Goal: Task Accomplishment & Management: Use online tool/utility

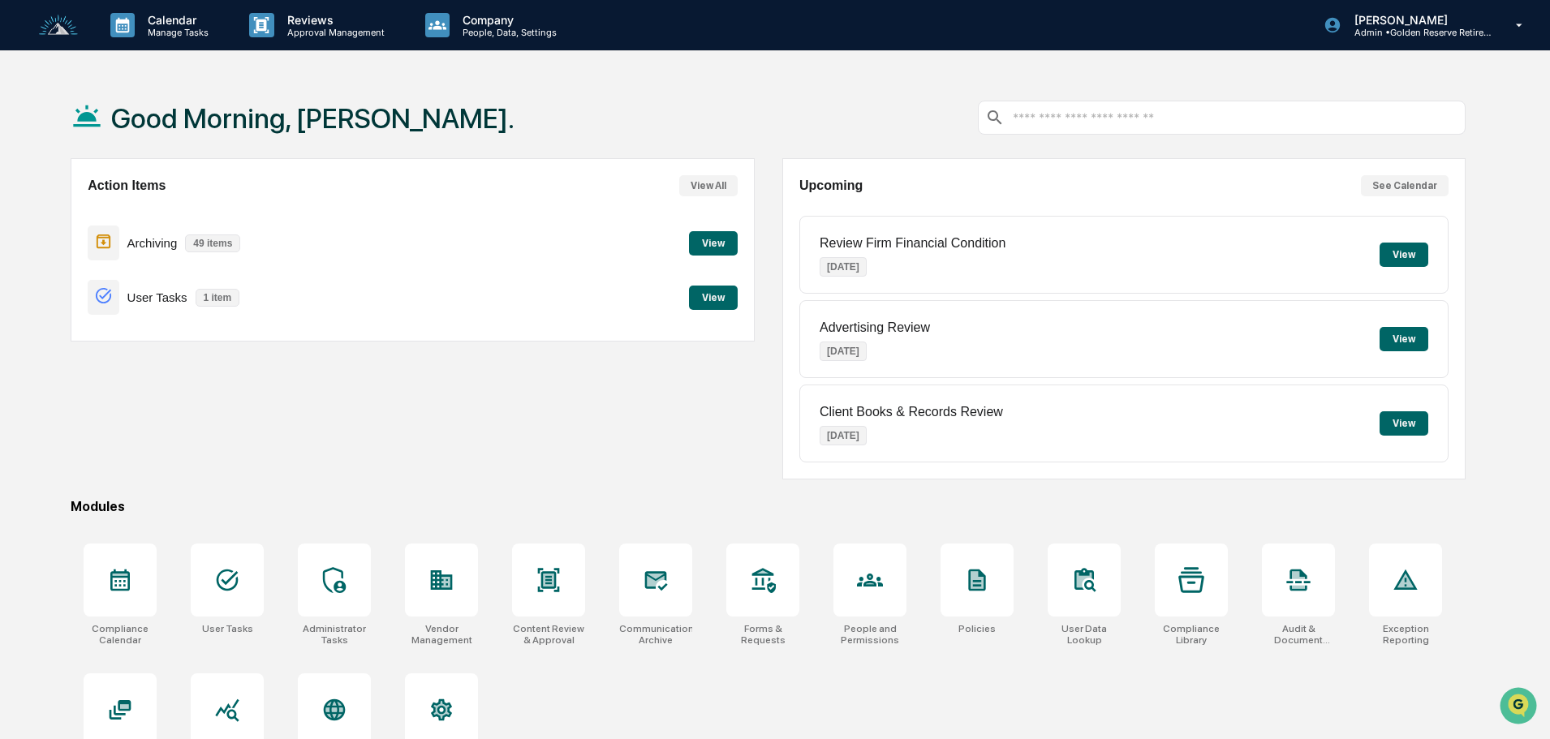
click at [709, 239] on button "View" at bounding box center [713, 243] width 49 height 24
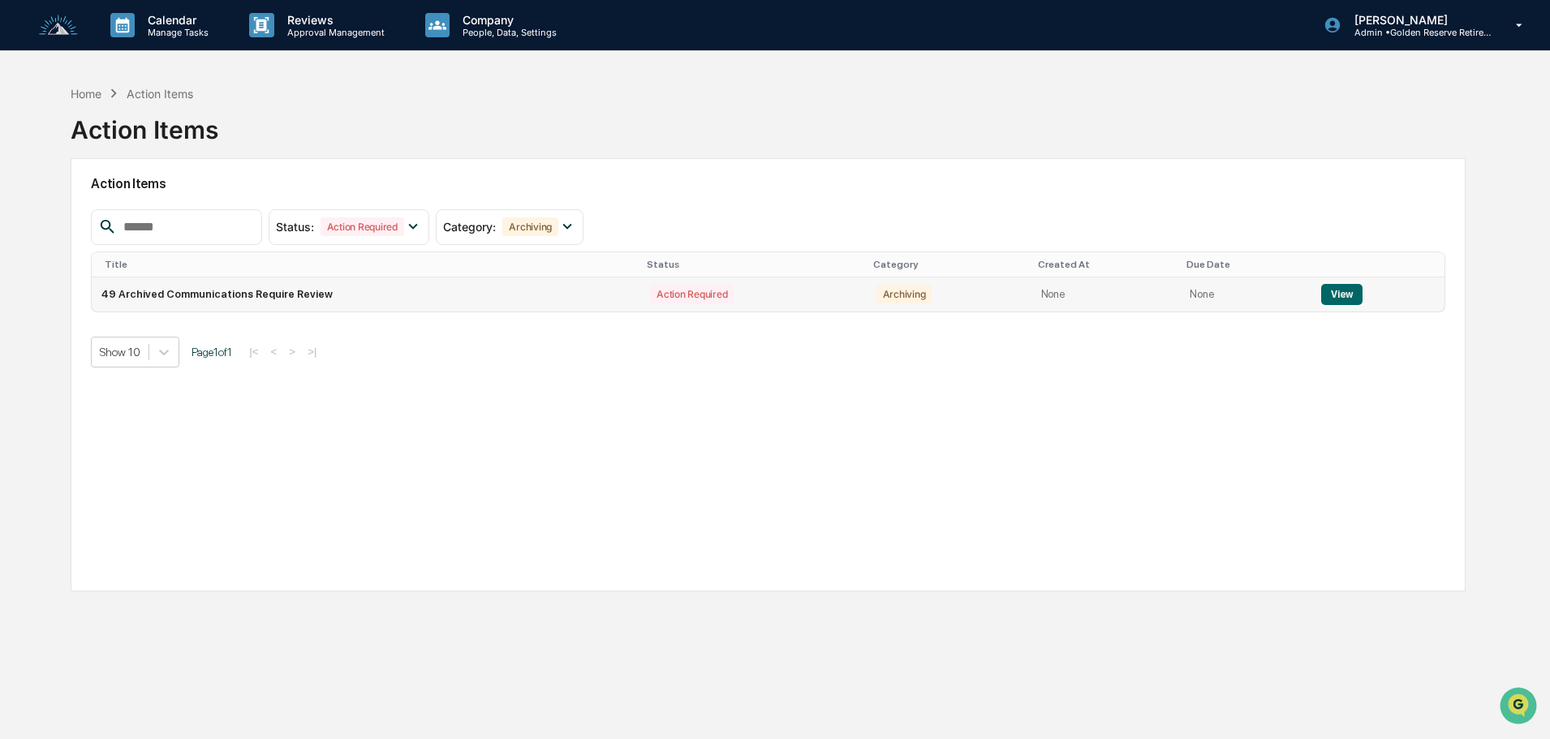
click at [1331, 292] on button "View" at bounding box center [1341, 294] width 41 height 21
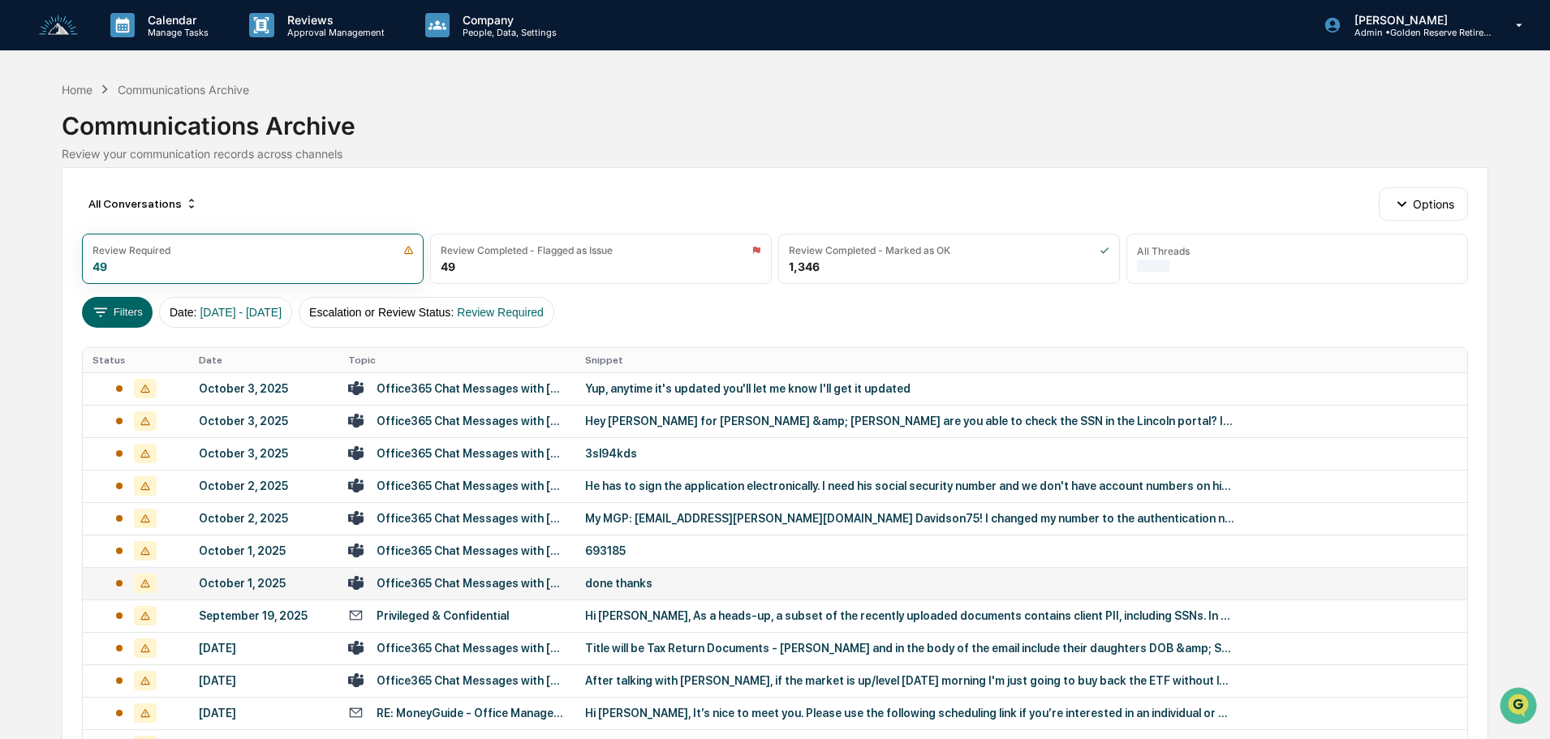
click at [623, 577] on div "done thanks" at bounding box center [909, 583] width 649 height 13
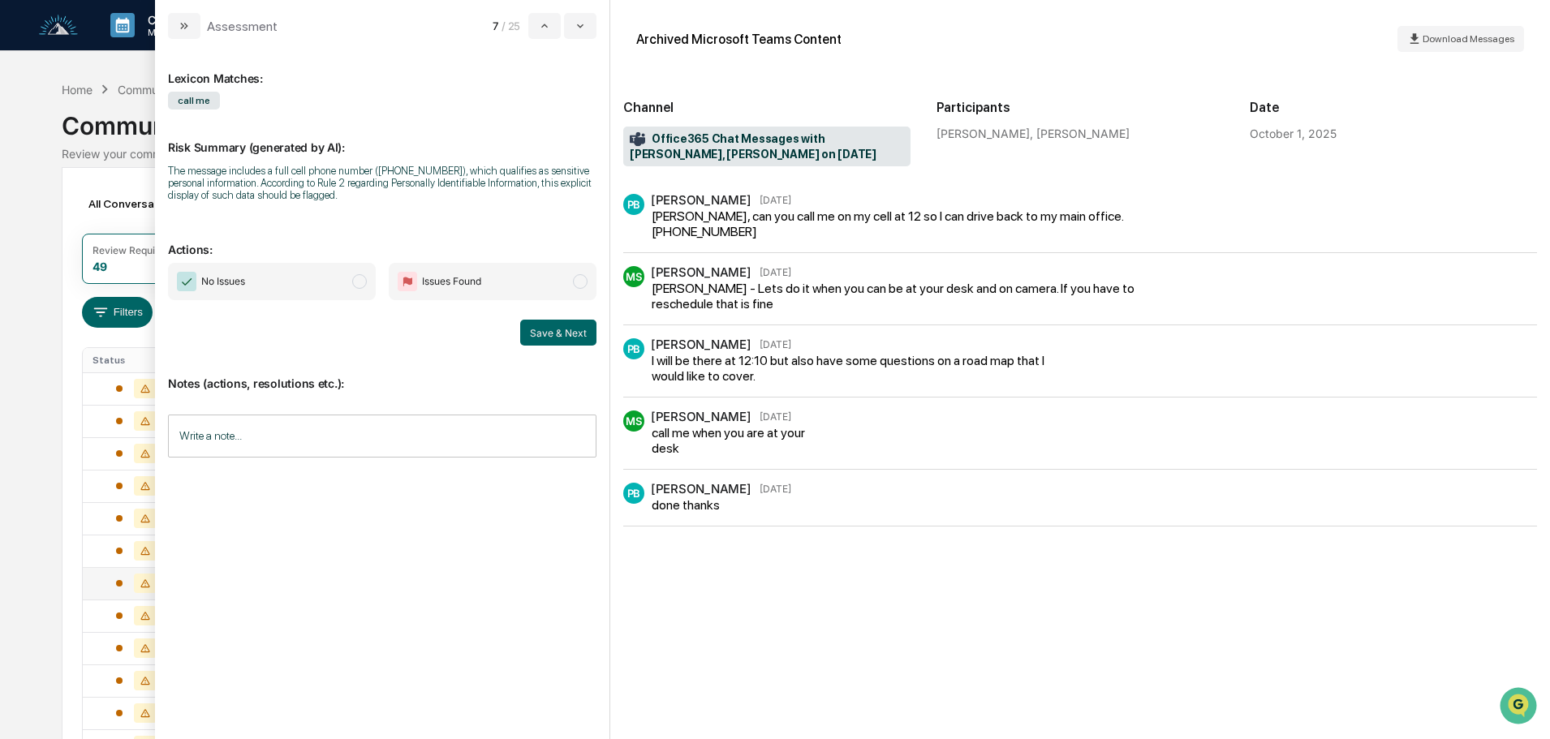
click at [312, 290] on span "No Issues" at bounding box center [272, 281] width 208 height 37
click at [568, 336] on button "Save & Next" at bounding box center [558, 333] width 76 height 26
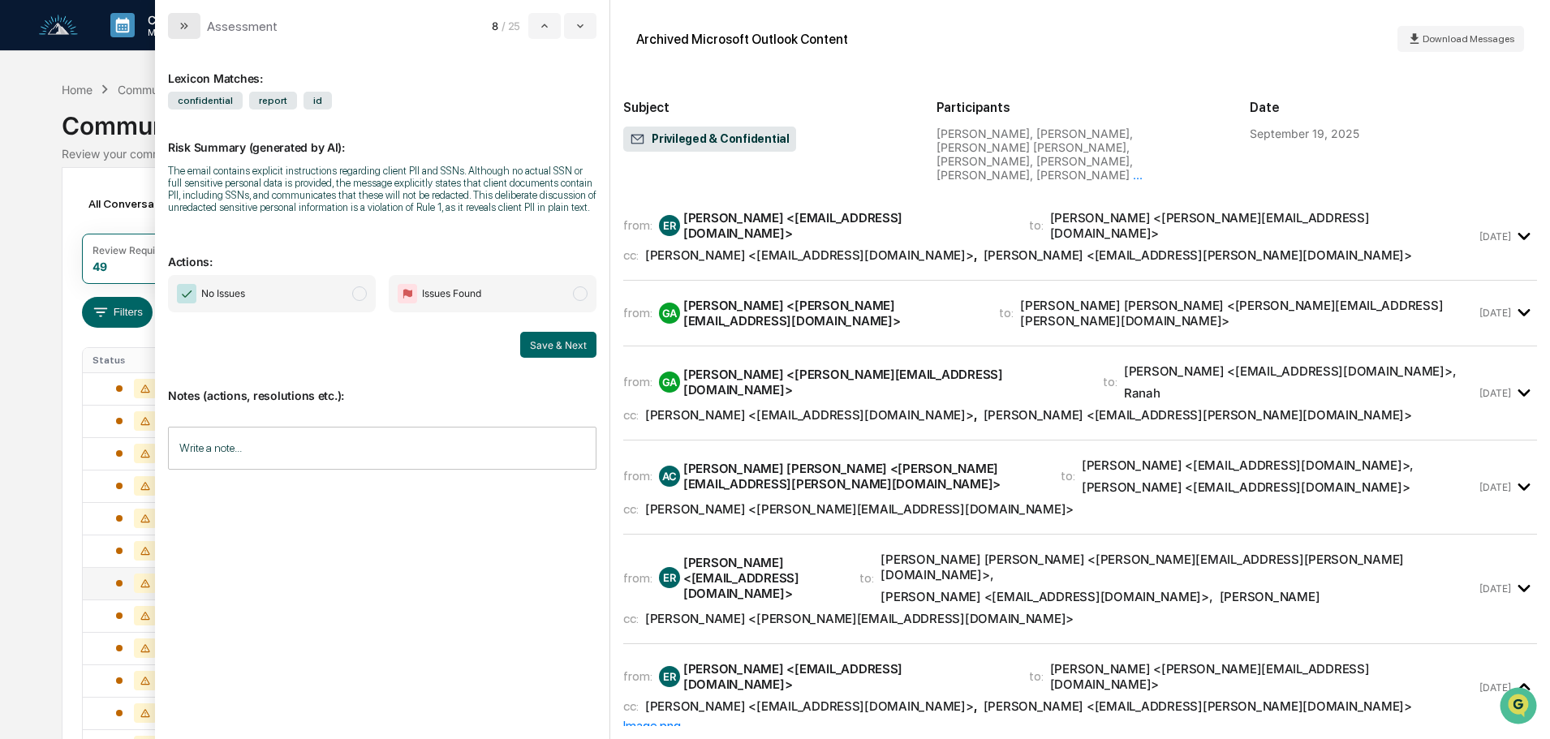
click at [184, 23] on icon "modal" at bounding box center [184, 25] width 13 height 13
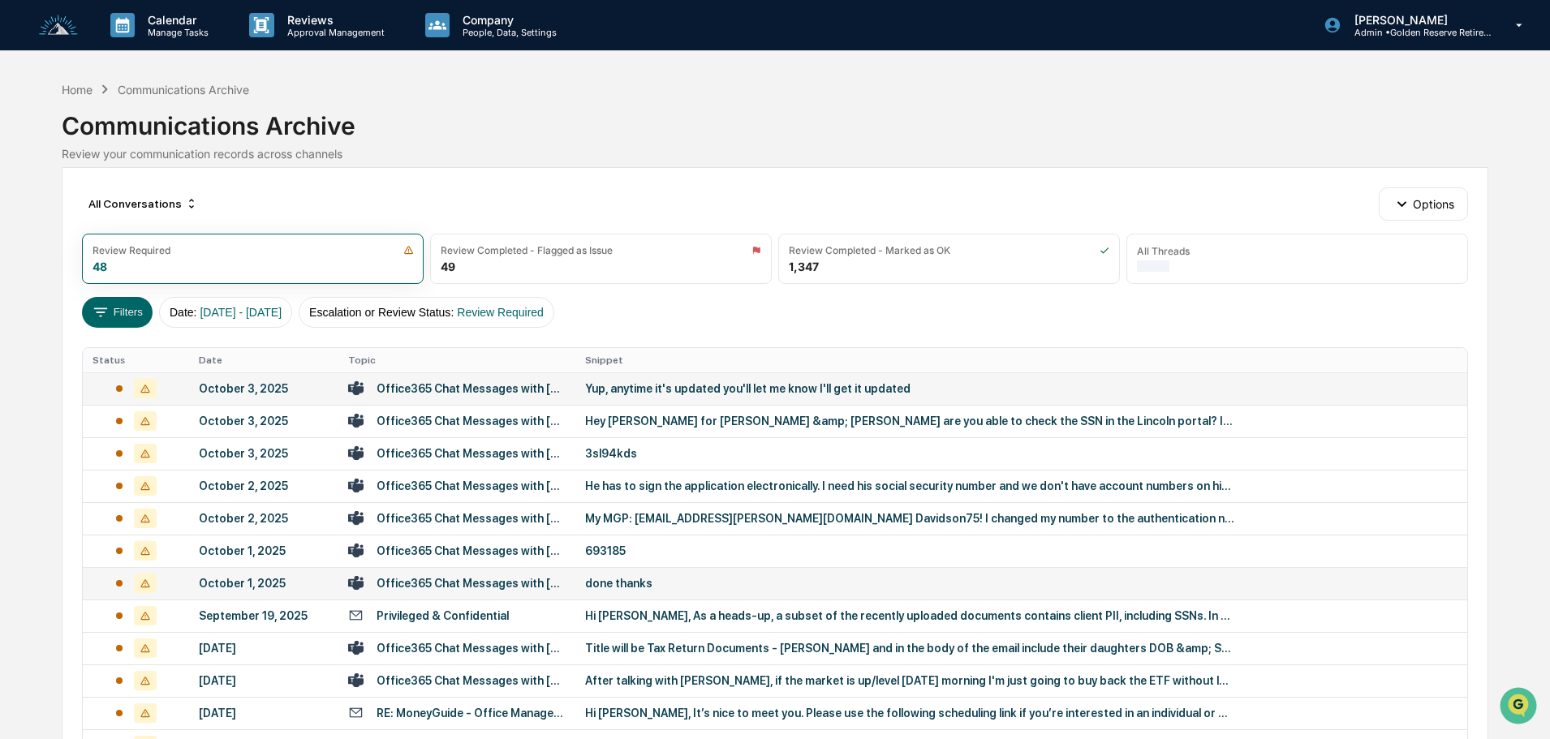
click at [662, 386] on div "Yup, anytime it's updated you'll let me know I'll get it updated" at bounding box center [909, 388] width 649 height 13
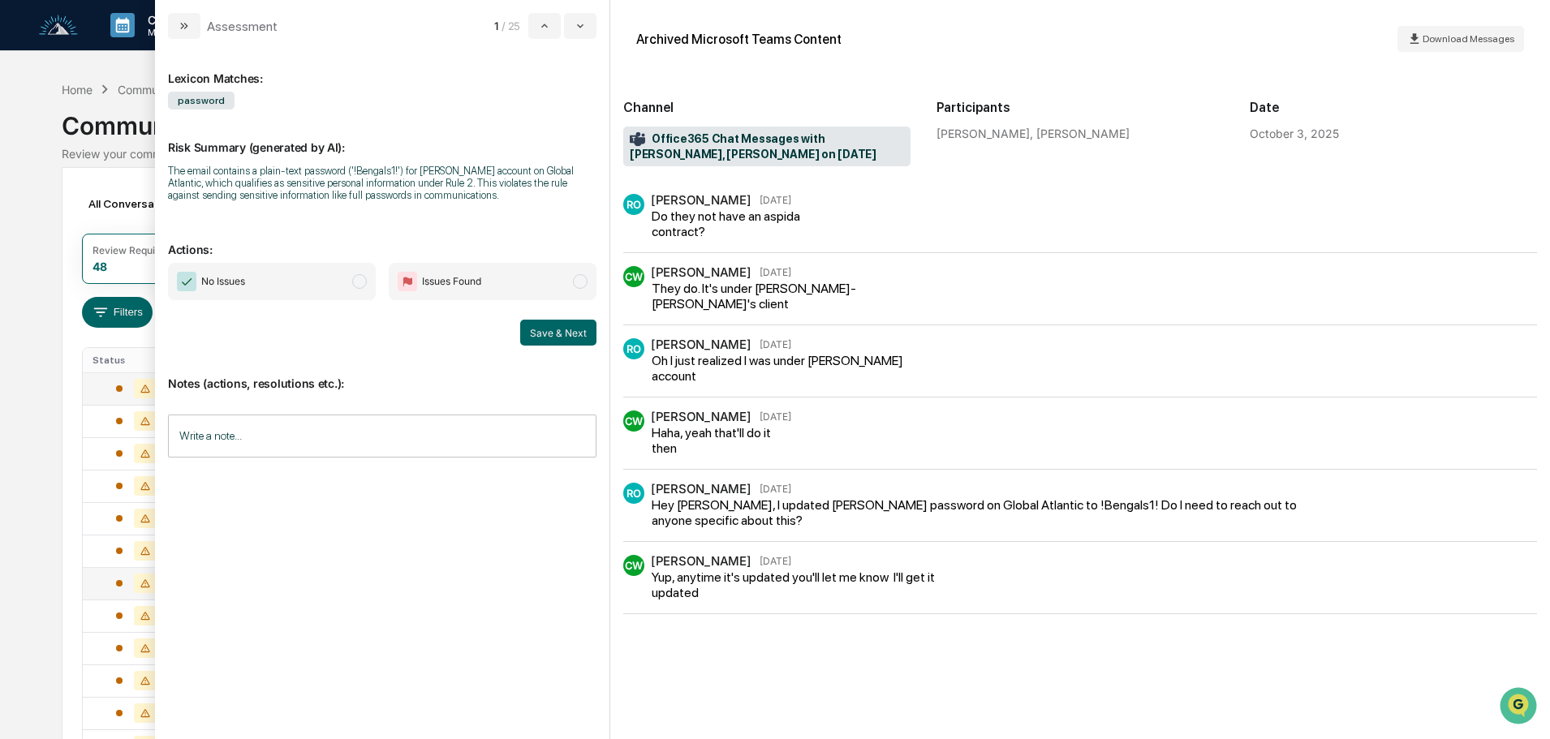
click at [304, 278] on span "No Issues" at bounding box center [272, 281] width 208 height 37
click at [553, 337] on button "Save & Next" at bounding box center [558, 333] width 76 height 26
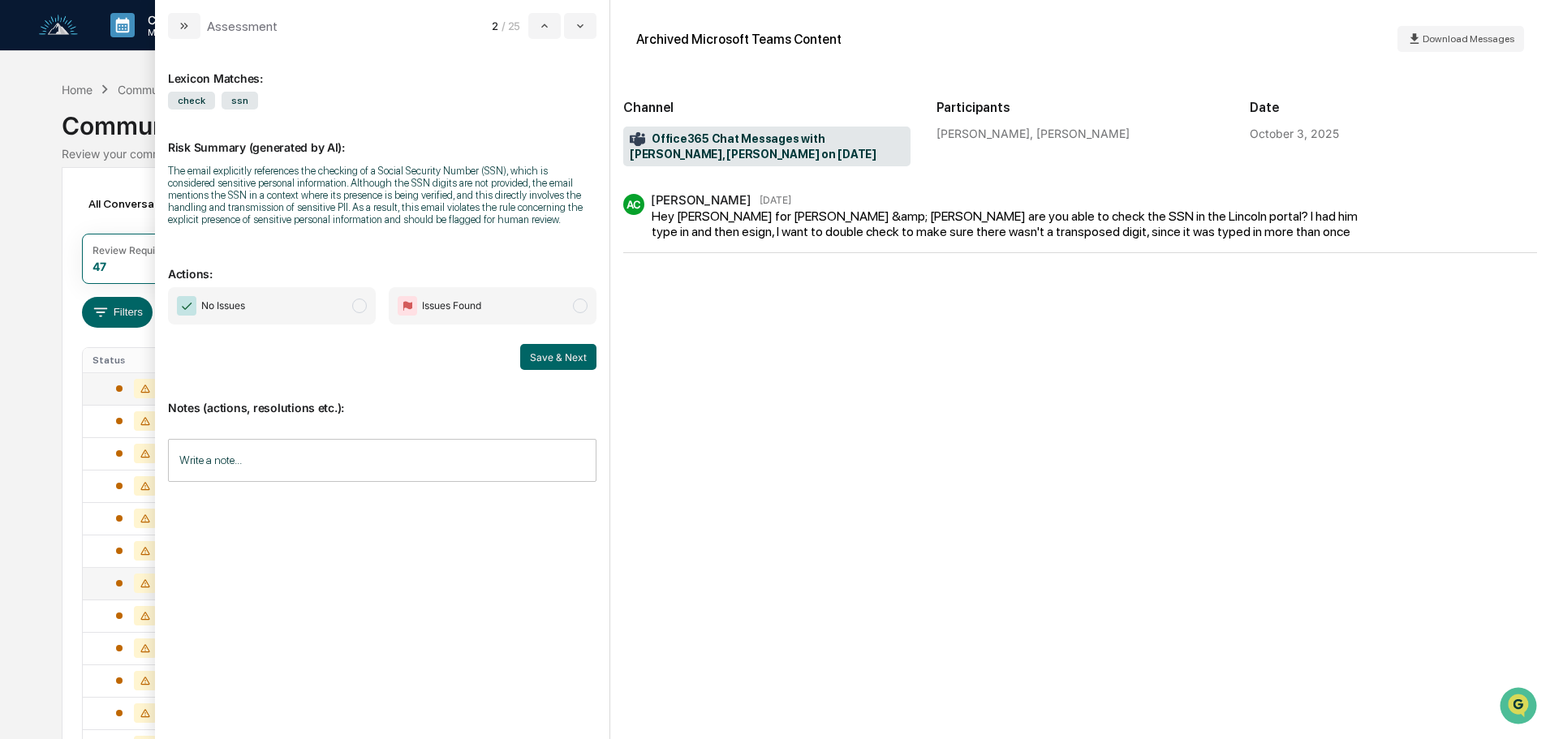
click at [307, 291] on span "No Issues" at bounding box center [272, 305] width 208 height 37
click at [575, 361] on button "Save & Next" at bounding box center [558, 357] width 76 height 26
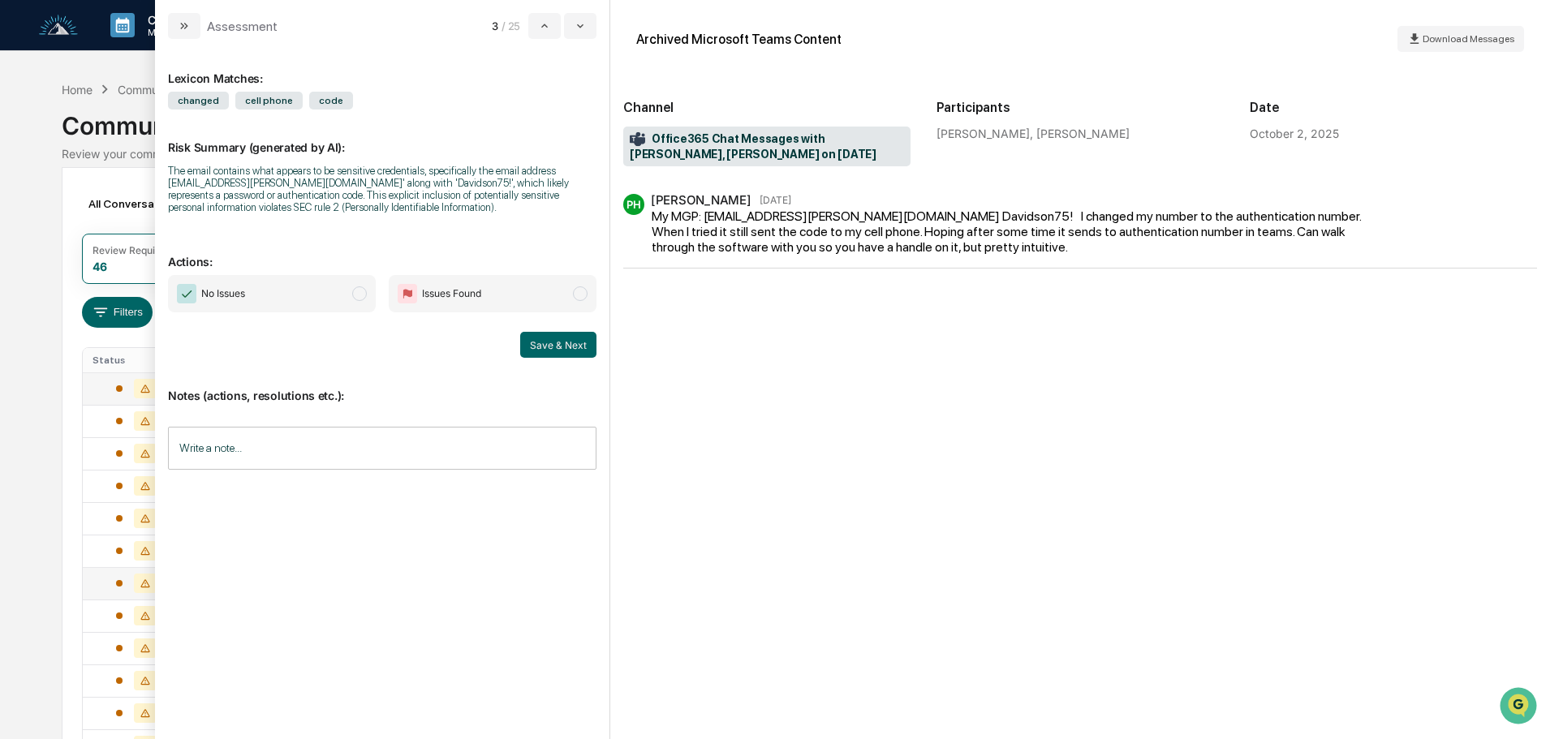
click at [312, 296] on span "No Issues" at bounding box center [272, 293] width 208 height 37
click at [571, 348] on button "Save & Next" at bounding box center [558, 345] width 76 height 26
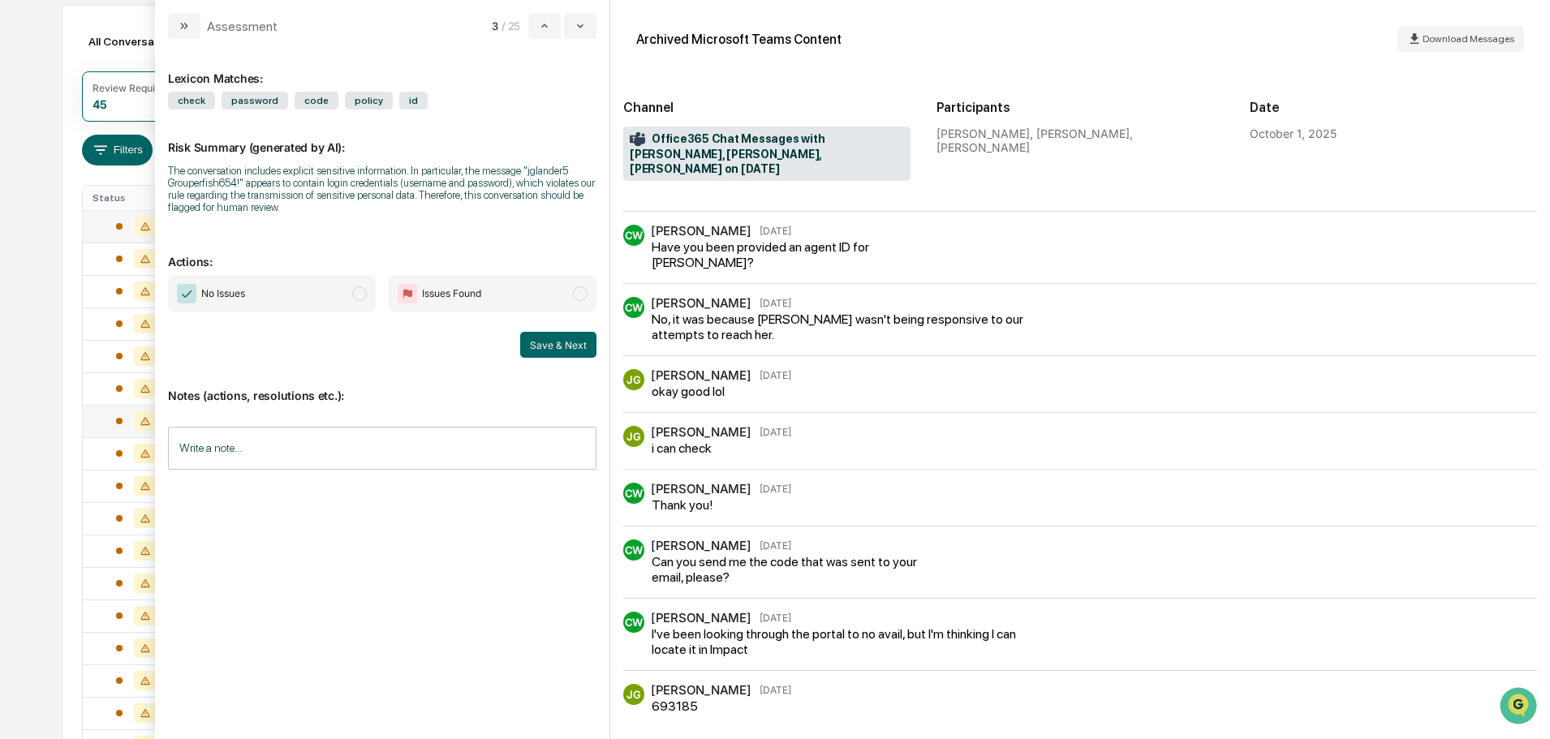
scroll to position [1156, 0]
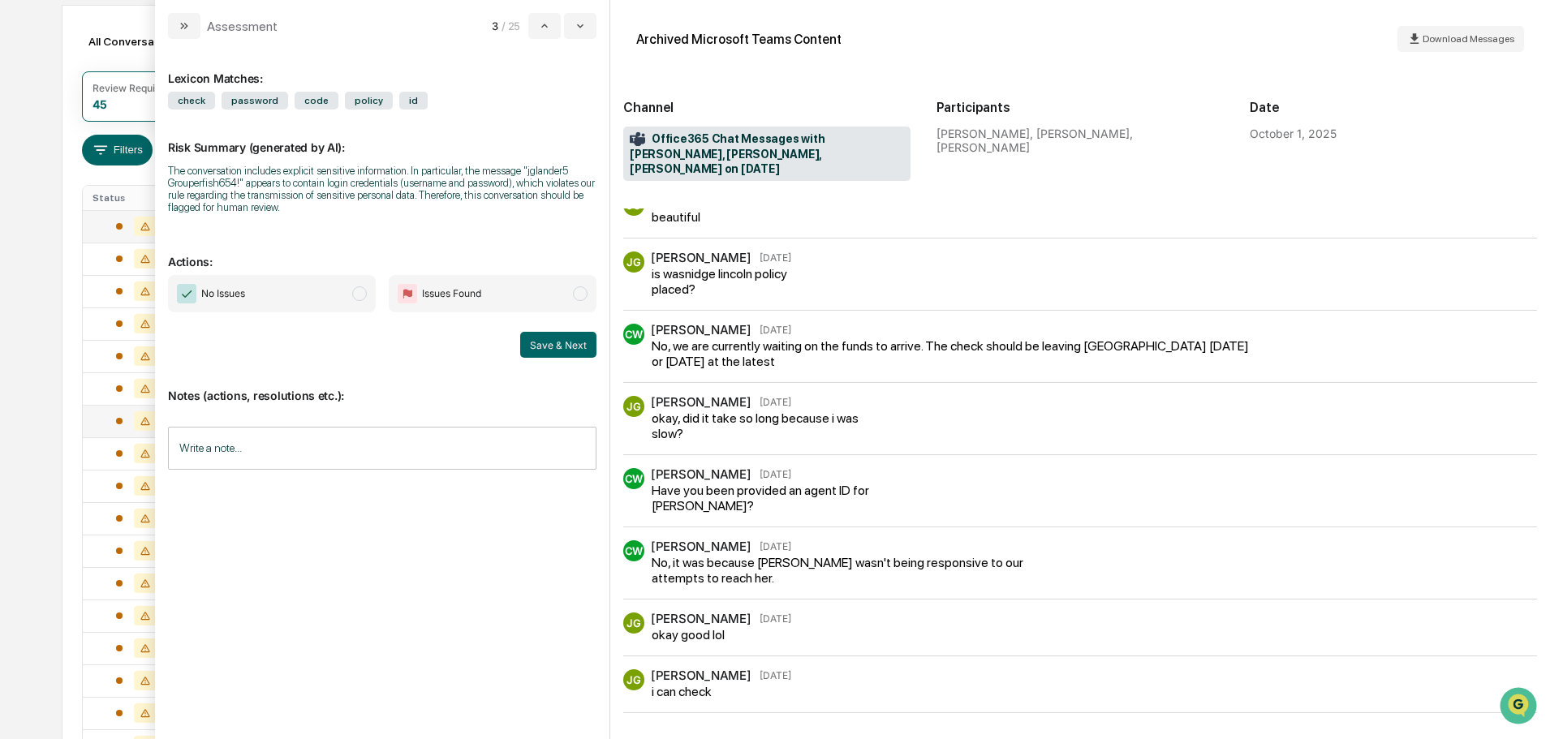
click at [258, 302] on span "No Issues" at bounding box center [272, 293] width 208 height 37
click at [548, 341] on button "Save & Next" at bounding box center [558, 345] width 76 height 26
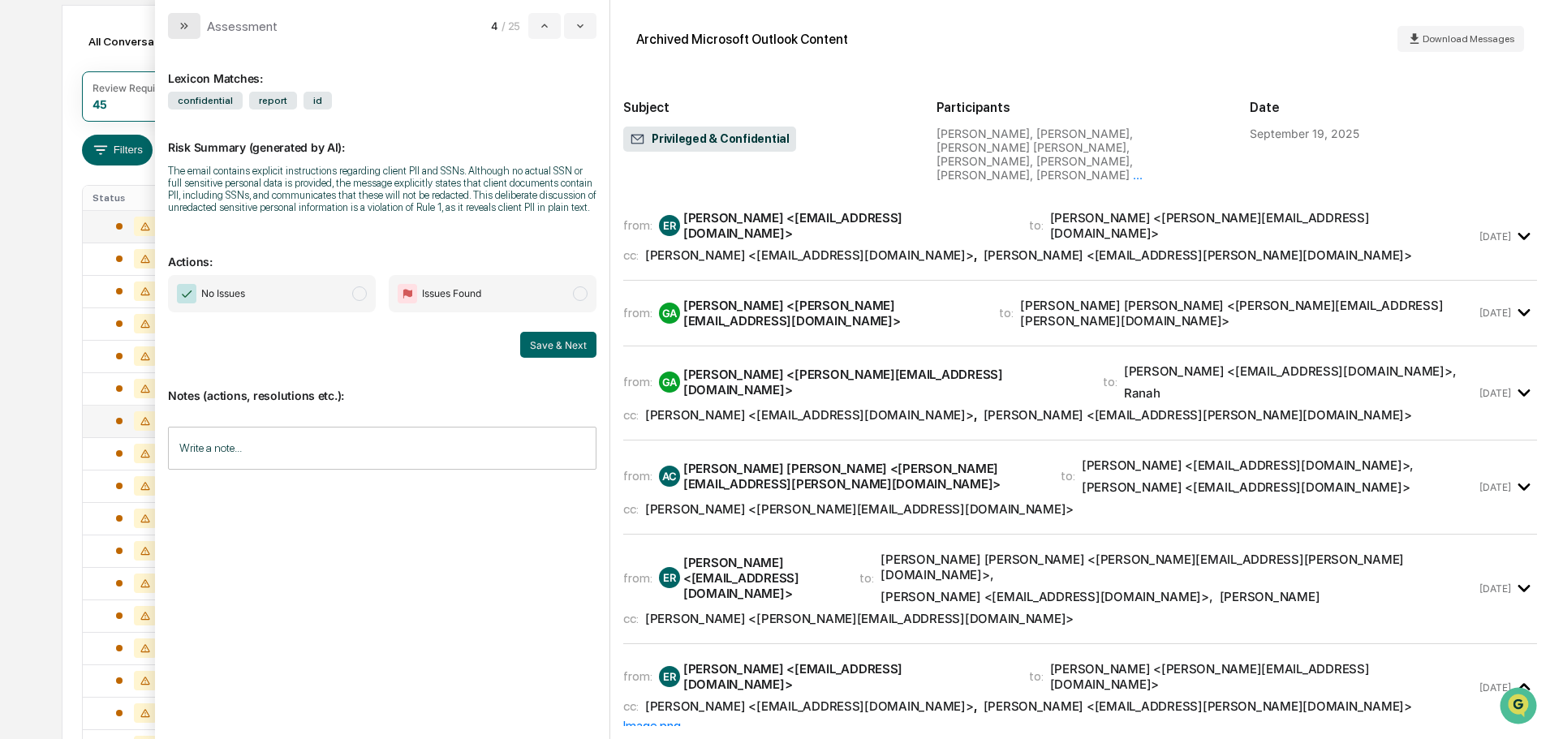
click at [193, 21] on button "modal" at bounding box center [184, 26] width 32 height 26
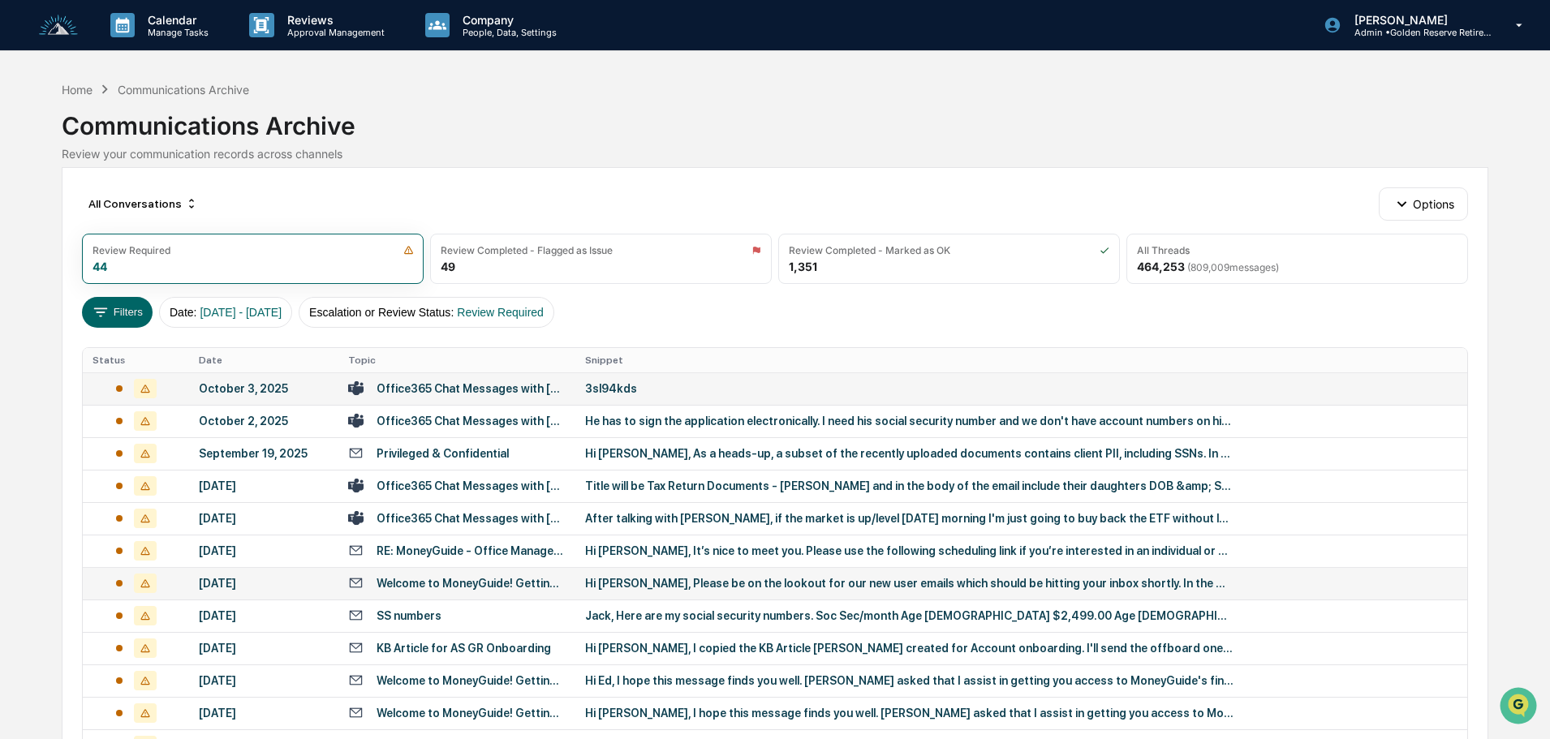
click at [645, 391] on div "3sl94kds" at bounding box center [909, 388] width 649 height 13
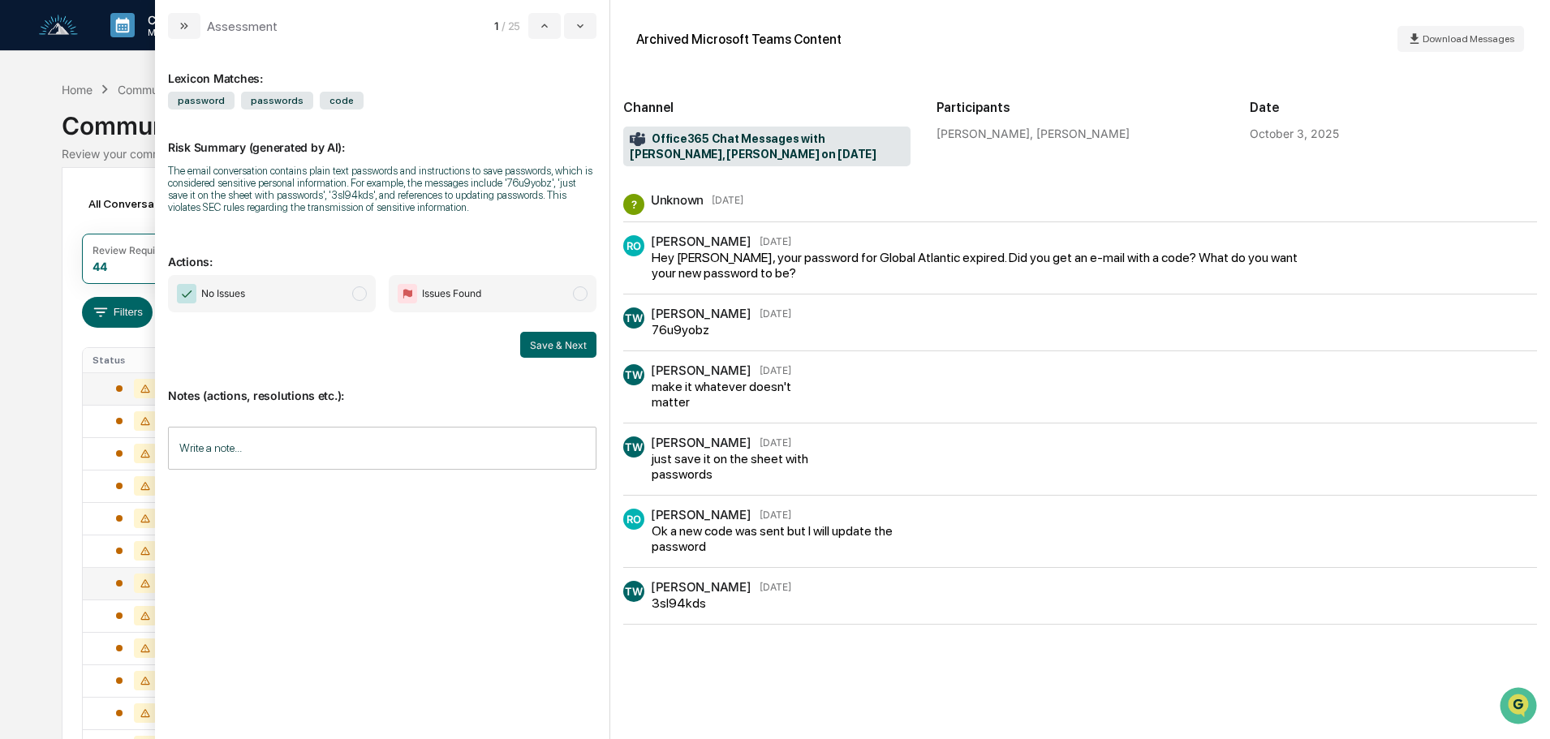
click at [266, 299] on span "No Issues" at bounding box center [272, 293] width 208 height 37
click at [567, 348] on button "Save & Next" at bounding box center [558, 345] width 76 height 26
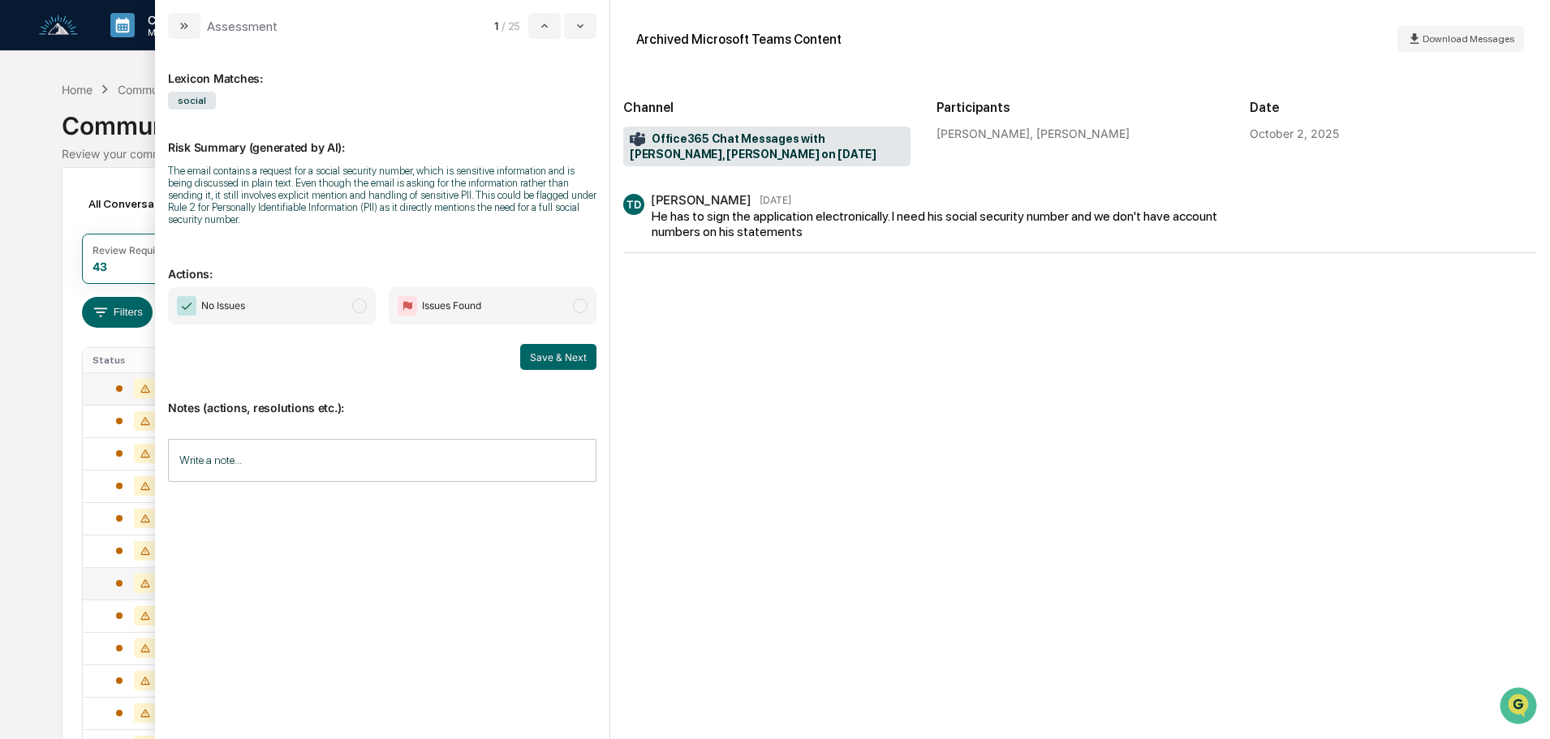
click at [293, 294] on span "No Issues" at bounding box center [272, 305] width 208 height 37
click at [544, 362] on button "Save & Next" at bounding box center [558, 357] width 76 height 26
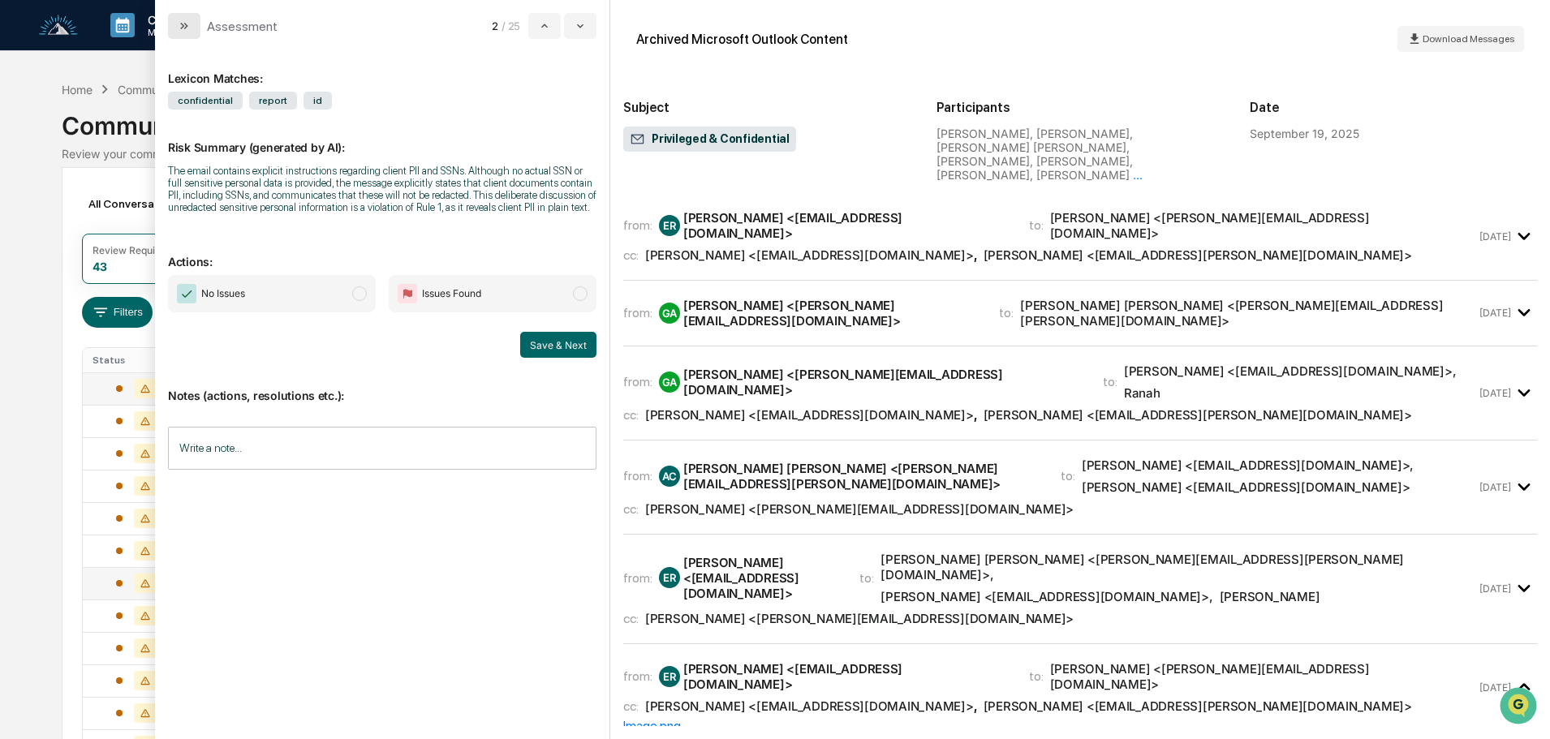
click at [188, 37] on button "modal" at bounding box center [184, 26] width 32 height 26
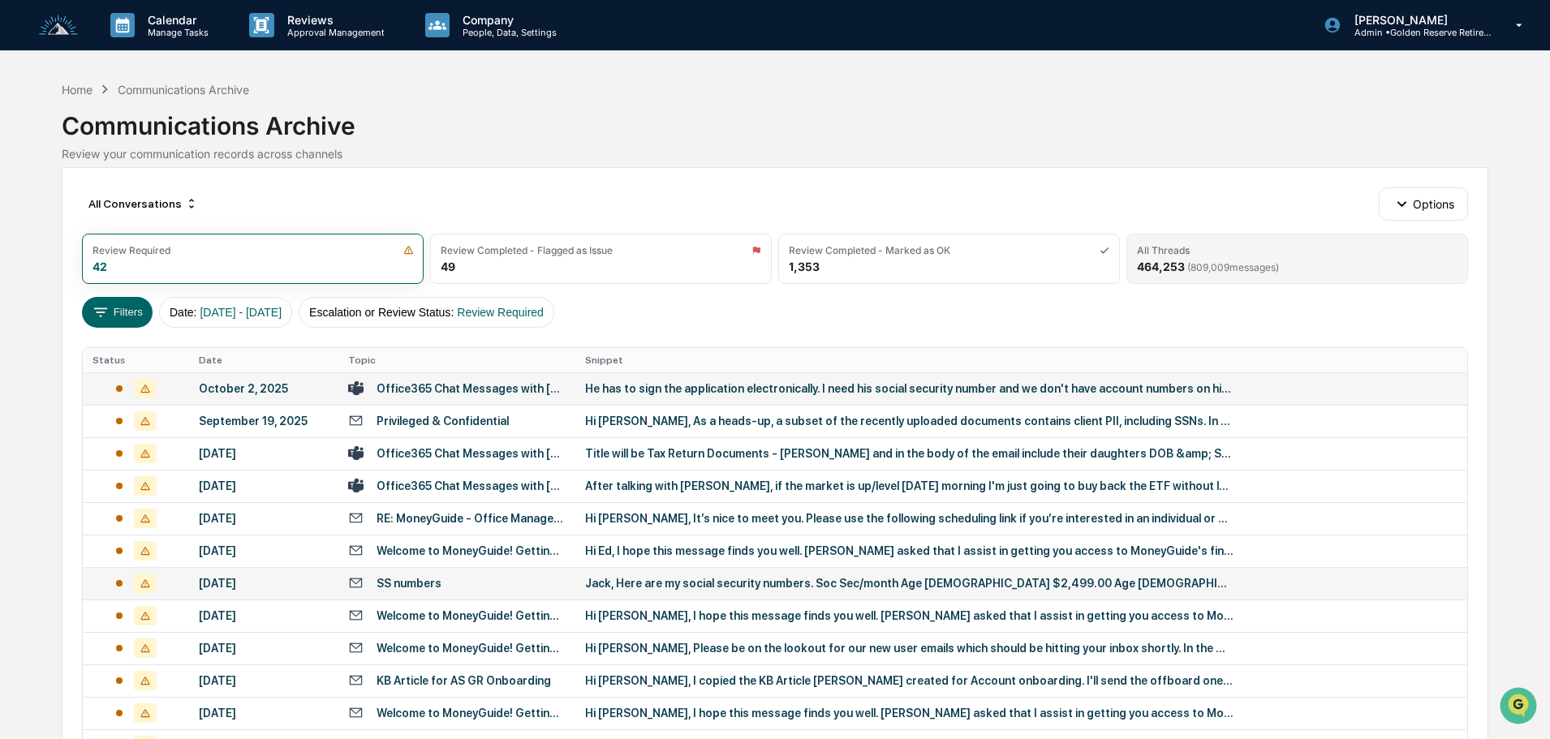
click at [1299, 258] on div "All Threads 464,253 ( 809,009 messages)" at bounding box center [1298, 259] width 342 height 50
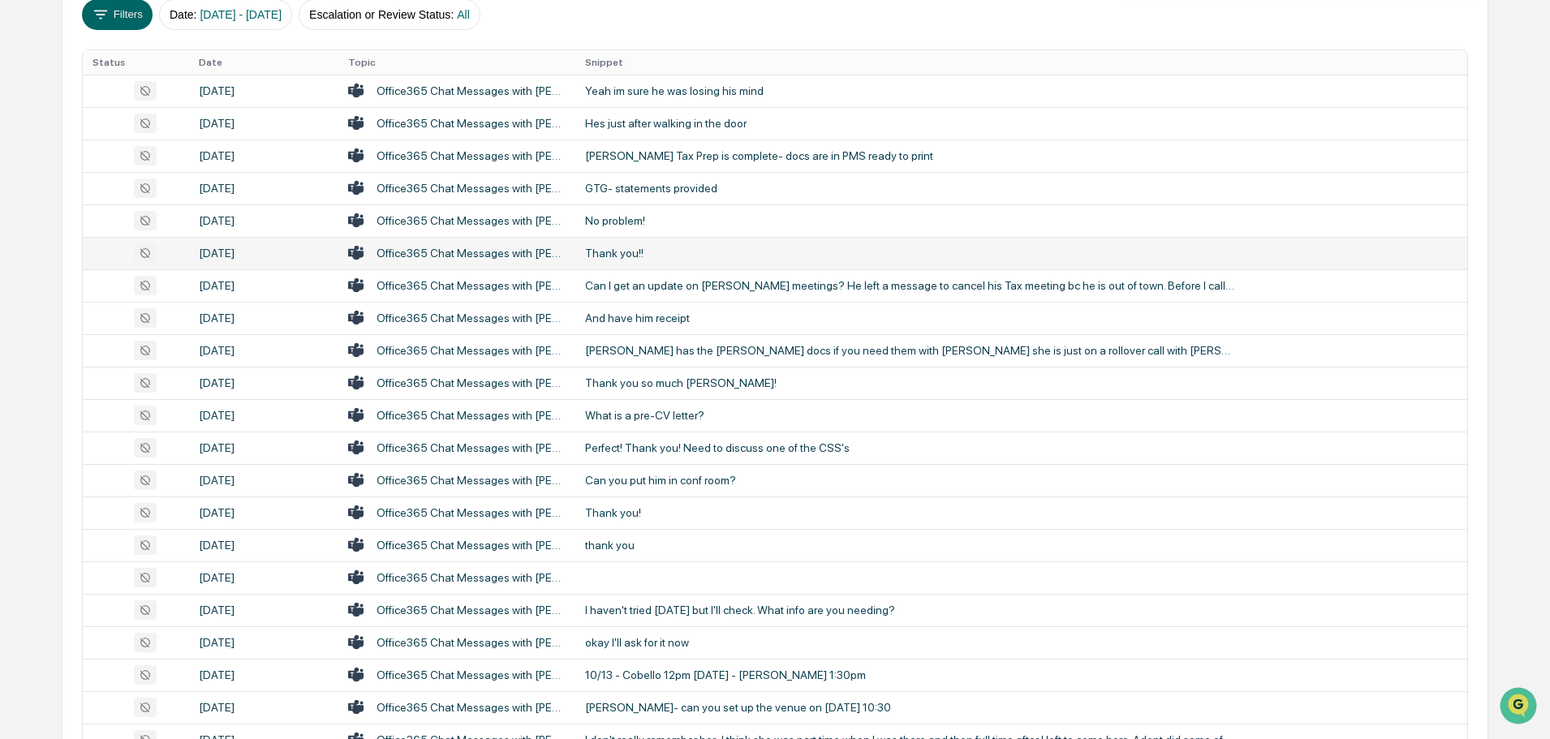
scroll to position [537, 0]
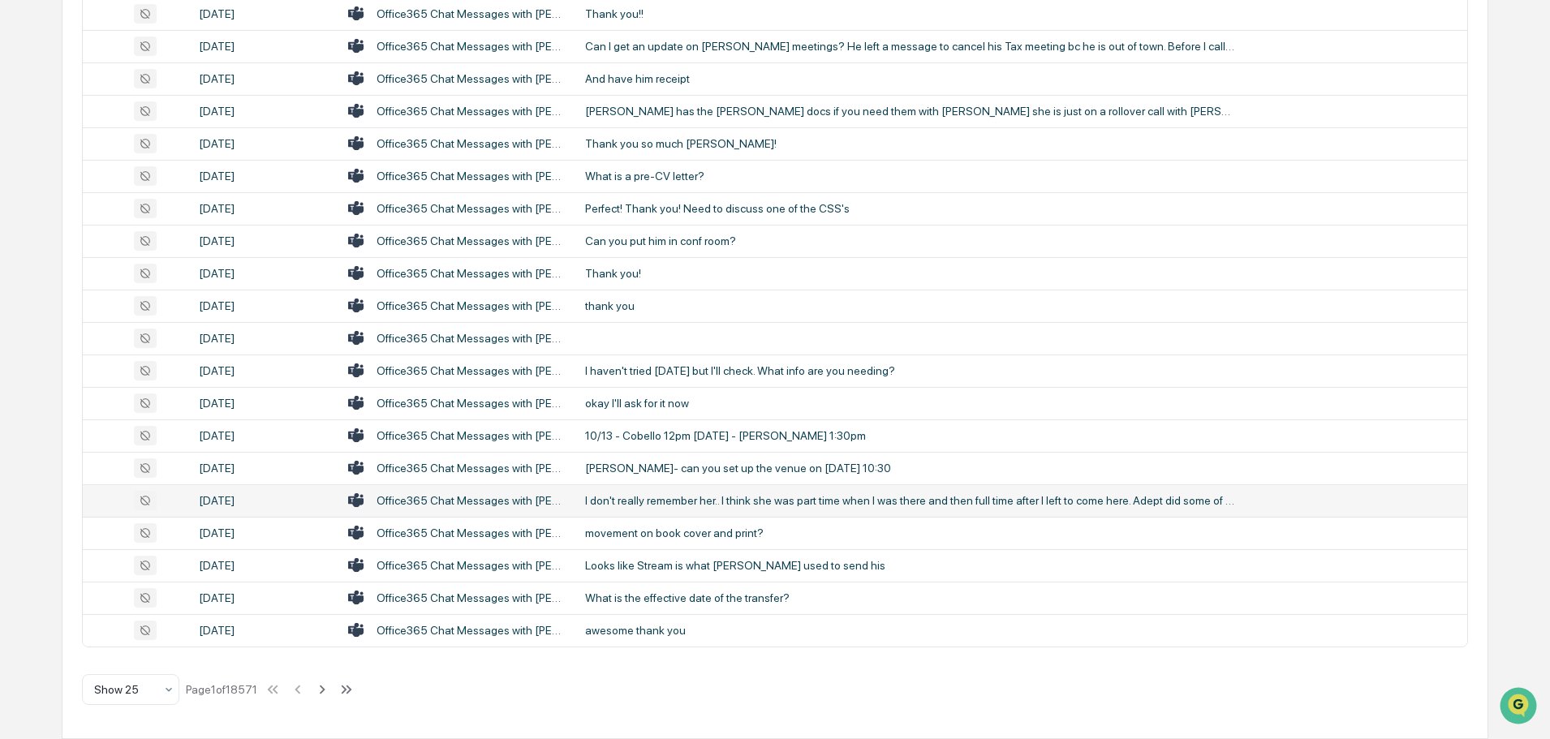
click at [712, 487] on td "I don't really remember her.. I think she was part time when I was there and th…" at bounding box center [1021, 501] width 892 height 32
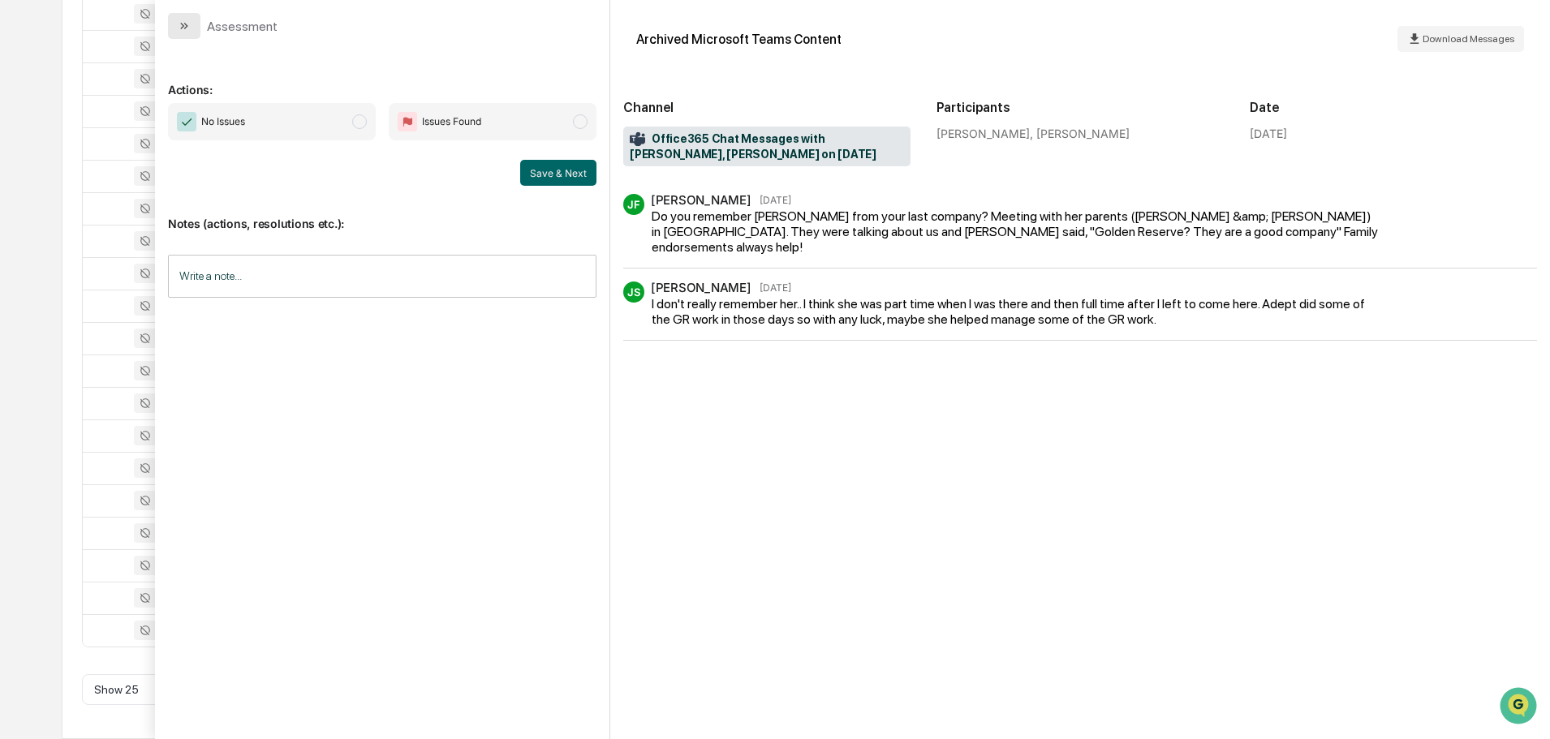
click at [195, 29] on button "modal" at bounding box center [184, 26] width 32 height 26
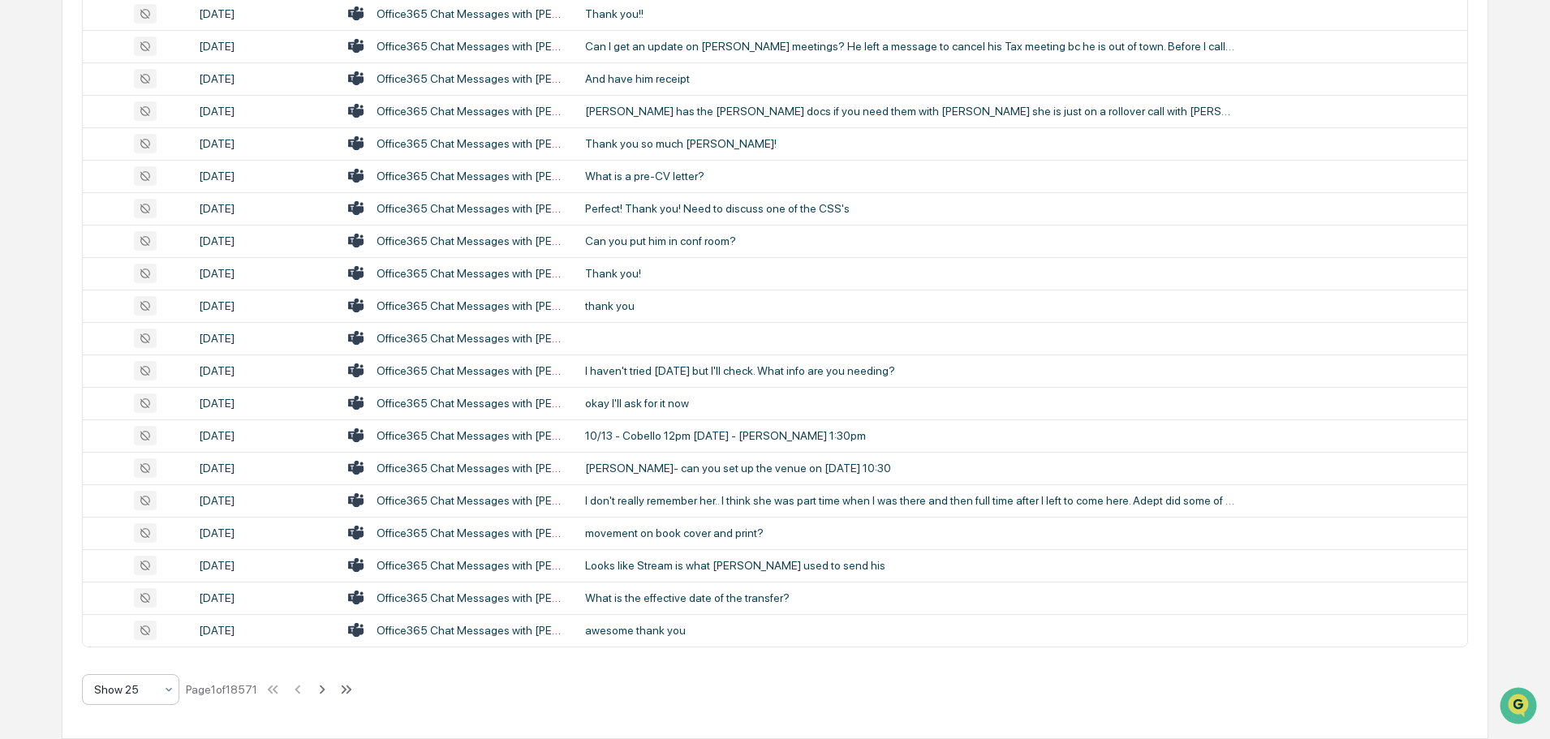
click at [123, 695] on div at bounding box center [124, 690] width 60 height 16
click at [127, 644] on div "Show 100" at bounding box center [131, 647] width 96 height 32
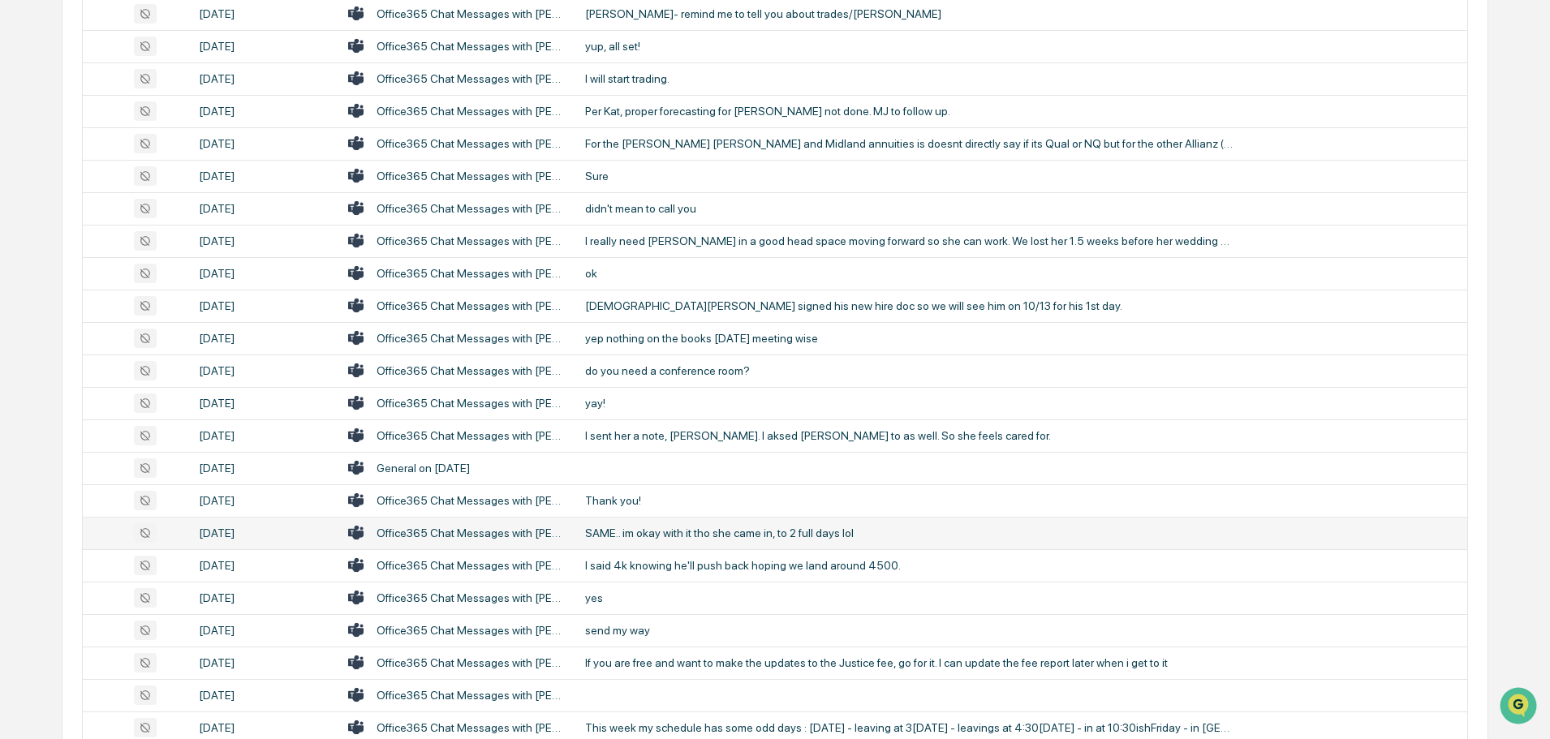
click at [685, 535] on div "SAME.. im okay with it tho she came in, to 2 full days lol" at bounding box center [909, 533] width 649 height 13
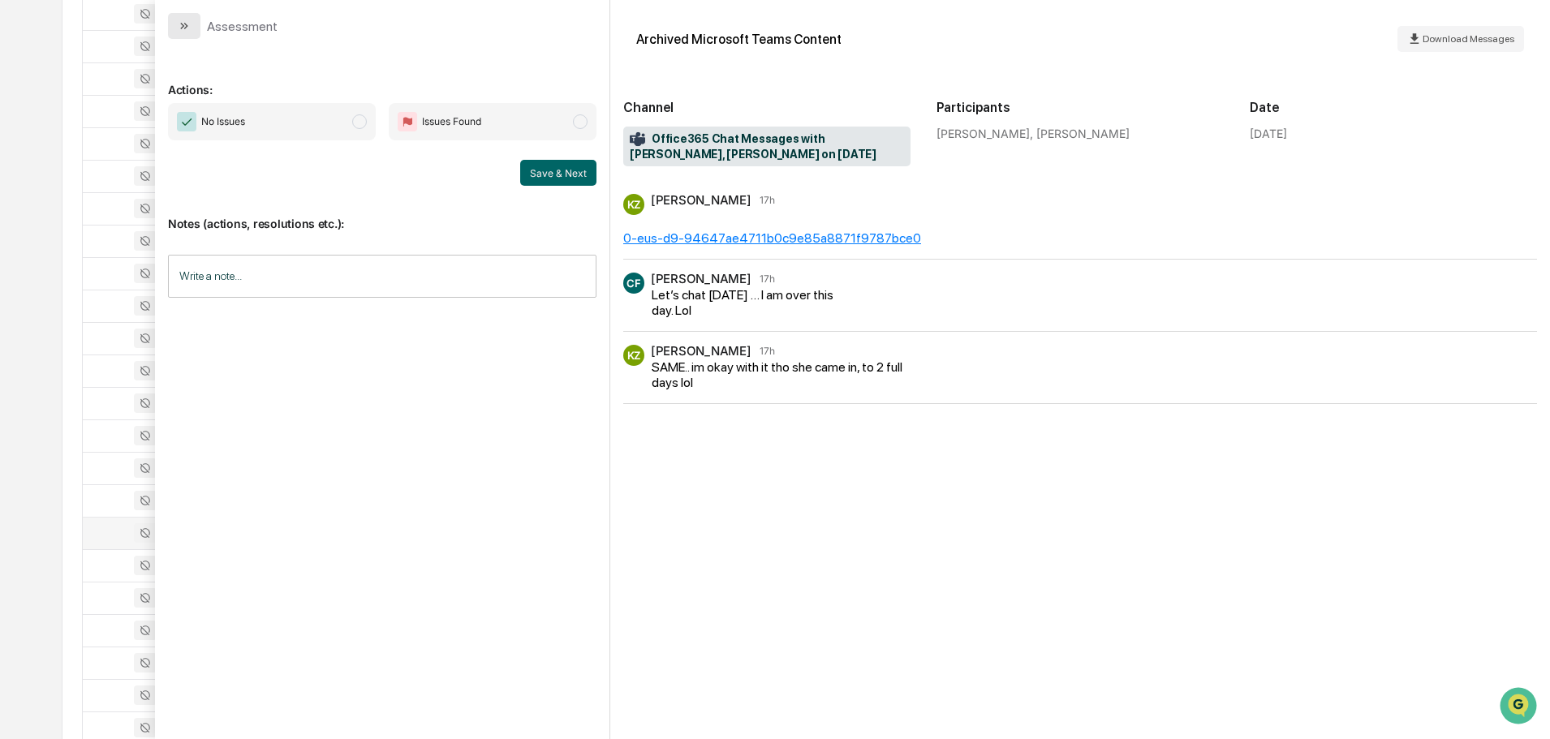
click at [187, 32] on button "modal" at bounding box center [184, 26] width 32 height 26
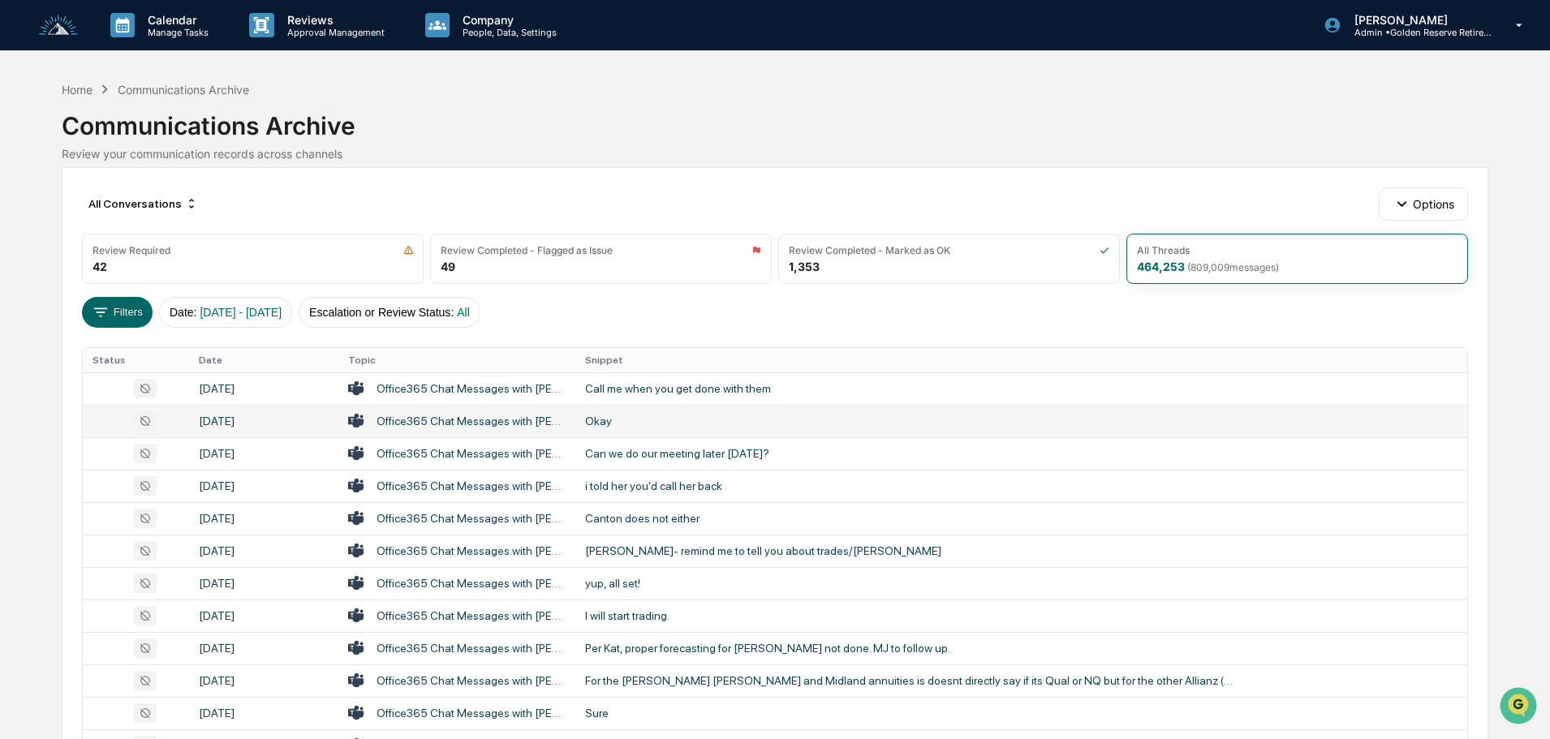
click at [644, 419] on div "Okay" at bounding box center [909, 421] width 649 height 13
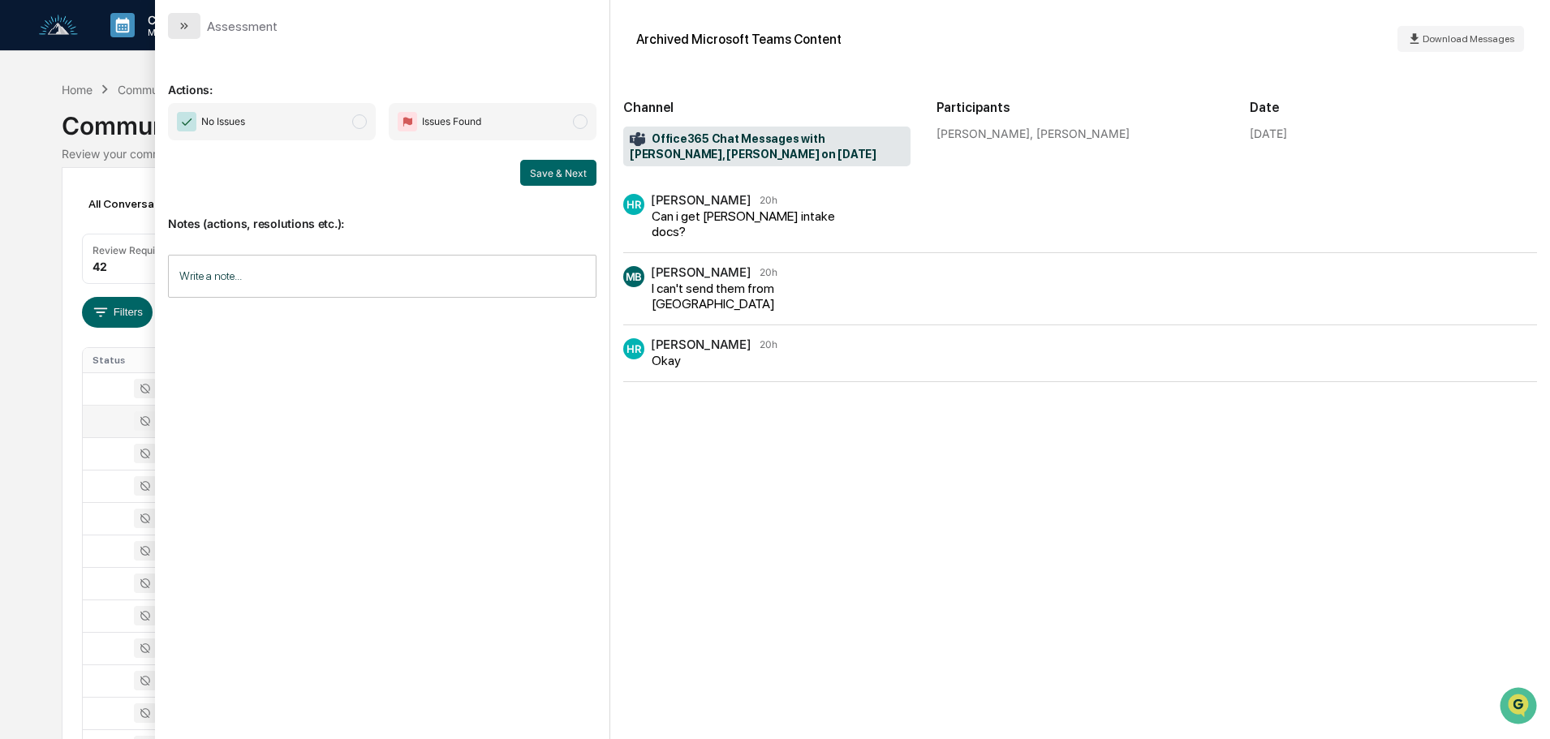
click at [178, 28] on icon "modal" at bounding box center [184, 25] width 13 height 13
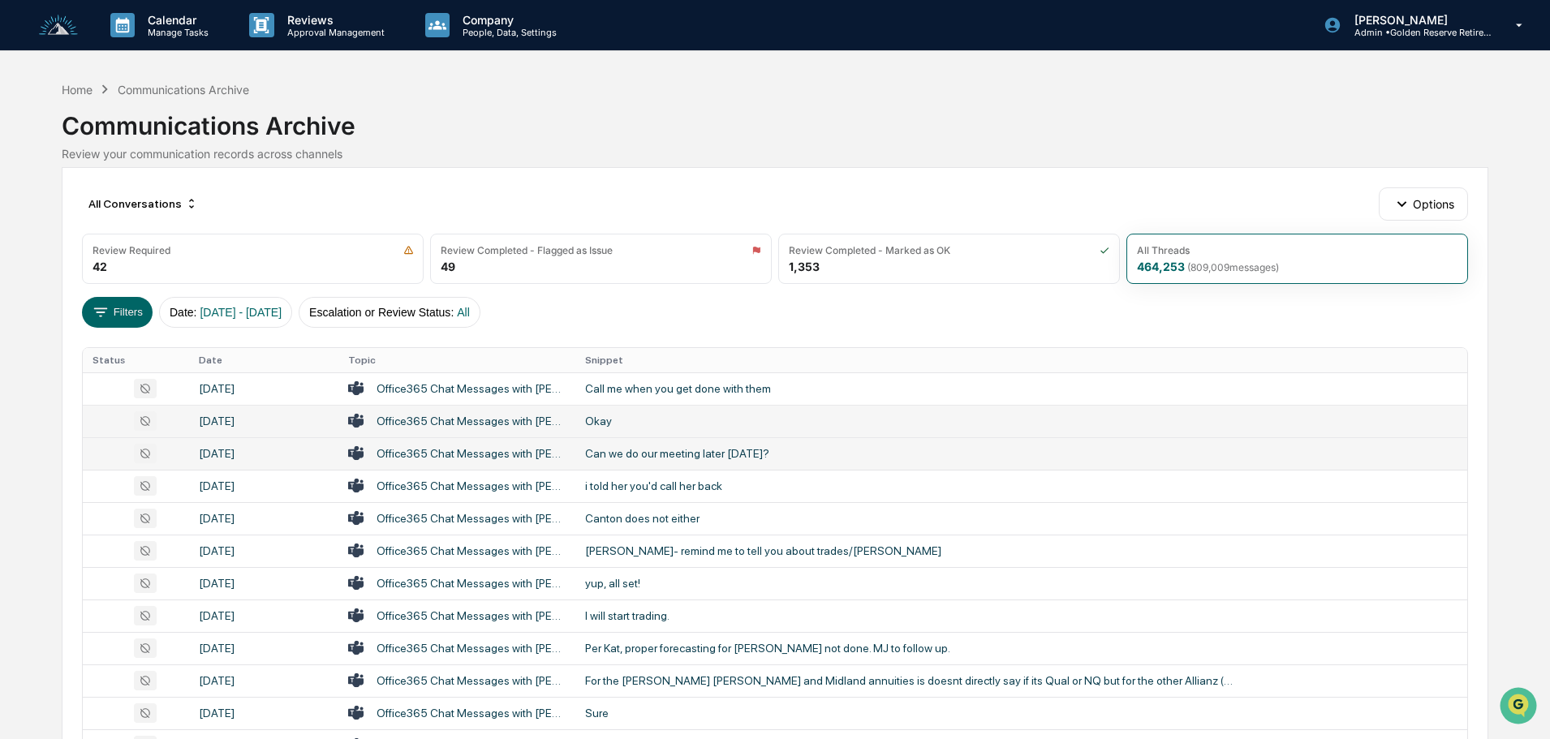
click at [614, 453] on div "Can we do our meeting later [DATE]?" at bounding box center [909, 453] width 649 height 13
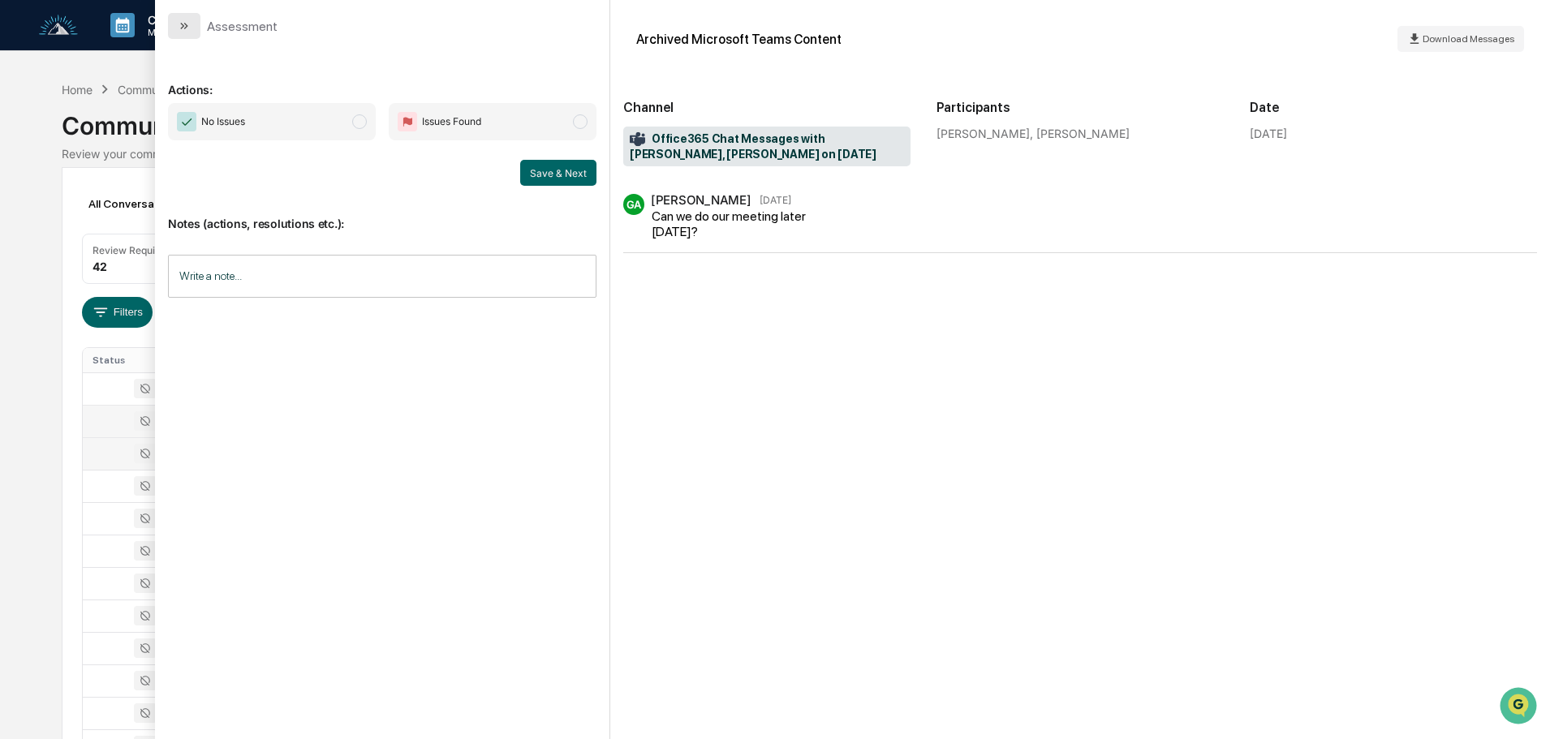
click at [194, 24] on button "modal" at bounding box center [184, 26] width 32 height 26
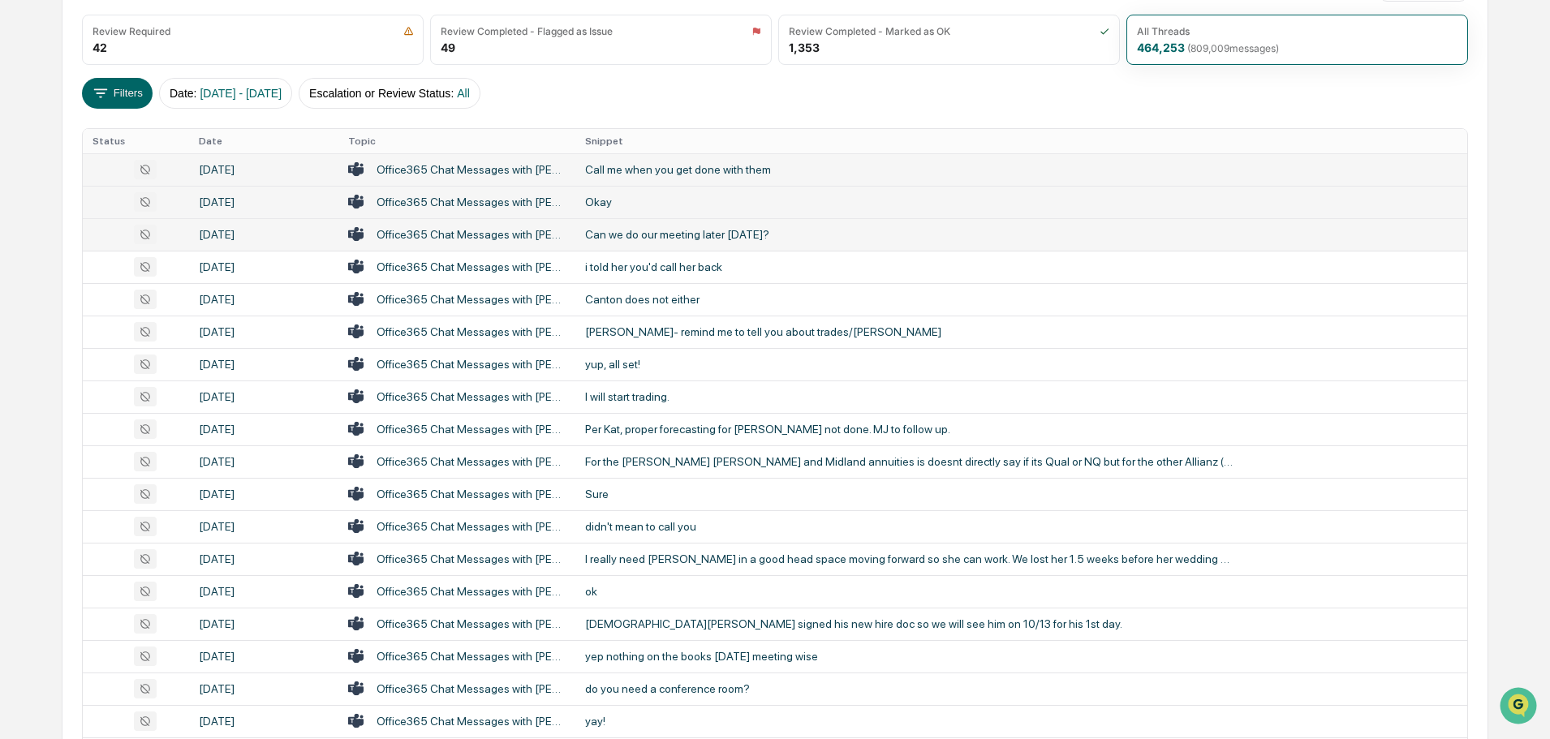
scroll to position [243, 0]
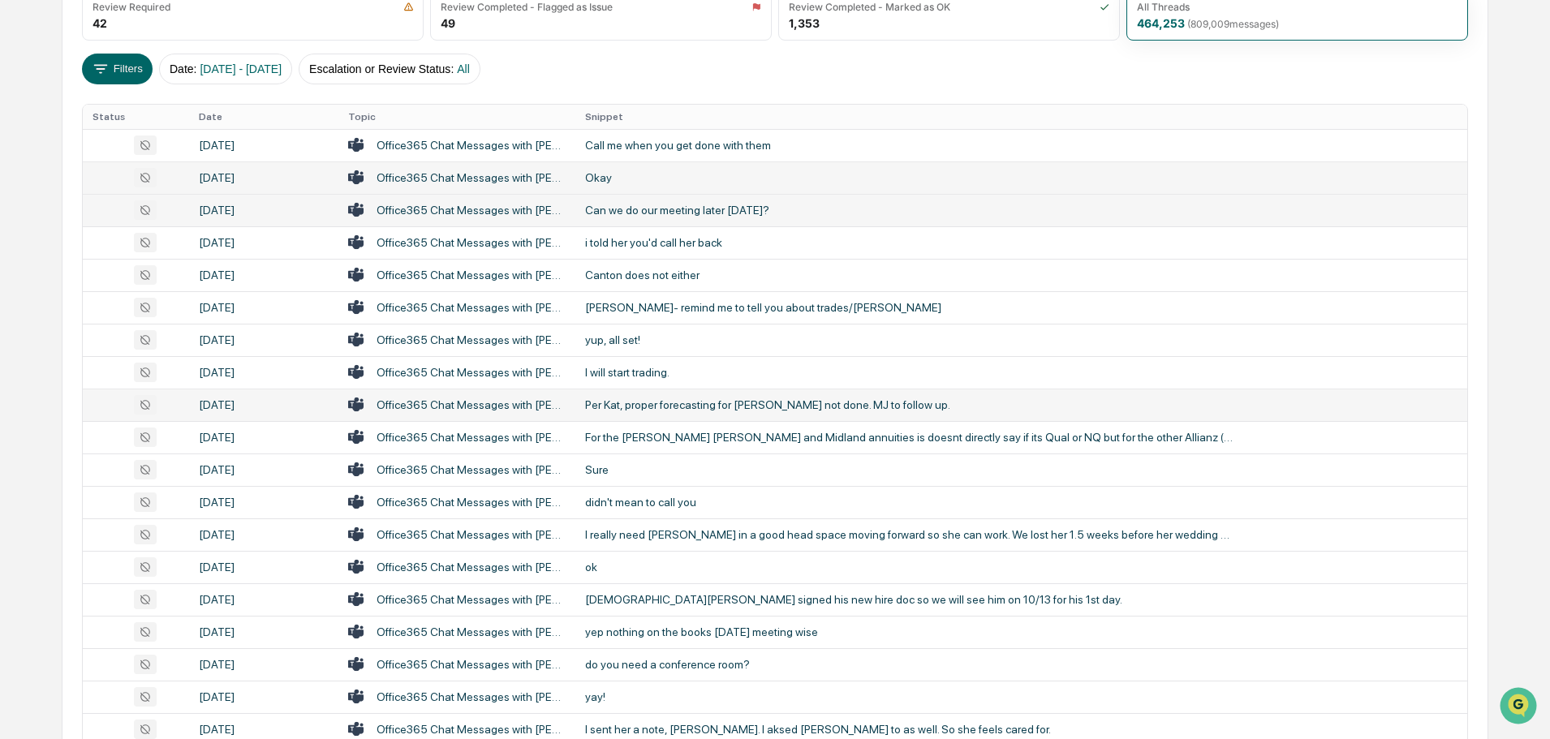
click at [667, 406] on div "Per Kat, proper forecasting for [PERSON_NAME] not done. MJ to follow up." at bounding box center [909, 405] width 649 height 13
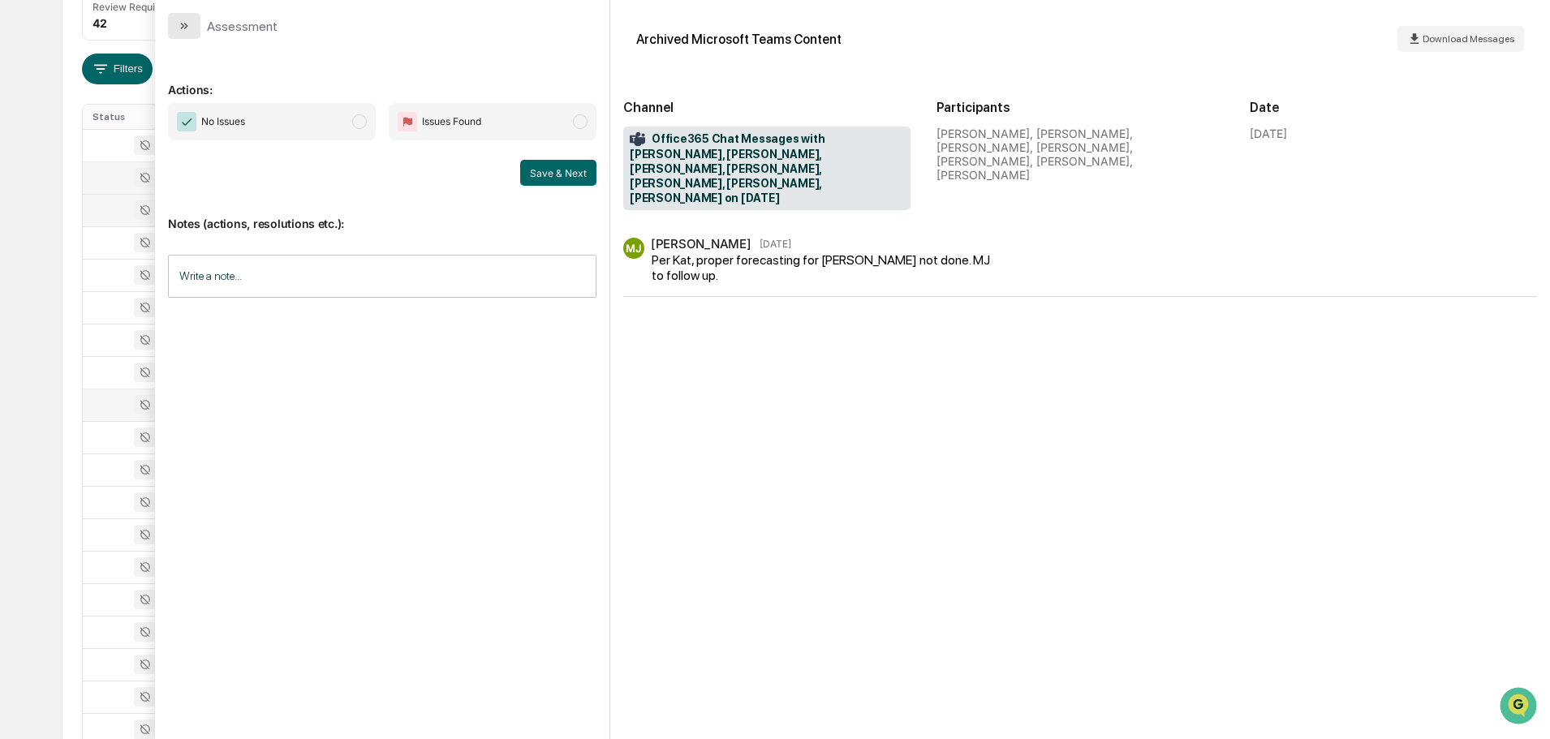
click at [198, 23] on button "modal" at bounding box center [184, 26] width 32 height 26
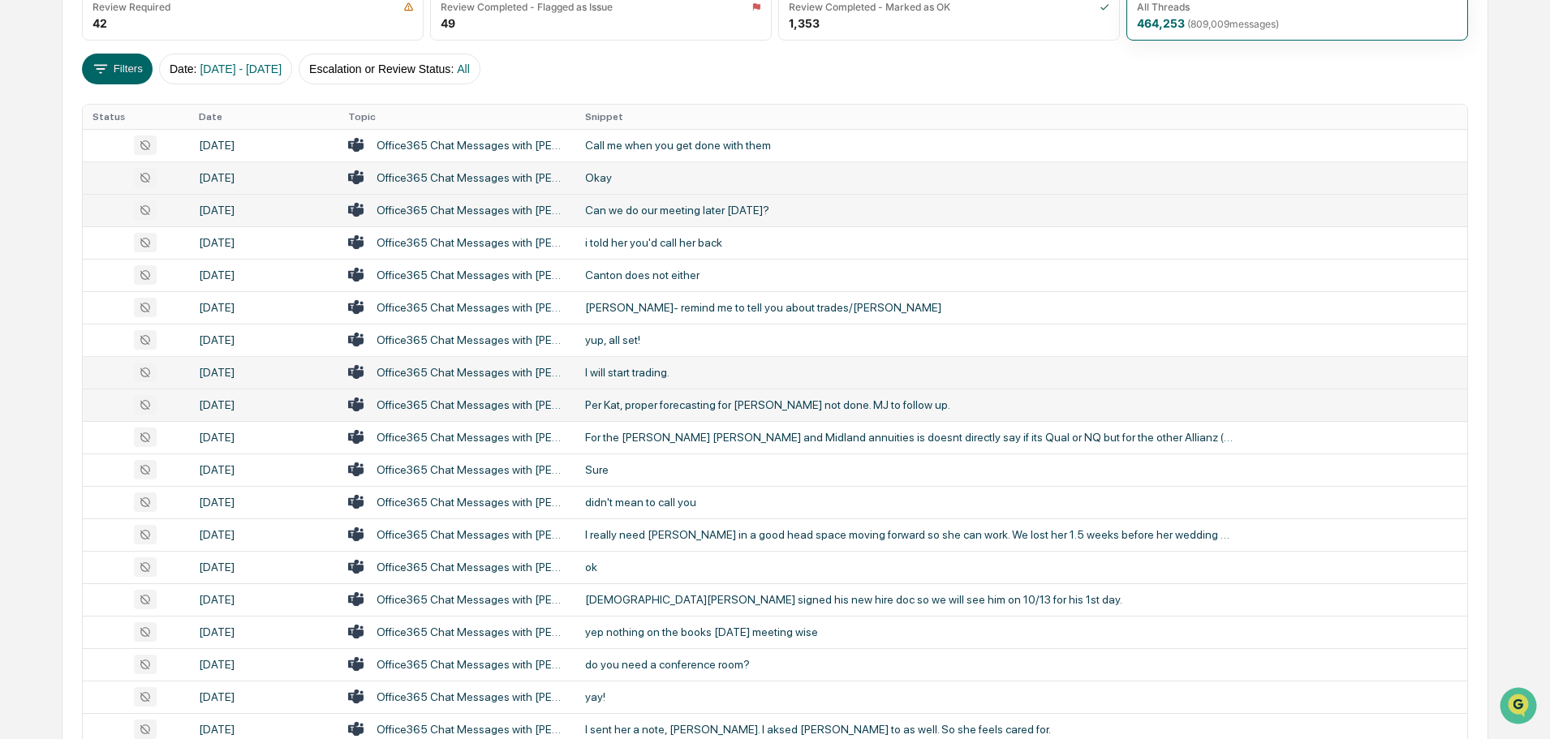
scroll to position [325, 0]
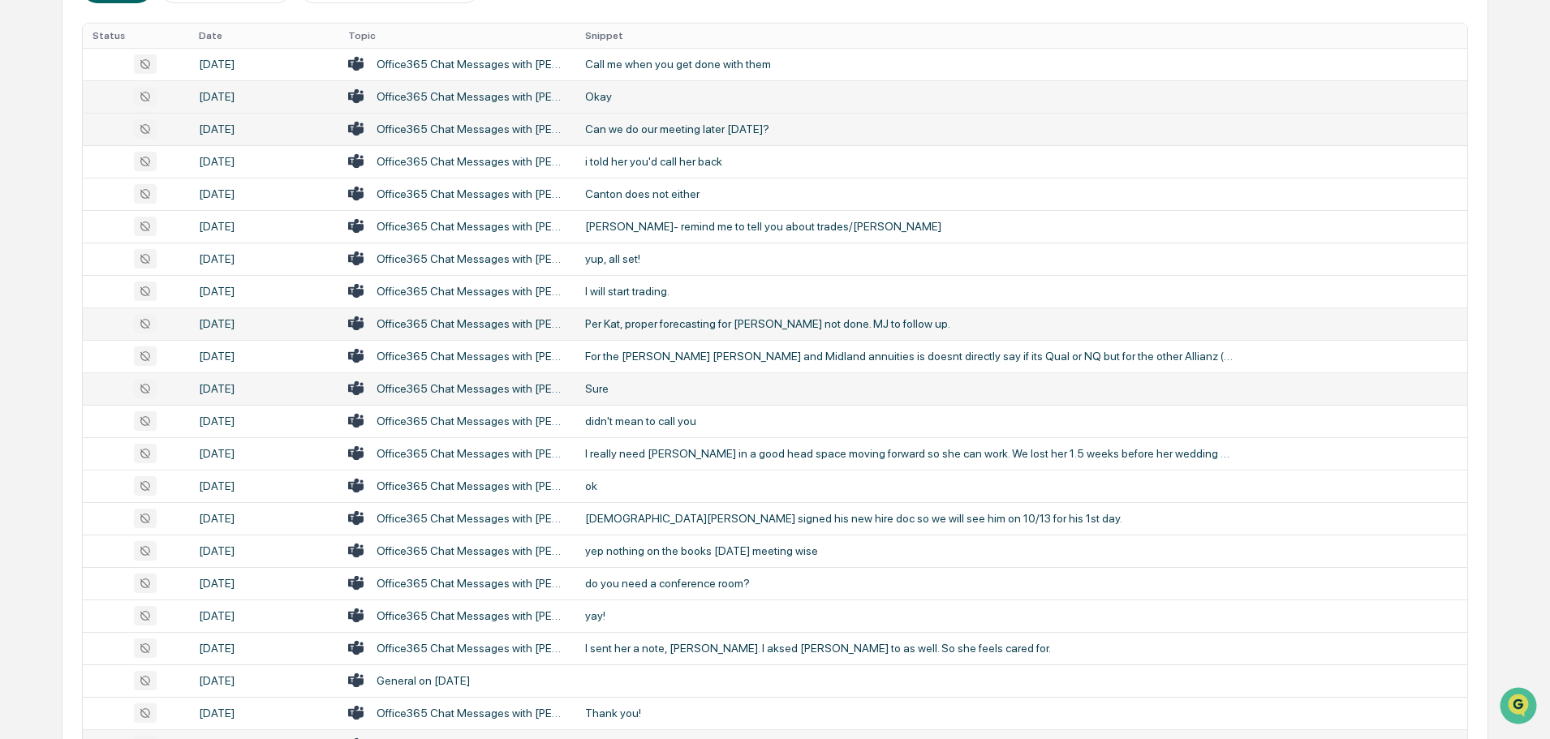
click at [623, 390] on div "Sure" at bounding box center [909, 388] width 649 height 13
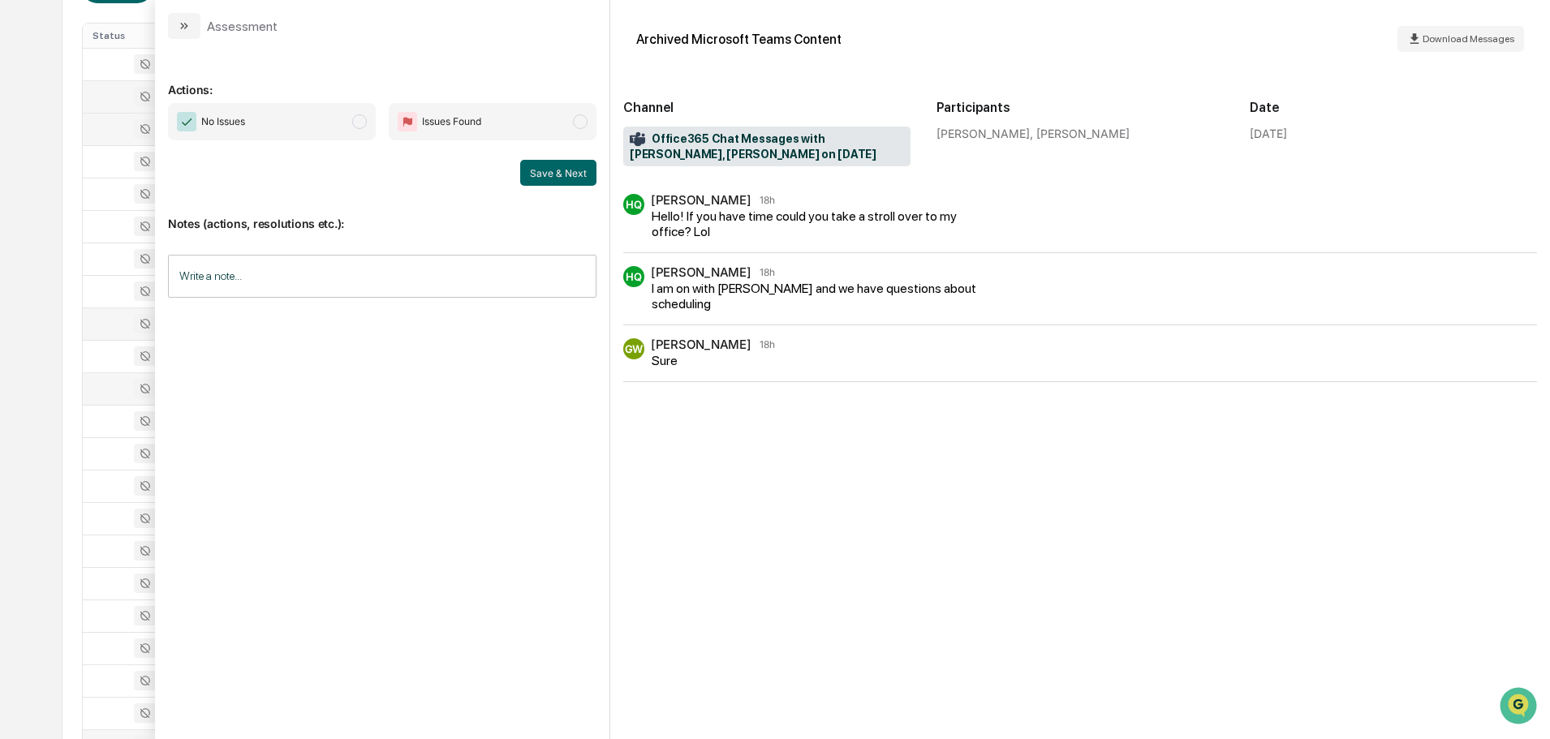
click at [188, 30] on icon "modal" at bounding box center [184, 25] width 13 height 13
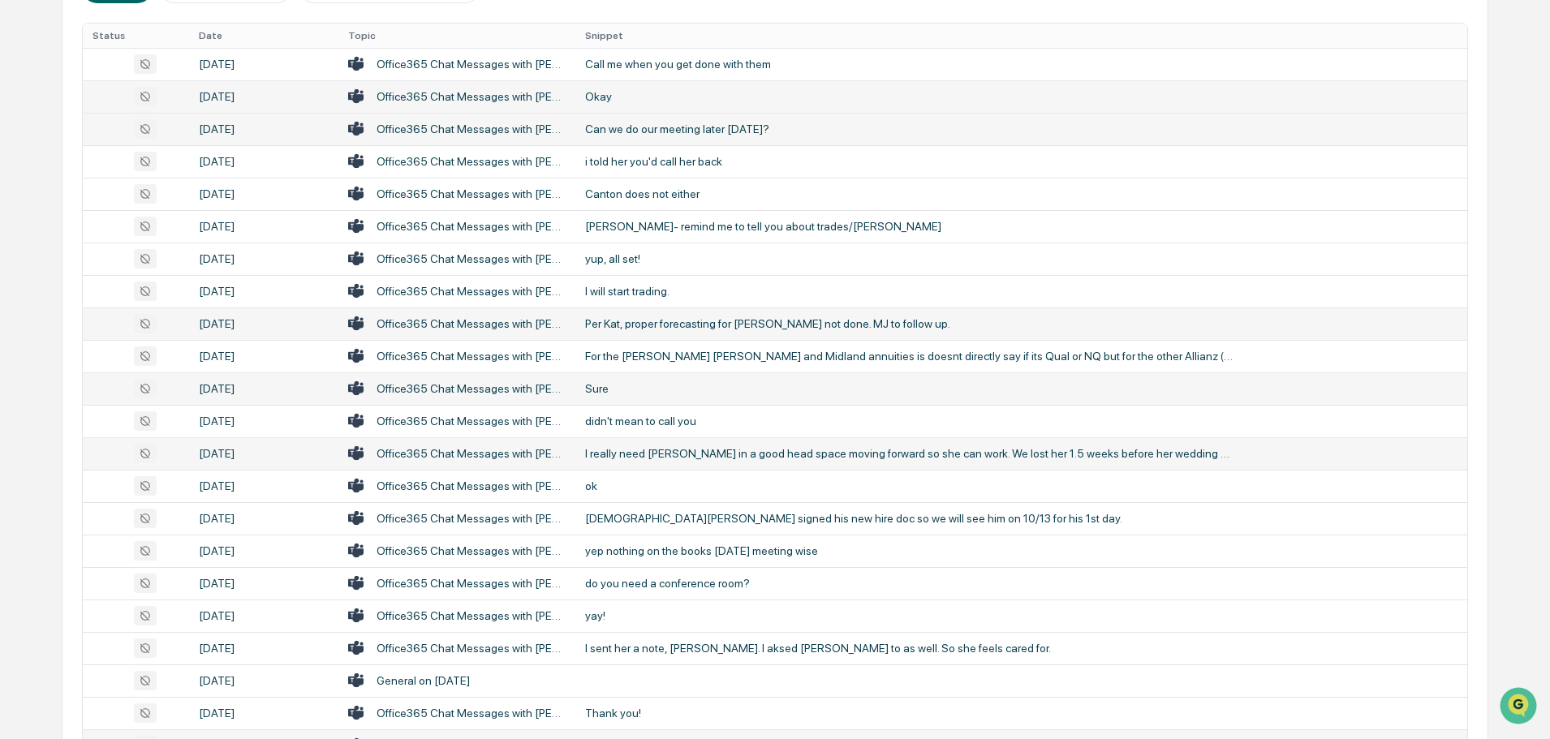
click at [643, 455] on div "I really need [PERSON_NAME] in a good head space moving forward so she can work…" at bounding box center [909, 453] width 649 height 13
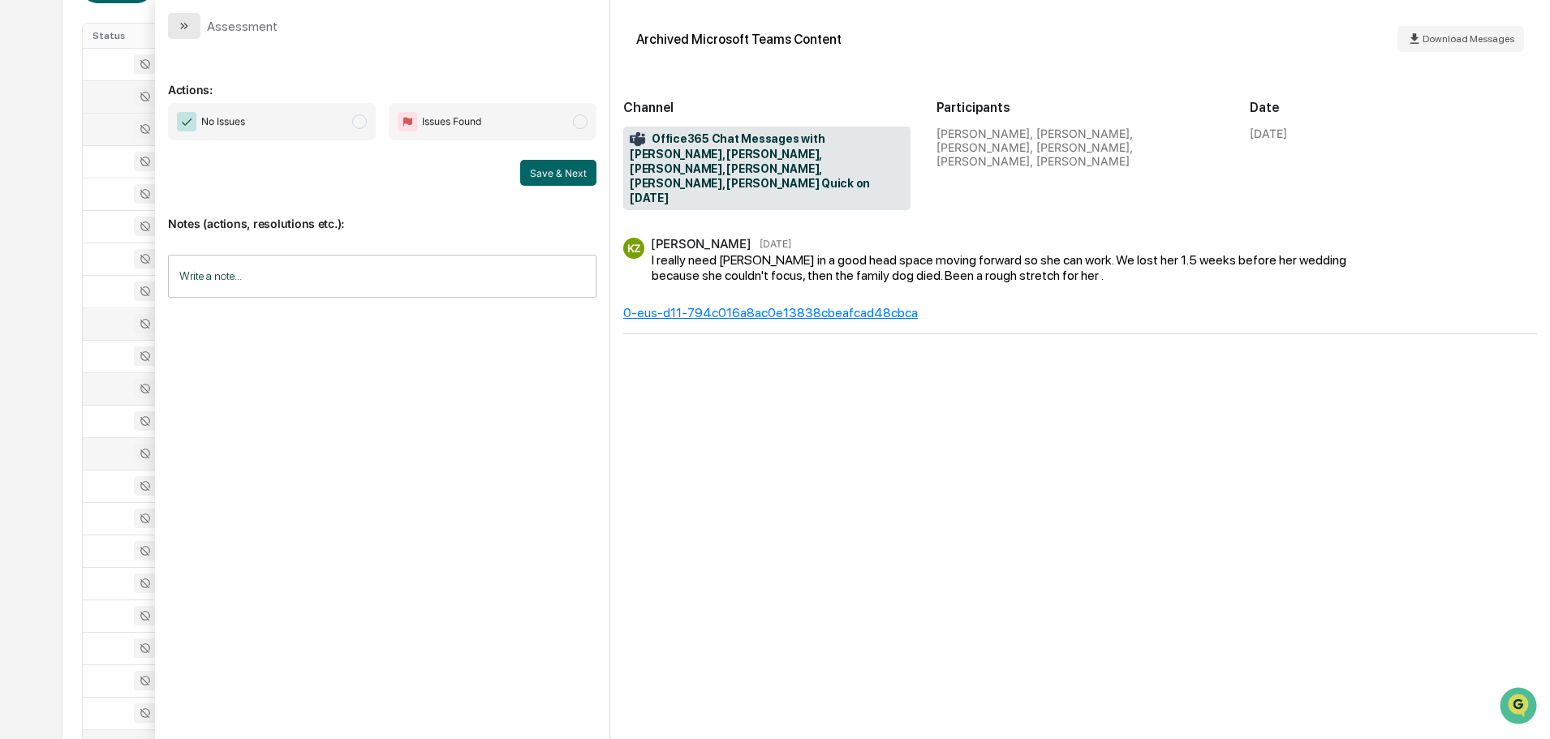
click at [179, 28] on icon "modal" at bounding box center [184, 25] width 13 height 13
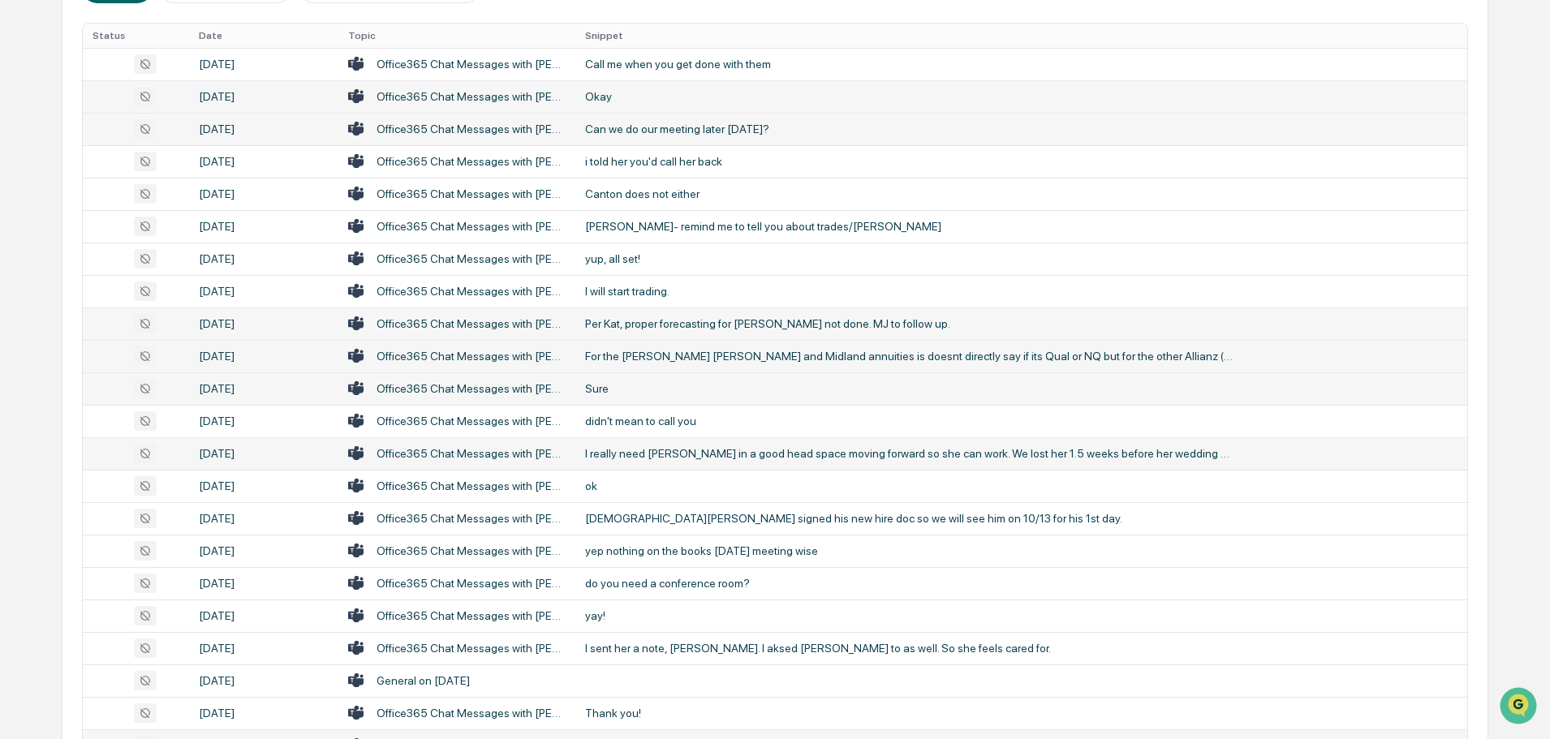
scroll to position [406, 0]
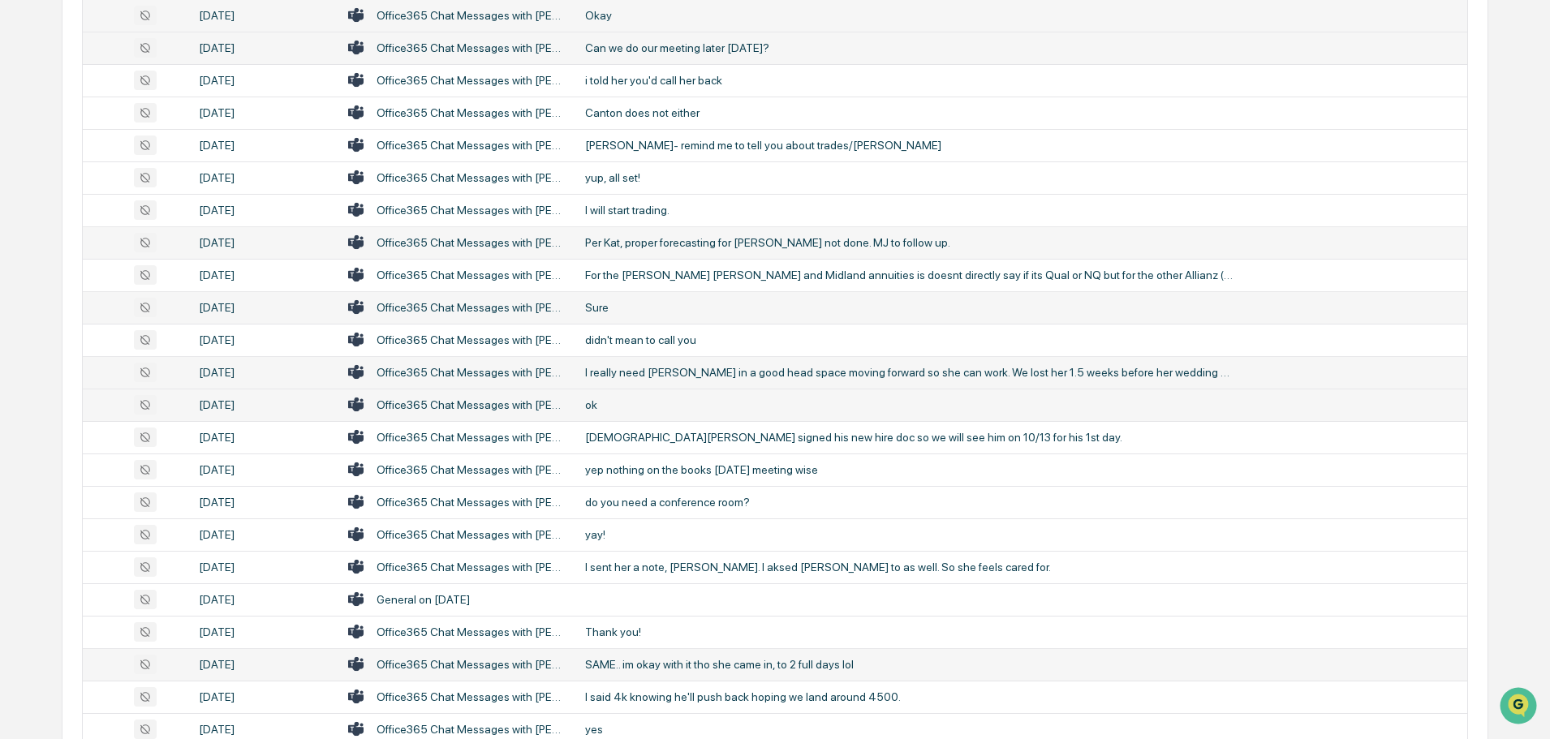
click at [639, 408] on div "ok" at bounding box center [909, 405] width 649 height 13
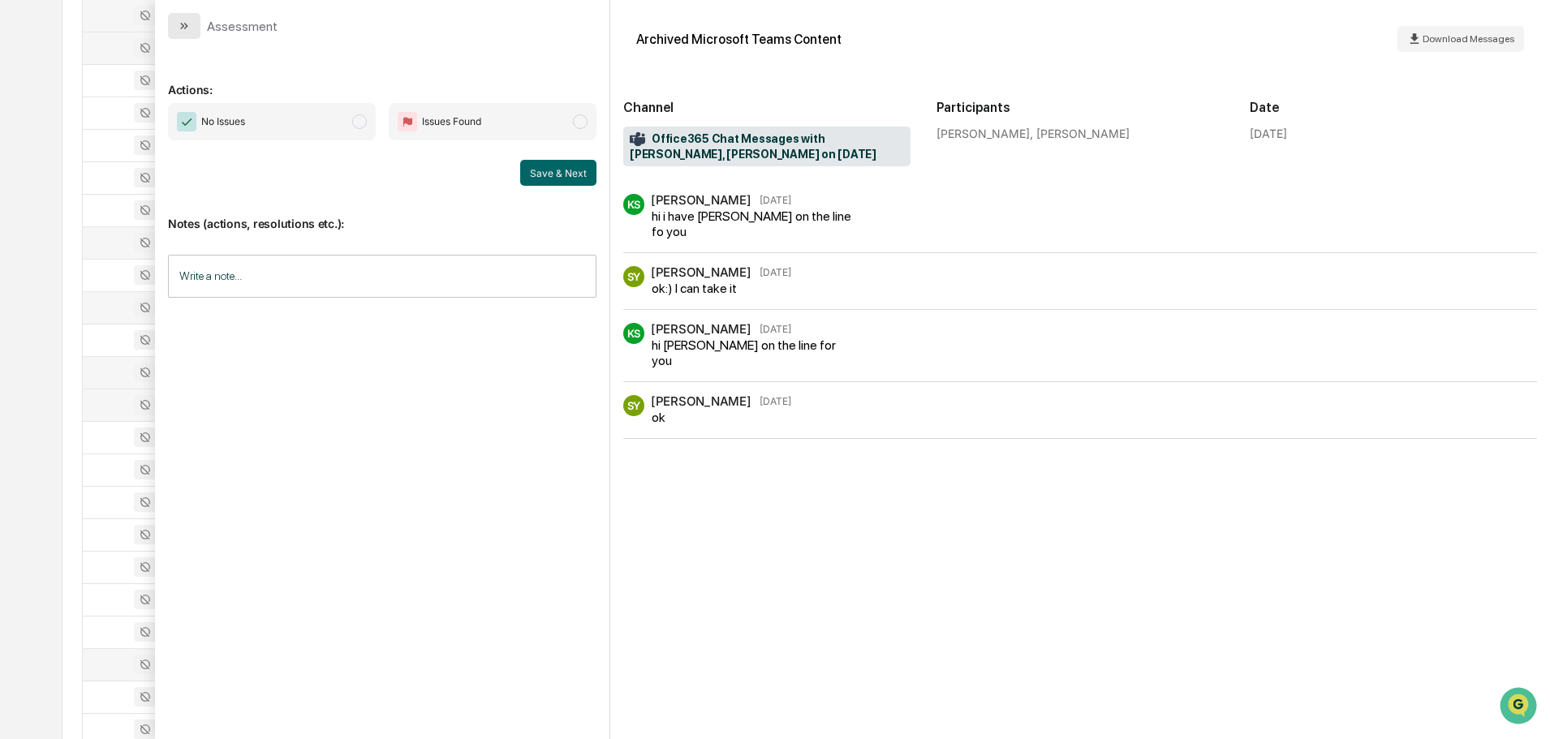
click at [193, 26] on button "modal" at bounding box center [184, 26] width 32 height 26
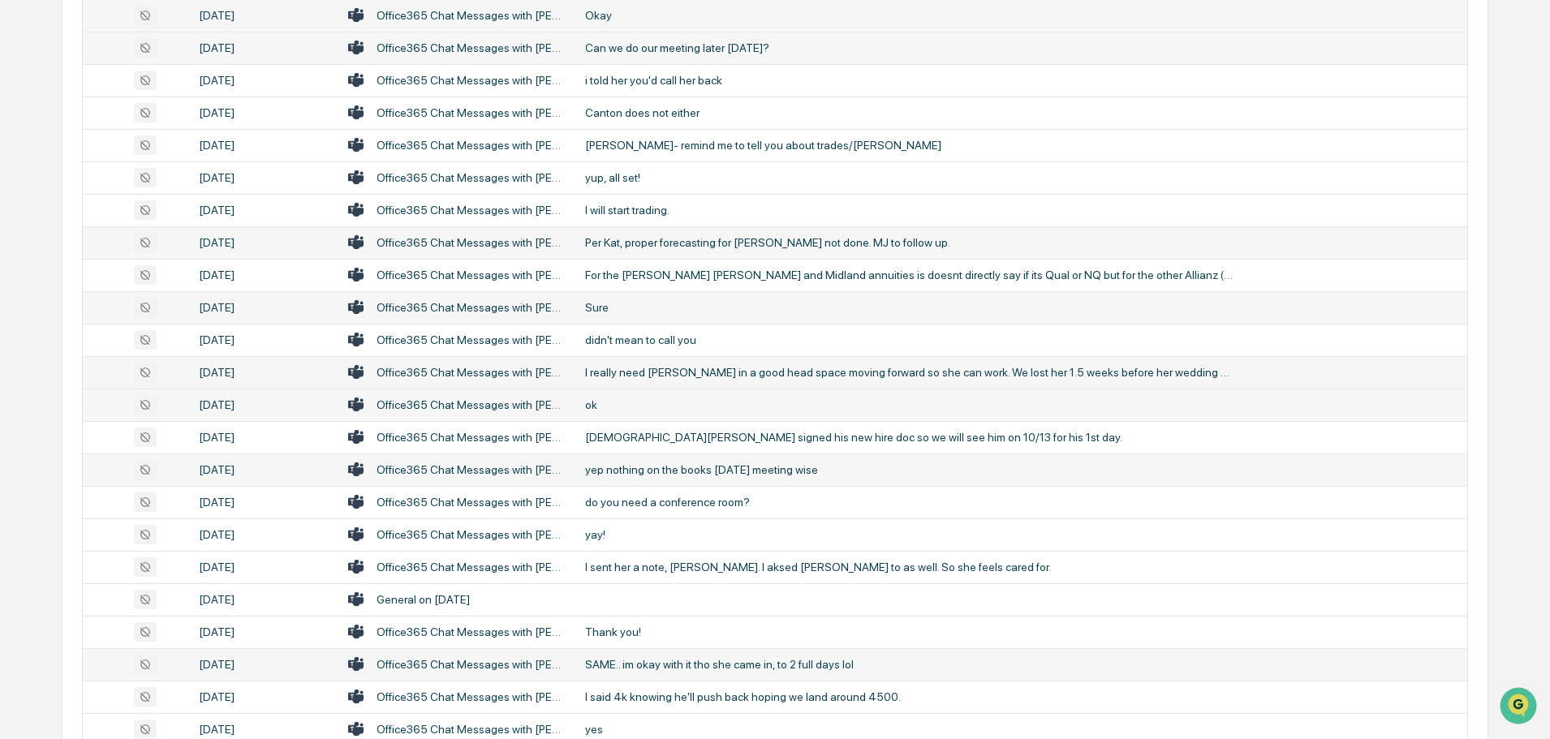
click at [623, 471] on div "yep nothing on the books [DATE] meeting wise" at bounding box center [909, 469] width 649 height 13
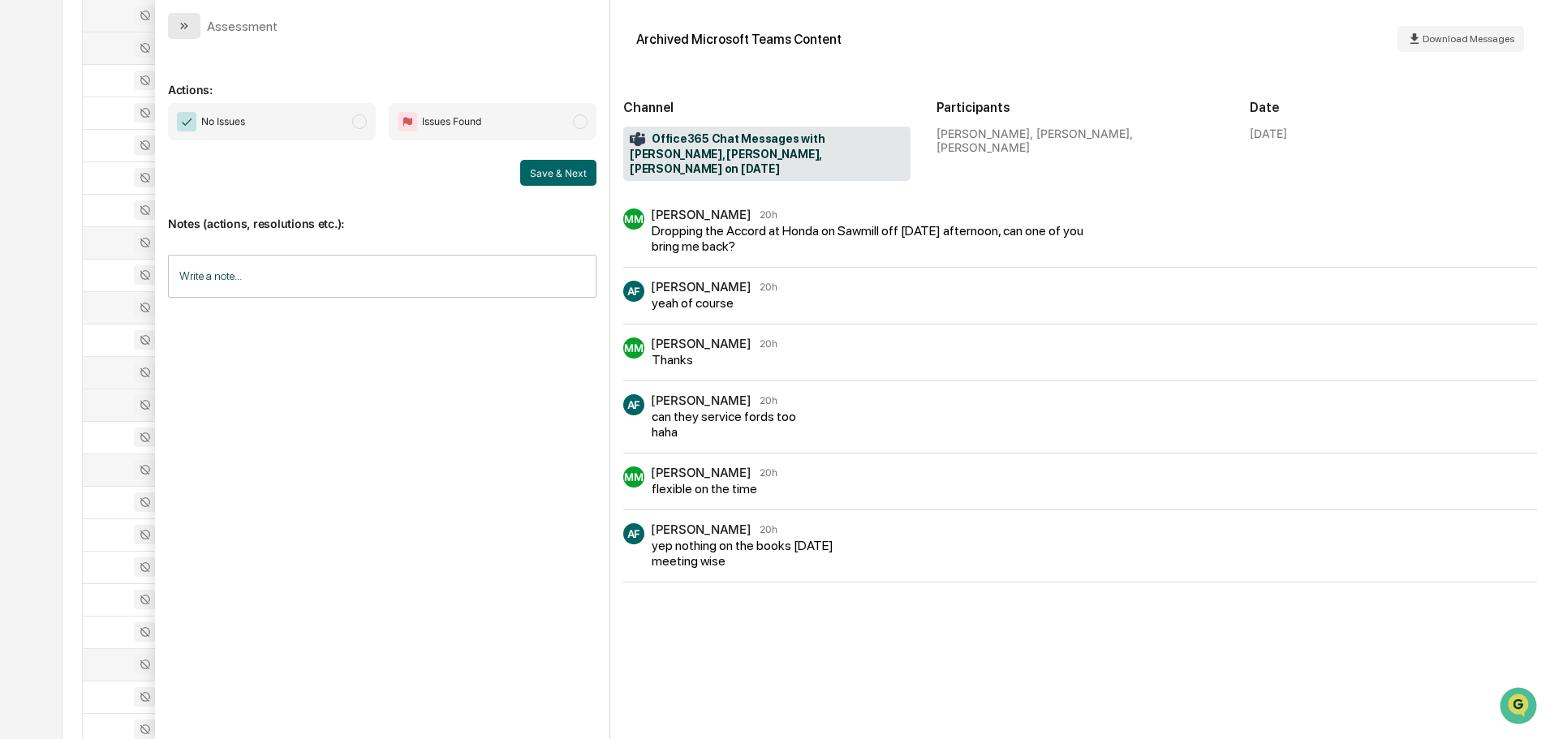
click at [196, 28] on button "modal" at bounding box center [184, 26] width 32 height 26
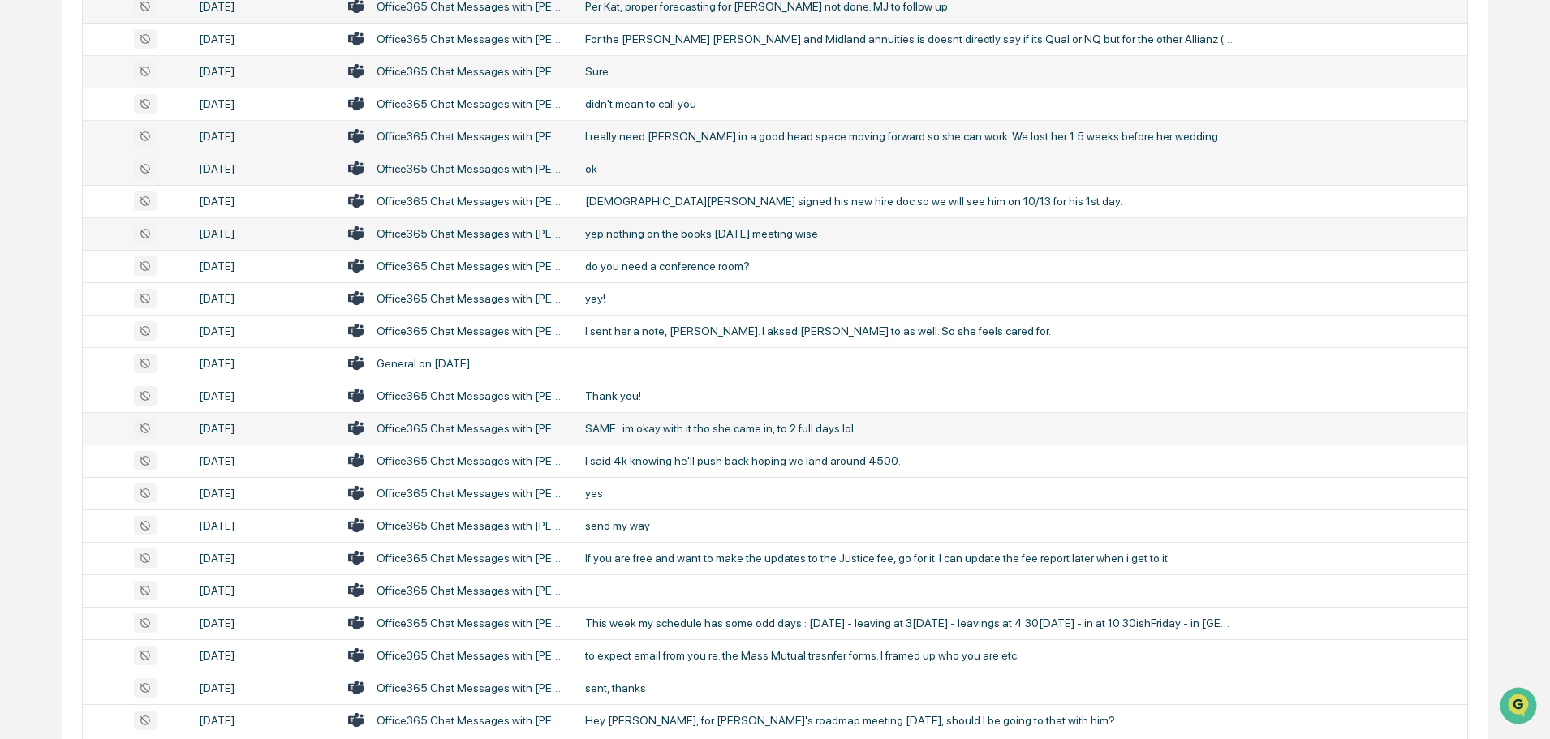
scroll to position [649, 0]
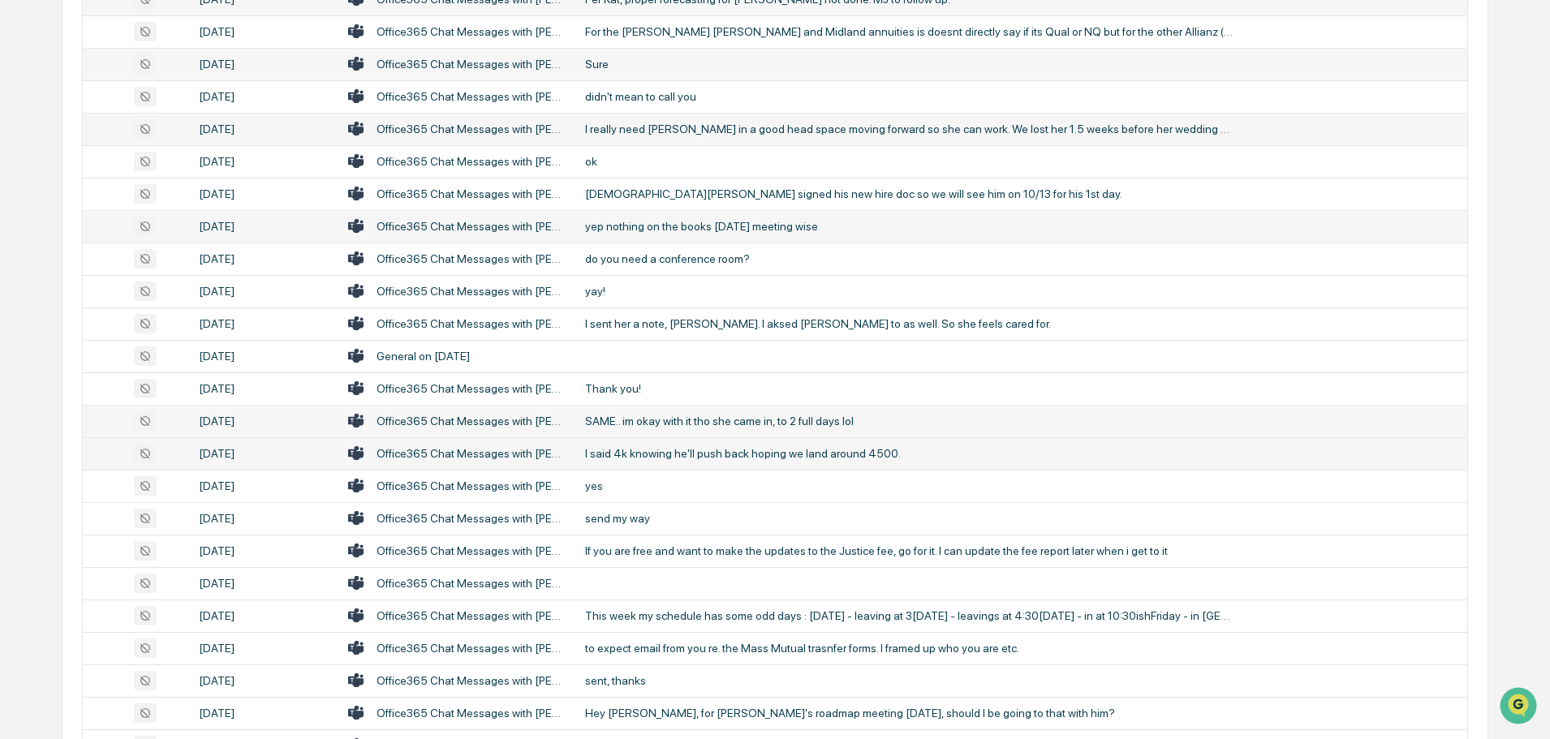
click at [649, 453] on div "I said 4k knowing he'll push back hoping we land around 4500." at bounding box center [909, 453] width 649 height 13
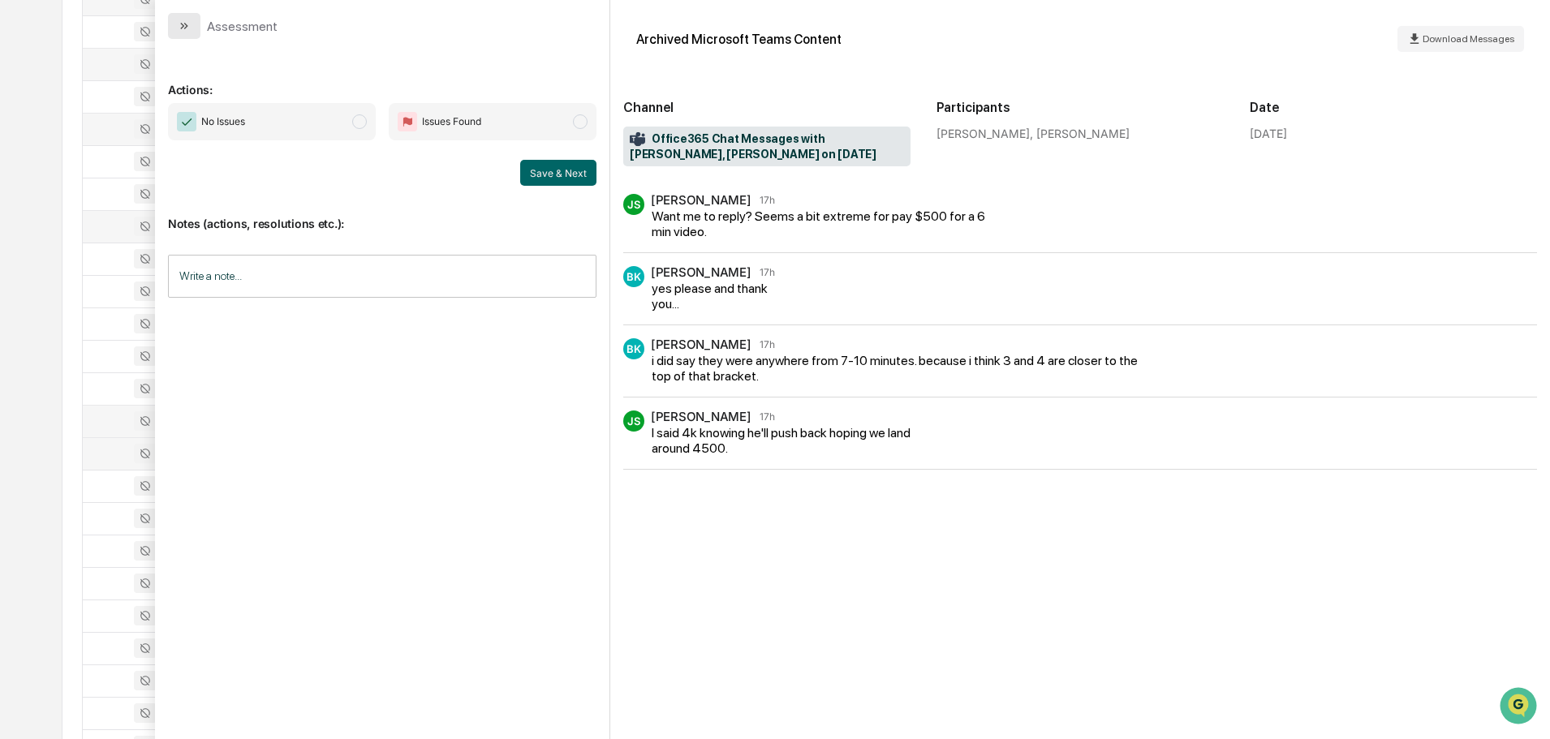
click at [183, 26] on icon "modal" at bounding box center [182, 26] width 4 height 6
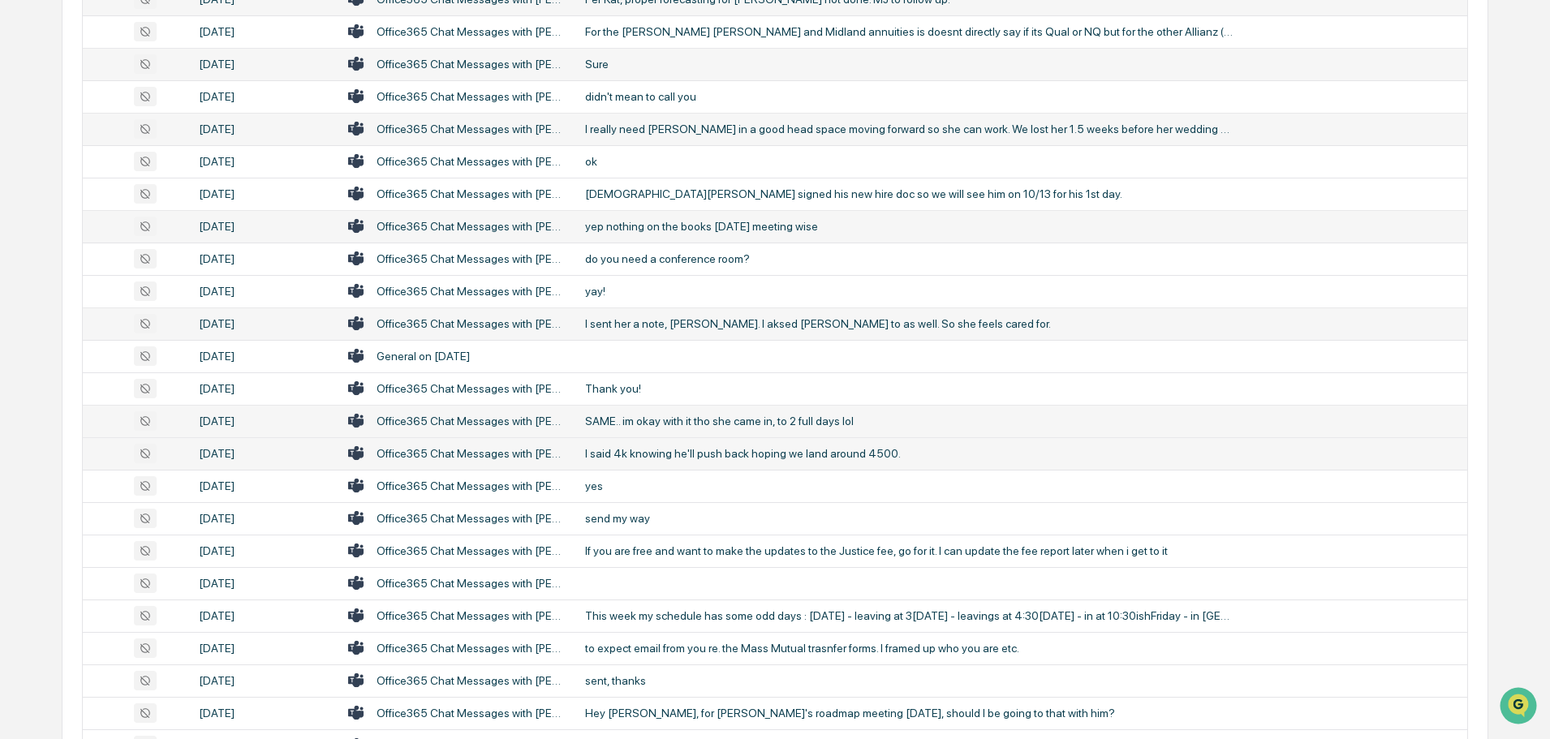
scroll to position [730, 0]
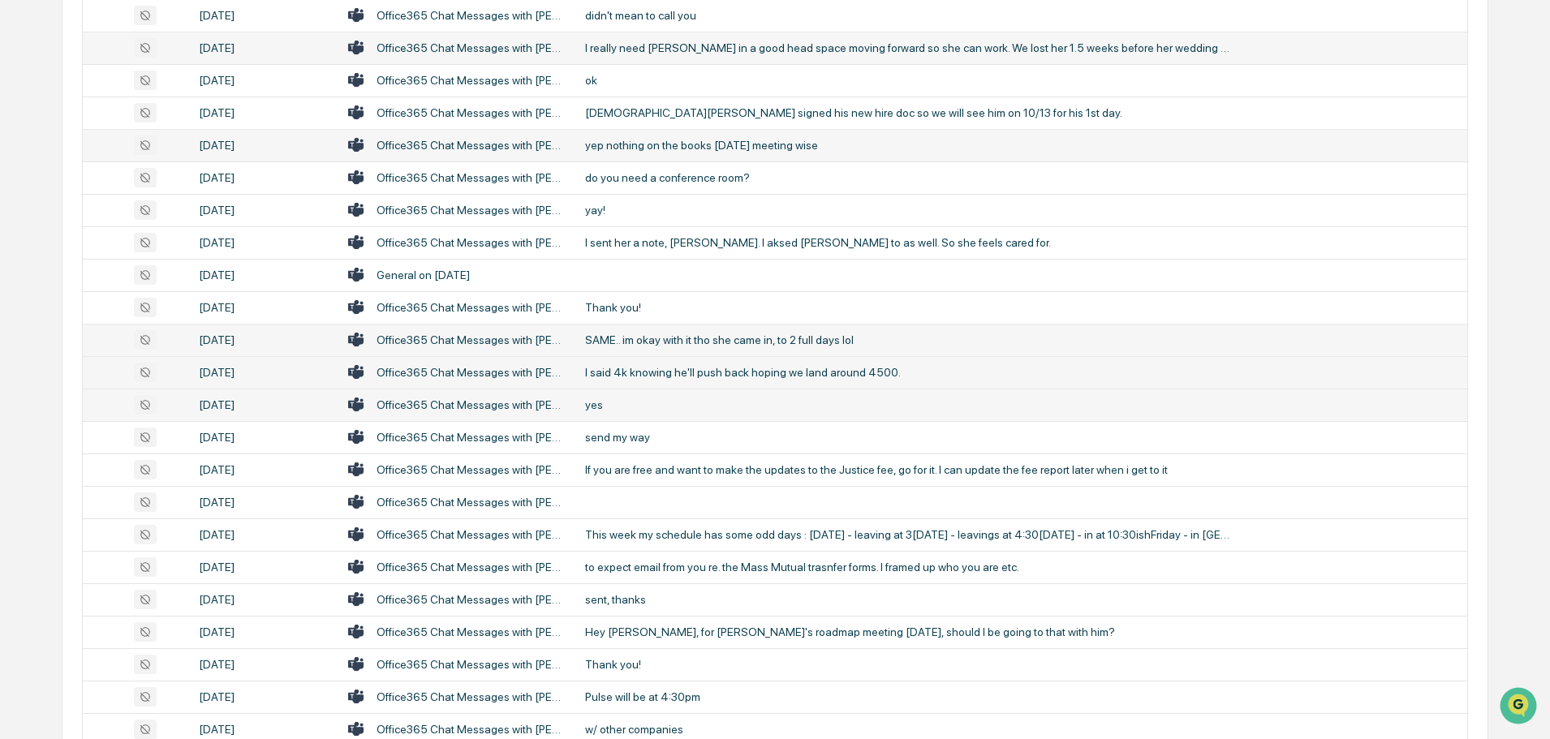
click at [658, 413] on td "yes" at bounding box center [1021, 405] width 892 height 32
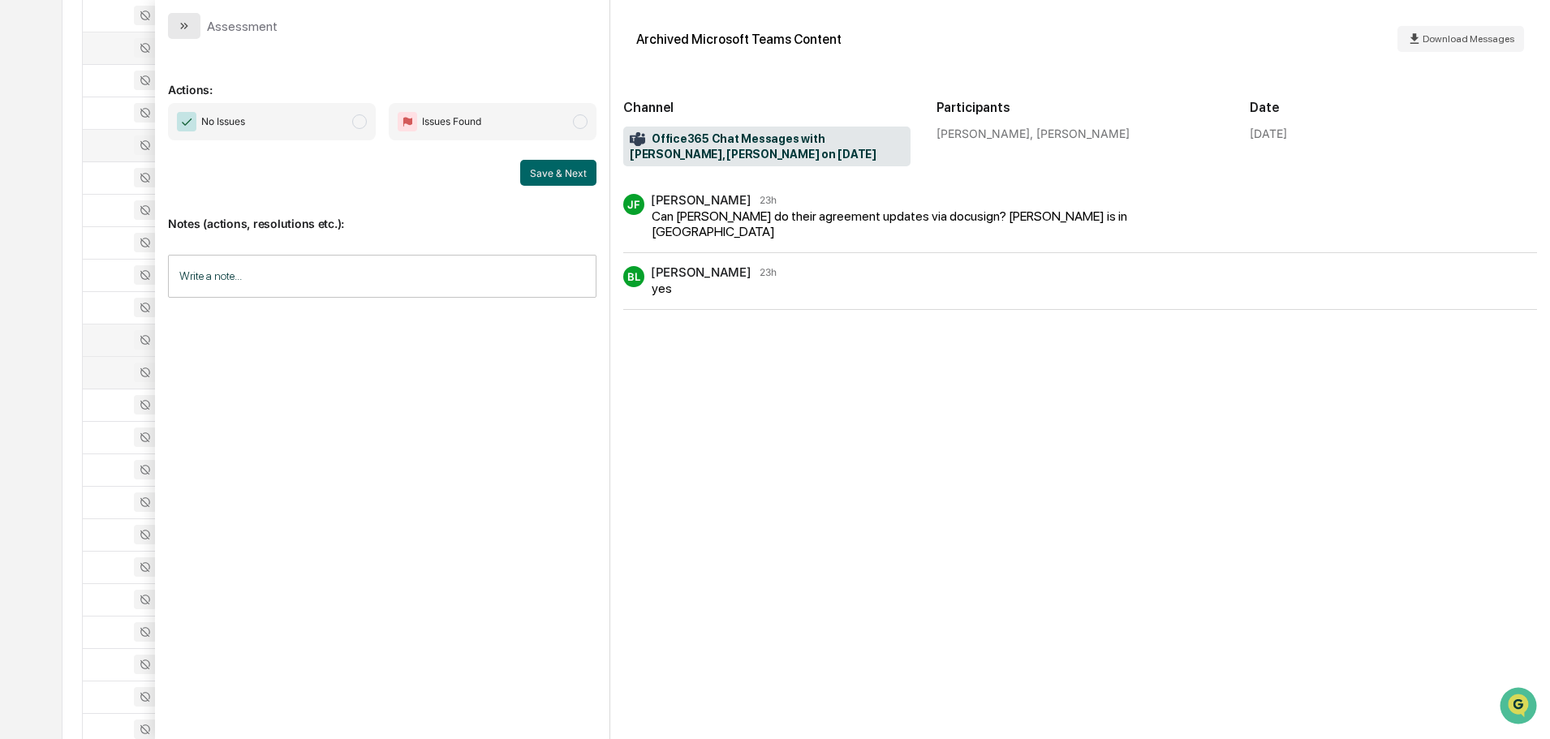
click at [185, 28] on icon "modal" at bounding box center [186, 26] width 4 height 6
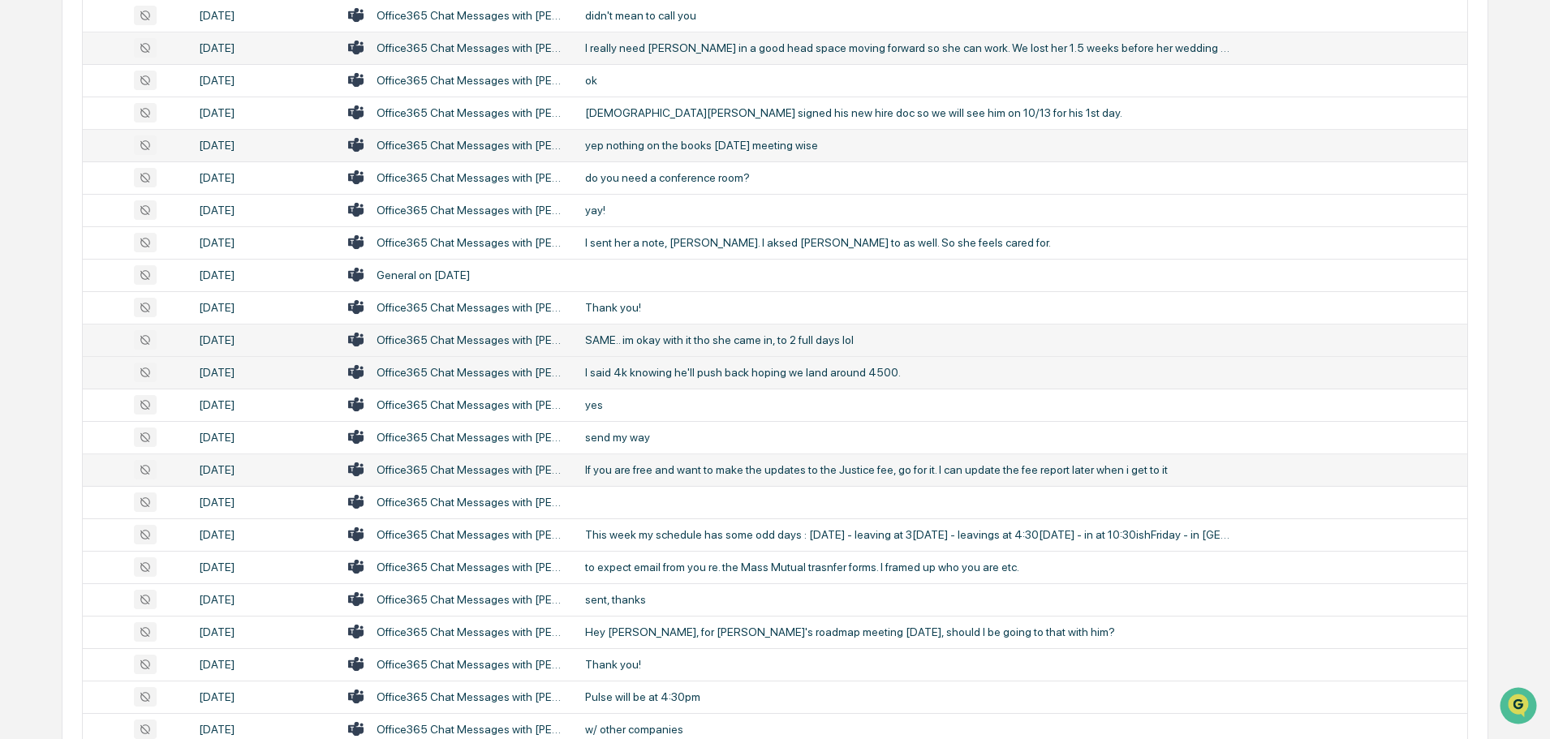
click at [644, 471] on div "If you are free and want to make the updates to the Justice fee, go for it. I c…" at bounding box center [909, 469] width 649 height 13
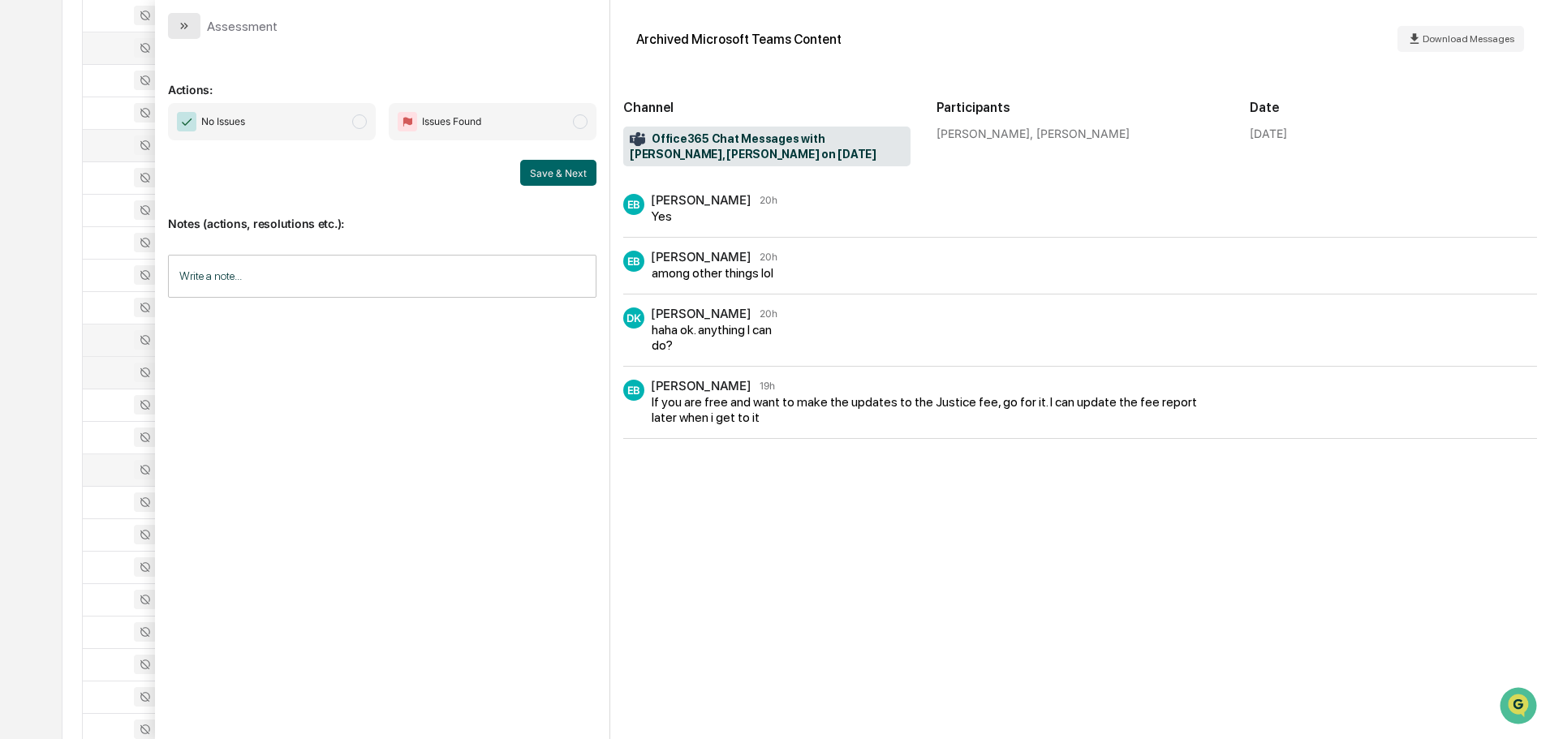
click at [187, 30] on icon "modal" at bounding box center [184, 25] width 13 height 13
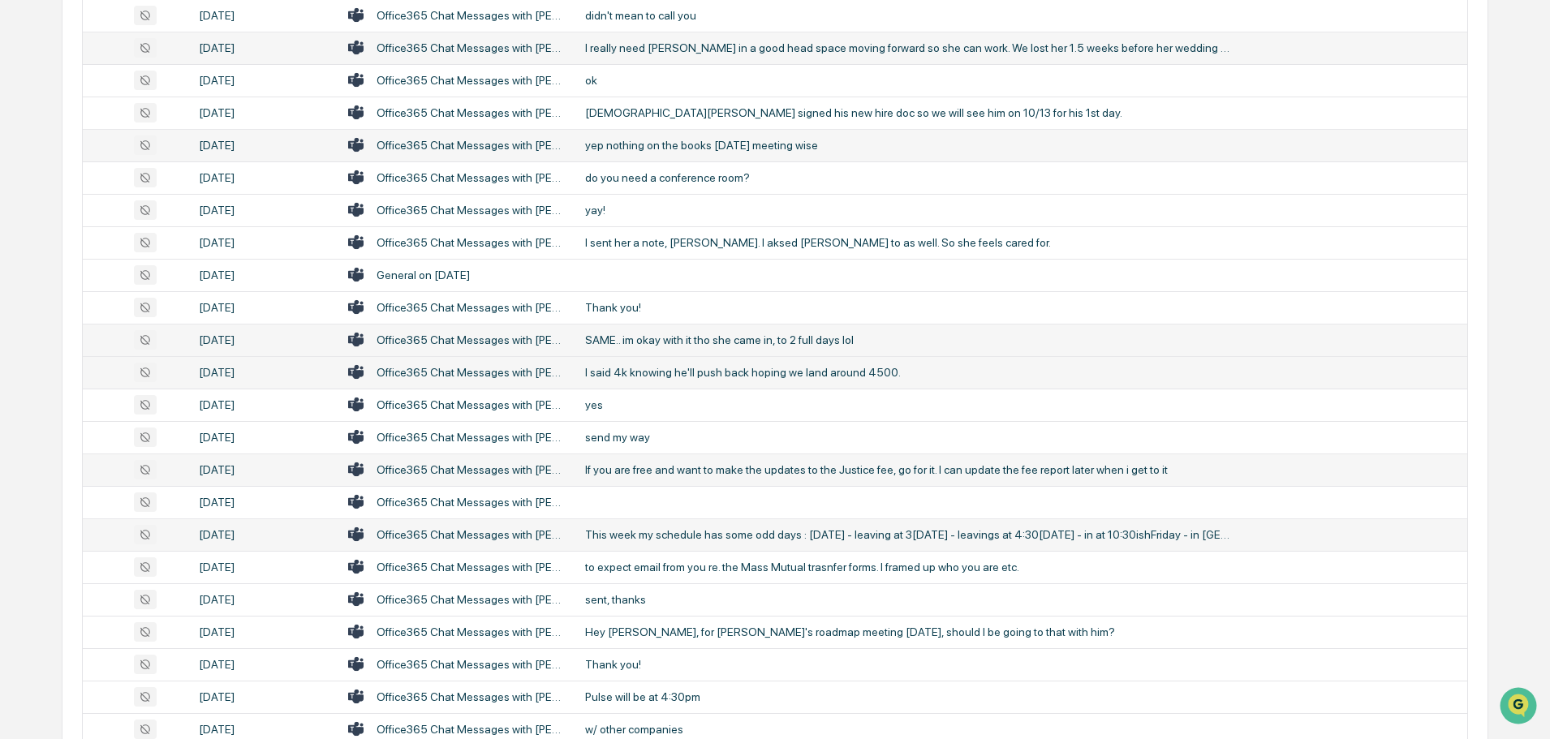
click at [650, 543] on td "This week my schedule has some odd days : [DATE] - leaving at 3[DATE] - leaving…" at bounding box center [1021, 535] width 892 height 32
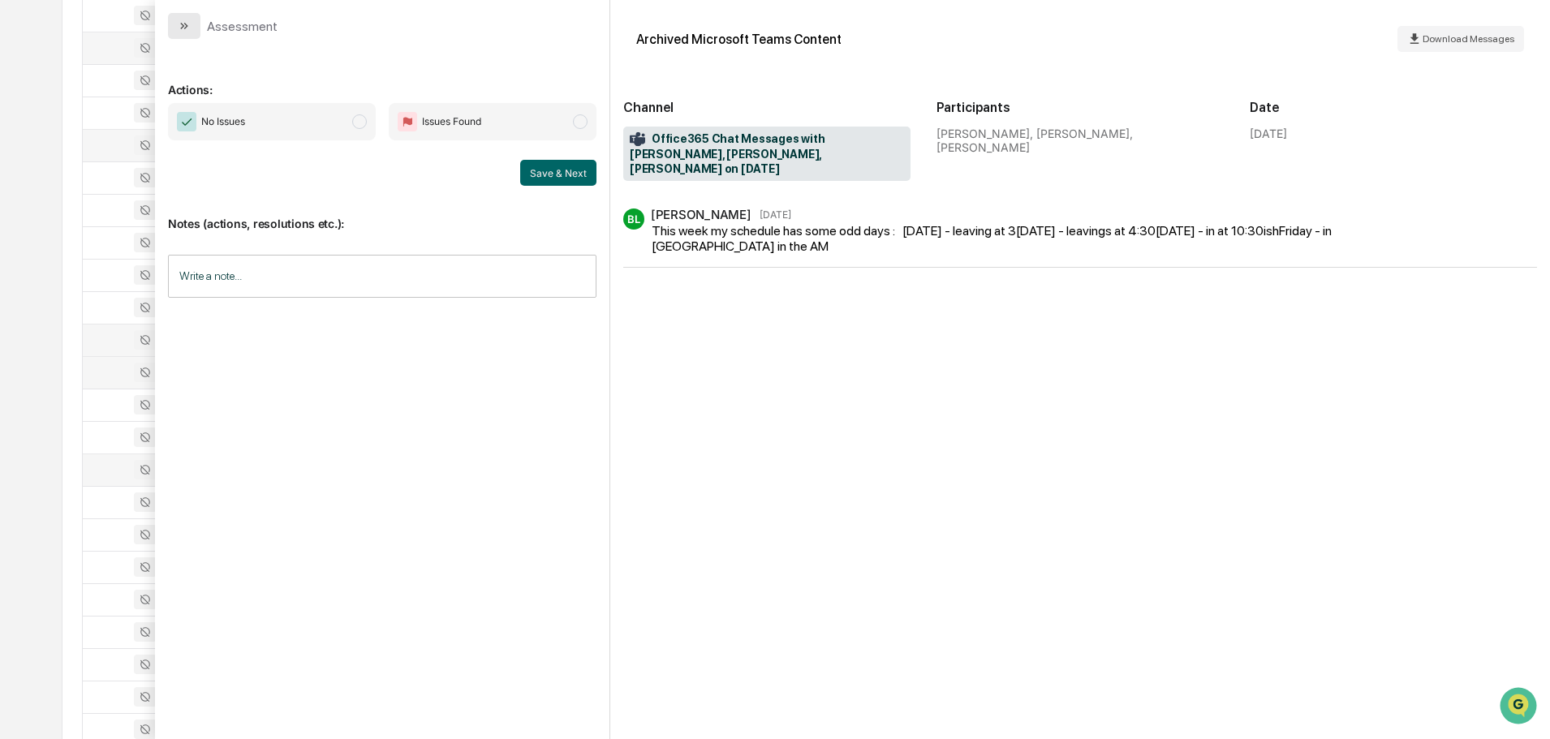
click at [191, 20] on button "modal" at bounding box center [184, 26] width 32 height 26
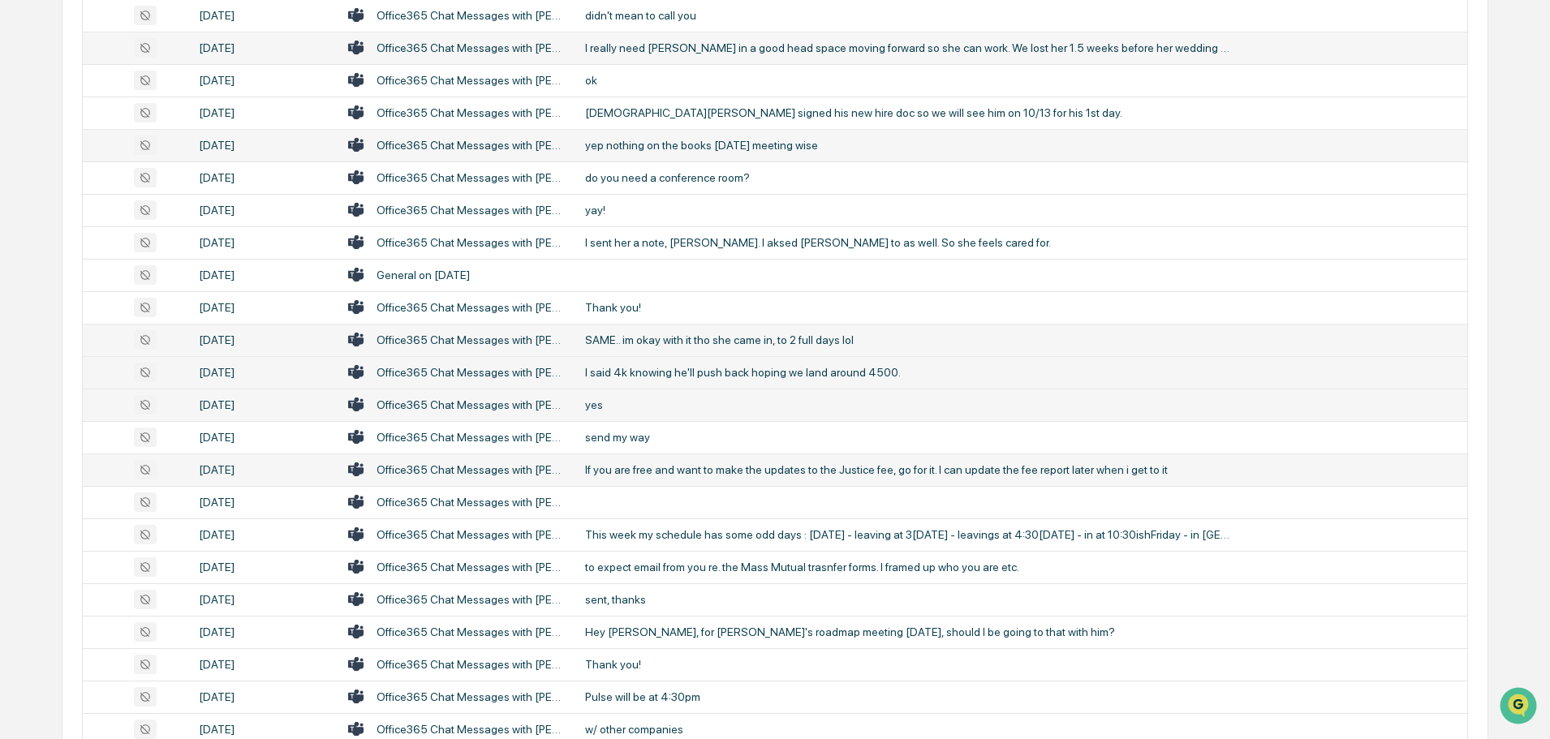
scroll to position [812, 0]
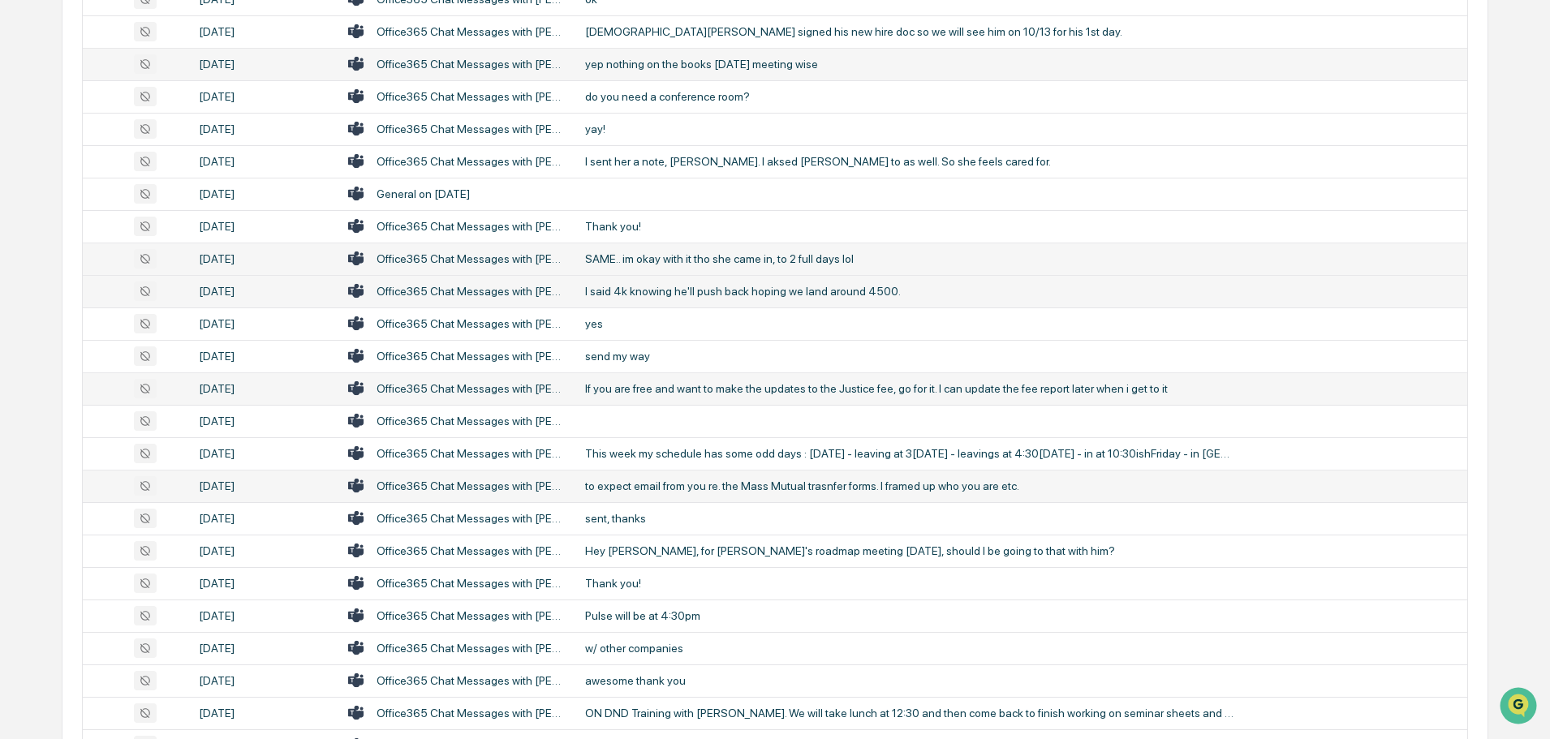
click at [631, 489] on div "to expect email from you re. the Mass Mutual trasnfer forms. I framed up who yo…" at bounding box center [909, 486] width 649 height 13
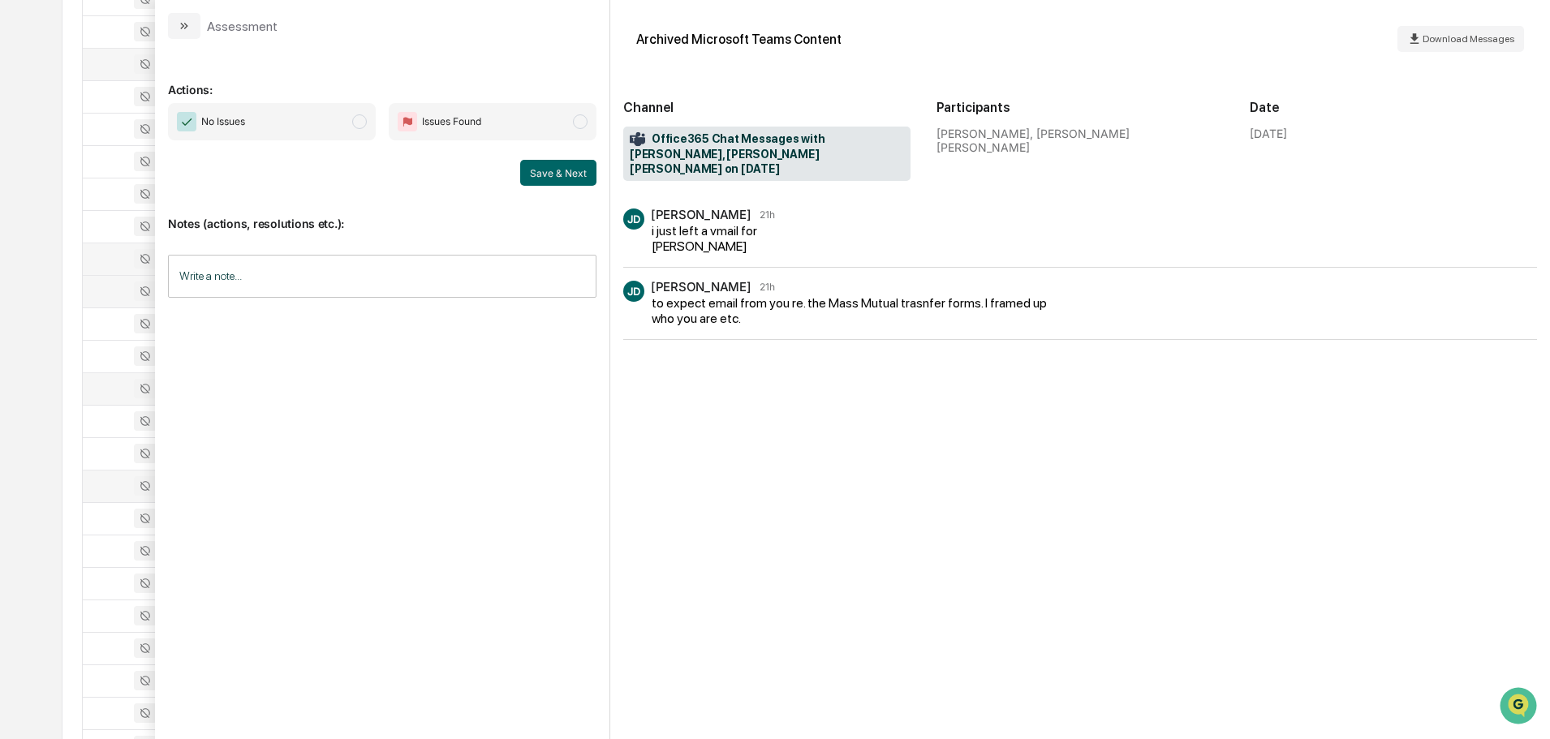
click at [189, 22] on icon "modal" at bounding box center [184, 25] width 13 height 13
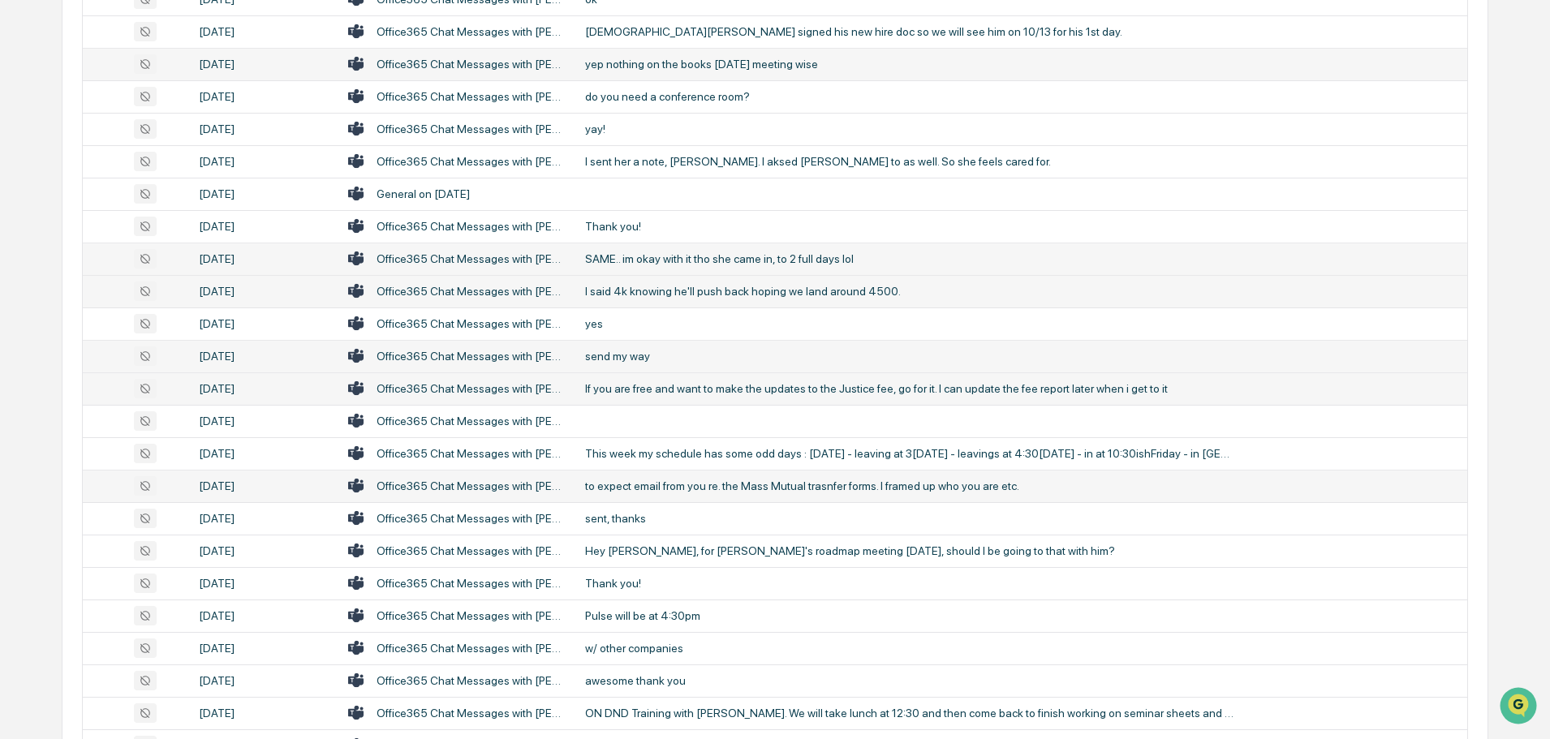
scroll to position [893, 0]
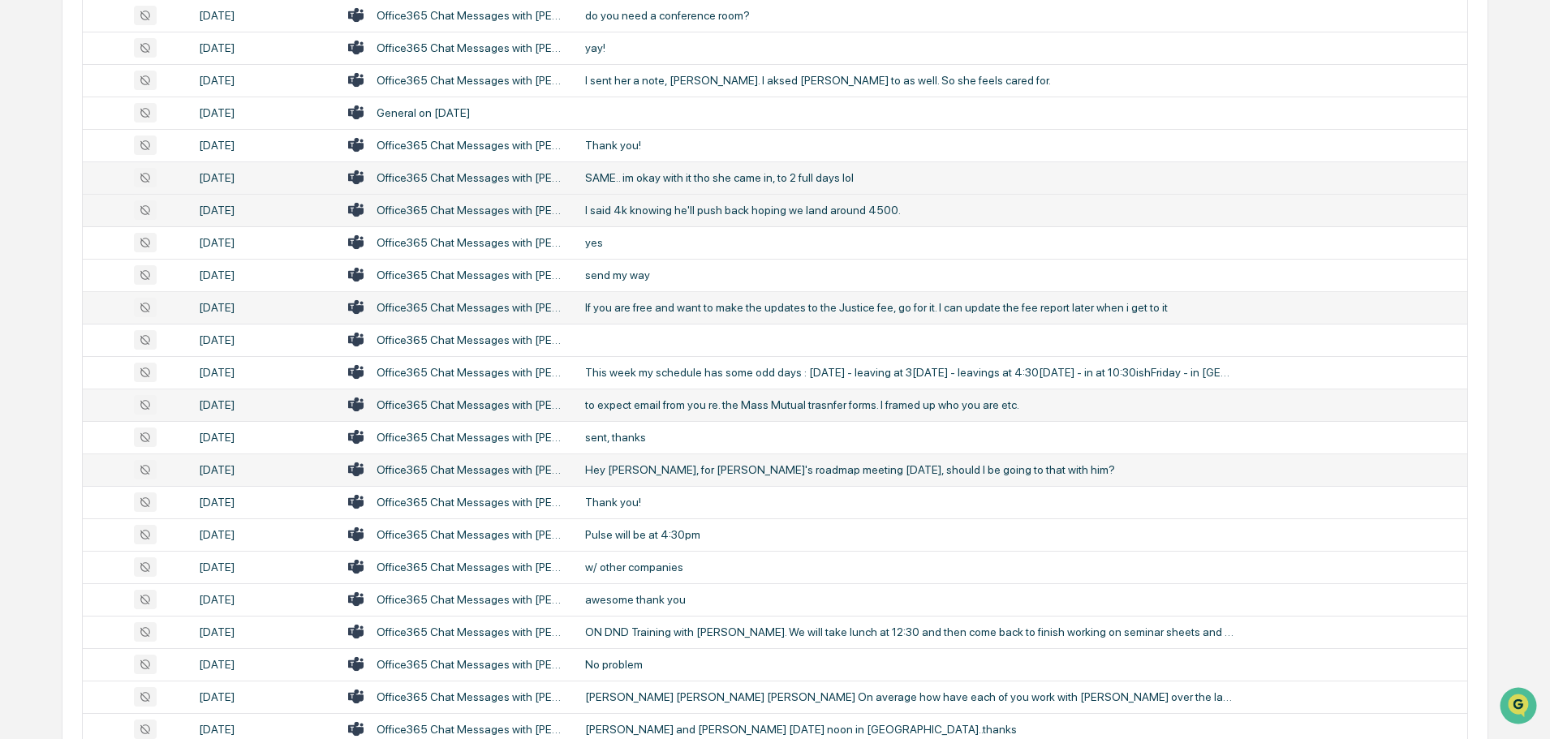
click at [694, 471] on div "Hey [PERSON_NAME], for [PERSON_NAME]'s roadmap meeting [DATE], should I be goin…" at bounding box center [909, 469] width 649 height 13
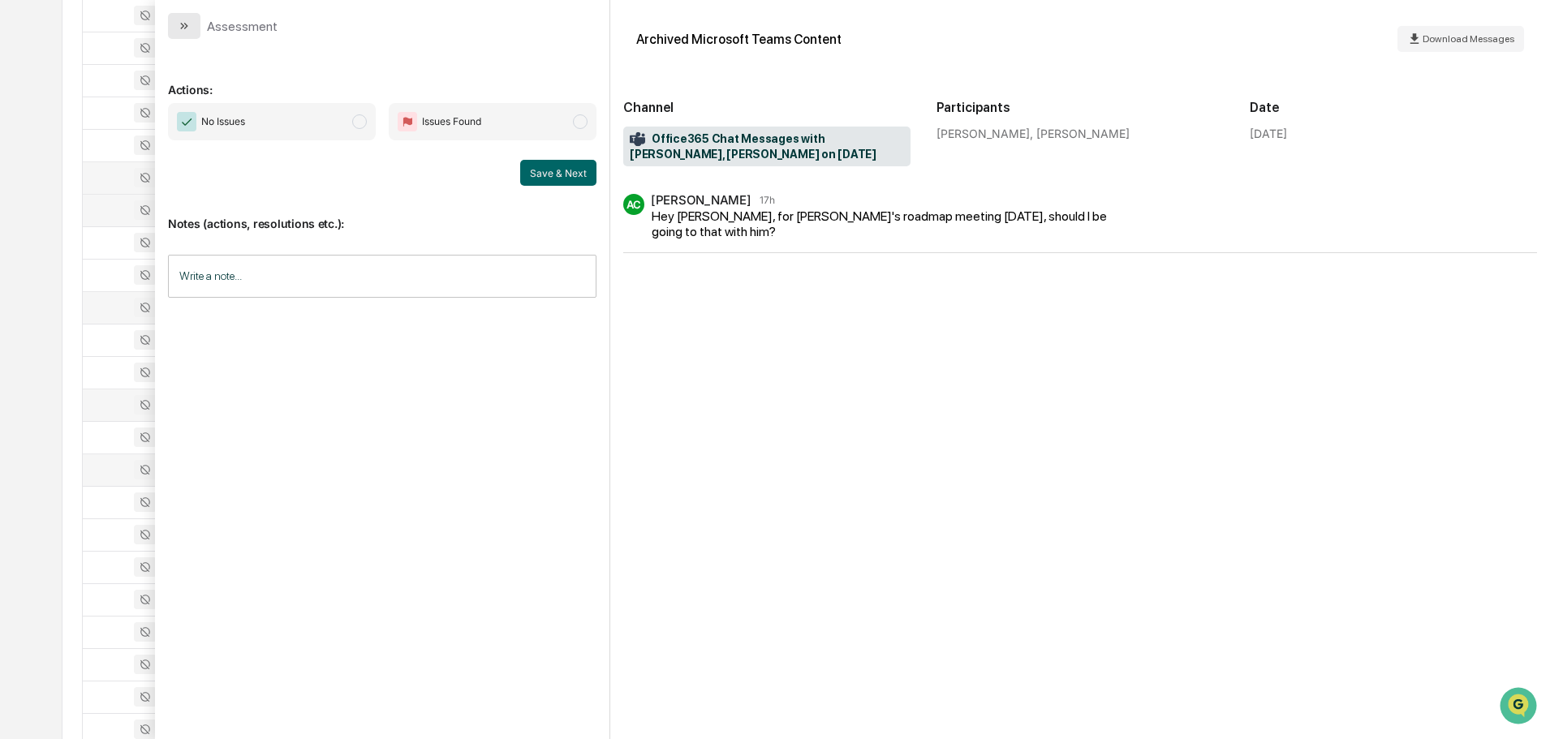
click at [199, 30] on button "modal" at bounding box center [184, 26] width 32 height 26
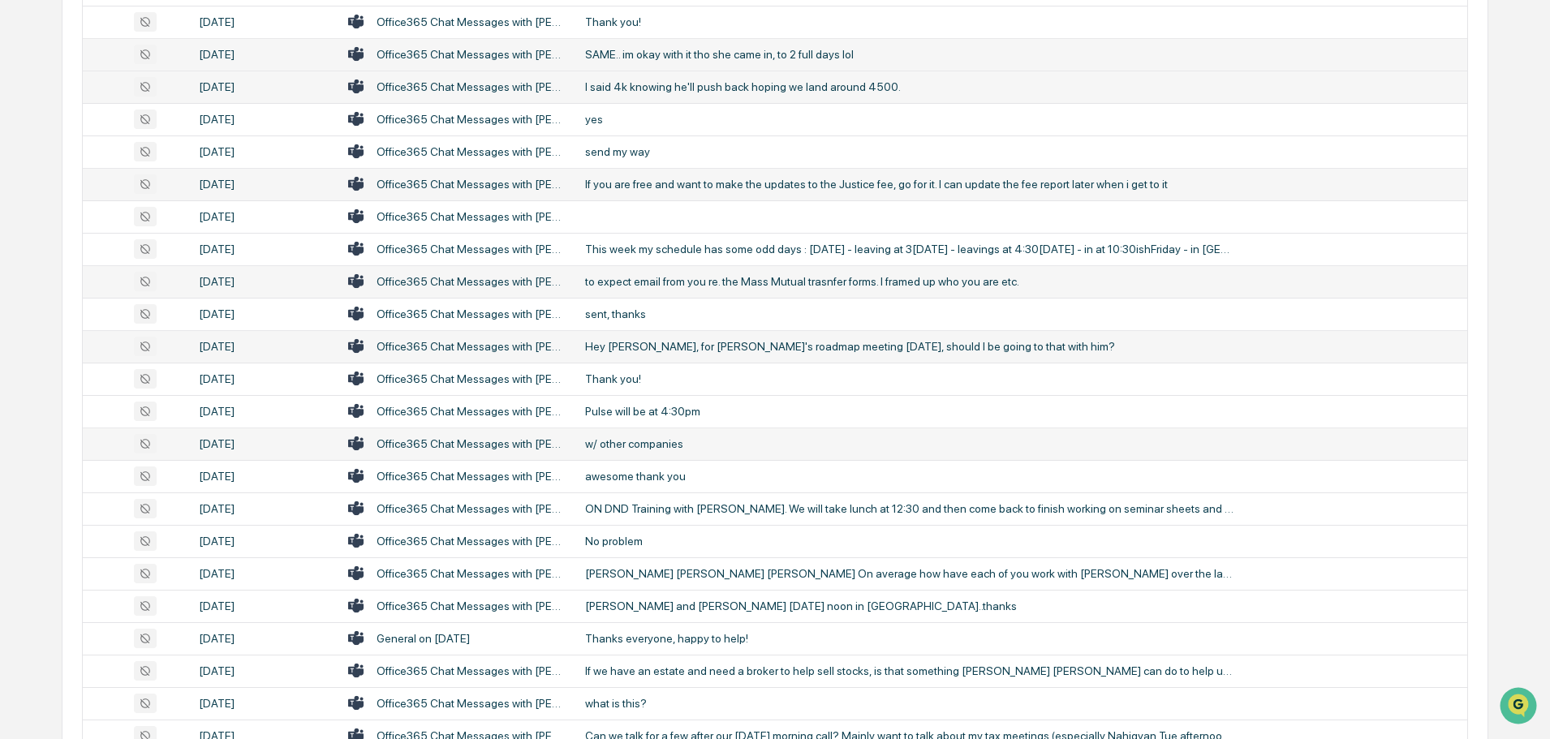
scroll to position [1055, 0]
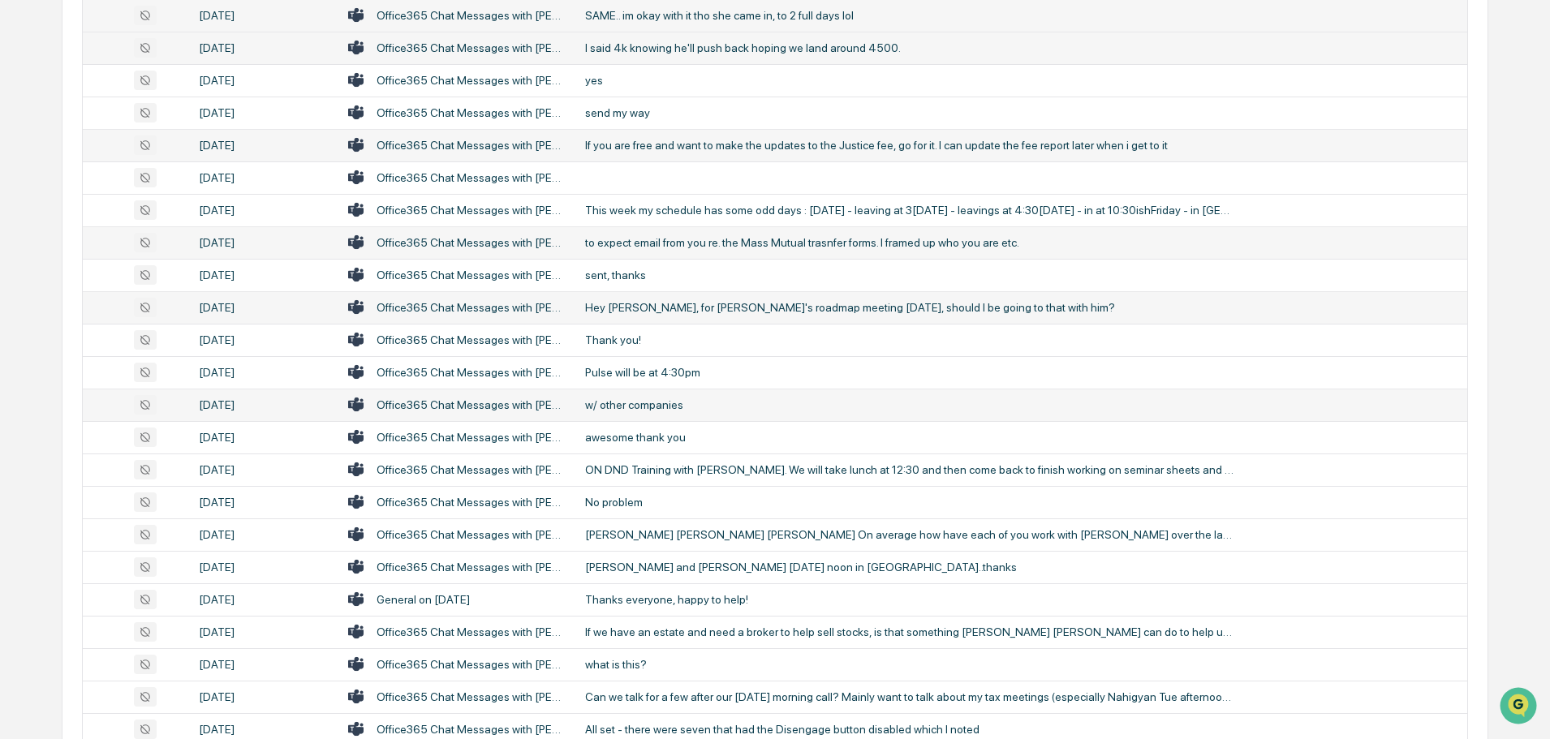
click at [653, 403] on div "w/ other companies" at bounding box center [909, 405] width 649 height 13
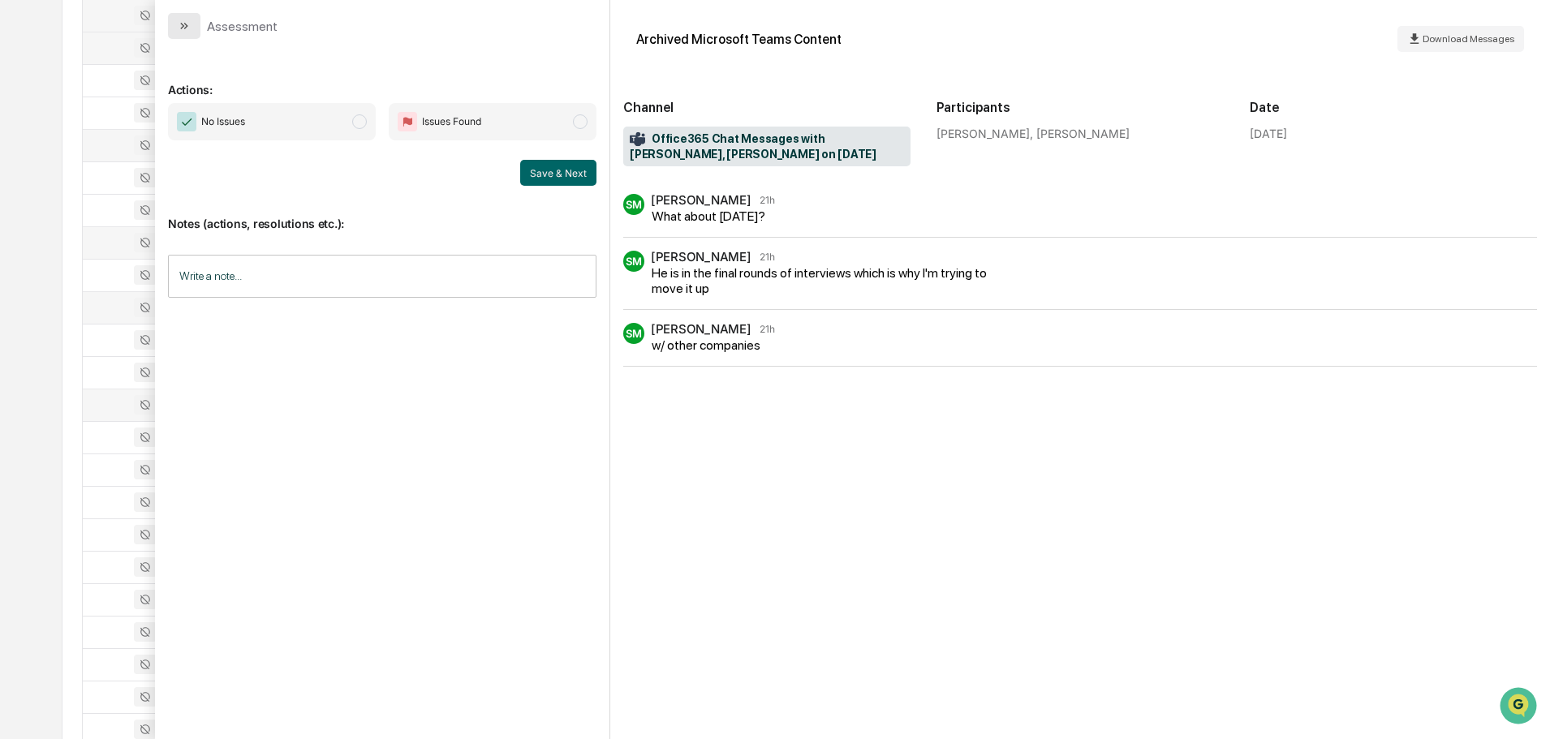
click at [186, 27] on icon "modal" at bounding box center [186, 26] width 4 height 6
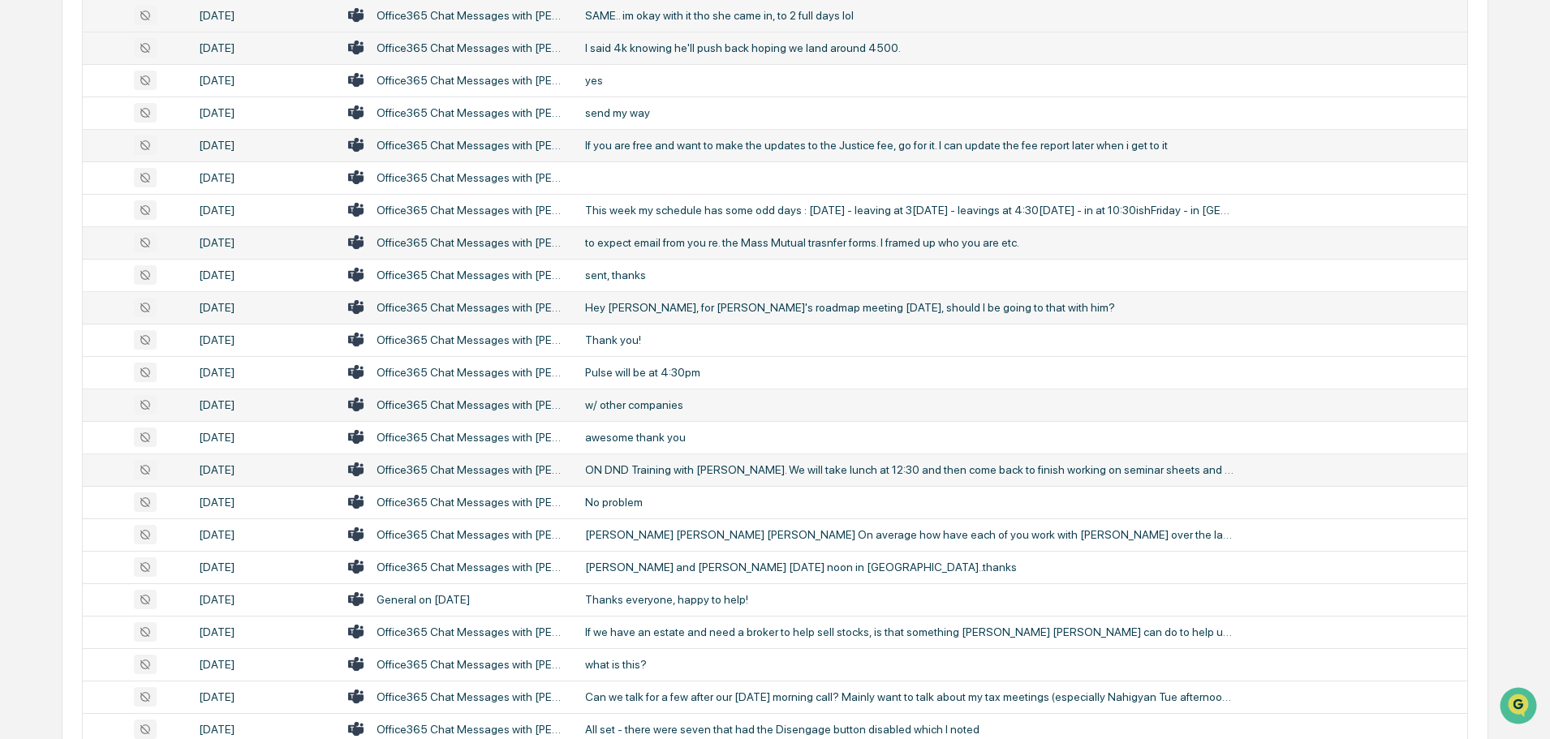
click at [676, 476] on div "ON DND Training with [PERSON_NAME]. We will take lunch at 12:30 and then come b…" at bounding box center [909, 469] width 649 height 13
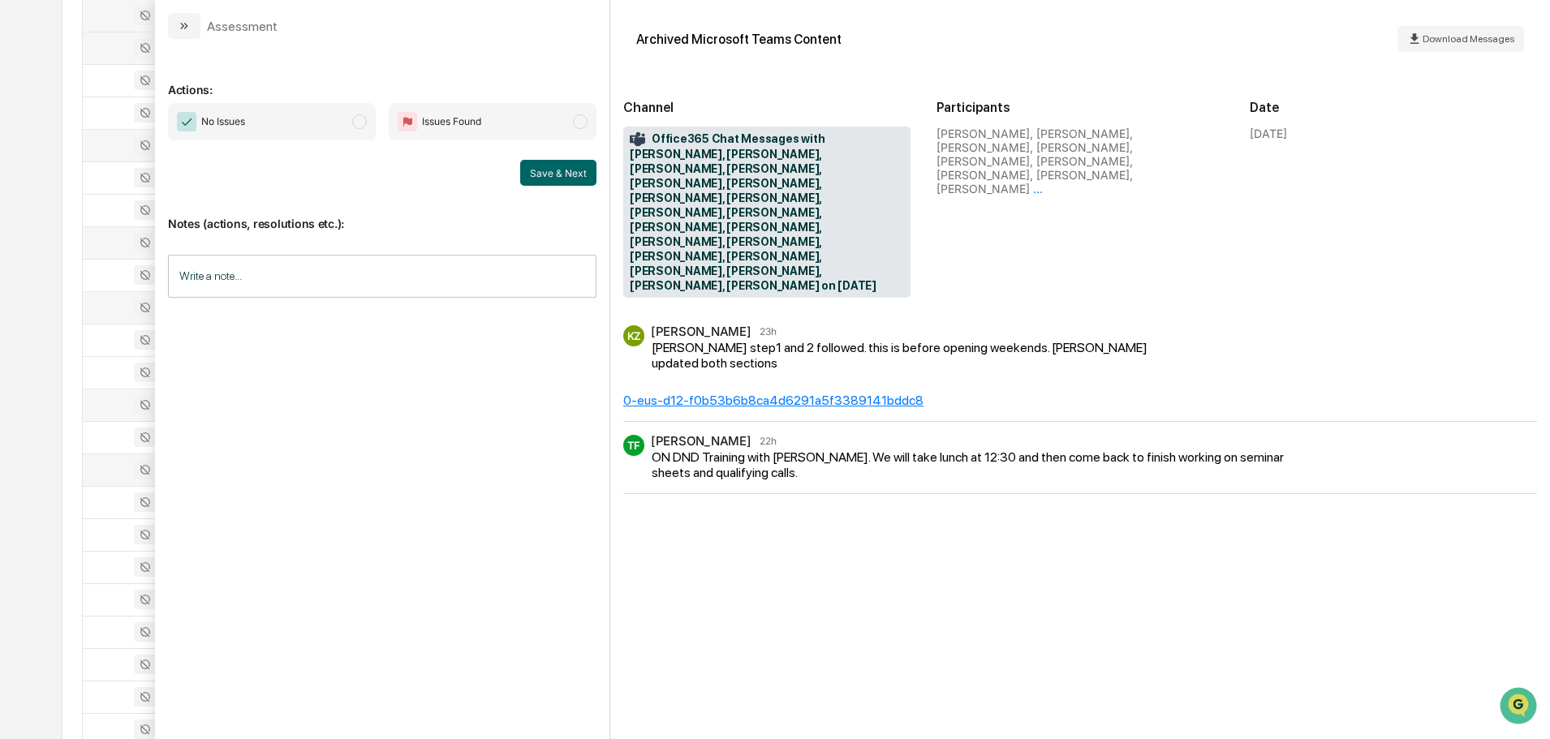
click at [187, 26] on icon "modal" at bounding box center [186, 26] width 4 height 6
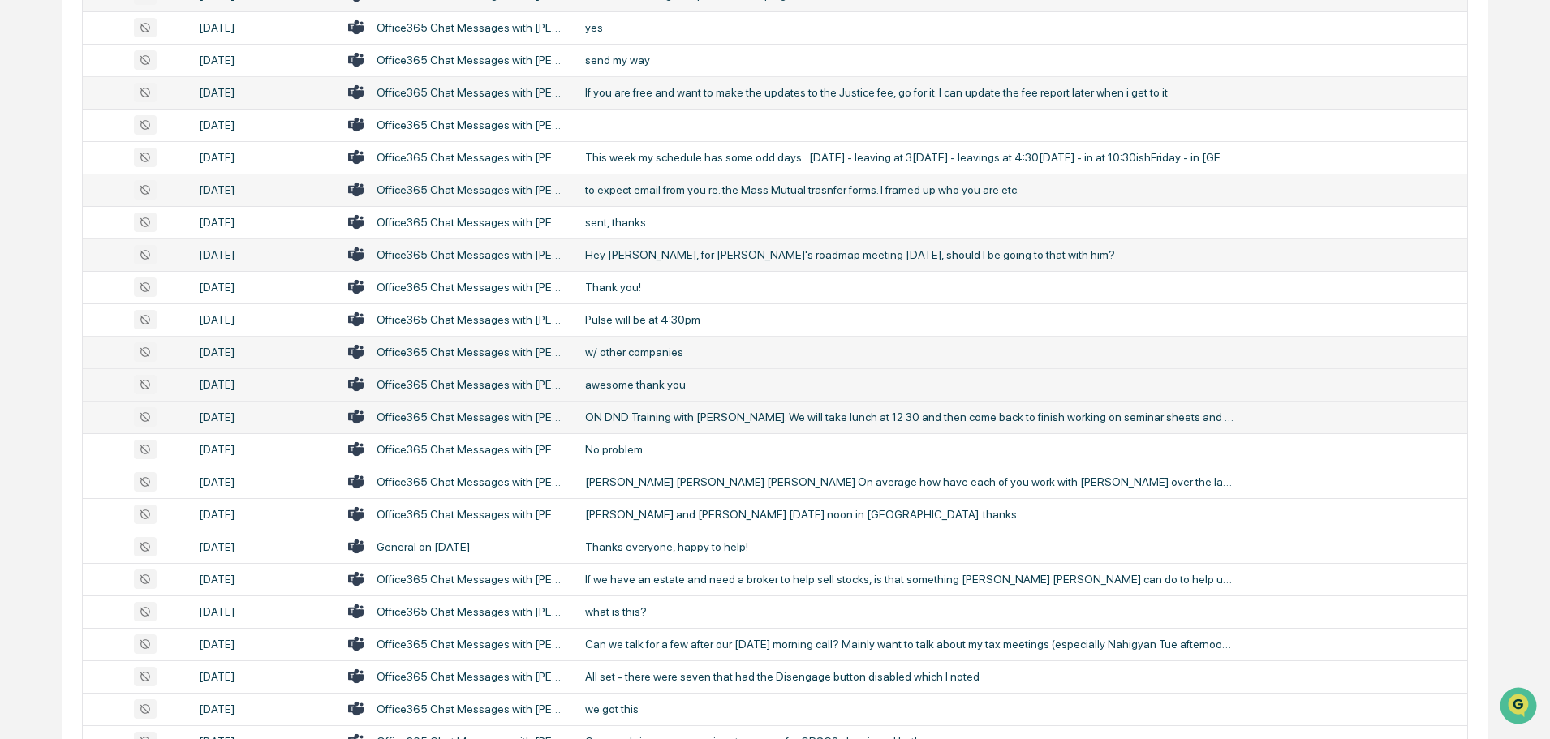
scroll to position [1136, 0]
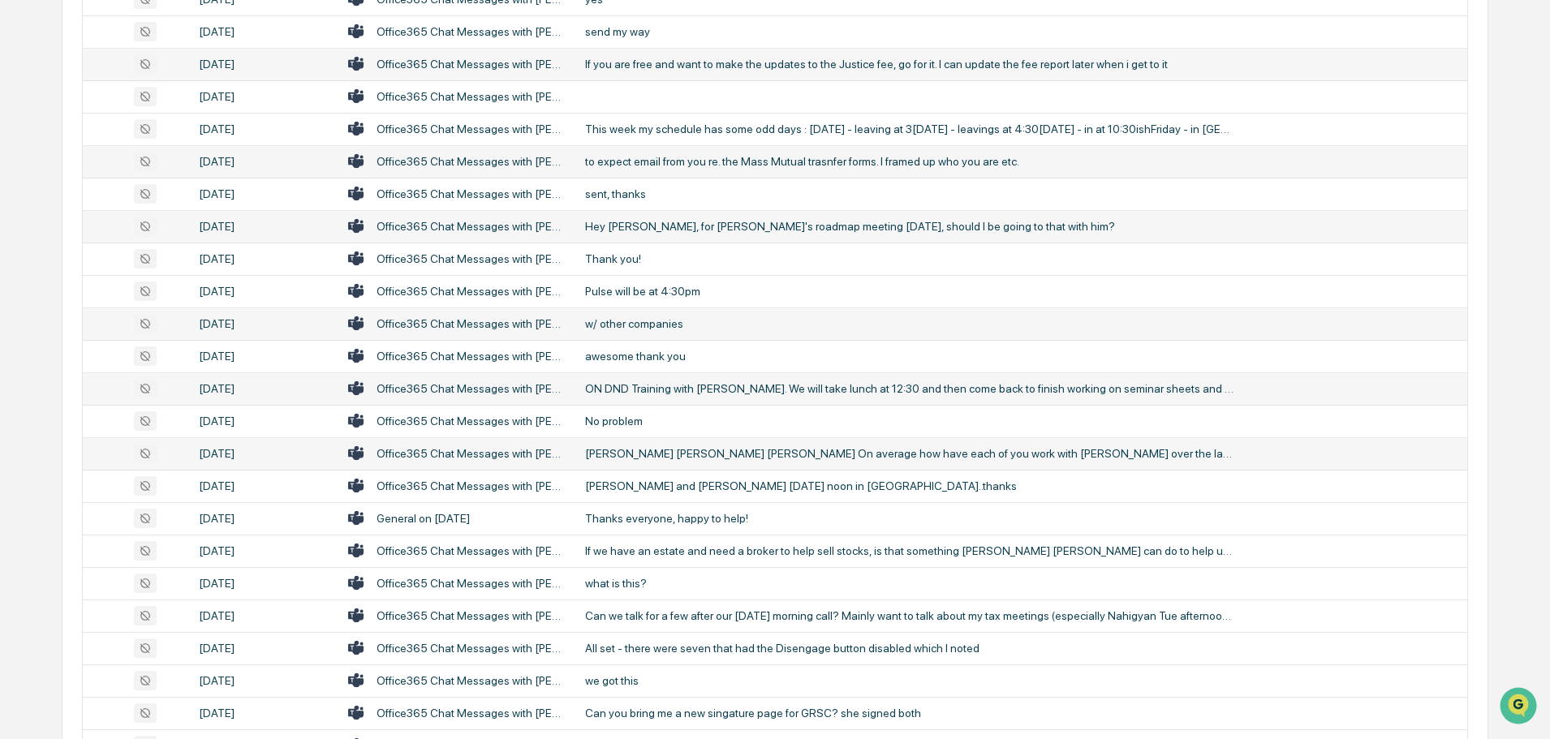
click at [657, 457] on div "[PERSON_NAME] [PERSON_NAME] [PERSON_NAME] On average how have each of you work …" at bounding box center [909, 453] width 649 height 13
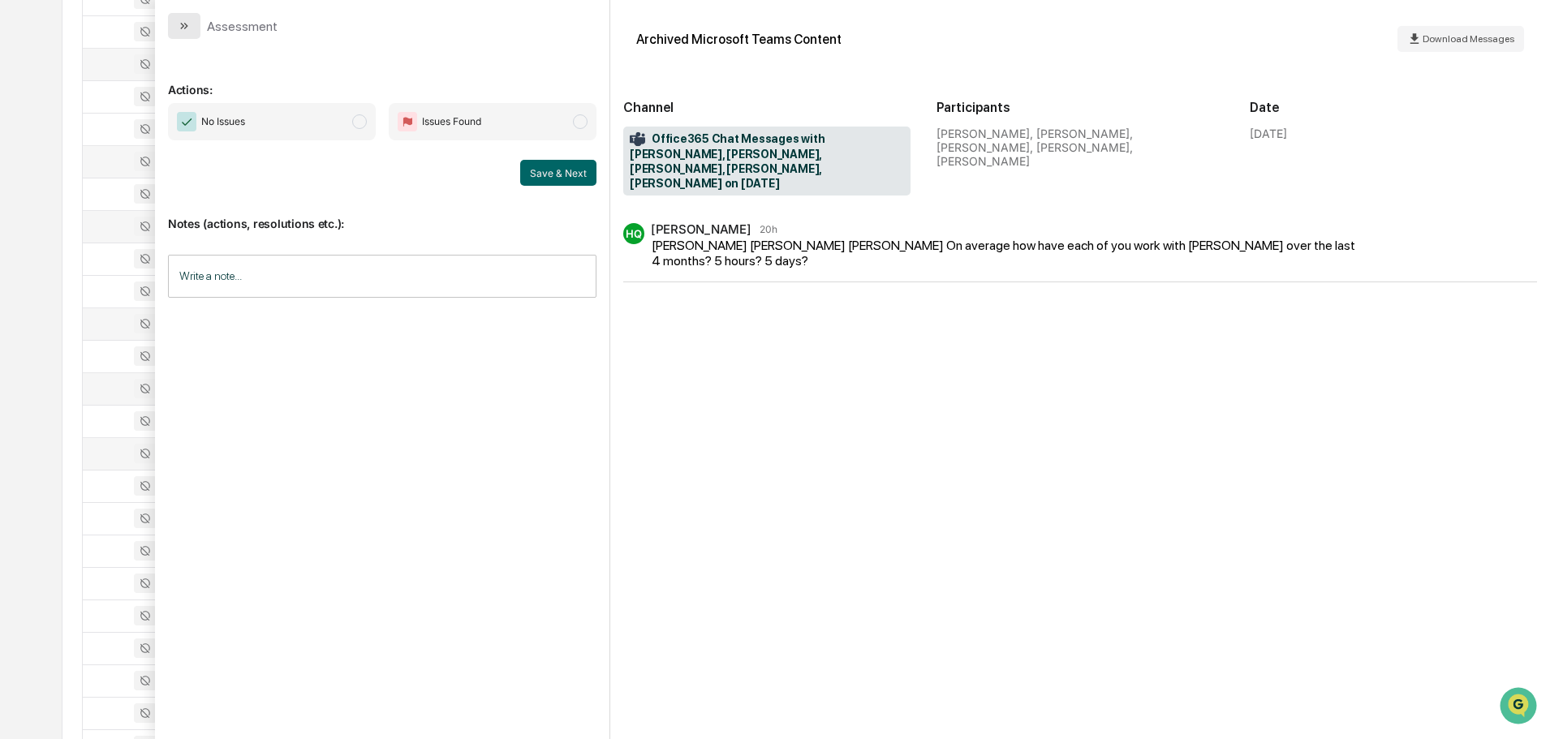
click at [192, 17] on button "modal" at bounding box center [184, 26] width 32 height 26
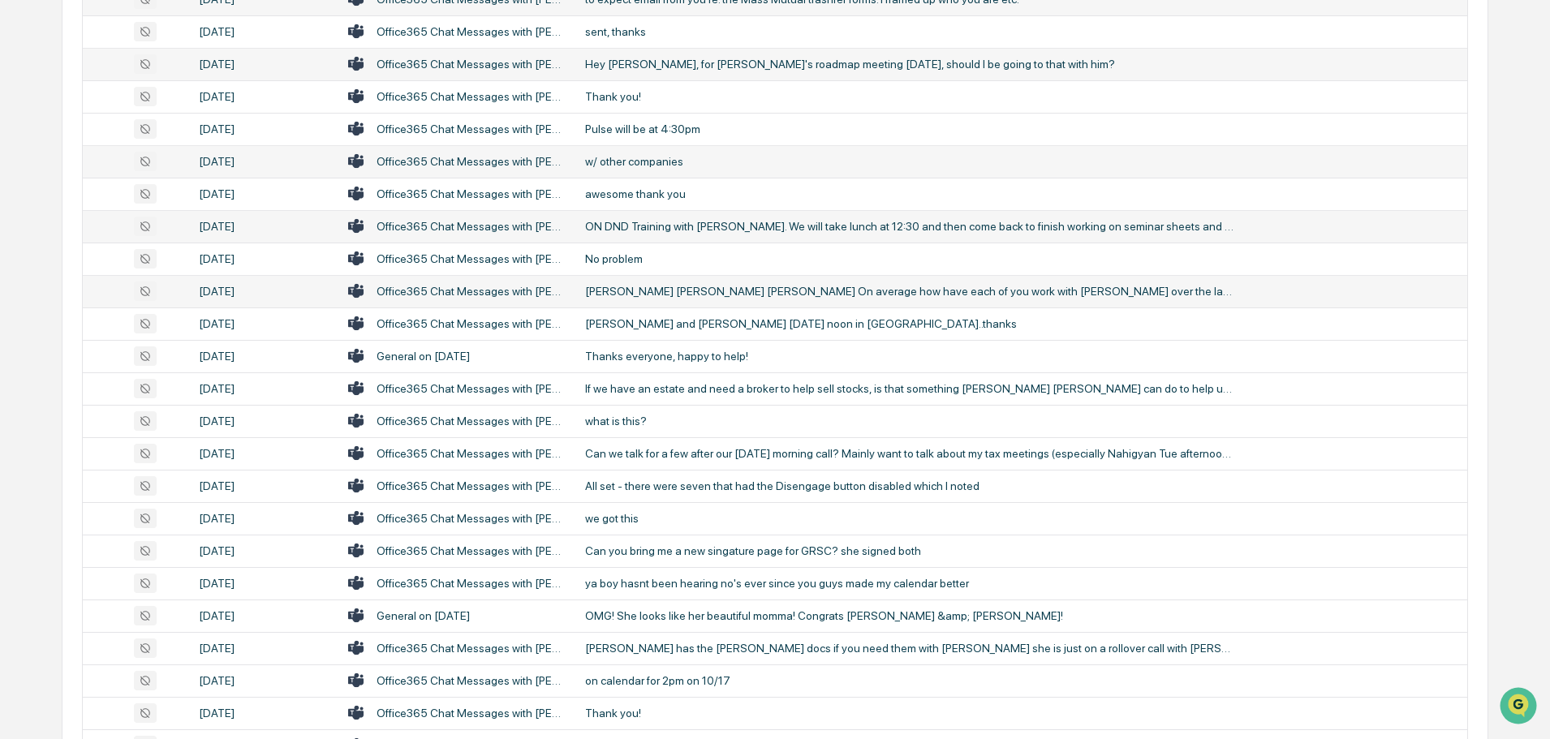
scroll to position [1380, 0]
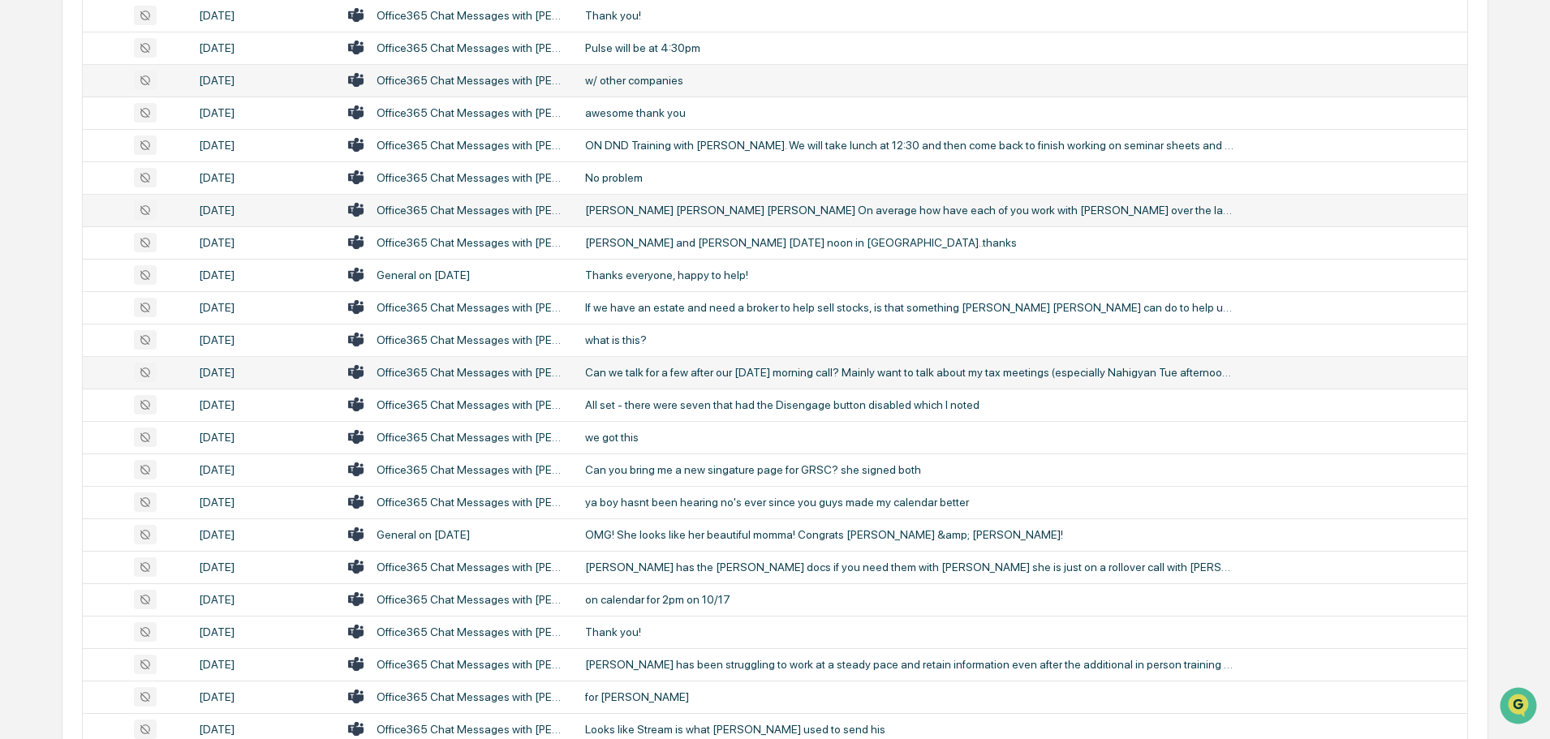
click at [679, 368] on div "Can we talk for a few after our [DATE] morning call? Mainly want to talk about …" at bounding box center [909, 372] width 649 height 13
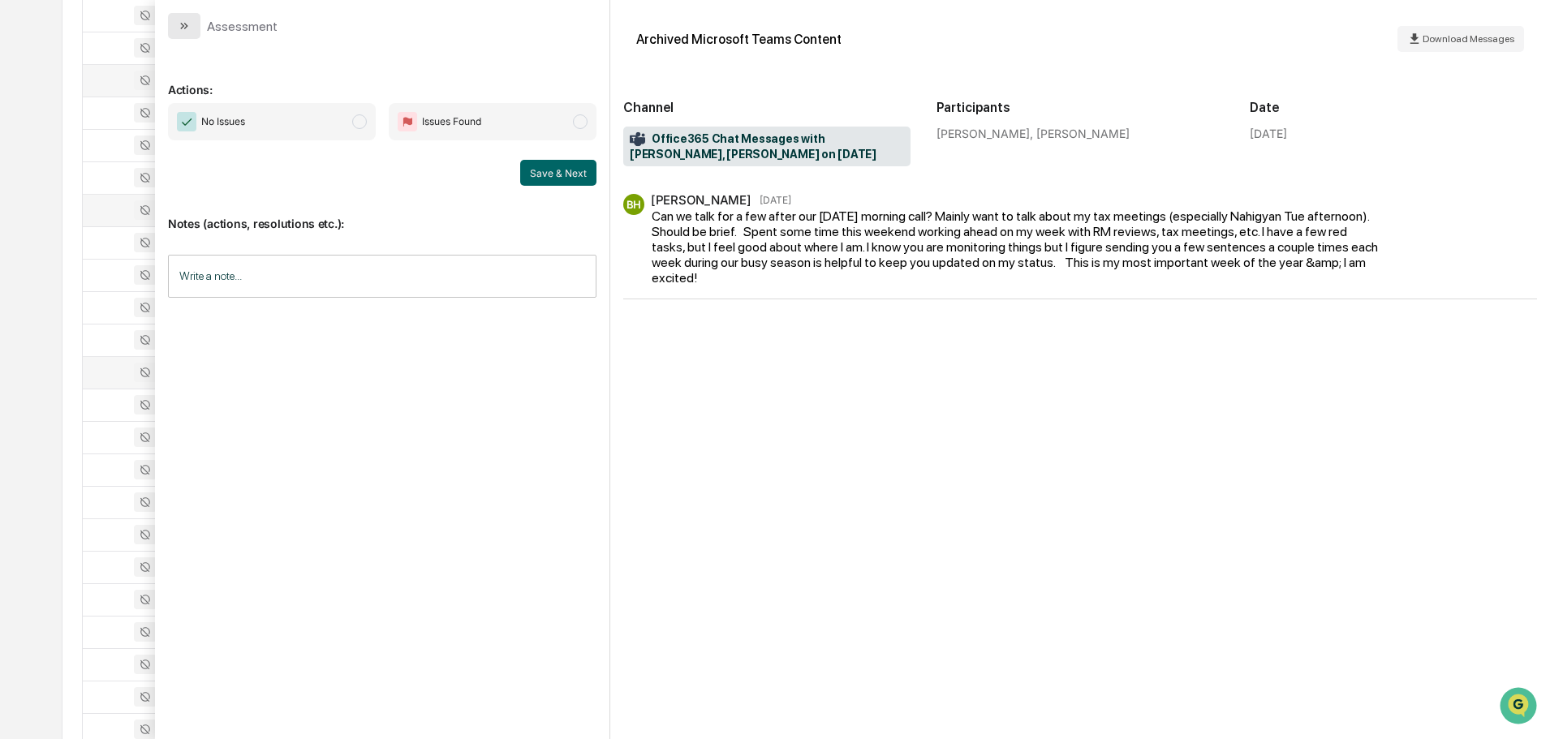
click at [187, 26] on icon "modal" at bounding box center [186, 26] width 4 height 6
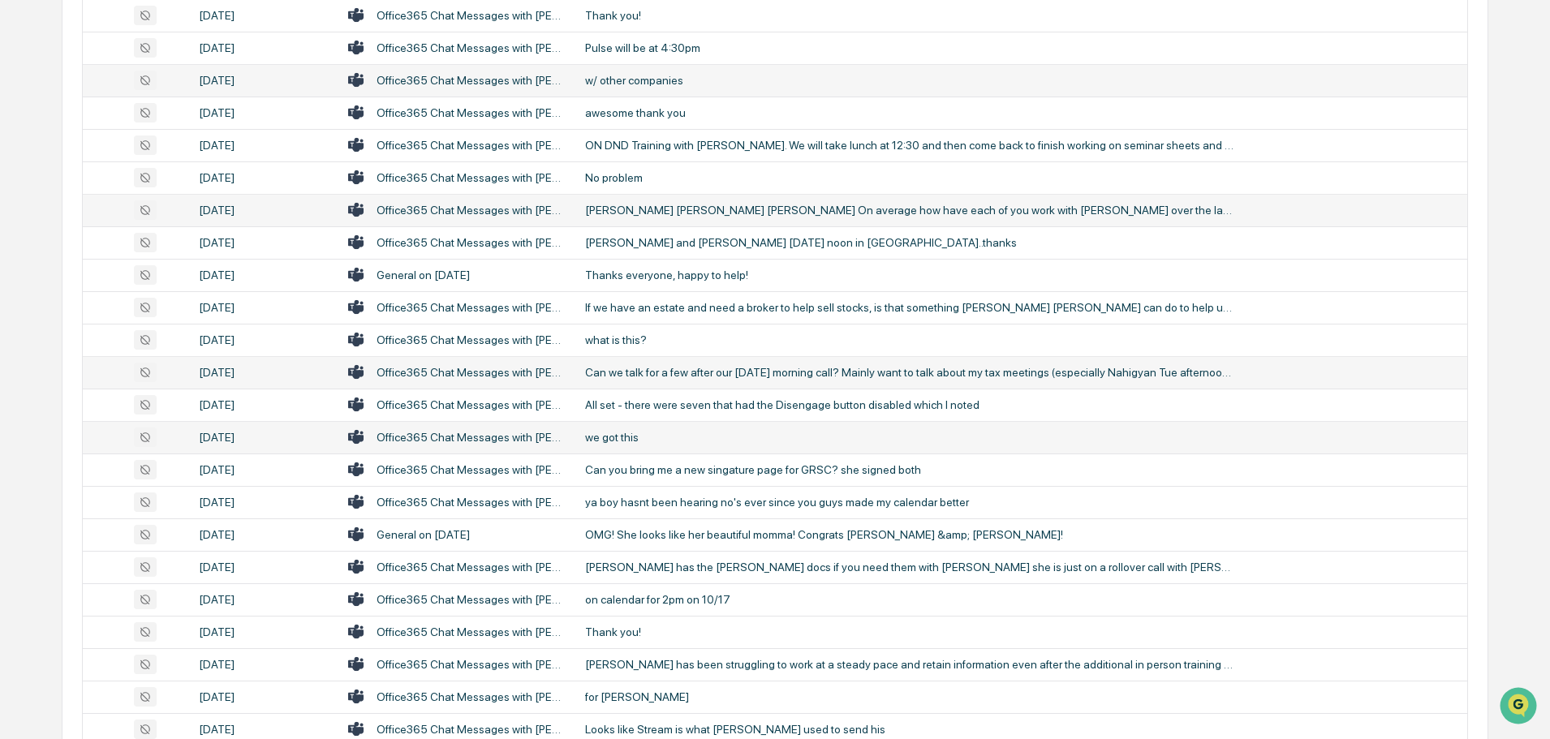
click at [652, 436] on div "we got this" at bounding box center [909, 437] width 649 height 13
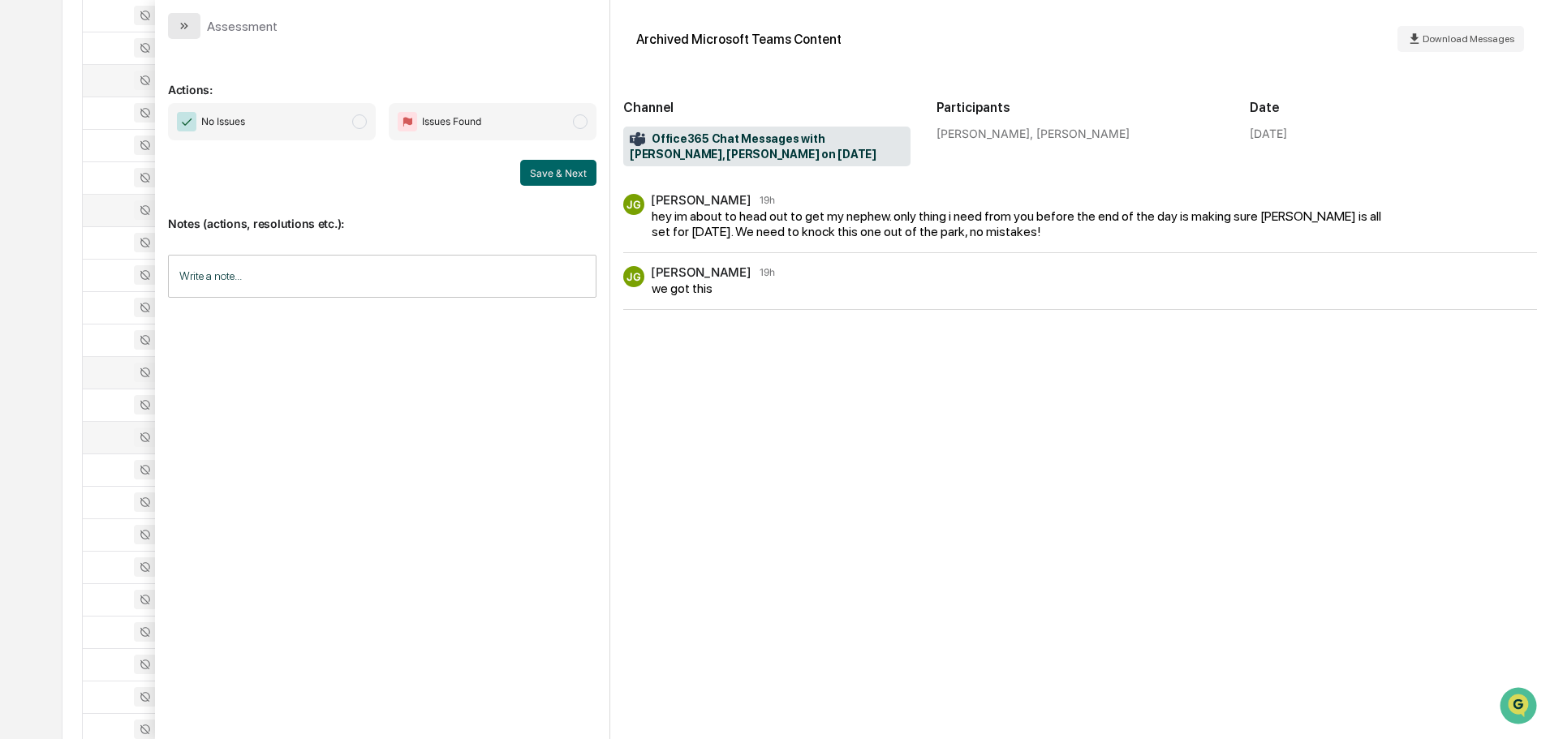
click at [180, 29] on icon "modal" at bounding box center [184, 25] width 13 height 13
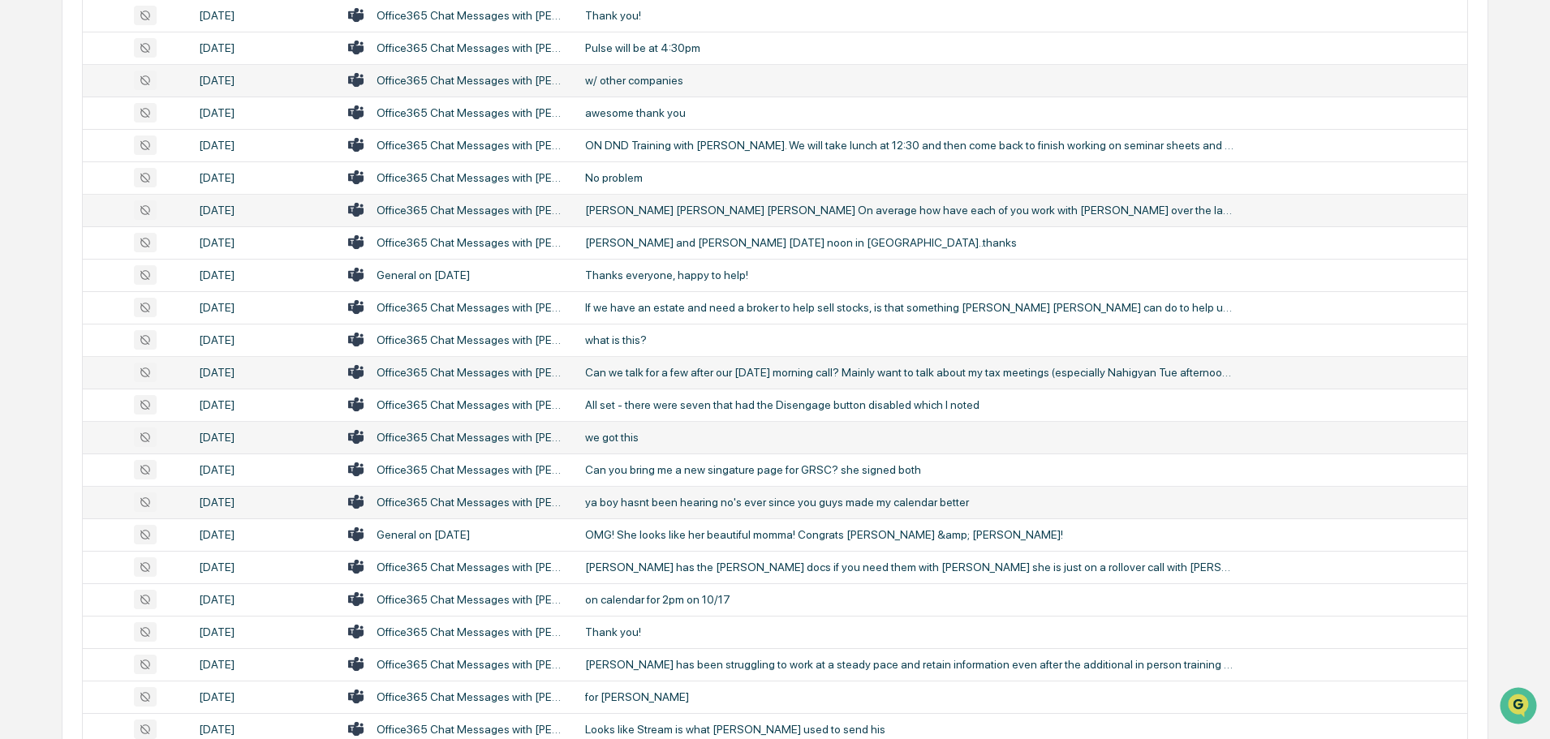
click at [670, 489] on td "ya boy hasnt been hearing no's ever since you guys made my calendar better" at bounding box center [1021, 502] width 892 height 32
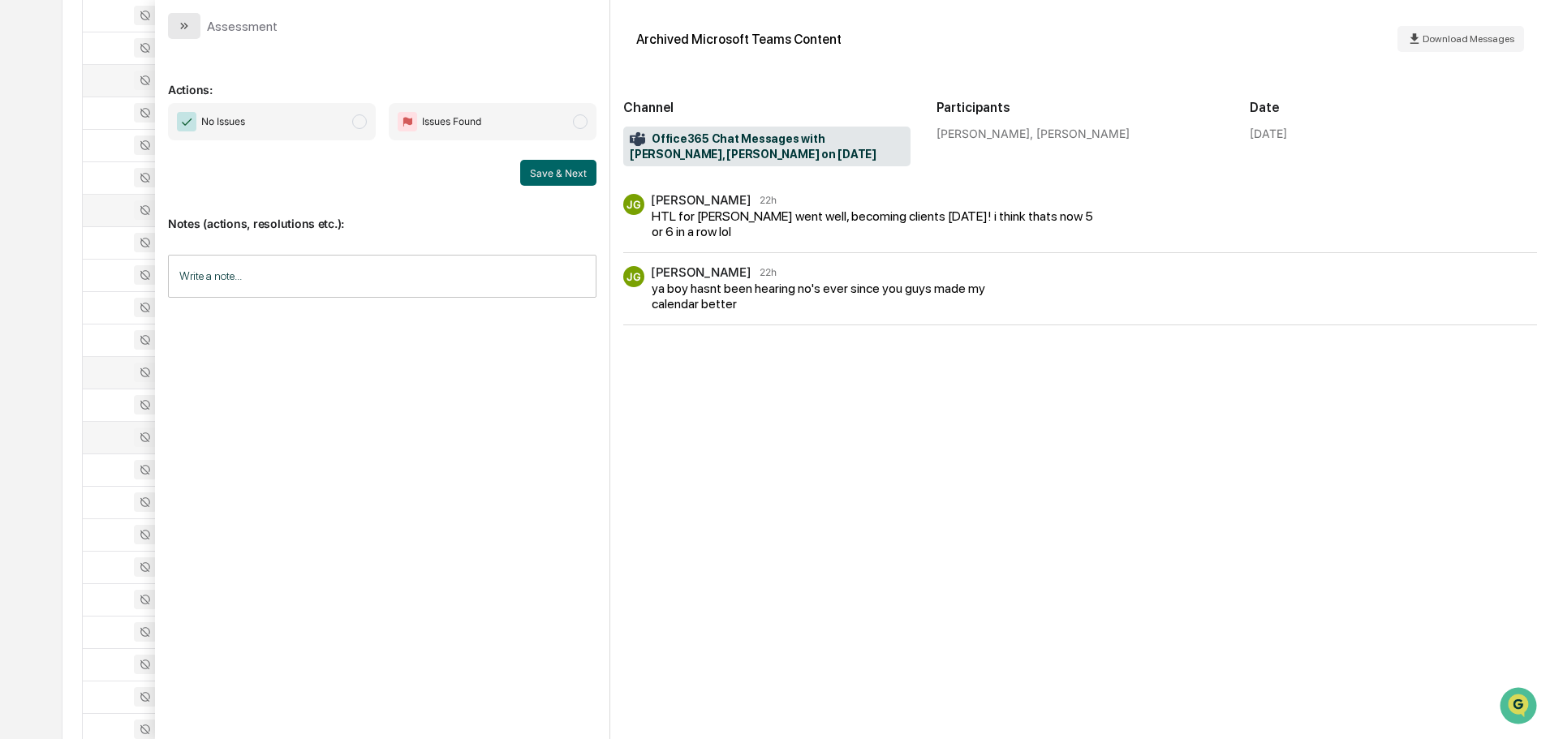
click at [180, 24] on icon "modal" at bounding box center [184, 25] width 13 height 13
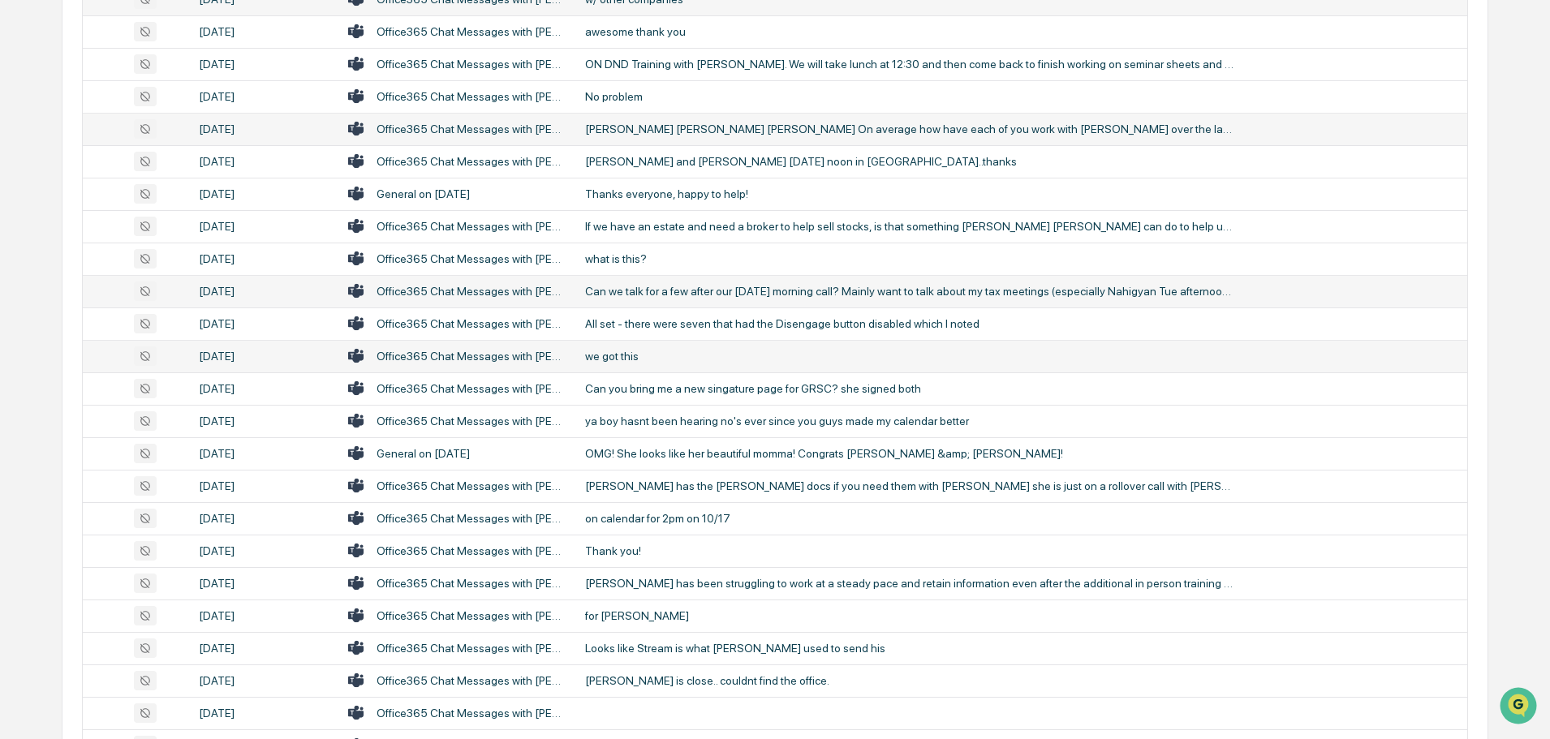
scroll to position [1542, 0]
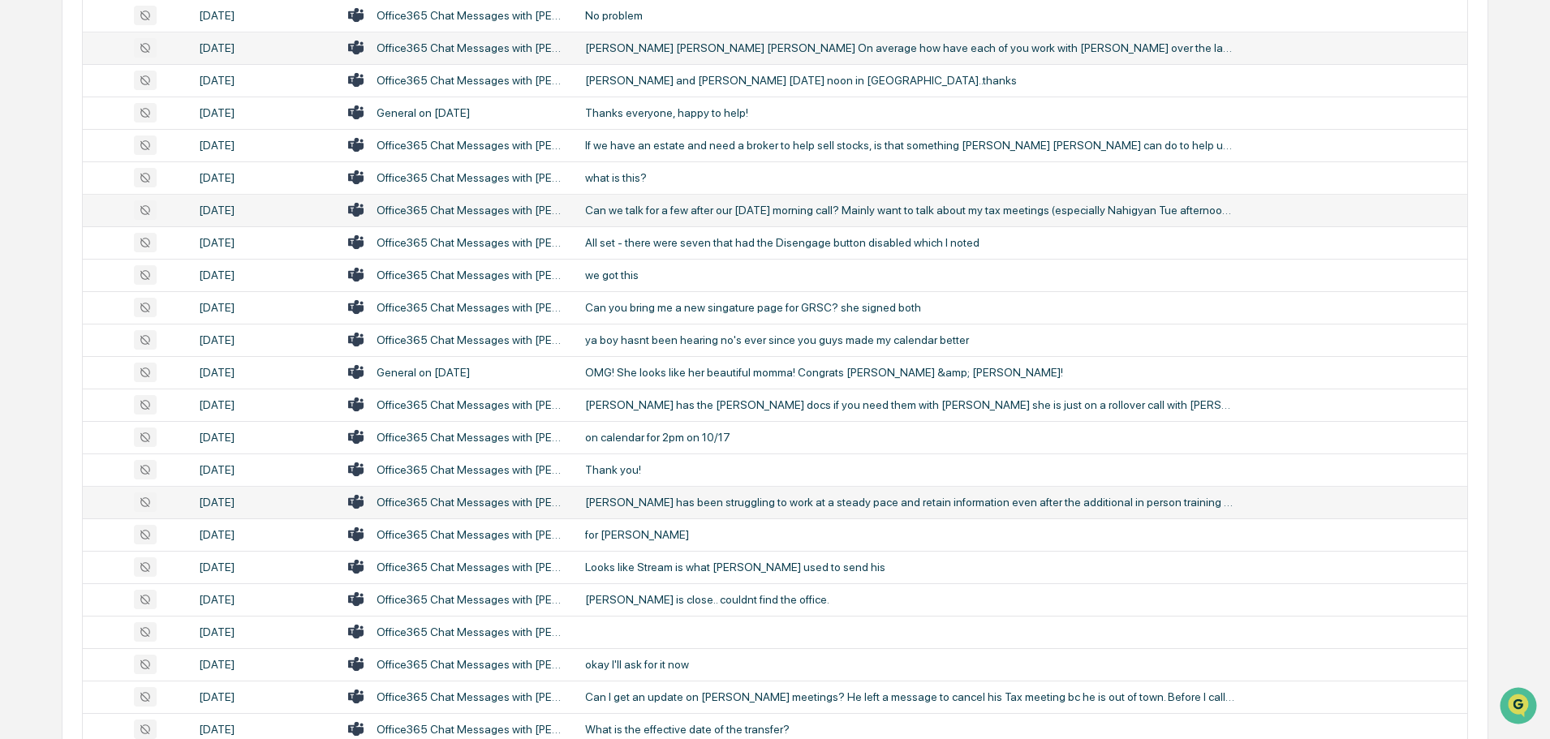
click at [673, 500] on div "[PERSON_NAME] has been struggling to work at a steady pace and retain informati…" at bounding box center [909, 502] width 649 height 13
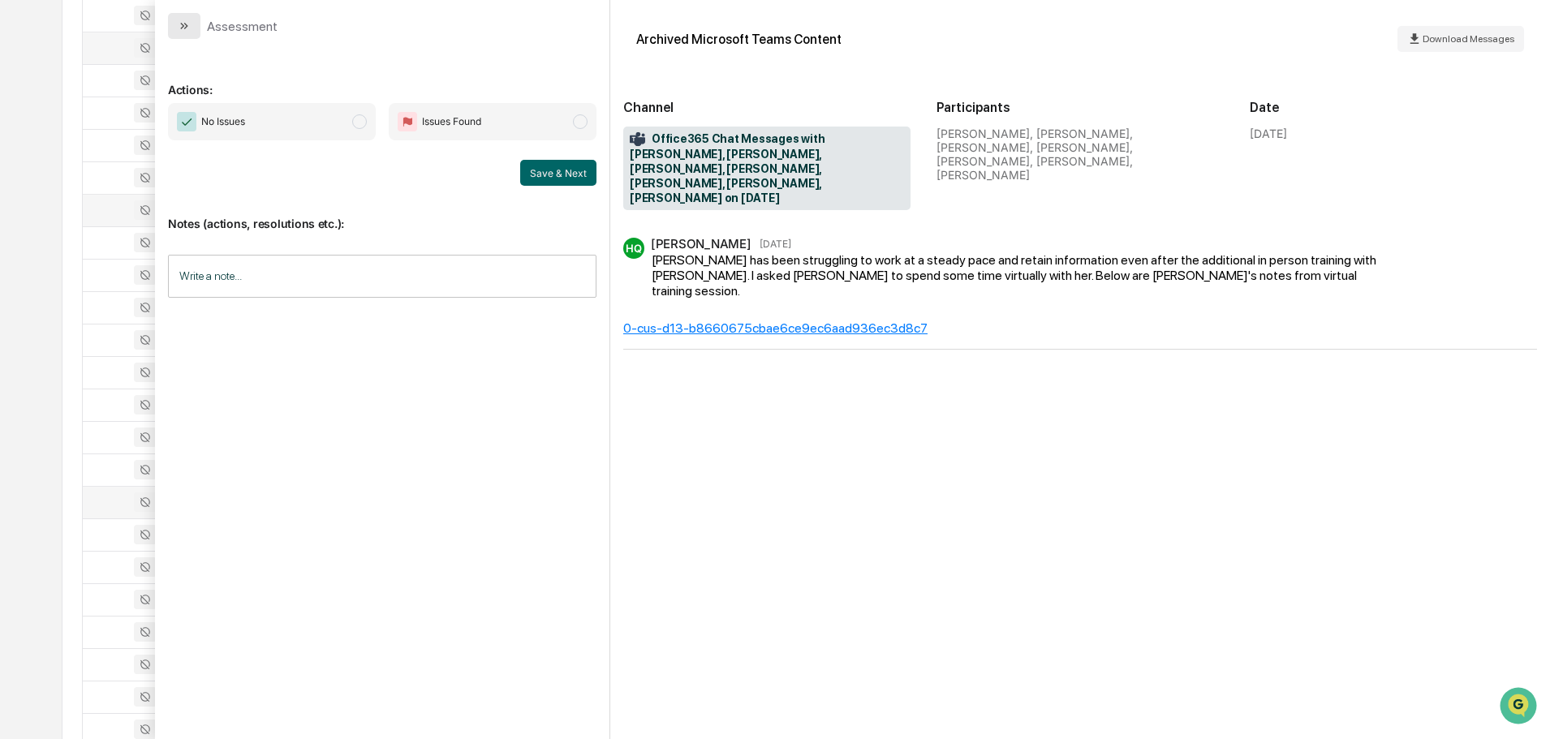
click at [188, 27] on icon "modal" at bounding box center [184, 25] width 13 height 13
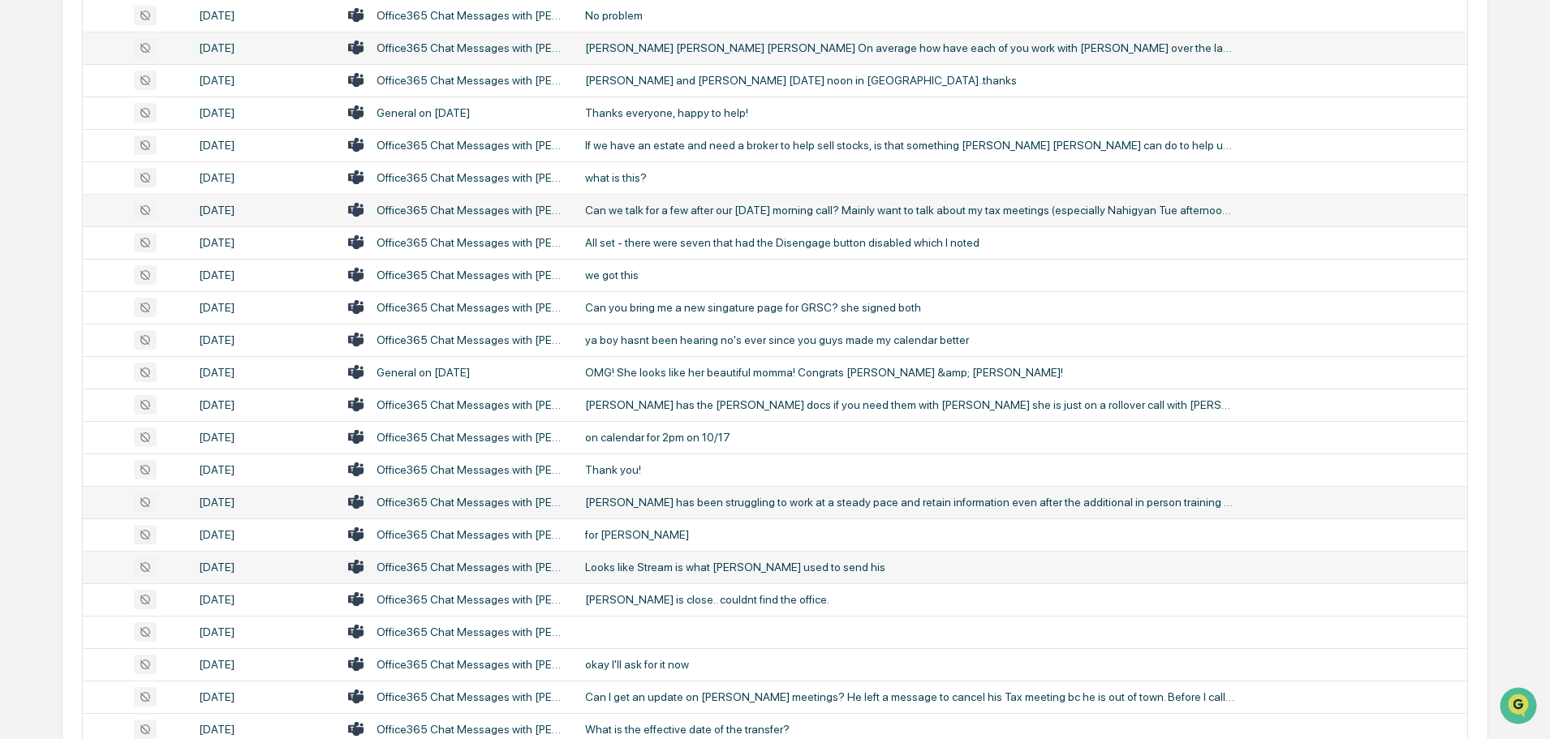
click at [680, 565] on div "Looks like Stream is what [PERSON_NAME] used to send his" at bounding box center [909, 567] width 649 height 13
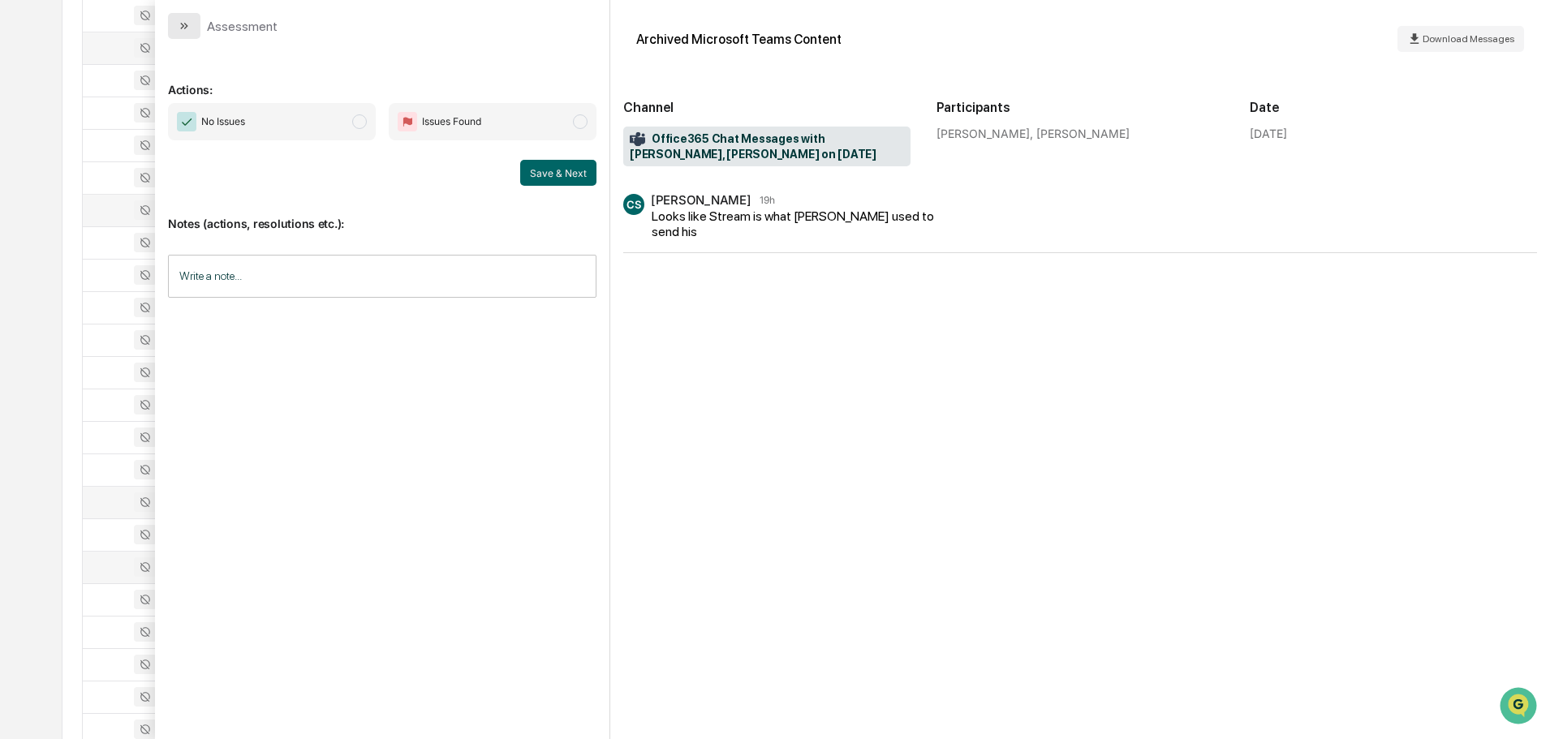
click at [189, 24] on icon "modal" at bounding box center [184, 25] width 13 height 13
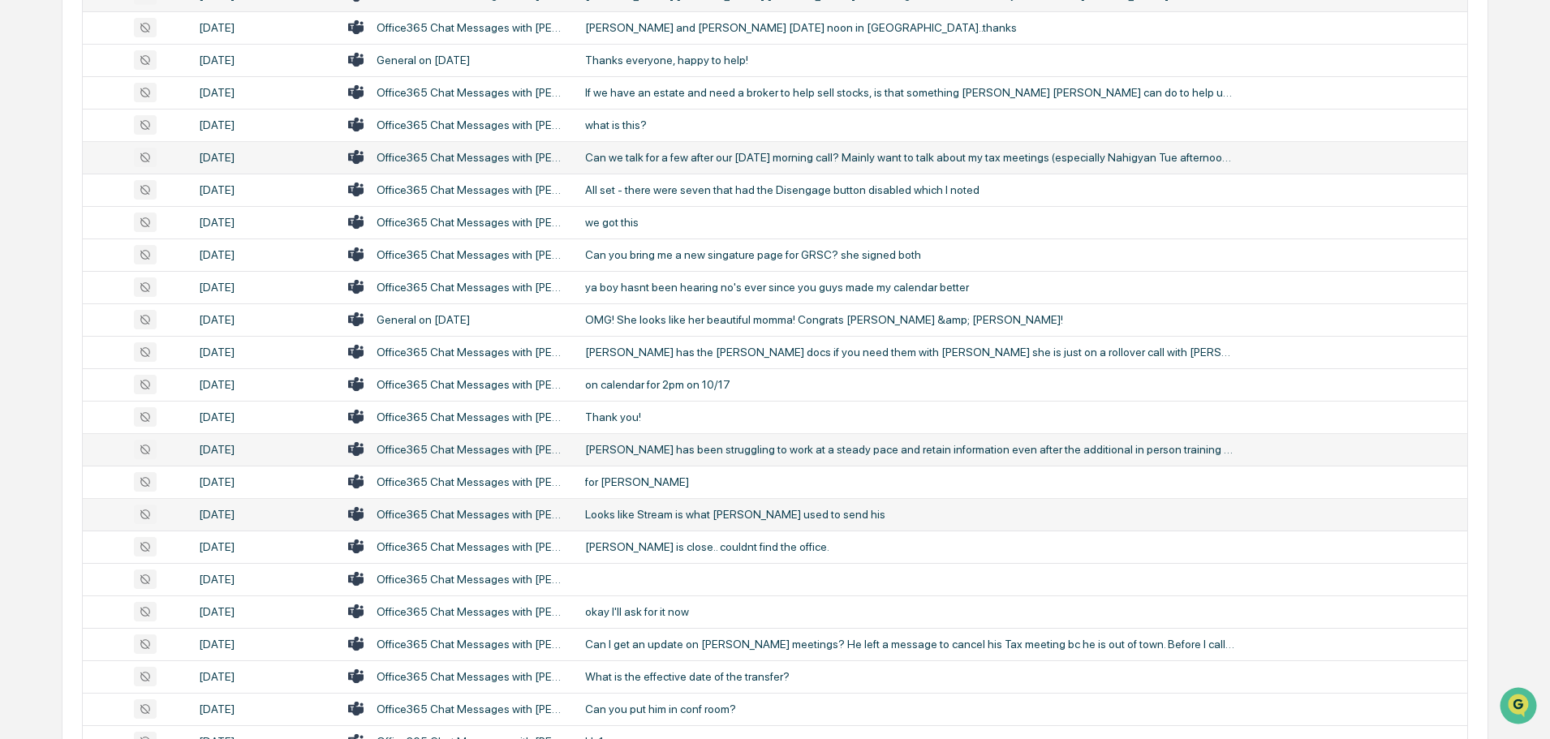
scroll to position [1623, 0]
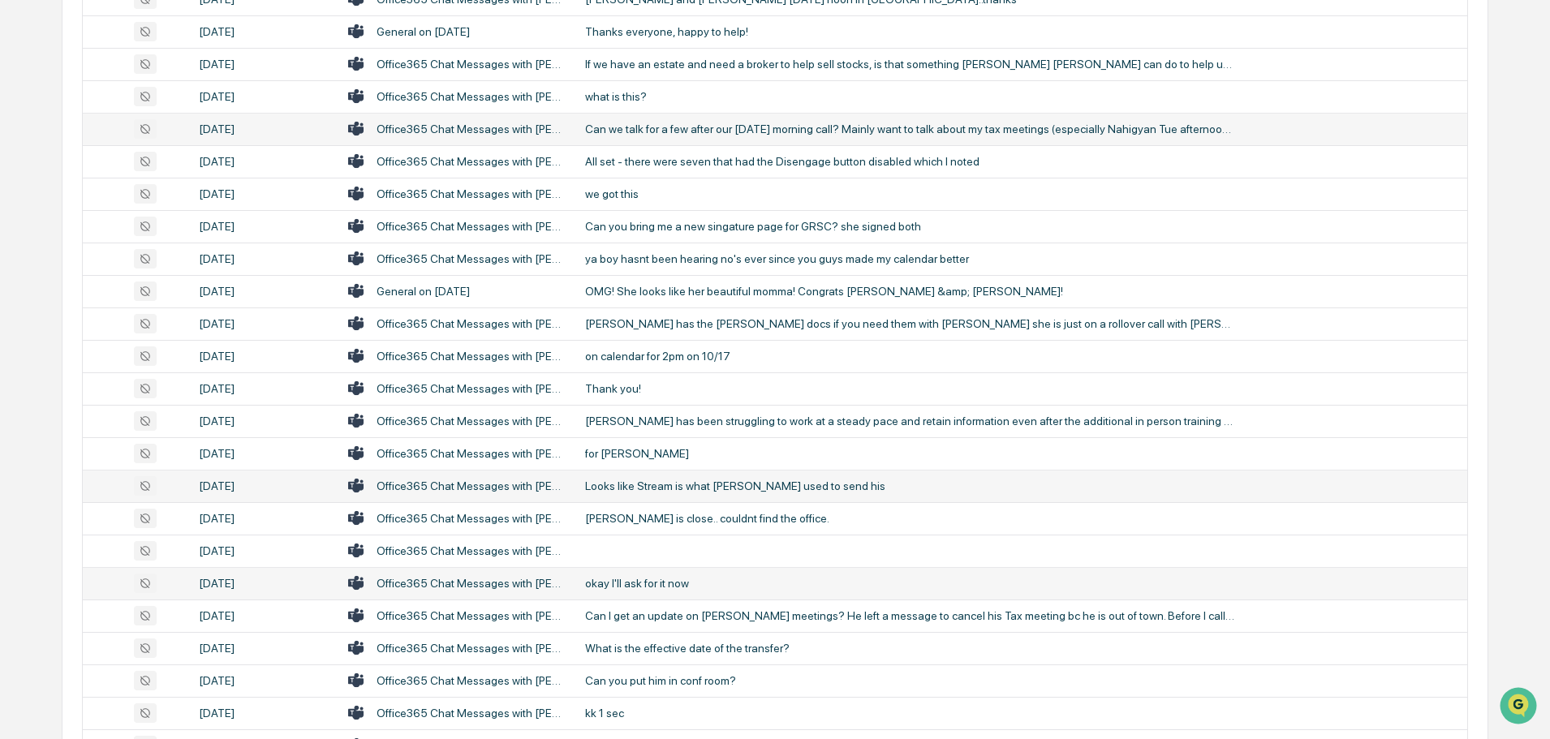
click at [637, 575] on td "okay I'll ask for it now" at bounding box center [1021, 583] width 892 height 32
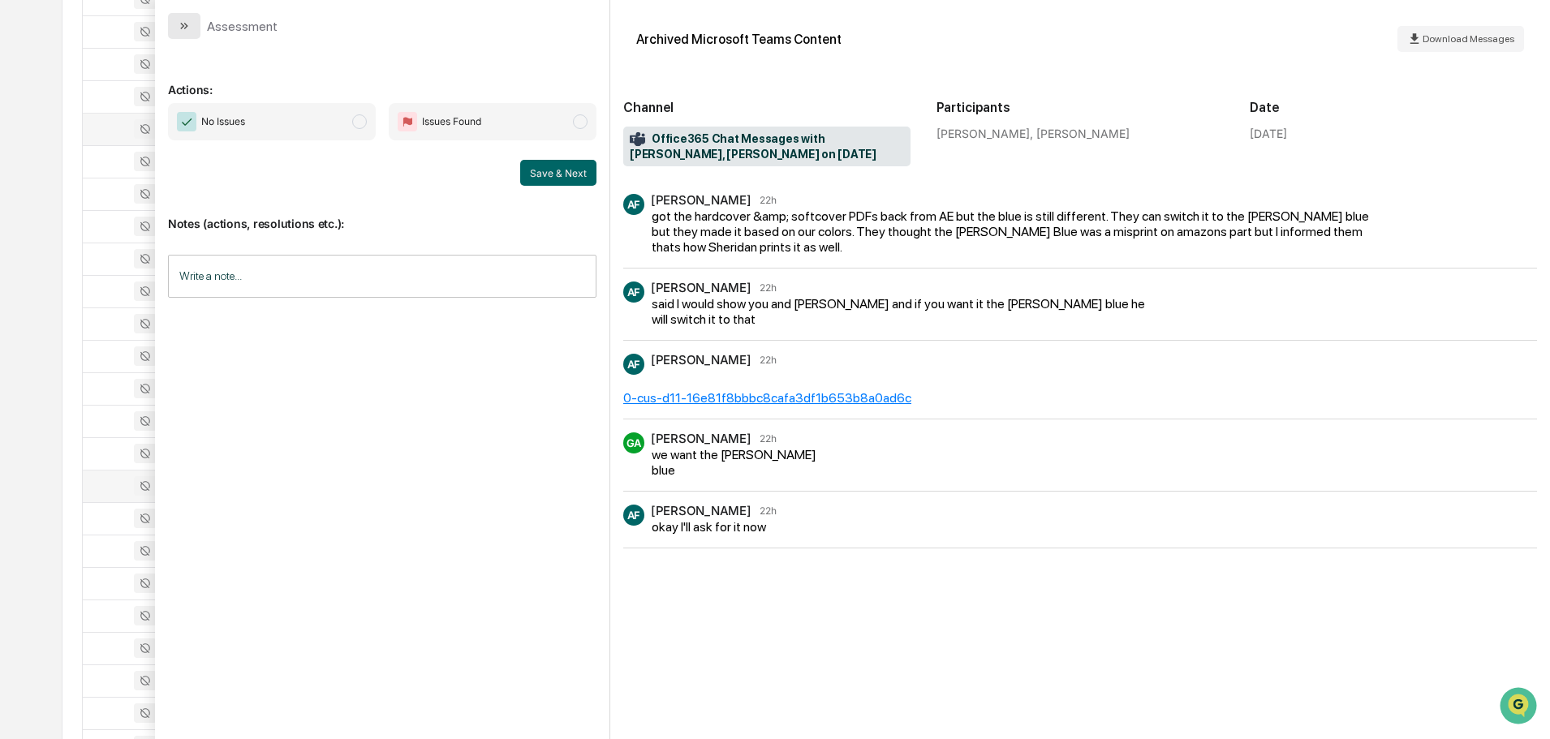
click at [170, 24] on button "modal" at bounding box center [184, 26] width 32 height 26
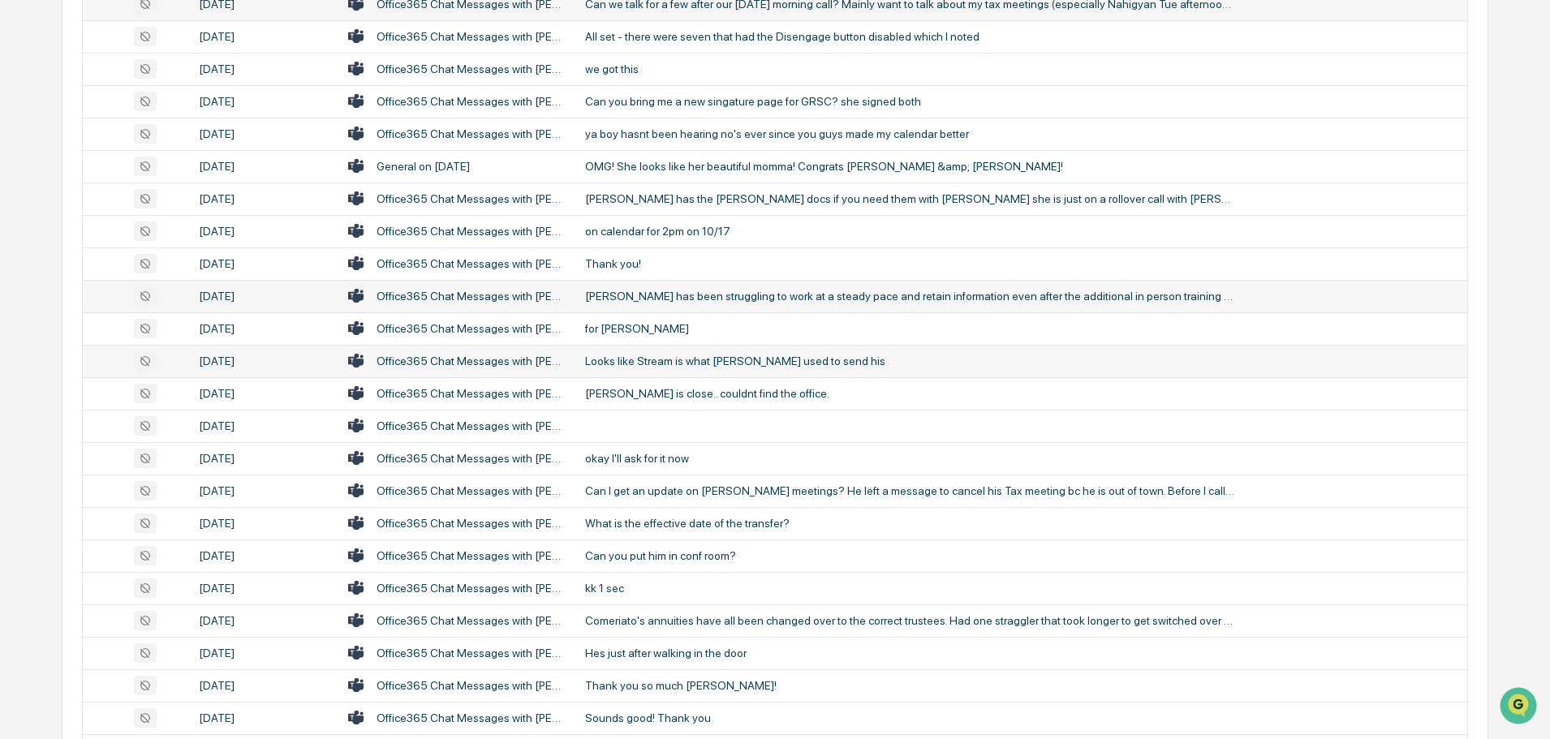
scroll to position [1786, 0]
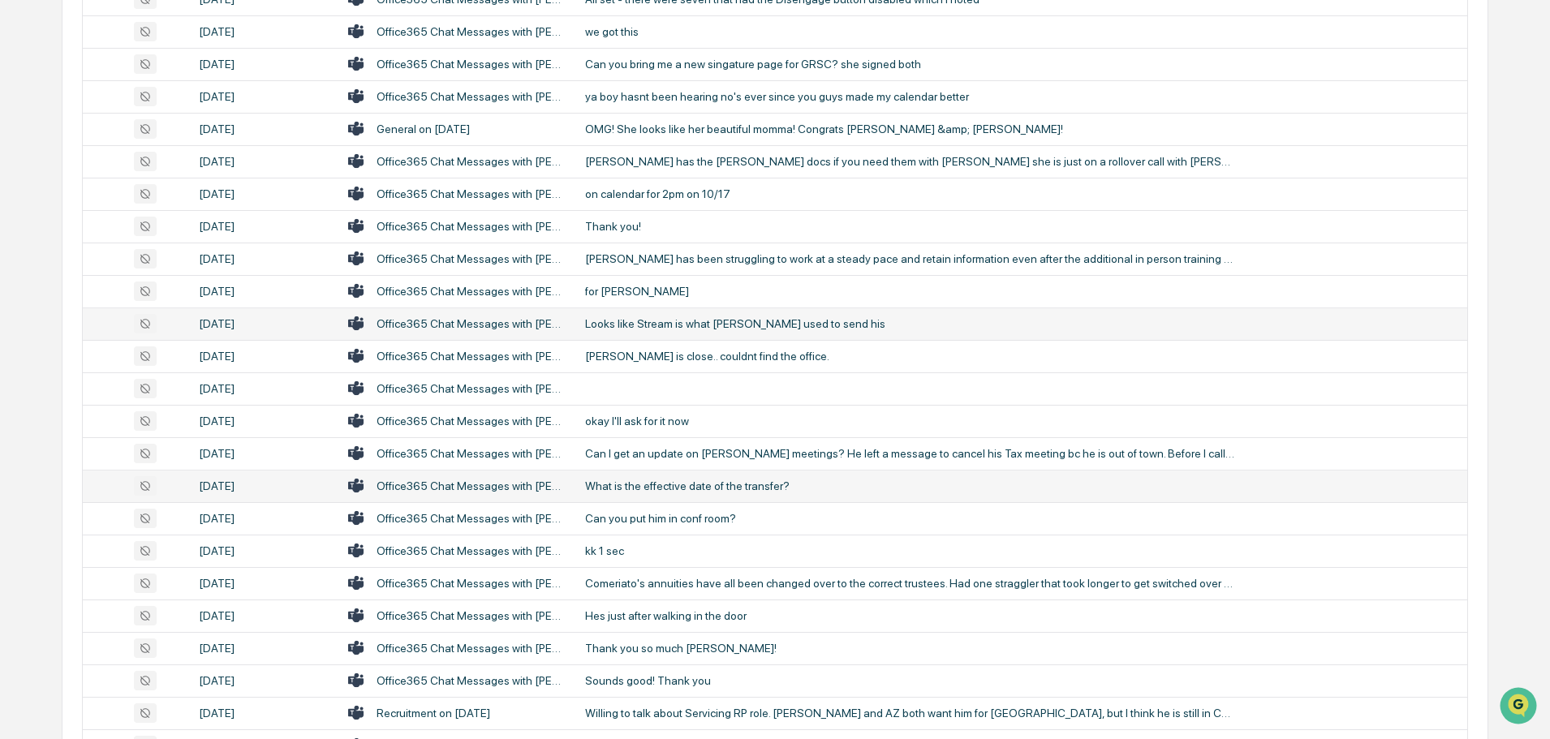
click at [674, 489] on div "What is the effective date of the transfer?" at bounding box center [909, 486] width 649 height 13
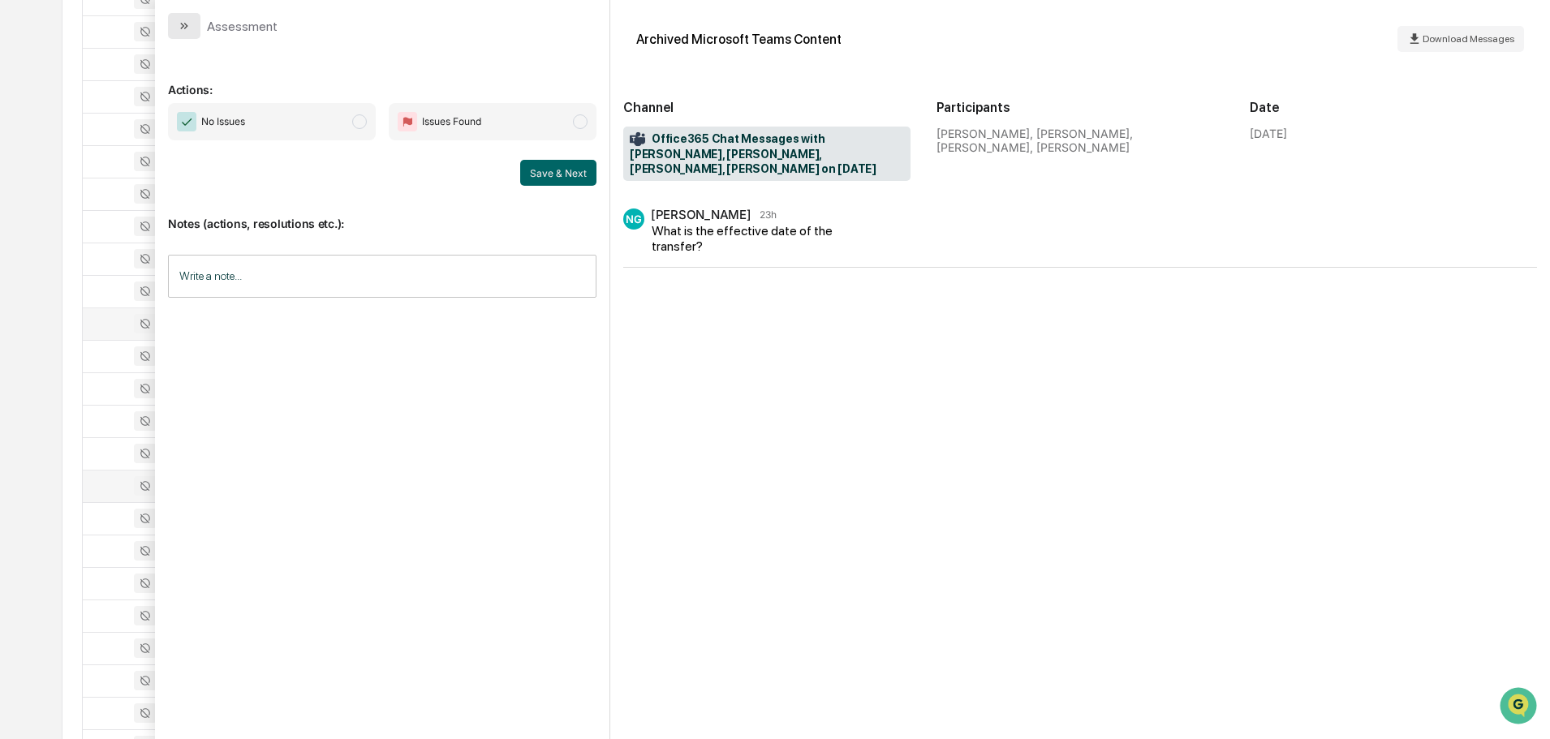
click at [187, 24] on icon "modal" at bounding box center [184, 25] width 13 height 13
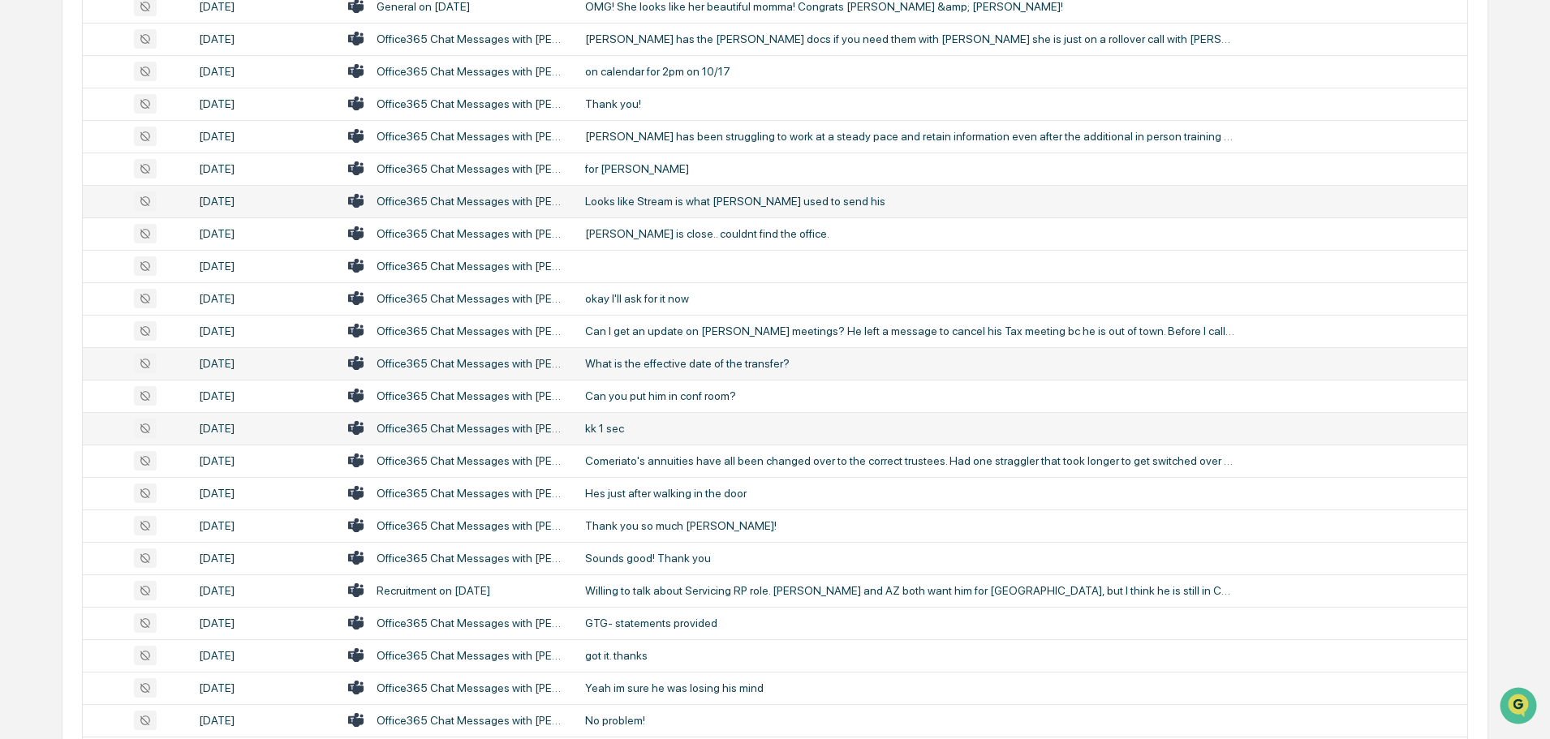
scroll to position [1948, 0]
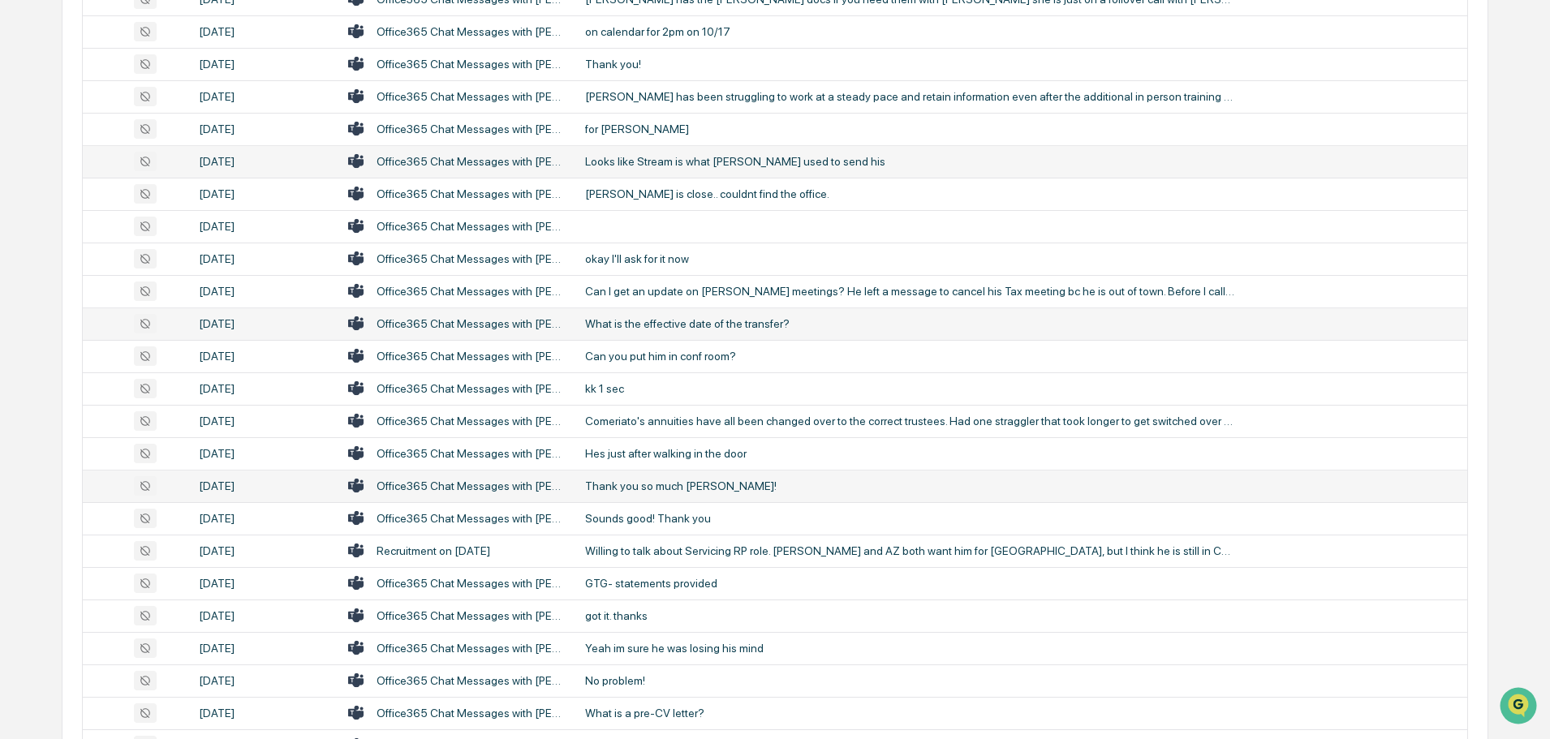
click at [652, 495] on td "Thank you so much [PERSON_NAME]!" at bounding box center [1021, 486] width 892 height 32
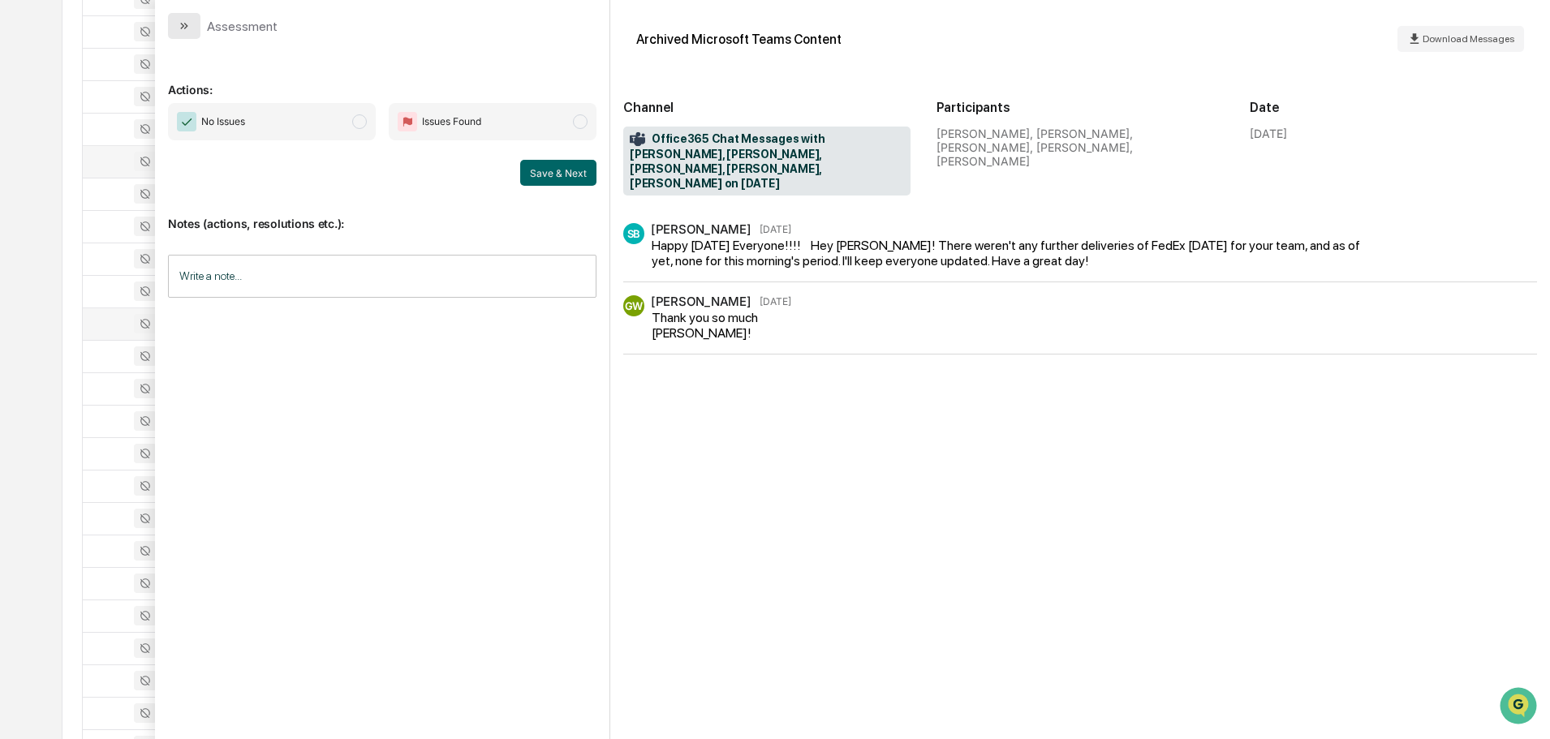
click at [193, 23] on button "modal" at bounding box center [184, 26] width 32 height 26
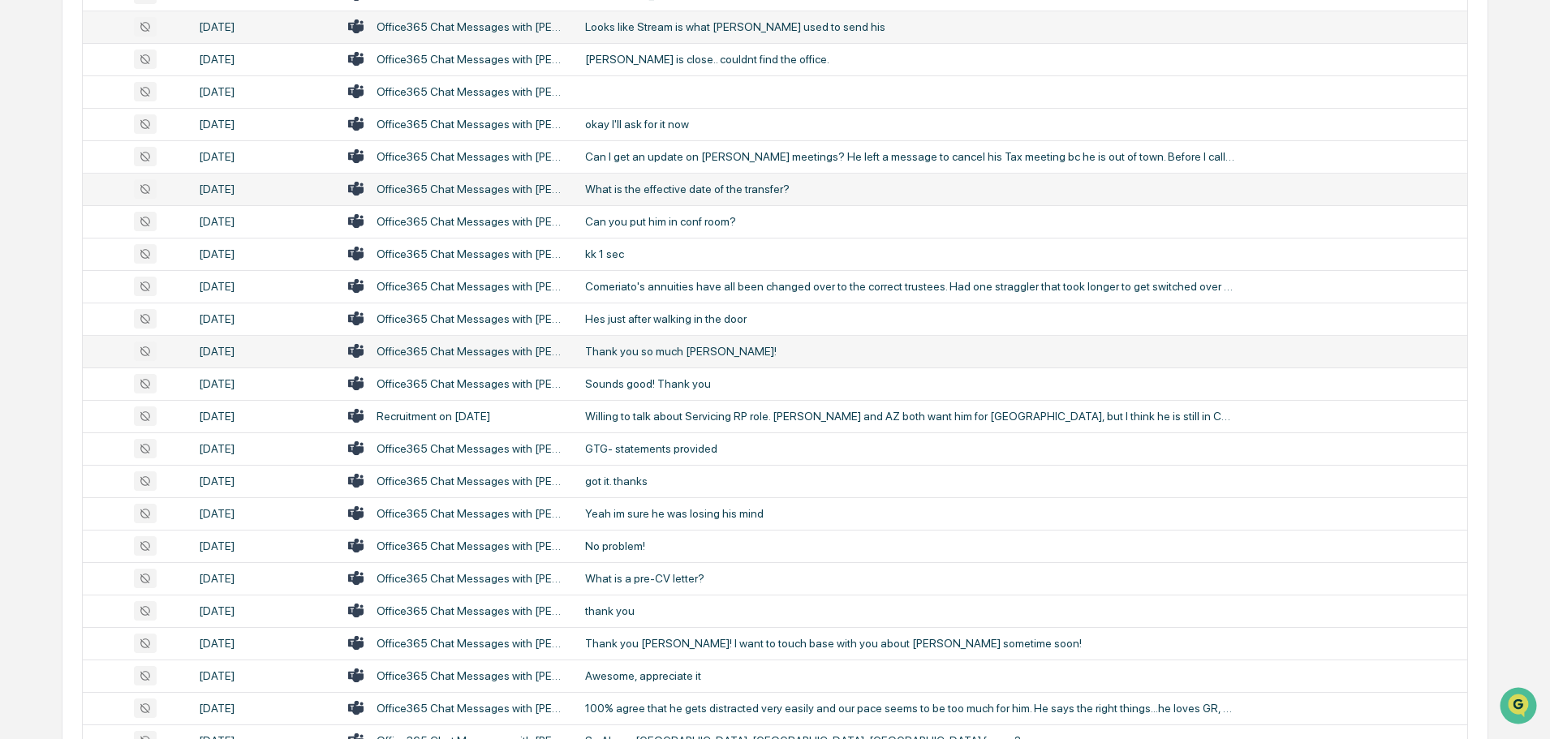
scroll to position [2110, 0]
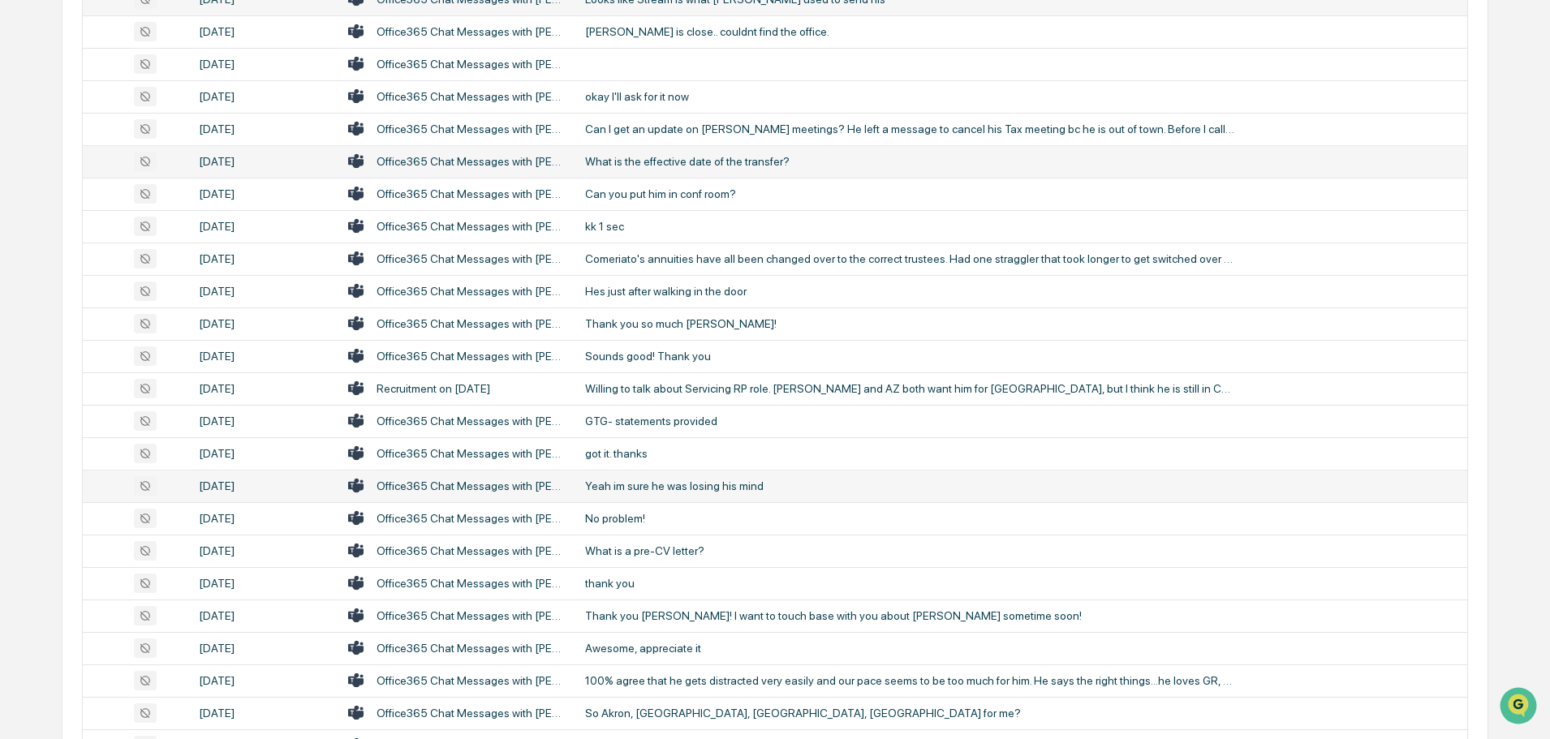
click at [692, 496] on td "Yeah im sure he was losing his mind" at bounding box center [1021, 486] width 892 height 32
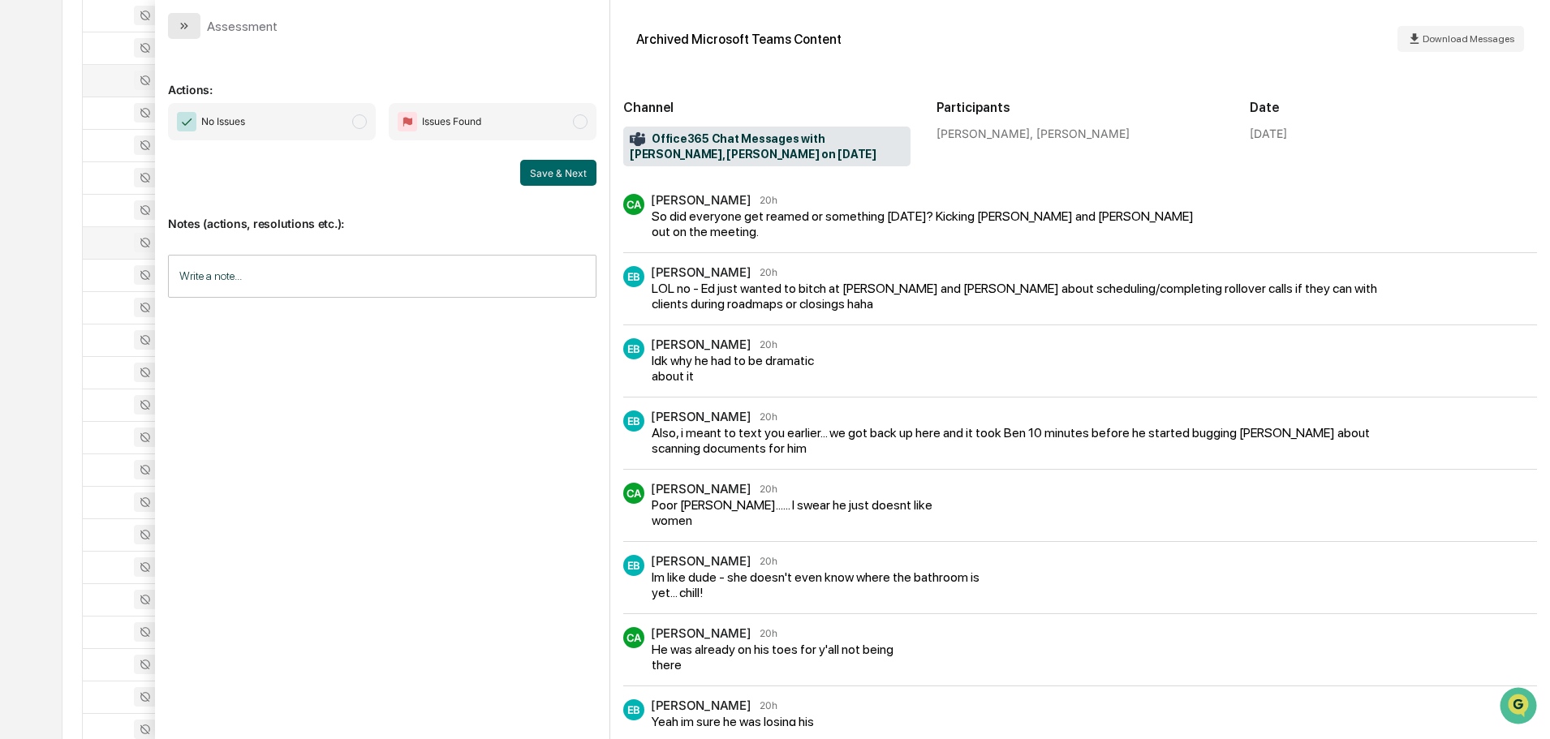
click at [186, 24] on icon "modal" at bounding box center [184, 25] width 13 height 13
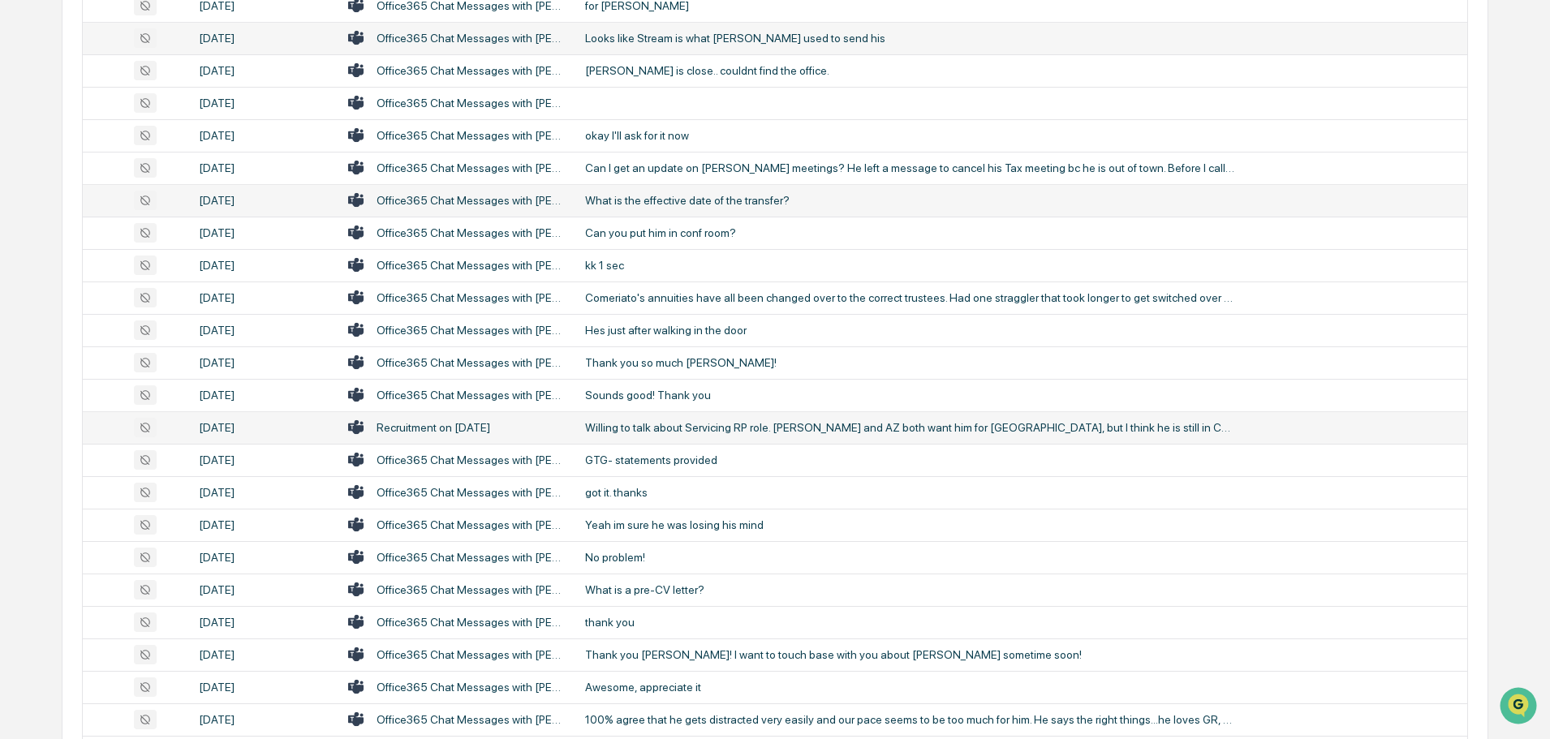
scroll to position [2110, 0]
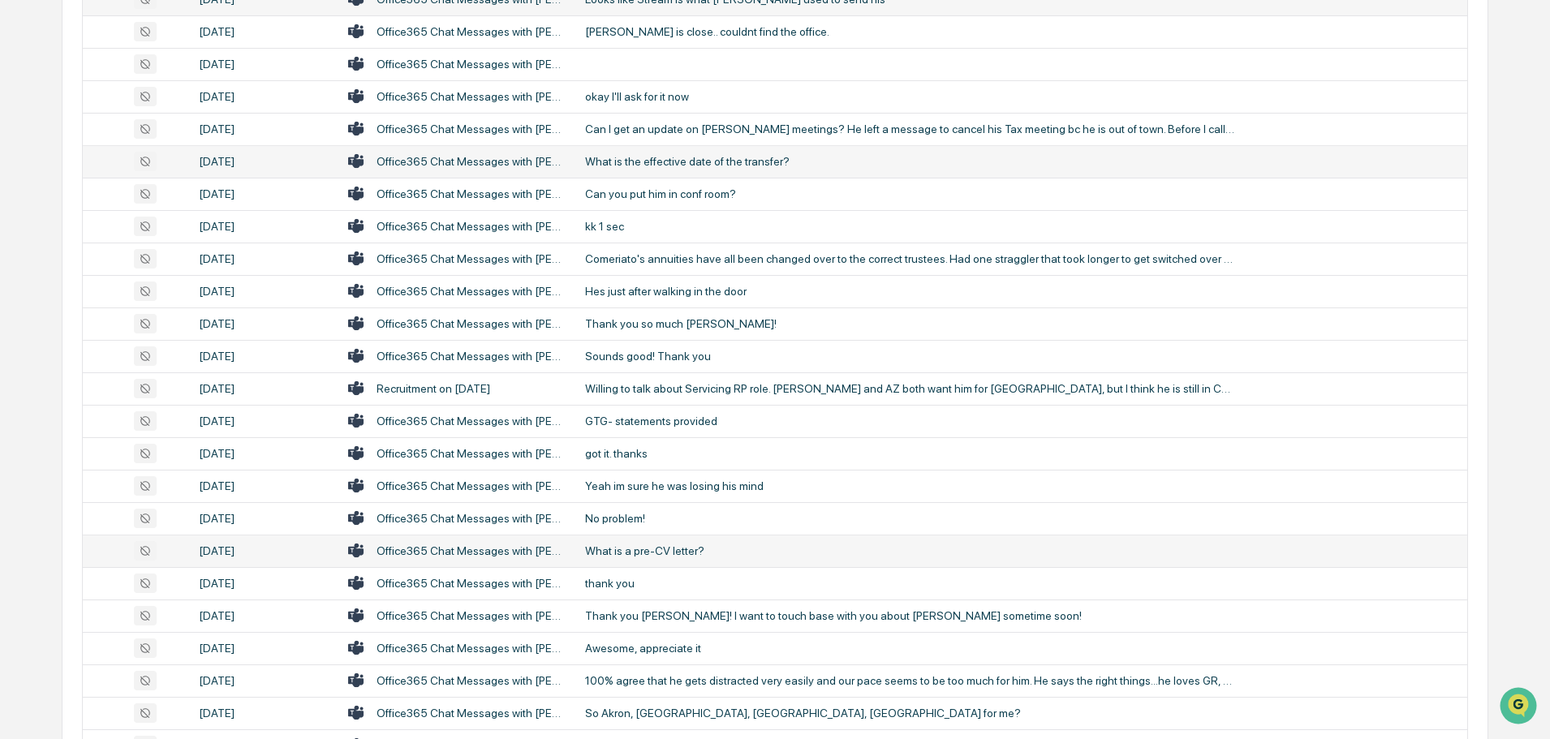
click at [642, 549] on div "What is a pre-CV letter?" at bounding box center [909, 551] width 649 height 13
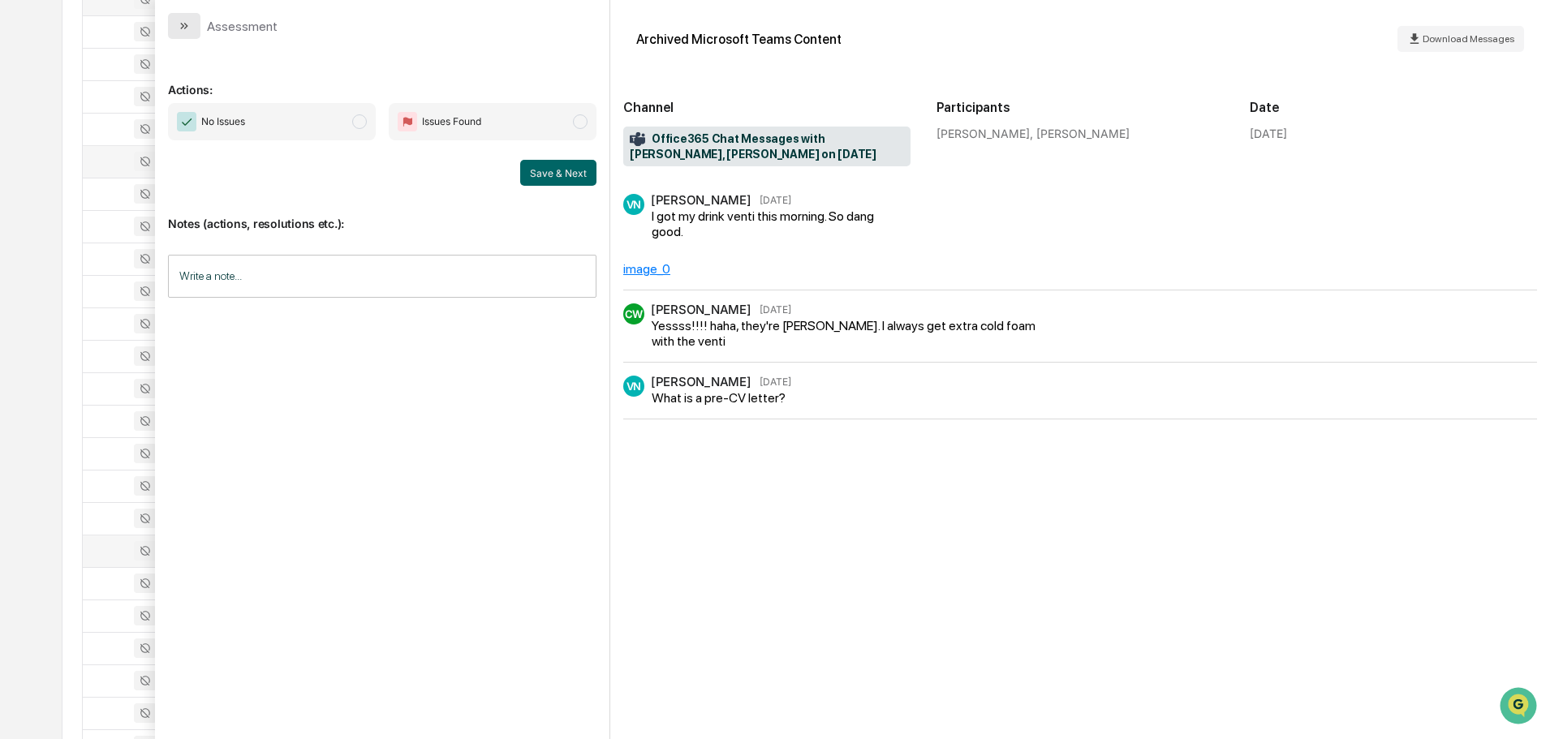
click at [187, 30] on icon "modal" at bounding box center [184, 25] width 13 height 13
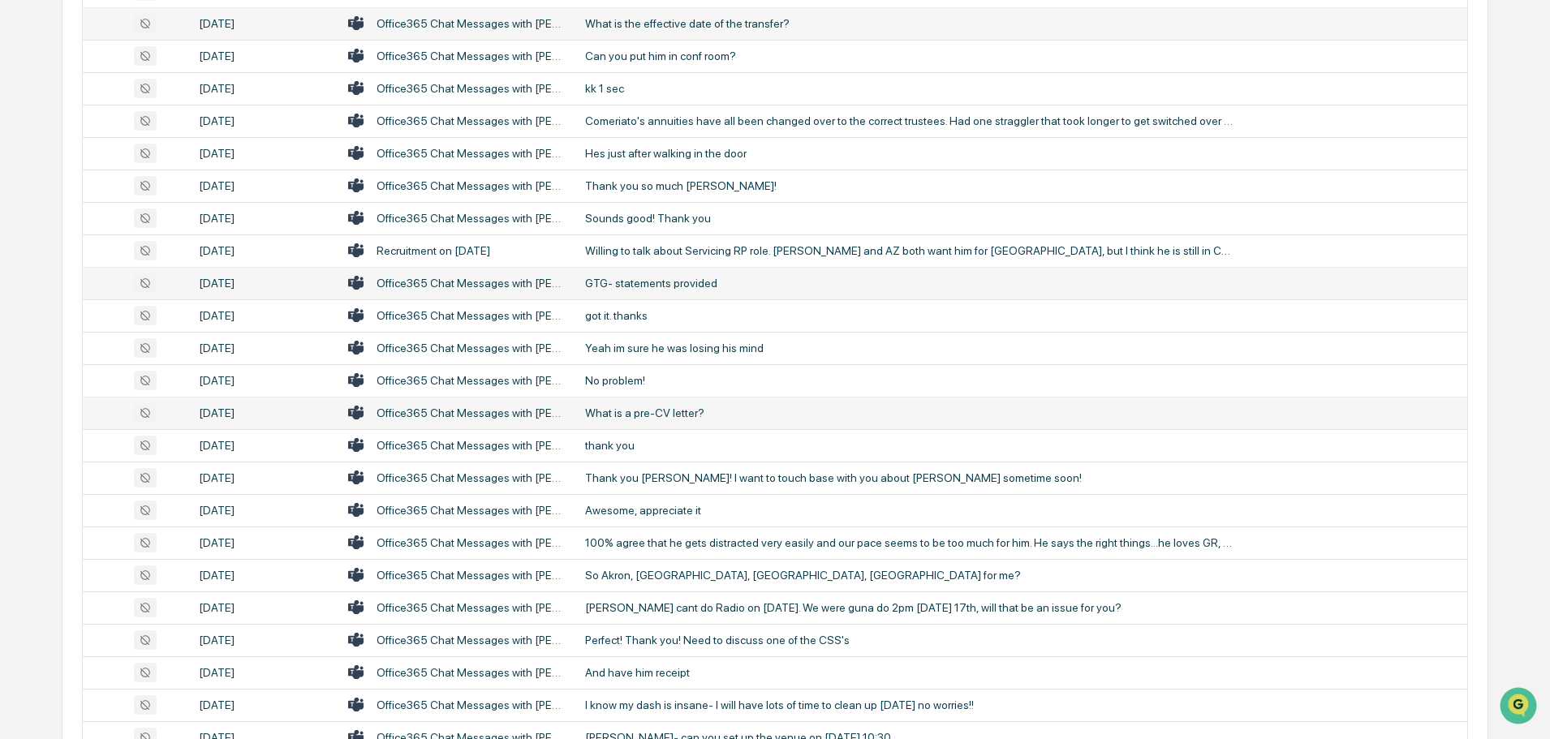
scroll to position [2273, 0]
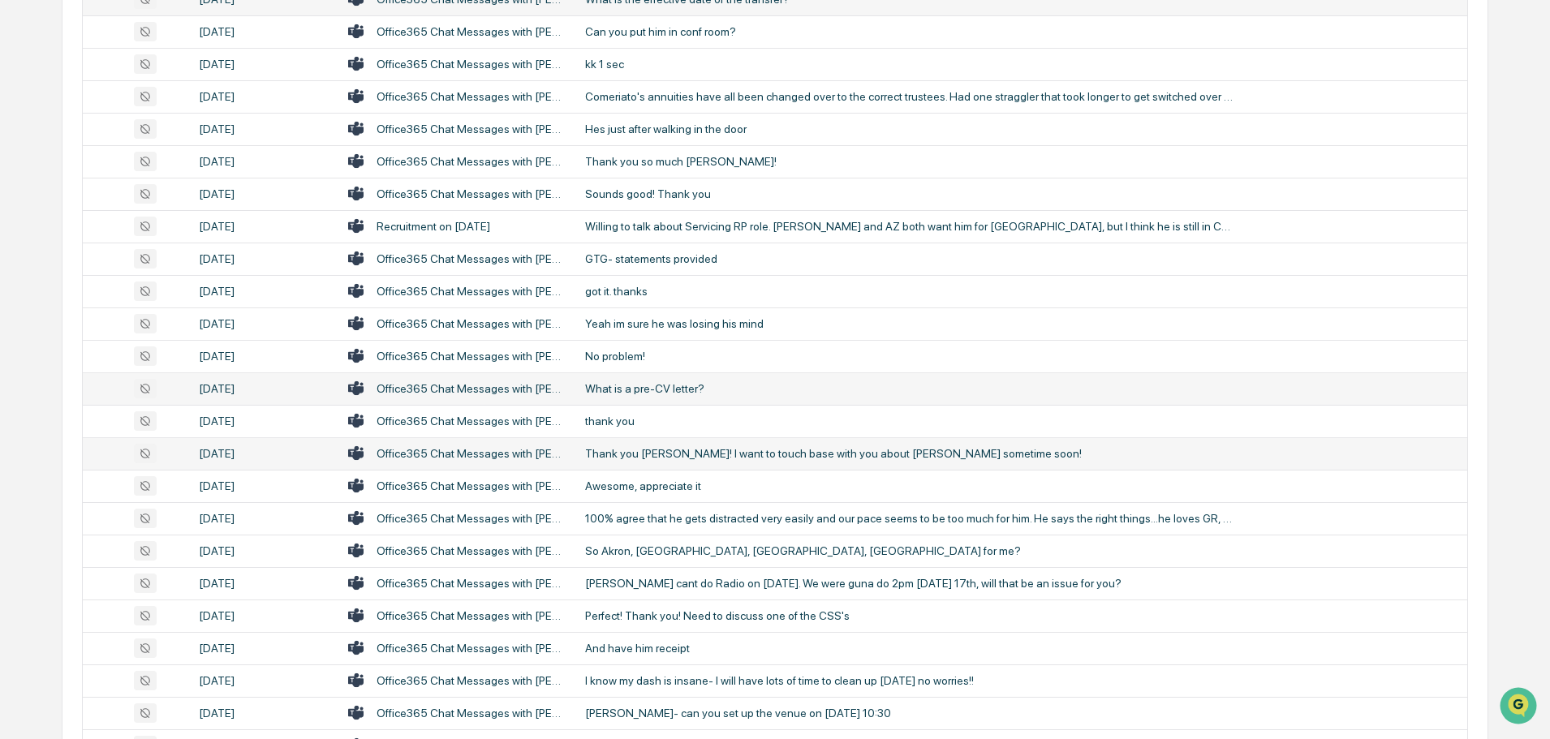
click at [654, 451] on div "Thank you [PERSON_NAME]! I want to touch base with you about [PERSON_NAME] some…" at bounding box center [909, 453] width 649 height 13
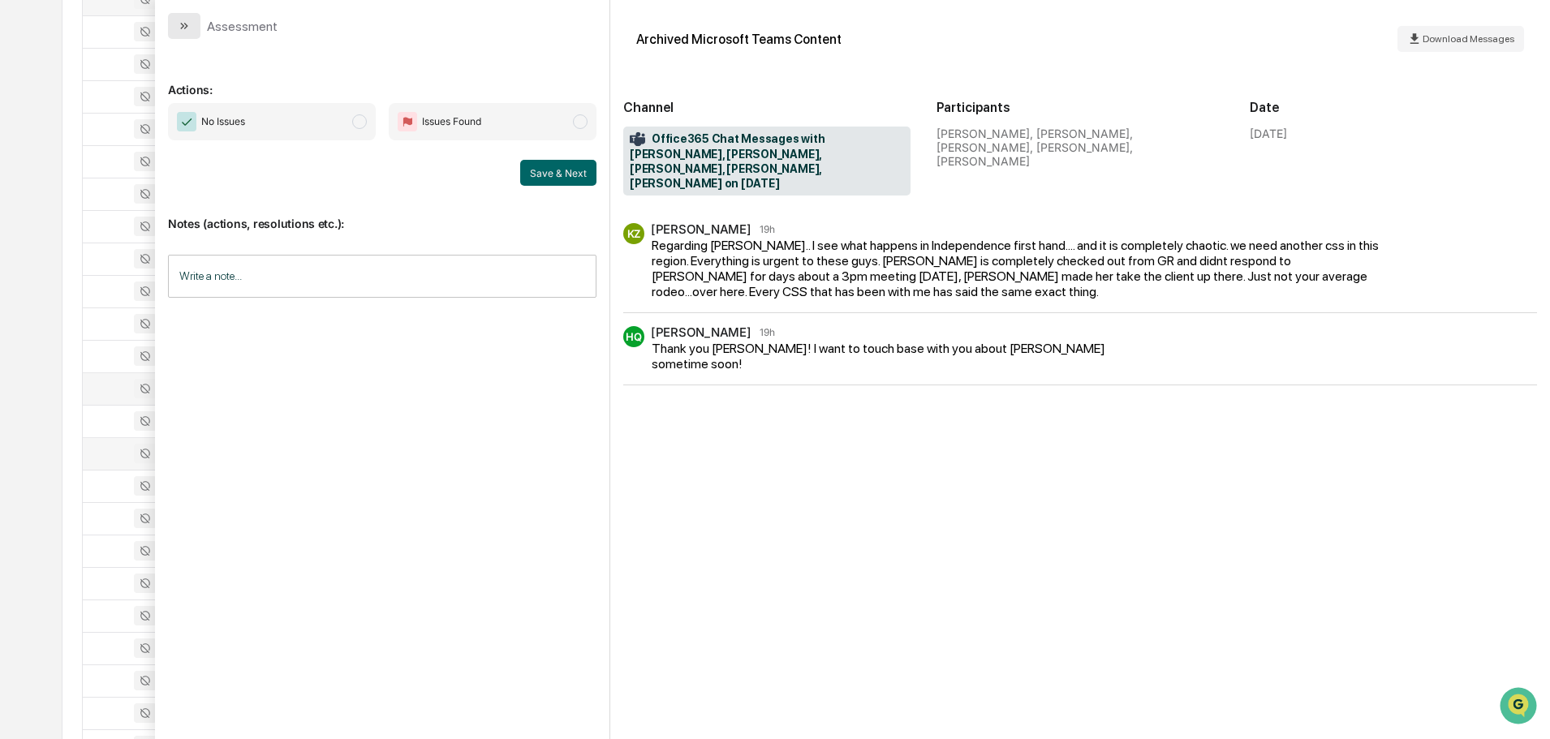
click at [182, 22] on icon "modal" at bounding box center [184, 25] width 13 height 13
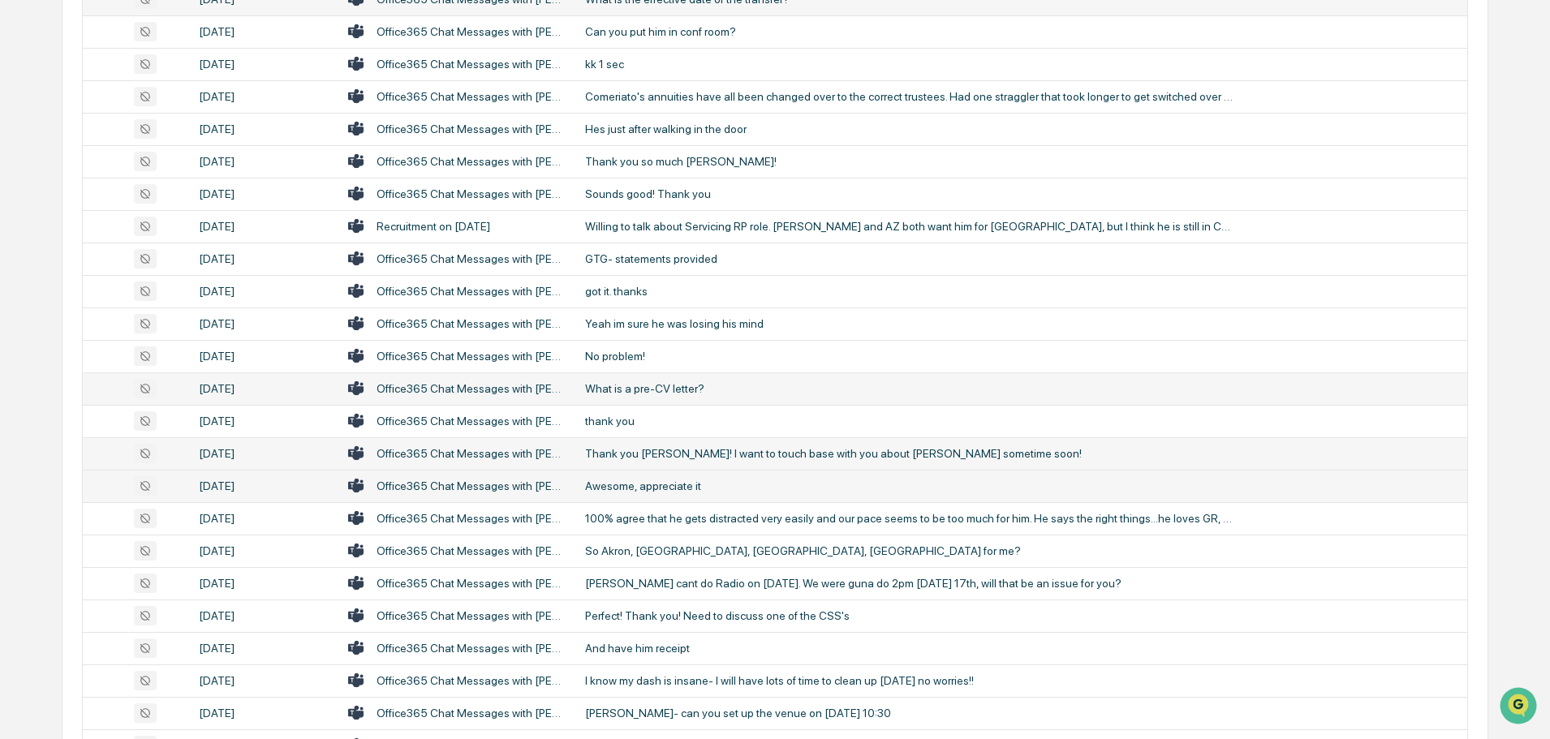
click at [653, 488] on div "Awesome, appreciate it" at bounding box center [909, 486] width 649 height 13
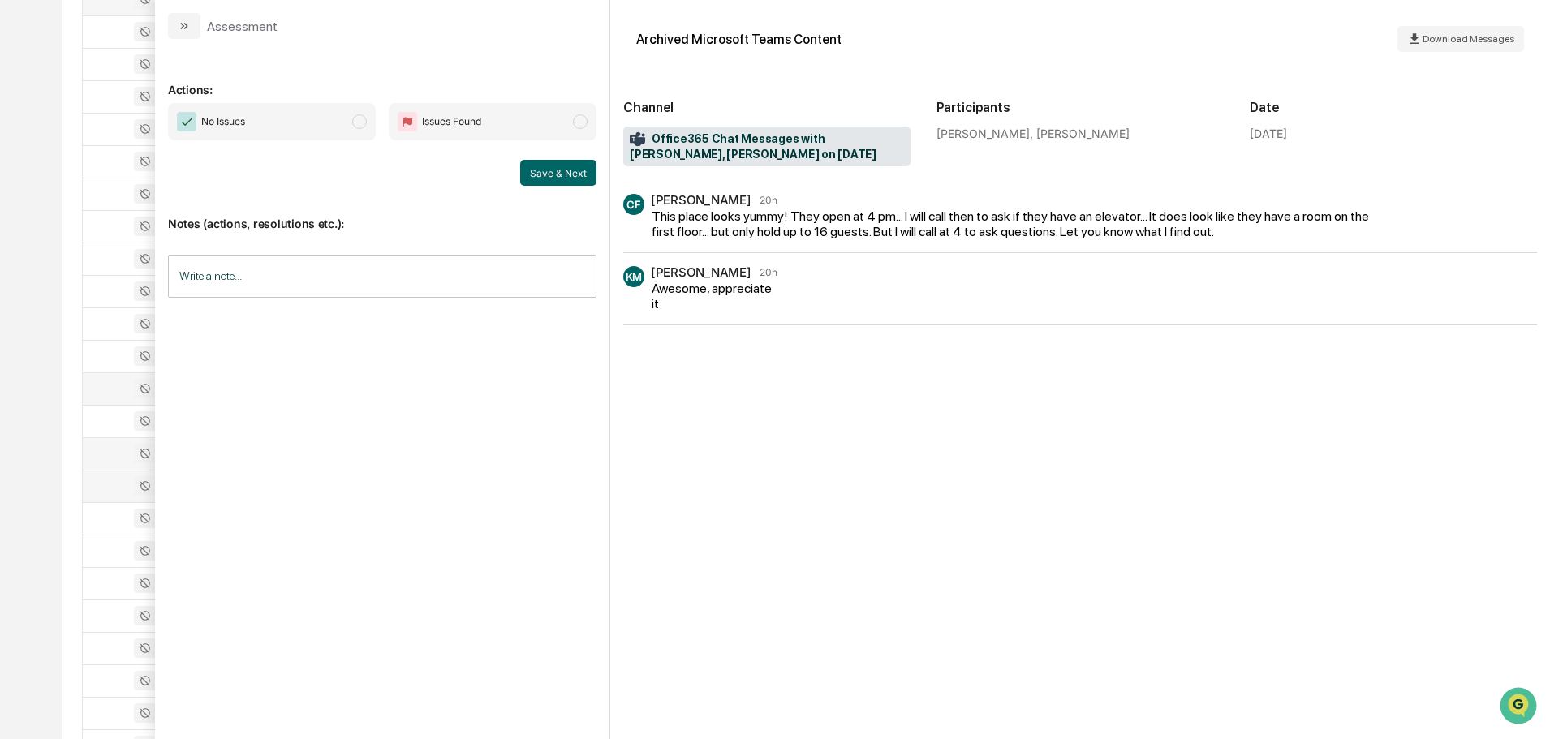
click at [186, 26] on icon "modal" at bounding box center [184, 25] width 13 height 13
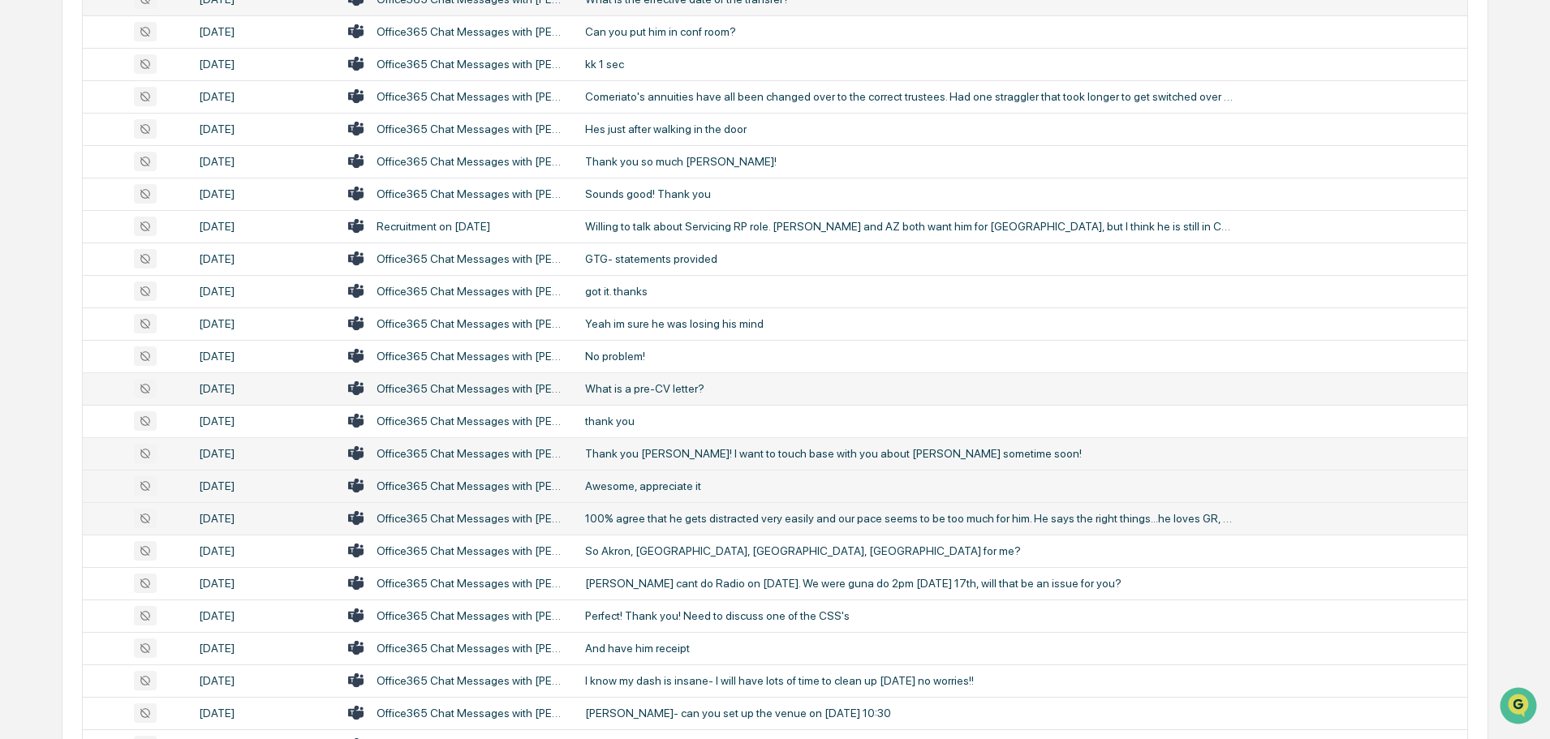
click at [670, 520] on div "100% agree that he gets distracted very easily and our pace seems to be too muc…" at bounding box center [909, 518] width 649 height 13
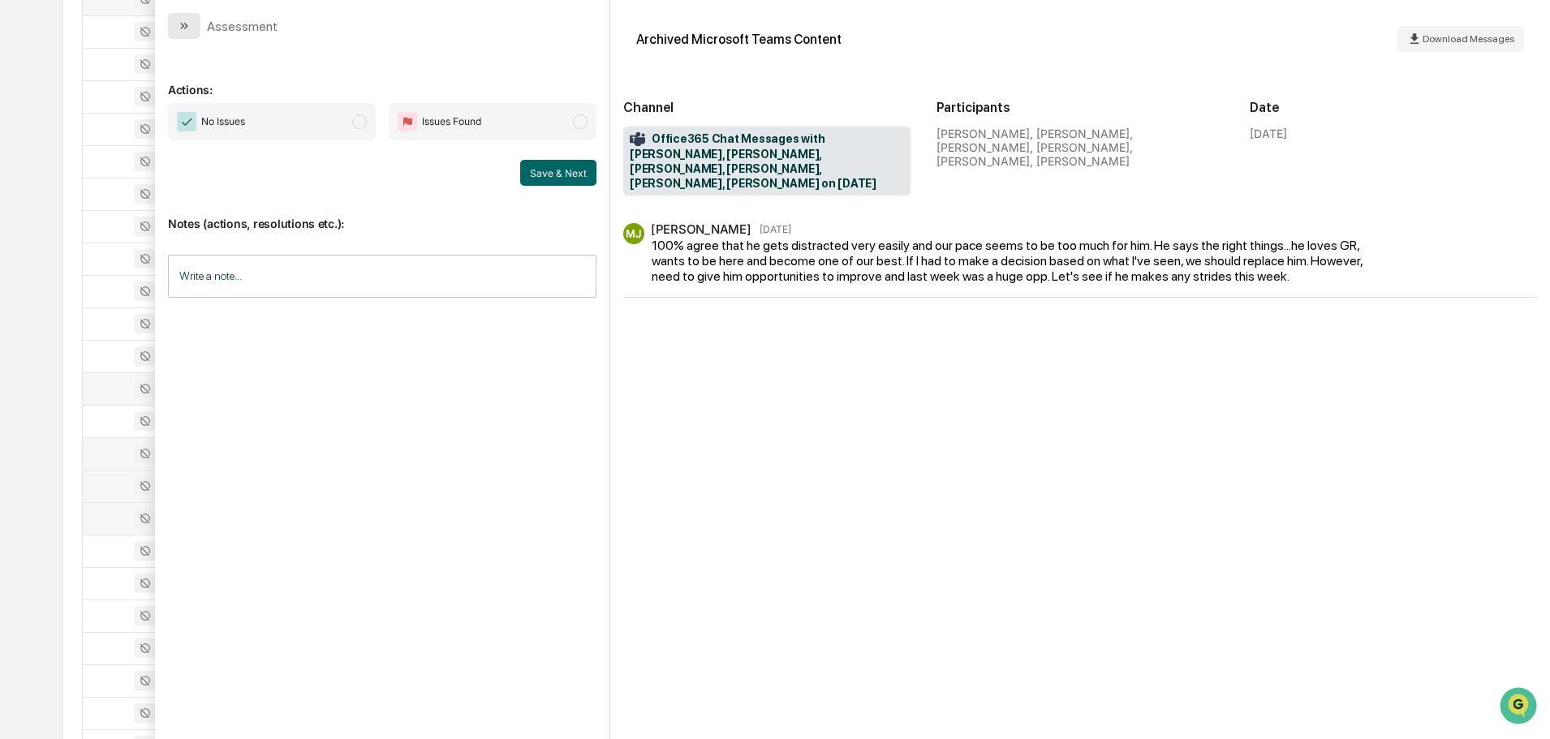
click at [194, 22] on button "modal" at bounding box center [184, 26] width 32 height 26
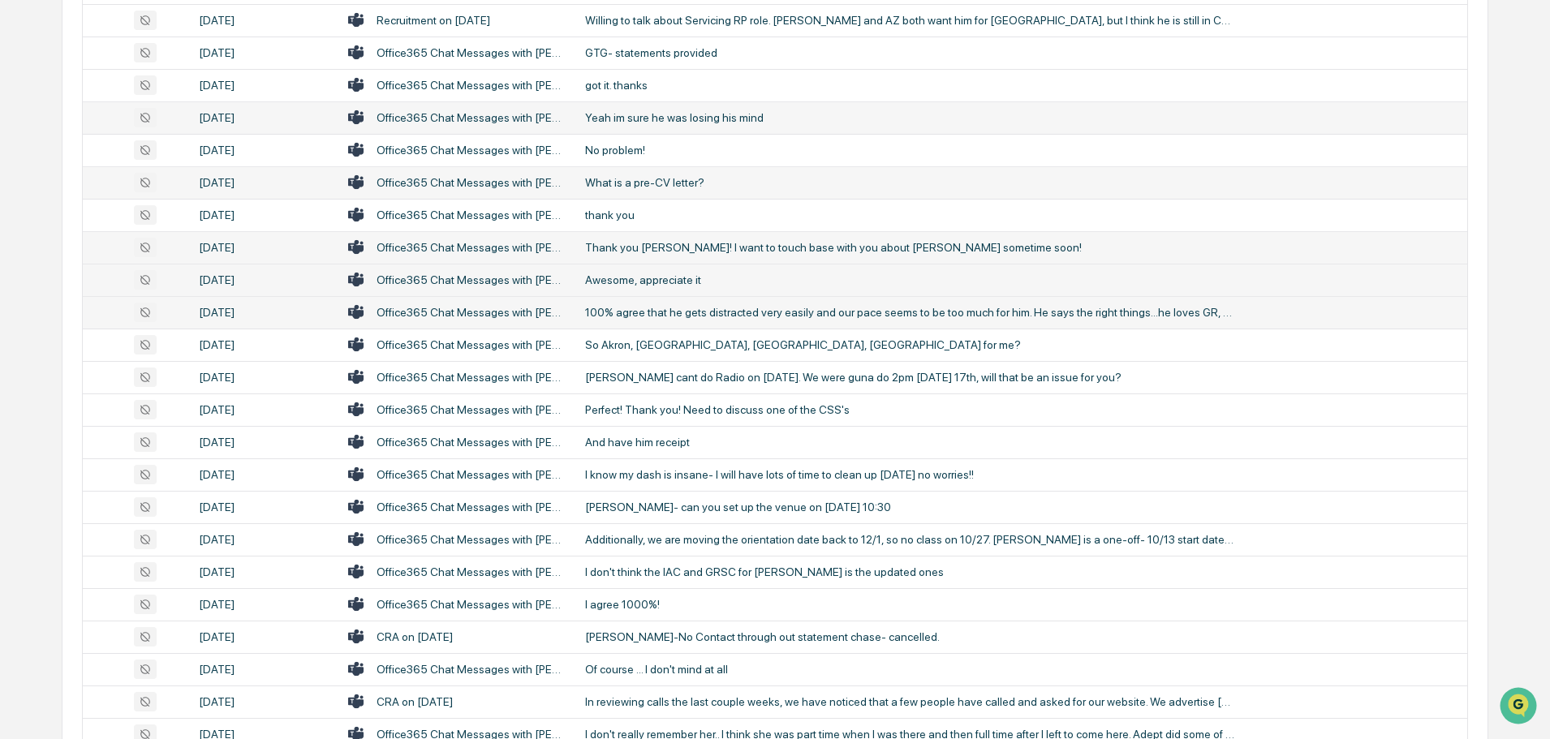
scroll to position [2516, 0]
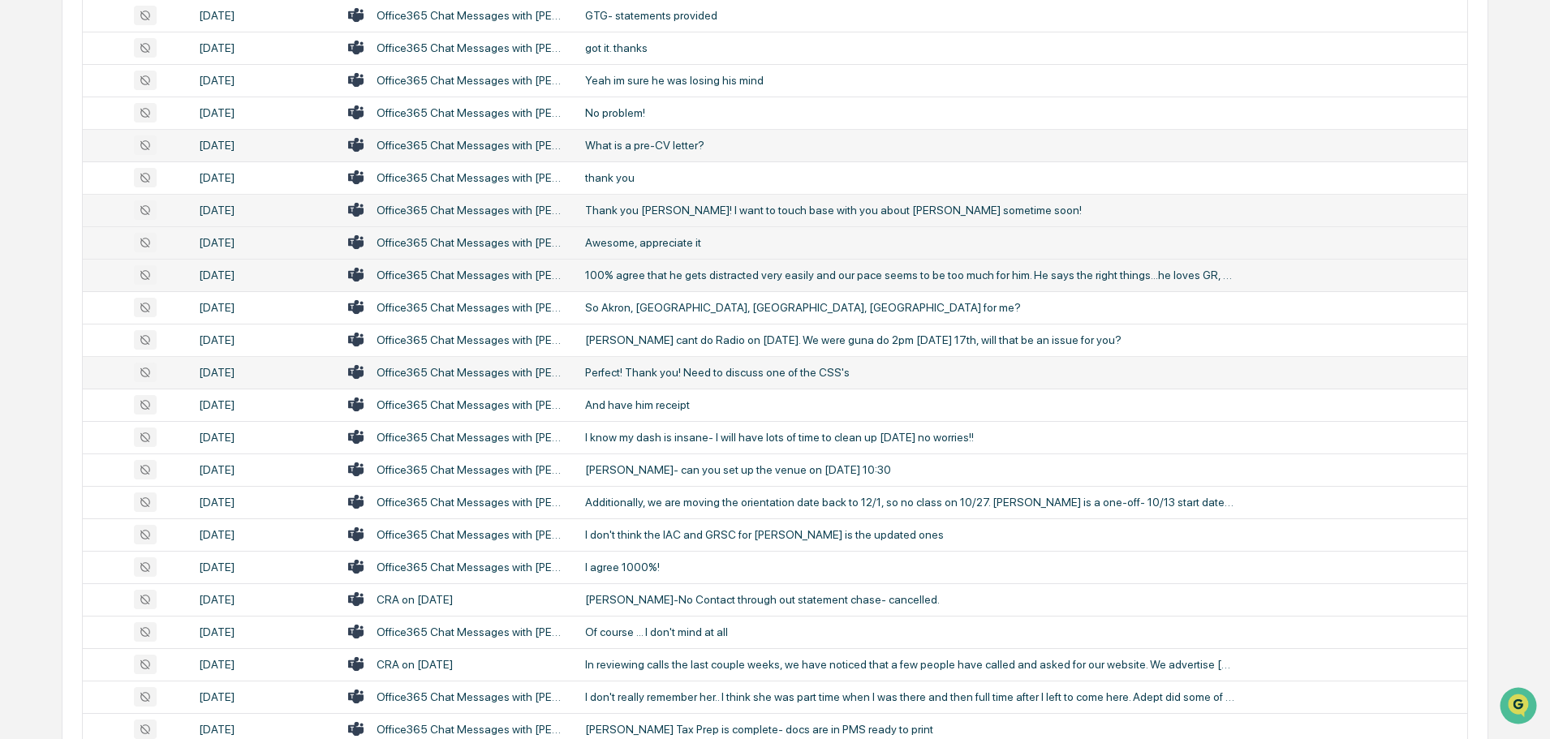
click at [656, 359] on td "Perfect! Thank you! Need to discuss one of the CSS's" at bounding box center [1021, 372] width 892 height 32
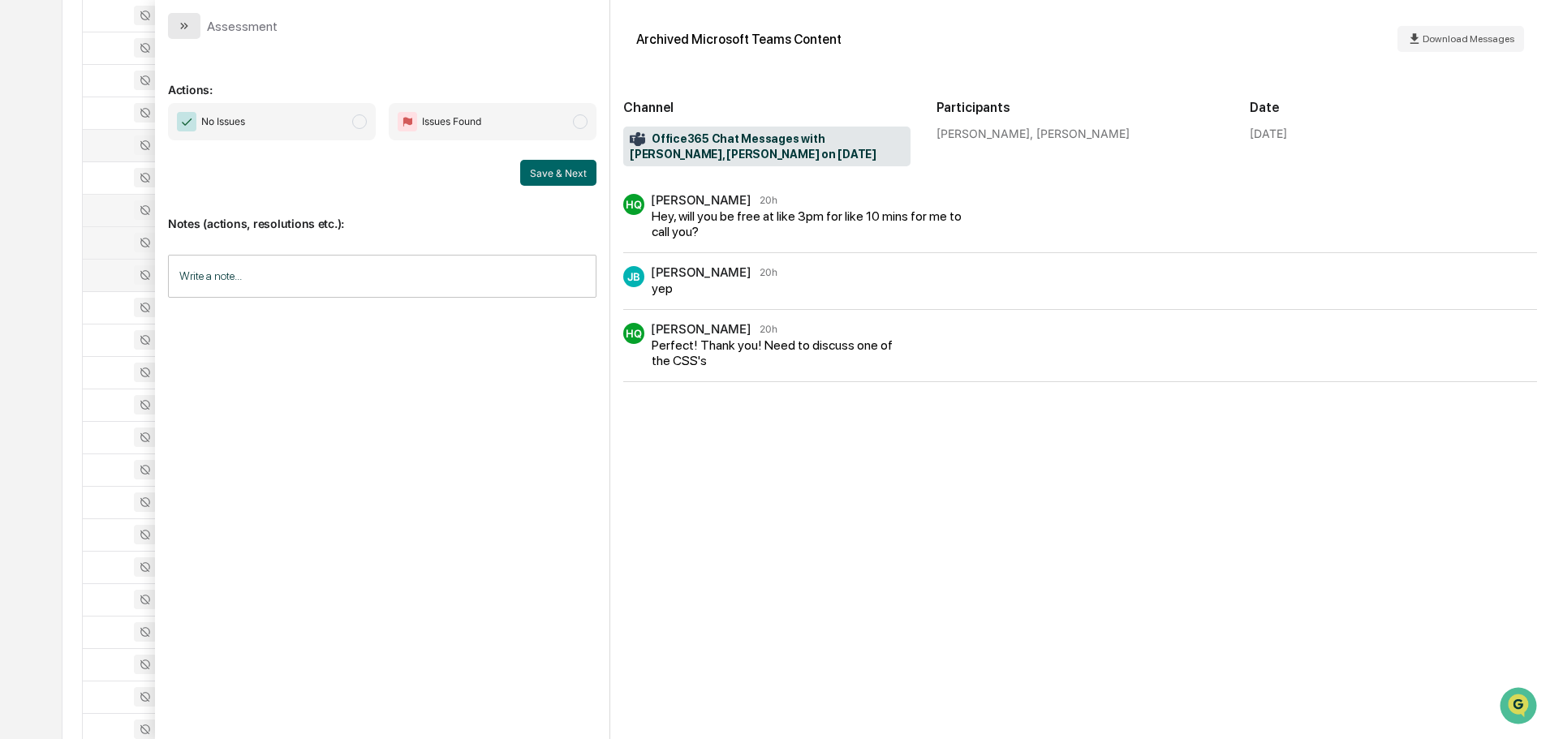
click at [187, 20] on icon "modal" at bounding box center [184, 25] width 13 height 13
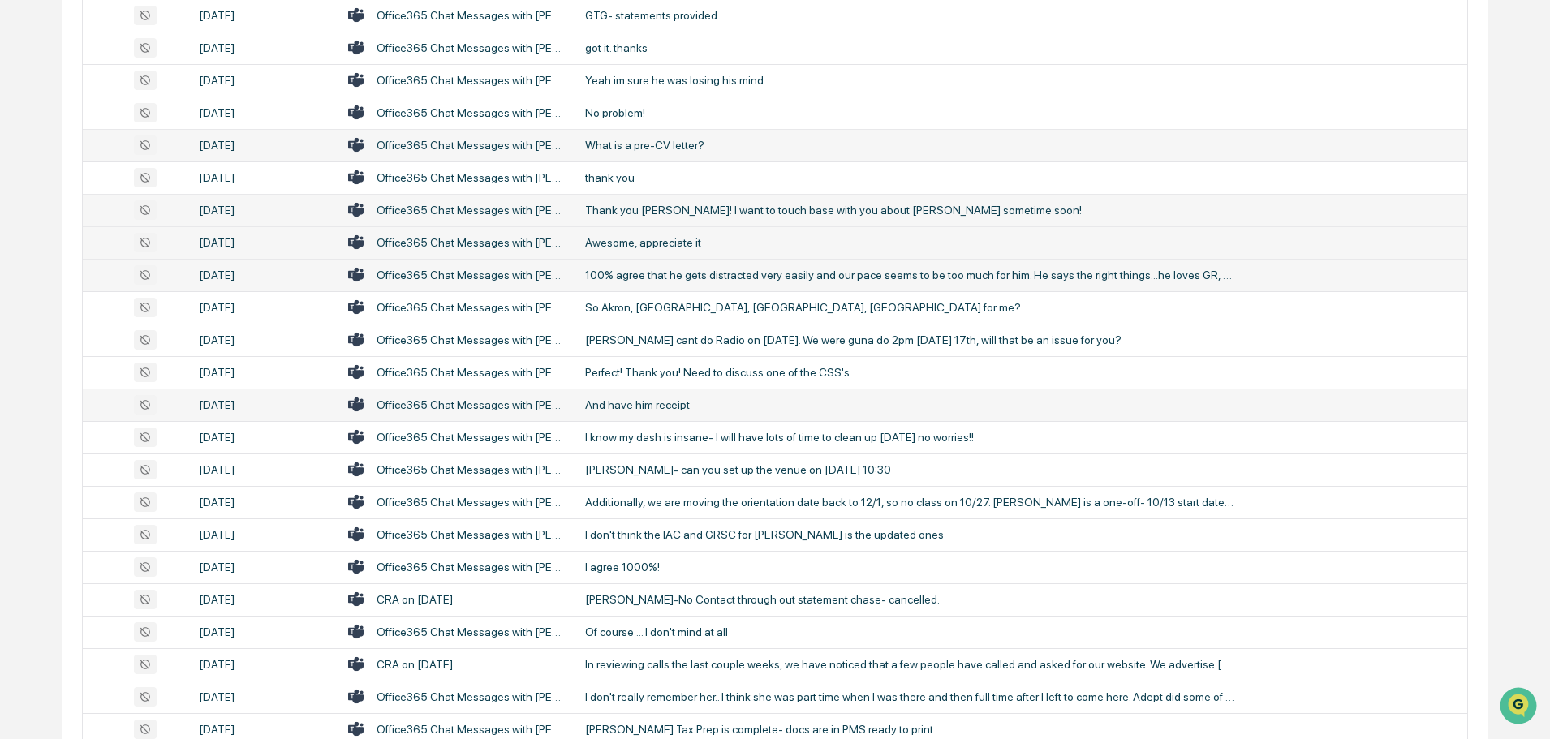
click at [644, 407] on div "And have him receipt" at bounding box center [909, 405] width 649 height 13
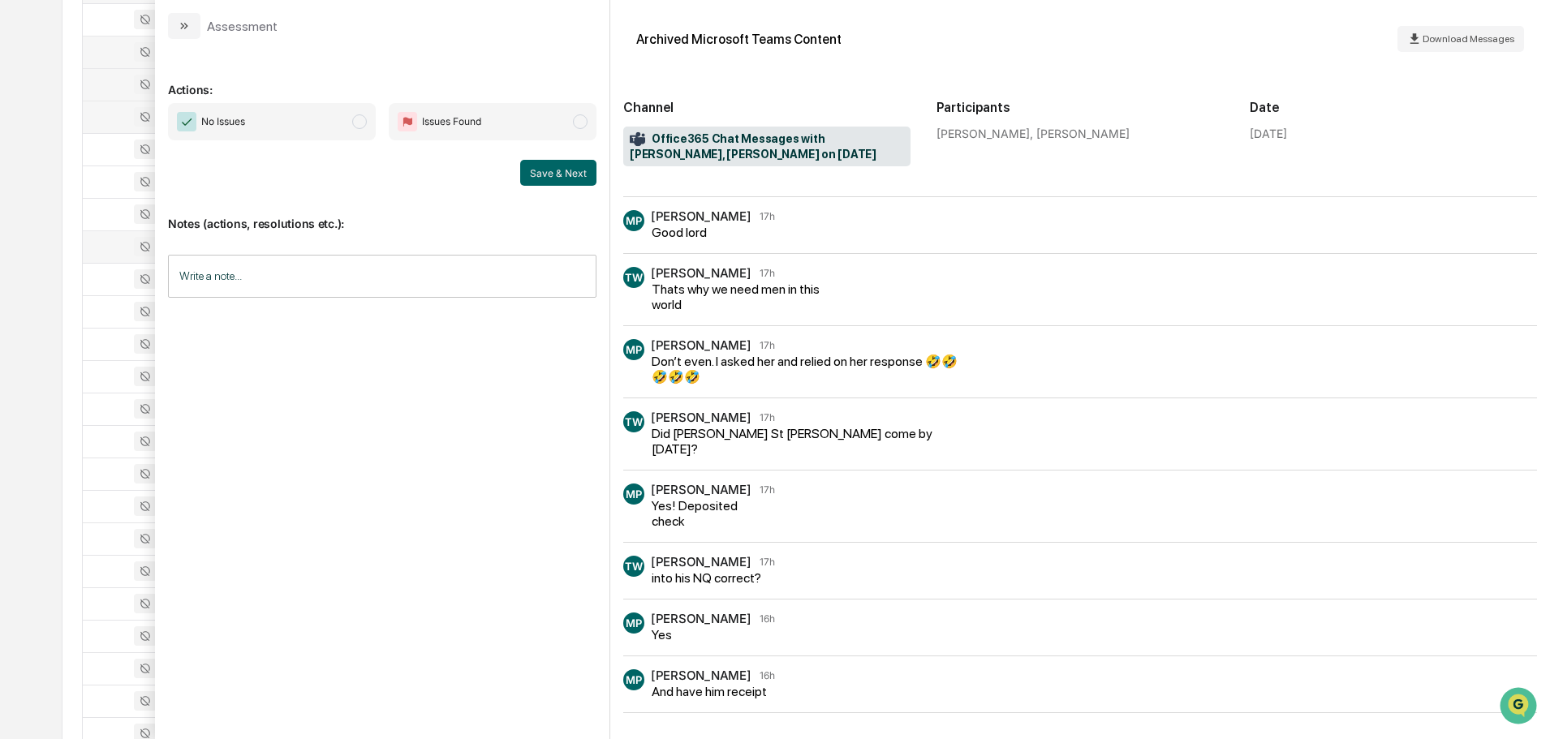
scroll to position [2678, 0]
click at [184, 24] on icon "modal" at bounding box center [184, 25] width 13 height 13
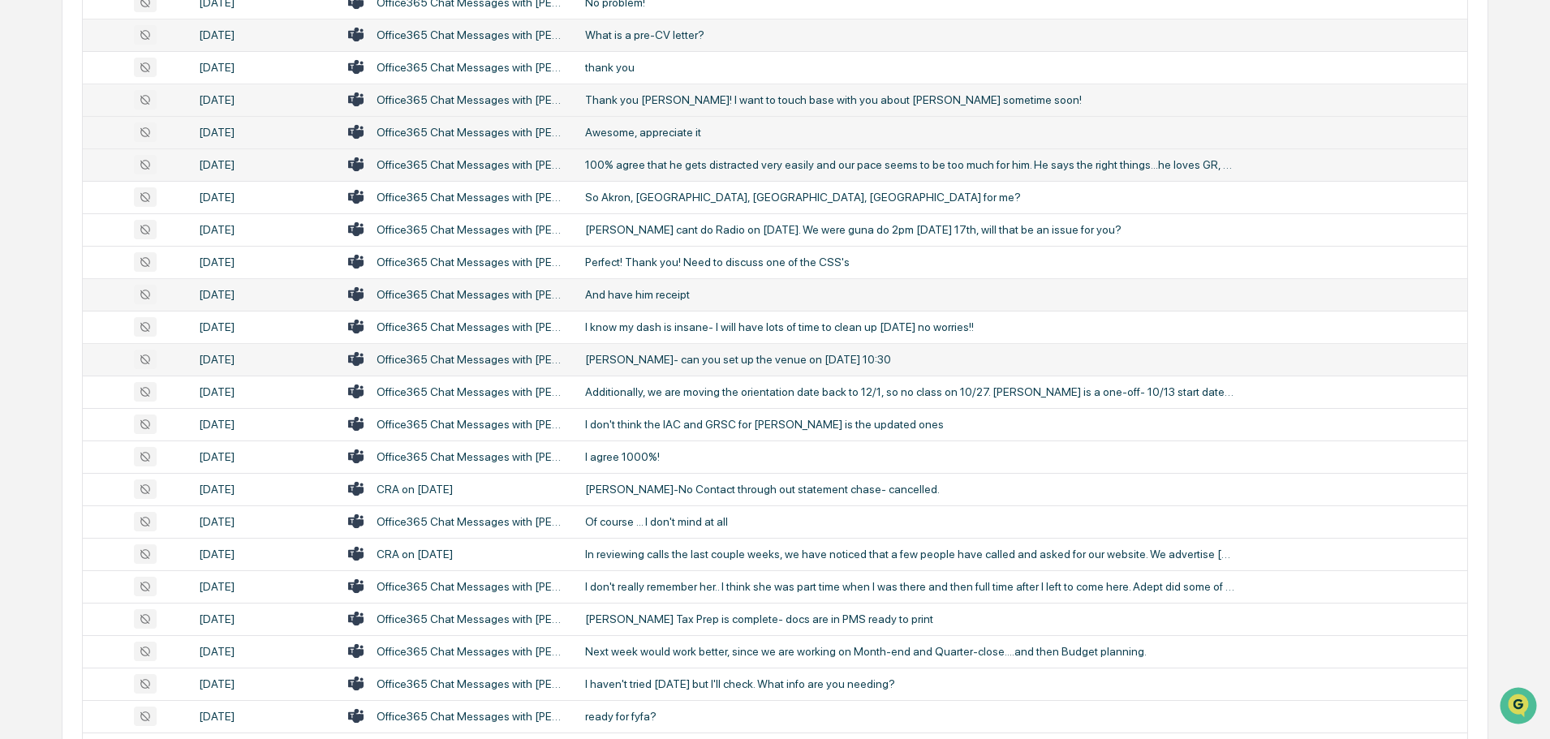
scroll to position [2597, 0]
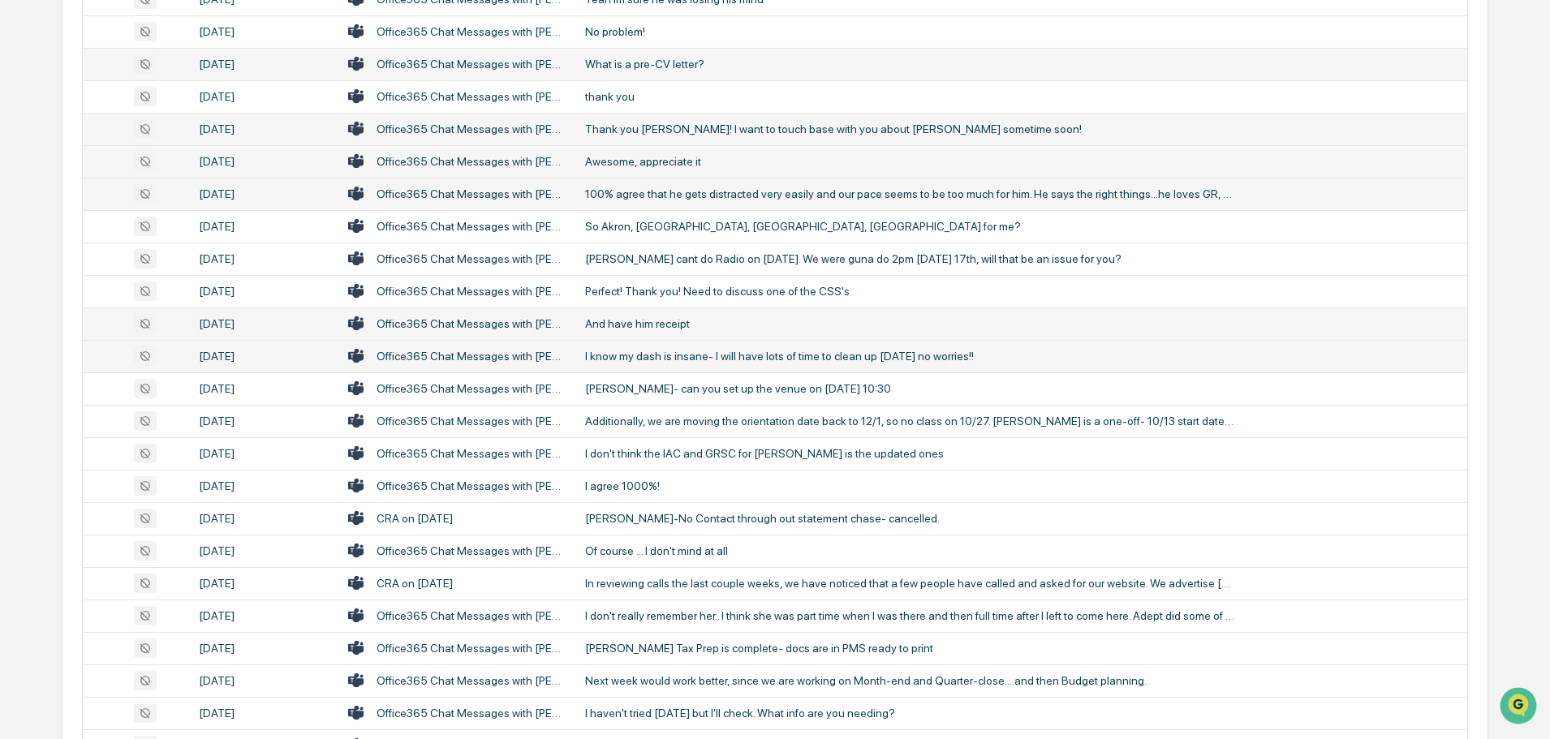
click at [687, 362] on div "I know my dash is insane- I will have lots of time to clean up [DATE] no worrie…" at bounding box center [909, 356] width 649 height 13
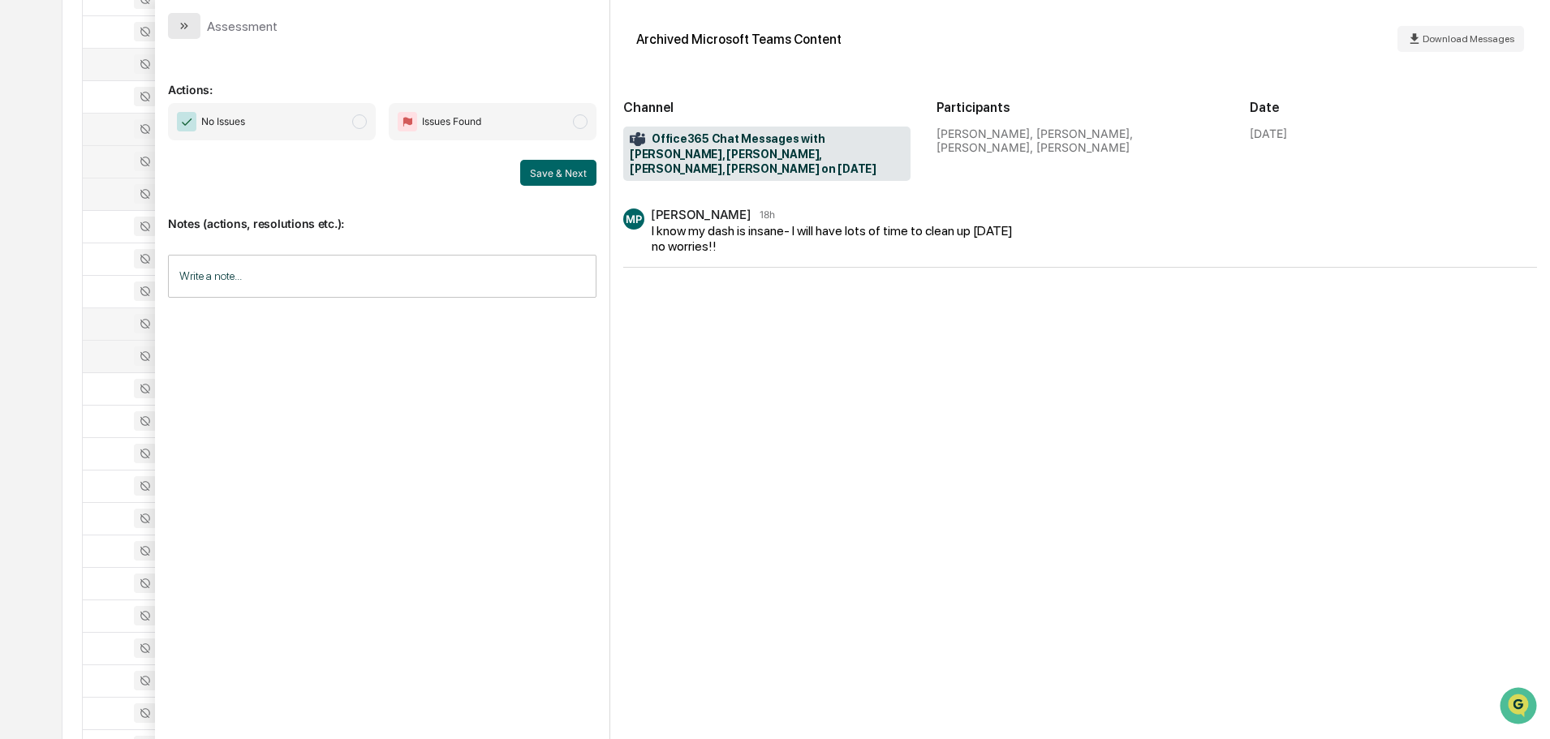
click at [180, 19] on button "modal" at bounding box center [184, 26] width 32 height 26
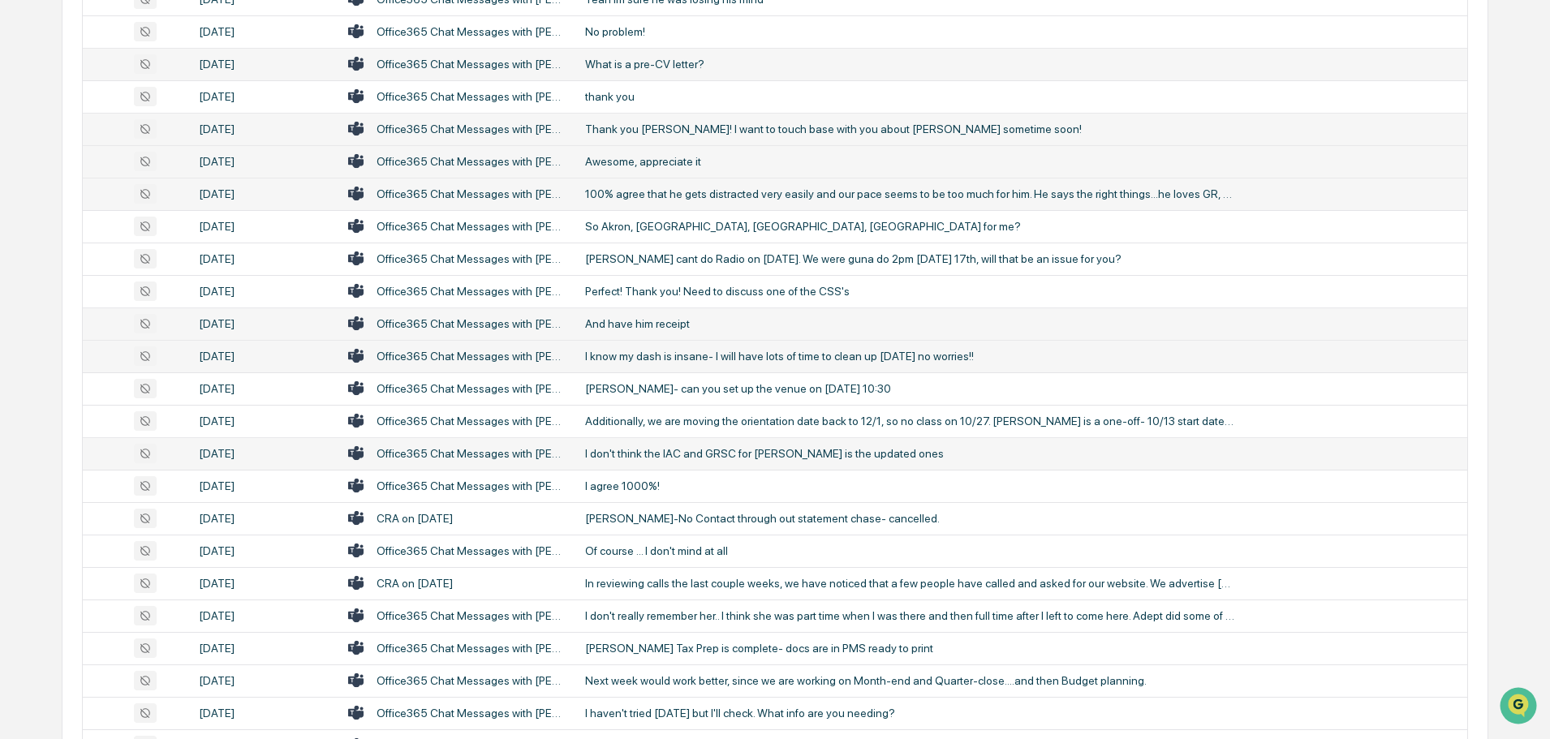
click at [651, 461] on td "I don't think the IAC and GRSC for [PERSON_NAME] is the updated ones" at bounding box center [1021, 453] width 892 height 32
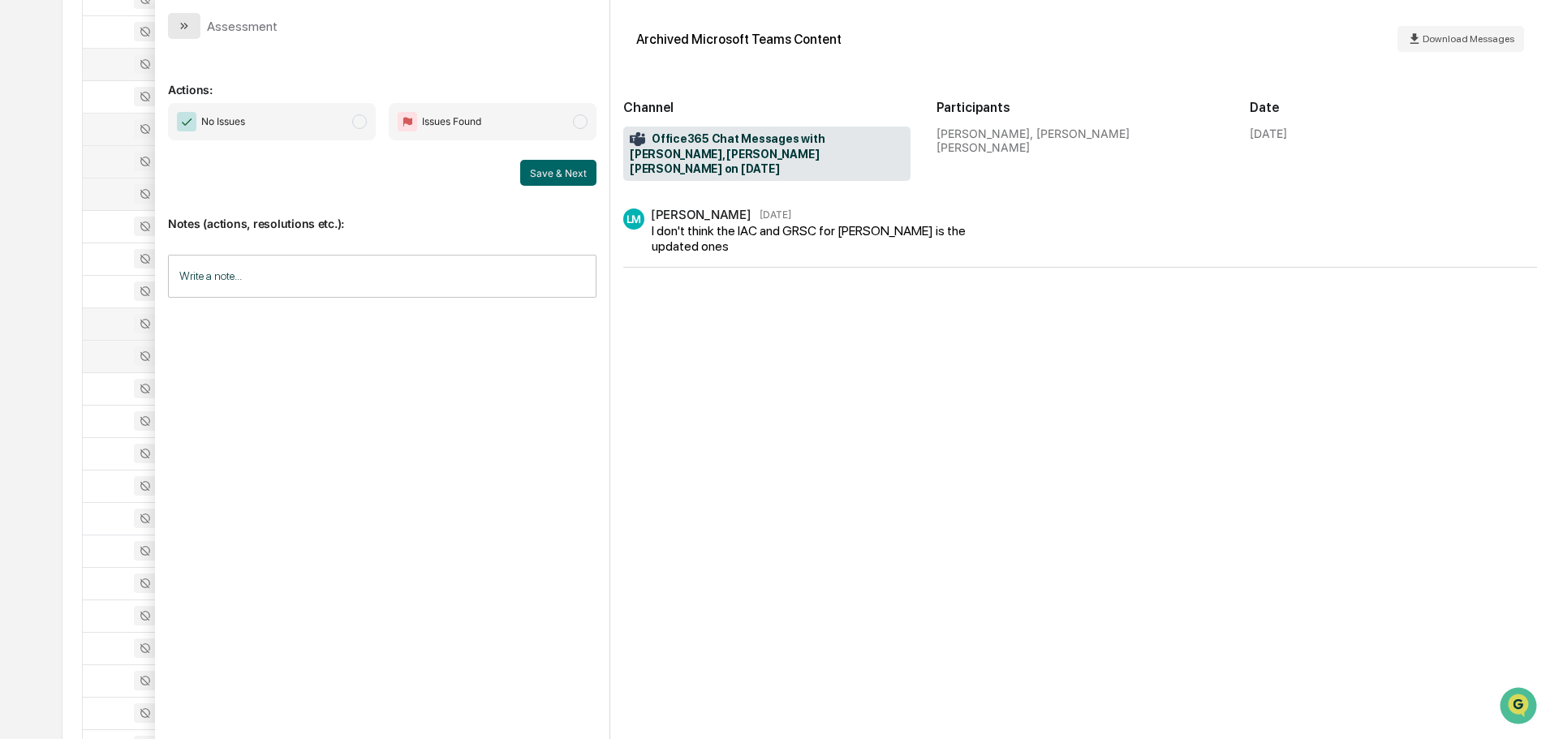
click at [180, 31] on icon "modal" at bounding box center [184, 25] width 13 height 13
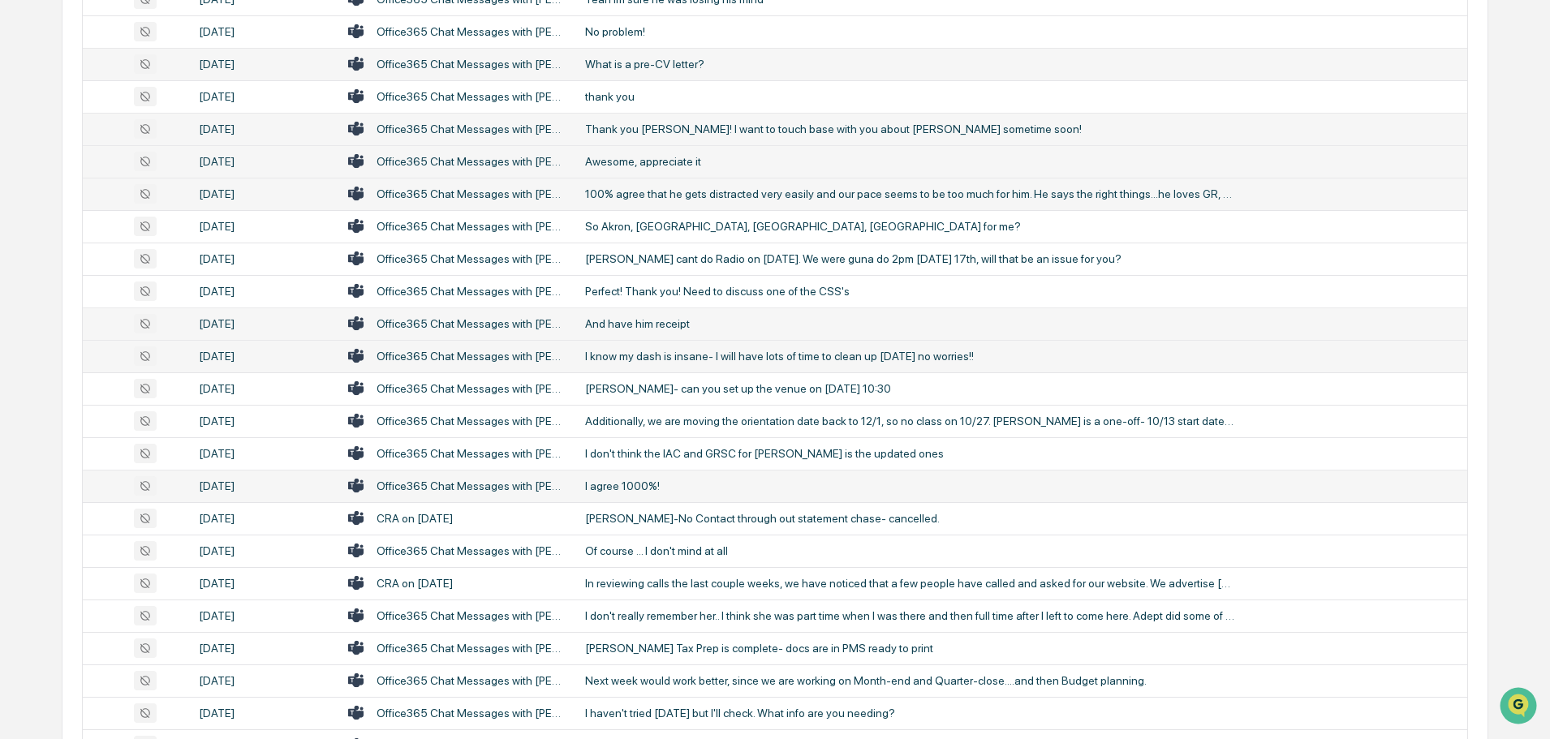
click at [646, 487] on div "I agree 1000%!" at bounding box center [909, 486] width 649 height 13
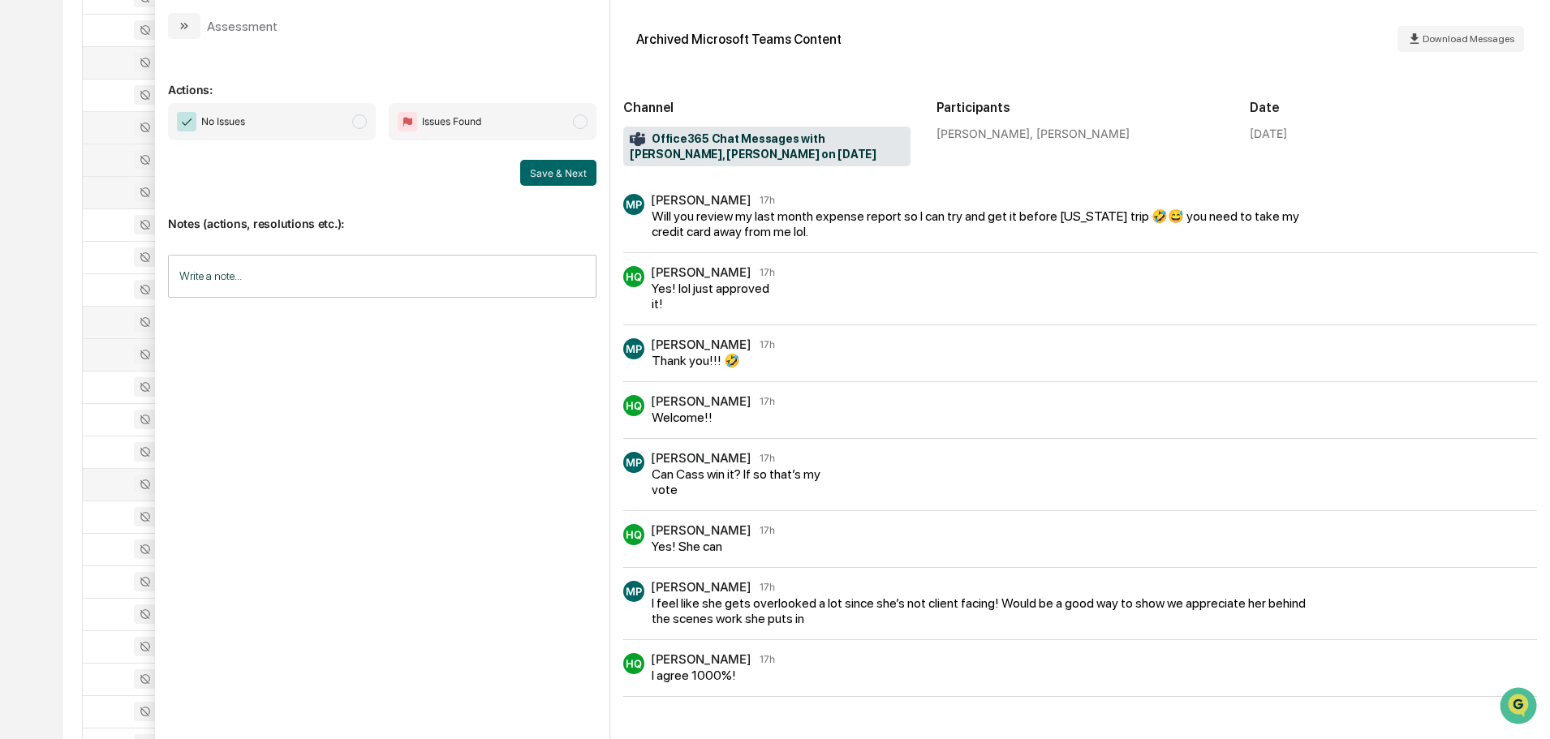
scroll to position [2597, 0]
click at [184, 31] on icon "modal" at bounding box center [184, 25] width 13 height 13
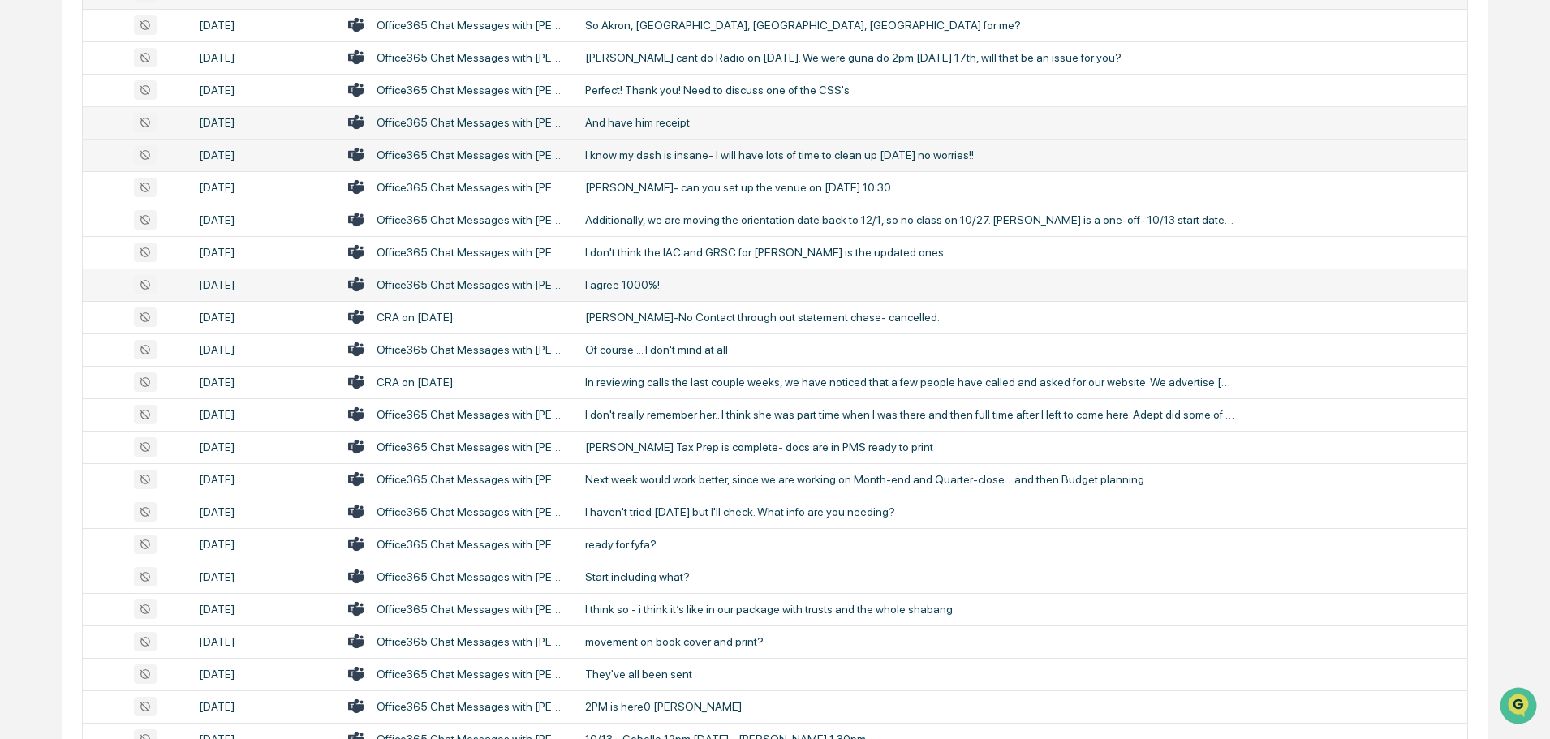
scroll to position [2841, 0]
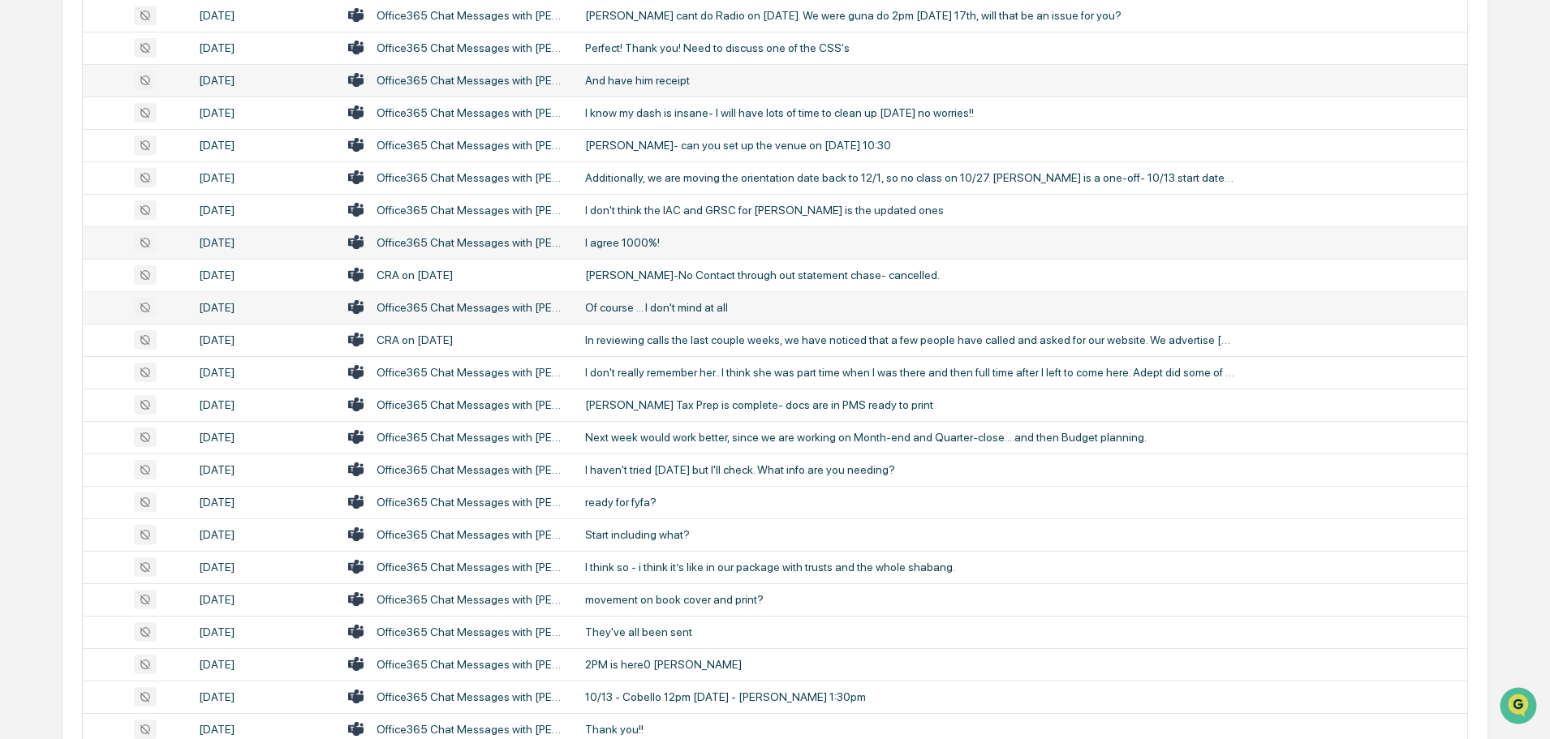
click at [710, 311] on div "Of course ... I don't mind at all" at bounding box center [909, 307] width 649 height 13
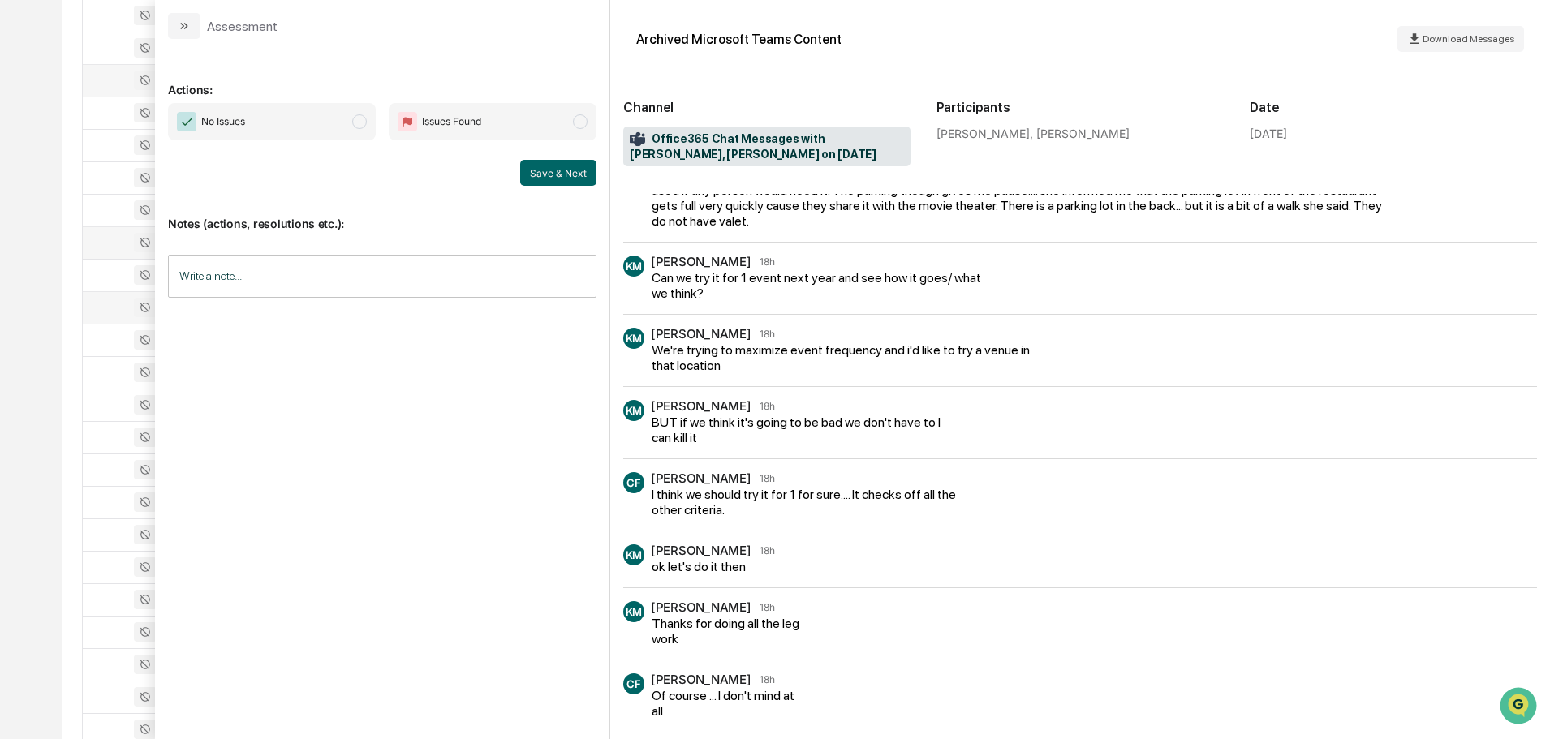
scroll to position [61, 0]
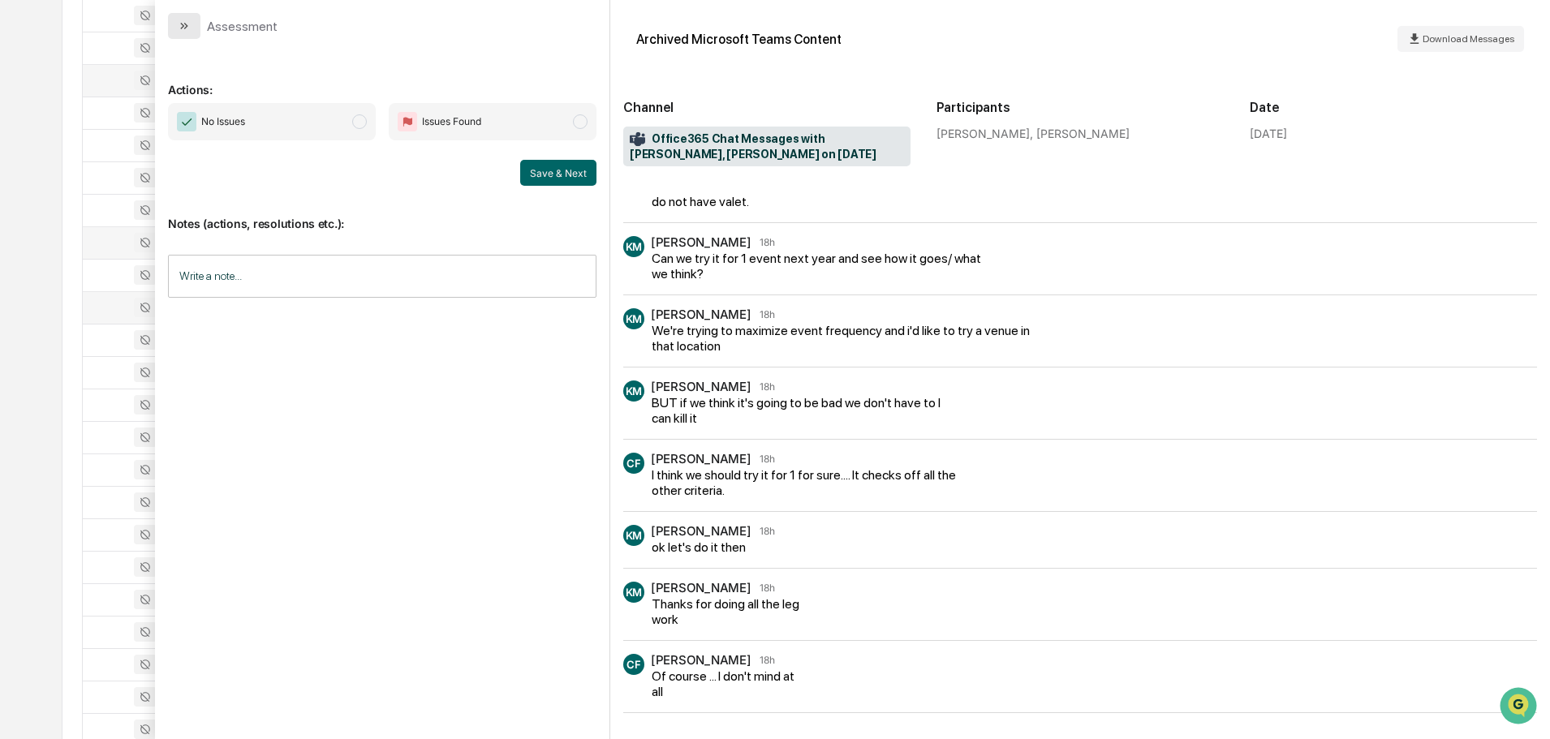
click at [178, 23] on icon "modal" at bounding box center [184, 25] width 13 height 13
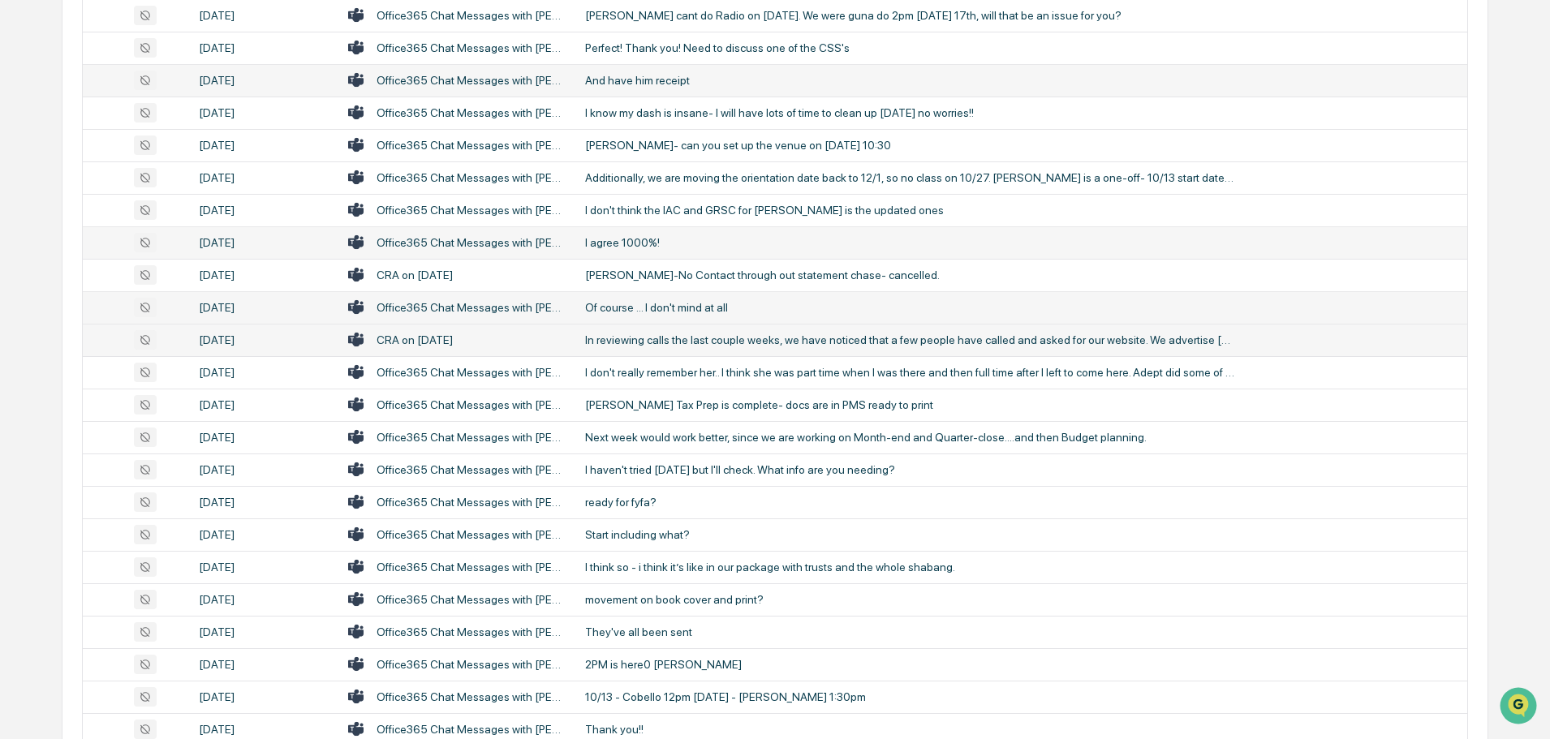
click at [706, 338] on div "In reviewing calls the last couple weeks, we have noticed that a few people hav…" at bounding box center [909, 340] width 649 height 13
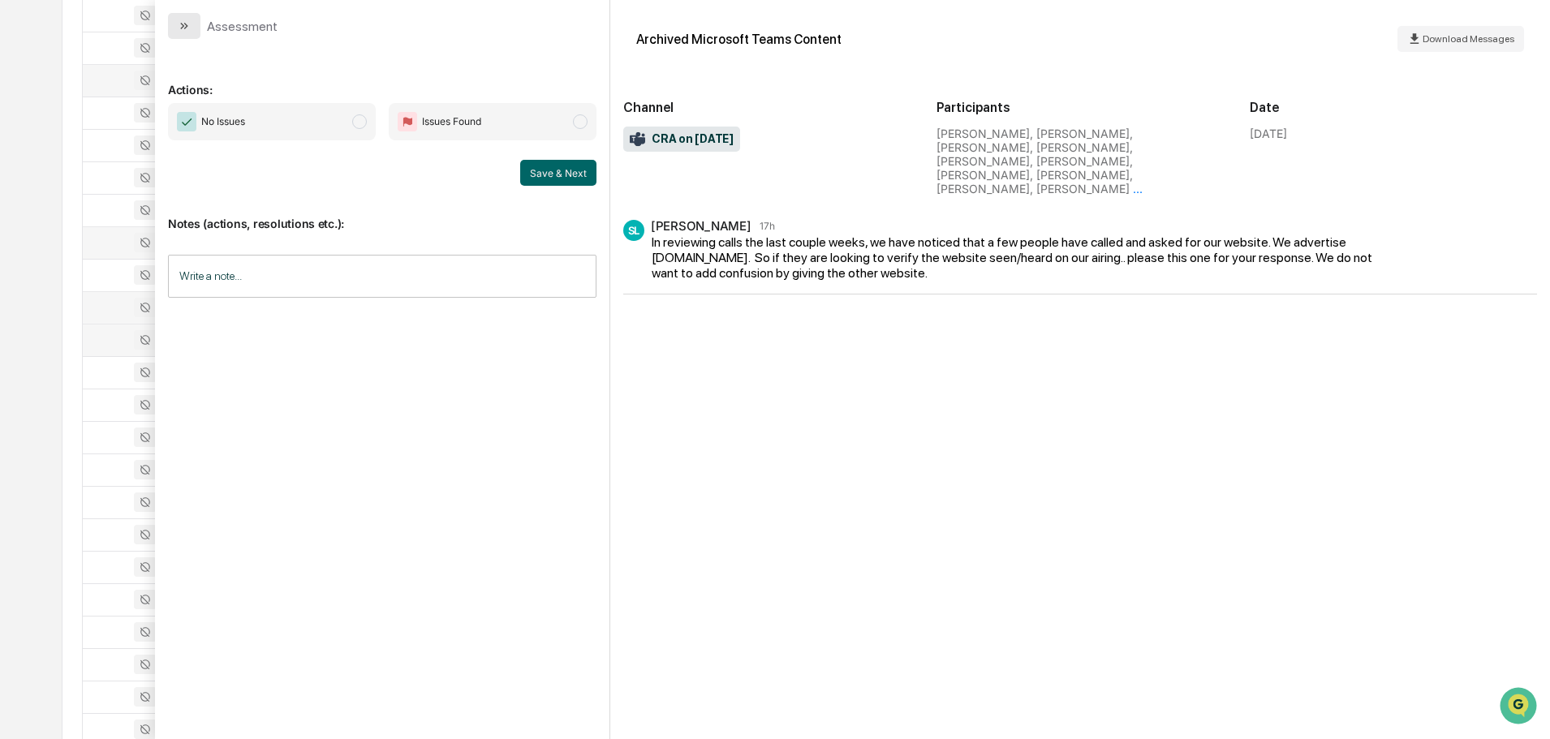
click at [184, 26] on icon "modal" at bounding box center [182, 26] width 4 height 6
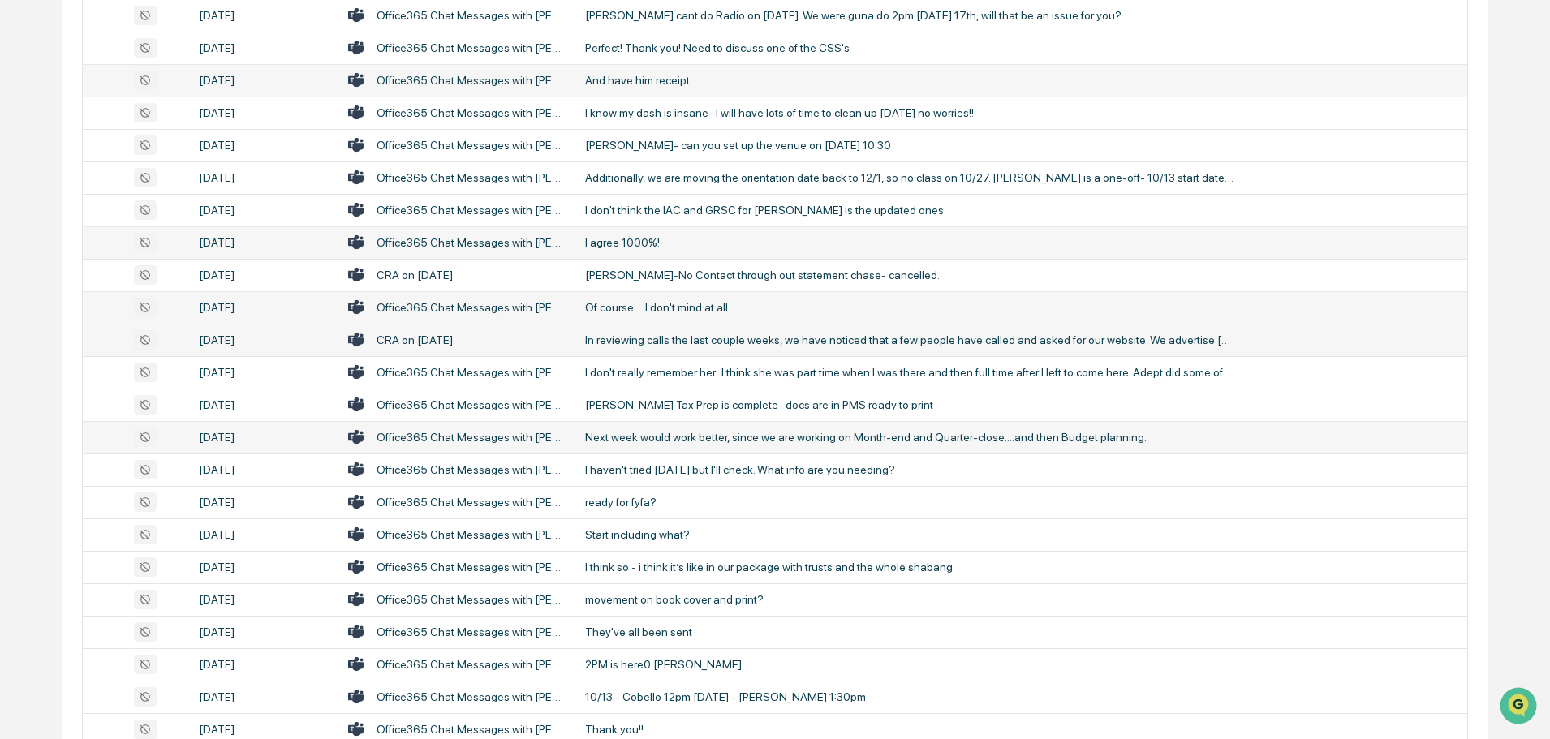
click at [654, 446] on td "Next week would work better, since we are working on Month-end and Quarter-clos…" at bounding box center [1021, 437] width 892 height 32
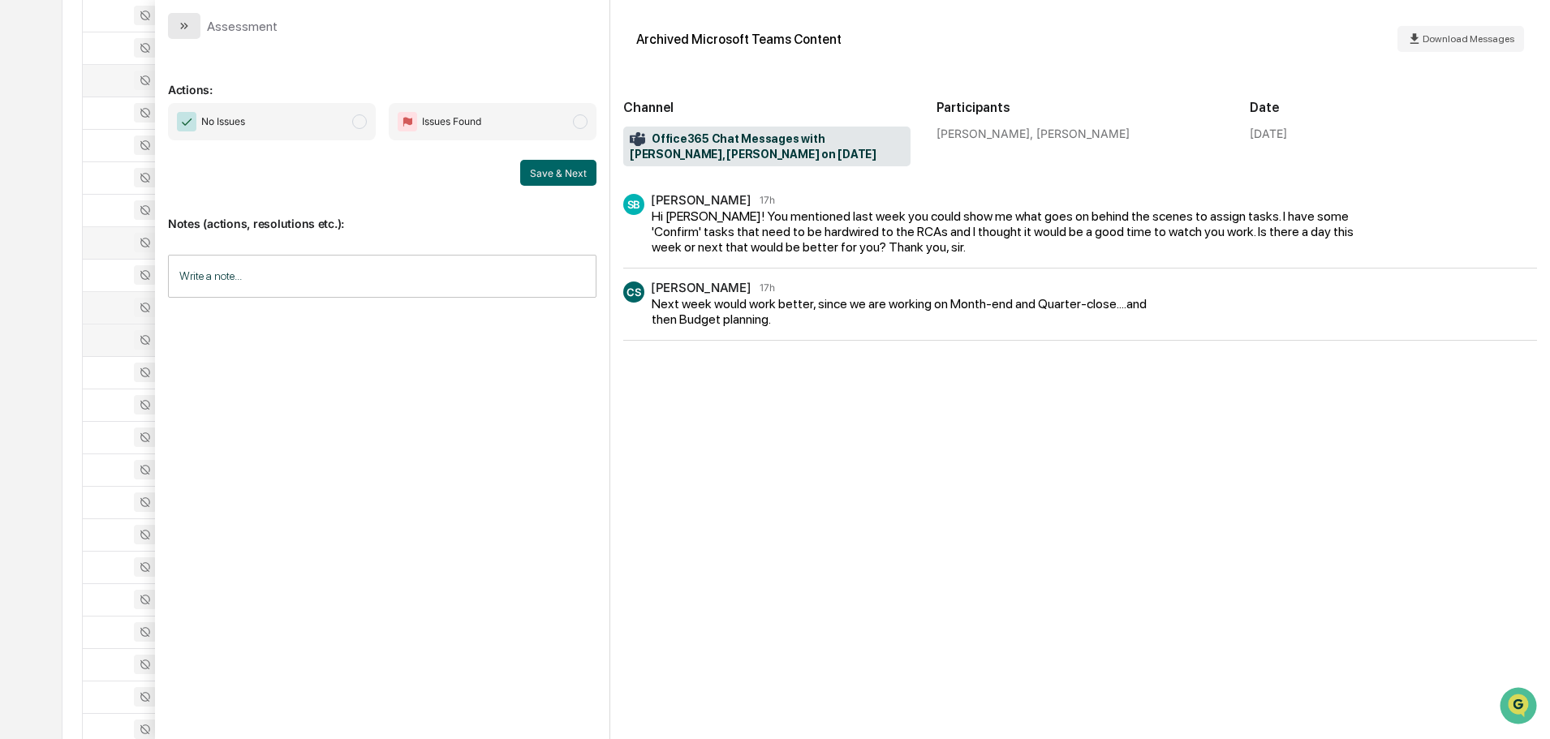
click at [196, 22] on button "modal" at bounding box center [184, 26] width 32 height 26
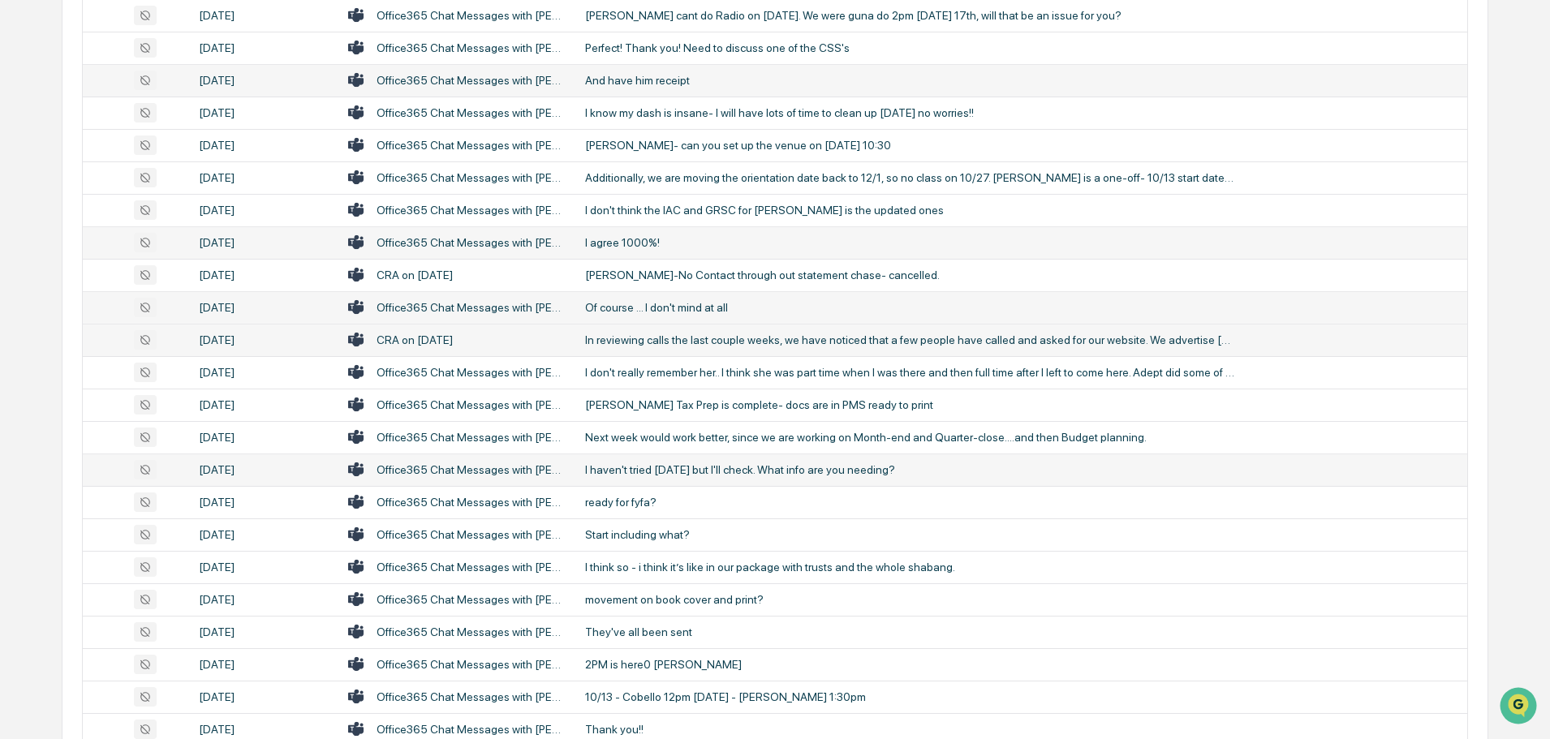
click at [662, 465] on div "I haven't tried [DATE] but I'll check. What info are you needing?" at bounding box center [909, 469] width 649 height 13
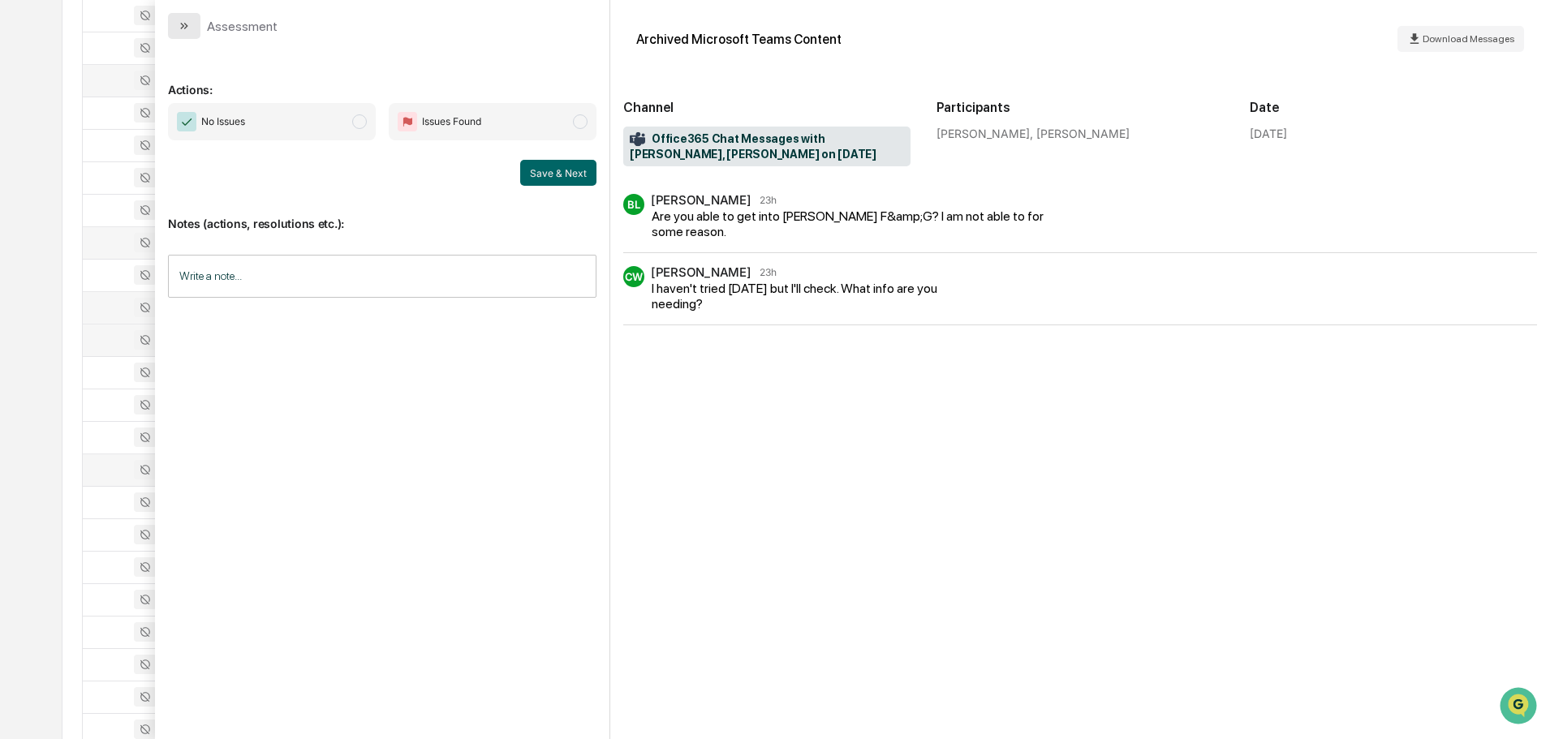
click at [193, 24] on button "modal" at bounding box center [184, 26] width 32 height 26
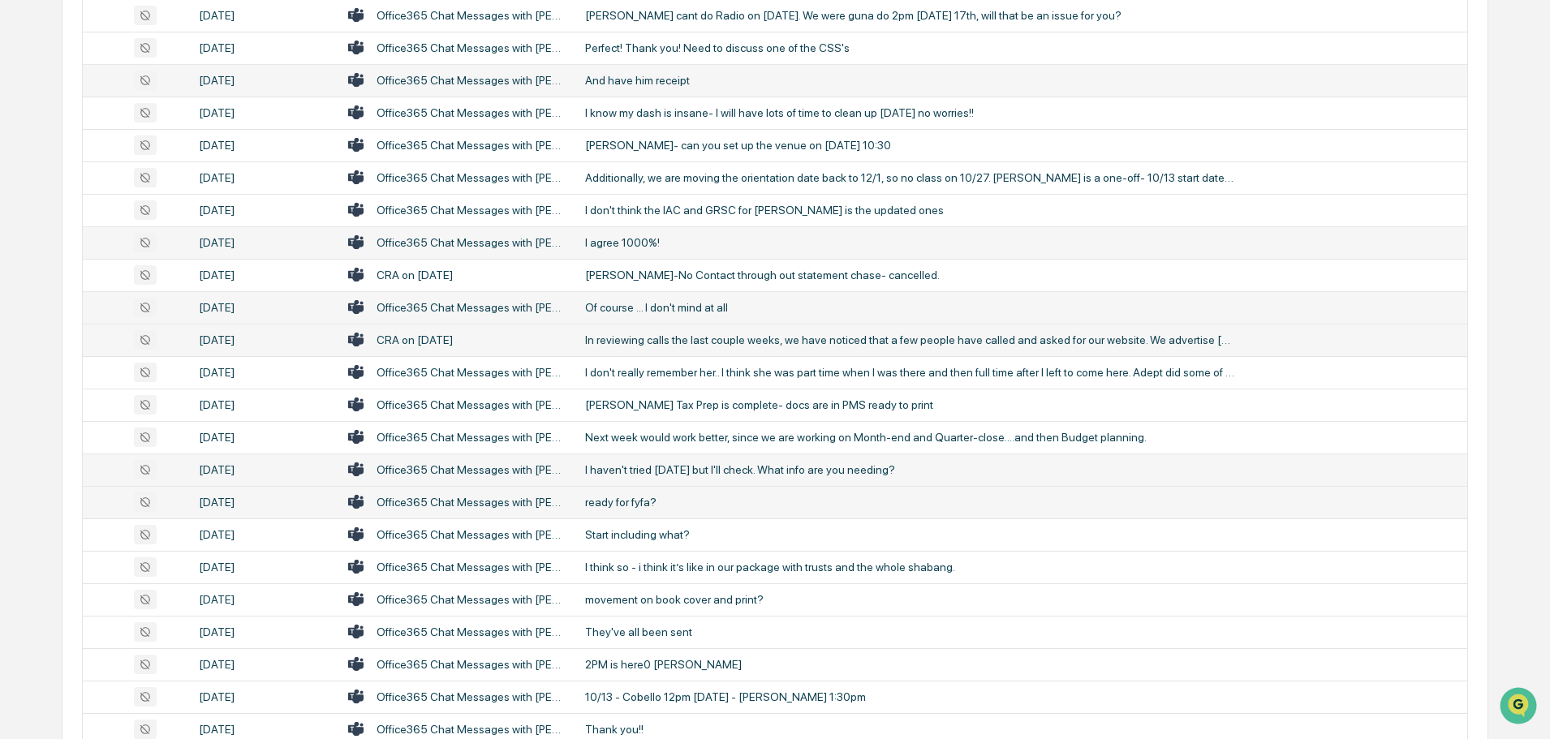
click at [603, 497] on div "ready for fyfa?" at bounding box center [909, 502] width 649 height 13
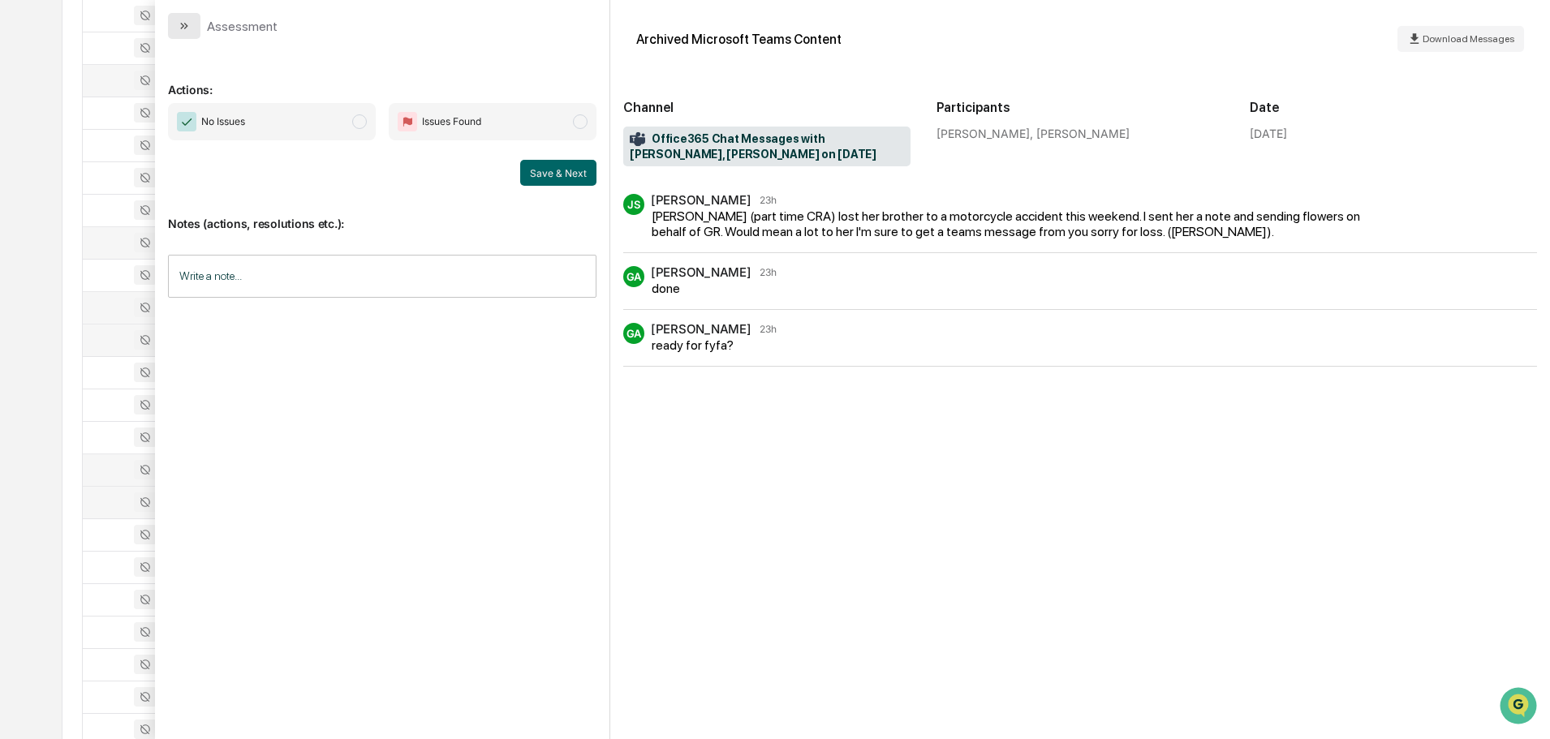
click at [192, 25] on button "modal" at bounding box center [184, 26] width 32 height 26
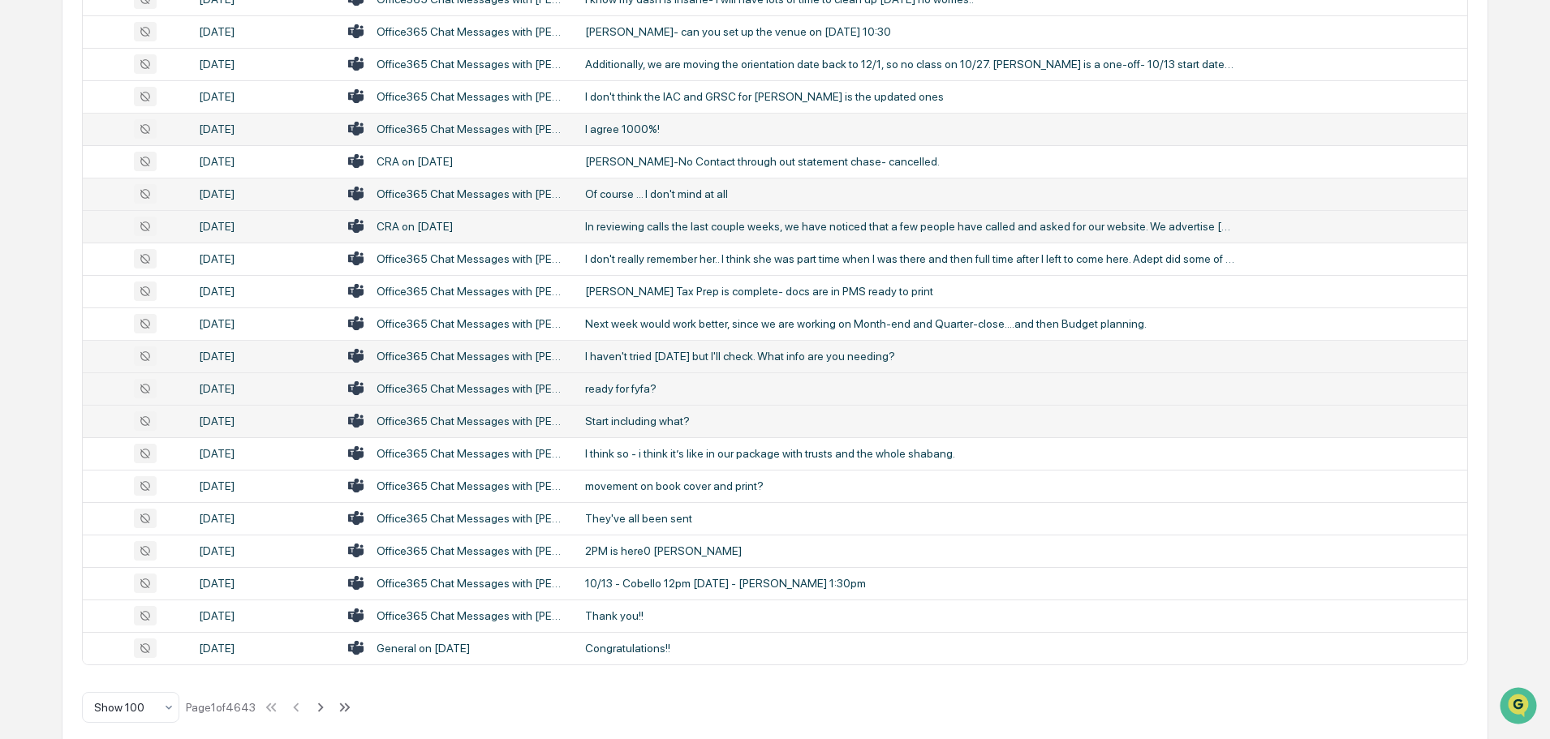
scroll to position [2972, 0]
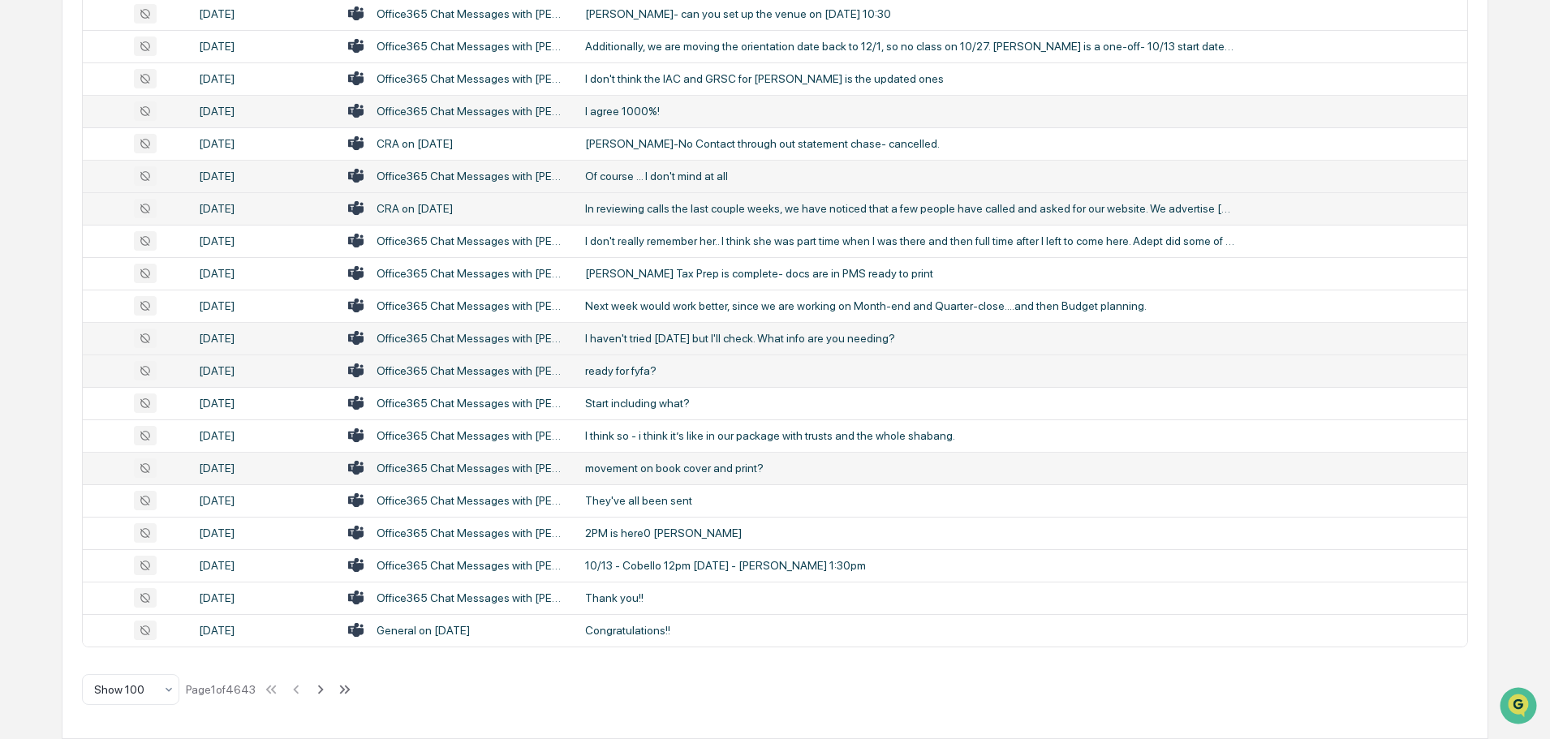
click at [657, 471] on div "movement on book cover and print?" at bounding box center [909, 468] width 649 height 13
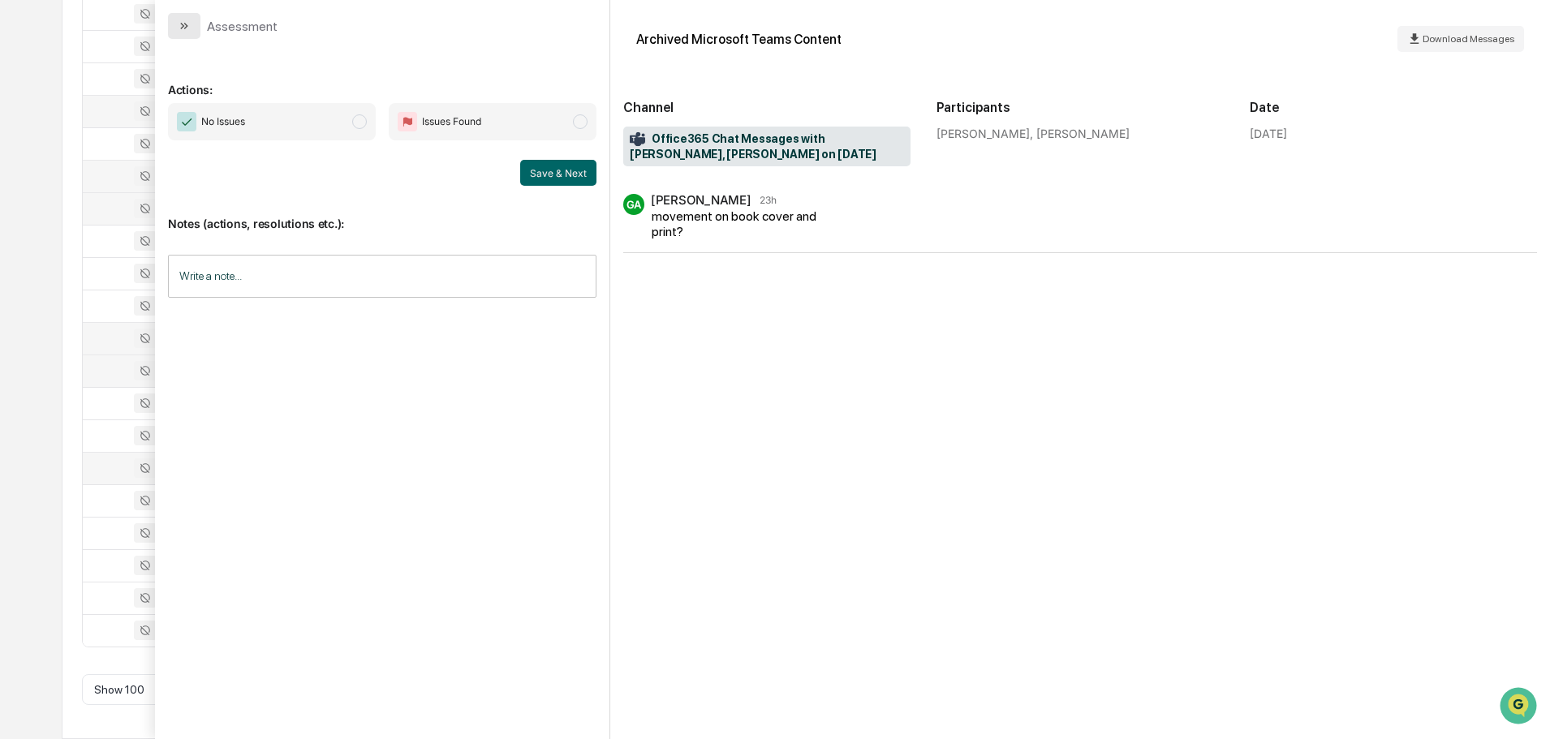
click at [183, 23] on icon "modal" at bounding box center [184, 25] width 13 height 13
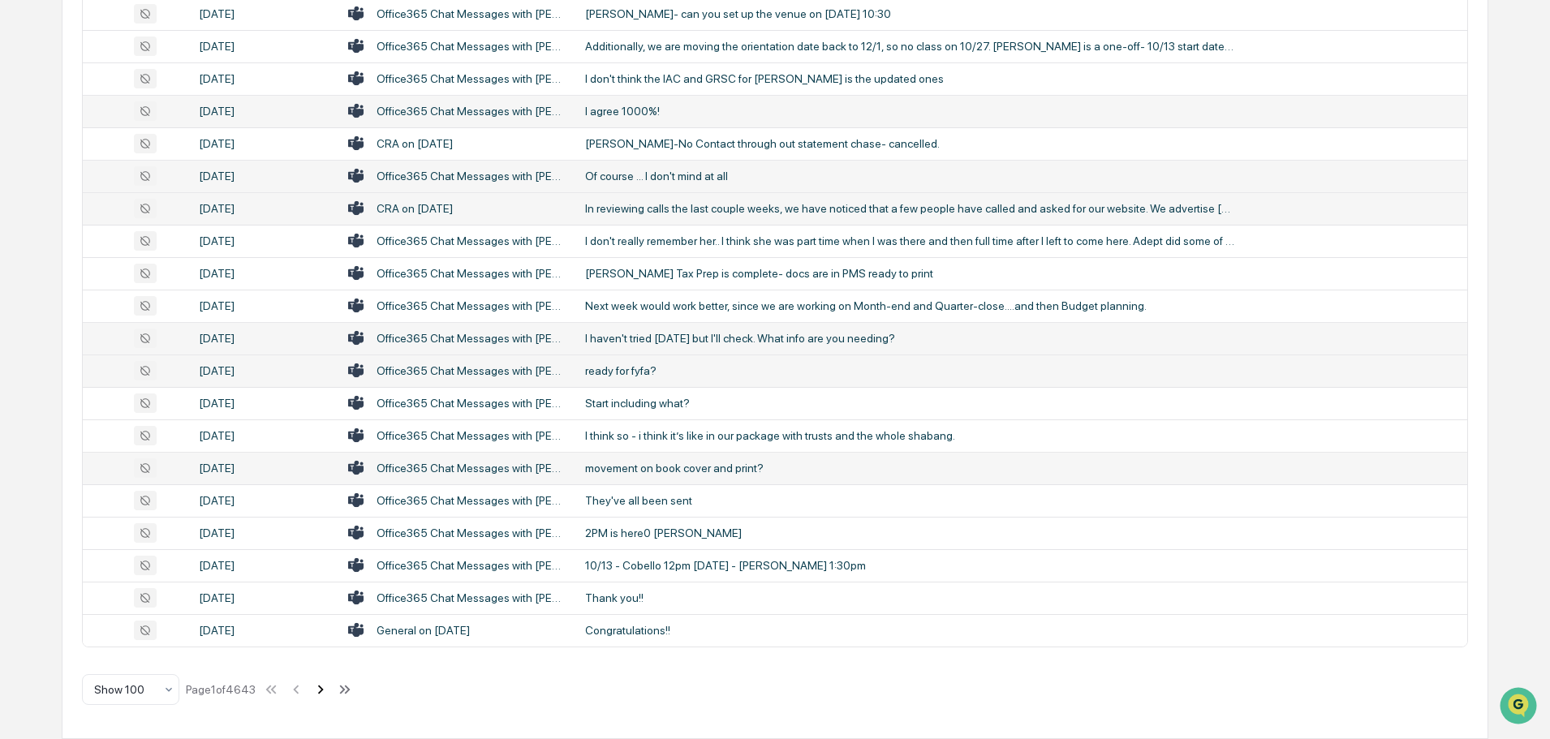
click at [319, 692] on icon at bounding box center [321, 690] width 18 height 18
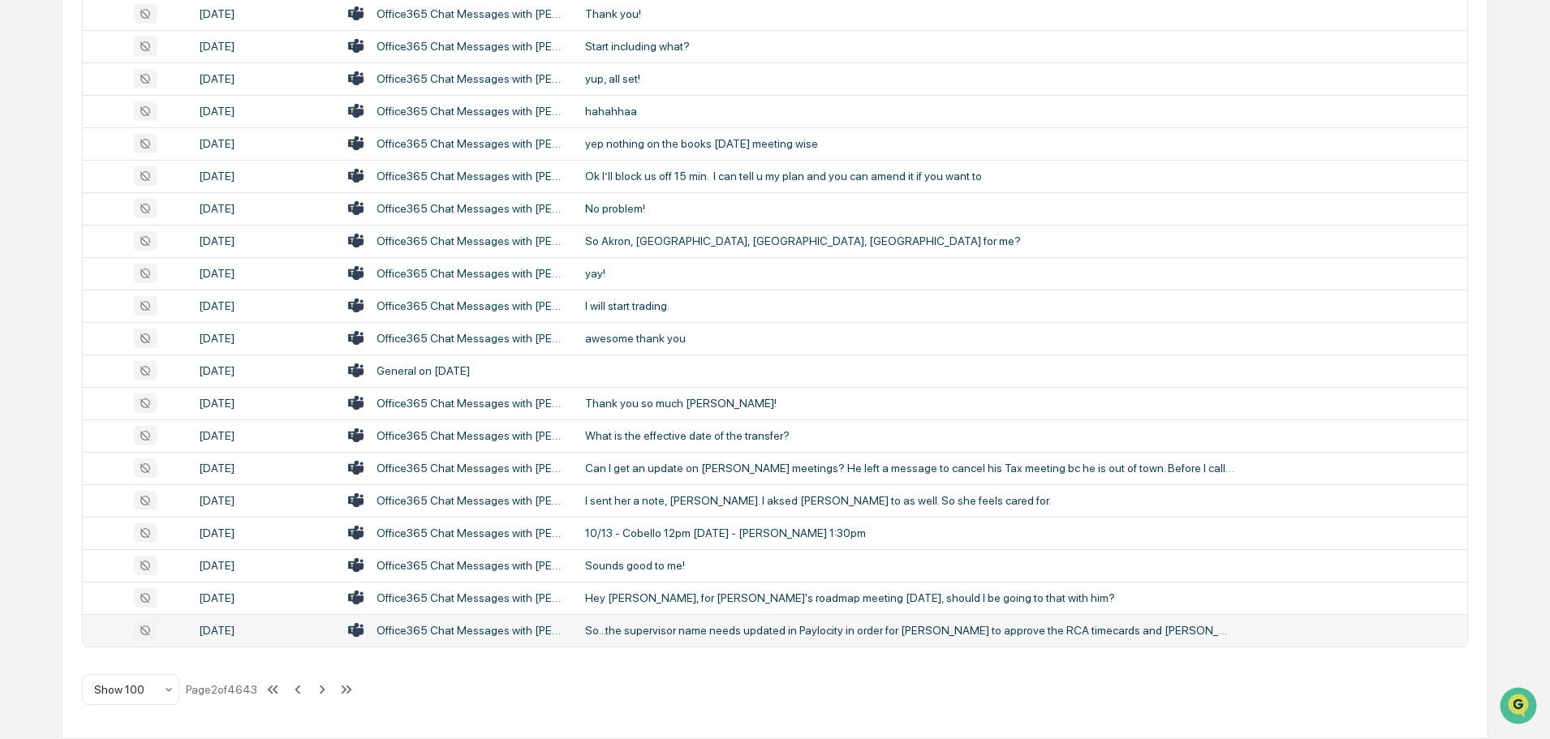
click at [690, 632] on div "So...the supervisor name needs updated in Paylocity in order for [PERSON_NAME] …" at bounding box center [909, 630] width 649 height 13
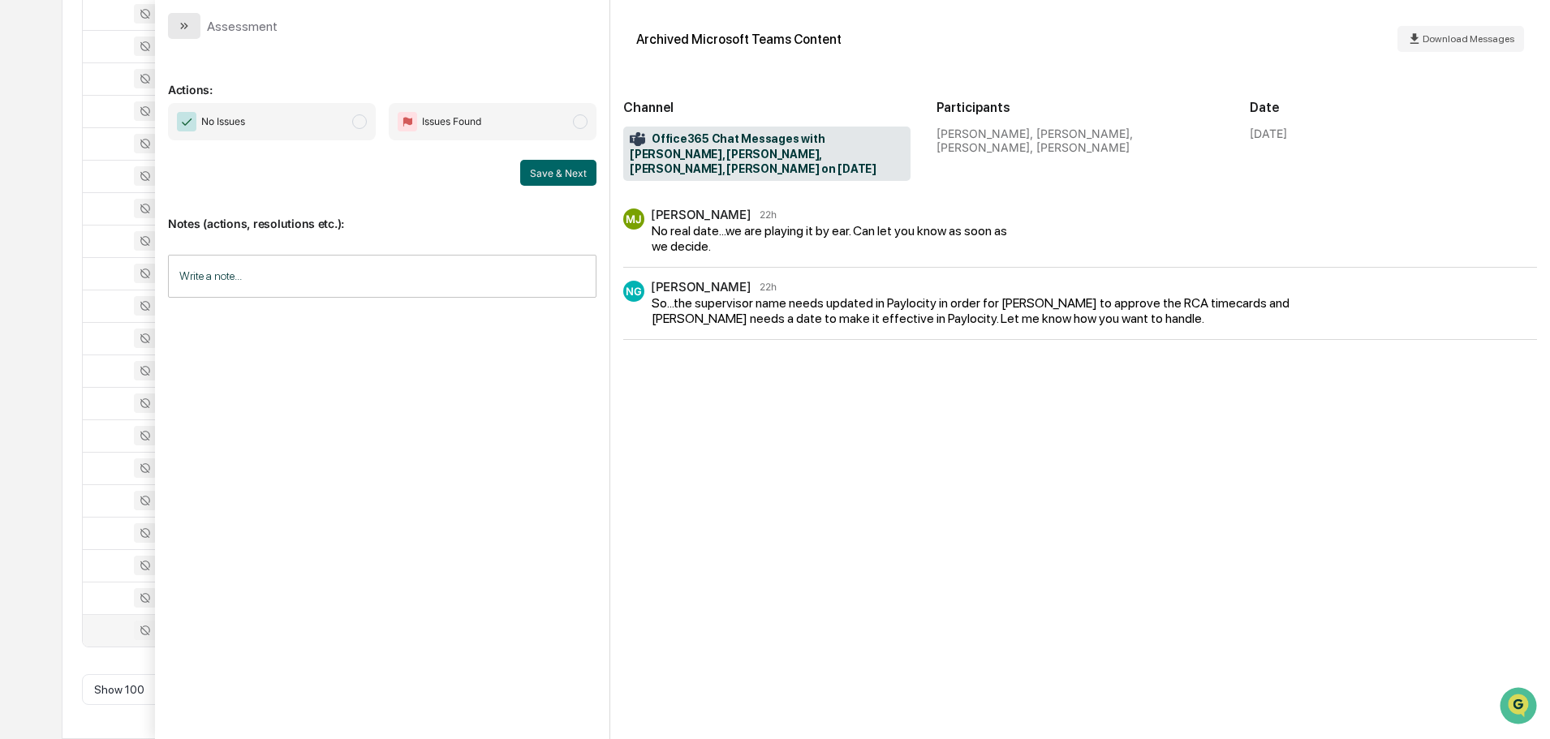
click at [186, 24] on icon "modal" at bounding box center [184, 25] width 13 height 13
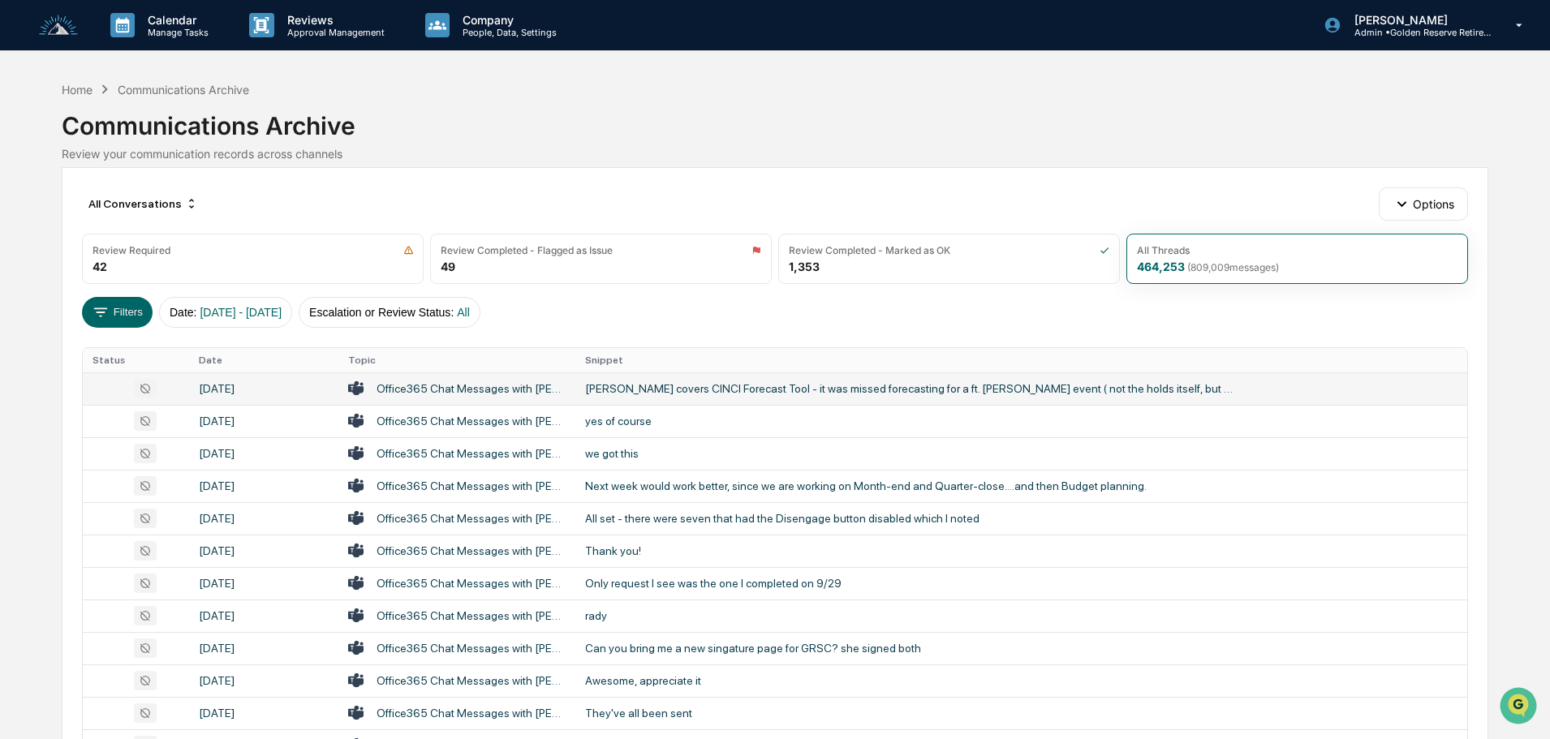
click at [795, 393] on div "[PERSON_NAME] covers CINCI Forecast Tool - it was missed forecasting for a ft. …" at bounding box center [909, 388] width 649 height 13
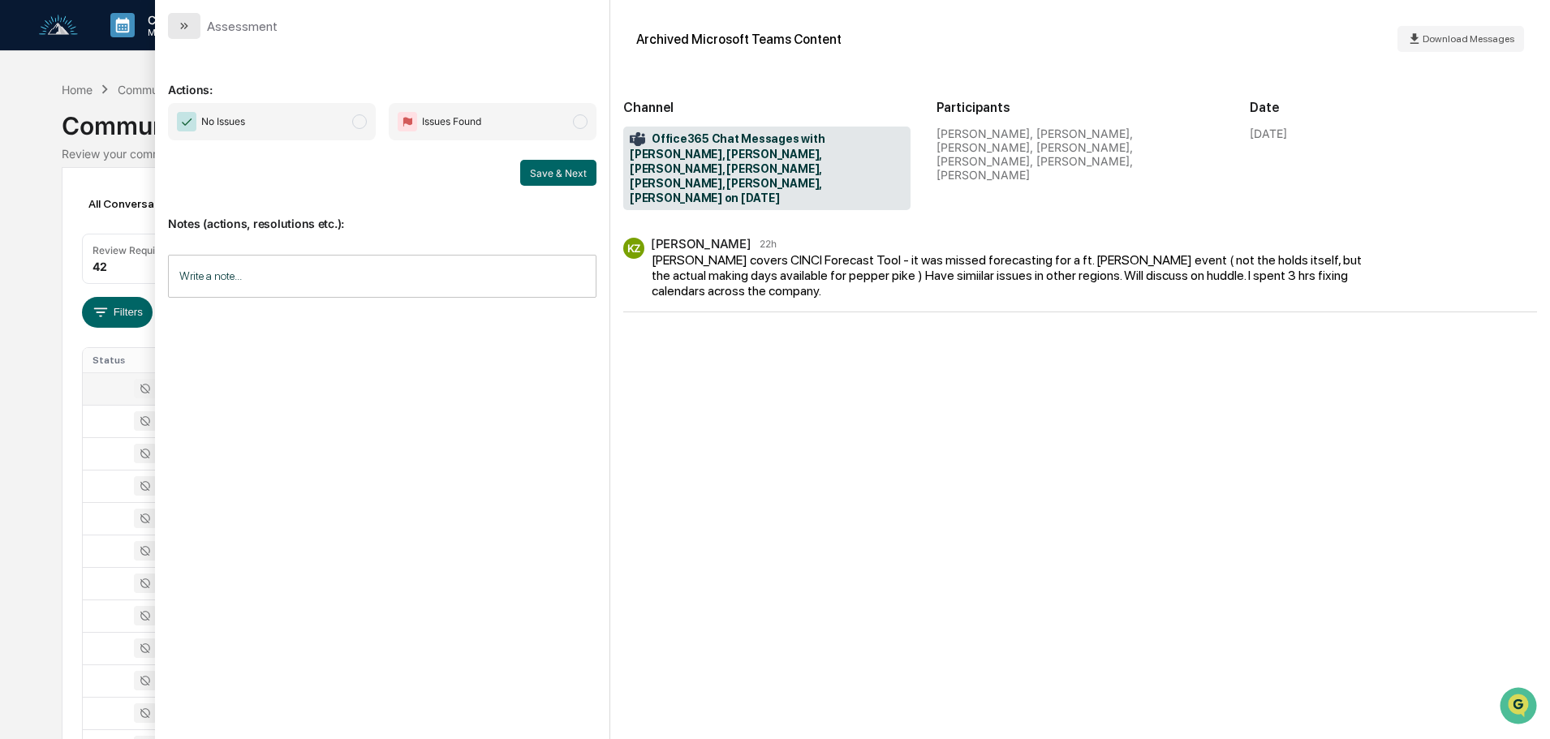
click at [192, 26] on button "modal" at bounding box center [184, 26] width 32 height 26
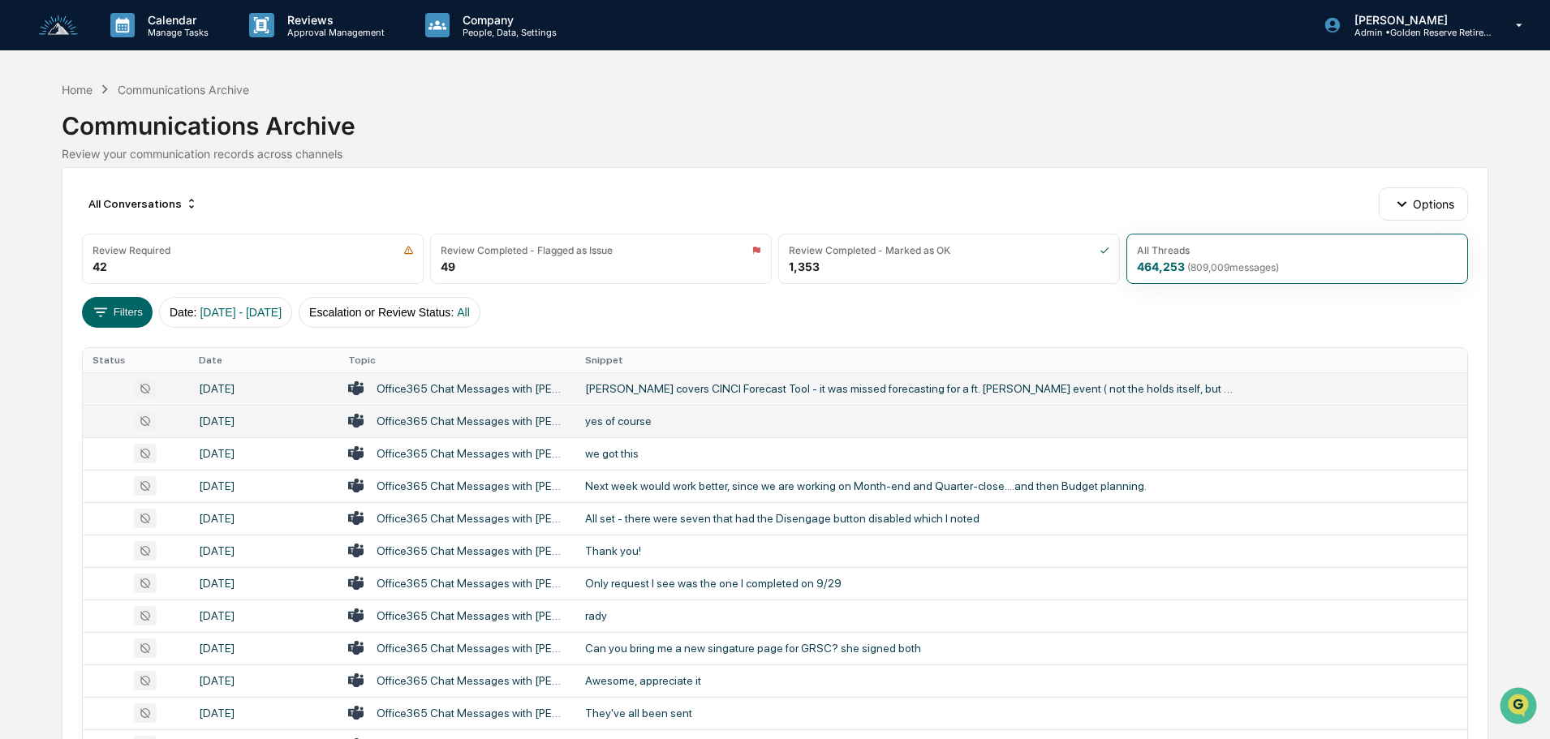
click at [679, 423] on div "yes of course" at bounding box center [909, 421] width 649 height 13
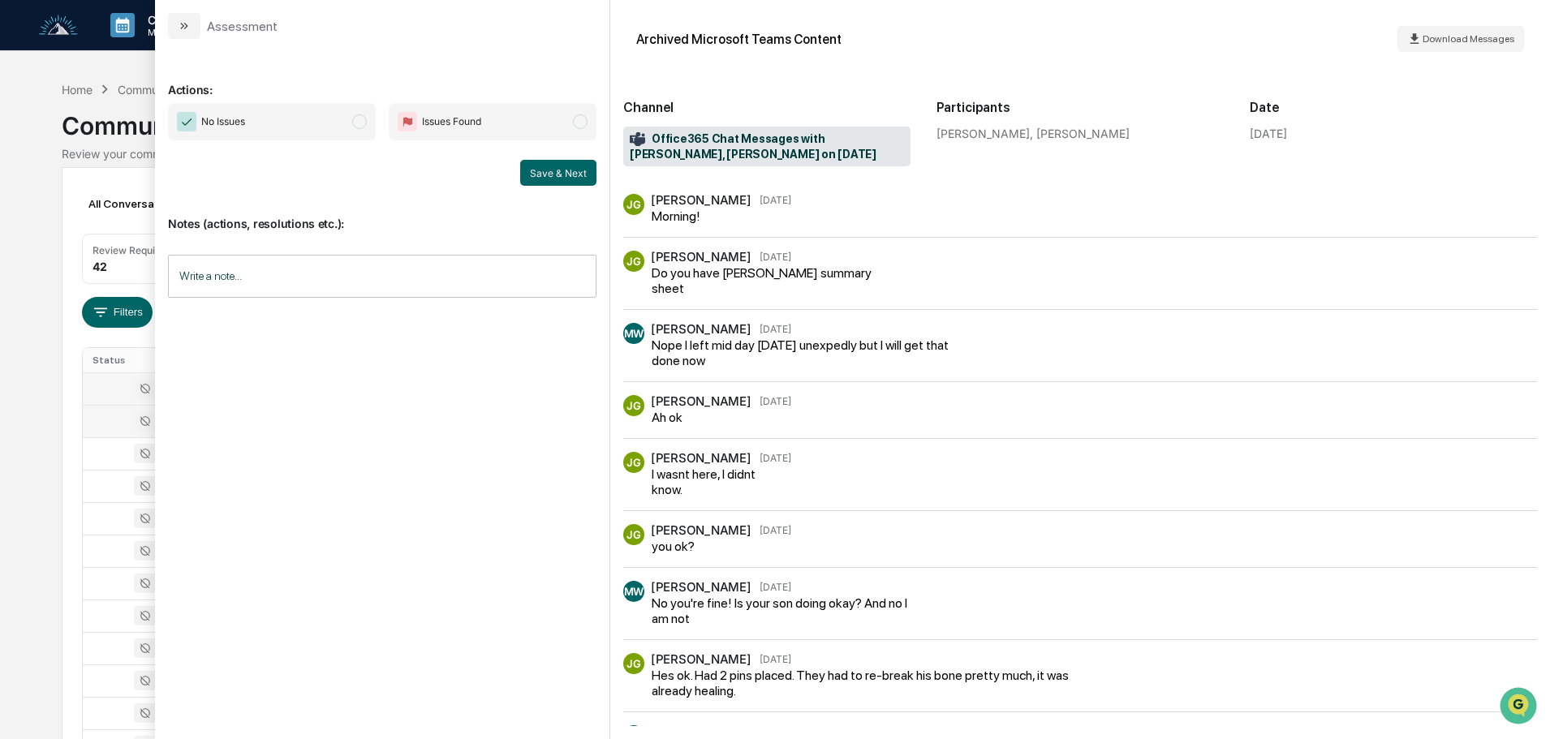
scroll to position [81, 0]
drag, startPoint x: 181, startPoint y: 33, endPoint x: 193, endPoint y: 53, distance: 23.0
click at [181, 33] on button "modal" at bounding box center [184, 26] width 32 height 26
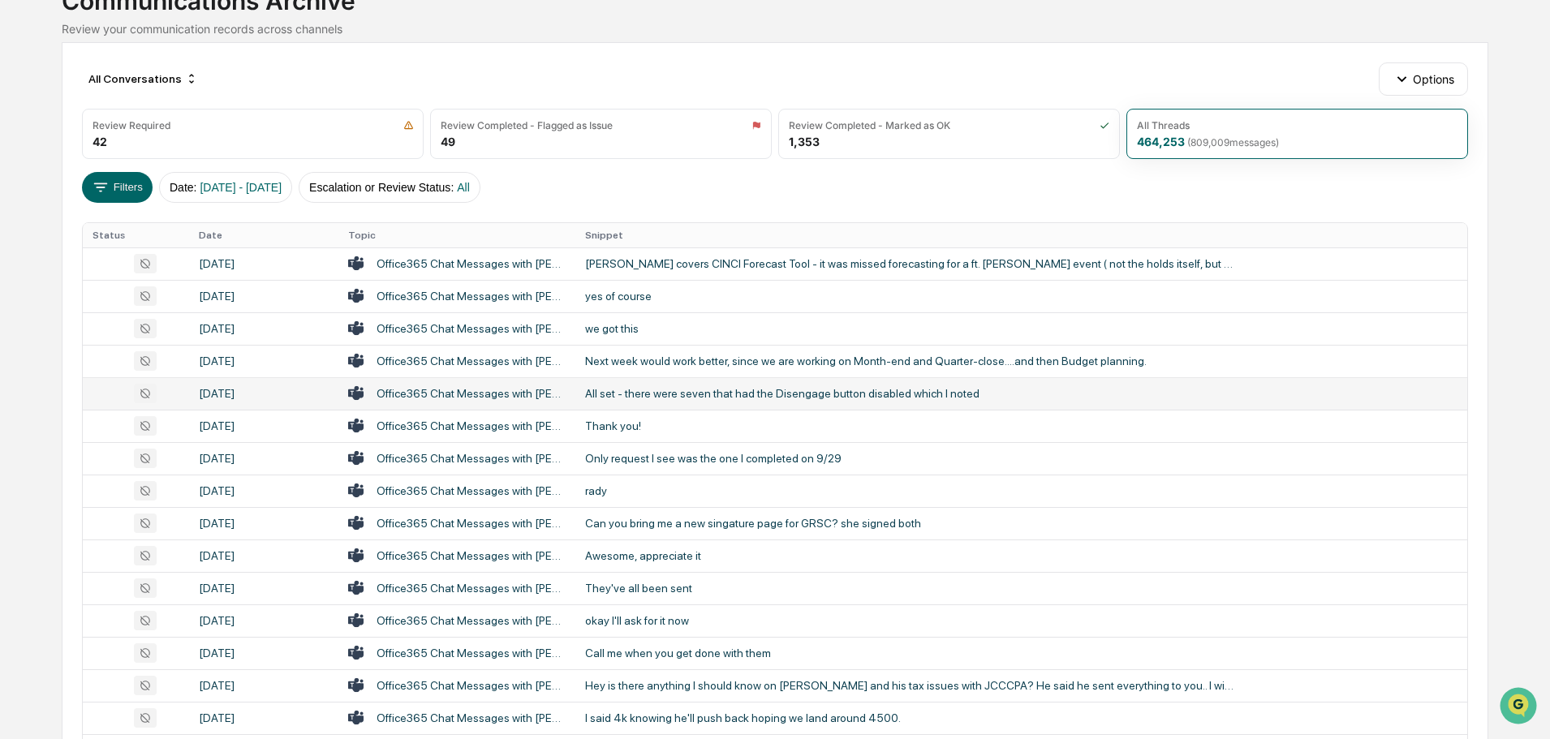
scroll to position [162, 0]
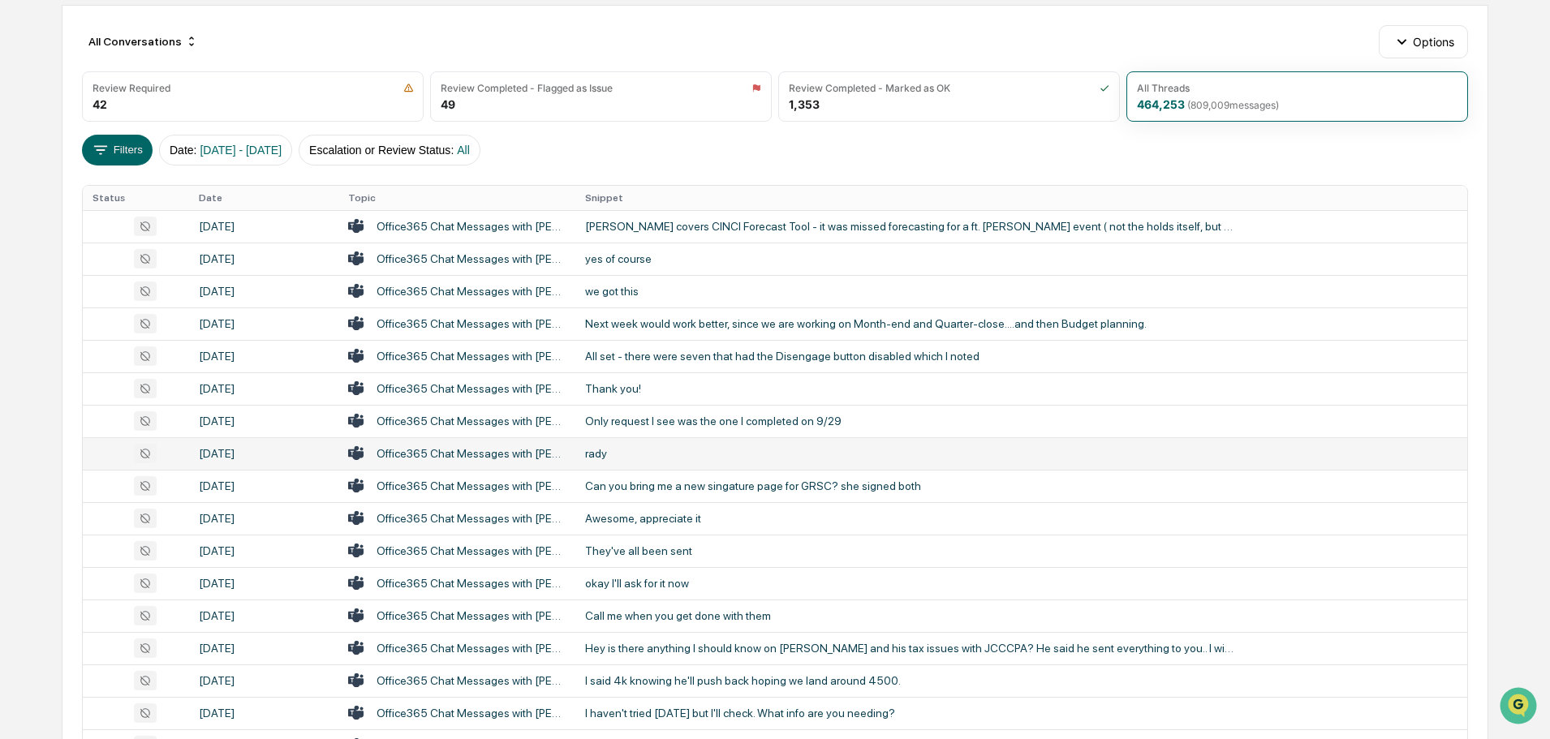
click at [696, 448] on div "rady" at bounding box center [909, 453] width 649 height 13
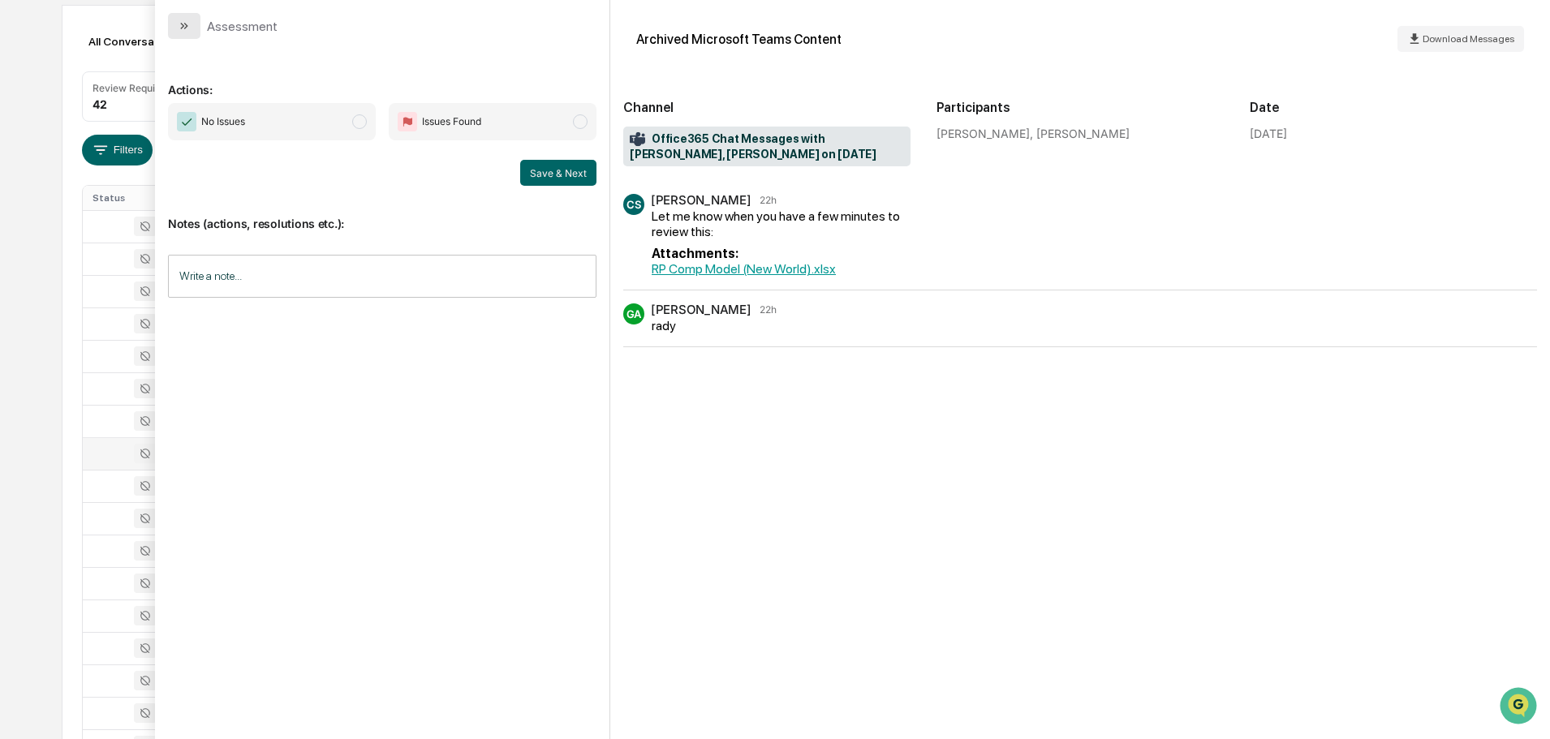
click at [178, 23] on icon "modal" at bounding box center [184, 25] width 13 height 13
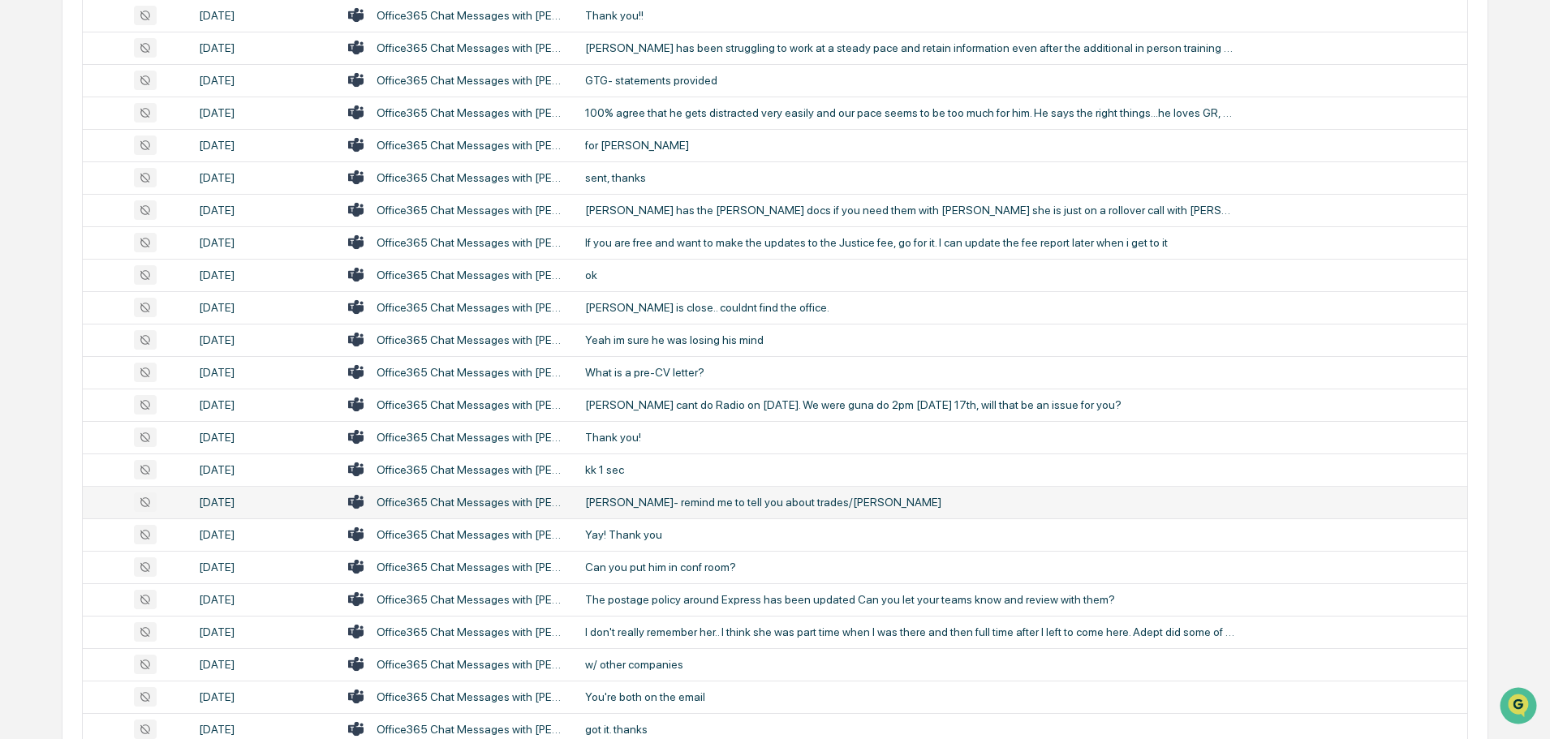
scroll to position [1299, 0]
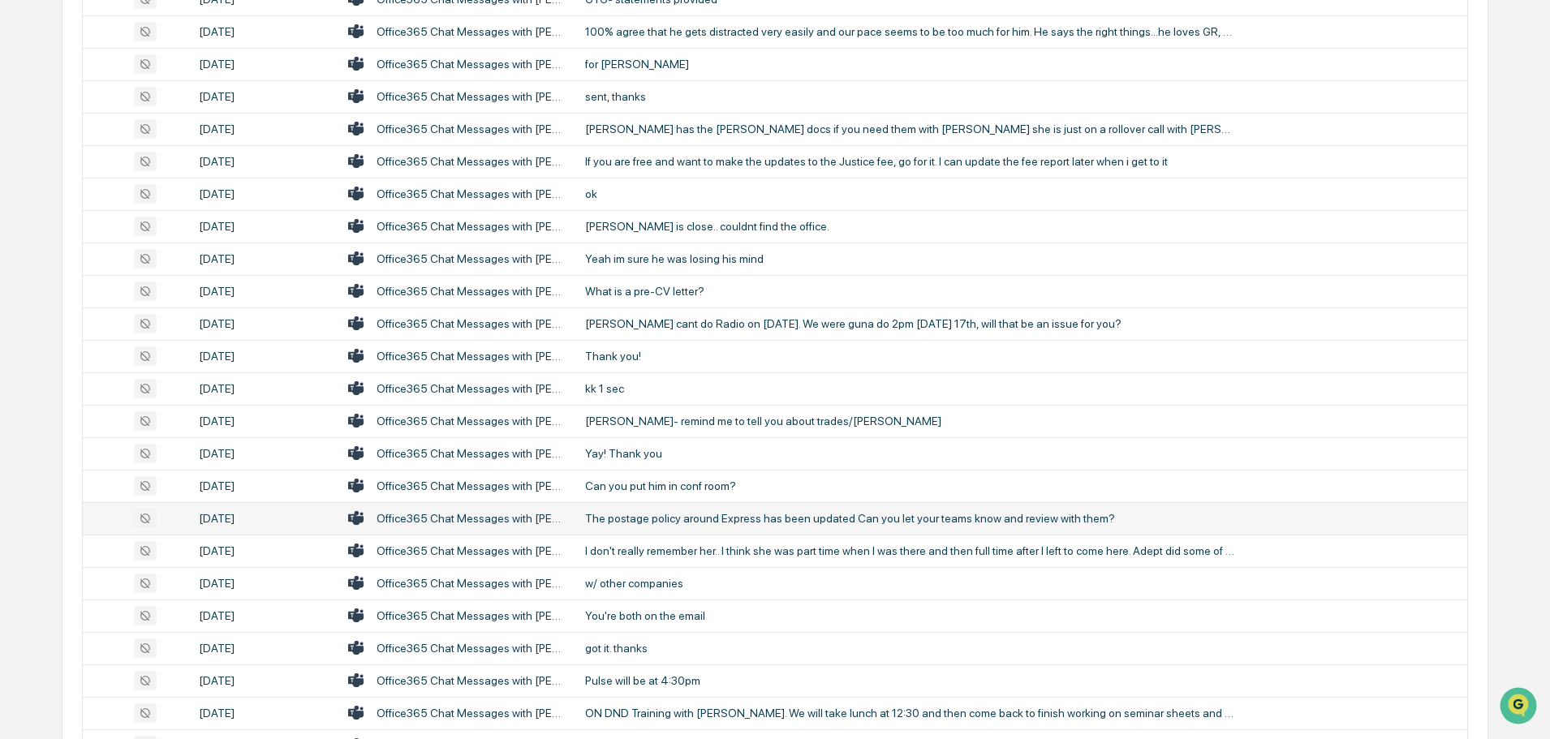
click at [685, 514] on div "The postage policy around Express has been updated Can you let your teams know …" at bounding box center [909, 518] width 649 height 13
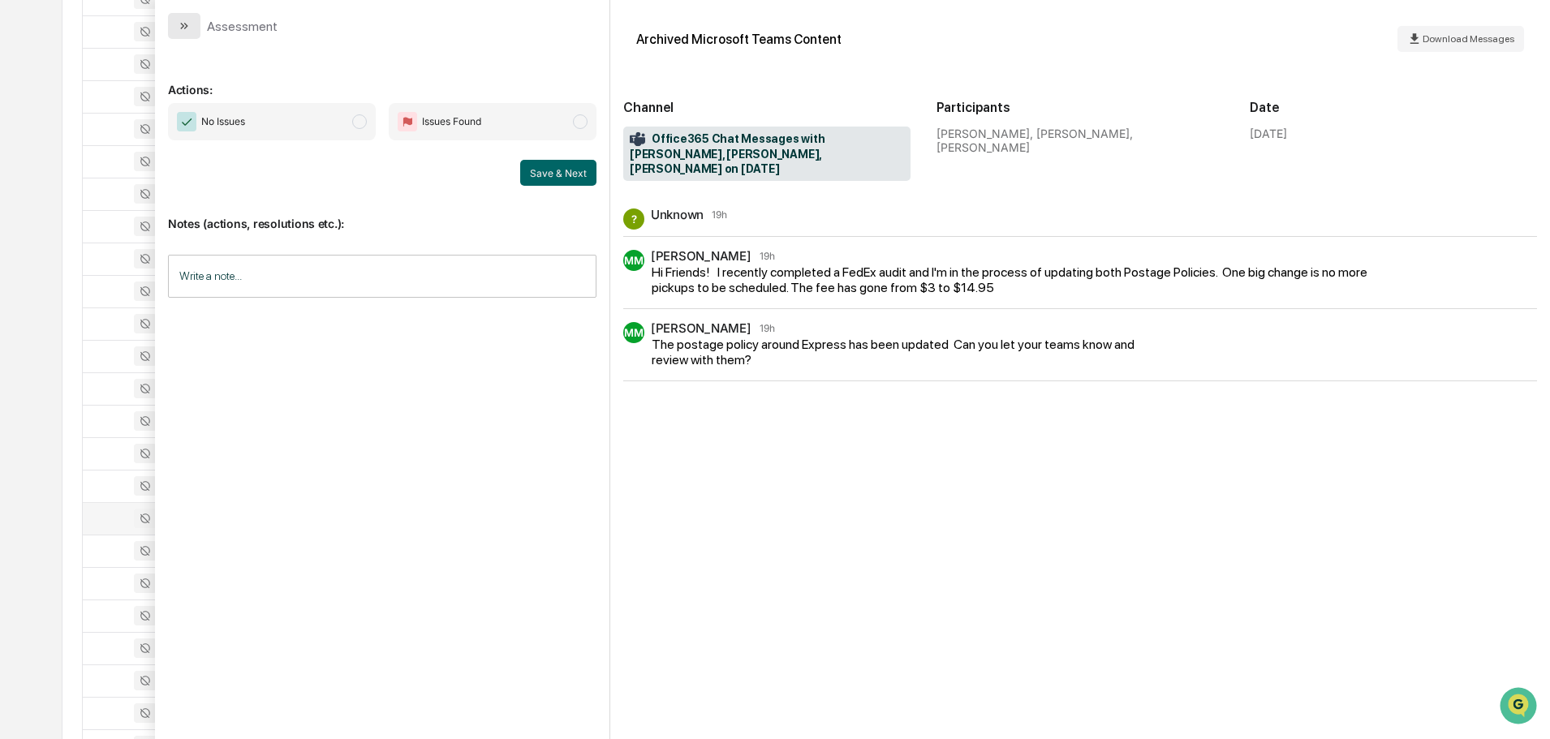
click at [195, 27] on button "modal" at bounding box center [184, 26] width 32 height 26
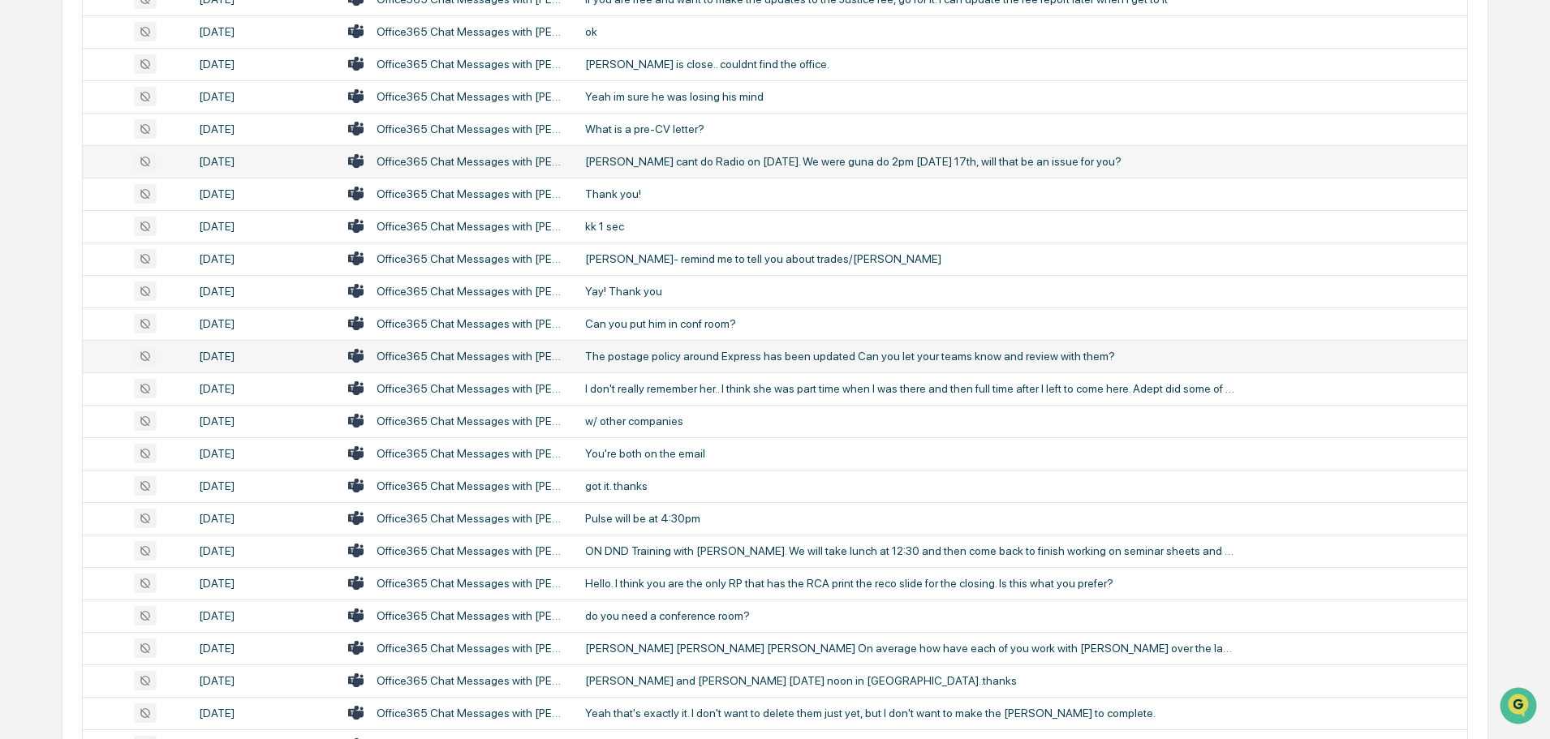
scroll to position [1542, 0]
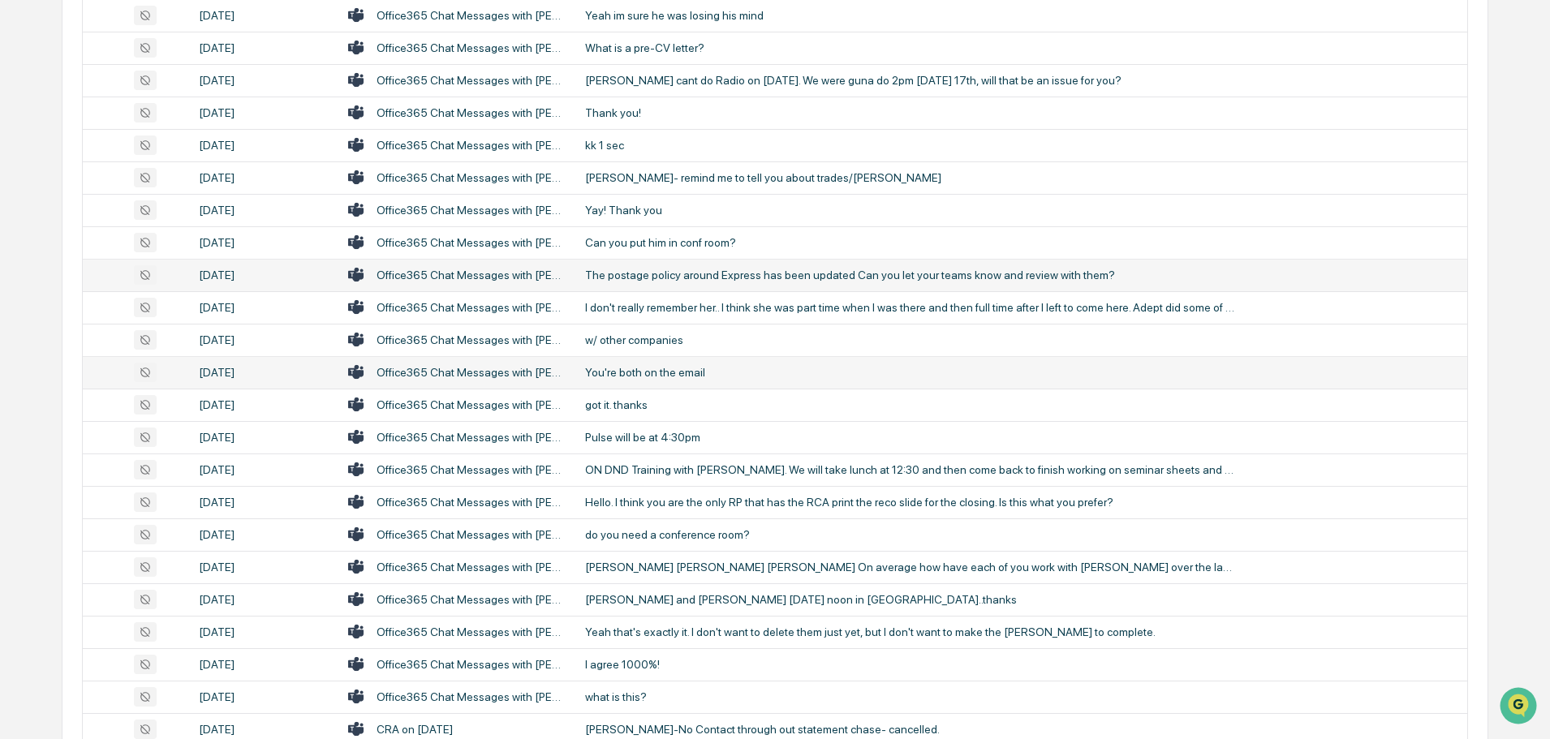
click at [678, 373] on div "You're both on the email" at bounding box center [909, 372] width 649 height 13
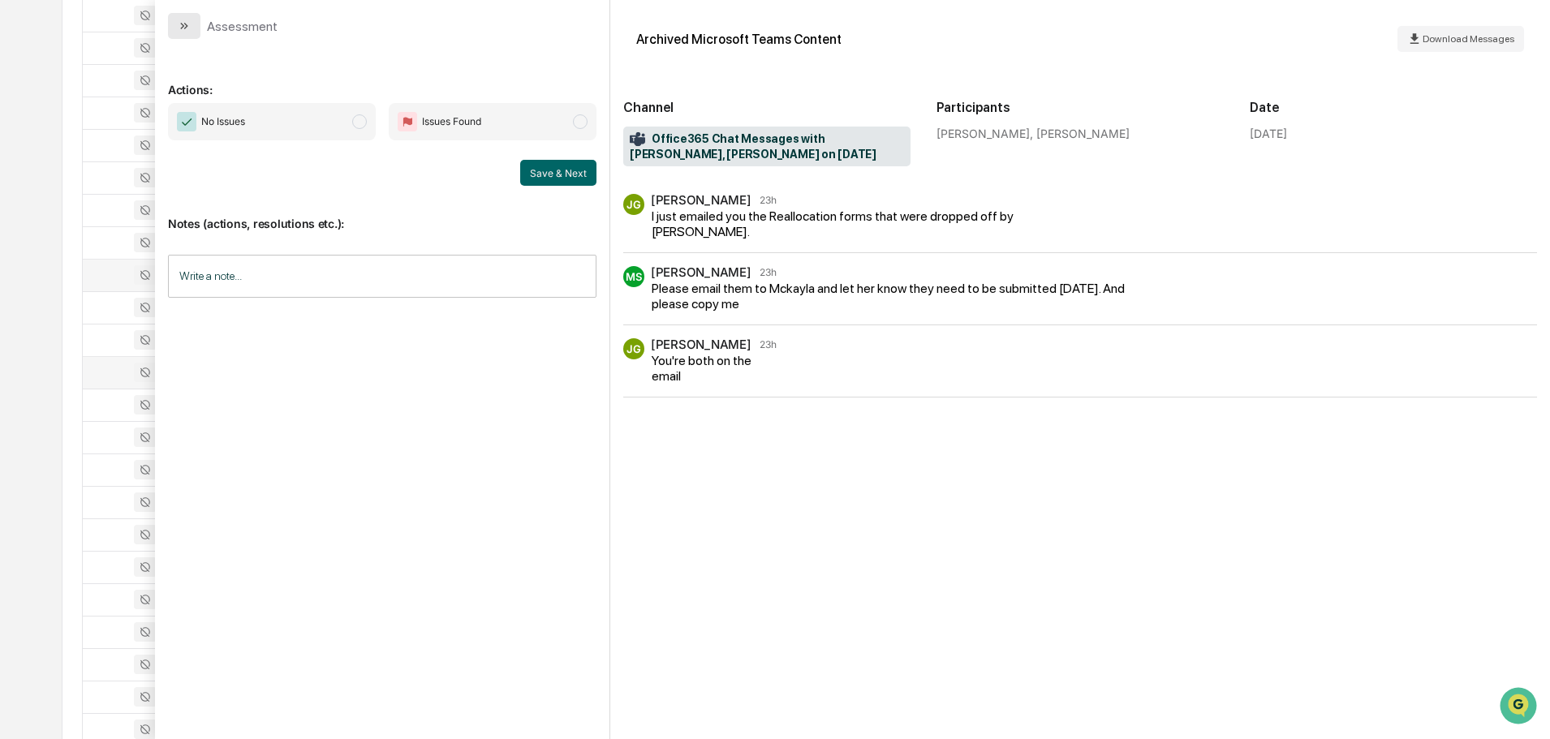
click at [185, 24] on icon "modal" at bounding box center [186, 26] width 4 height 6
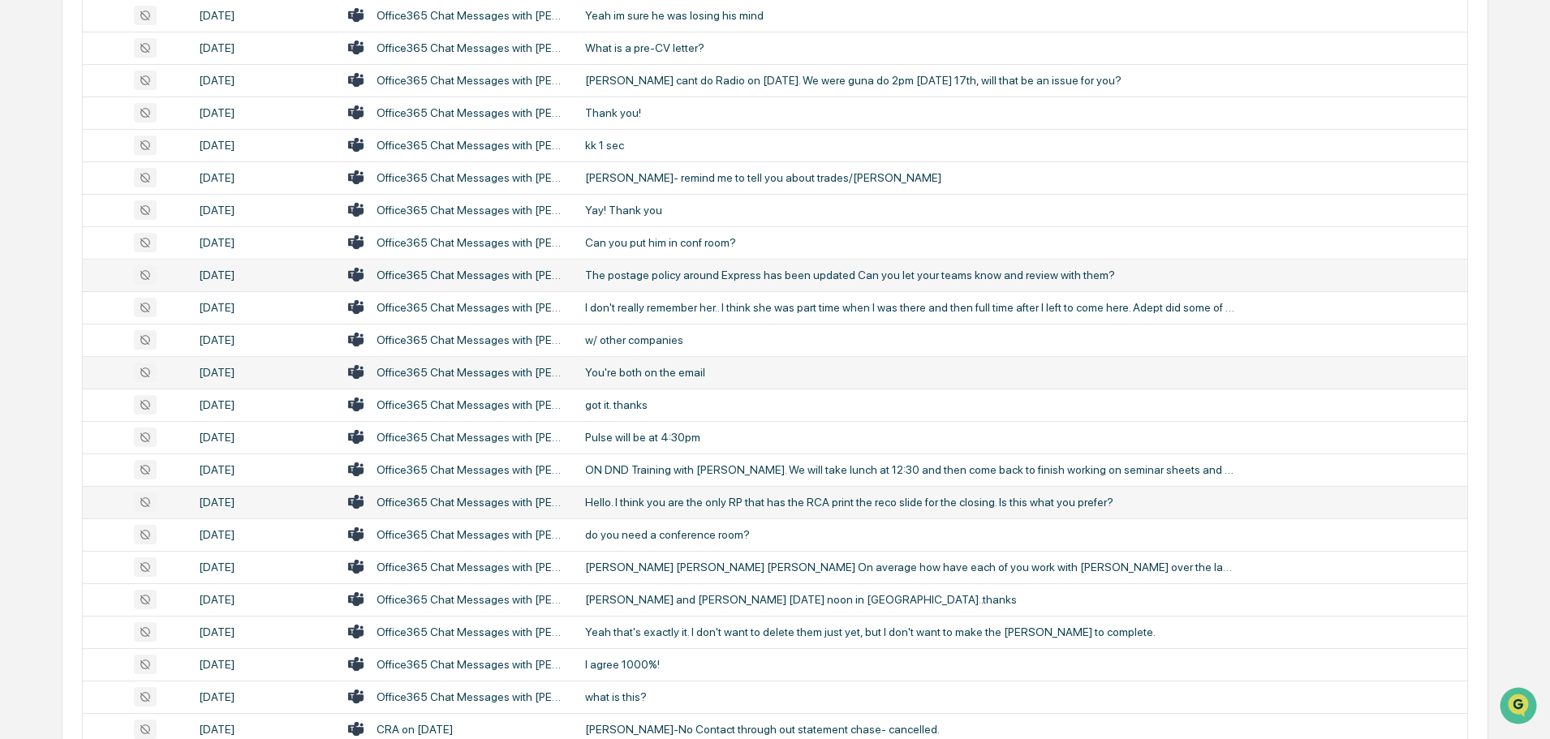
click at [657, 496] on div "Hello. I think you are the only RP that has the RCA print the reco slide for th…" at bounding box center [909, 502] width 649 height 13
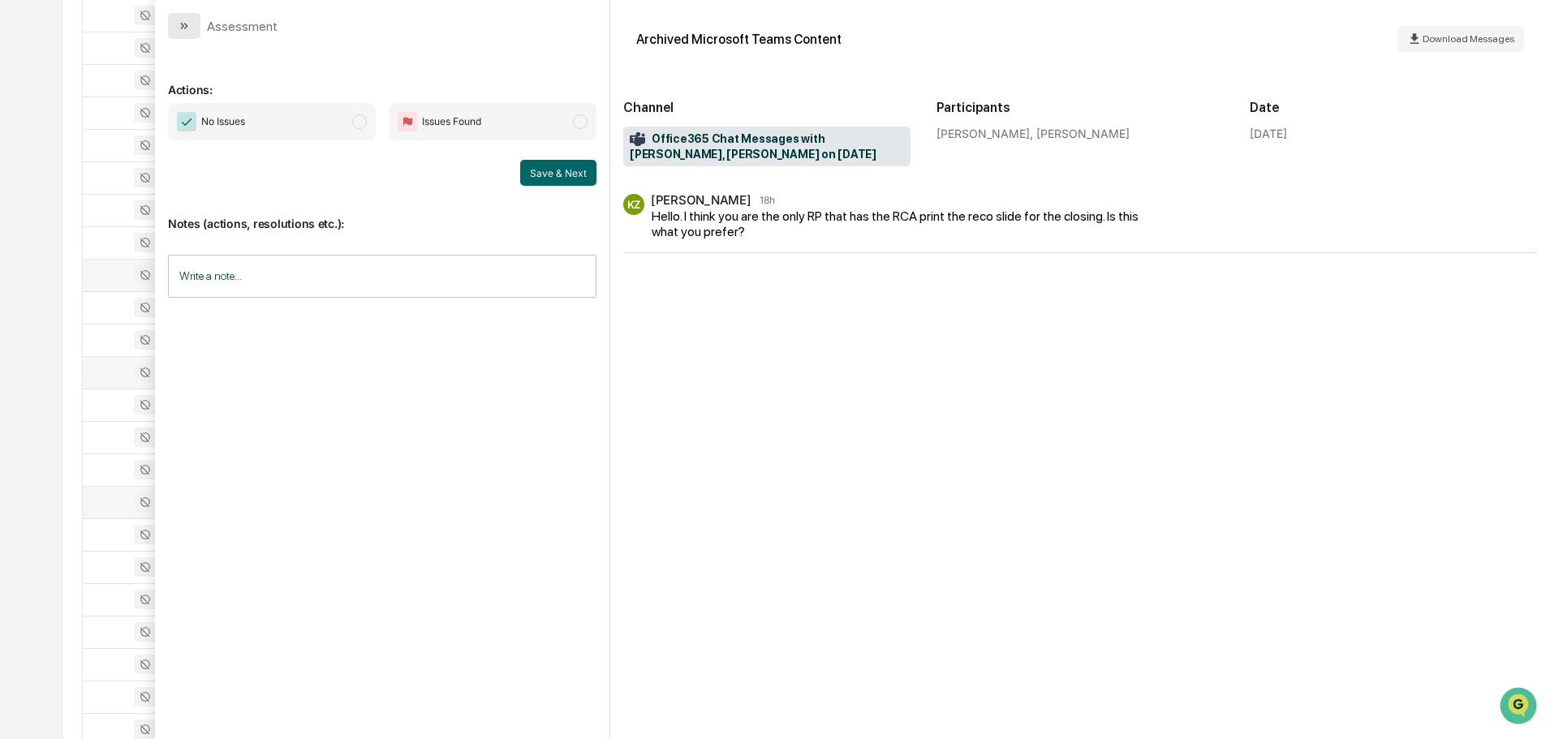
click at [181, 21] on icon "modal" at bounding box center [184, 25] width 13 height 13
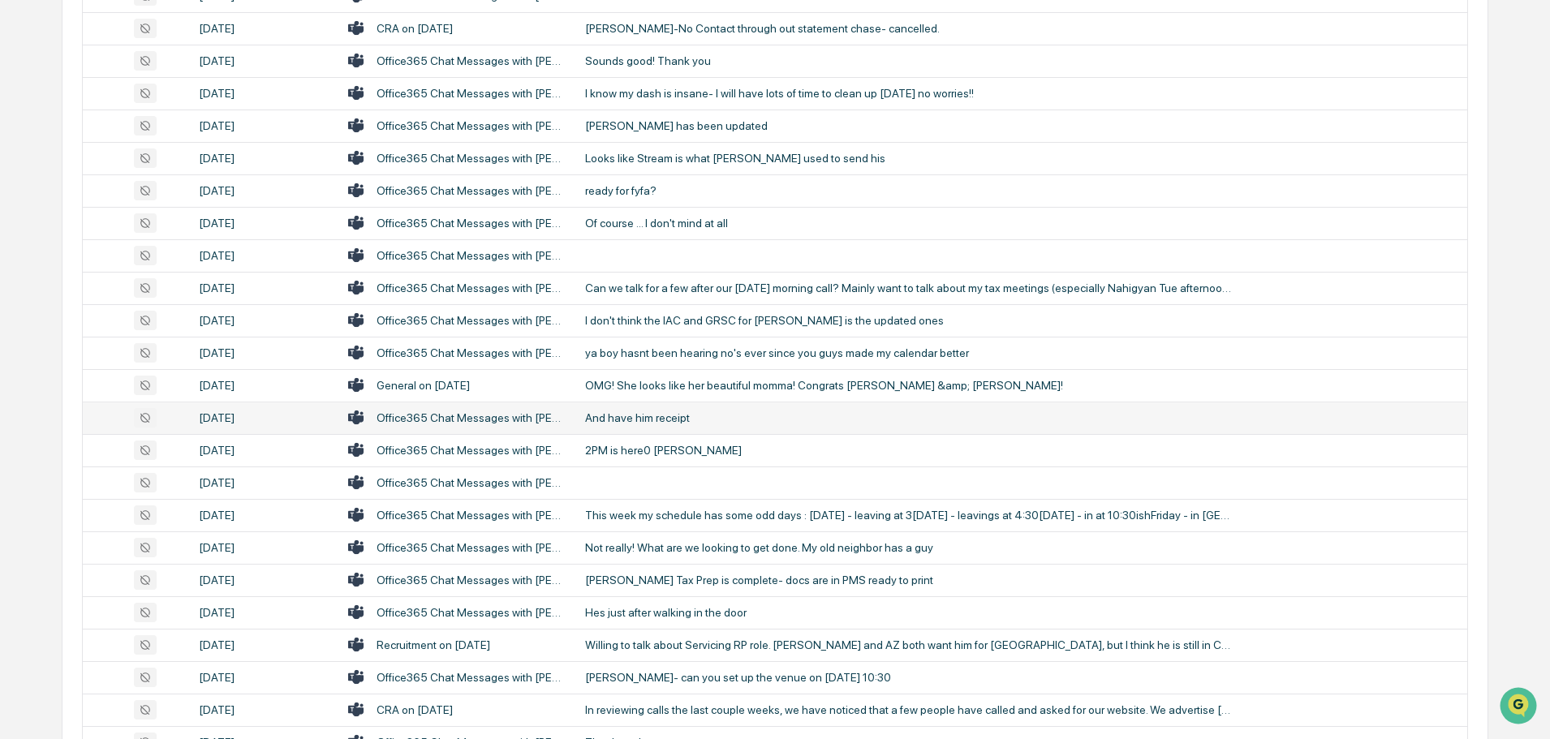
scroll to position [2273, 0]
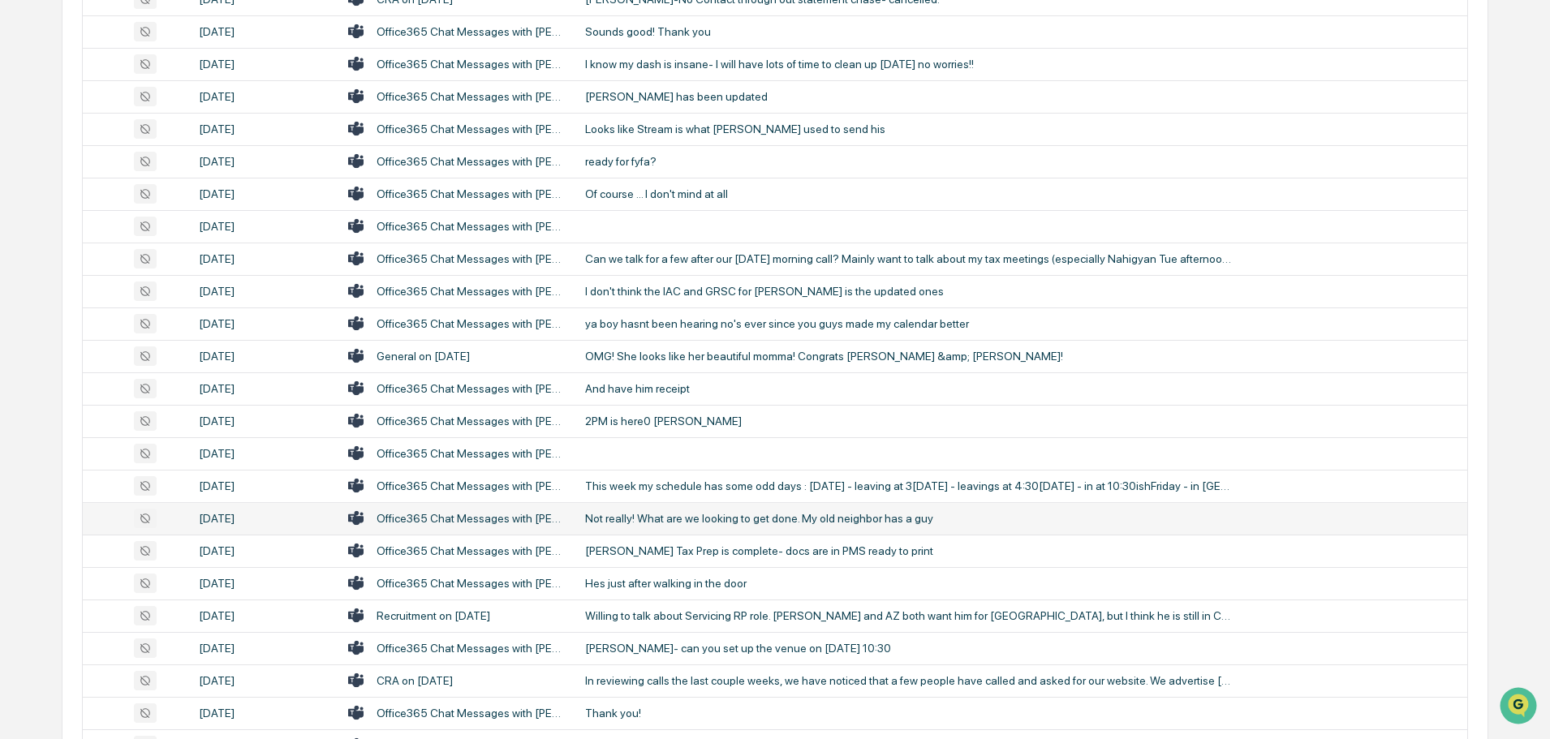
click at [670, 527] on td "Not really! What are we looking to get done. My old neighbor has a guy" at bounding box center [1021, 518] width 892 height 32
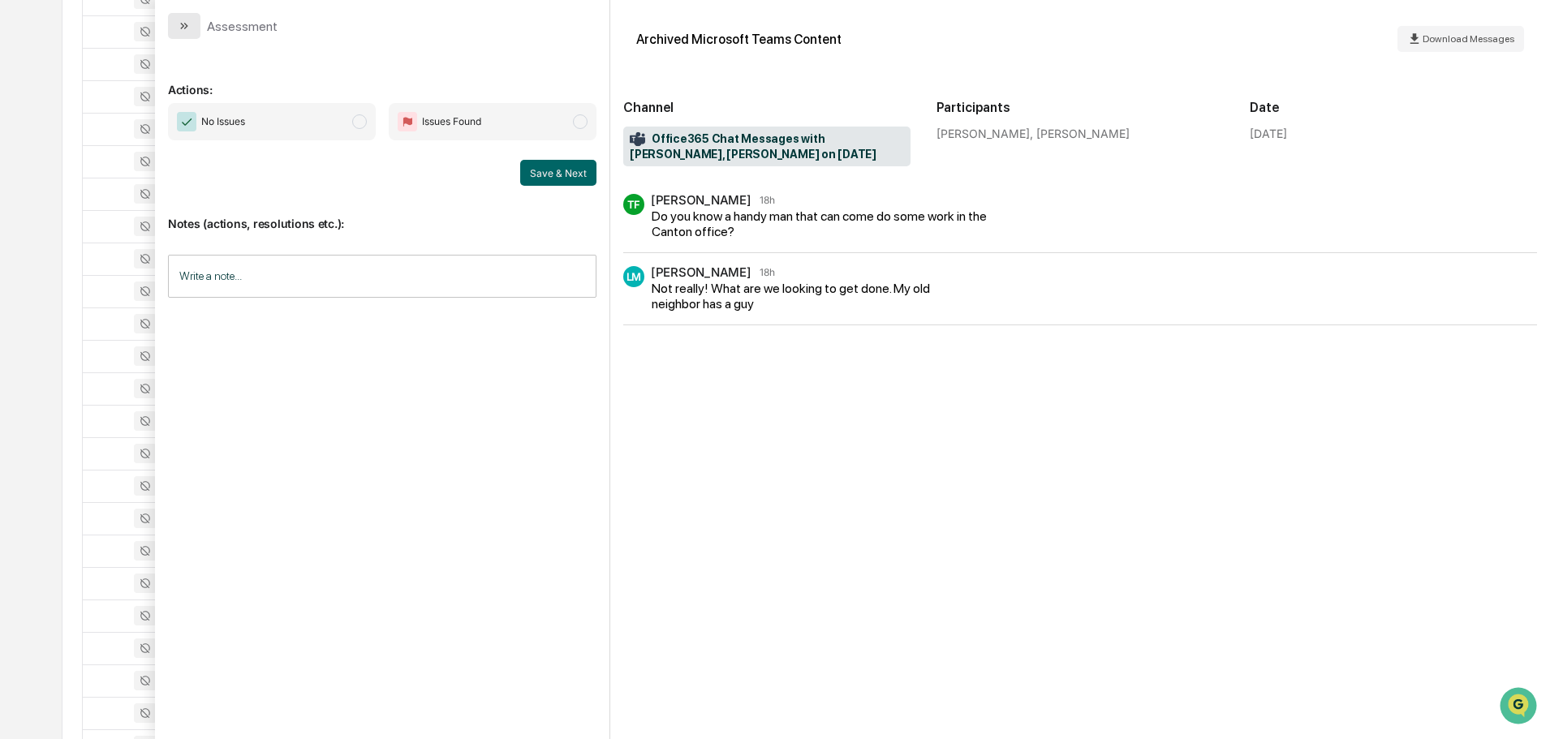
click at [194, 32] on button "modal" at bounding box center [184, 26] width 32 height 26
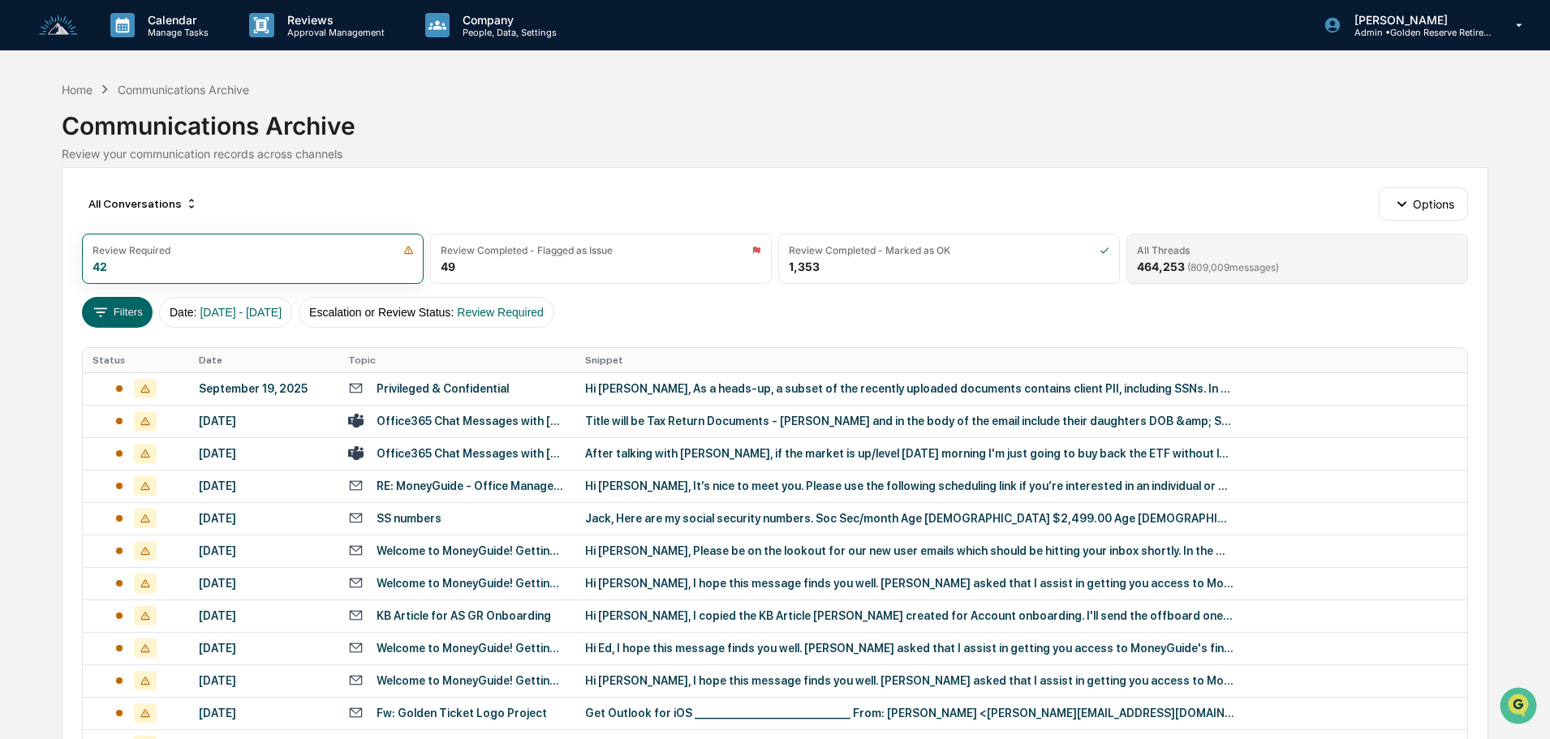
click at [1253, 266] on span "( 809,009 messages)" at bounding box center [1233, 267] width 92 height 12
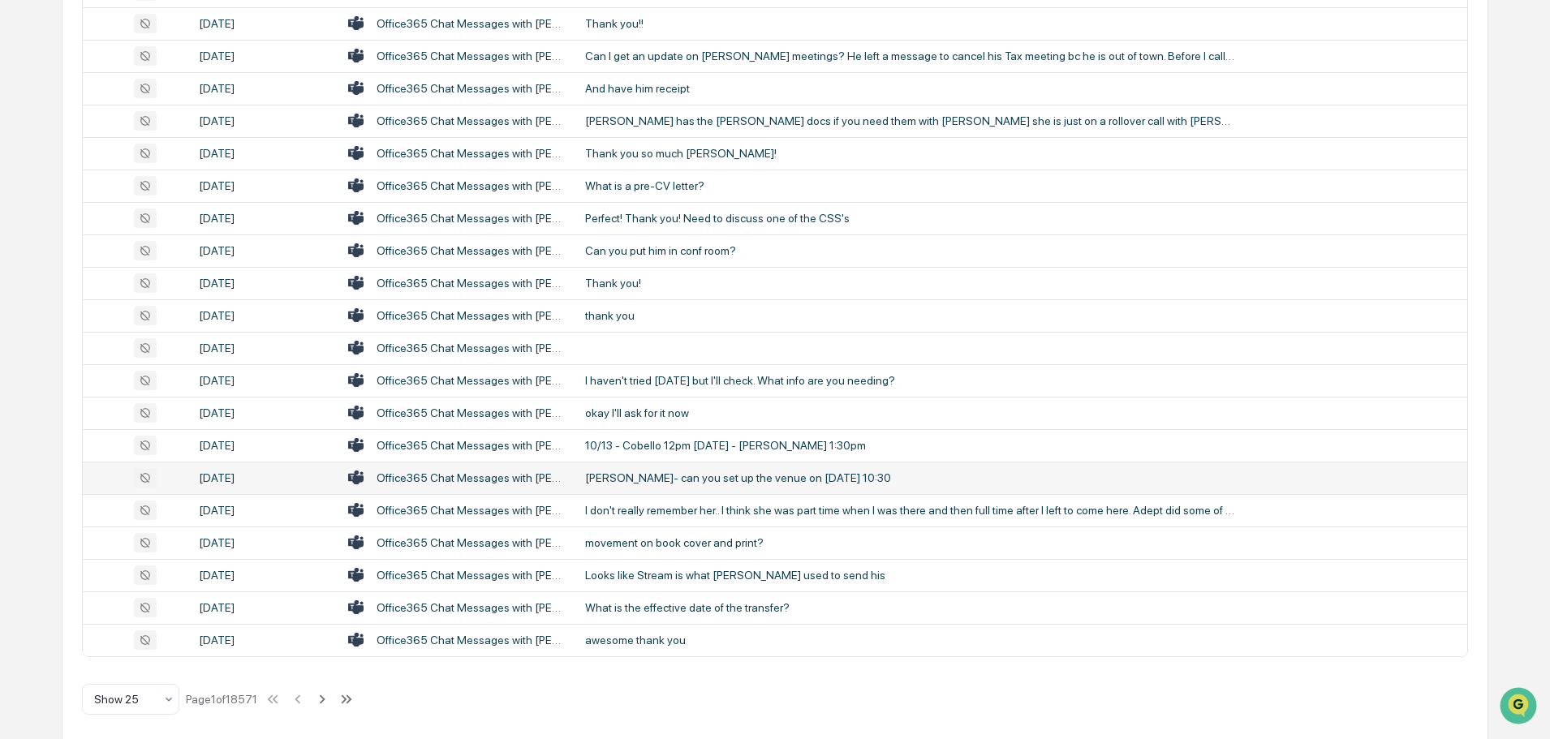
scroll to position [537, 0]
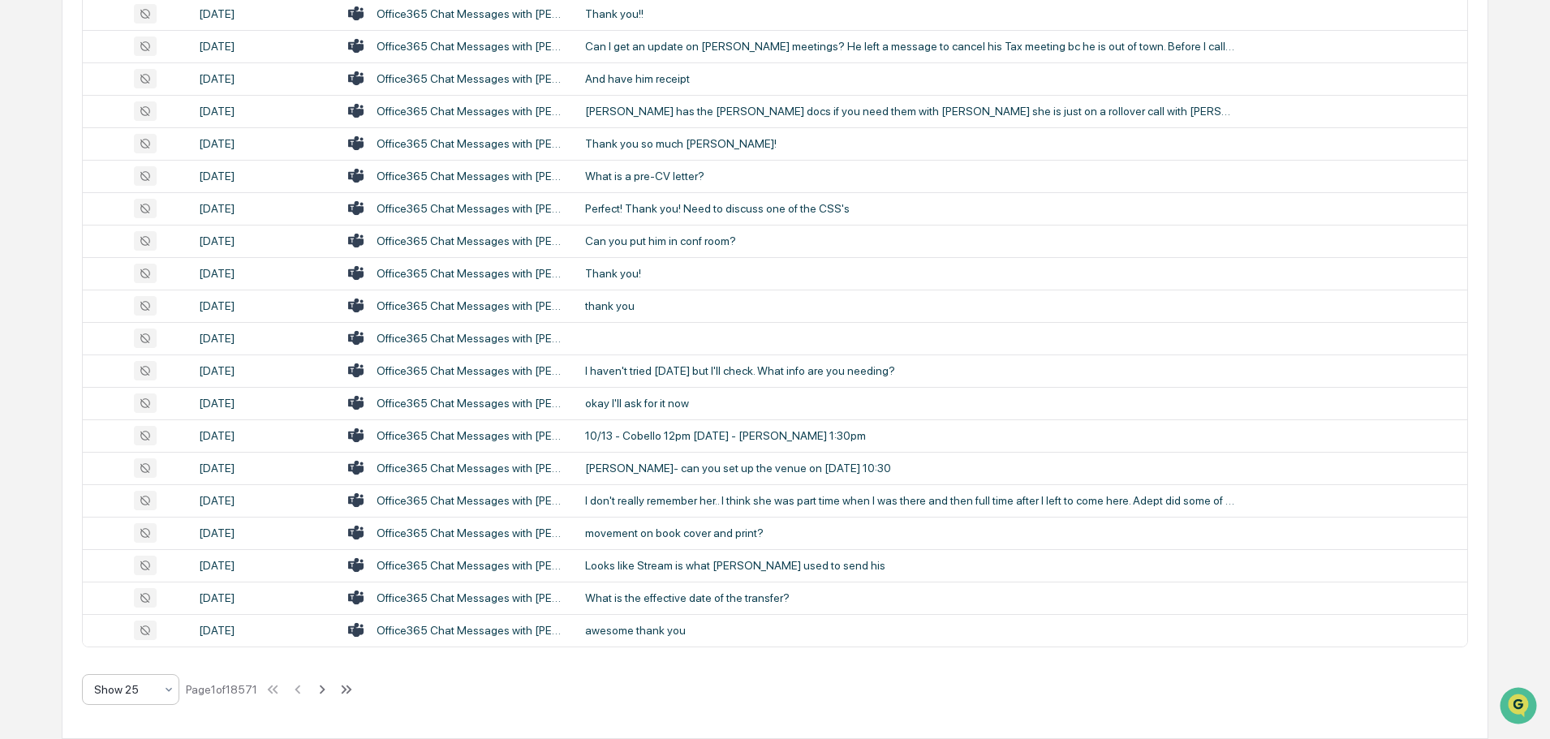
click at [117, 699] on div "Show 25" at bounding box center [124, 690] width 76 height 23
click at [124, 649] on div "Show 100" at bounding box center [131, 647] width 96 height 32
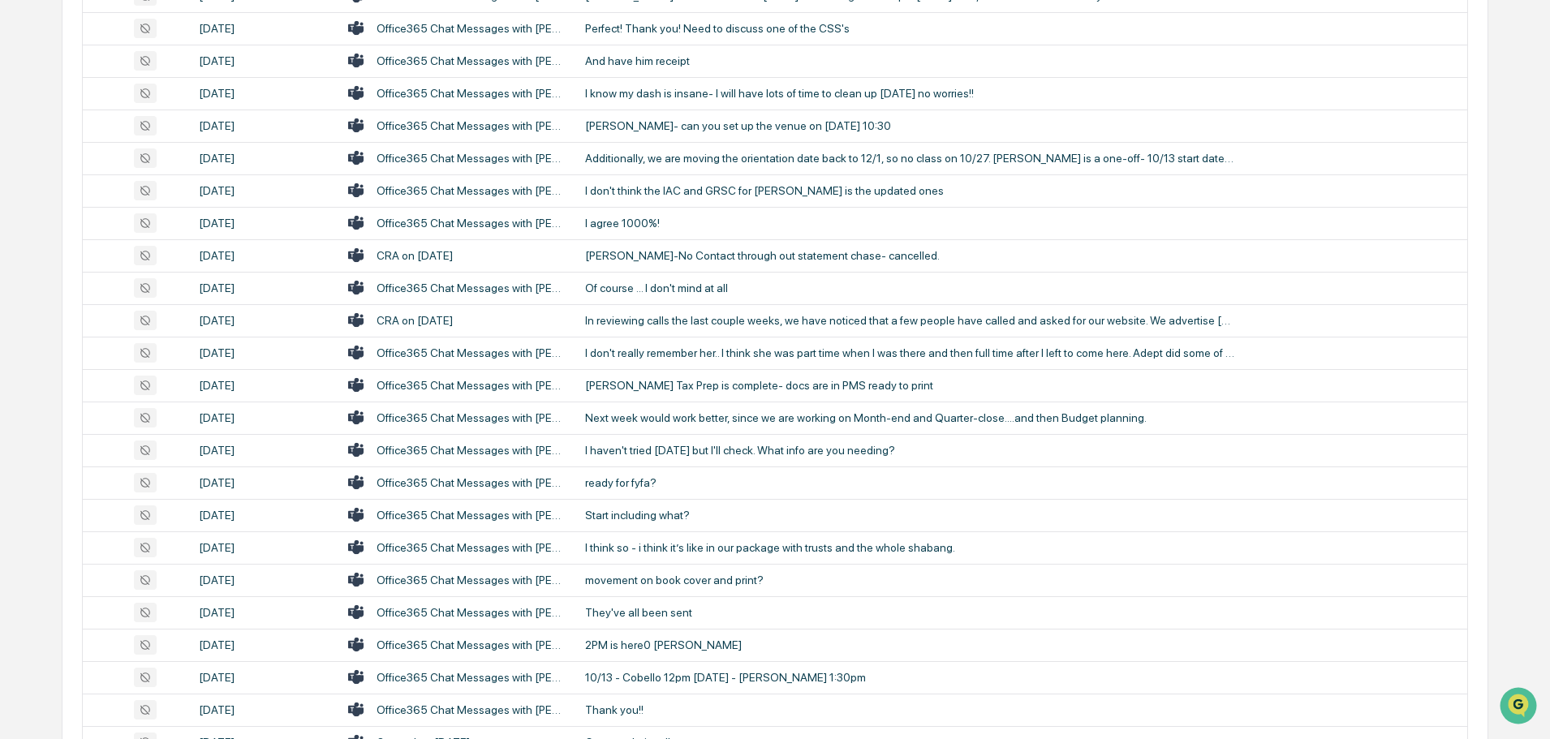
scroll to position [2972, 0]
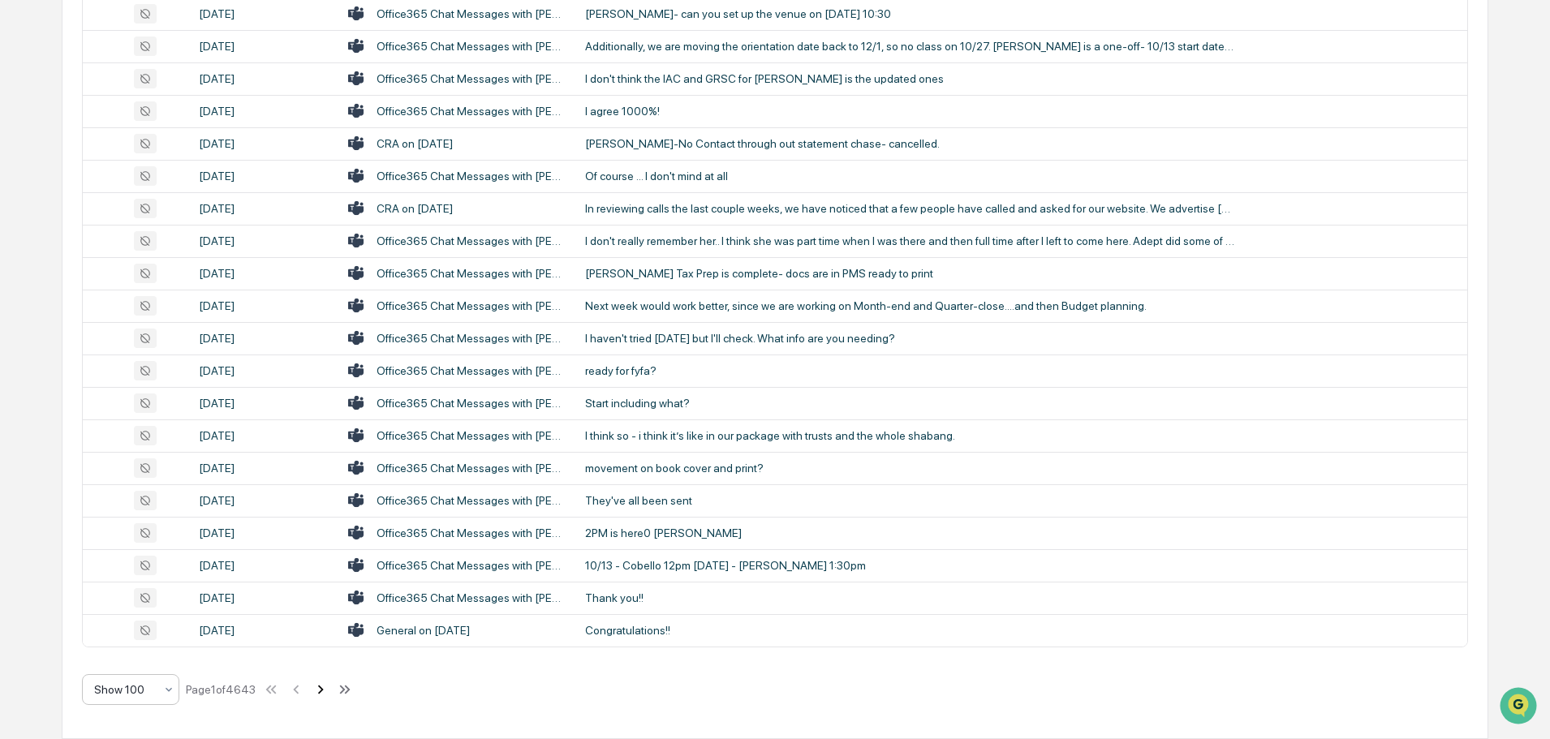
click at [323, 691] on icon at bounding box center [321, 690] width 18 height 18
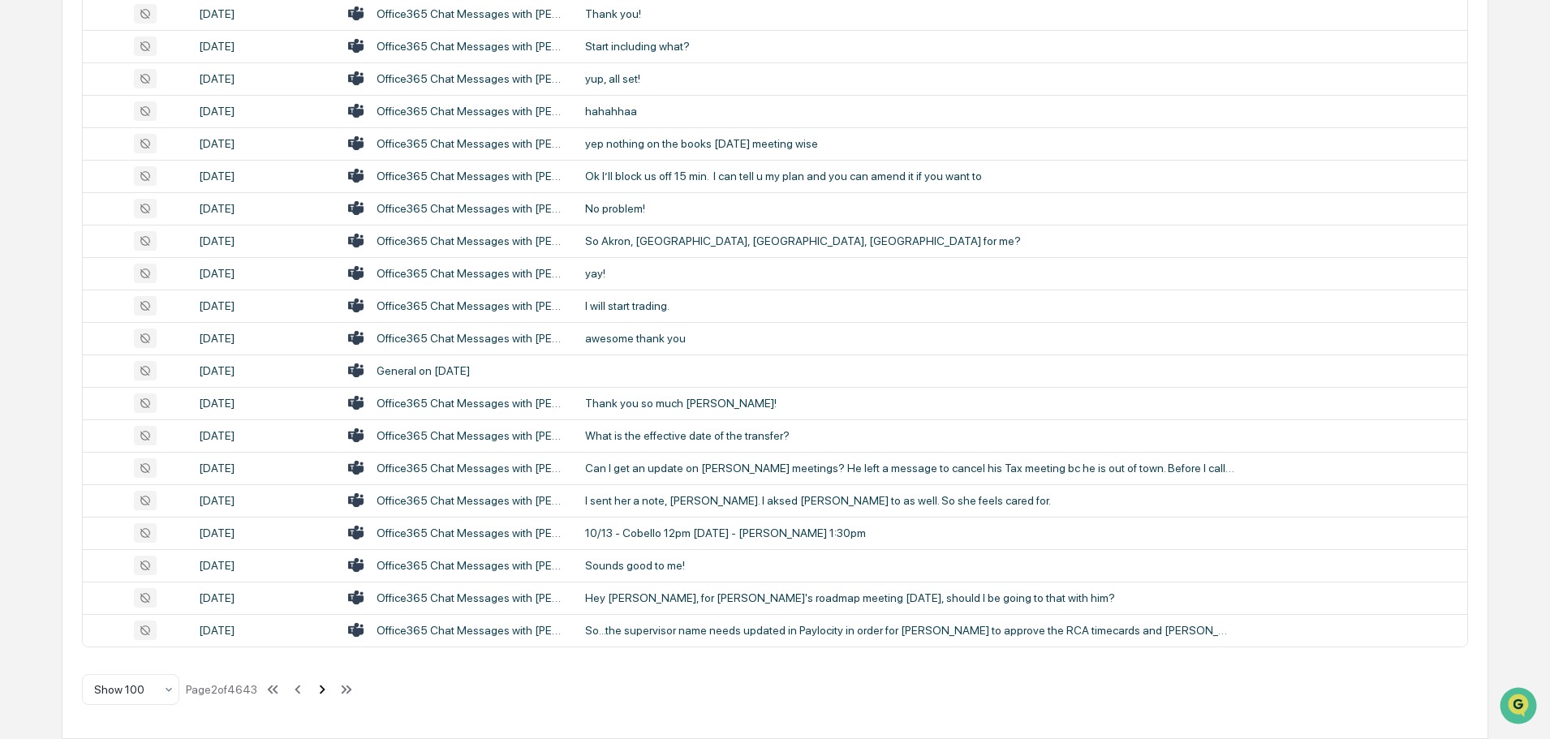
click at [323, 691] on icon at bounding box center [322, 690] width 18 height 18
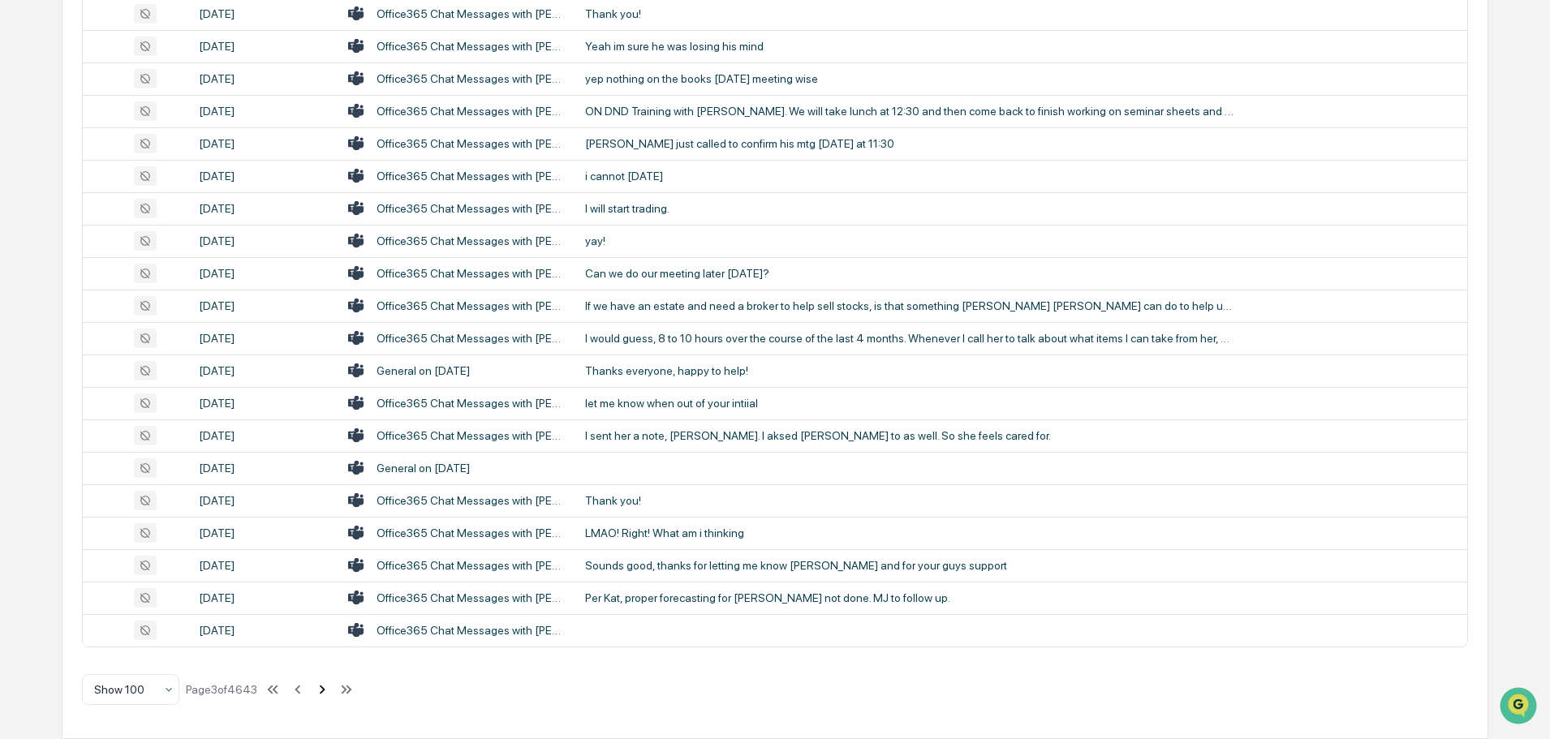
click at [321, 692] on icon at bounding box center [322, 690] width 18 height 18
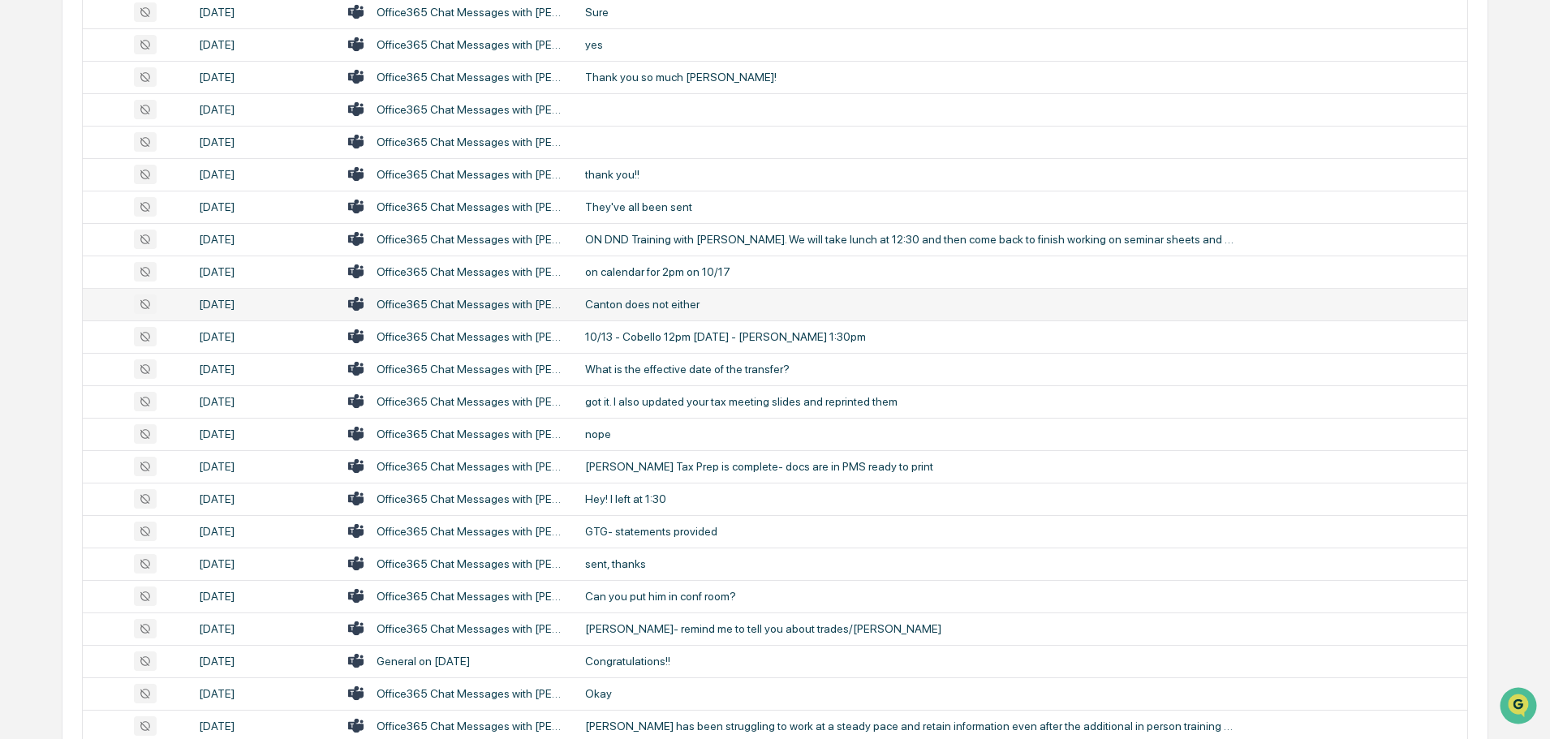
scroll to position [406, 0]
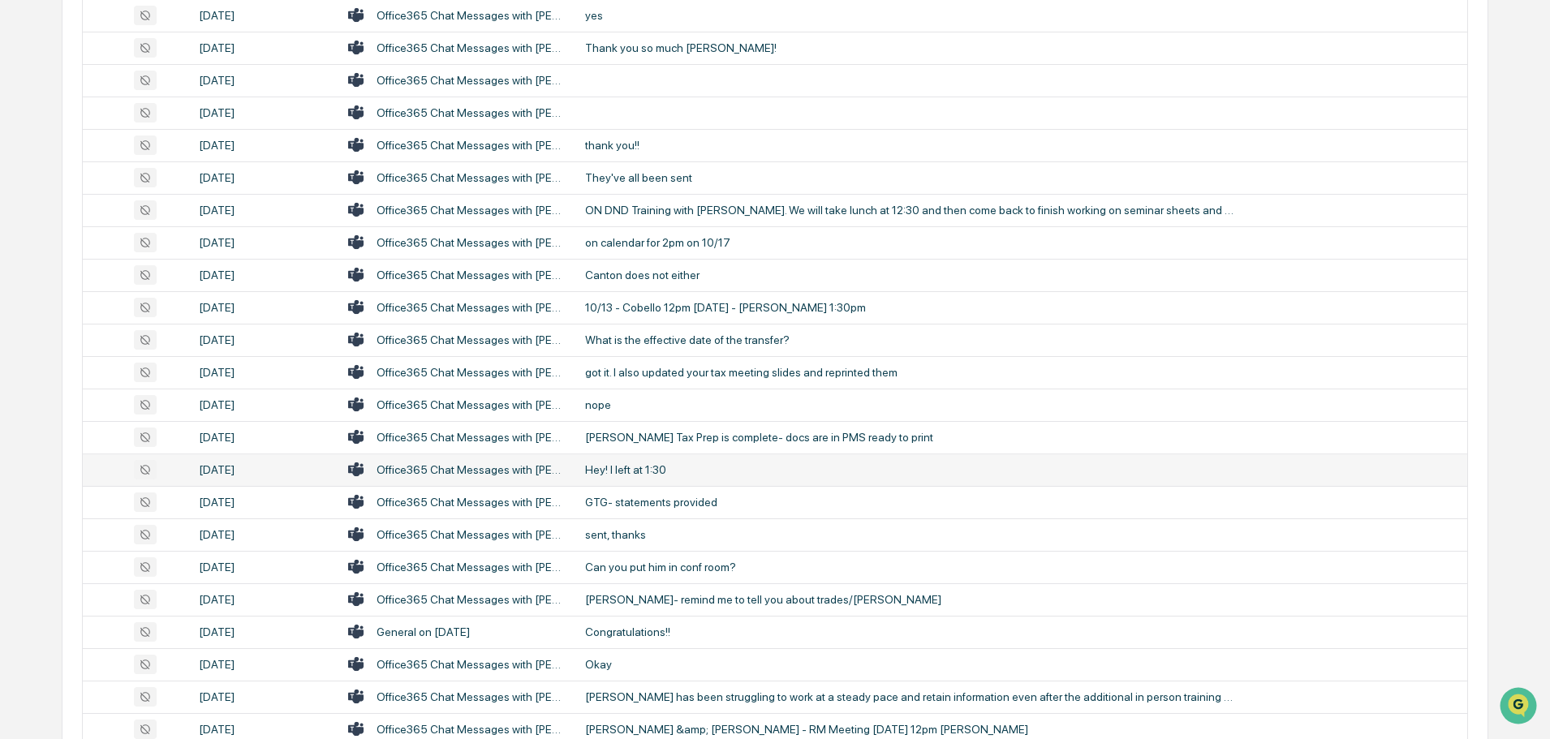
click at [614, 467] on div "Hey! I left at 1:30" at bounding box center [909, 469] width 649 height 13
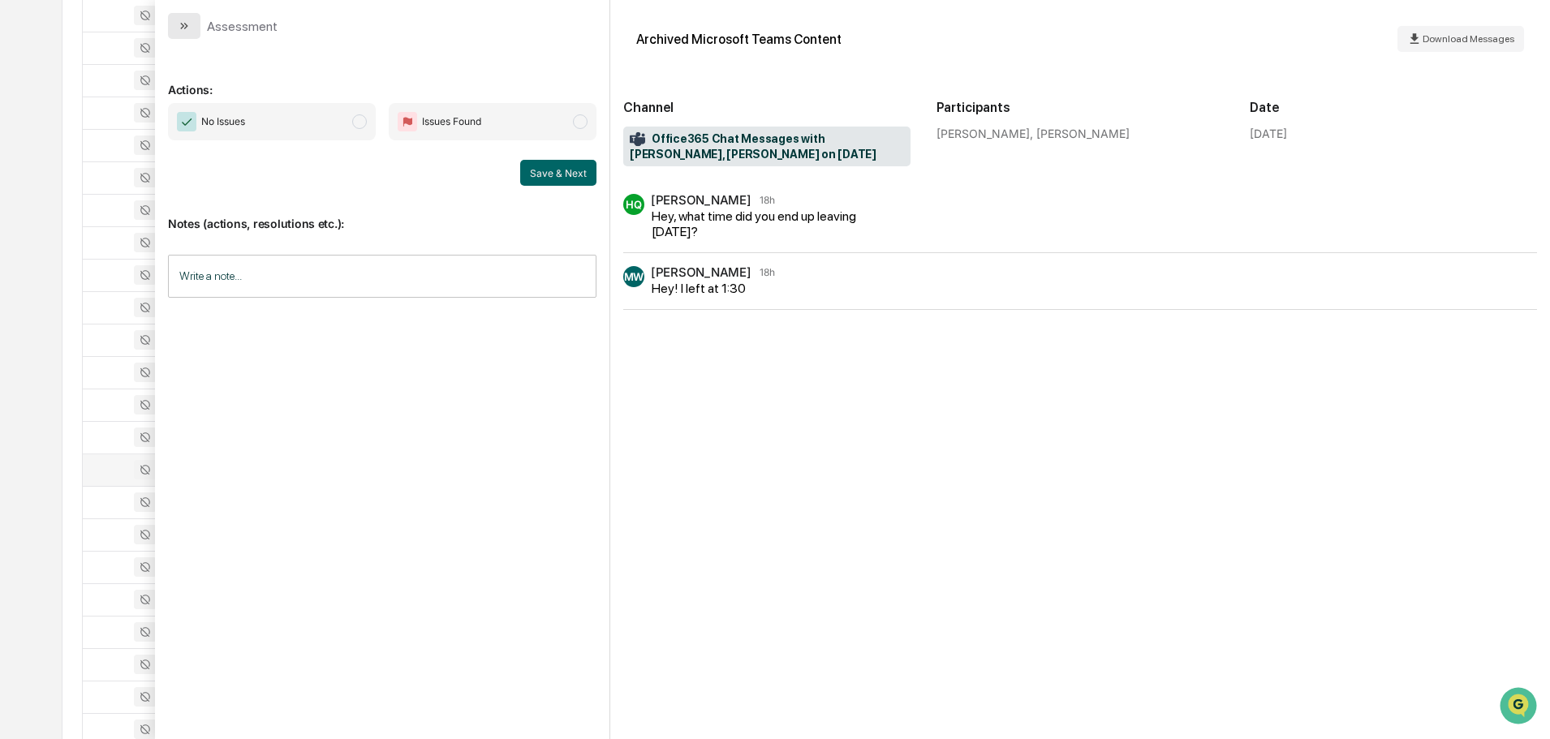
click at [189, 29] on icon "modal" at bounding box center [184, 25] width 13 height 13
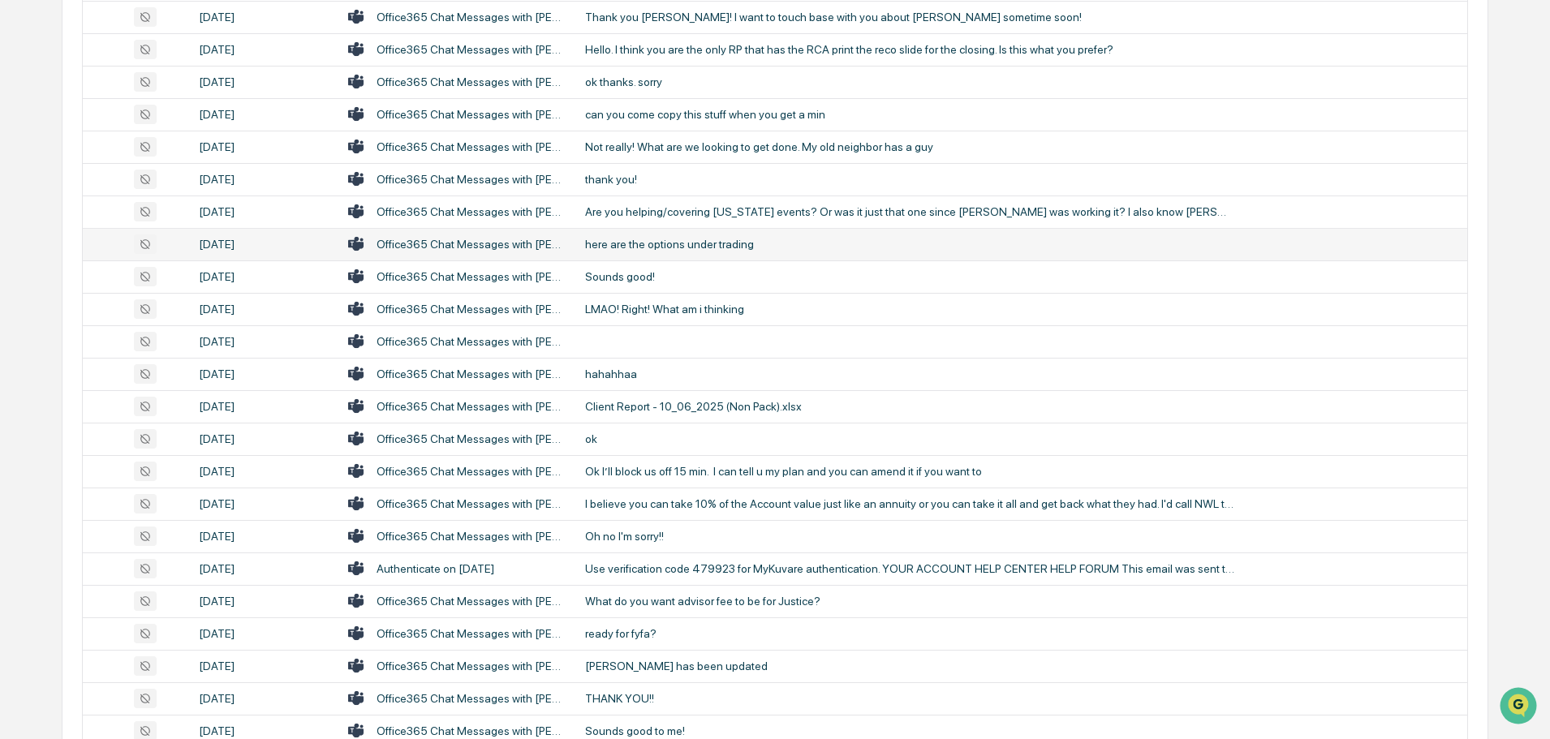
scroll to position [1380, 0]
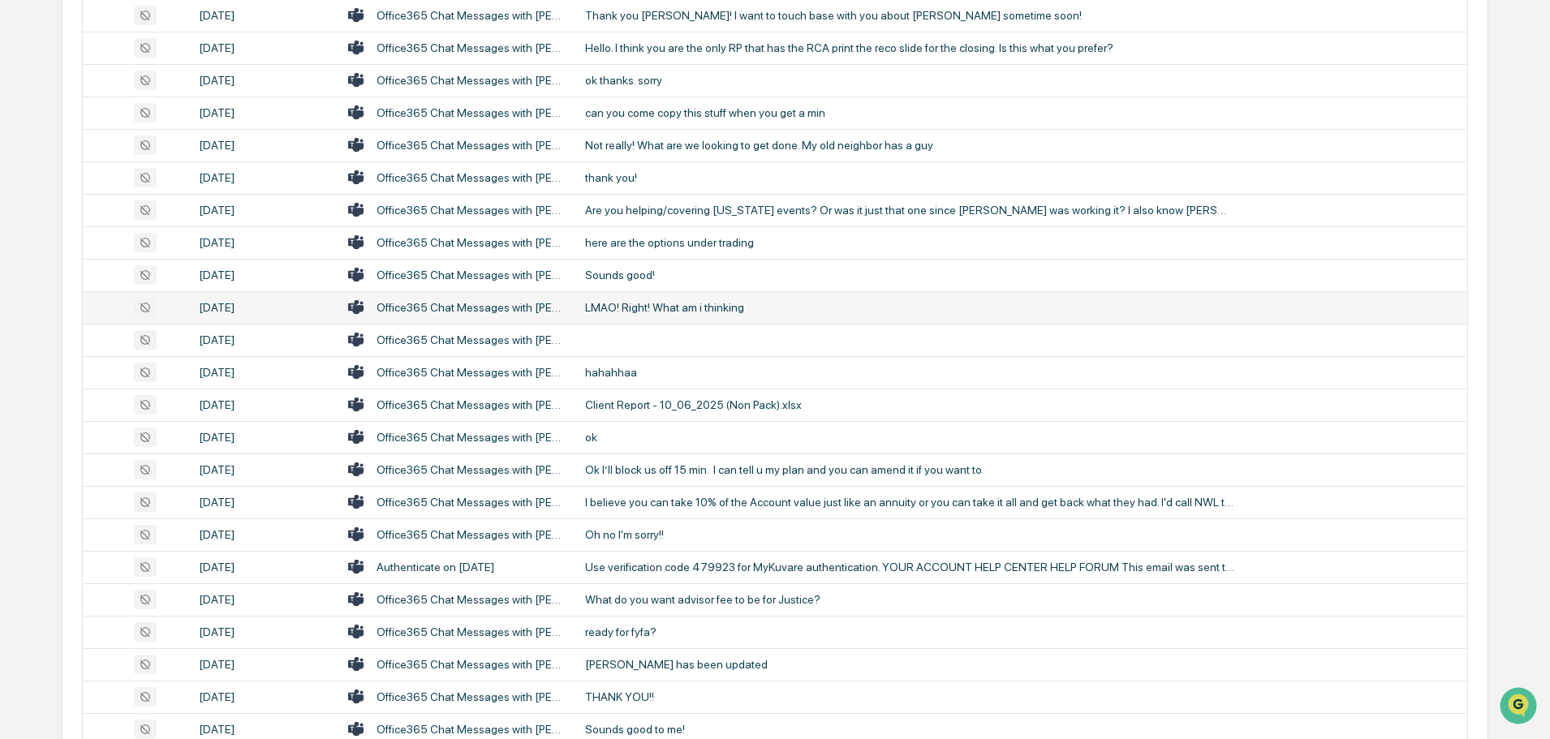
click at [670, 312] on div "LMAO! Right! What am i thinking" at bounding box center [909, 307] width 649 height 13
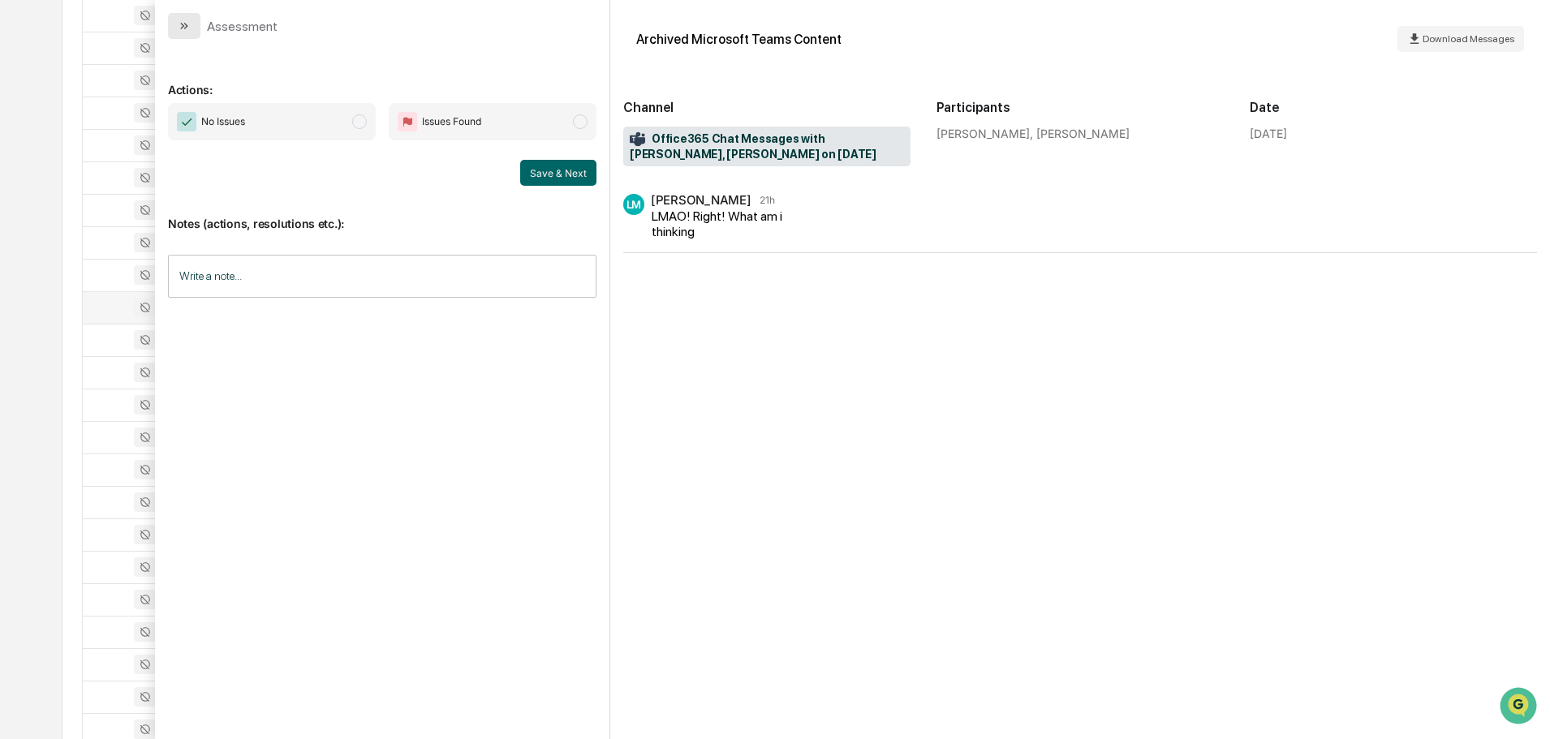
click at [179, 18] on button "modal" at bounding box center [184, 26] width 32 height 26
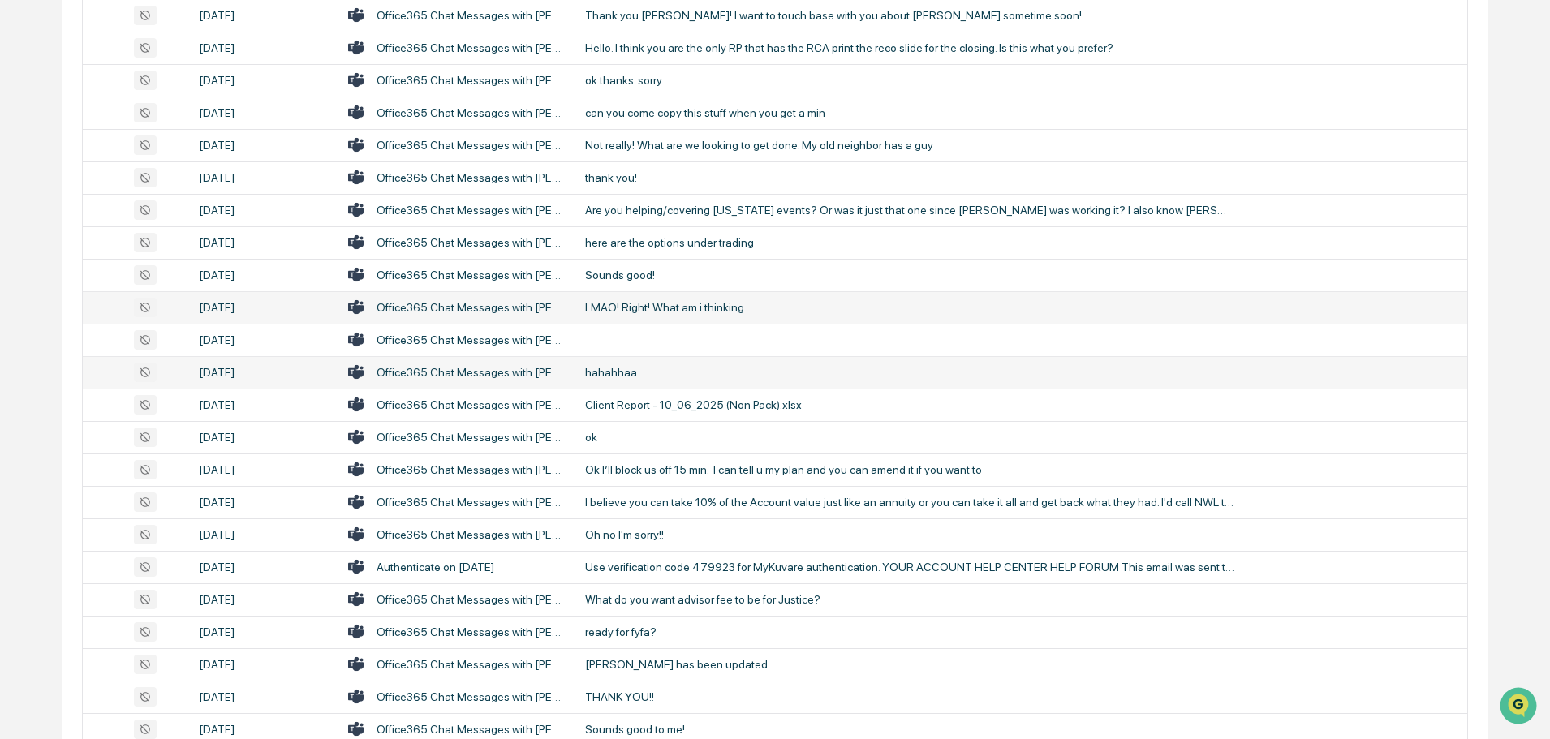
click at [619, 381] on td "hahahhaa" at bounding box center [1021, 372] width 892 height 32
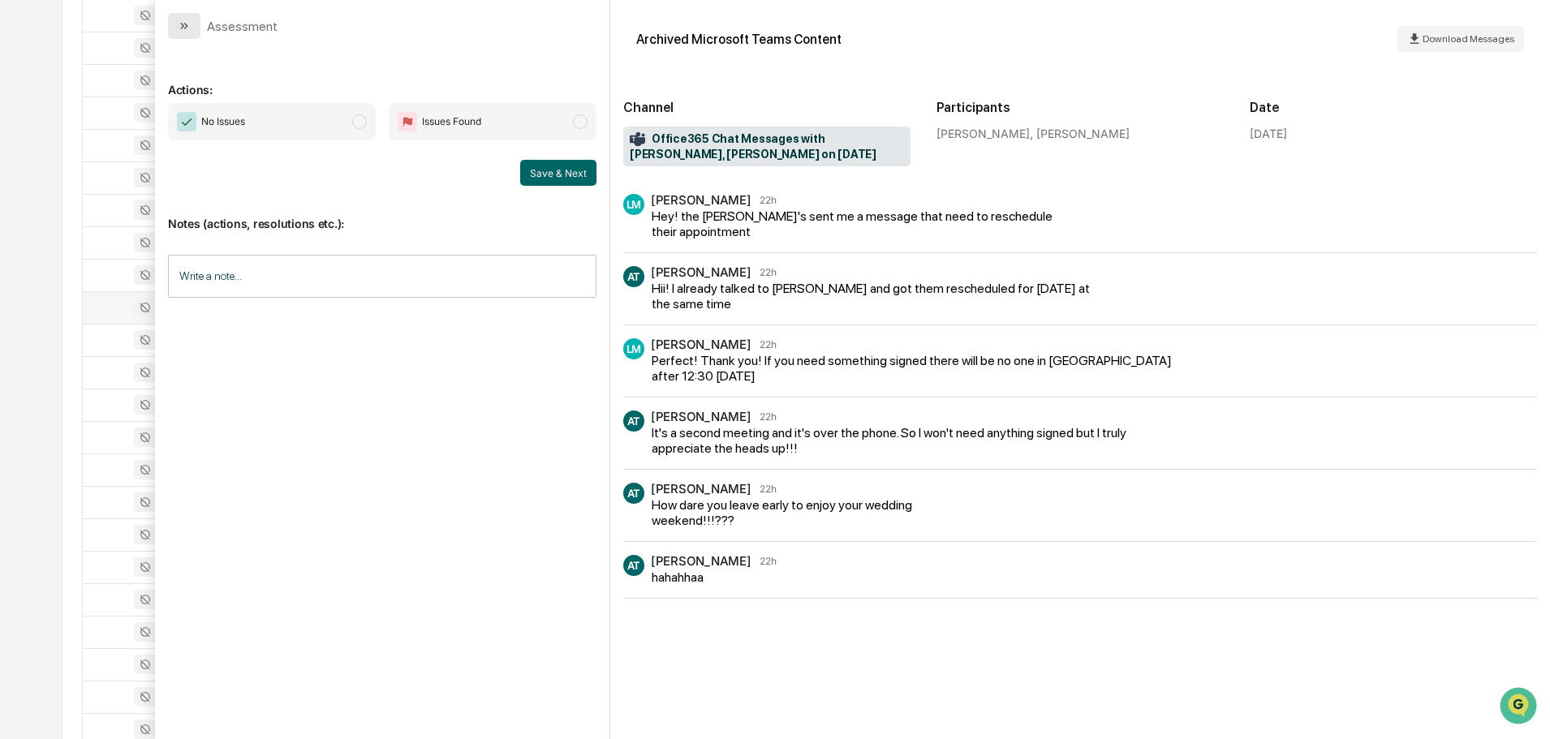
click at [190, 31] on icon "modal" at bounding box center [184, 25] width 13 height 13
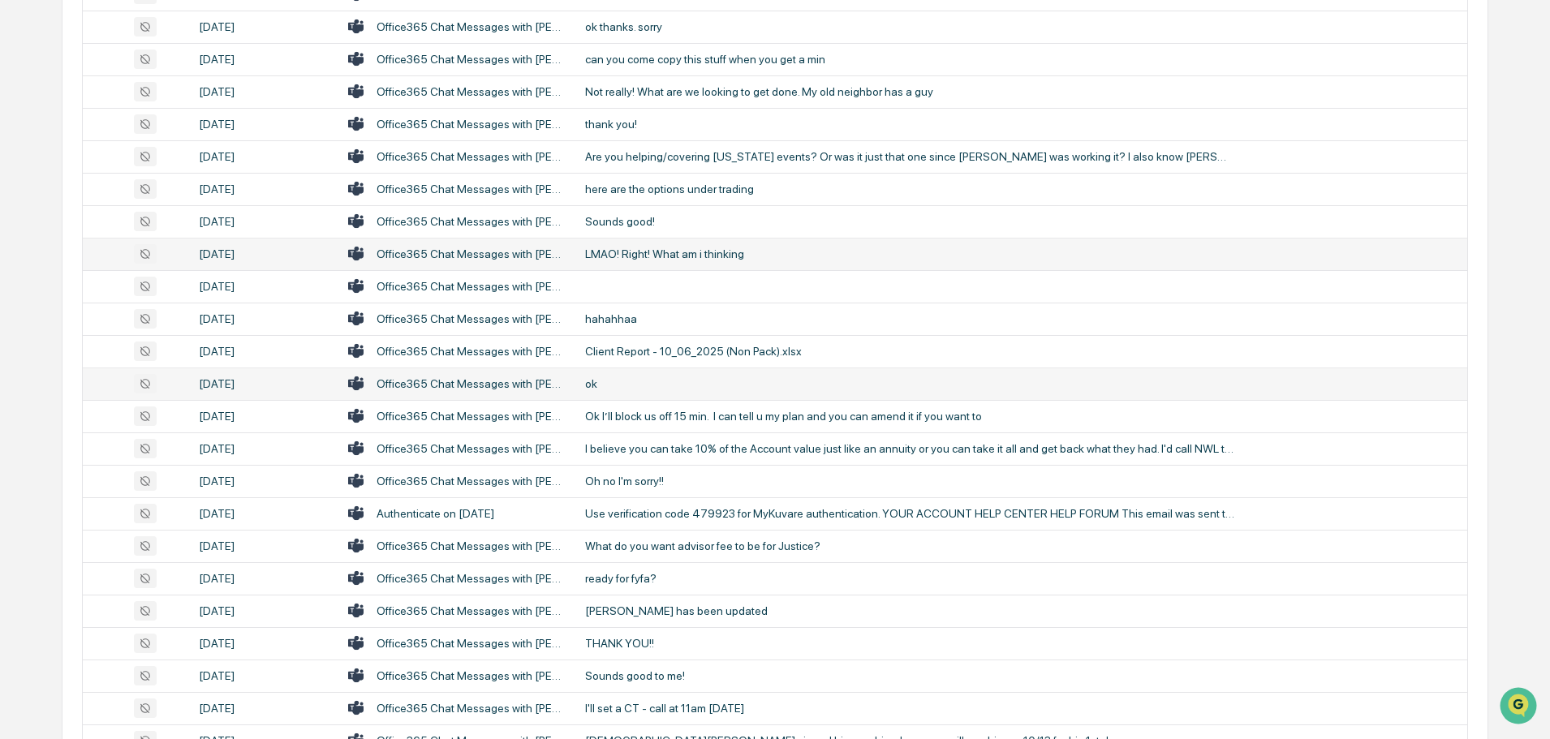
scroll to position [1461, 0]
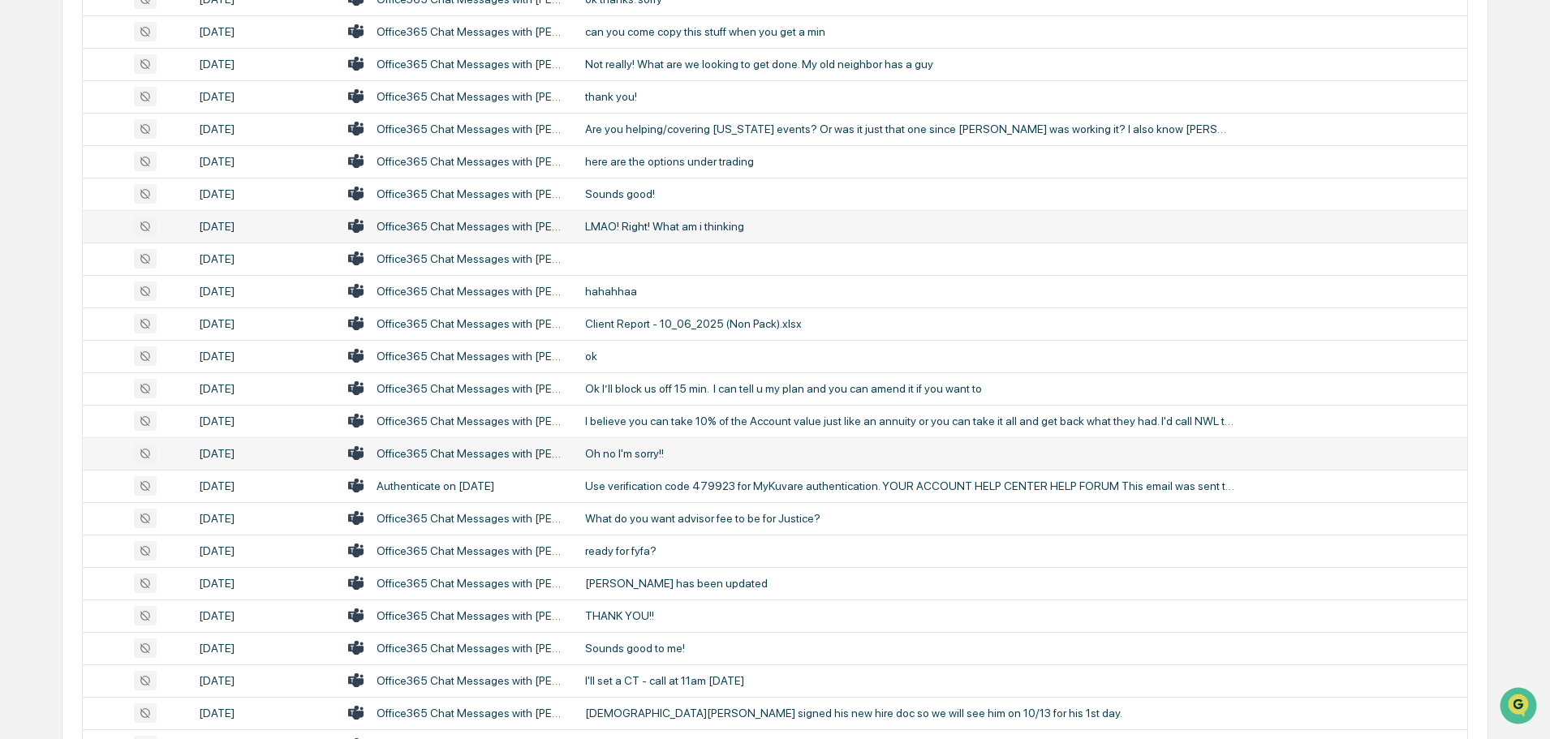
click at [671, 457] on div "Oh no I'm sorry!!" at bounding box center [909, 453] width 649 height 13
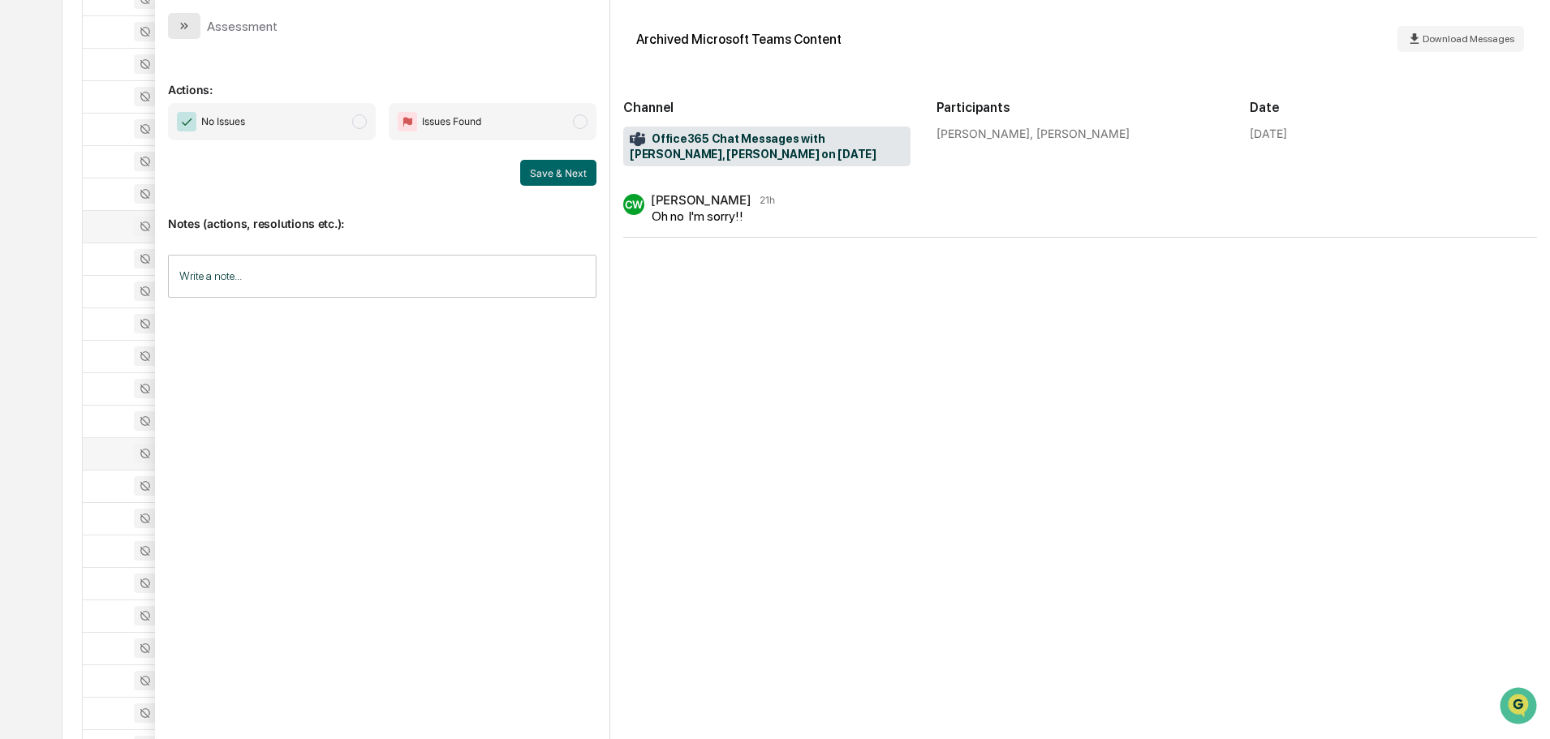
click at [189, 28] on icon "modal" at bounding box center [184, 25] width 13 height 13
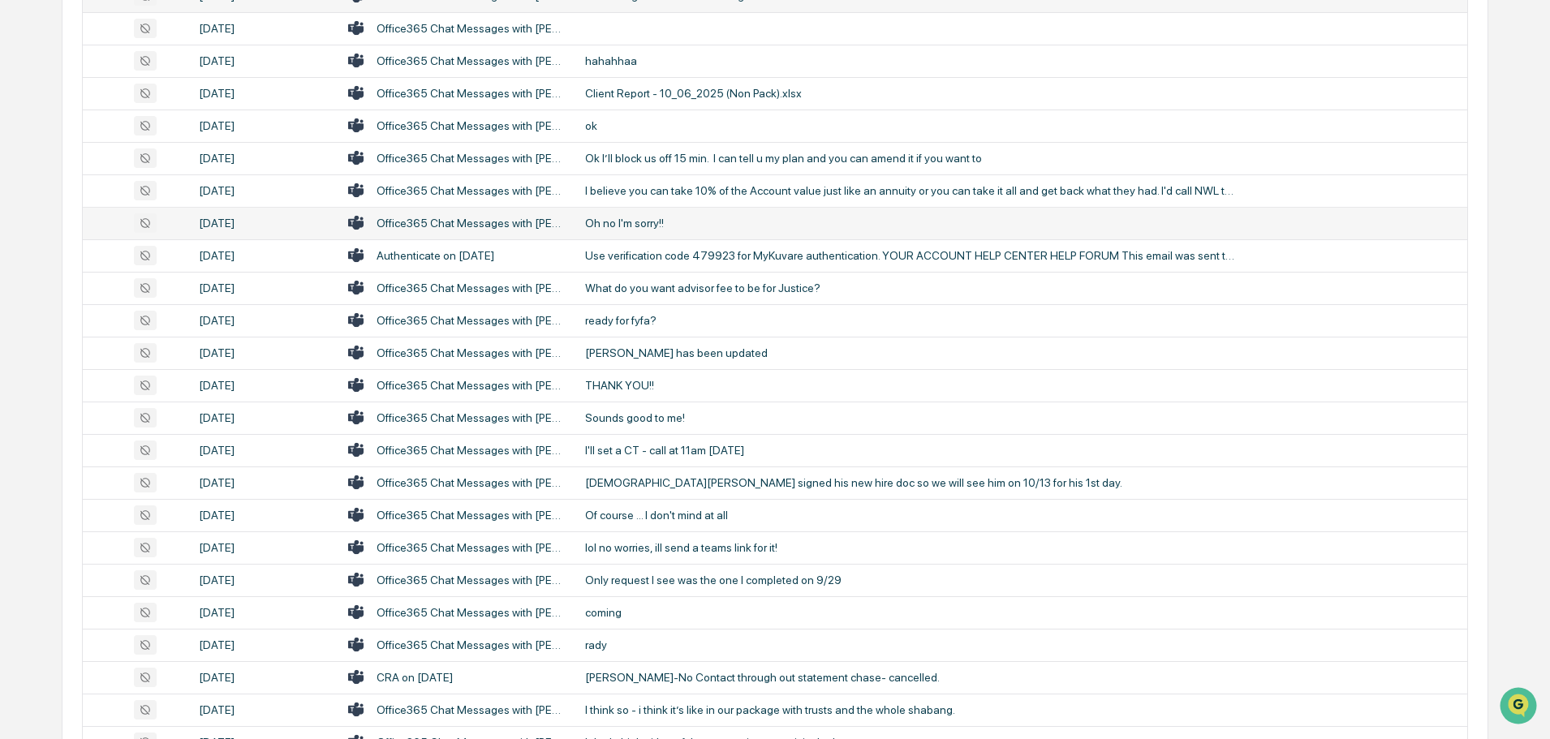
scroll to position [1704, 0]
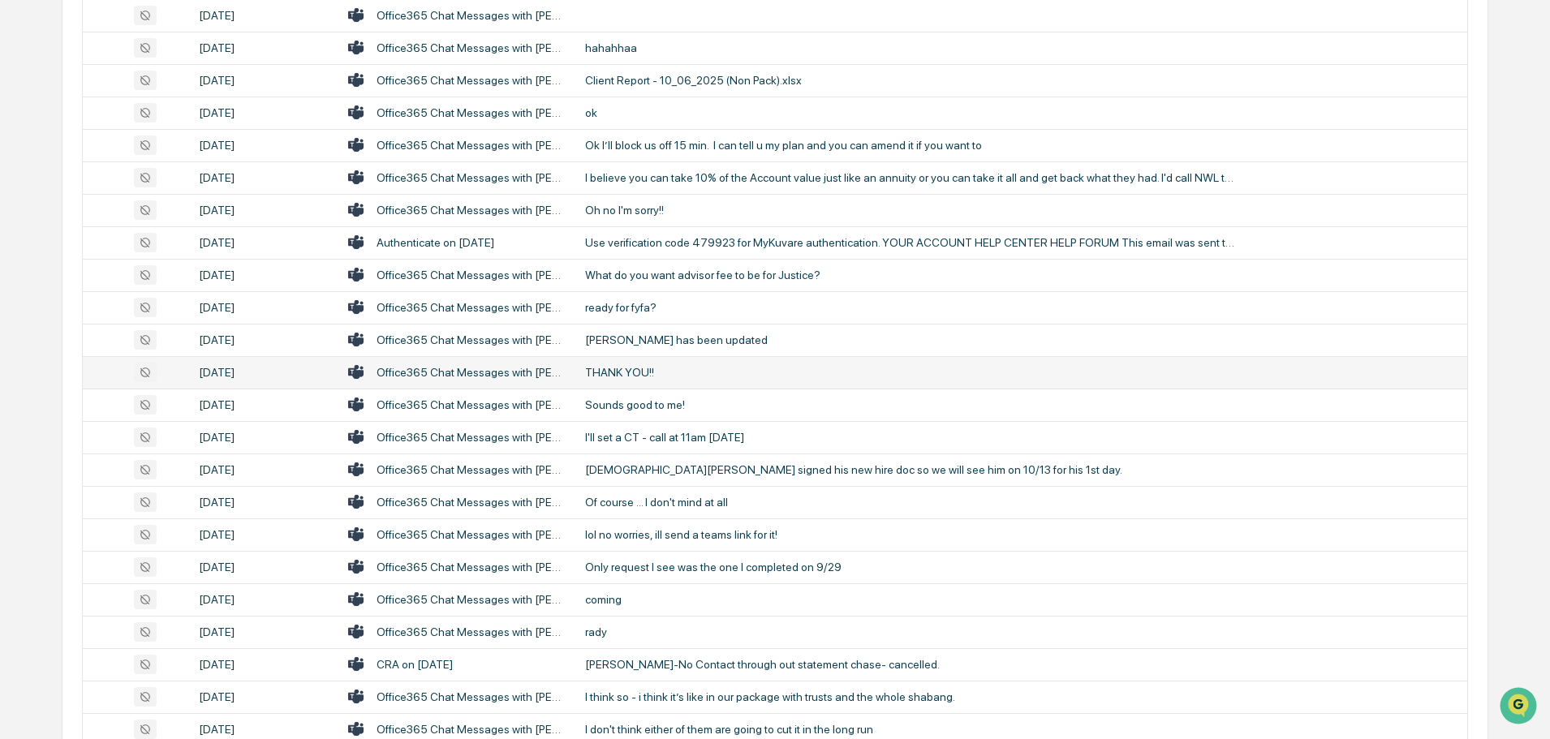
click at [641, 371] on div "THANK YOU!!" at bounding box center [909, 372] width 649 height 13
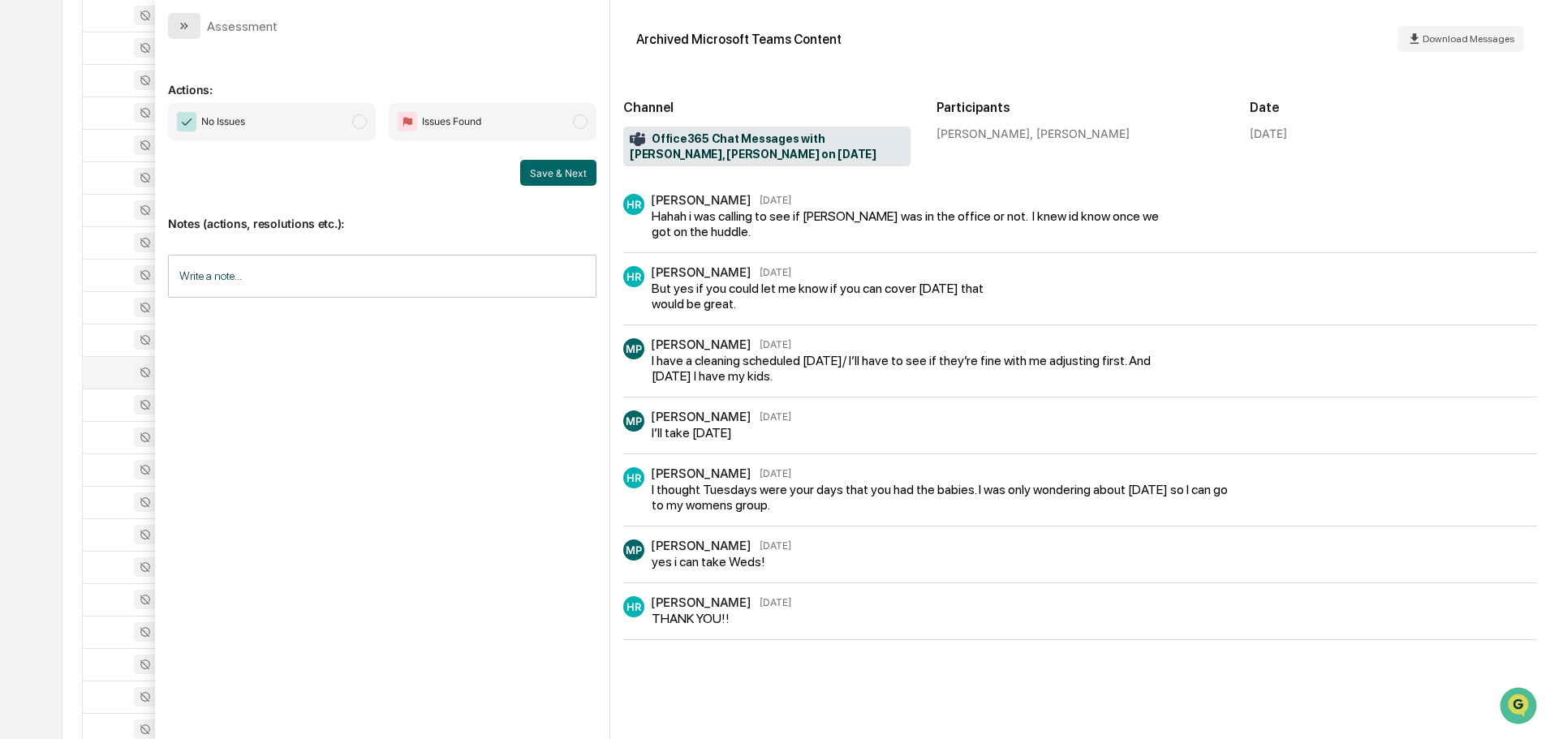
click at [173, 26] on button "modal" at bounding box center [184, 26] width 32 height 26
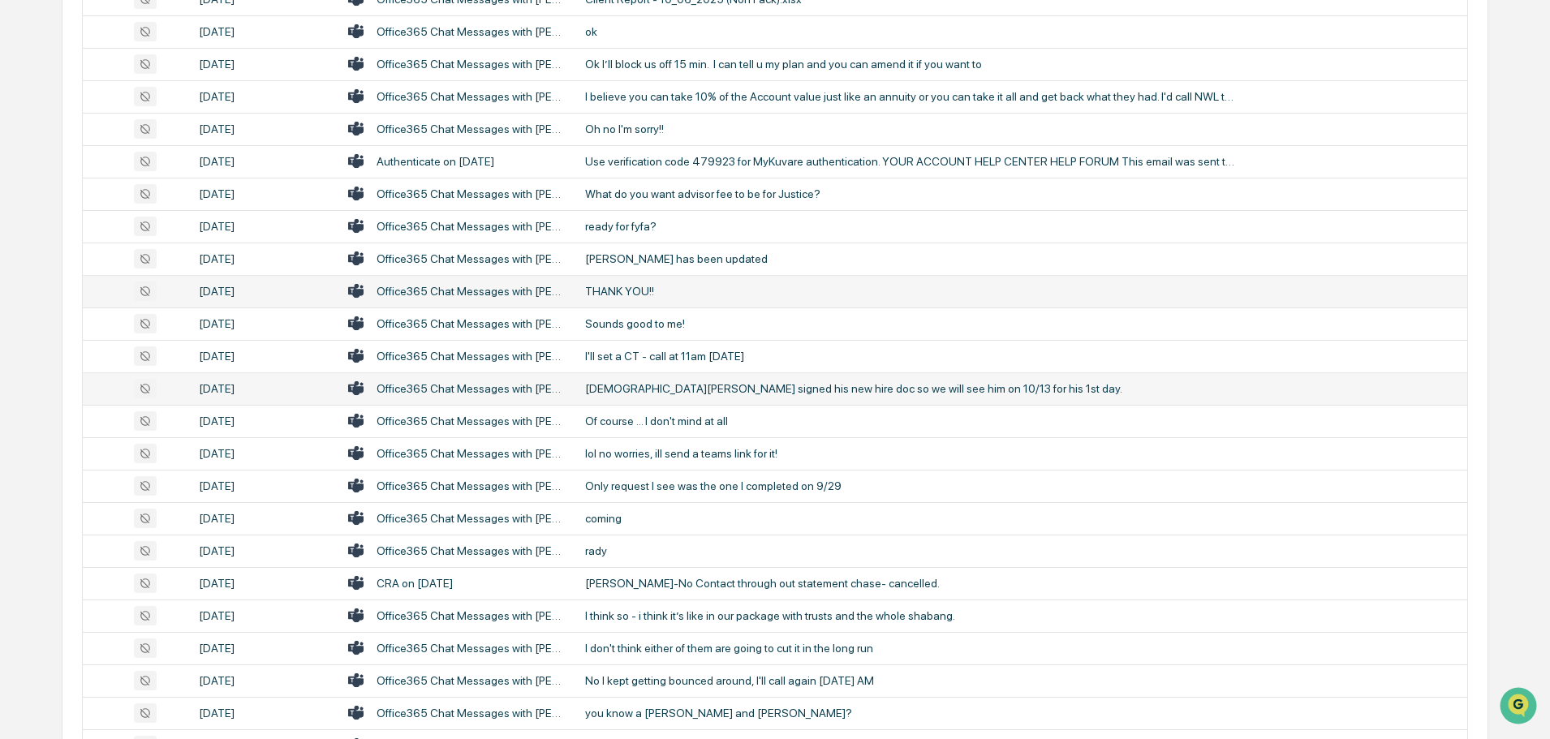
scroll to position [1867, 0]
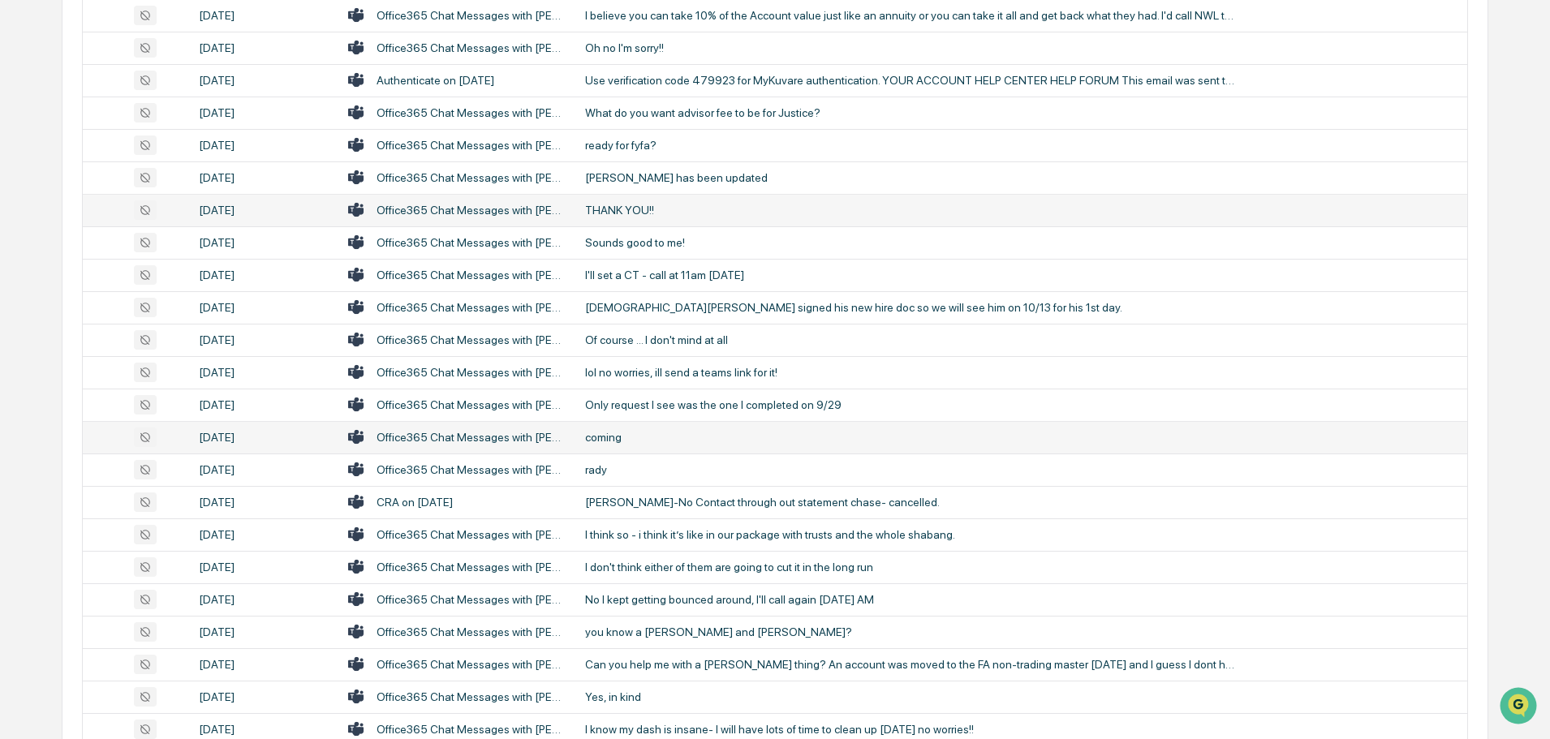
click at [627, 438] on div "coming" at bounding box center [909, 437] width 649 height 13
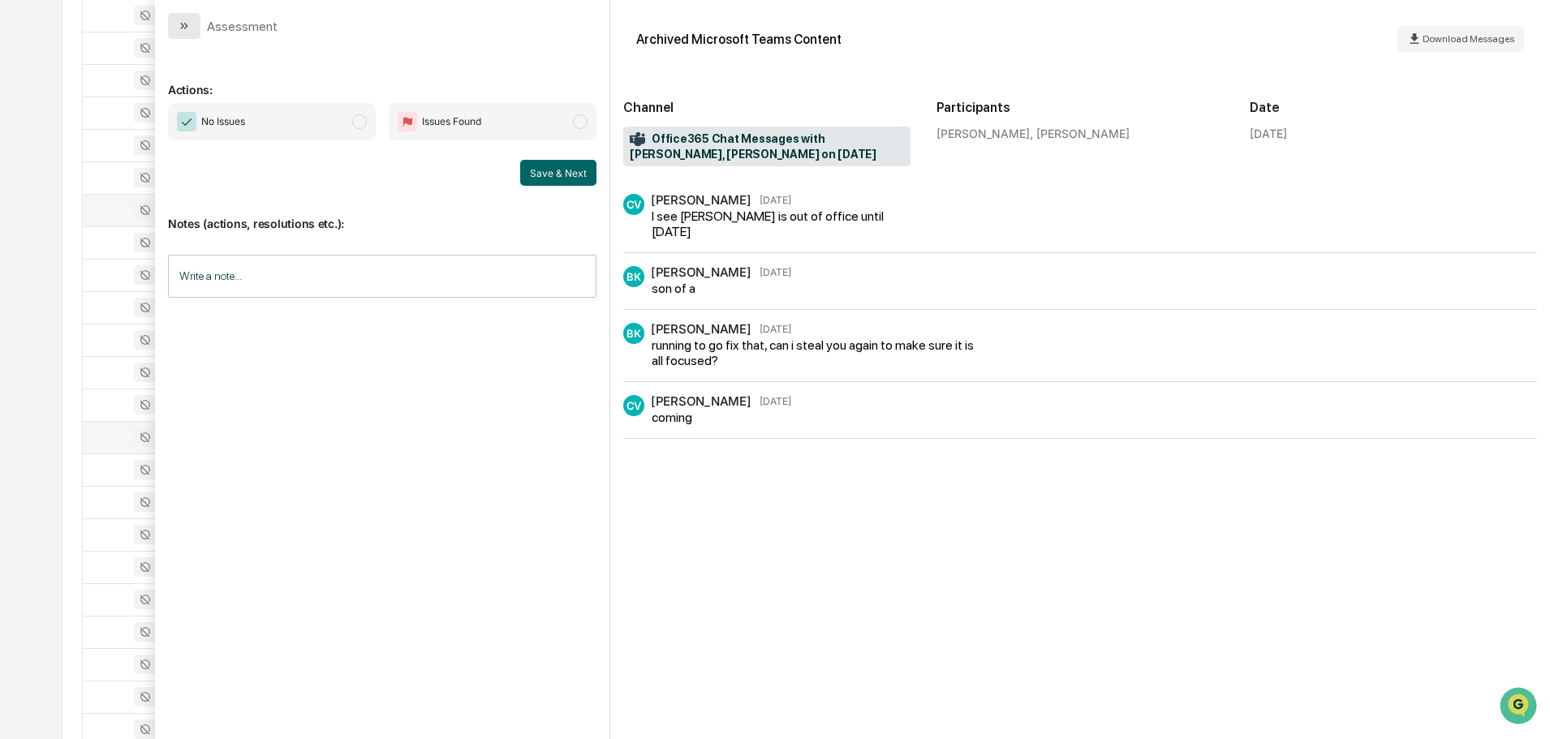
click at [191, 26] on button "modal" at bounding box center [184, 26] width 32 height 26
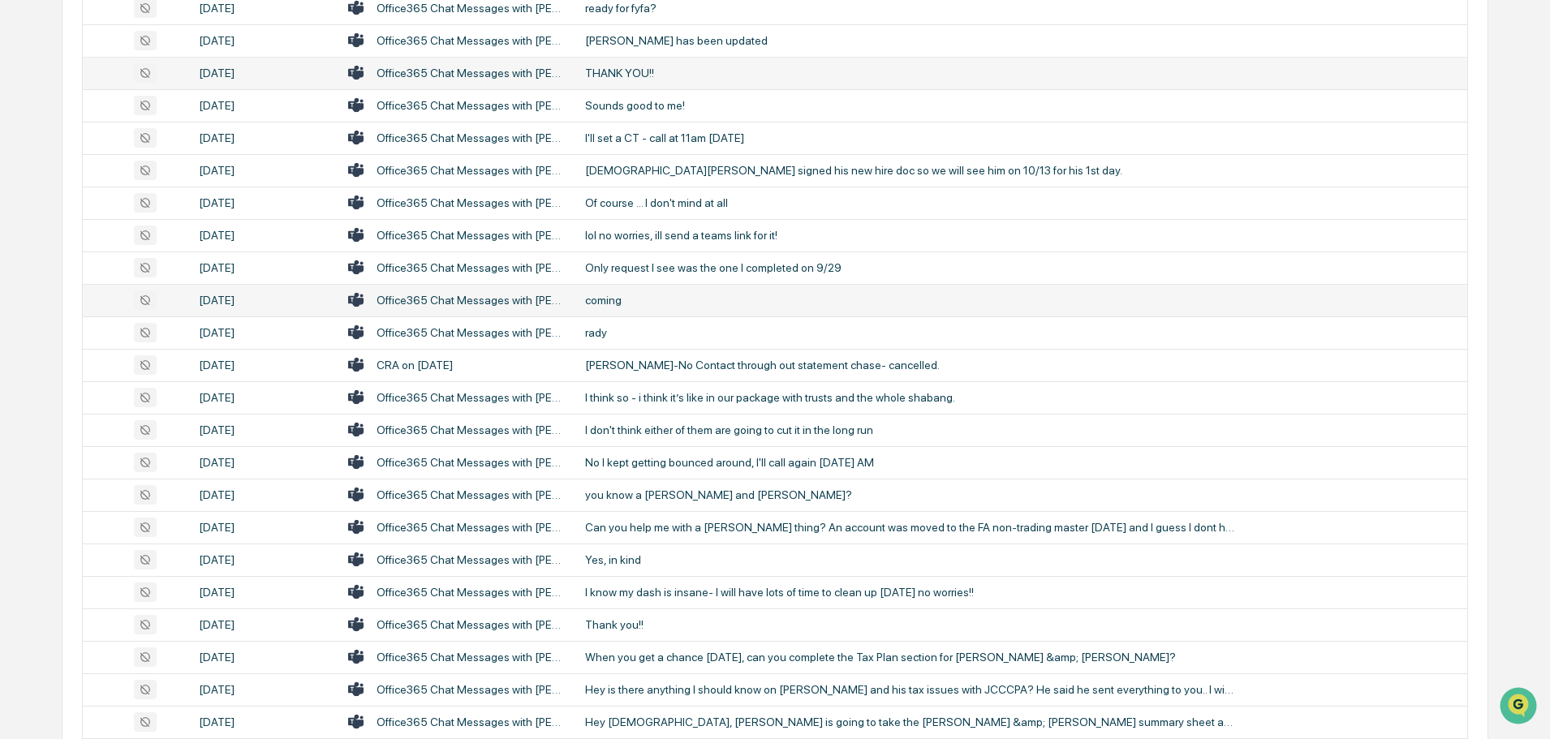
scroll to position [2029, 0]
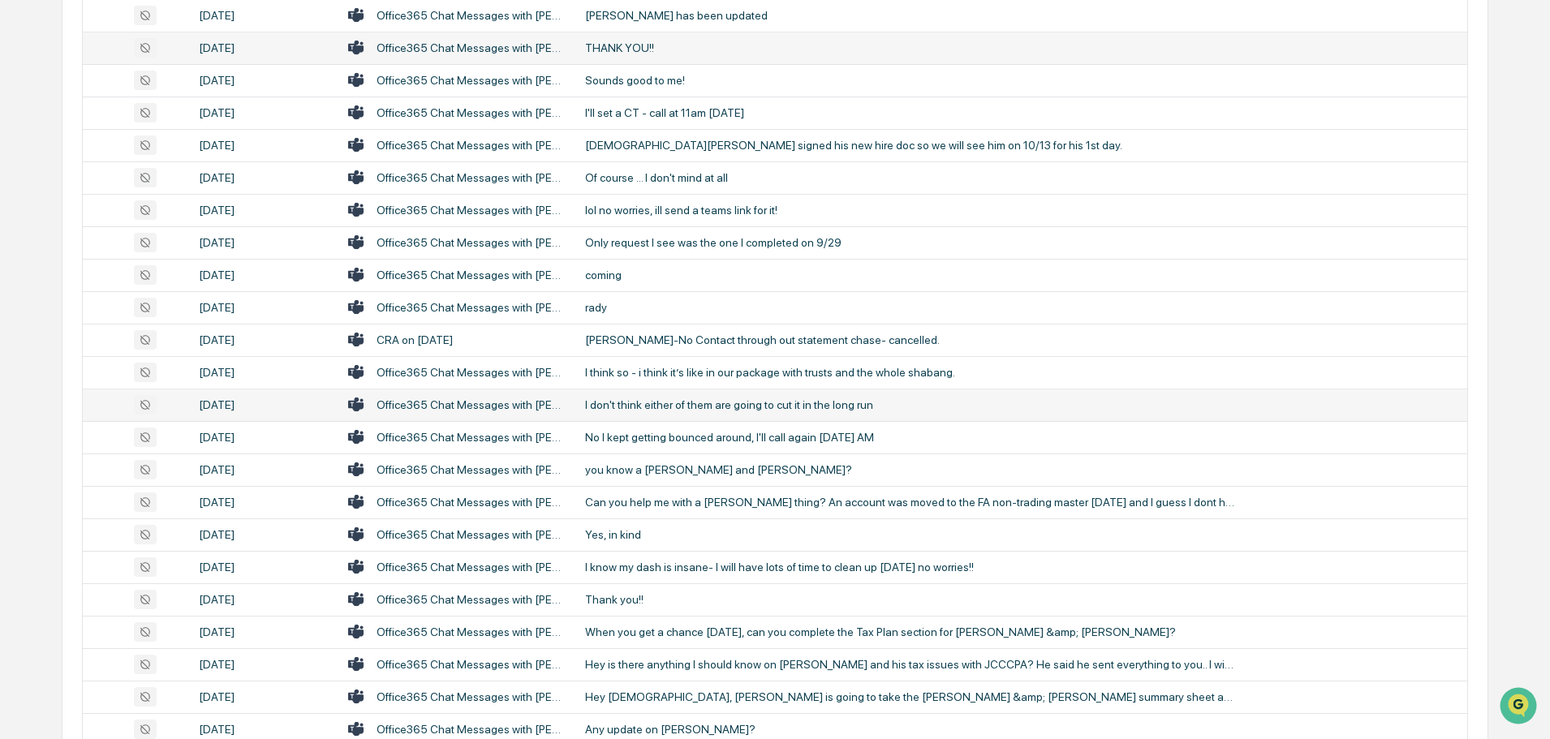
click at [636, 406] on div "I don't think either of them are going to cut it in the long run" at bounding box center [909, 405] width 649 height 13
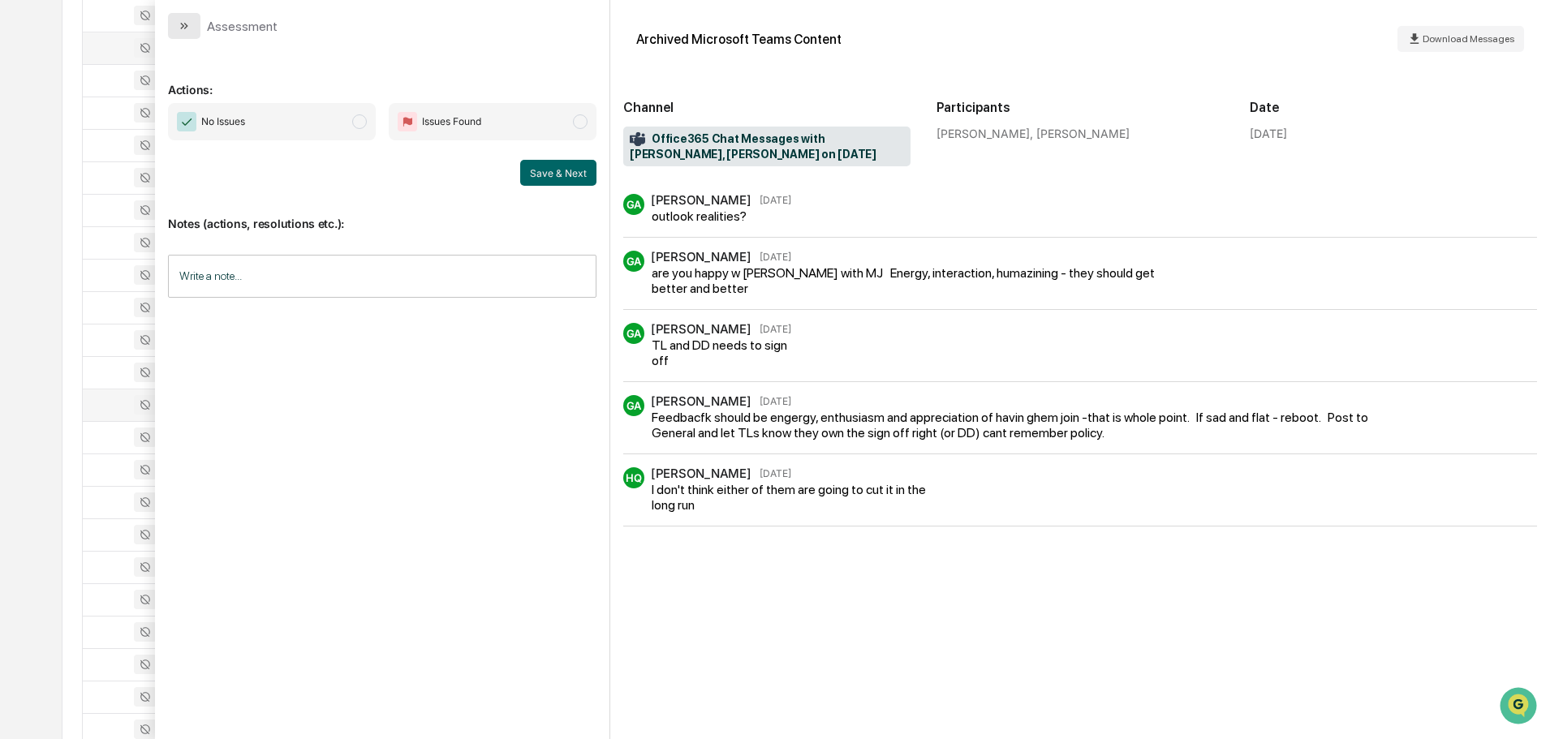
click at [181, 23] on icon "modal" at bounding box center [184, 25] width 13 height 13
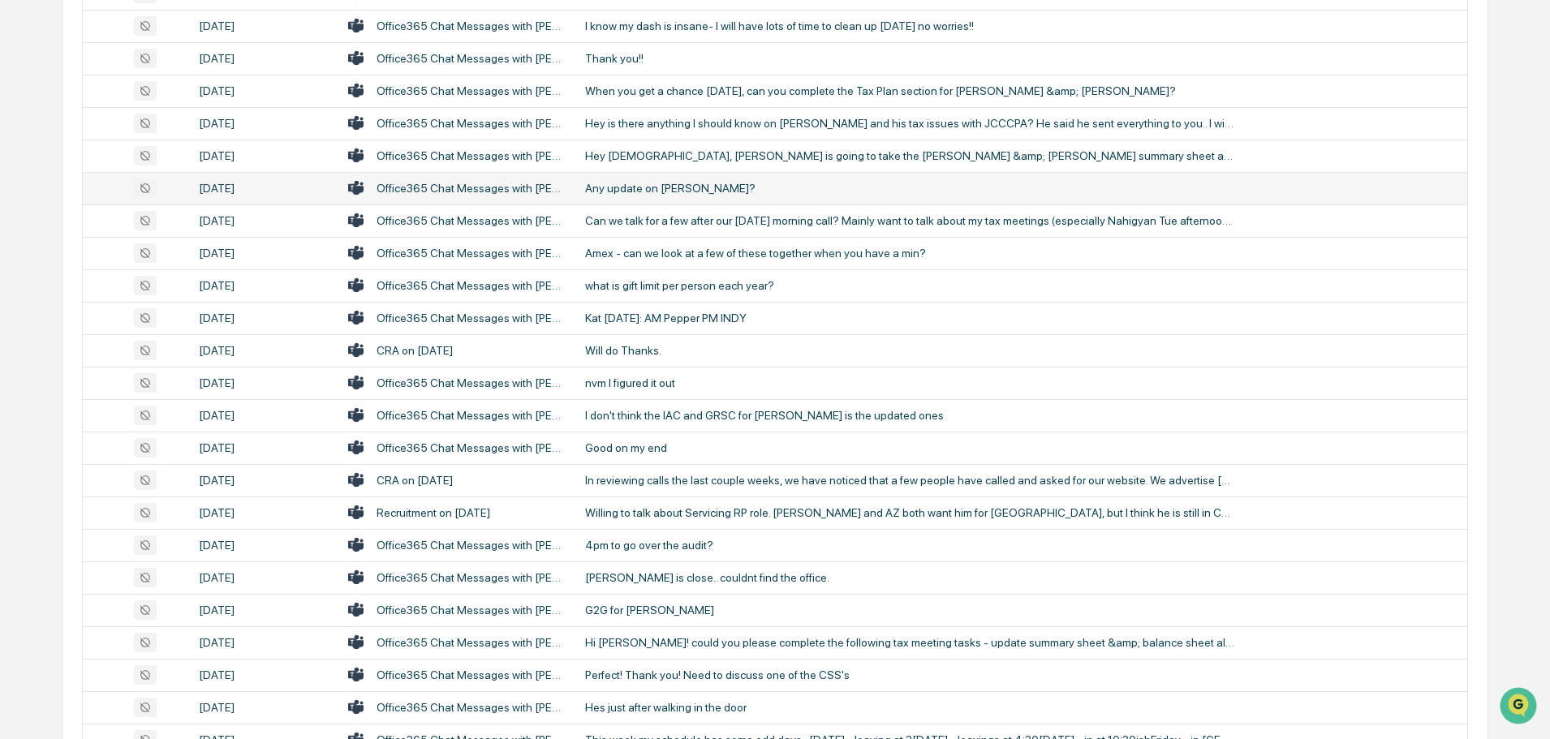
scroll to position [2597, 0]
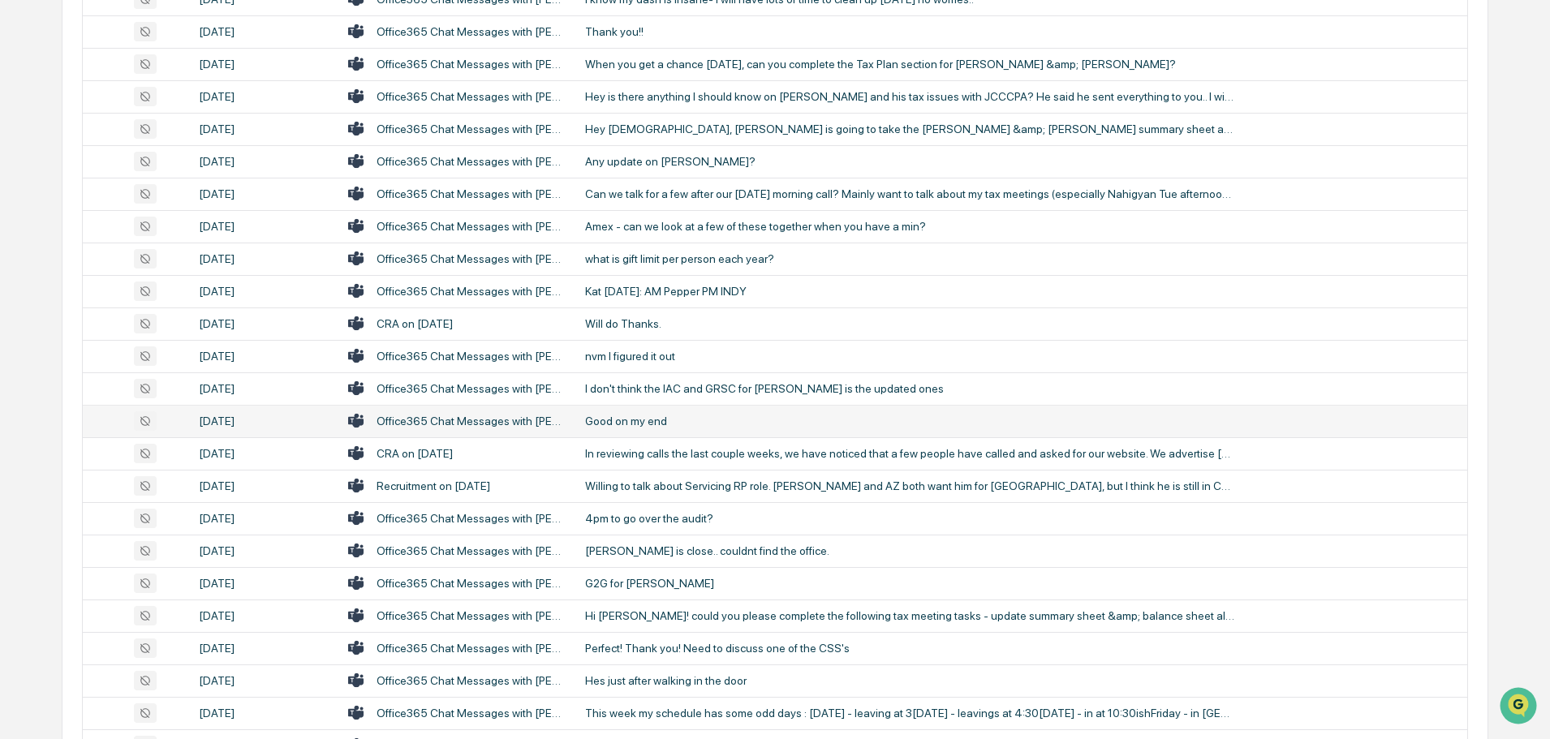
click at [645, 422] on div "Good on my end" at bounding box center [909, 421] width 649 height 13
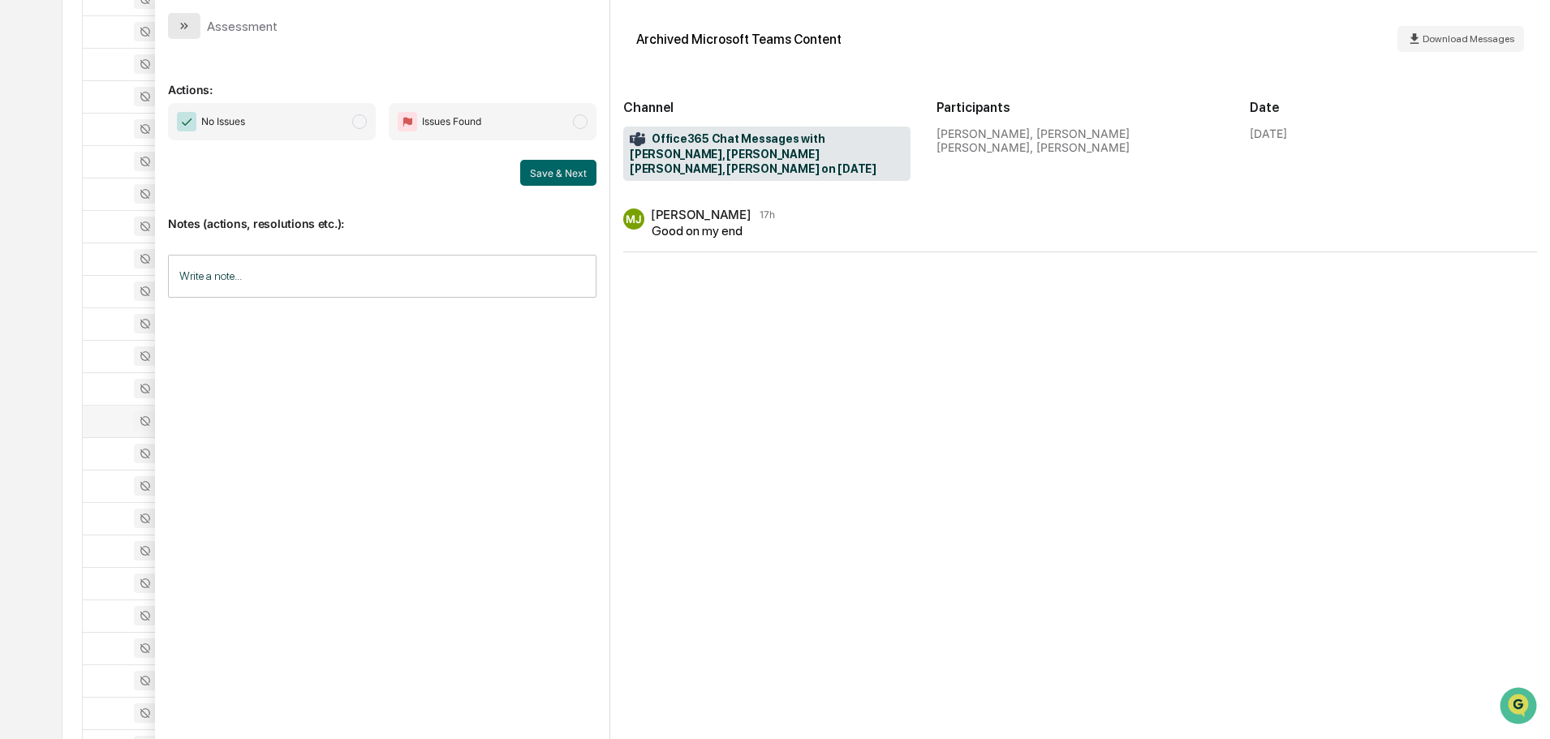
click at [191, 31] on button "modal" at bounding box center [184, 26] width 32 height 26
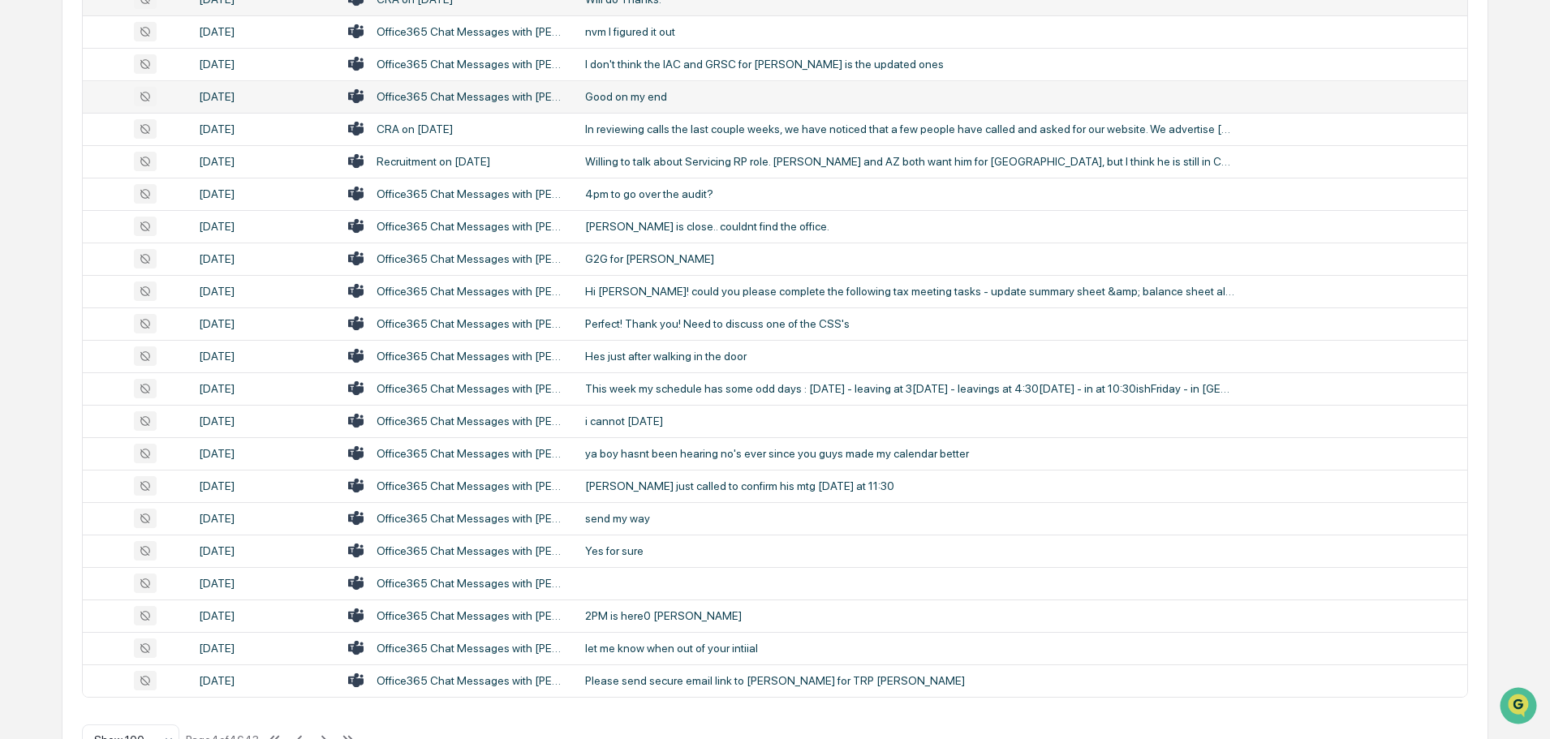
scroll to position [2972, 0]
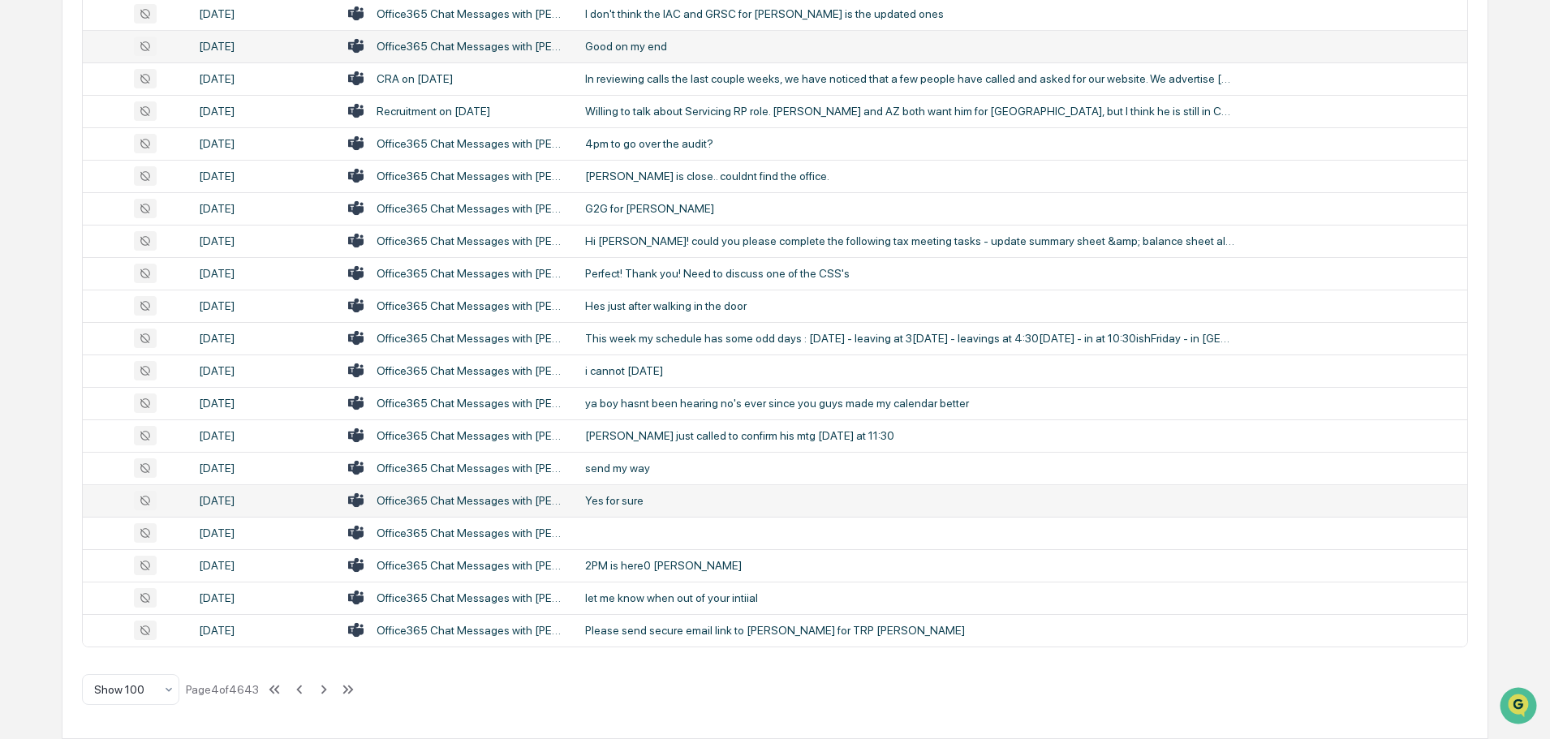
click at [649, 498] on div "Yes for sure" at bounding box center [909, 500] width 649 height 13
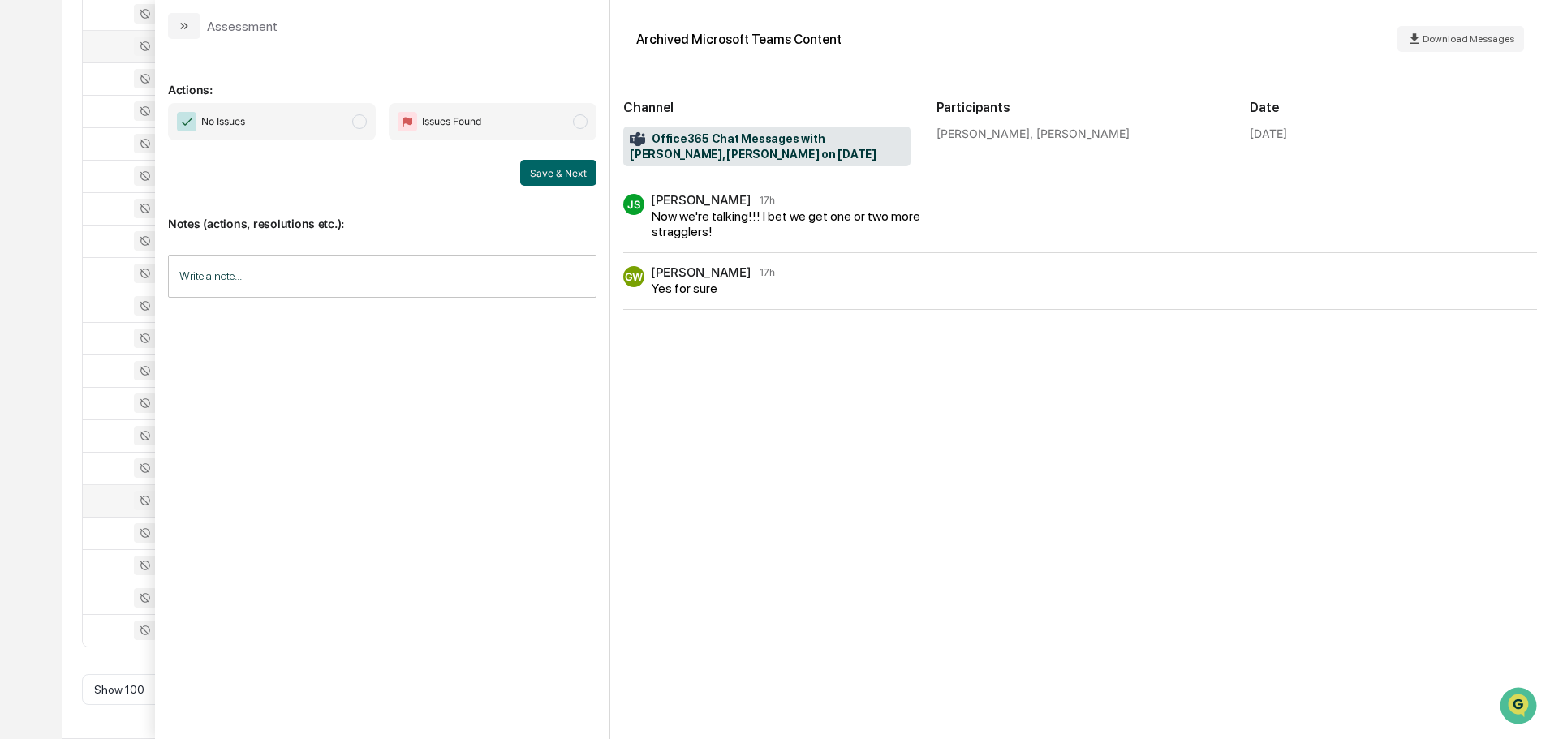
click at [187, 26] on icon "modal" at bounding box center [186, 26] width 4 height 6
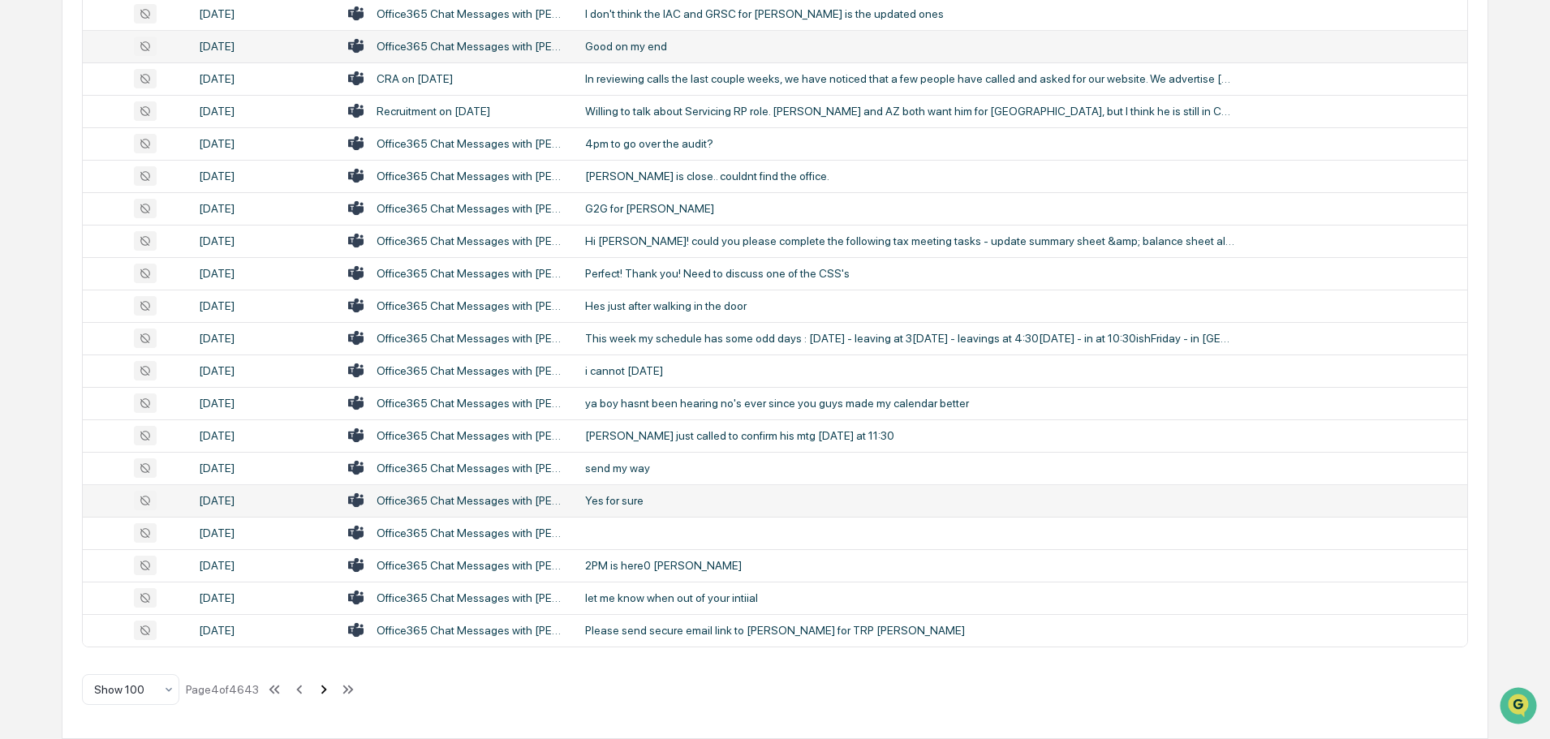
click at [326, 692] on icon at bounding box center [324, 689] width 6 height 9
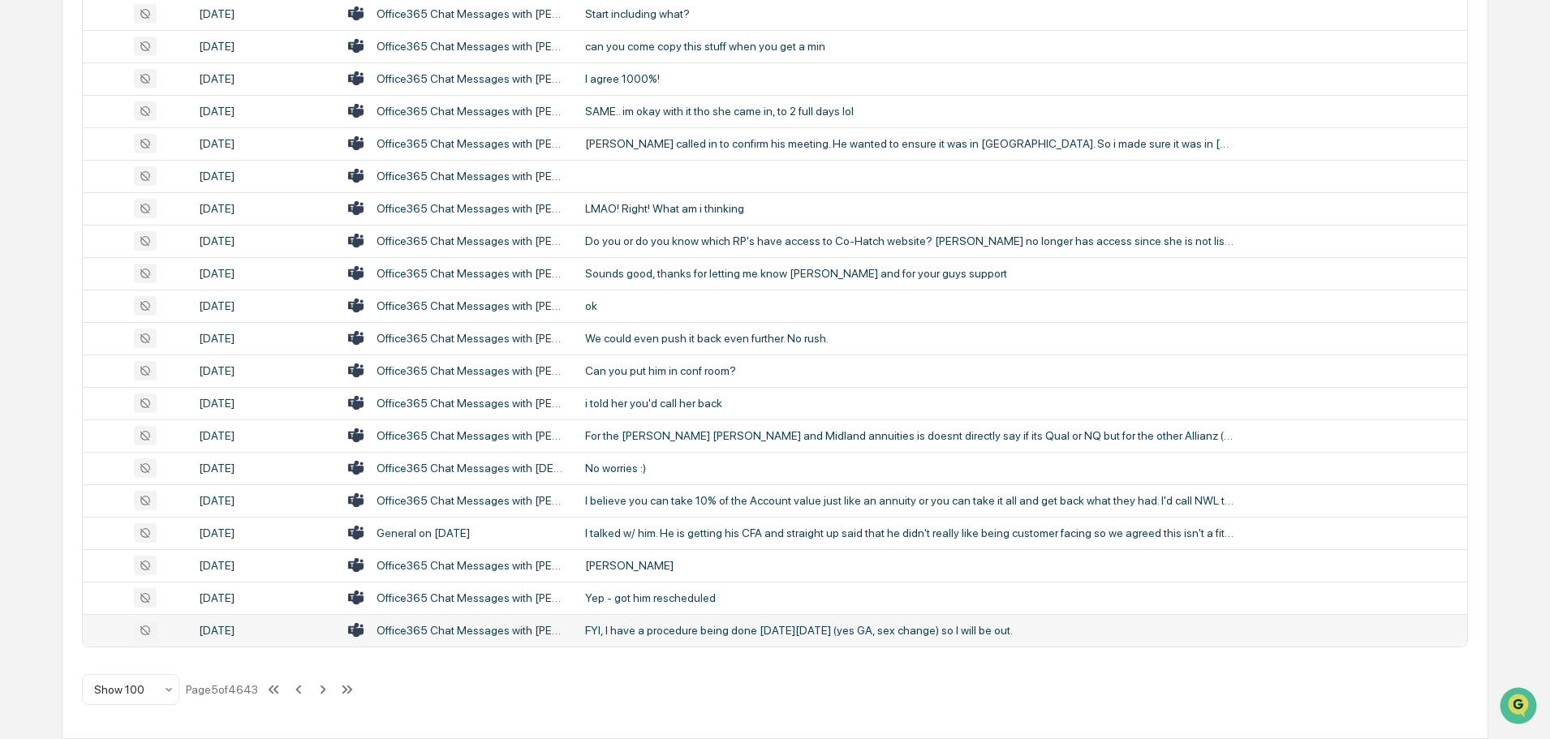
click at [665, 633] on div "FYI, I have a procedure being done [DATE][DATE] (yes GA, sex change) so I will …" at bounding box center [909, 630] width 649 height 13
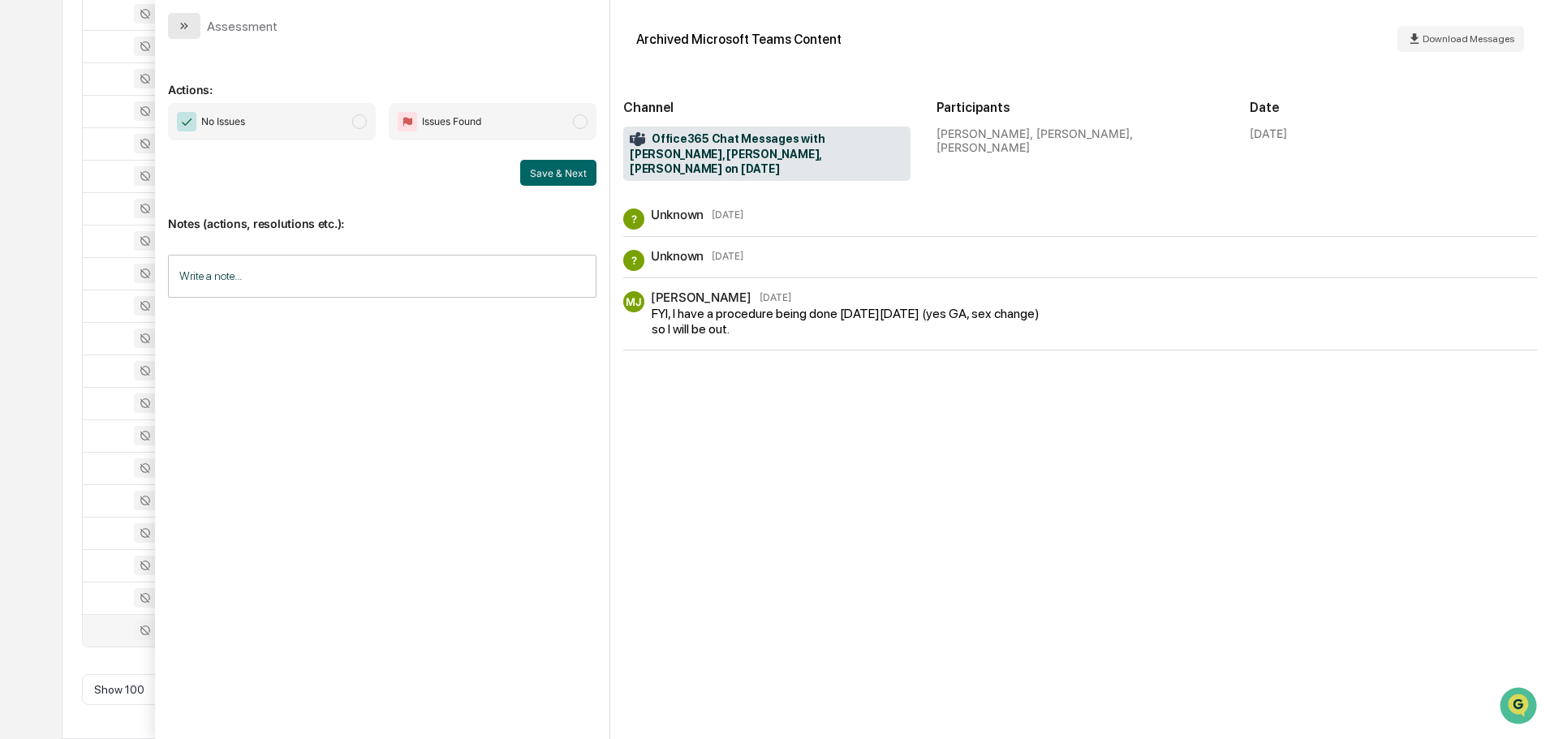
click at [187, 26] on icon "modal" at bounding box center [186, 26] width 4 height 6
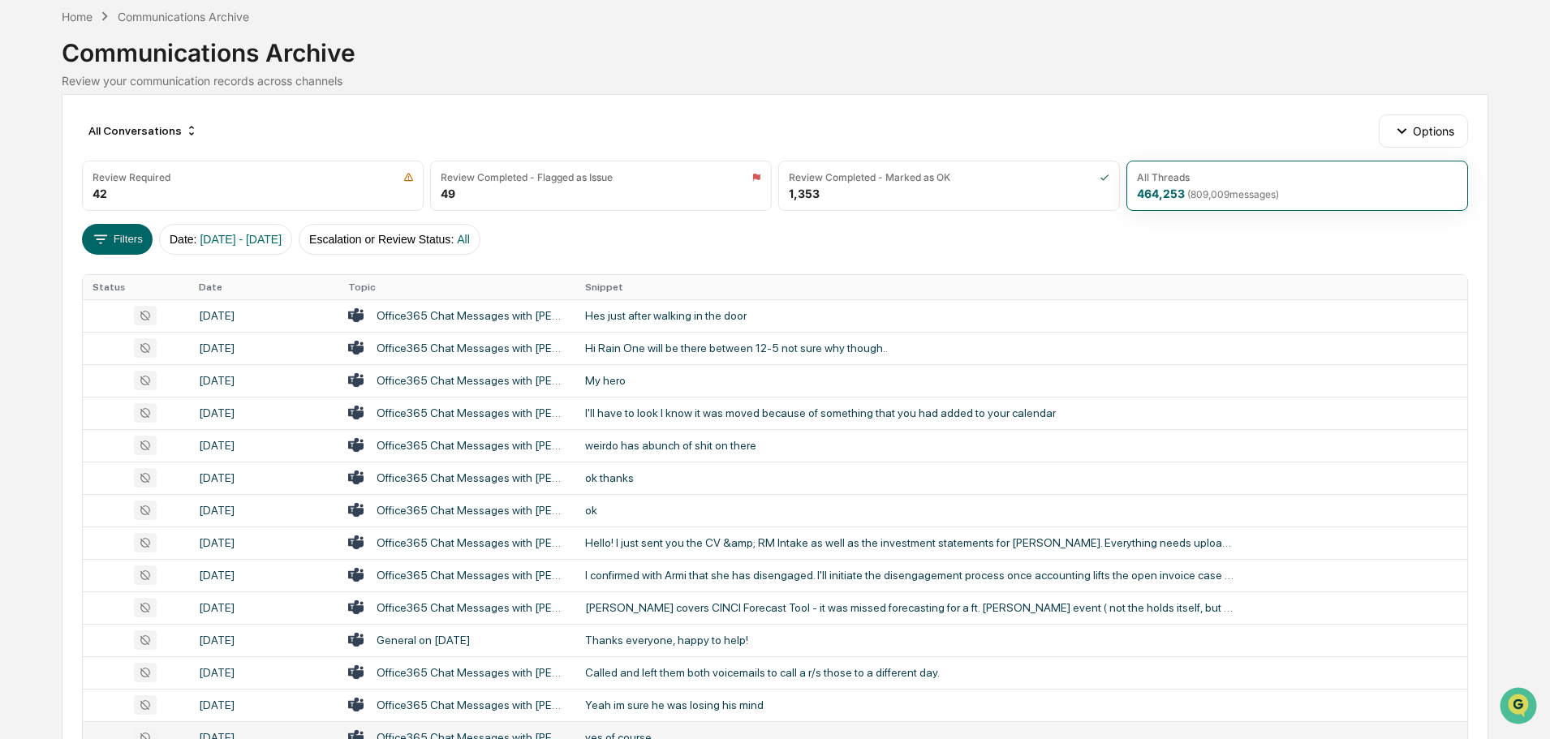
scroll to position [50, 0]
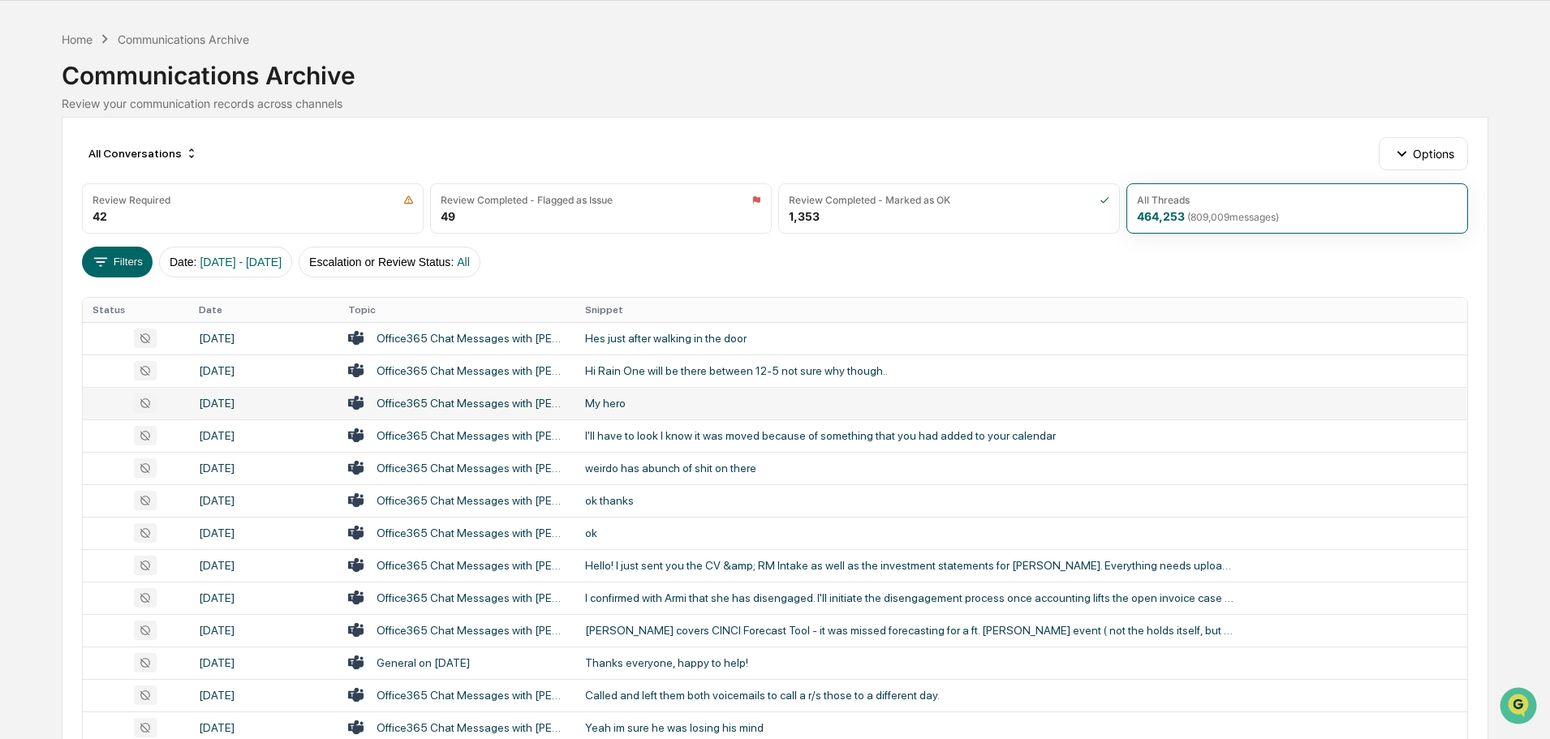
click at [670, 400] on div "My hero" at bounding box center [909, 403] width 649 height 13
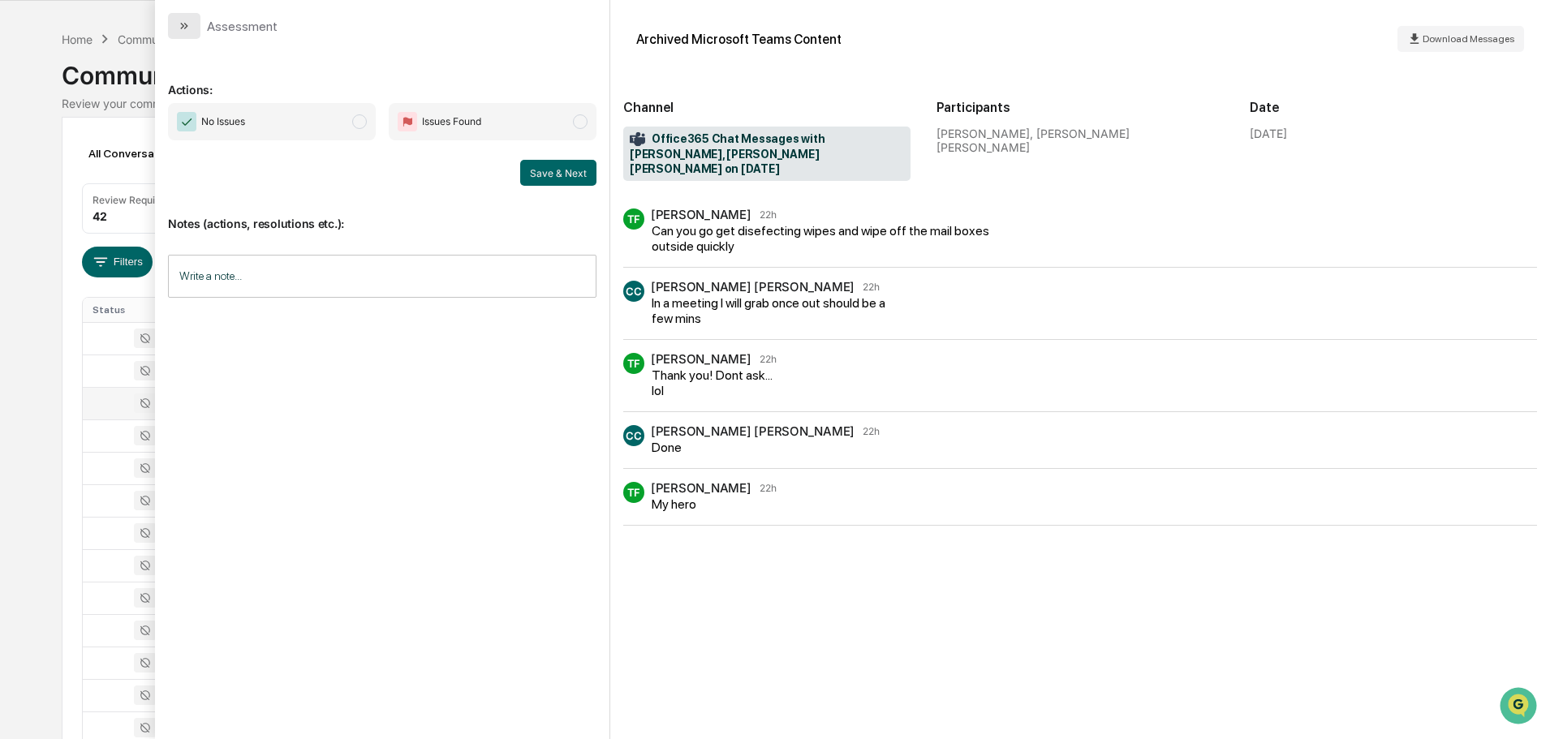
click at [189, 28] on icon "modal" at bounding box center [184, 25] width 13 height 13
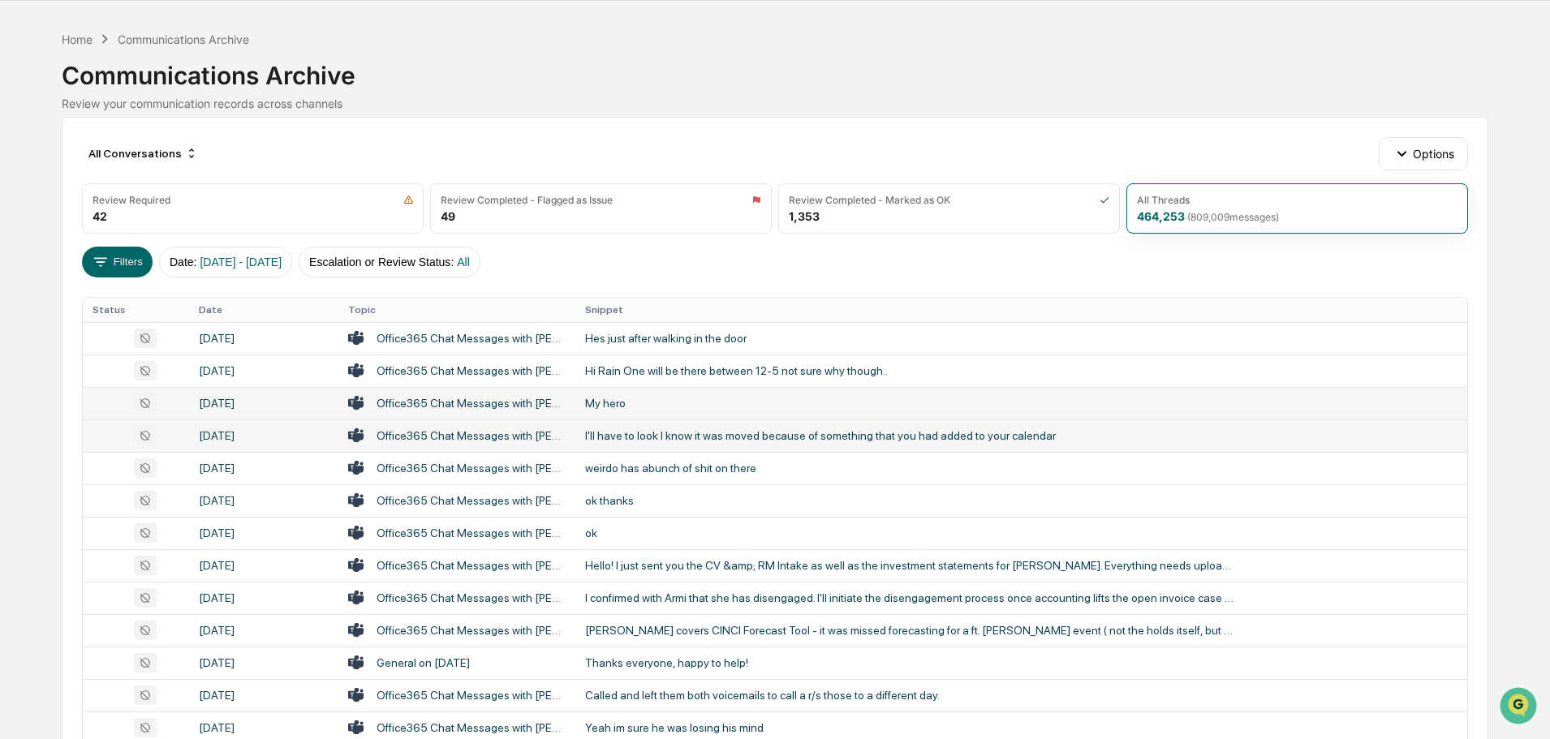
click at [700, 444] on td "I'll have to look I know it was moved because of something that you had added t…" at bounding box center [1021, 436] width 892 height 32
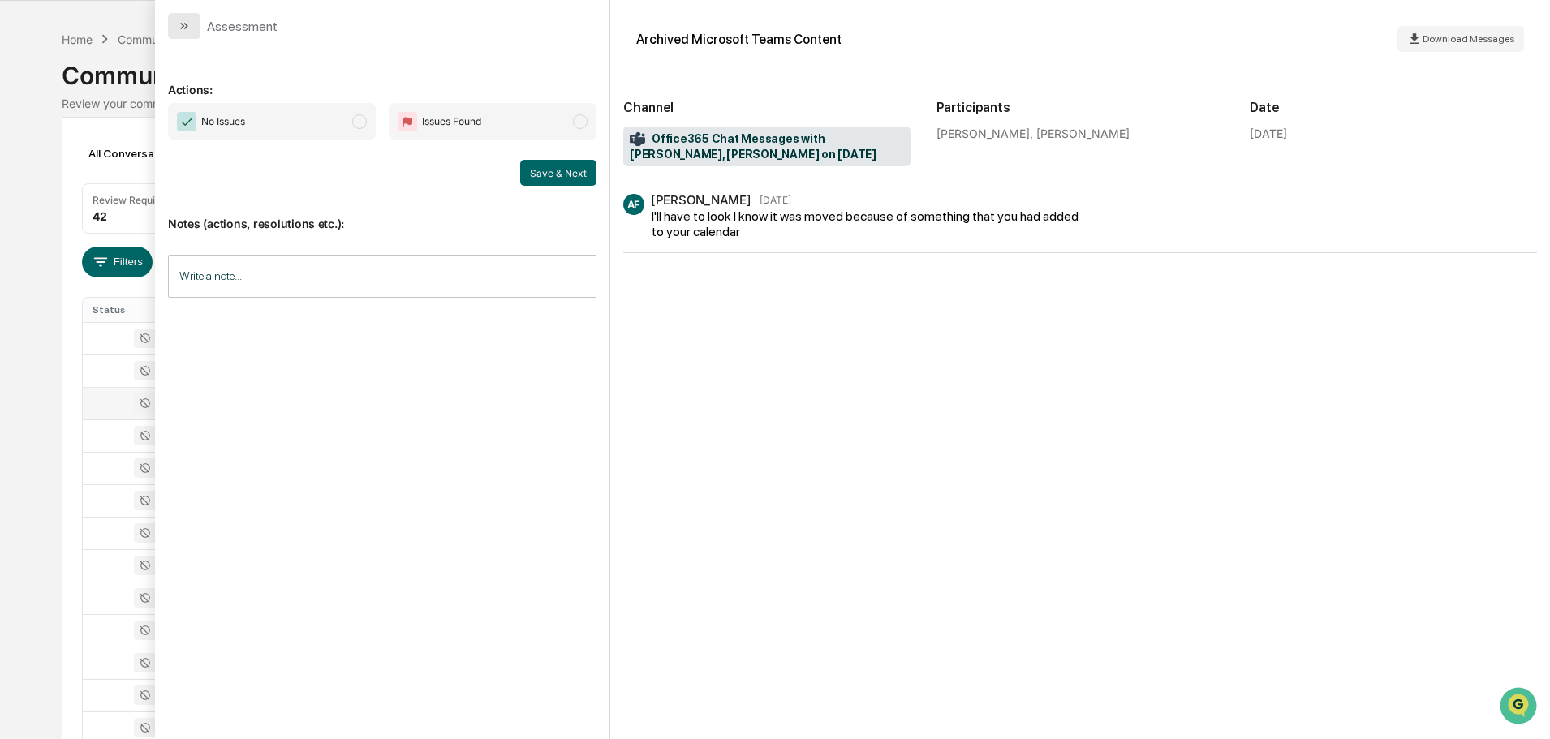
click at [178, 23] on icon "modal" at bounding box center [184, 25] width 13 height 13
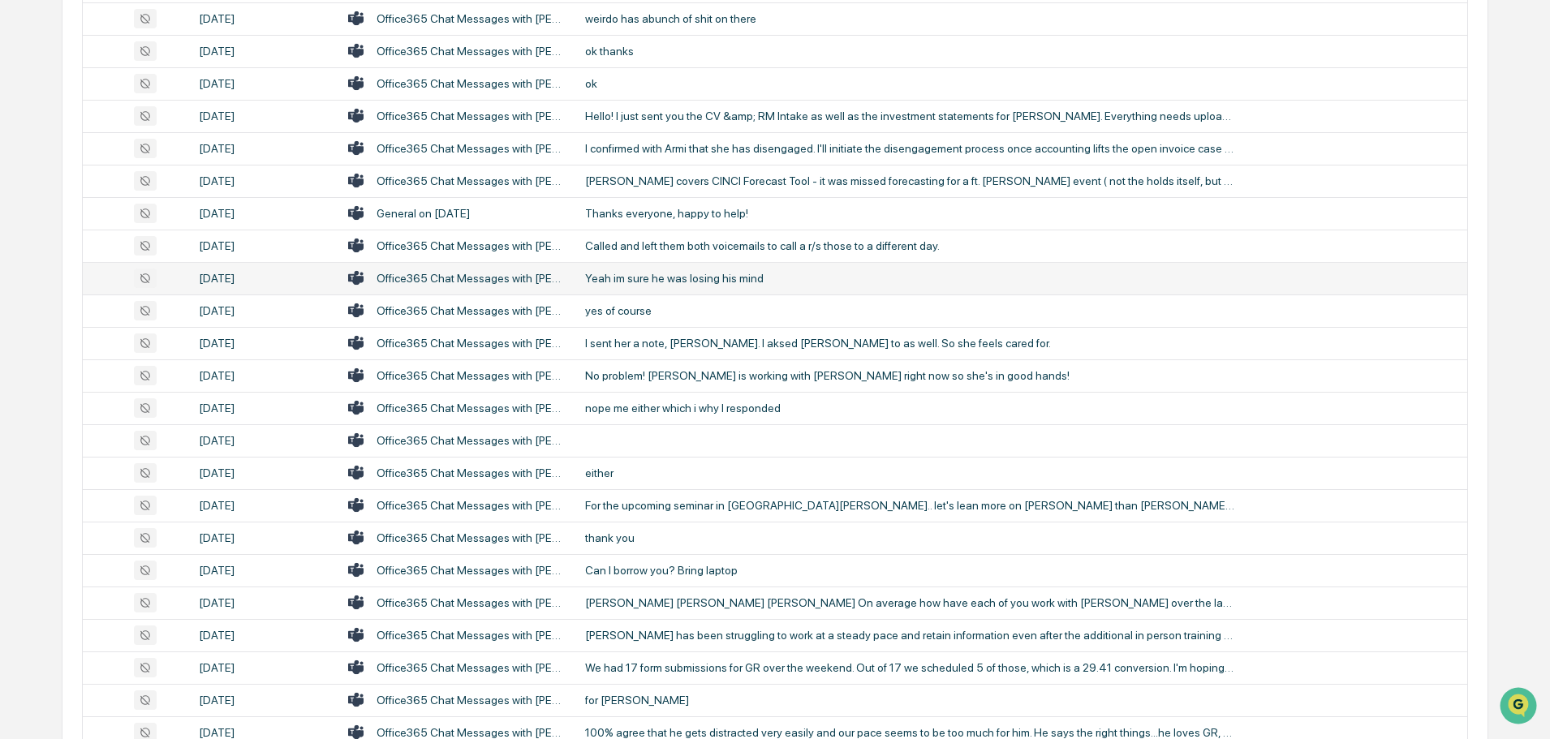
scroll to position [537, 0]
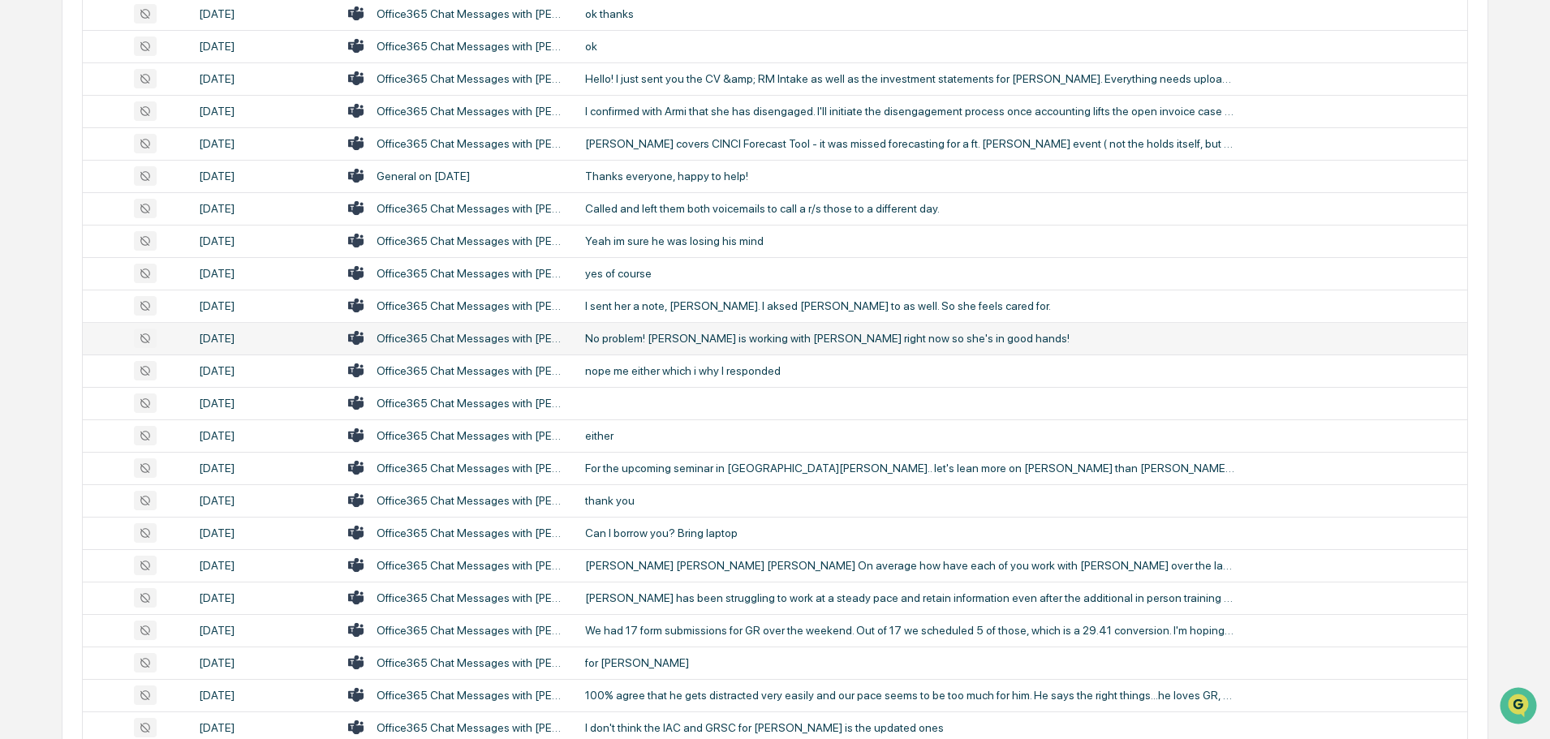
click at [660, 339] on div "No problem! [PERSON_NAME] is working with [PERSON_NAME] right now so she's in g…" at bounding box center [909, 338] width 649 height 13
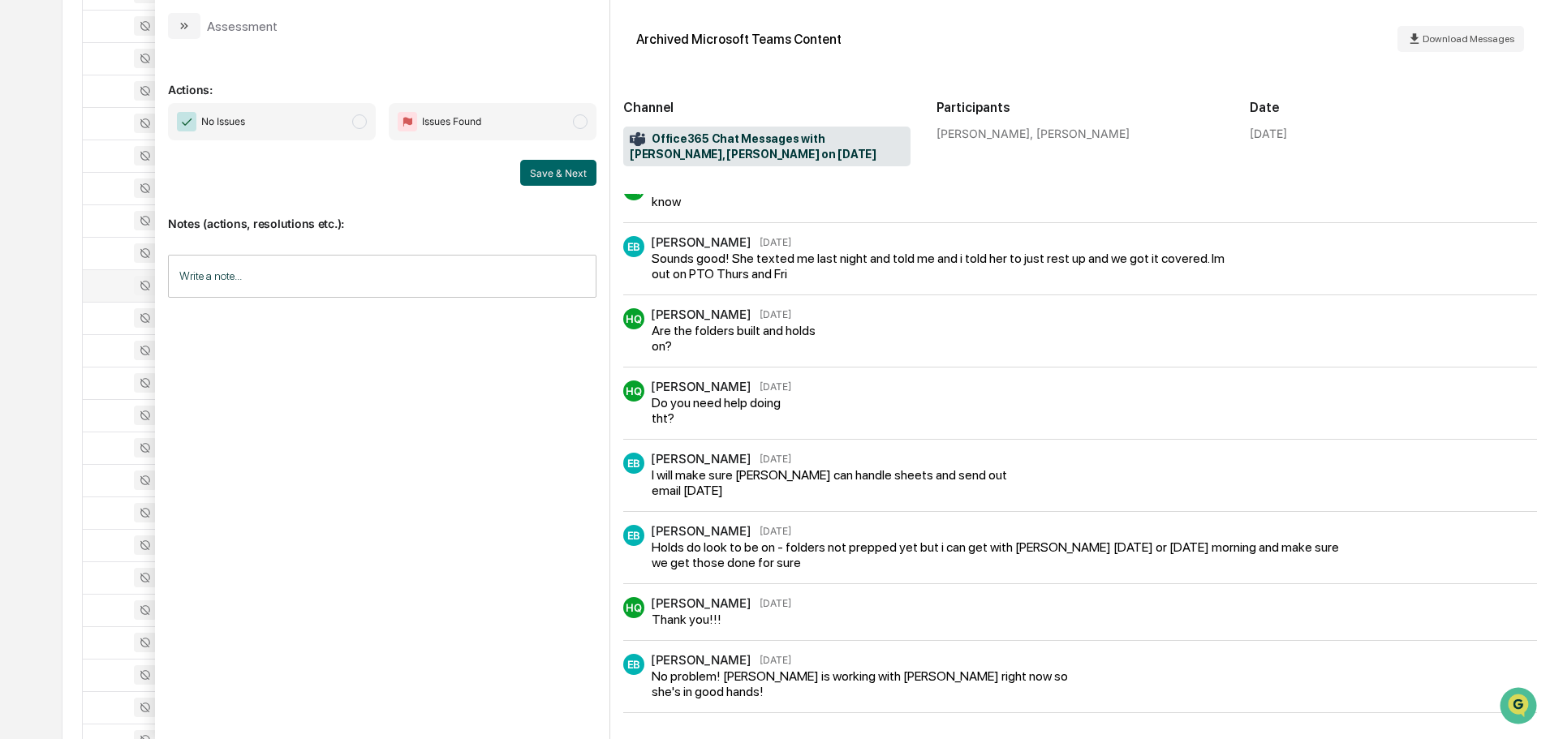
scroll to position [618, 0]
click at [188, 36] on button "modal" at bounding box center [184, 26] width 32 height 26
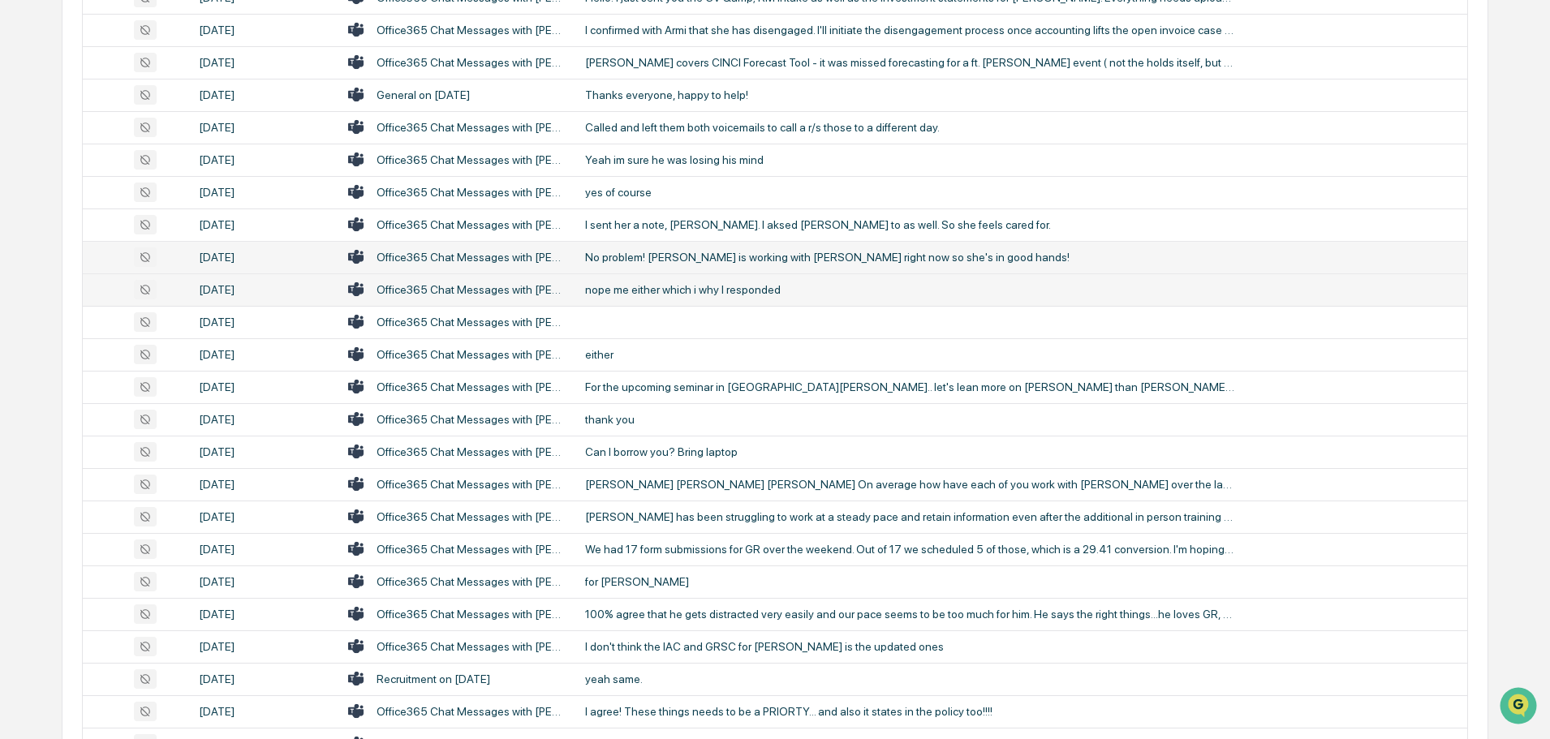
click at [686, 295] on div "nope me either which i why I responded" at bounding box center [909, 289] width 649 height 13
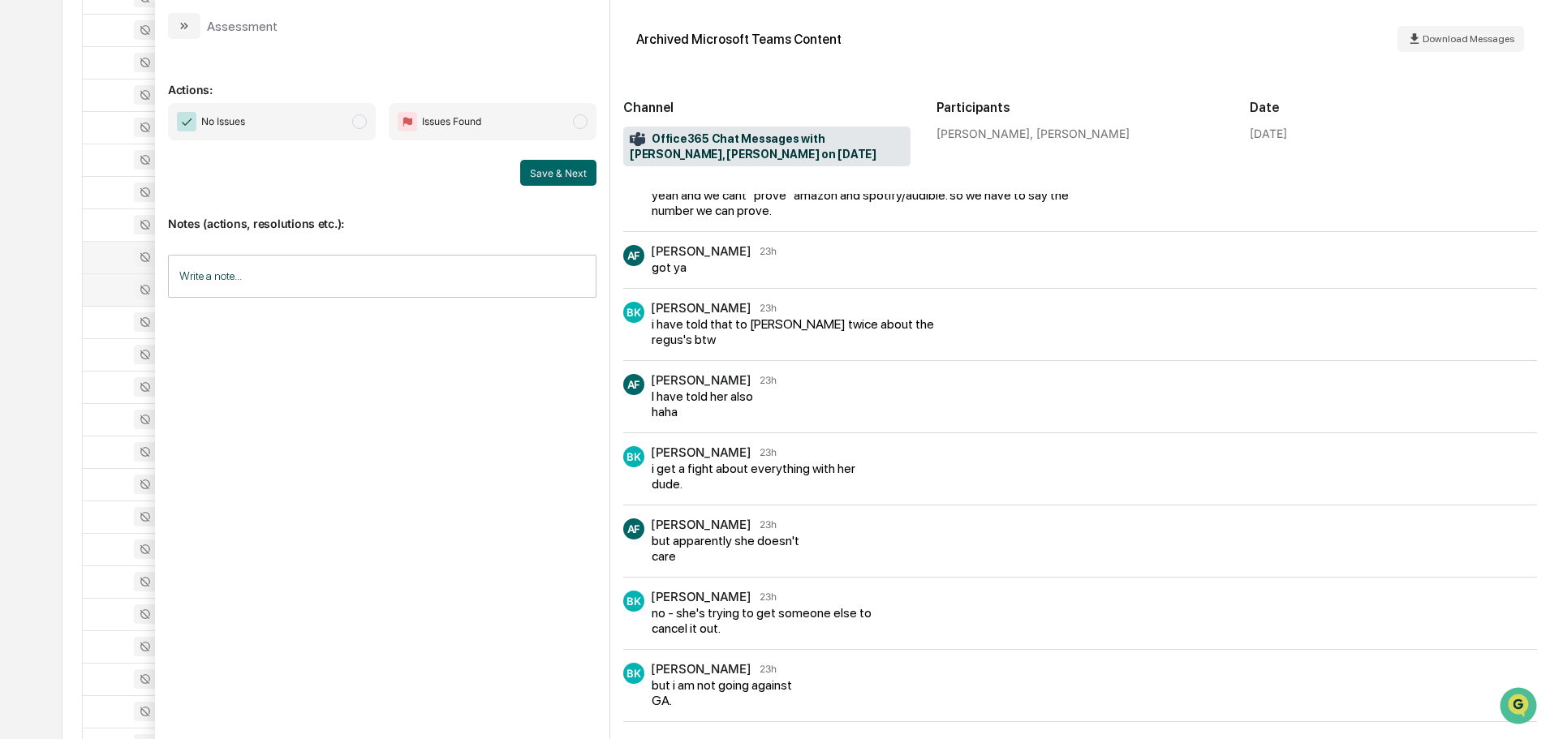
scroll to position [815, 0]
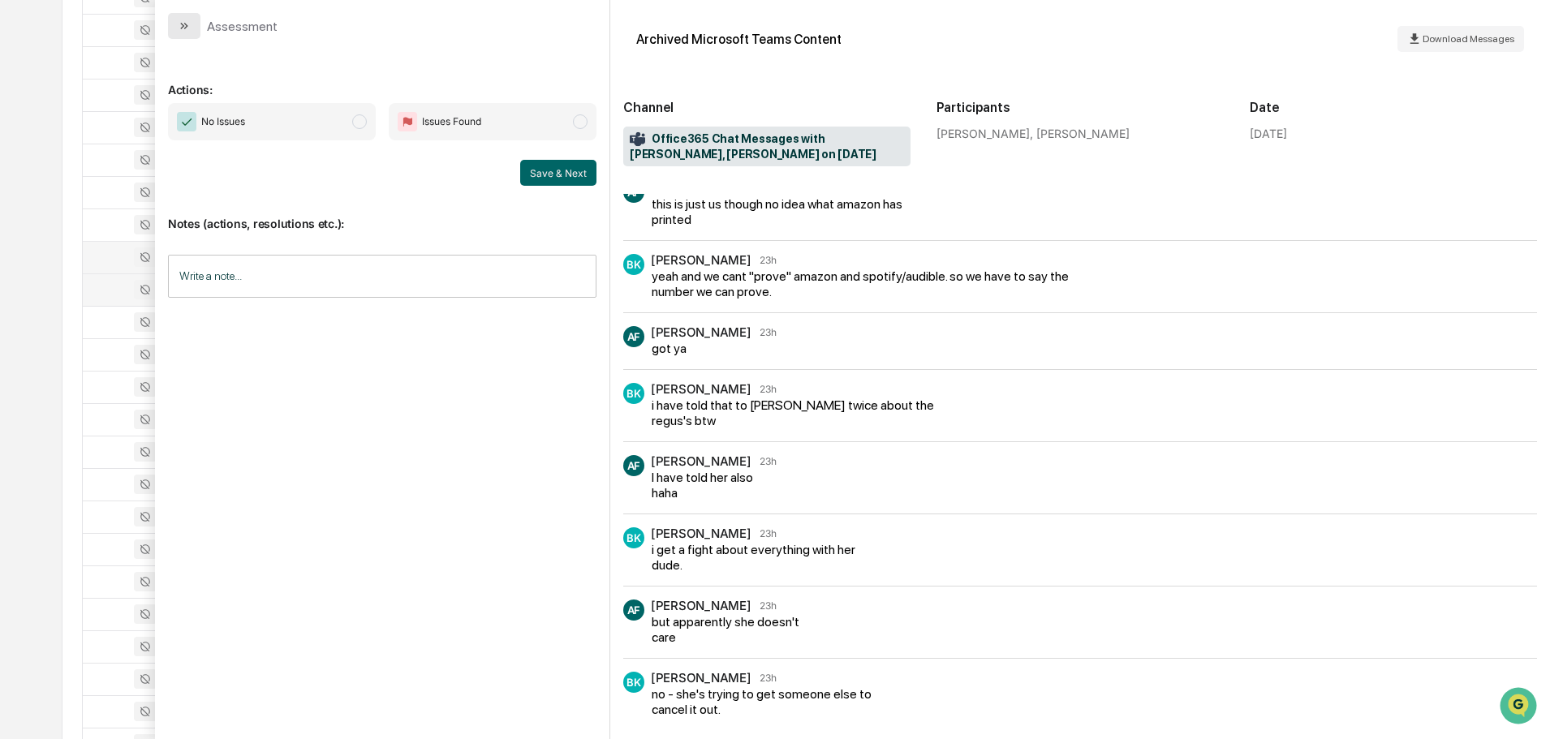
click at [187, 21] on icon "modal" at bounding box center [184, 25] width 13 height 13
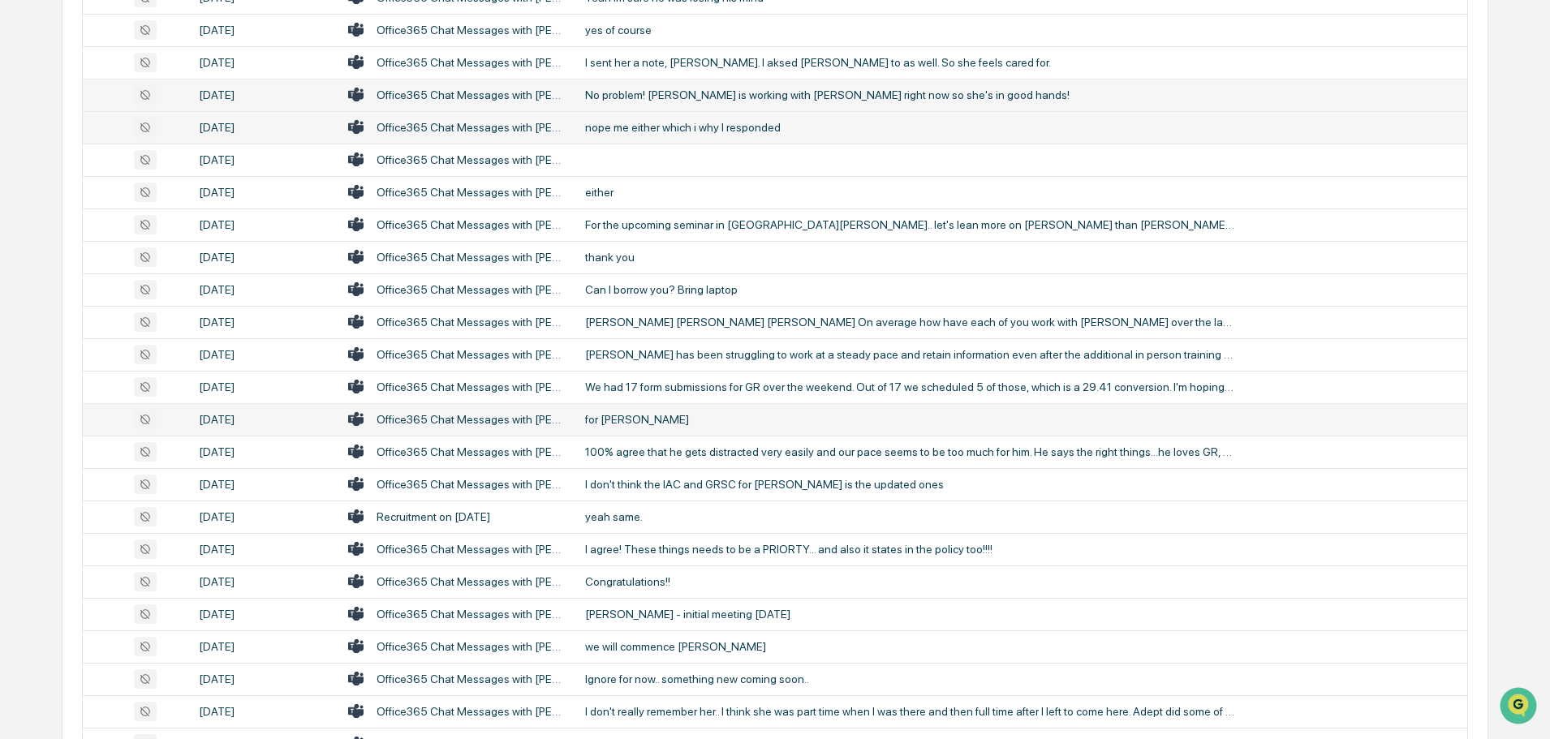
scroll to position [862, 0]
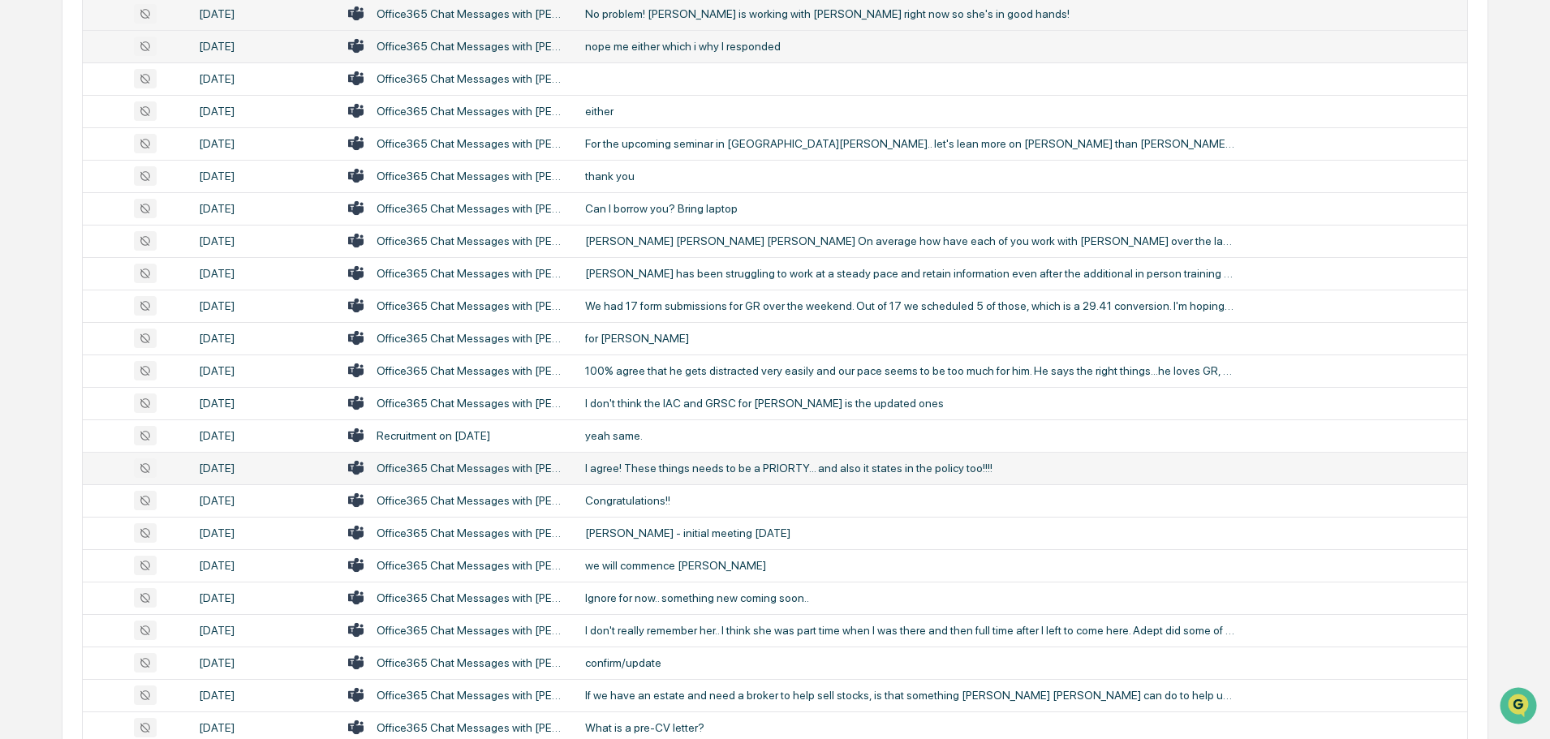
click at [690, 462] on div "I agree! These things needs to be a PRIORTY... and also it states in the policy…" at bounding box center [909, 468] width 649 height 13
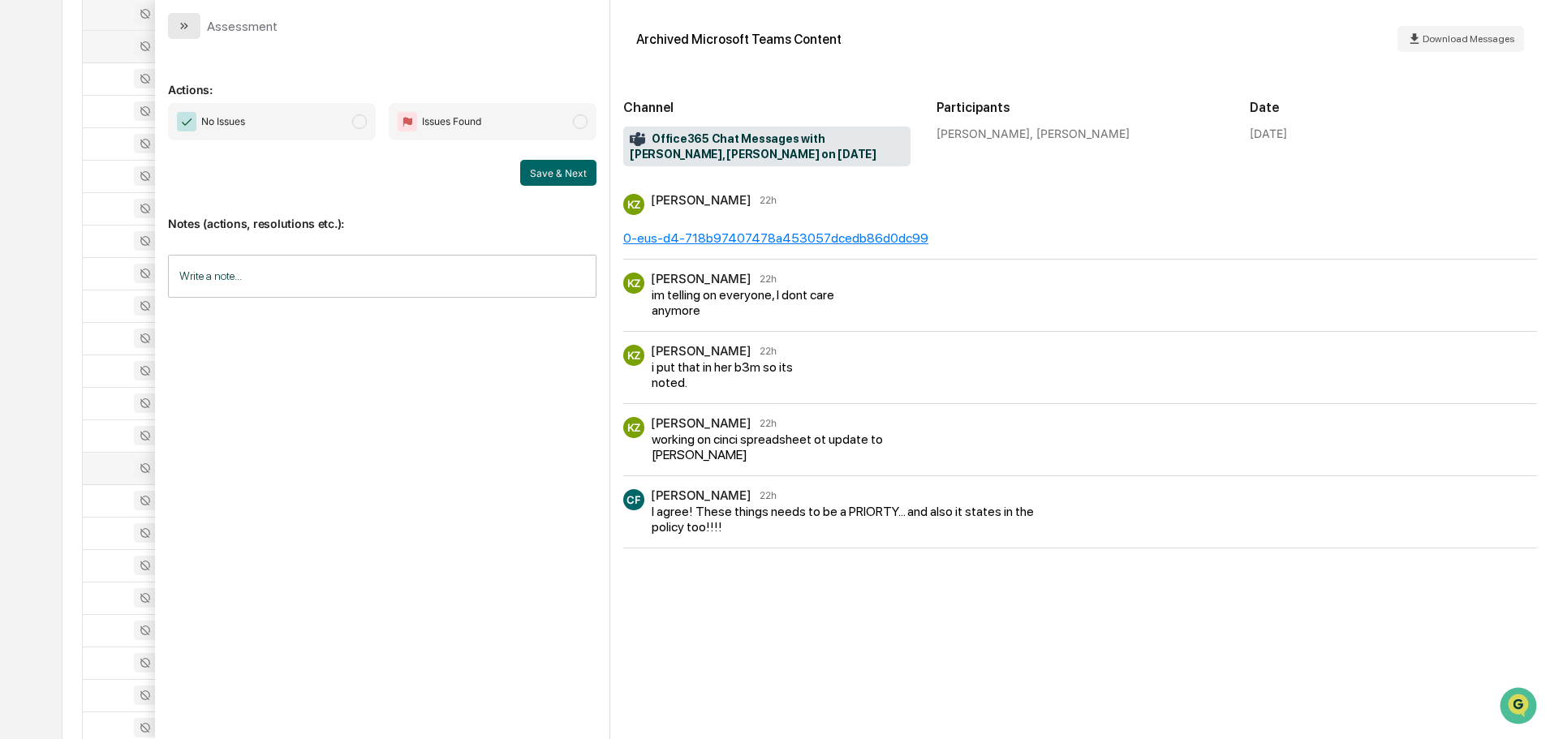
click at [185, 23] on icon "modal" at bounding box center [184, 25] width 13 height 13
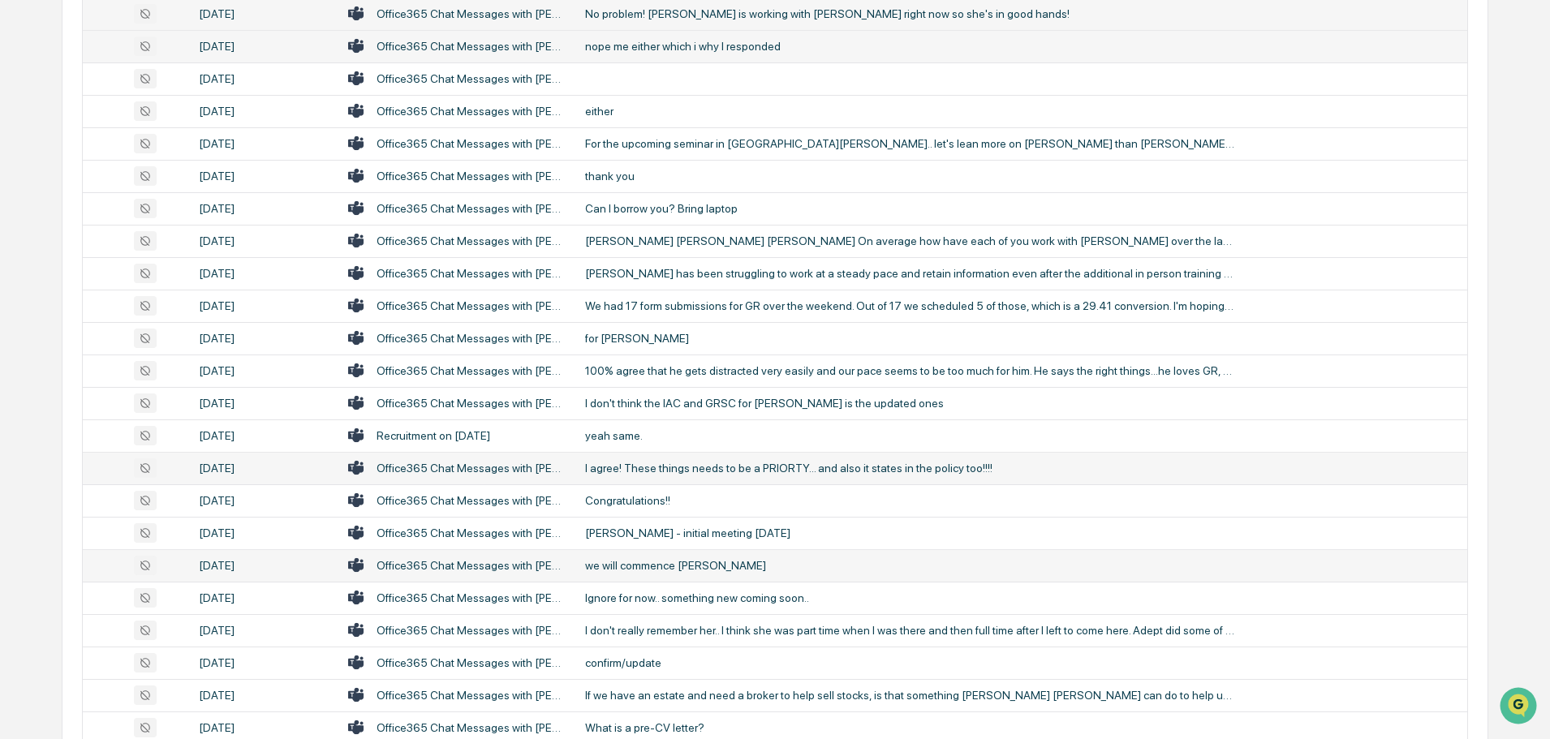
click at [637, 572] on td "we will commence [PERSON_NAME]" at bounding box center [1021, 565] width 892 height 32
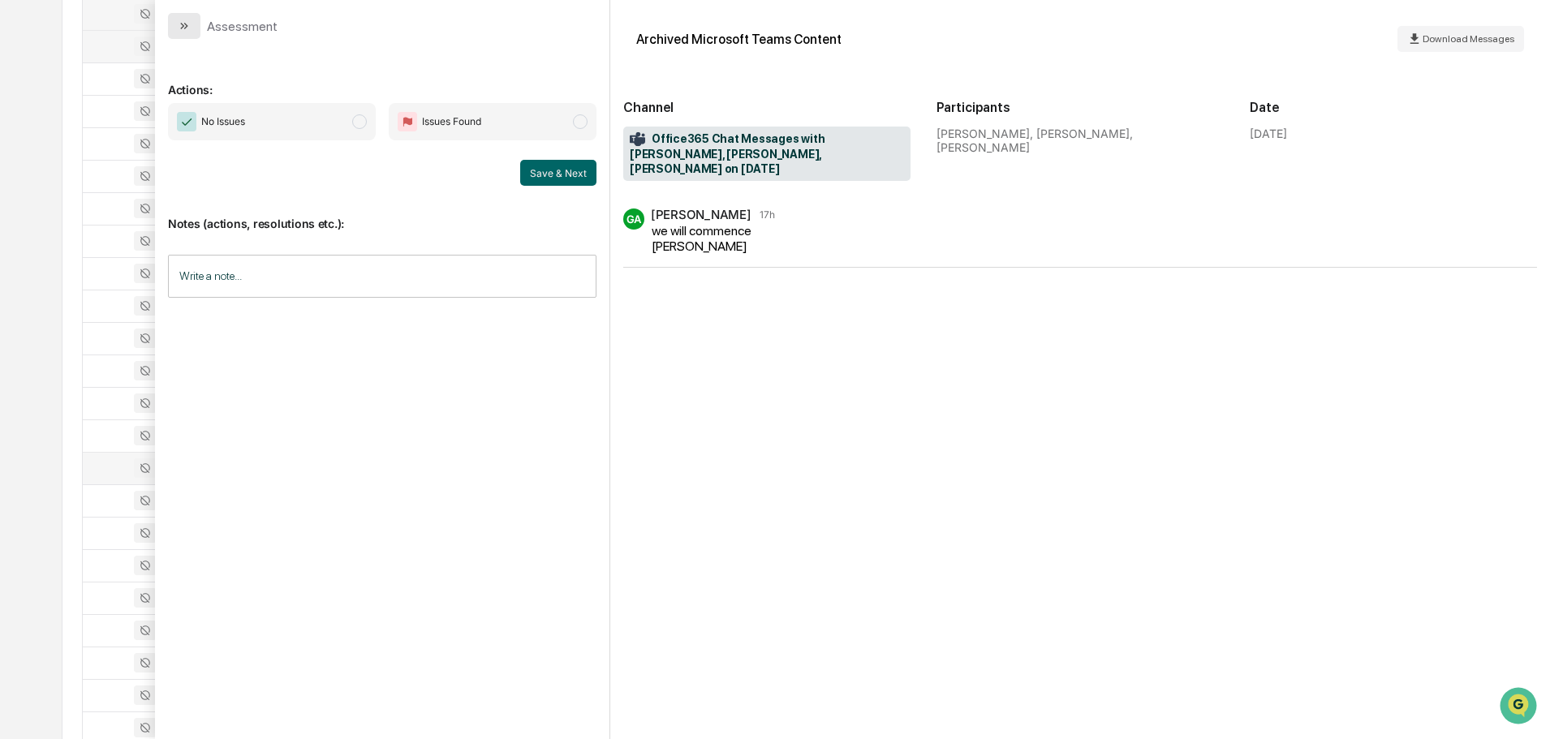
click at [181, 27] on icon "modal" at bounding box center [184, 25] width 13 height 13
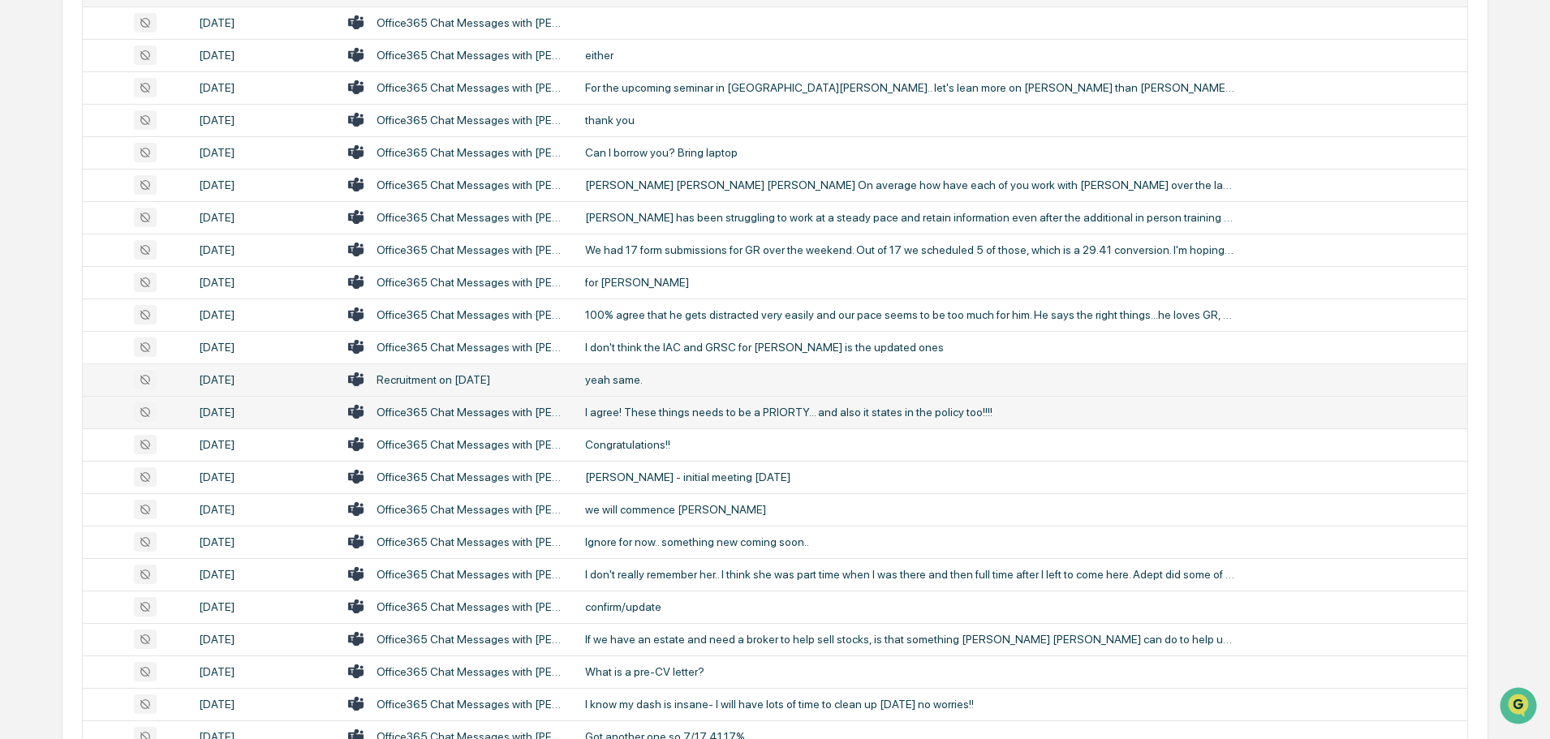
scroll to position [943, 0]
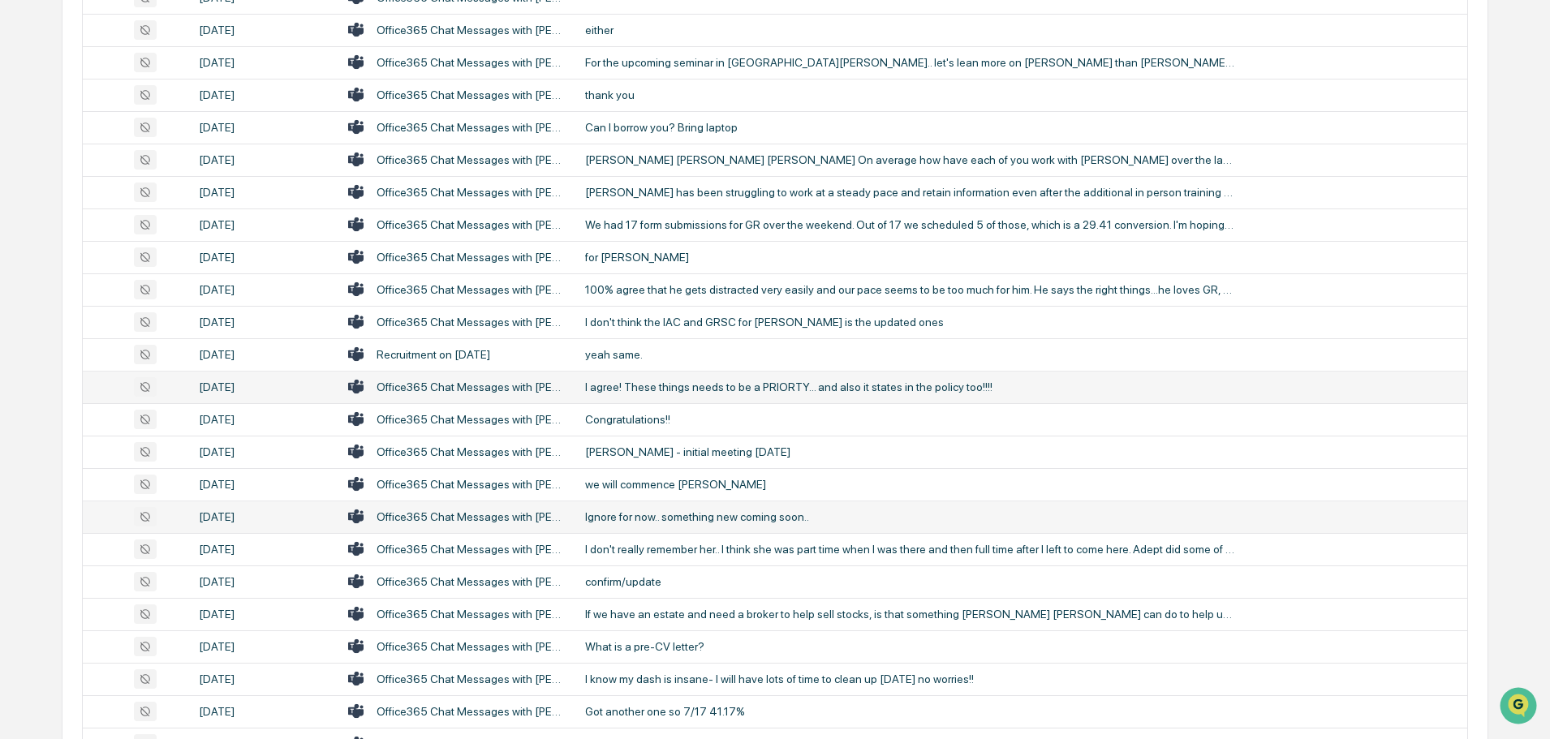
click at [650, 517] on div "Ignore for now.. something new coming soon.." at bounding box center [909, 517] width 649 height 13
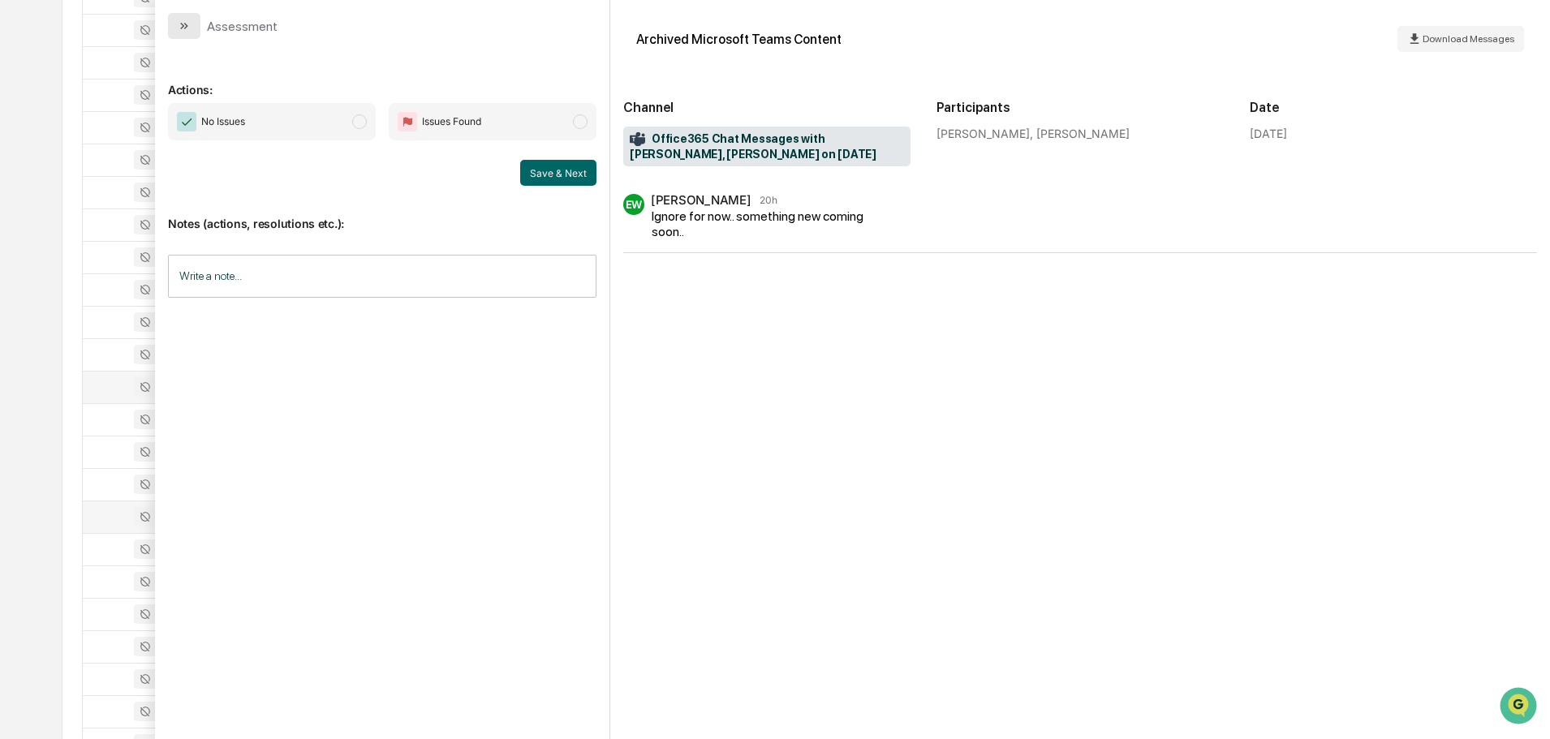
click at [196, 31] on button "modal" at bounding box center [184, 26] width 32 height 26
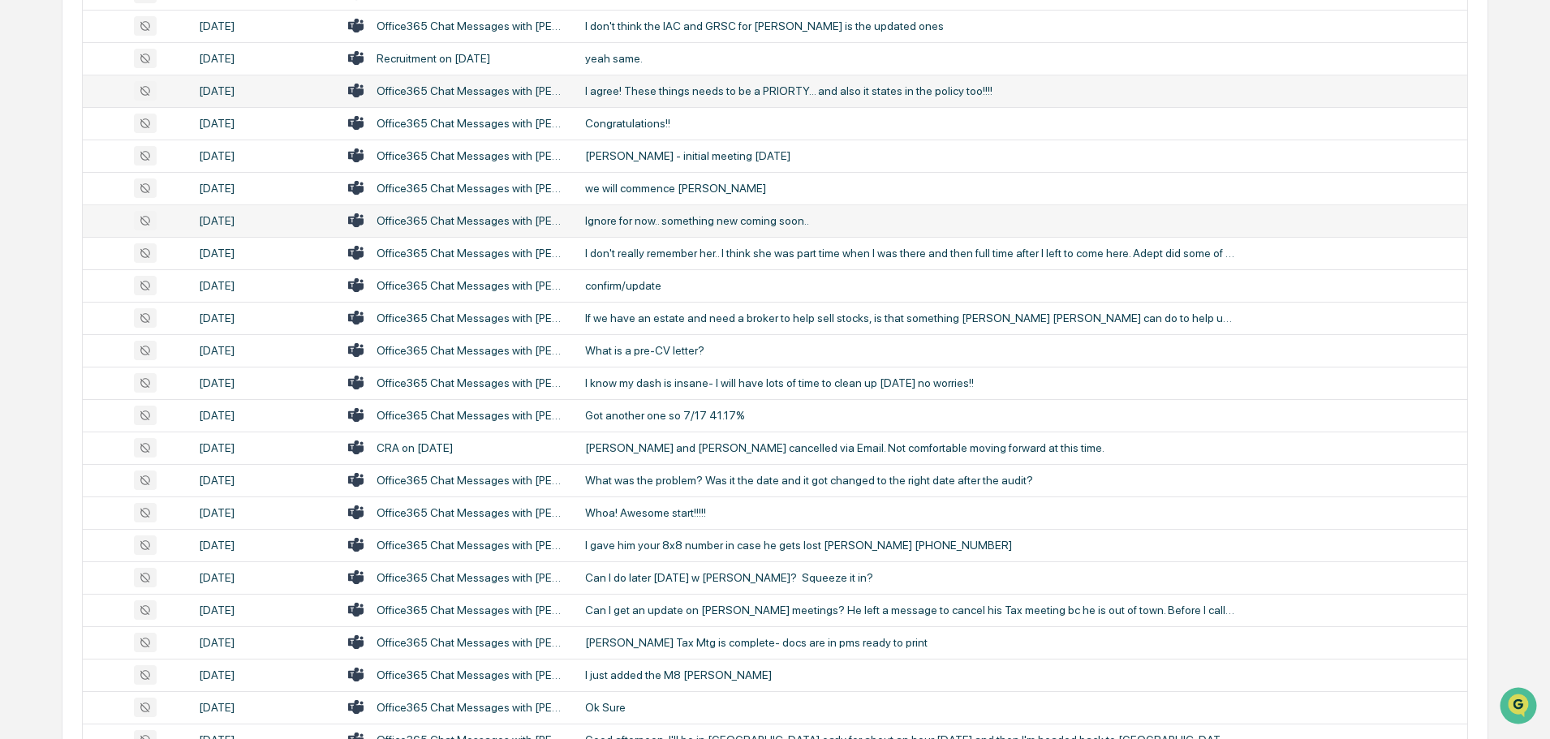
scroll to position [1268, 0]
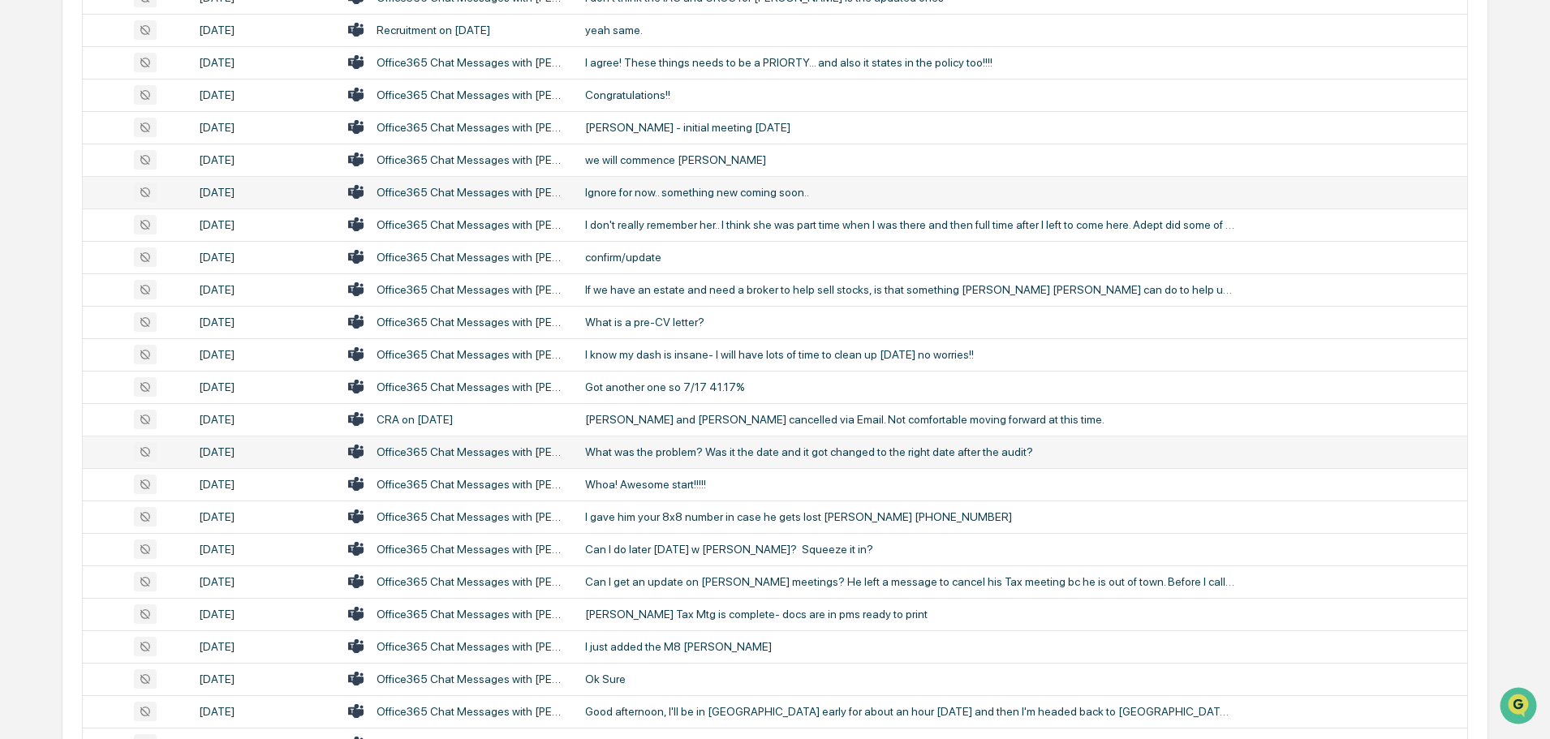
click at [659, 447] on div "What was the problem? Was it the date and it got changed to the right date afte…" at bounding box center [909, 452] width 649 height 13
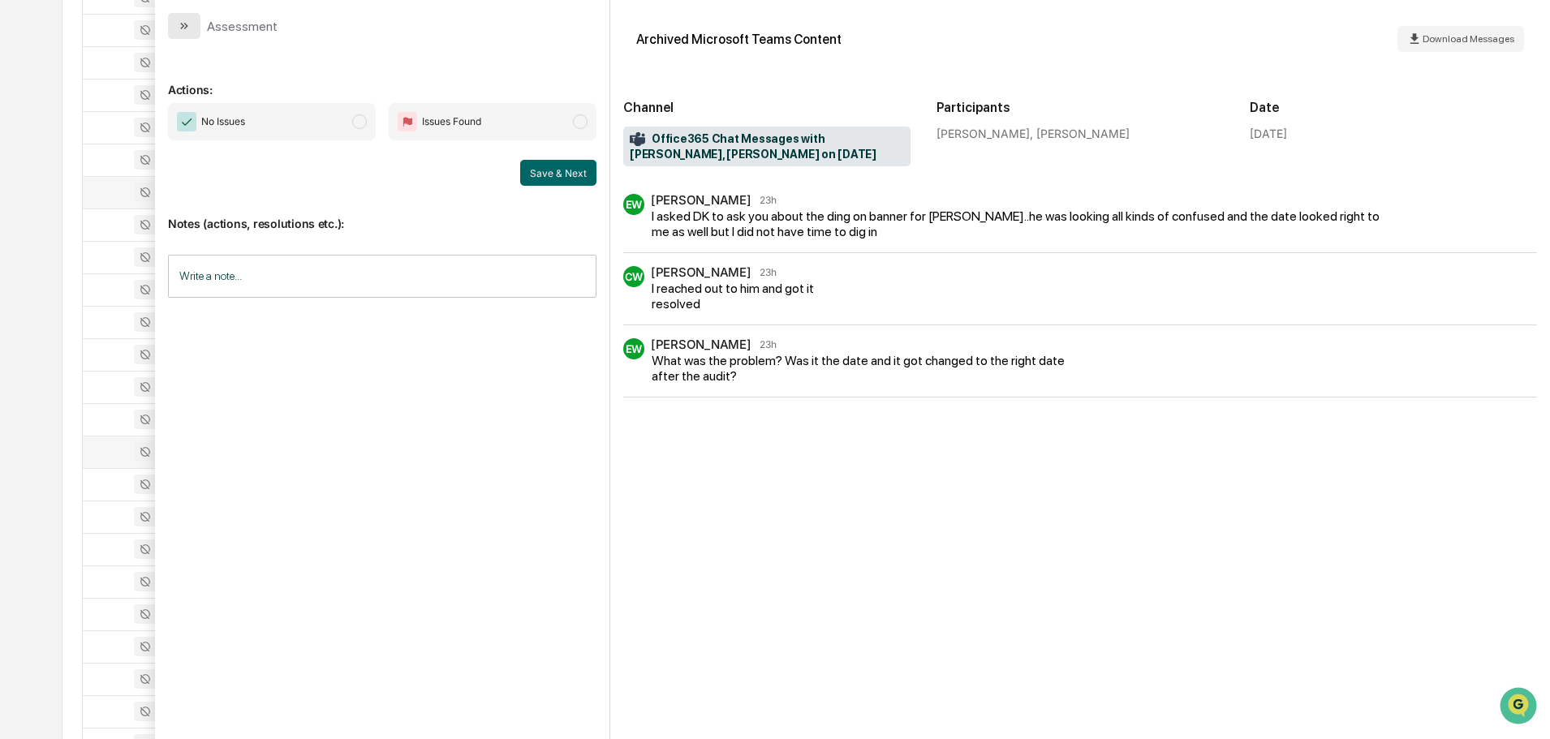
click at [194, 23] on button "modal" at bounding box center [184, 26] width 32 height 26
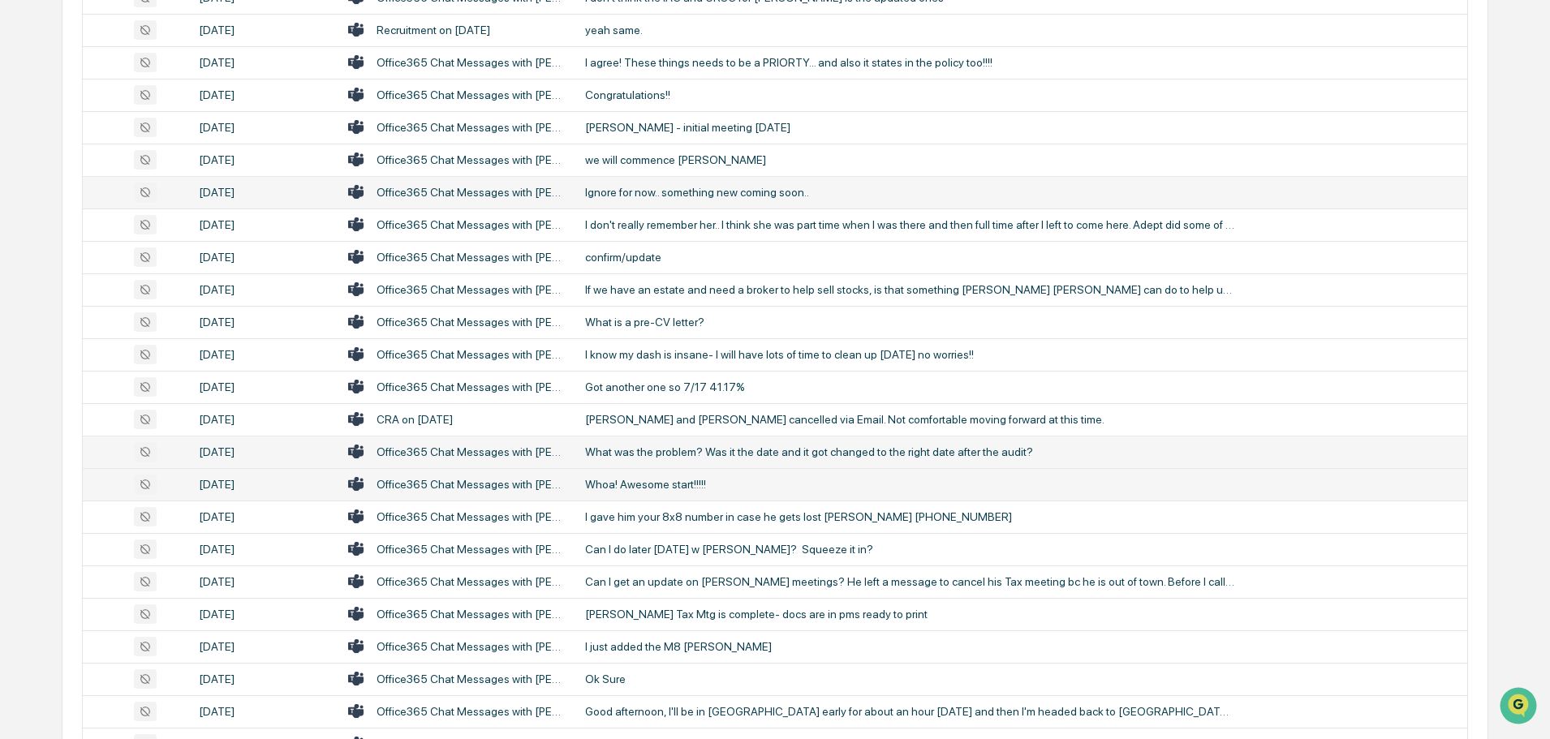
click at [640, 482] on div "Whoa! Awesome start!!!!!" at bounding box center [909, 484] width 649 height 13
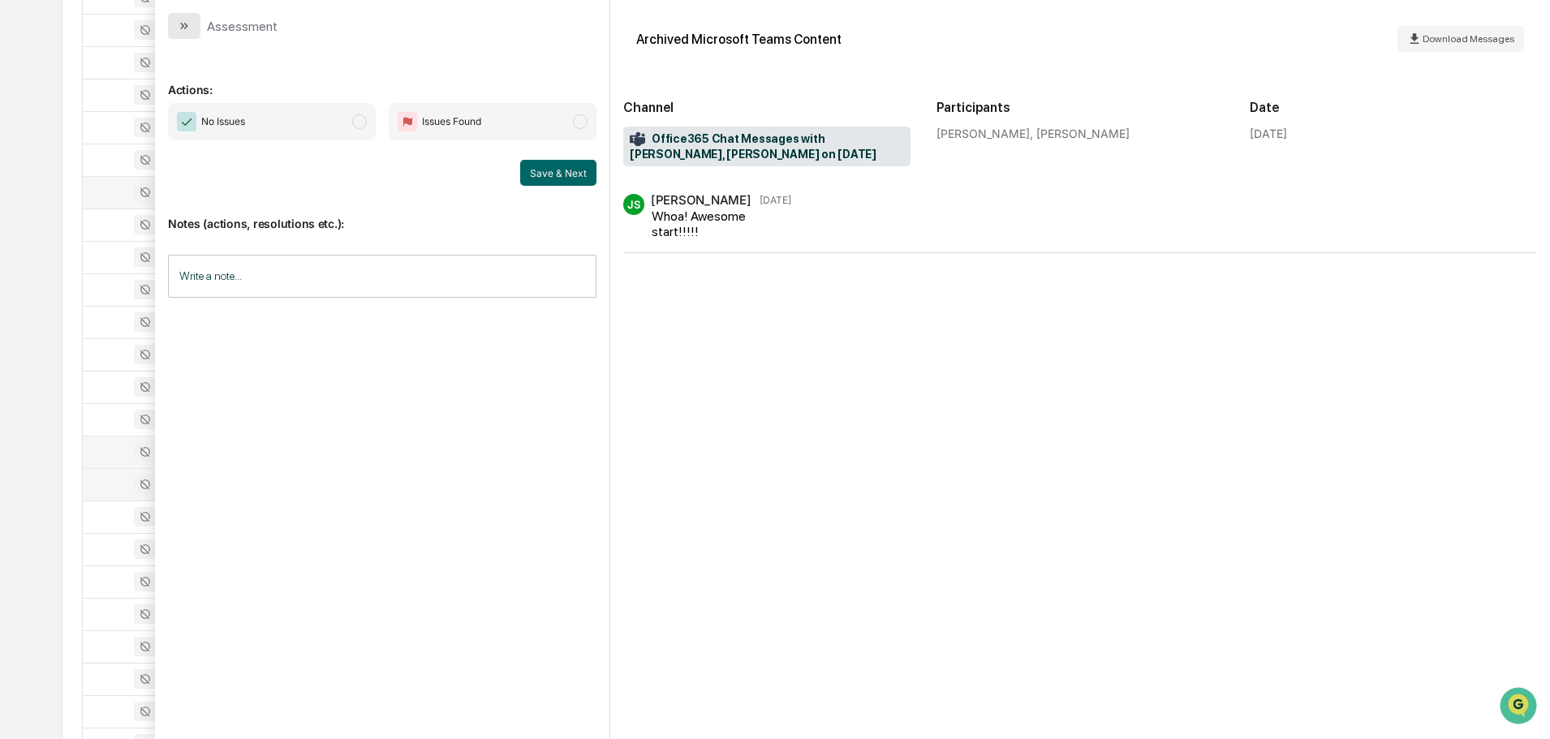
click at [193, 25] on button "modal" at bounding box center [184, 26] width 32 height 26
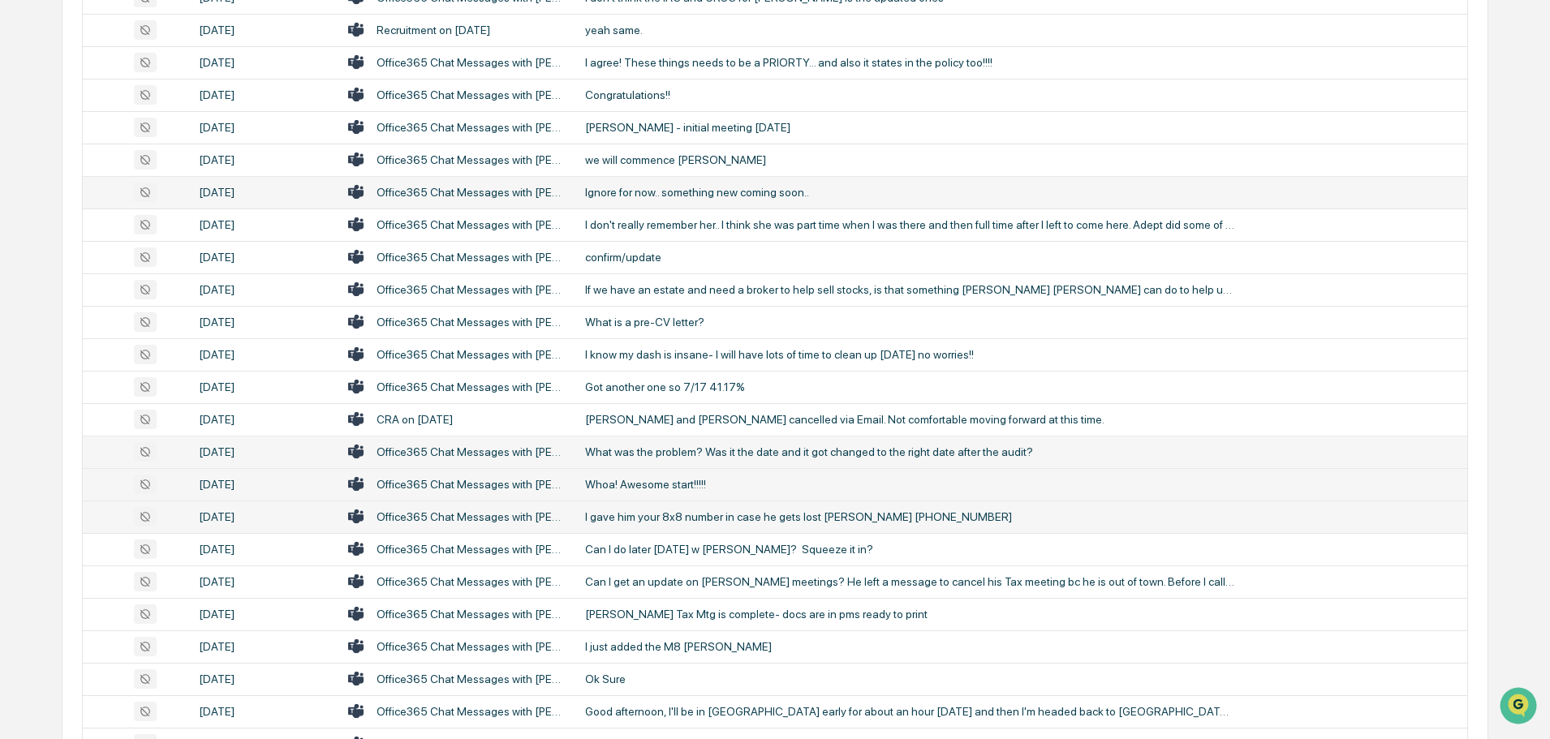
click at [676, 513] on div "I gave him your 8x8 number in case he gets lost [PERSON_NAME] [PHONE_NUMBER]" at bounding box center [909, 517] width 649 height 13
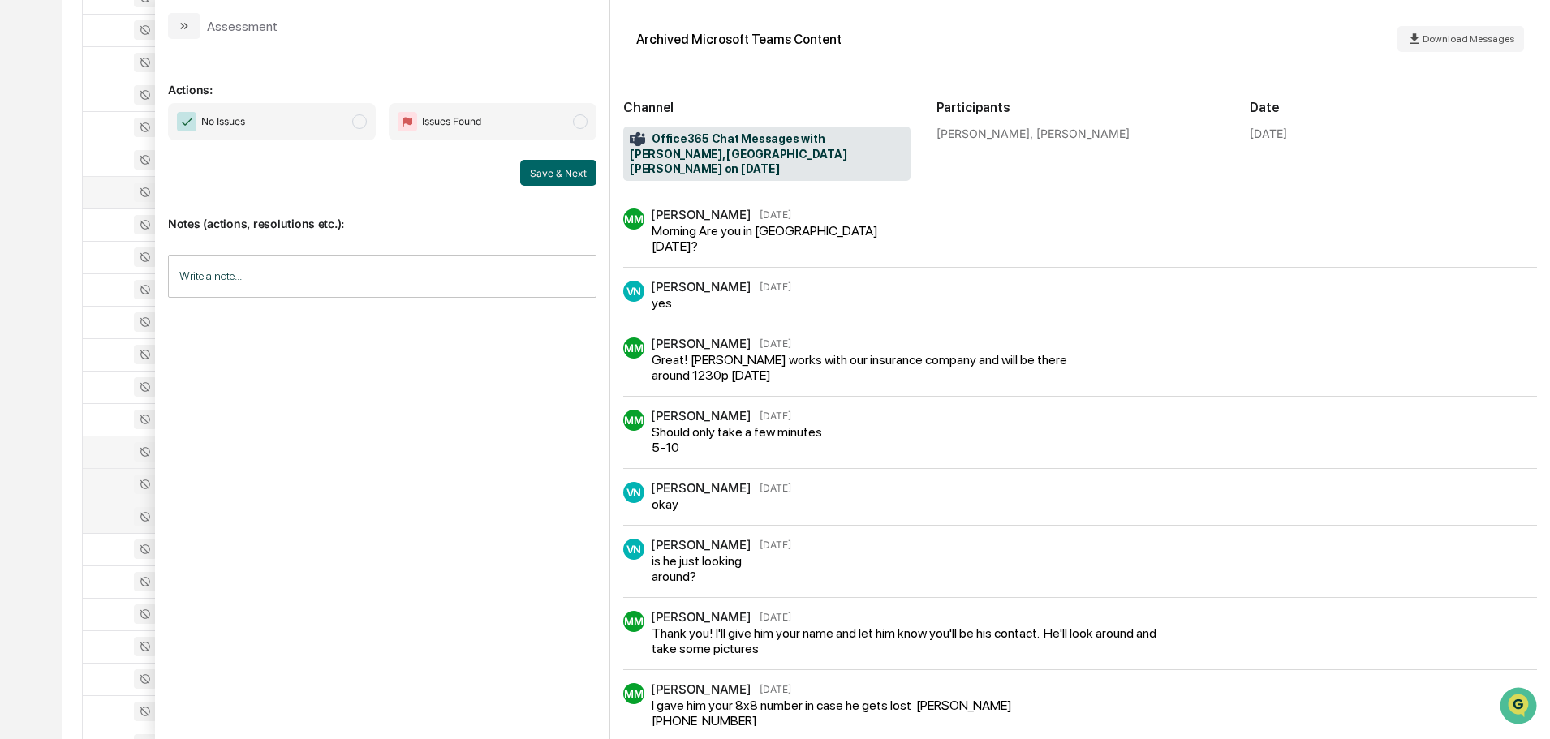
scroll to position [15, 0]
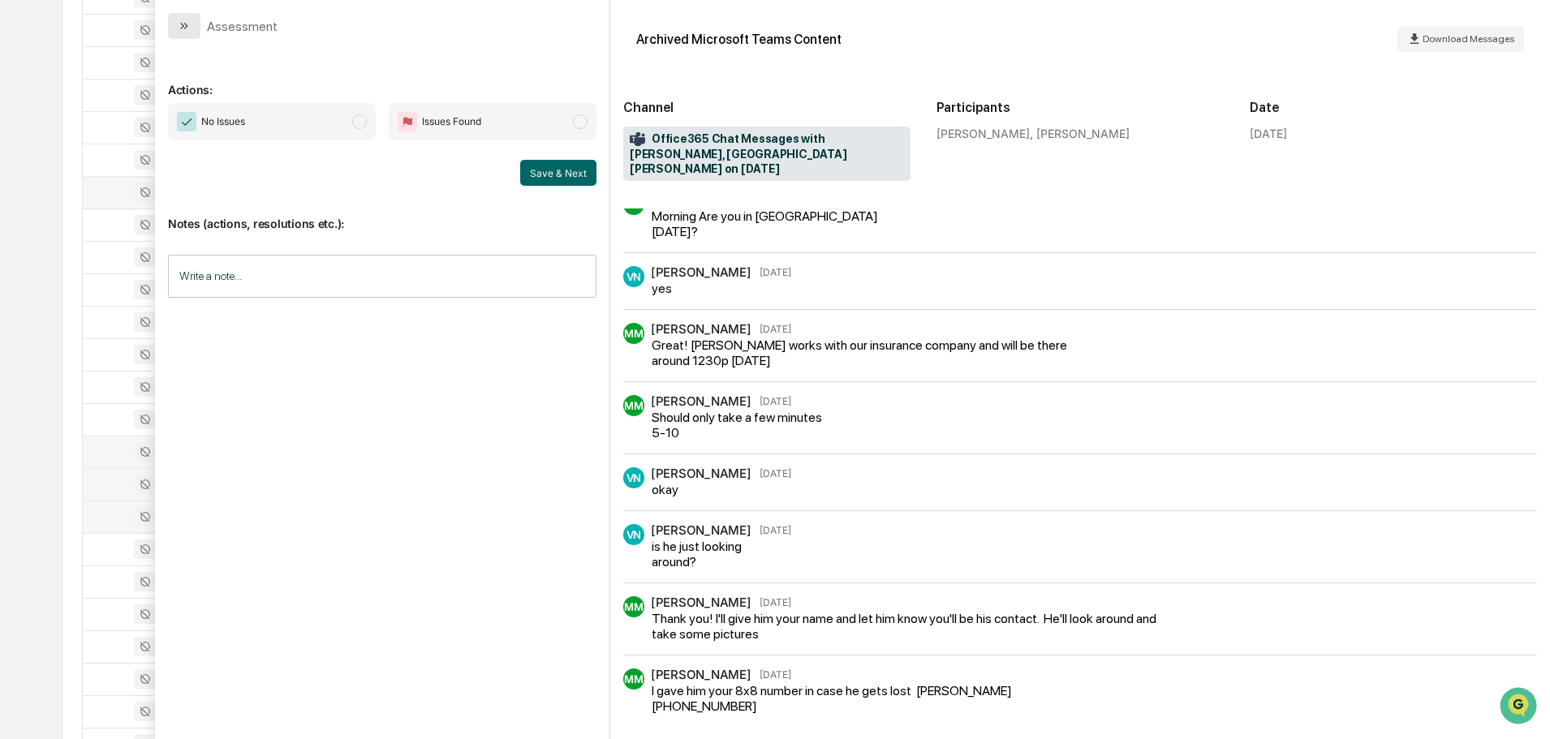
click at [193, 28] on button "modal" at bounding box center [184, 26] width 32 height 26
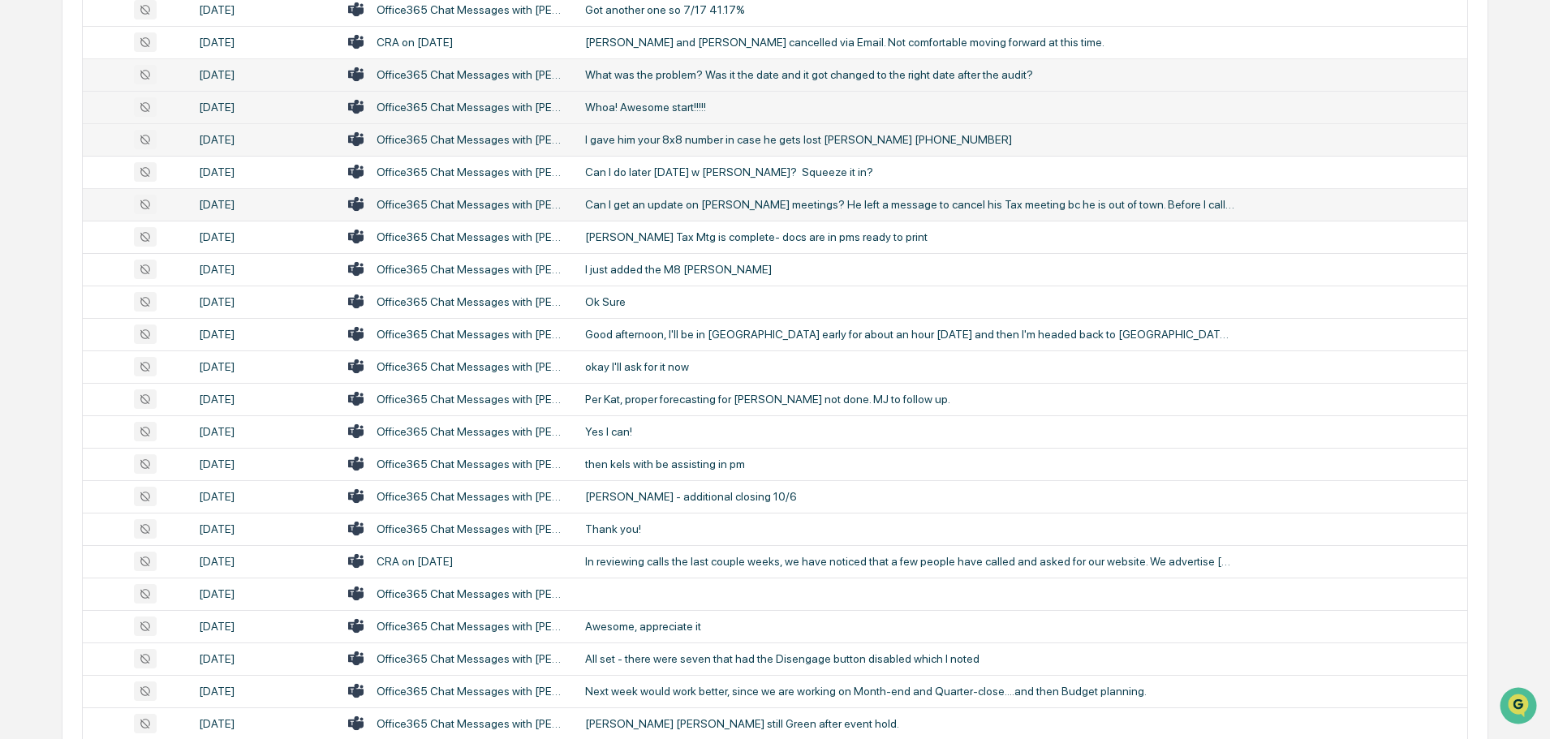
scroll to position [1674, 0]
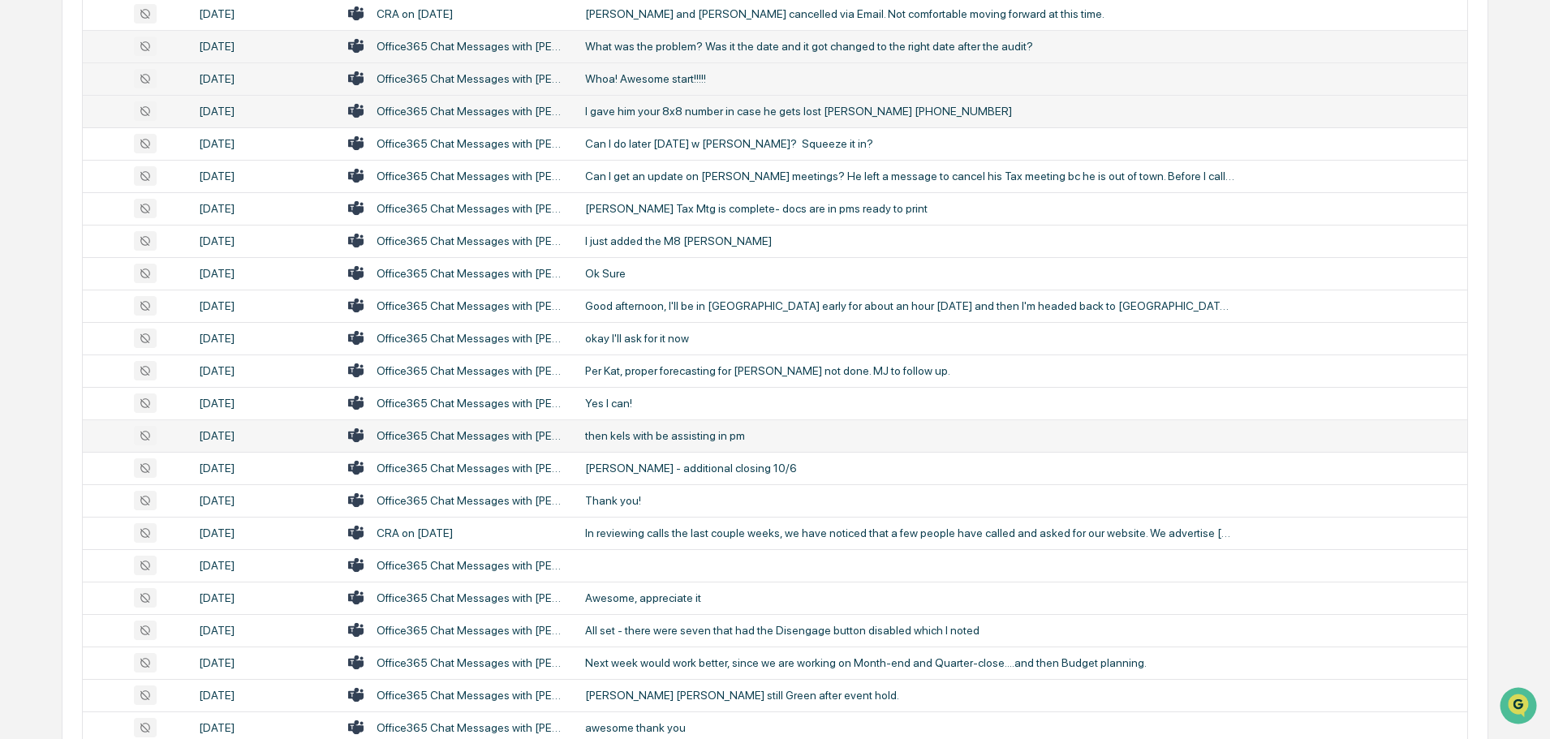
click at [672, 435] on div "then kels with be assisting in pm" at bounding box center [909, 435] width 649 height 13
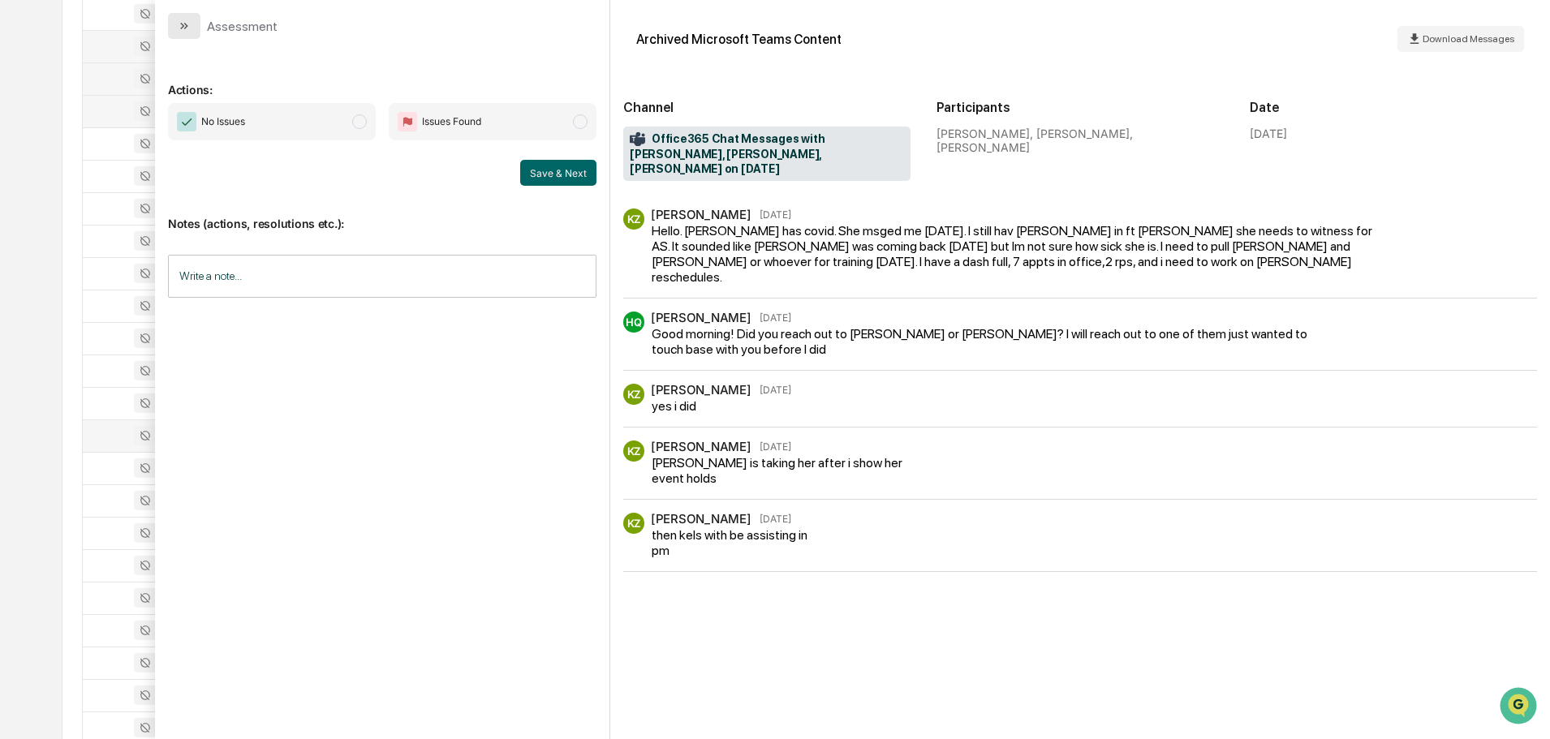
click at [174, 22] on button "modal" at bounding box center [184, 26] width 32 height 26
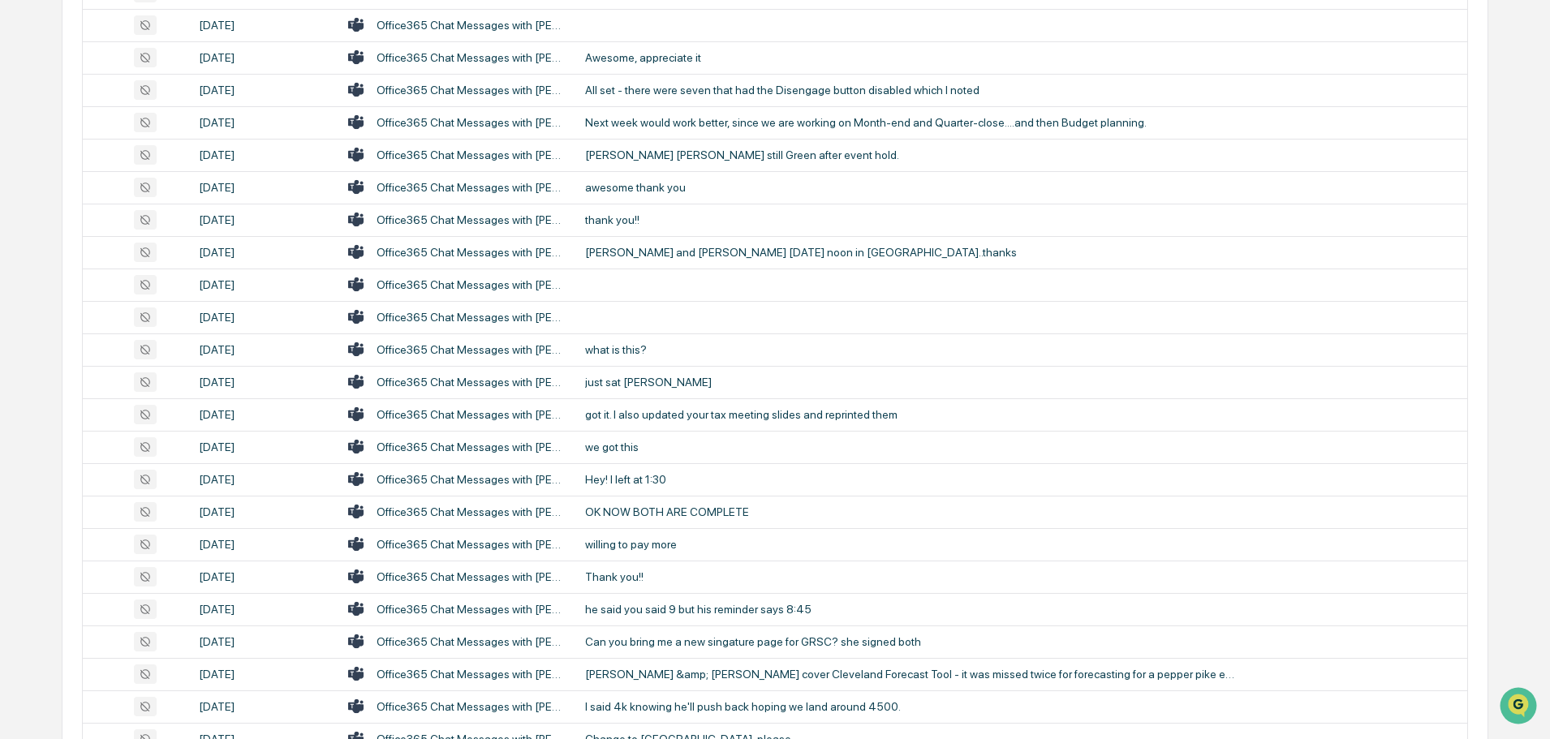
scroll to position [2242, 0]
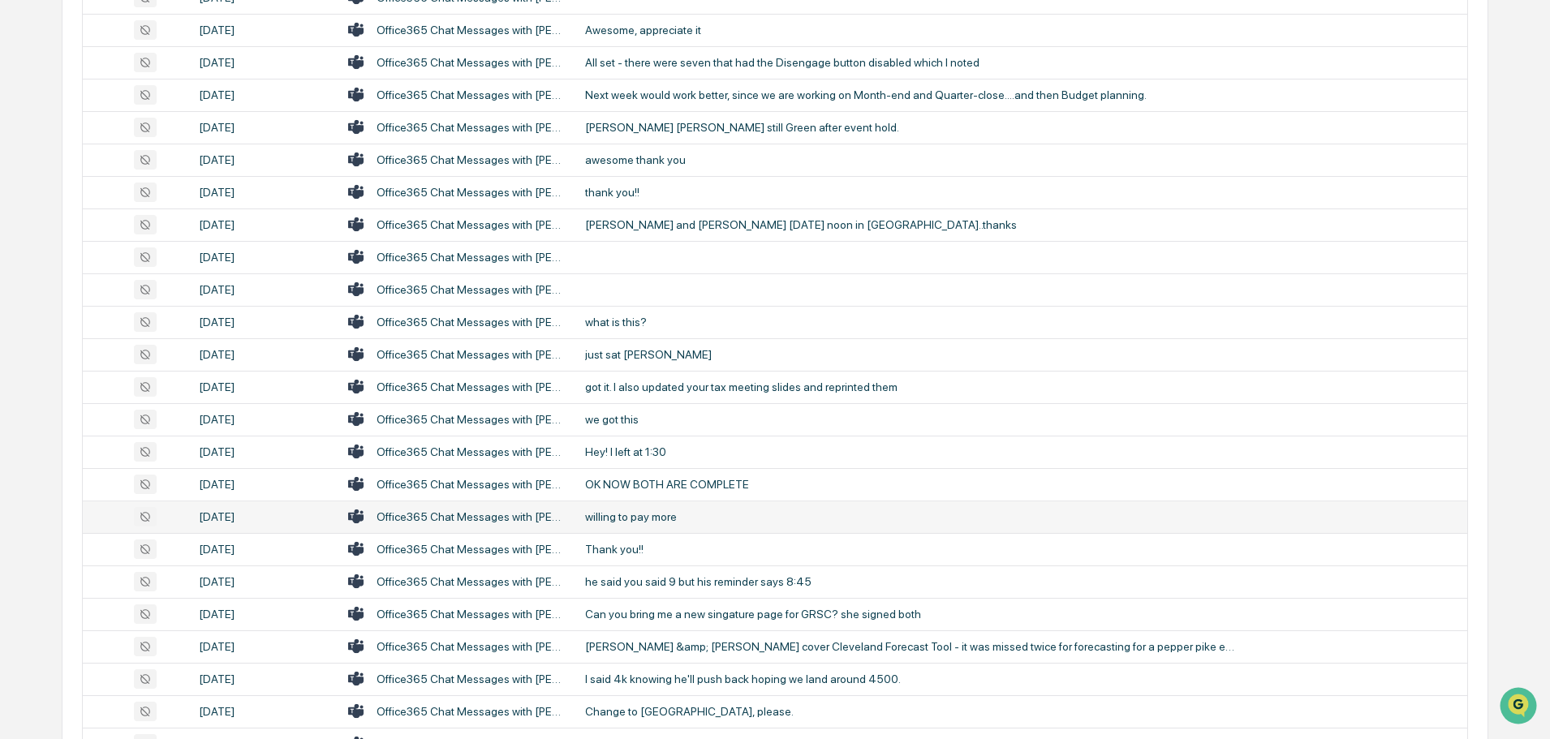
click at [654, 517] on div "willing to pay more" at bounding box center [909, 517] width 649 height 13
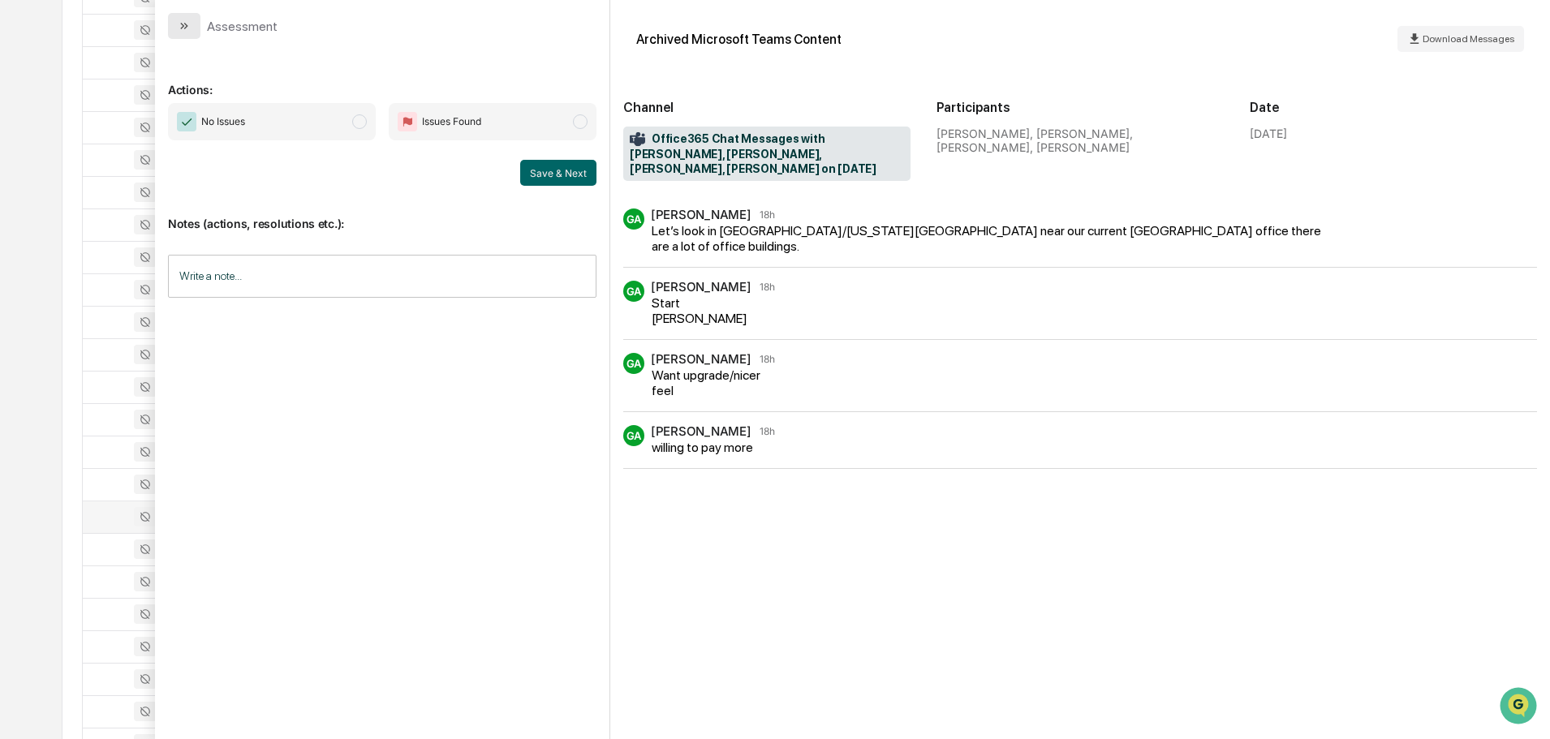
click at [186, 28] on icon "modal" at bounding box center [184, 25] width 13 height 13
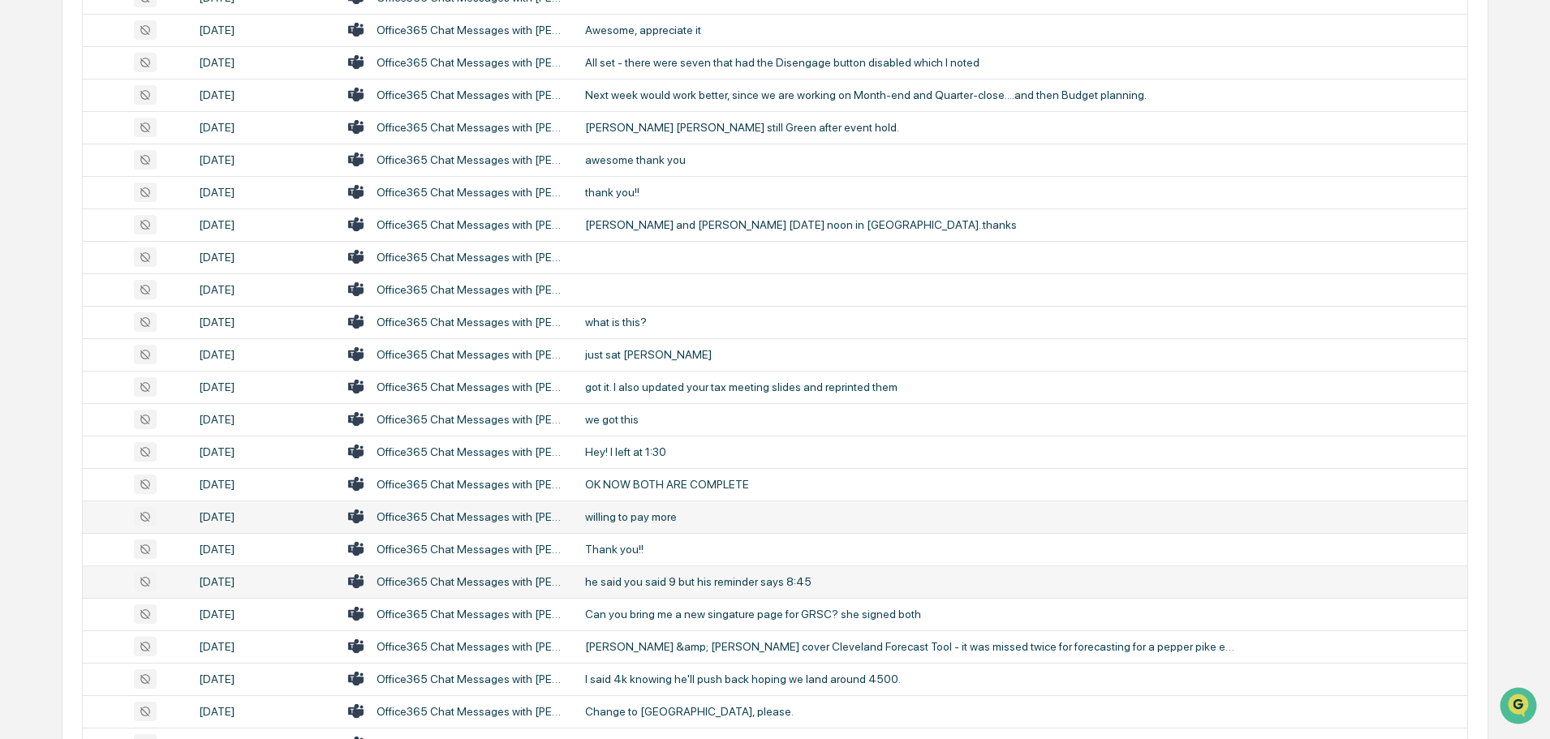
click at [653, 584] on div "he said you said 9 but his reminder says 8:45" at bounding box center [909, 581] width 649 height 13
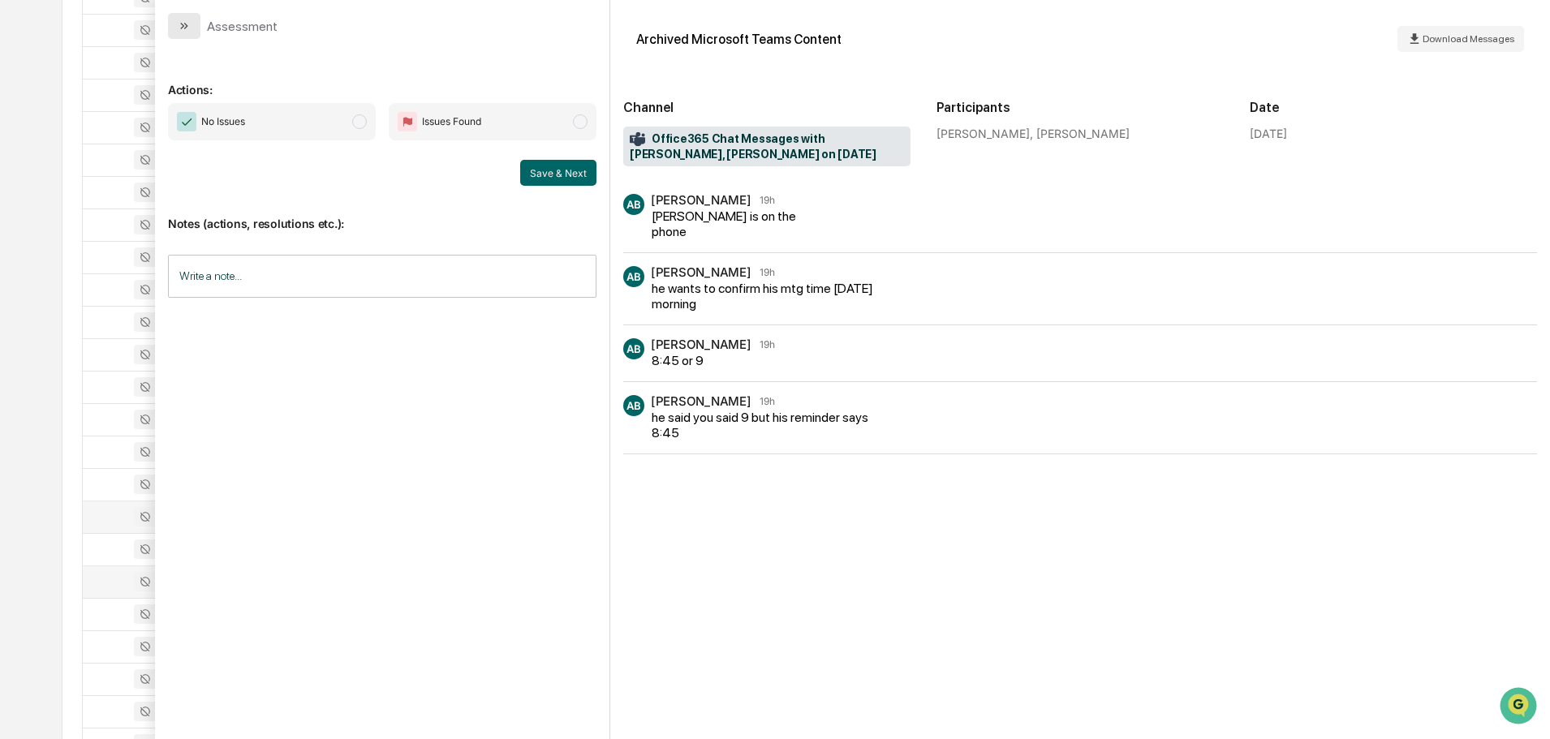
click at [175, 27] on button "modal" at bounding box center [184, 26] width 32 height 26
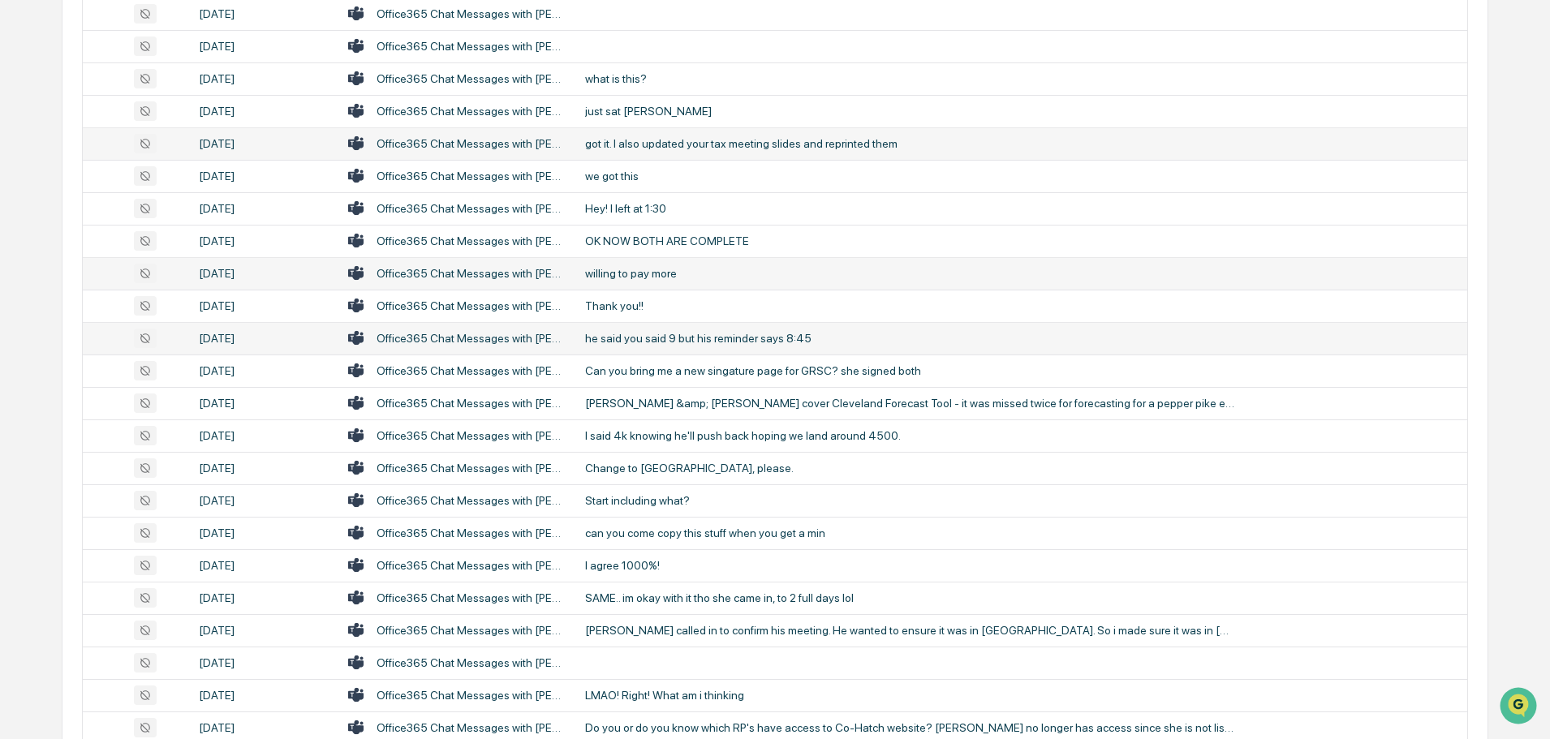
scroll to position [2566, 0]
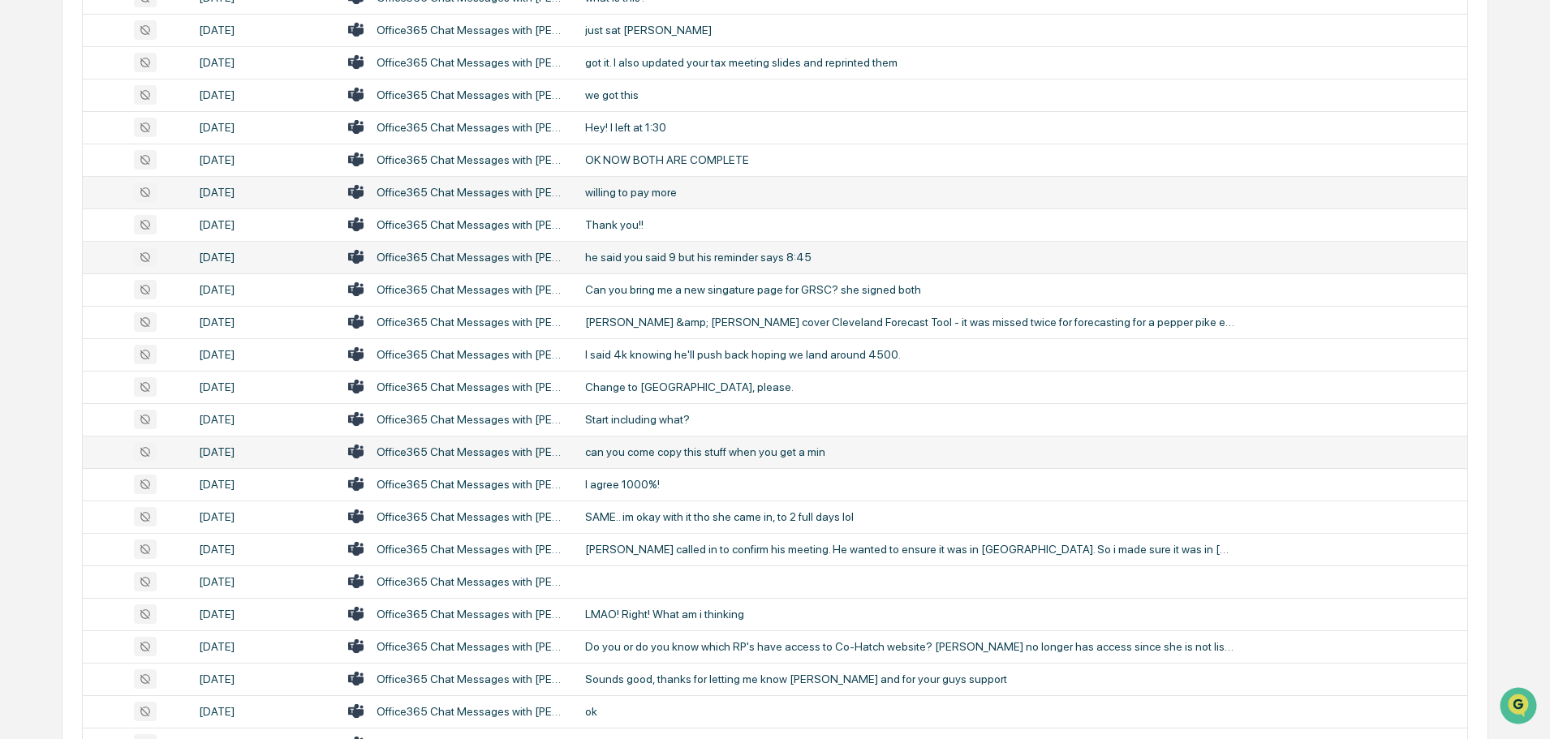
click at [693, 457] on div "can you come copy this stuff when you get a min" at bounding box center [909, 452] width 649 height 13
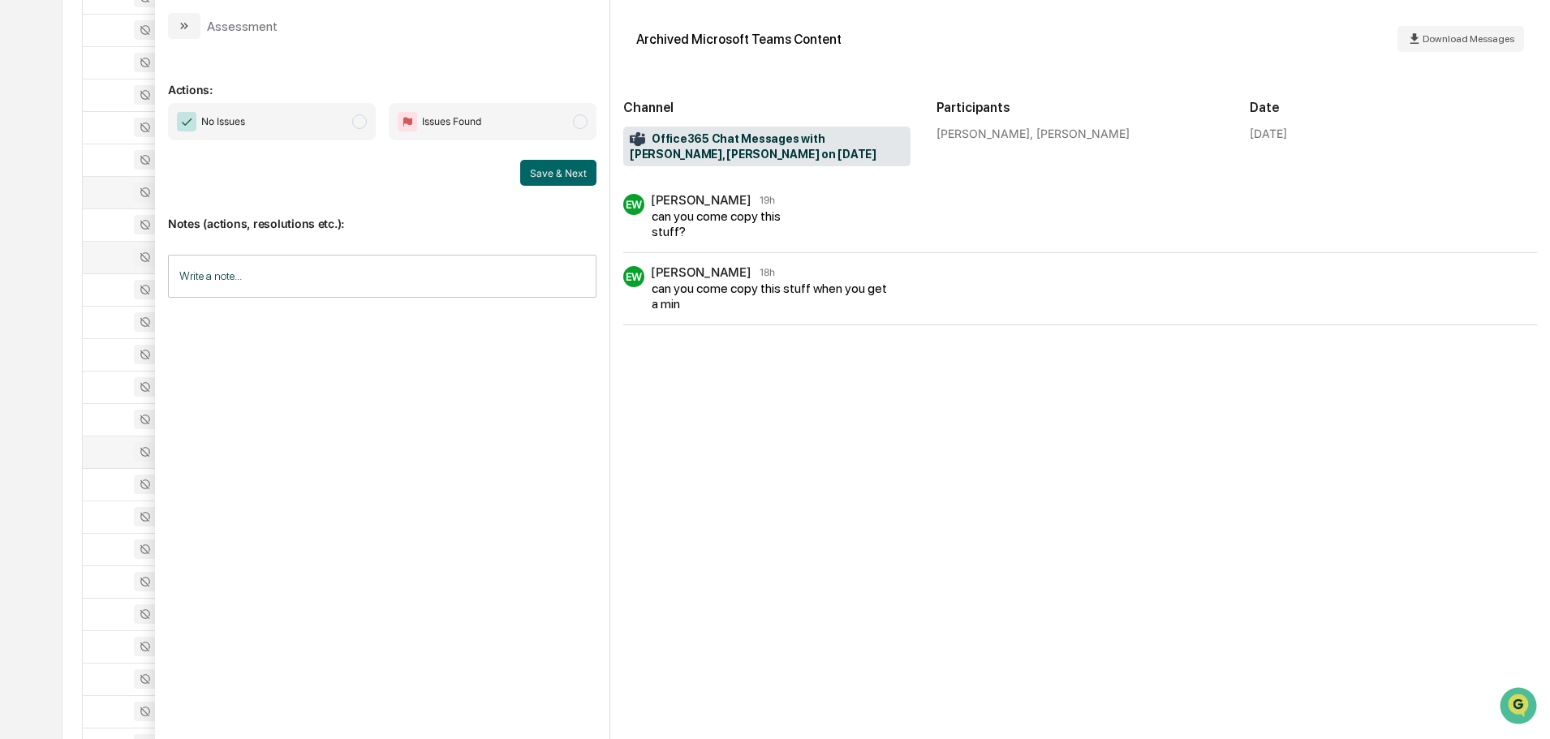
click at [192, 25] on button "modal" at bounding box center [184, 26] width 32 height 26
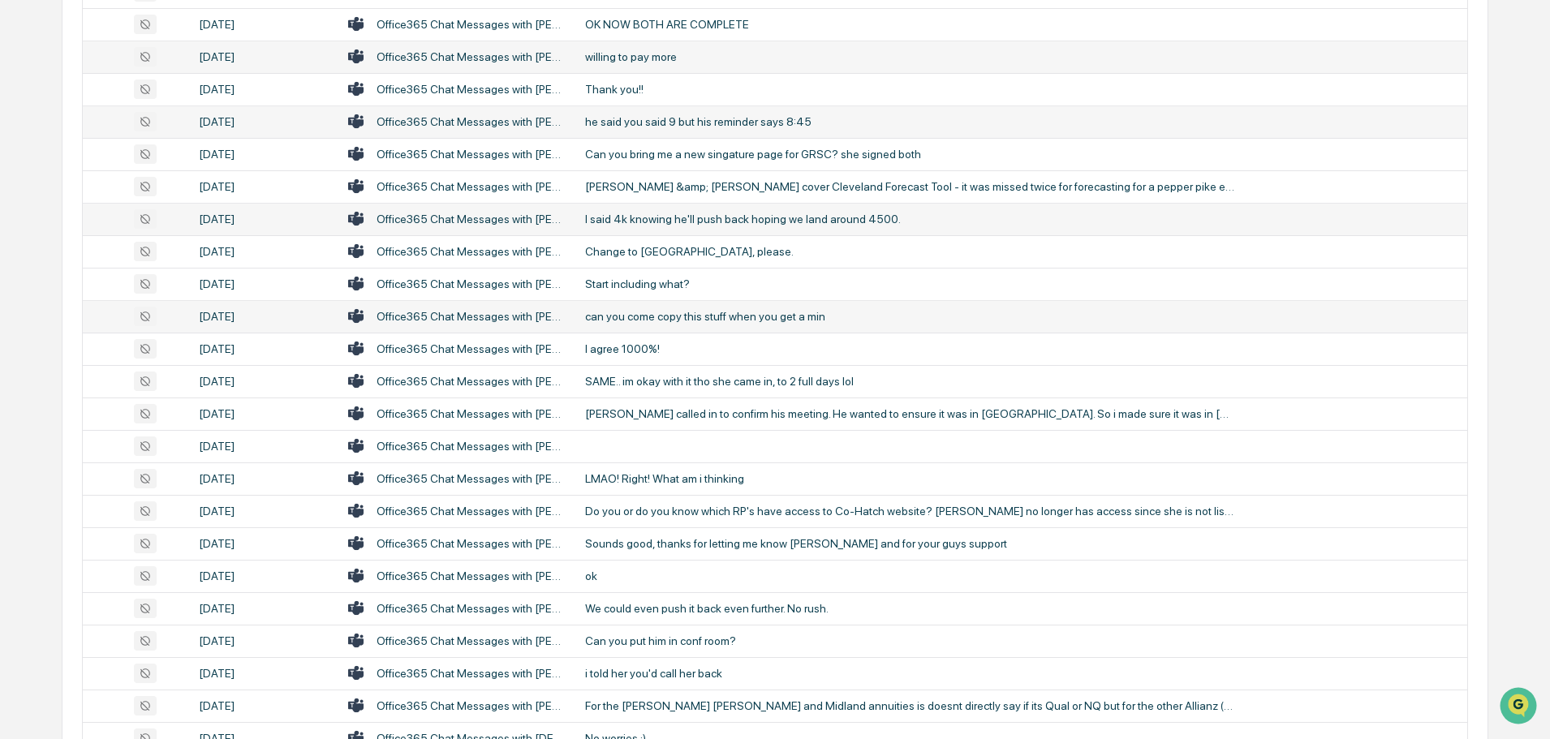
scroll to position [2729, 0]
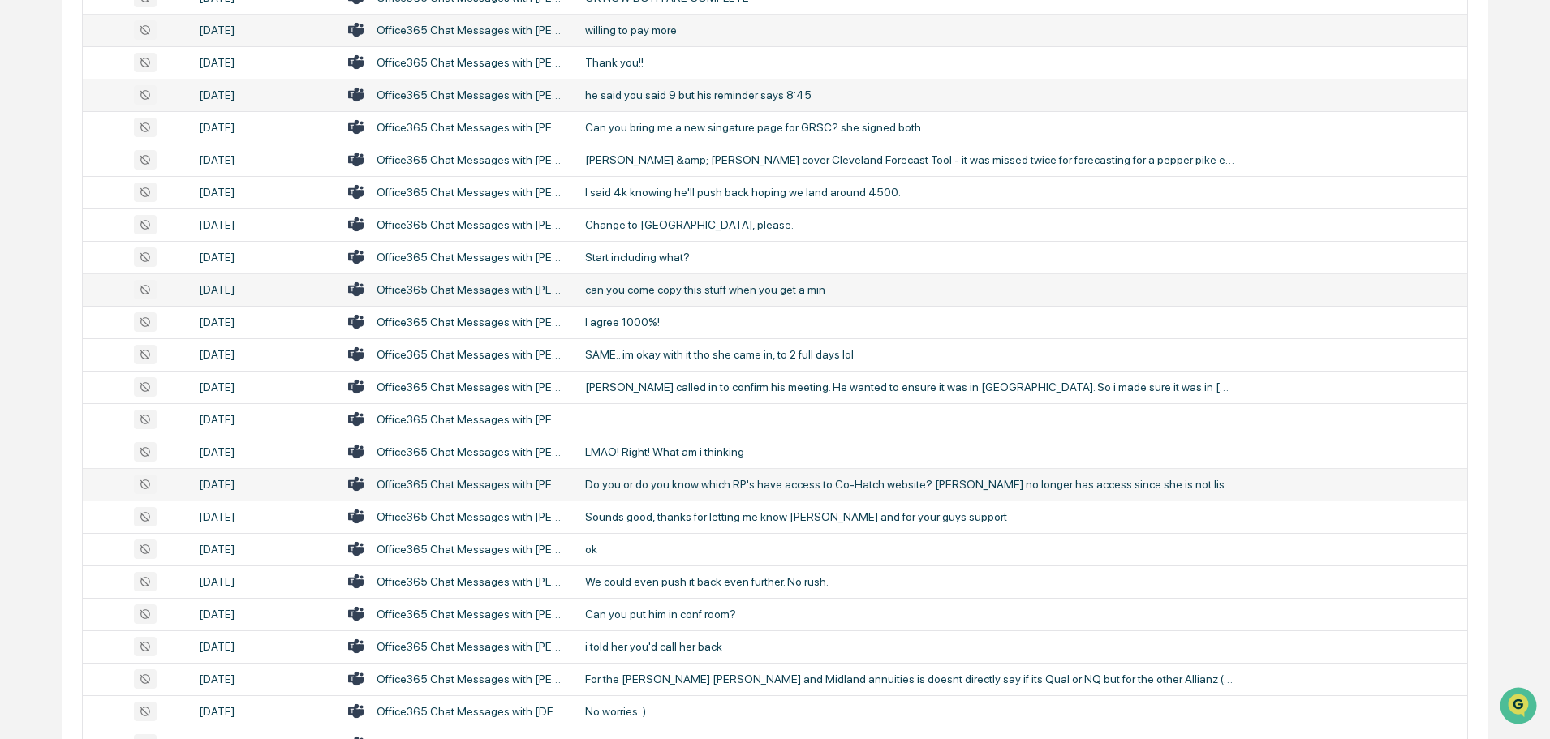
click at [663, 483] on div "Do you or do you know which RP's have access to Co-Hatch website? [PERSON_NAME]…" at bounding box center [909, 484] width 649 height 13
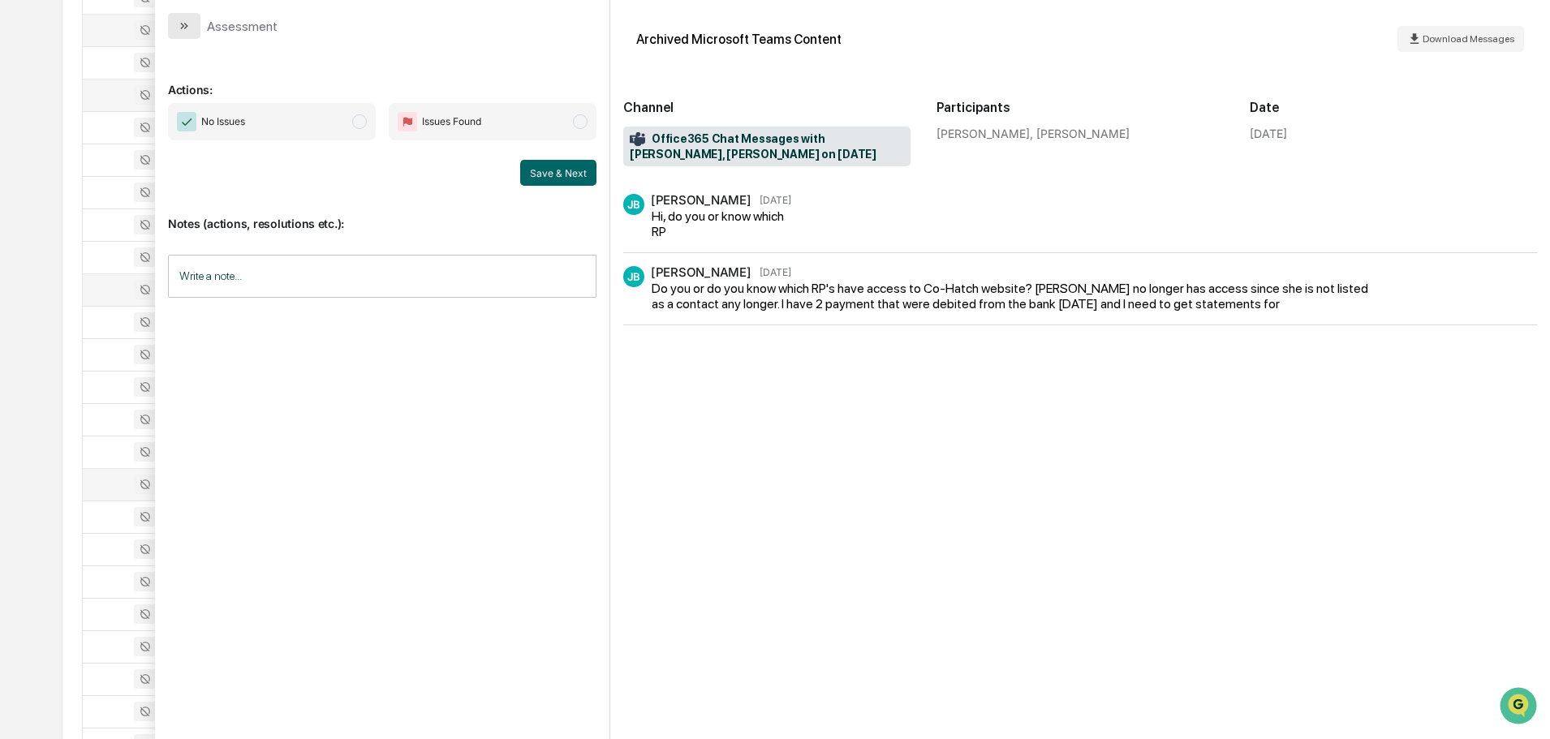
click at [187, 22] on icon "modal" at bounding box center [184, 25] width 13 height 13
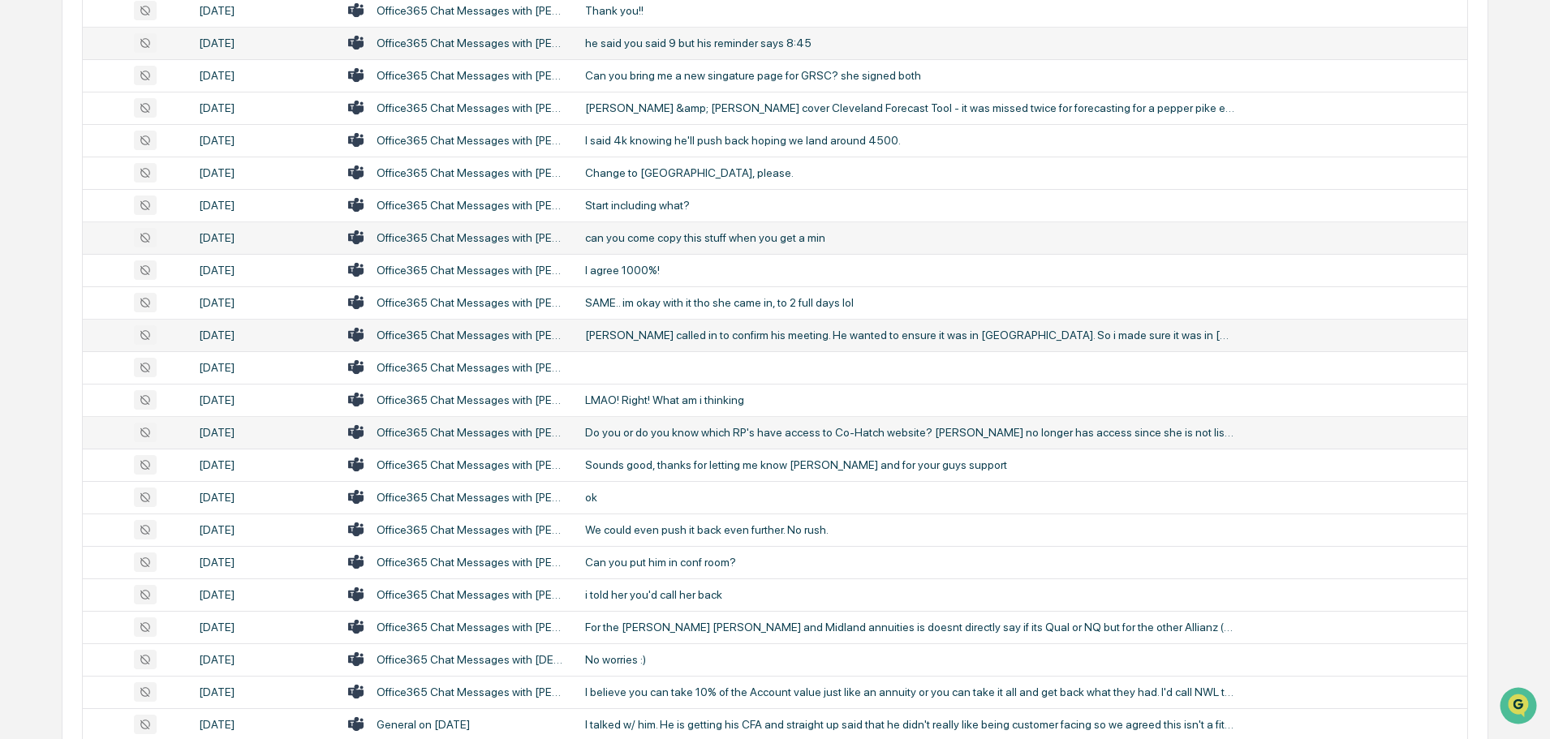
scroll to position [2810, 0]
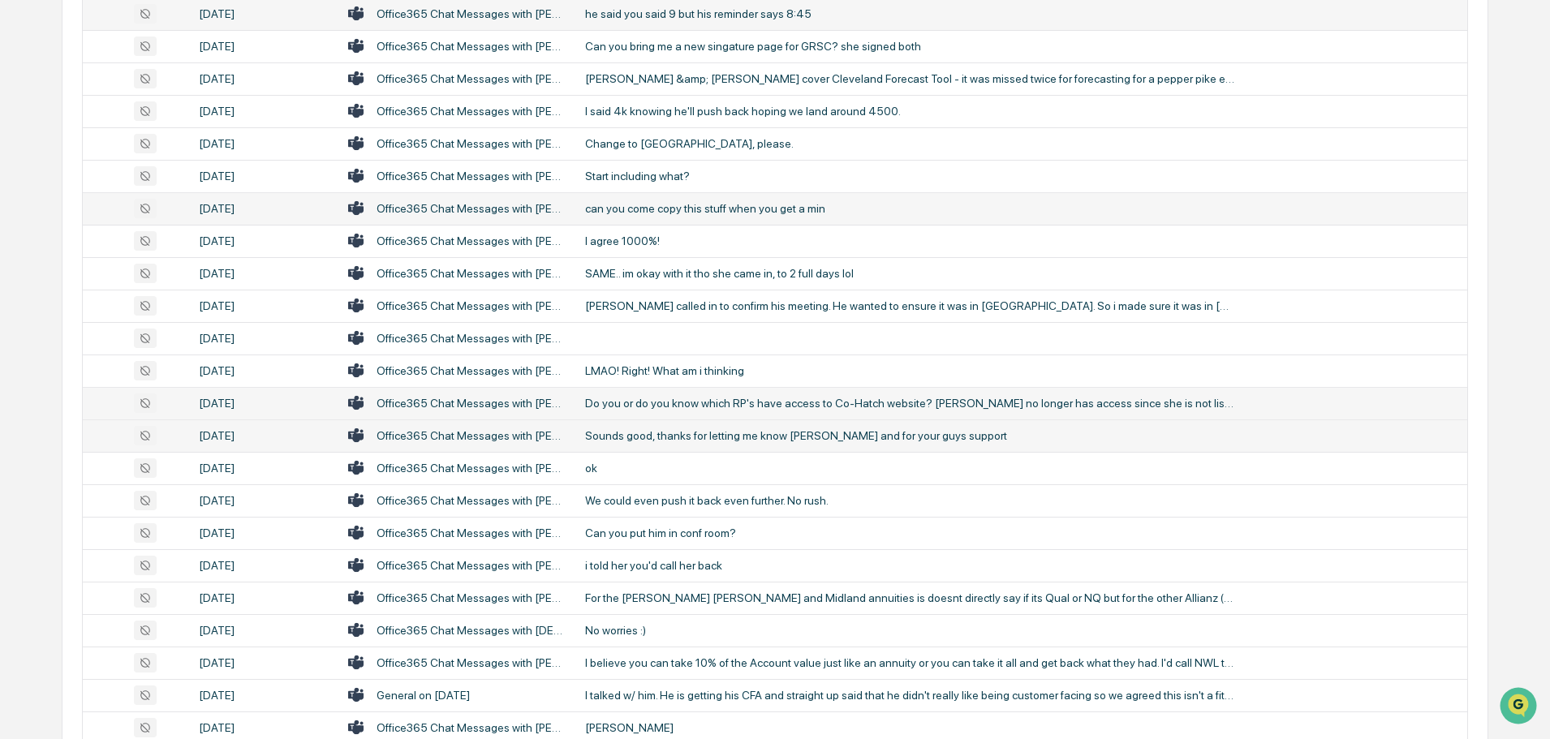
click at [643, 443] on td "Sounds good, thanks for letting me know [PERSON_NAME] and for your guys support" at bounding box center [1021, 436] width 892 height 32
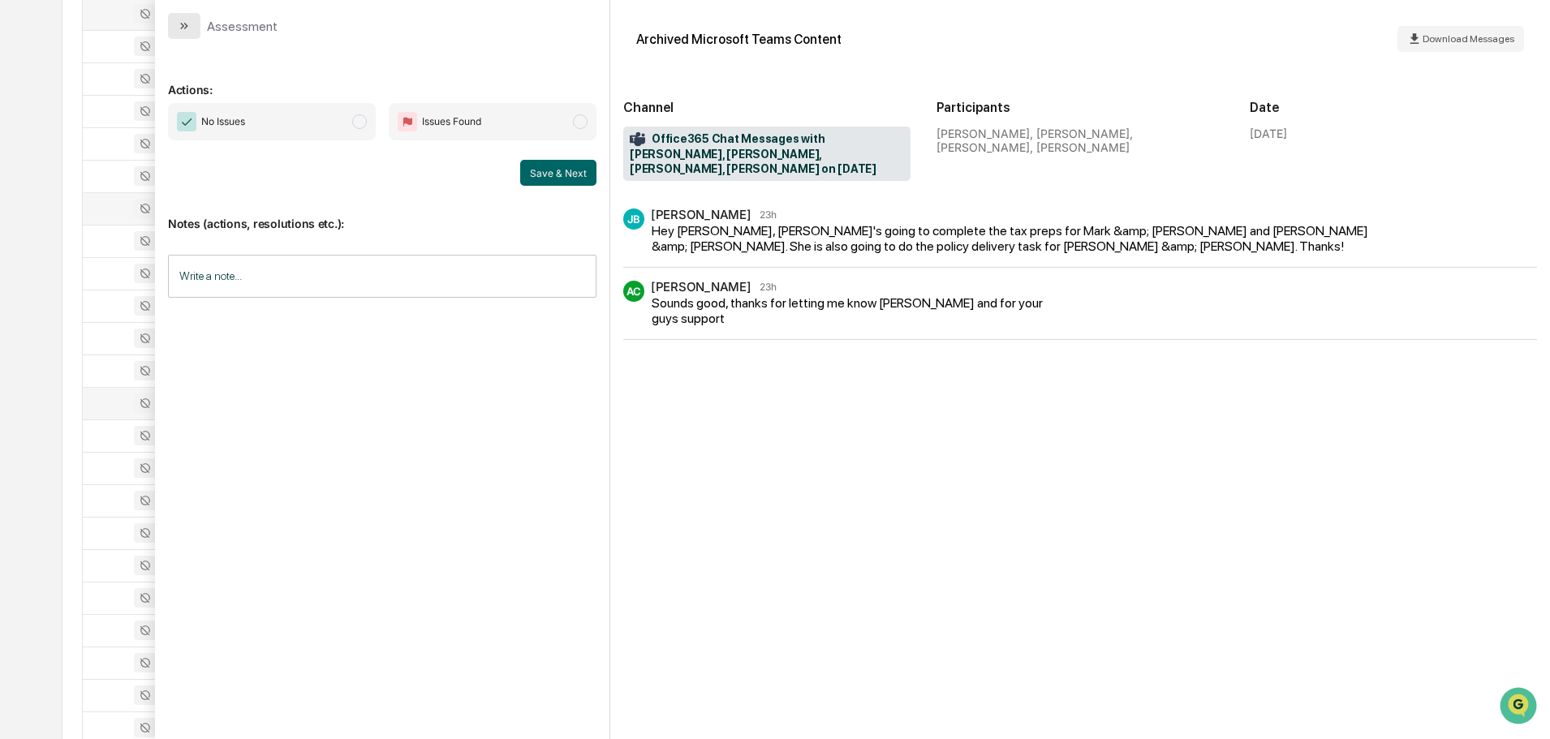
click at [192, 18] on button "modal" at bounding box center [184, 26] width 32 height 26
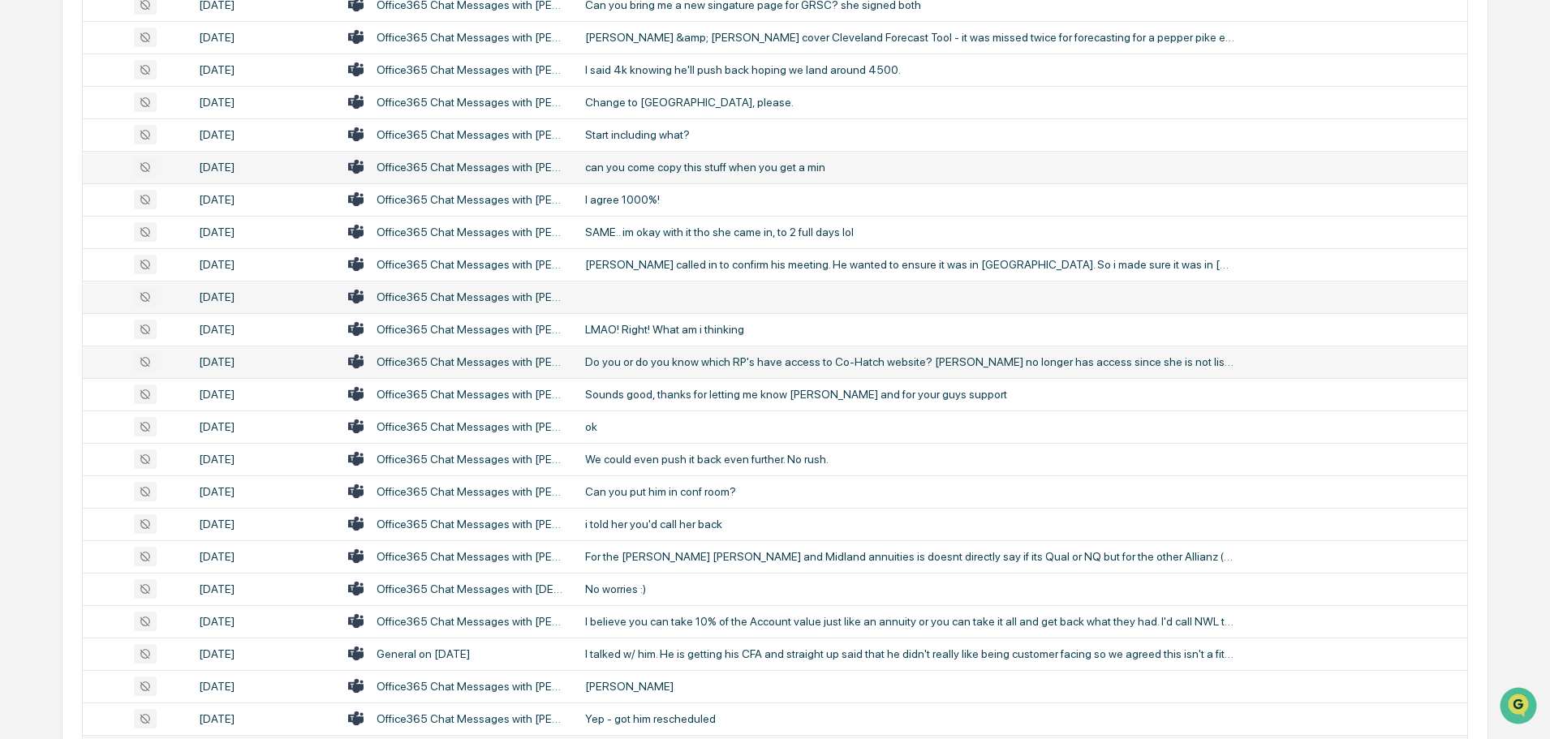
scroll to position [2891, 0]
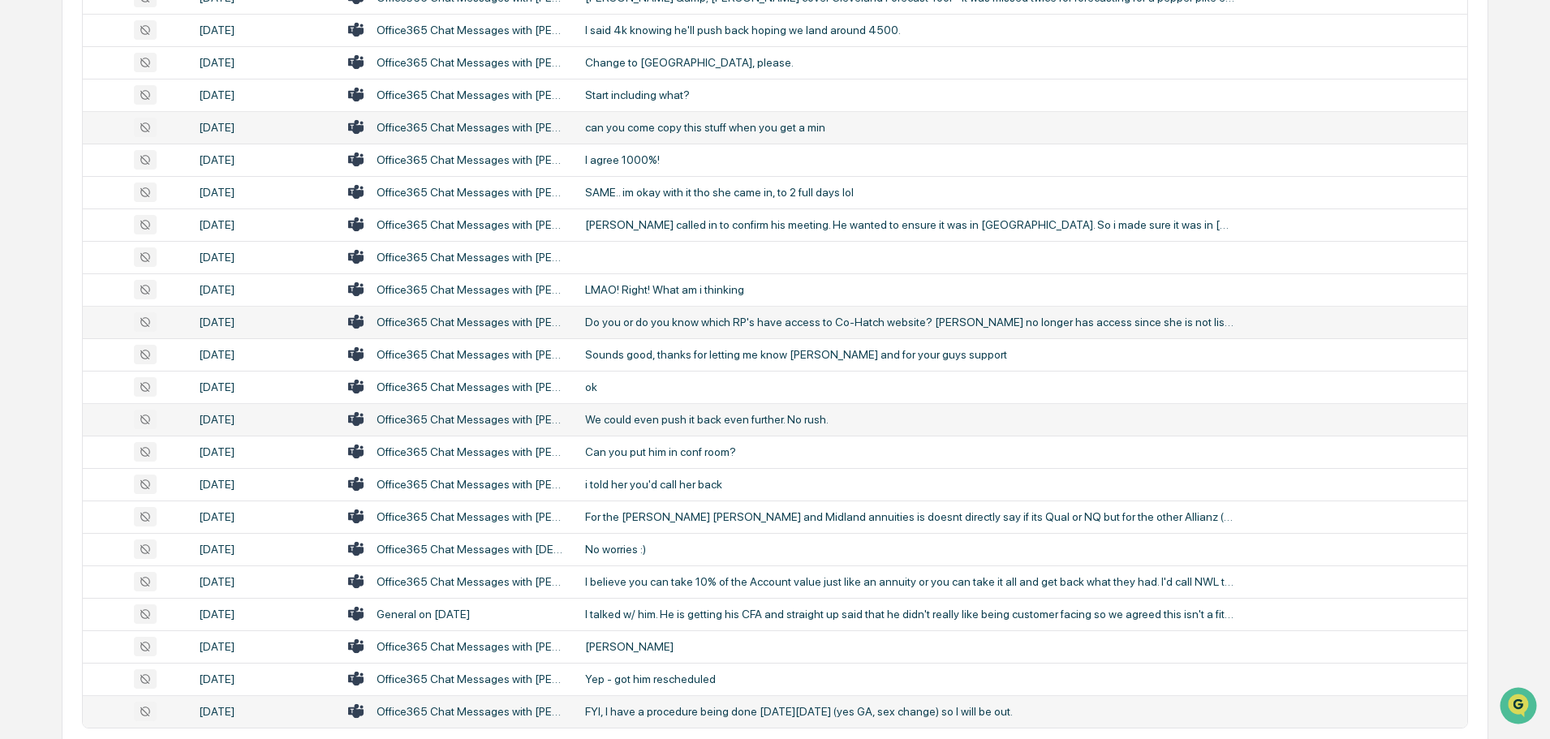
click at [679, 420] on div "We could even push it back even further. No rush." at bounding box center [909, 419] width 649 height 13
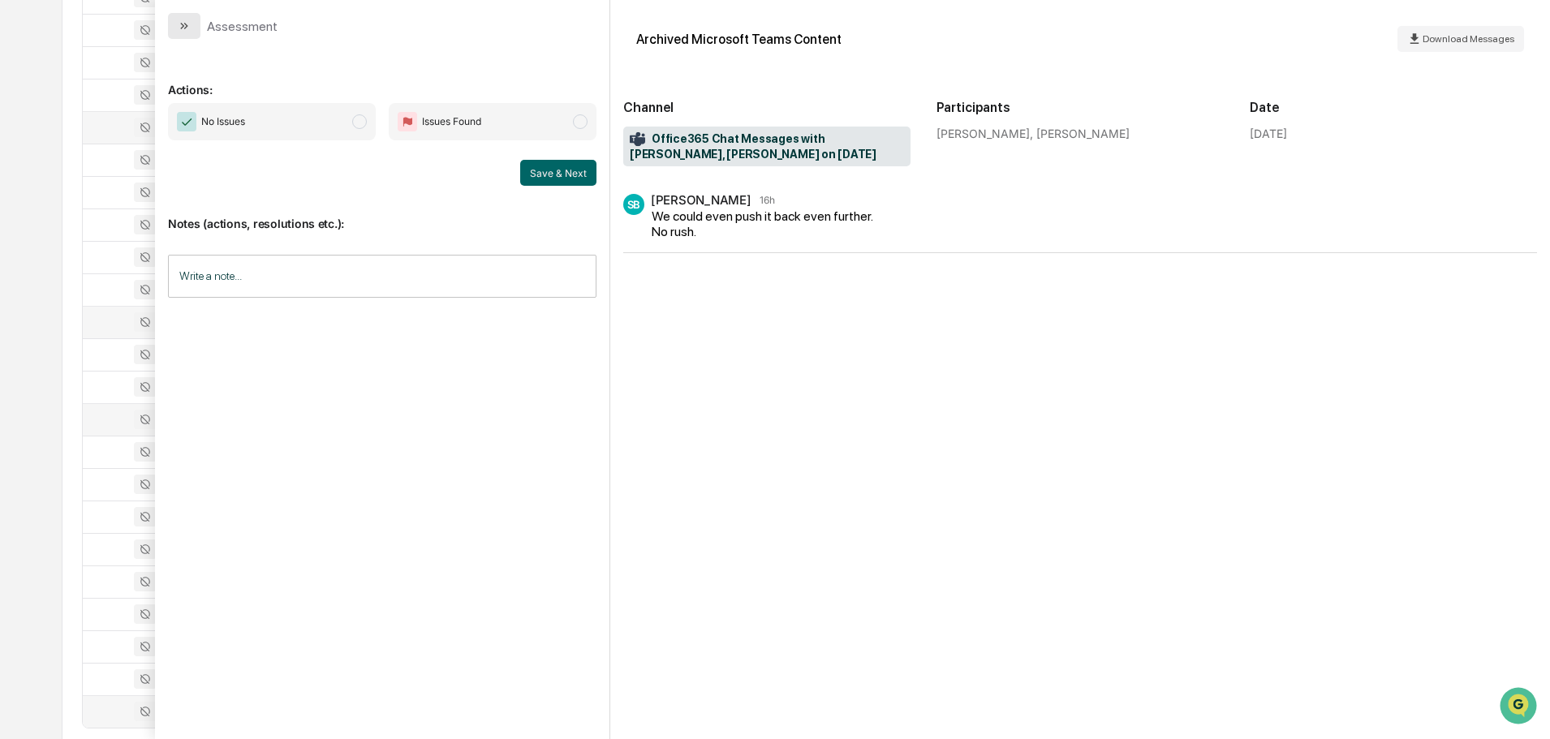
click at [185, 23] on icon "modal" at bounding box center [184, 25] width 13 height 13
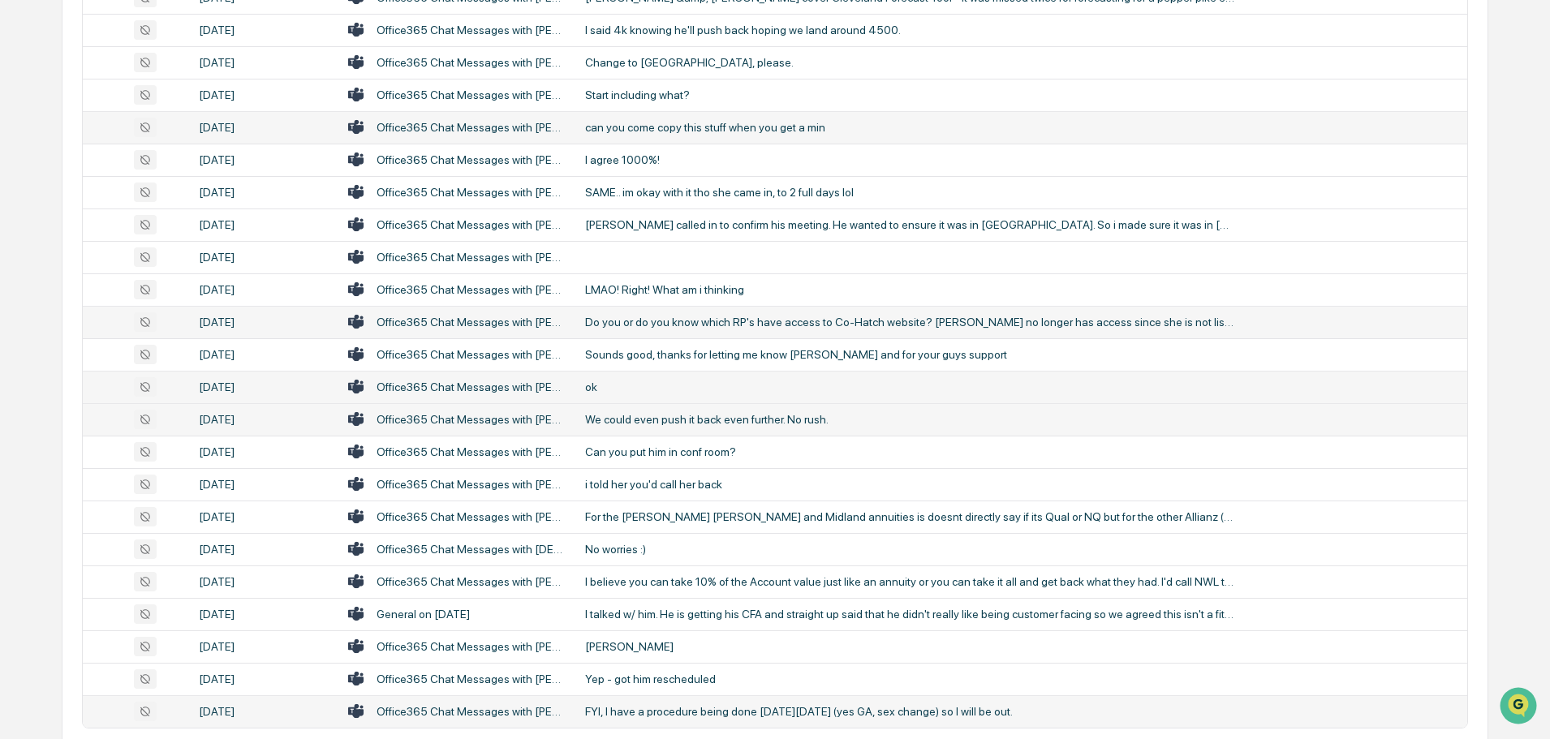
scroll to position [2972, 0]
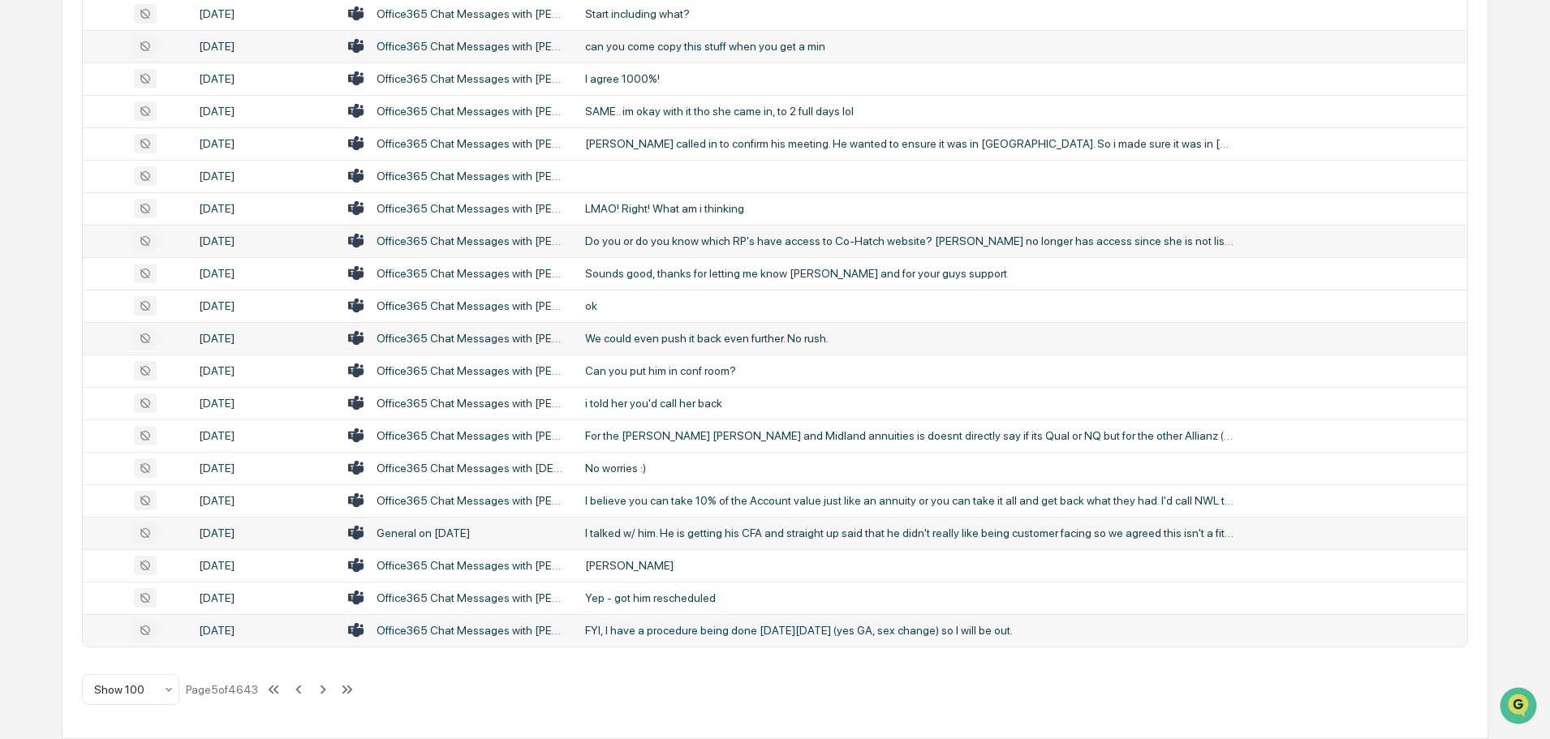
click at [682, 534] on div "I talked w/ him. He is getting his CFA and straight up said that he didn't real…" at bounding box center [909, 533] width 649 height 13
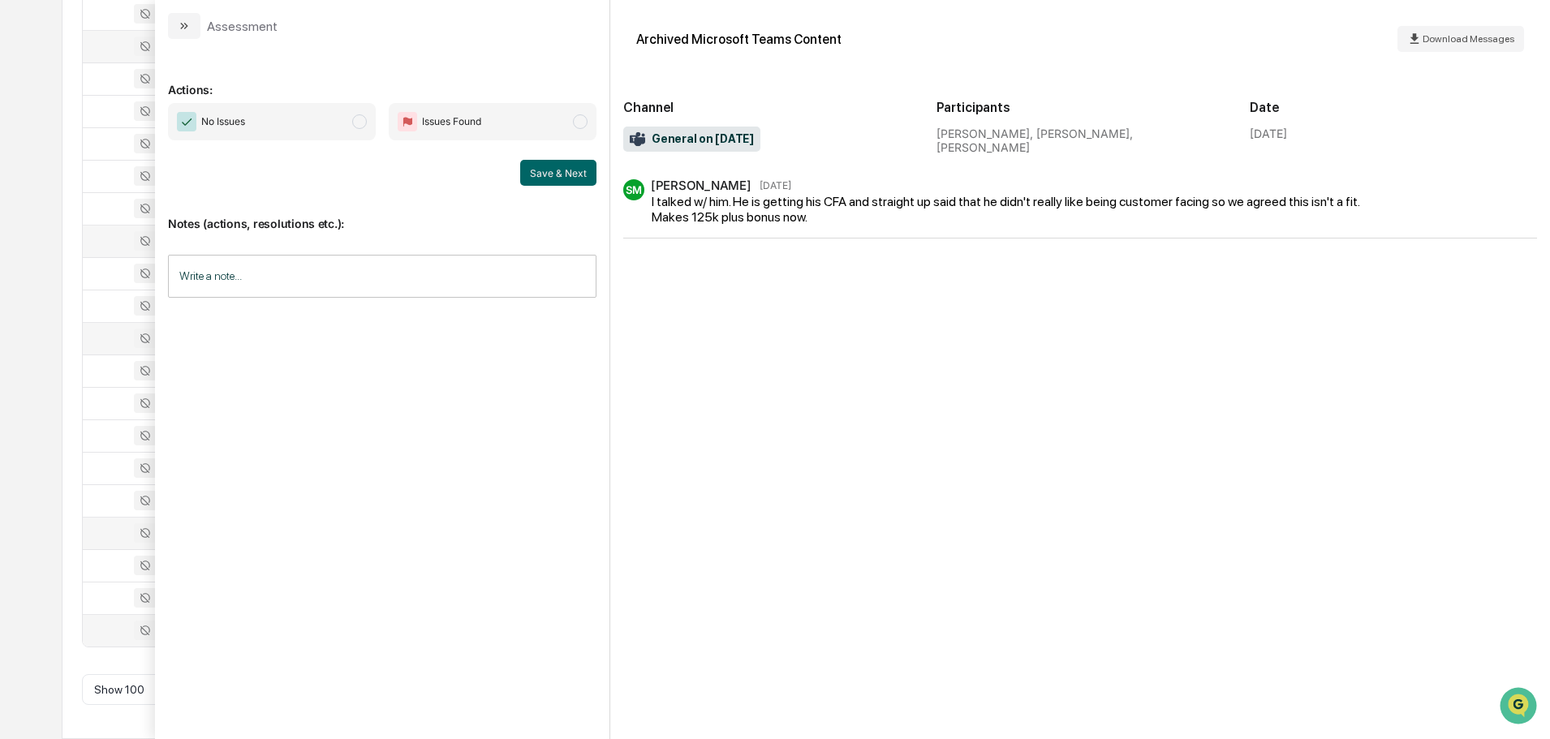
click at [179, 25] on icon "modal" at bounding box center [184, 25] width 13 height 13
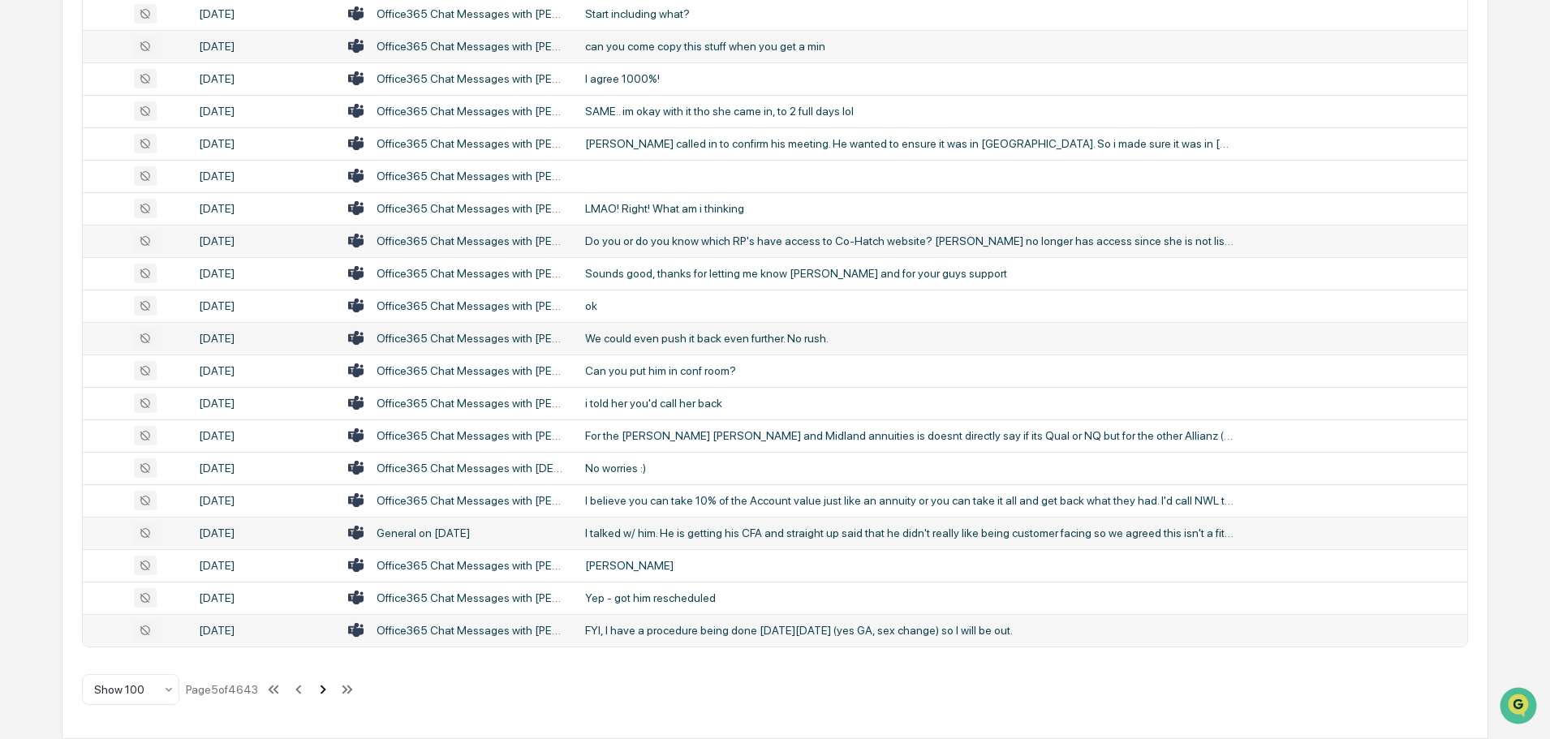
click at [321, 690] on icon at bounding box center [323, 690] width 18 height 18
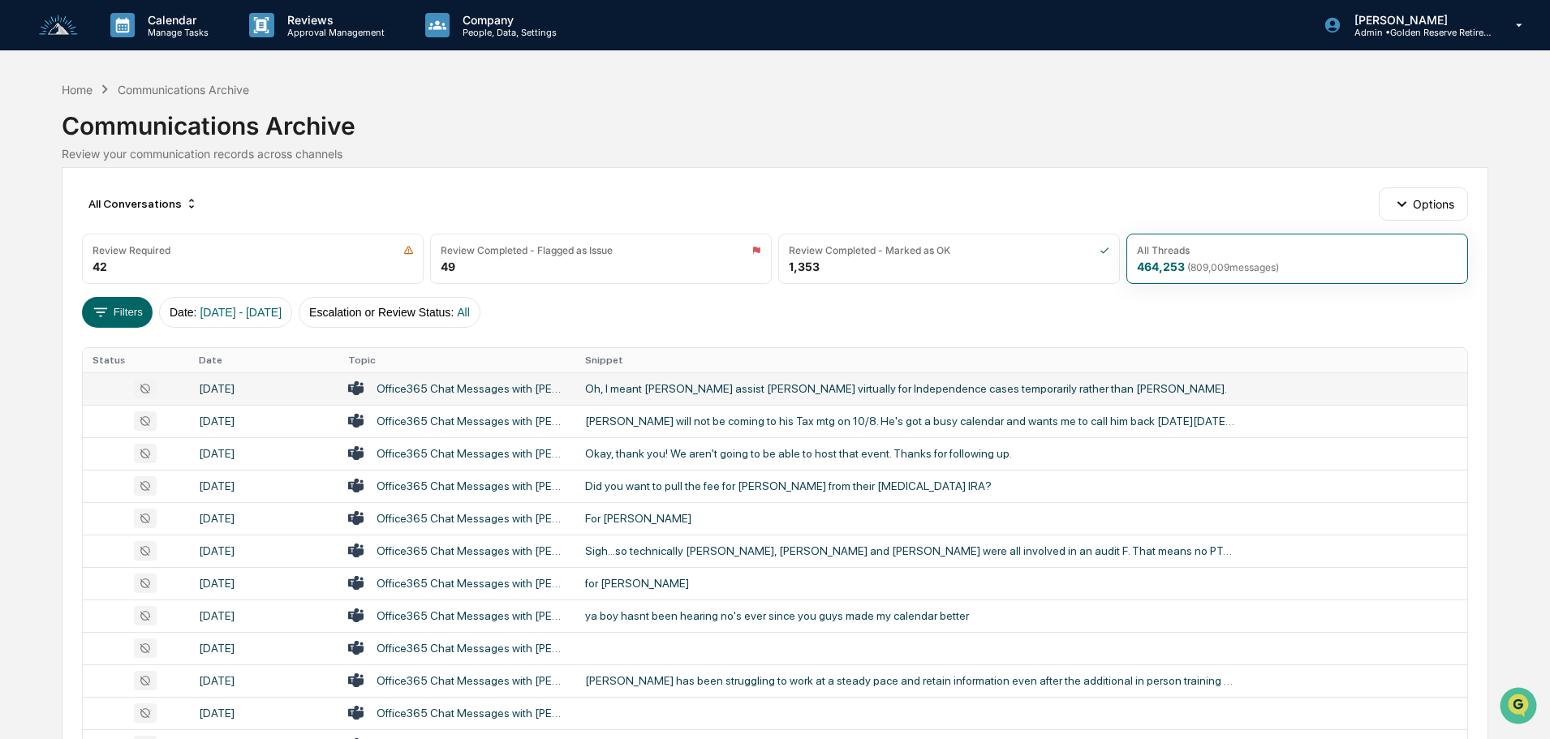
click at [688, 393] on div "Oh, I meant [PERSON_NAME] assist [PERSON_NAME] virtually for Independence cases…" at bounding box center [909, 388] width 649 height 13
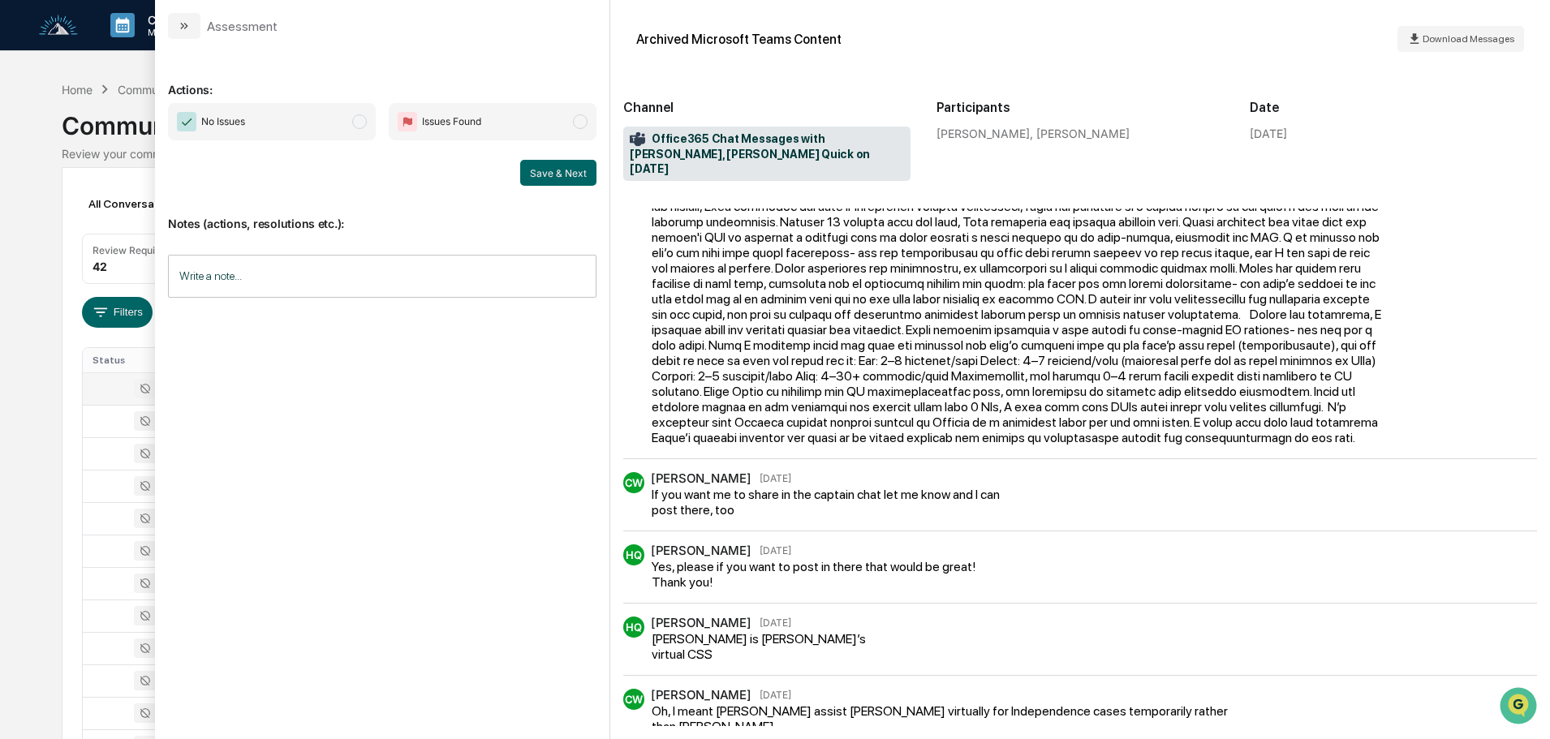
scroll to position [60, 0]
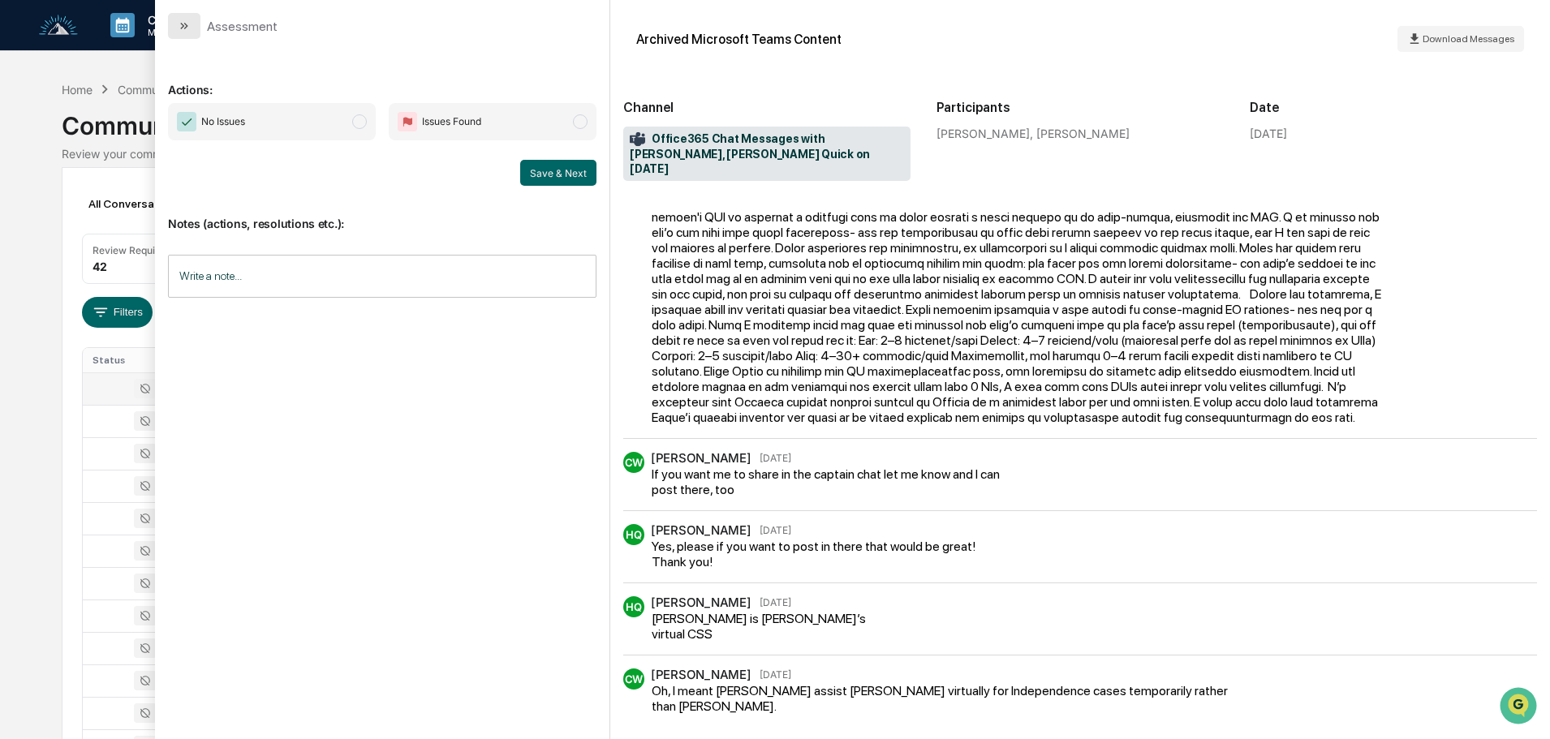
click at [191, 30] on button "modal" at bounding box center [184, 26] width 32 height 26
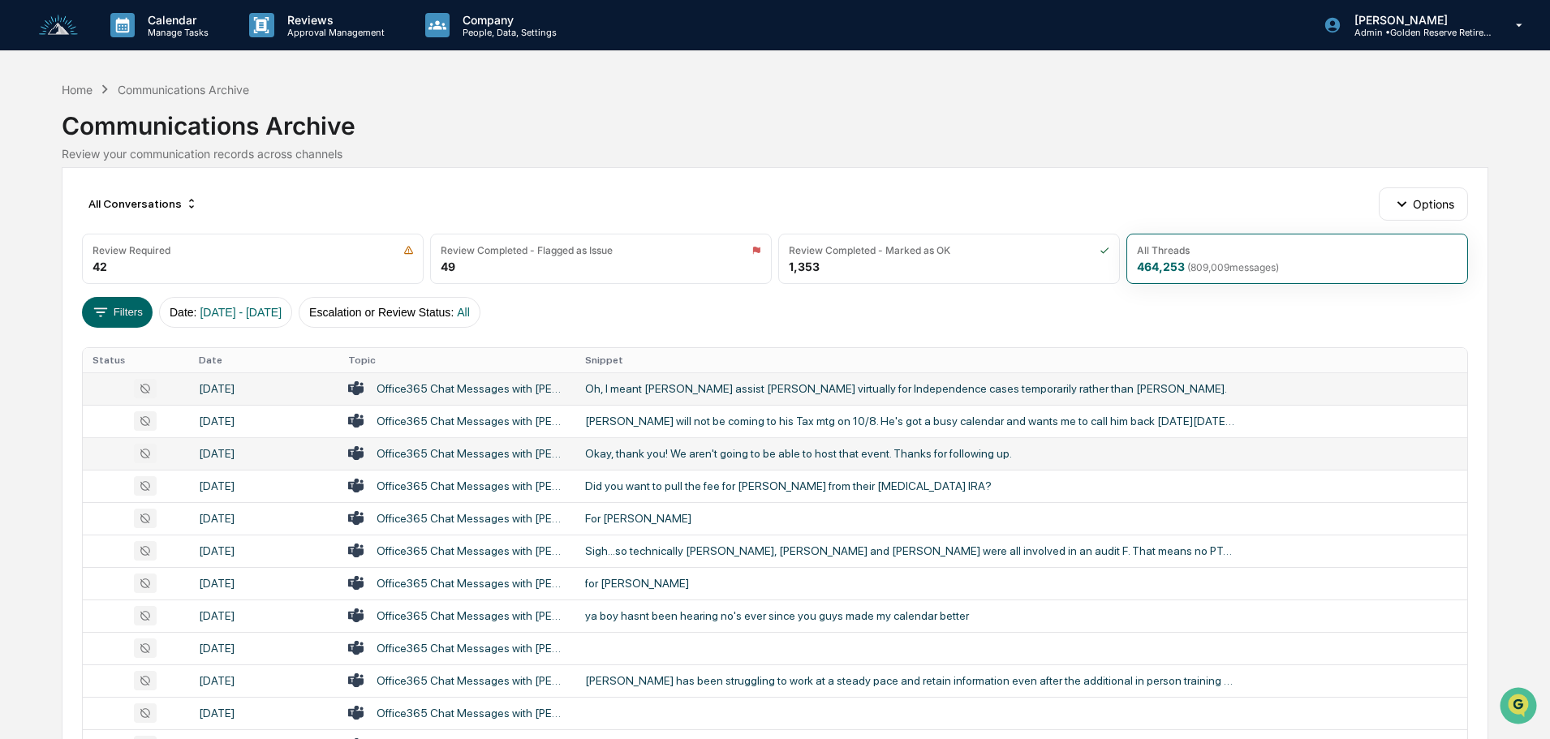
click at [680, 458] on div "Okay, thank you! We aren't going to be able to host that event. Thanks for foll…" at bounding box center [909, 453] width 649 height 13
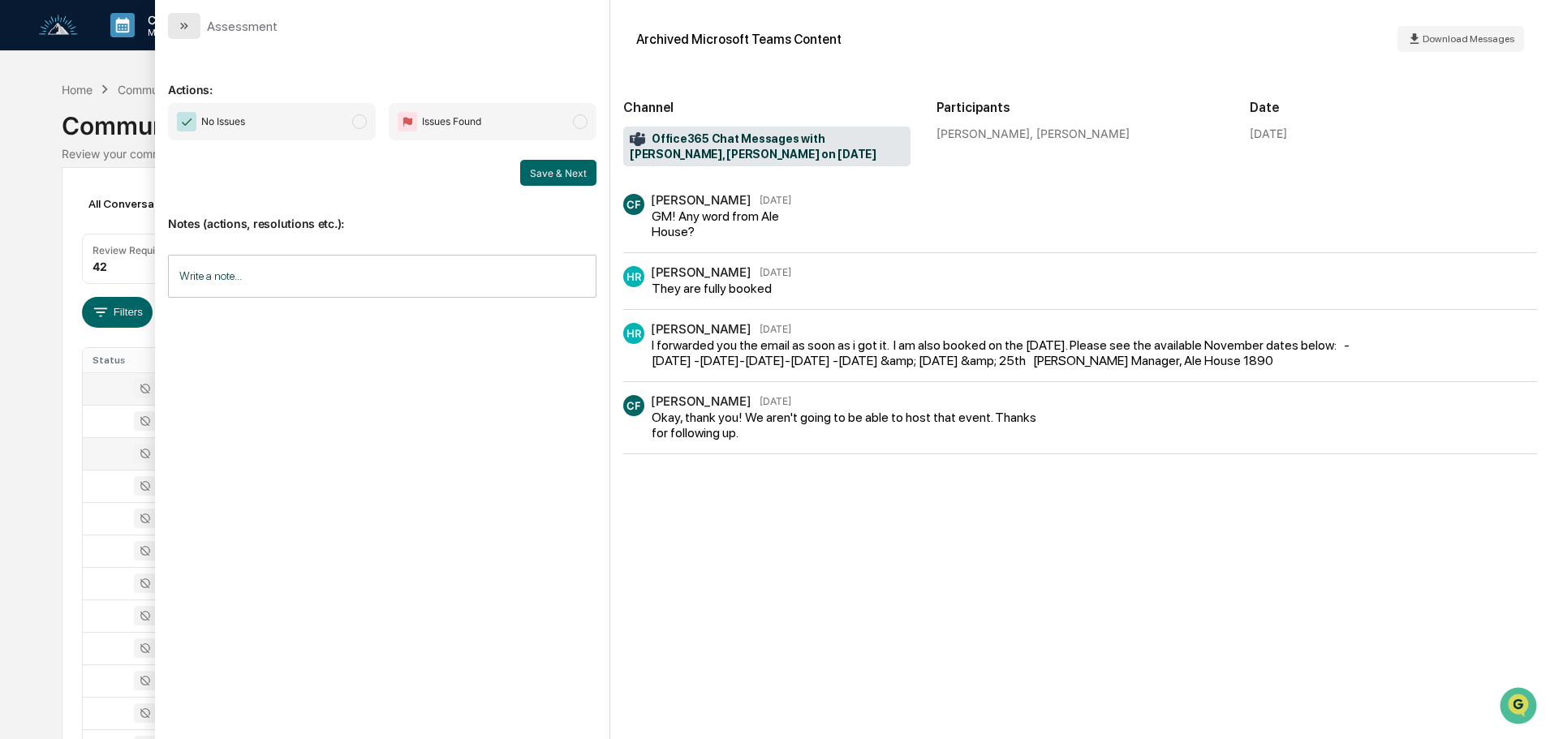
click at [174, 23] on button "modal" at bounding box center [184, 26] width 32 height 26
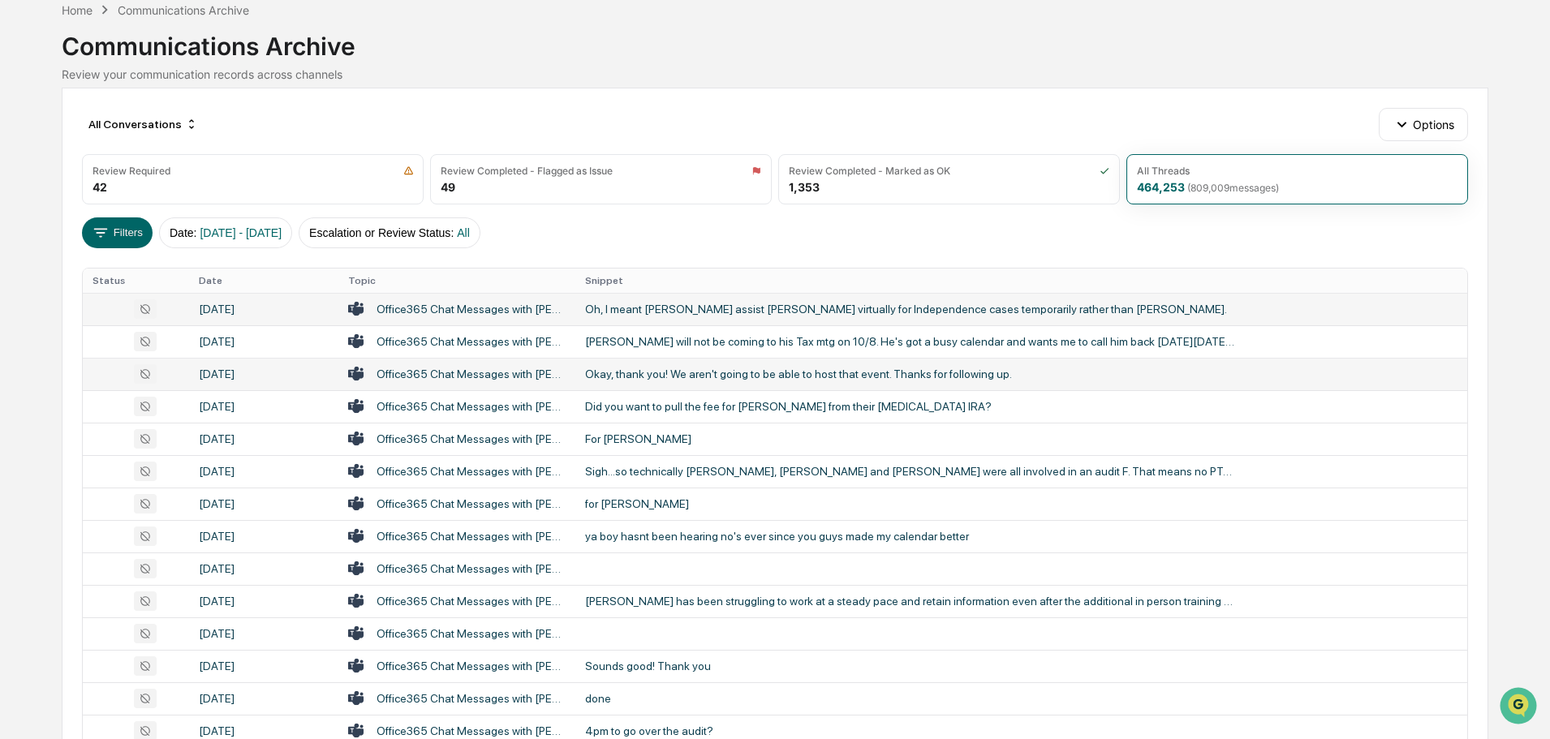
scroll to position [81, 0]
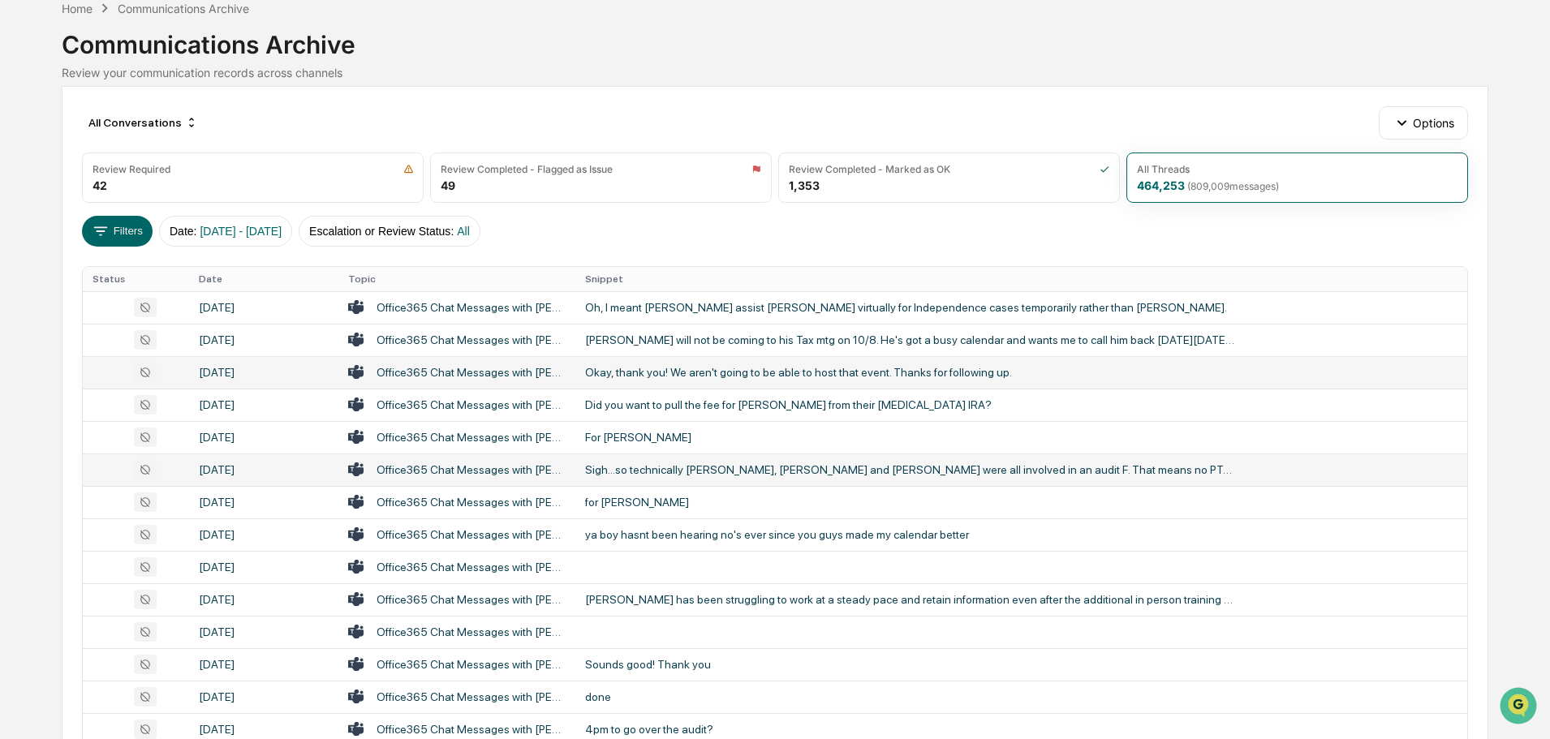
click at [611, 473] on div "Sigh...so technically [PERSON_NAME], [PERSON_NAME] and [PERSON_NAME] were all i…" at bounding box center [909, 469] width 649 height 13
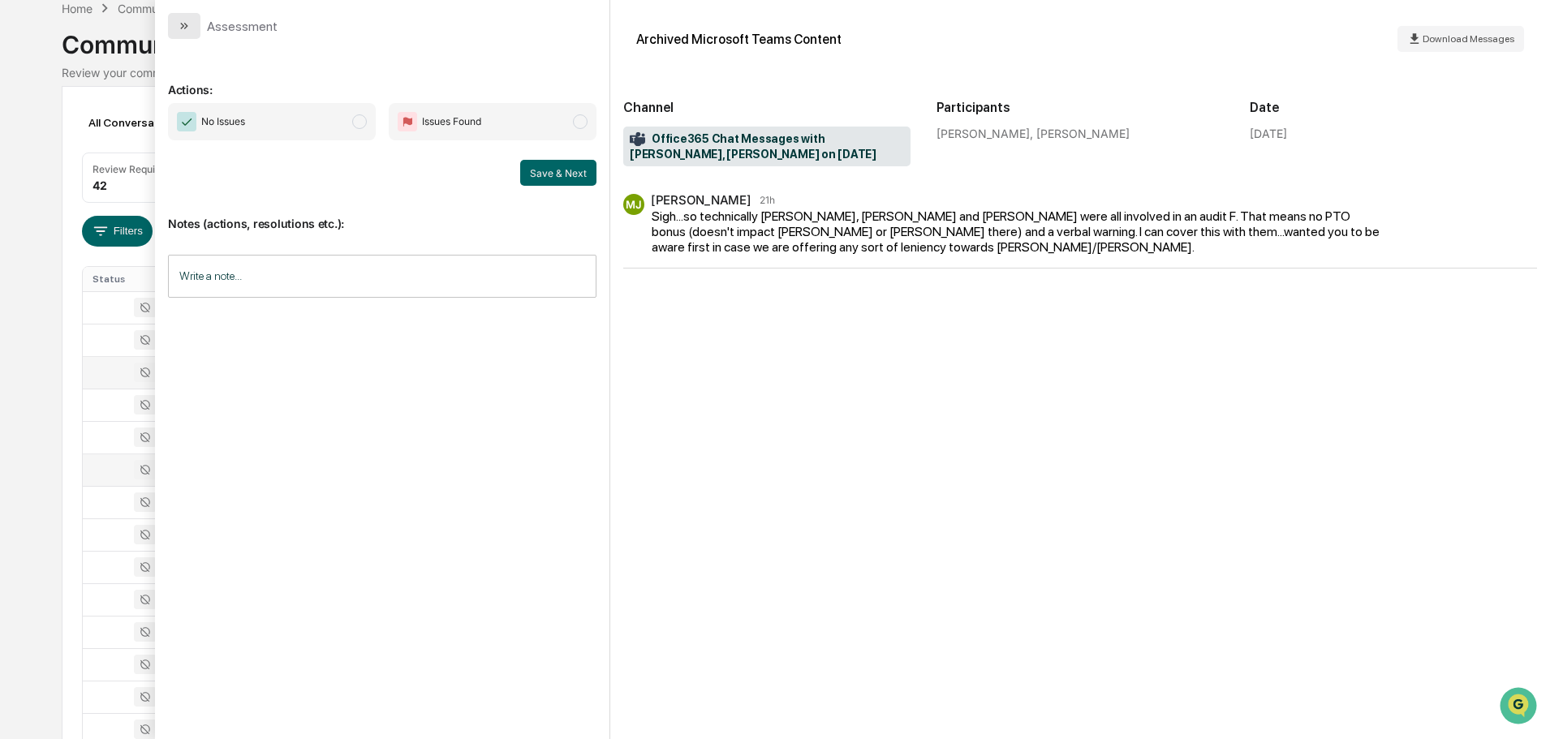
click at [187, 26] on icon "modal" at bounding box center [186, 26] width 4 height 6
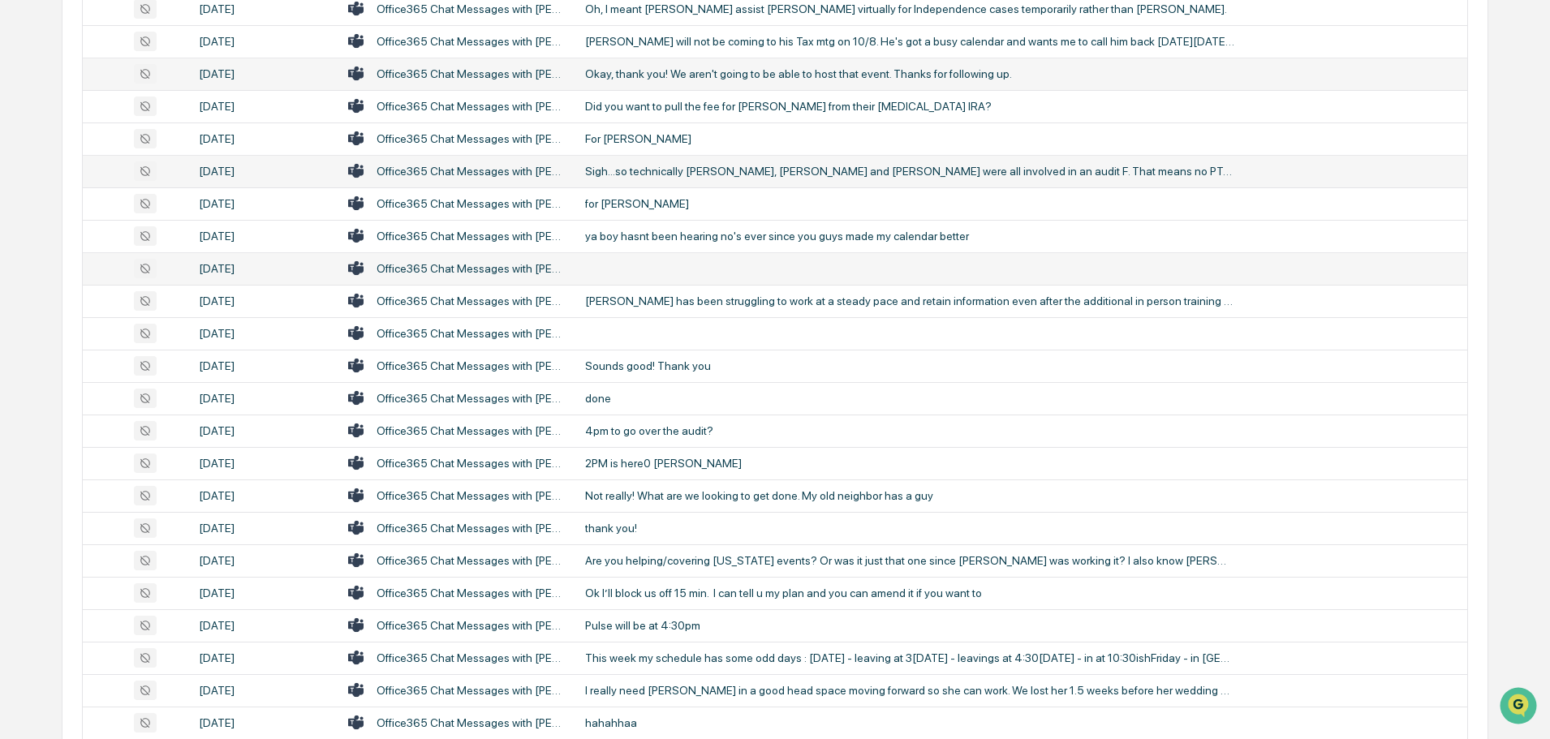
scroll to position [406, 0]
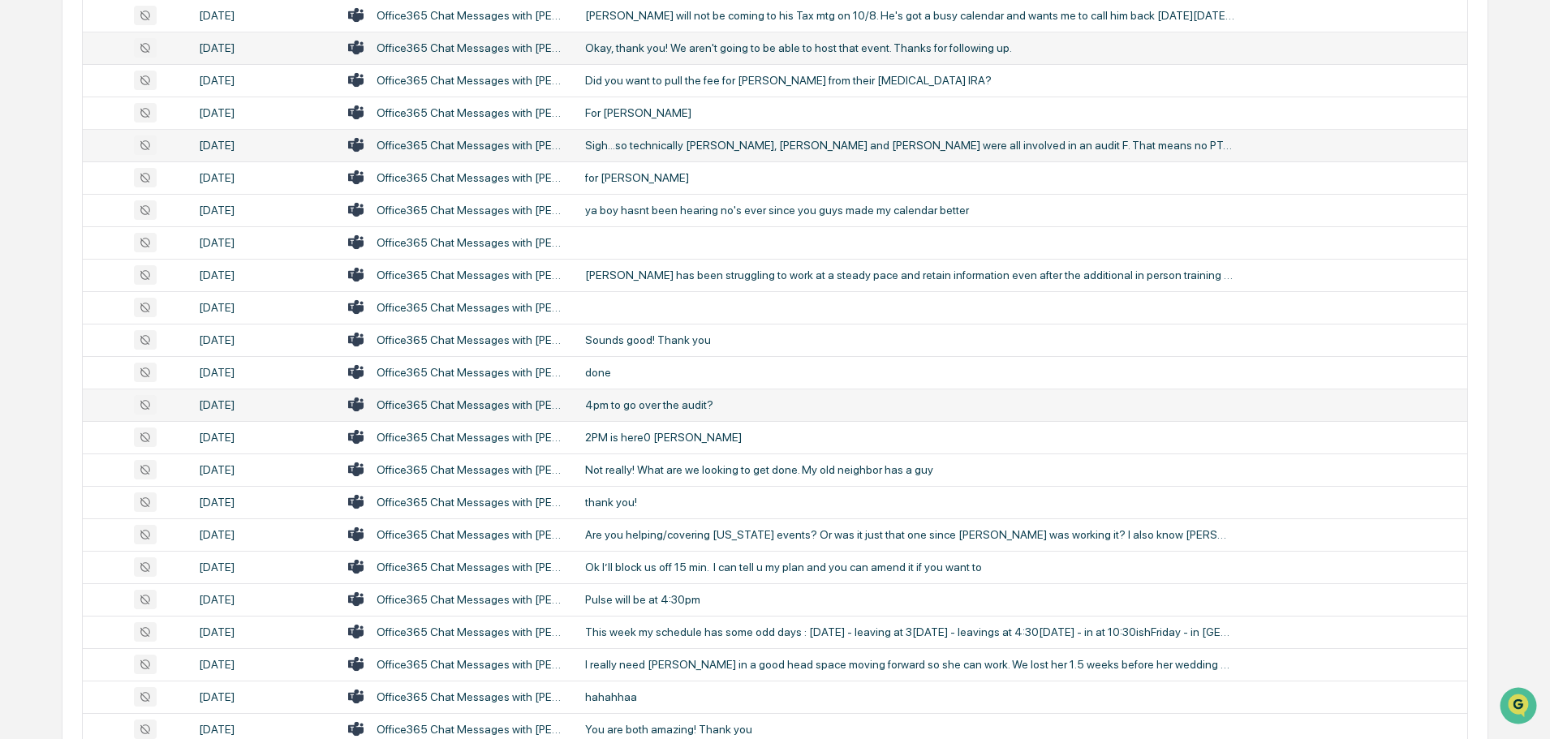
click at [674, 404] on div "4pm to go over the audit?" at bounding box center [909, 405] width 649 height 13
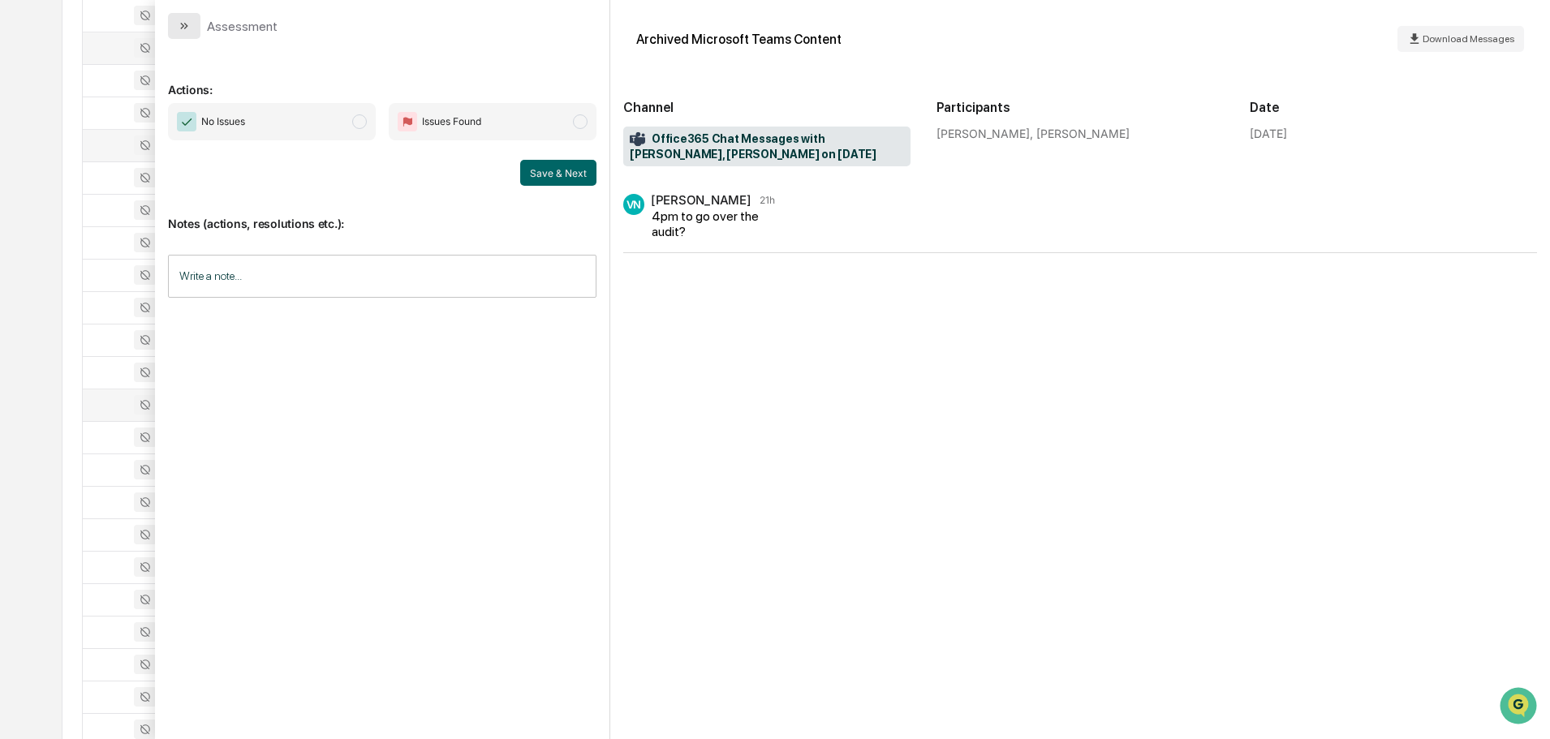
click at [192, 26] on button "modal" at bounding box center [184, 26] width 32 height 26
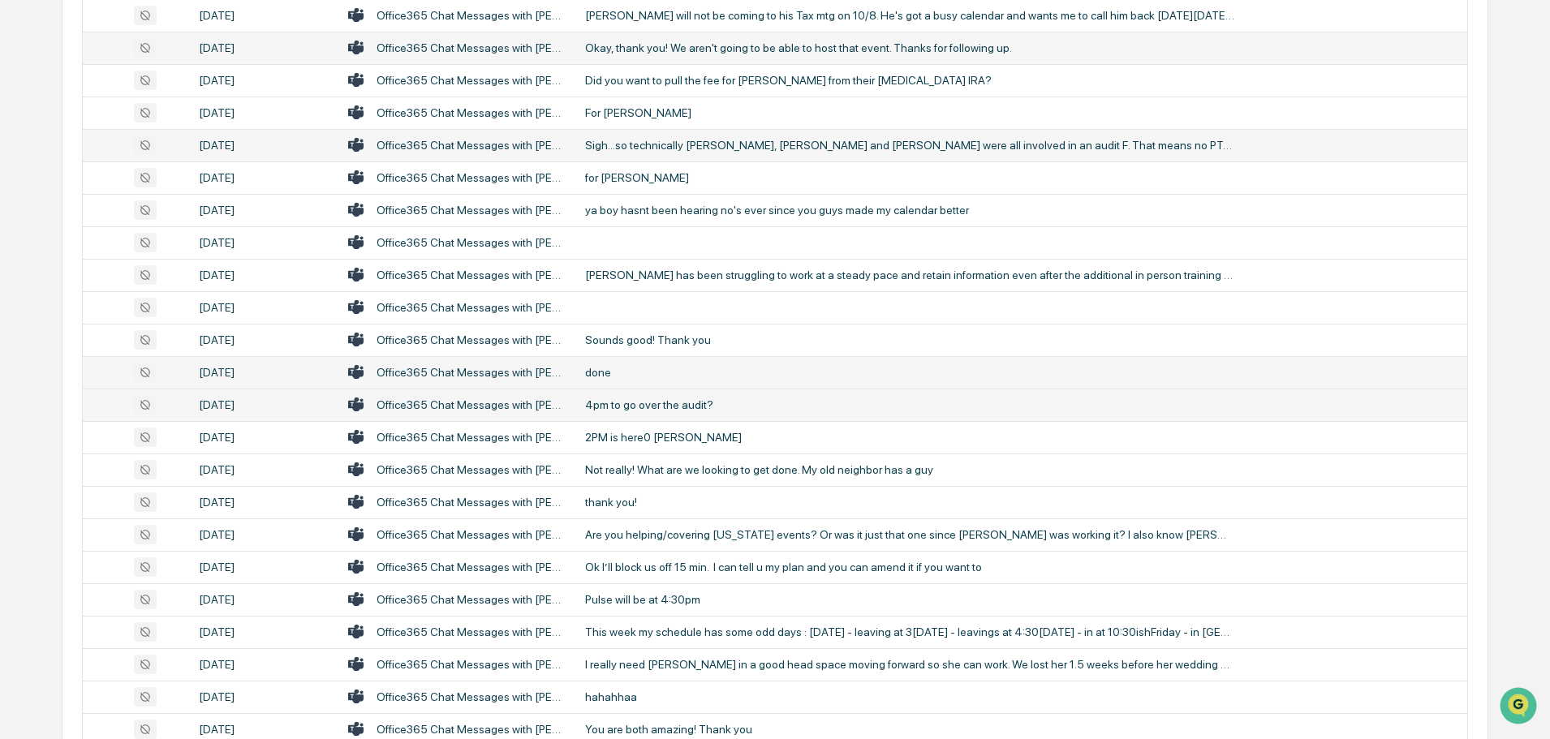
scroll to position [487, 0]
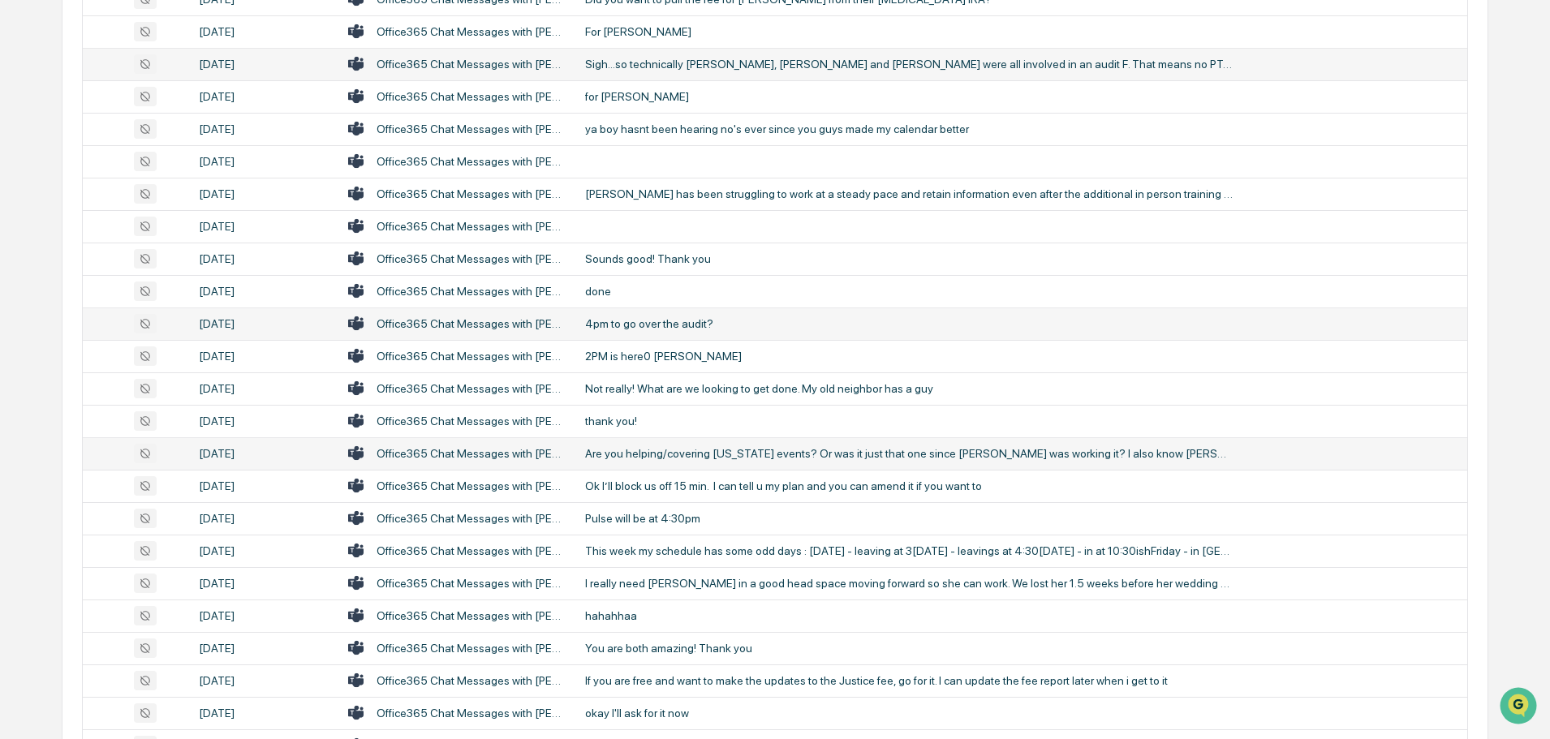
click at [647, 451] on div "Are you helping/covering [US_STATE] events? Or was it just that one since [PERS…" at bounding box center [909, 453] width 649 height 13
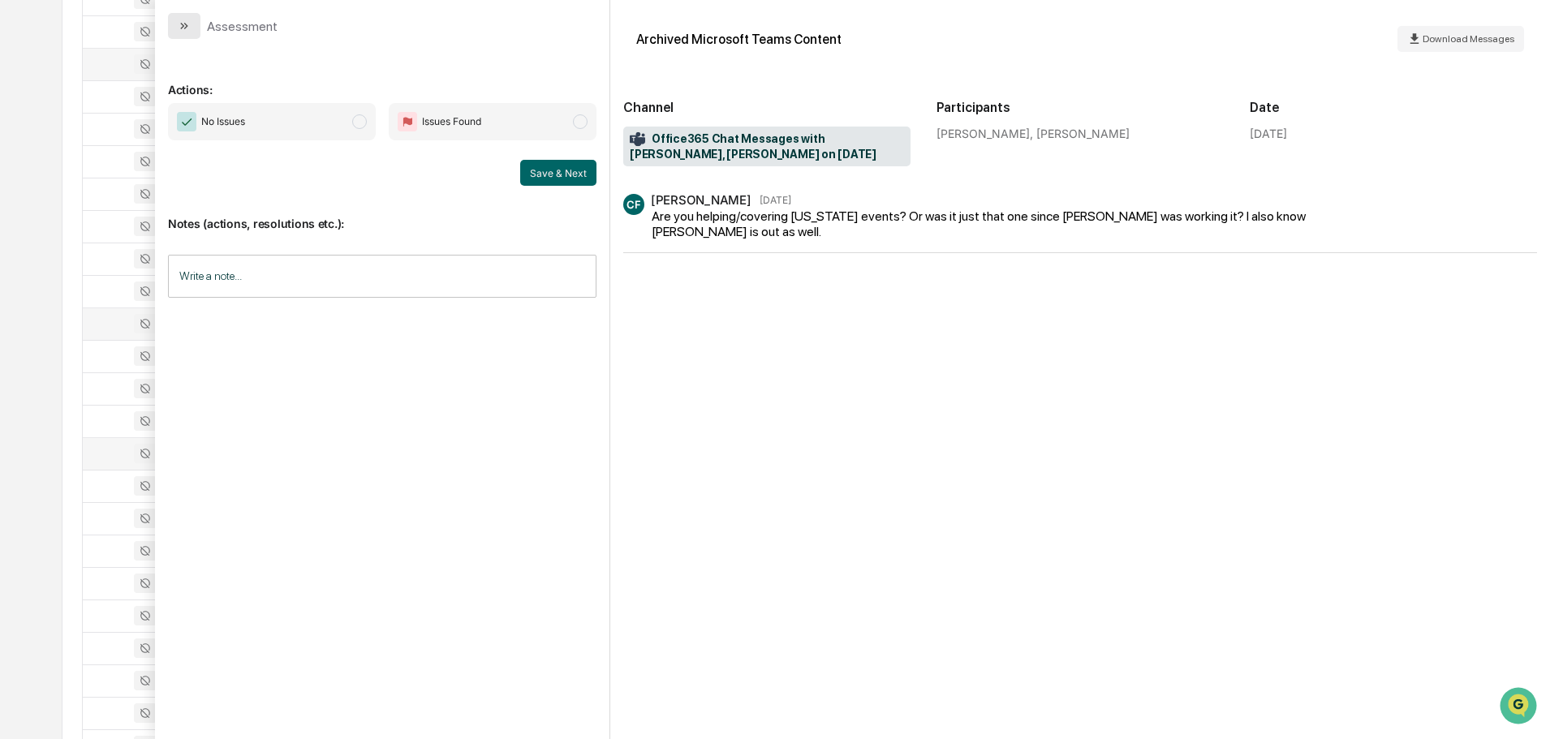
click at [177, 21] on button "modal" at bounding box center [184, 26] width 32 height 26
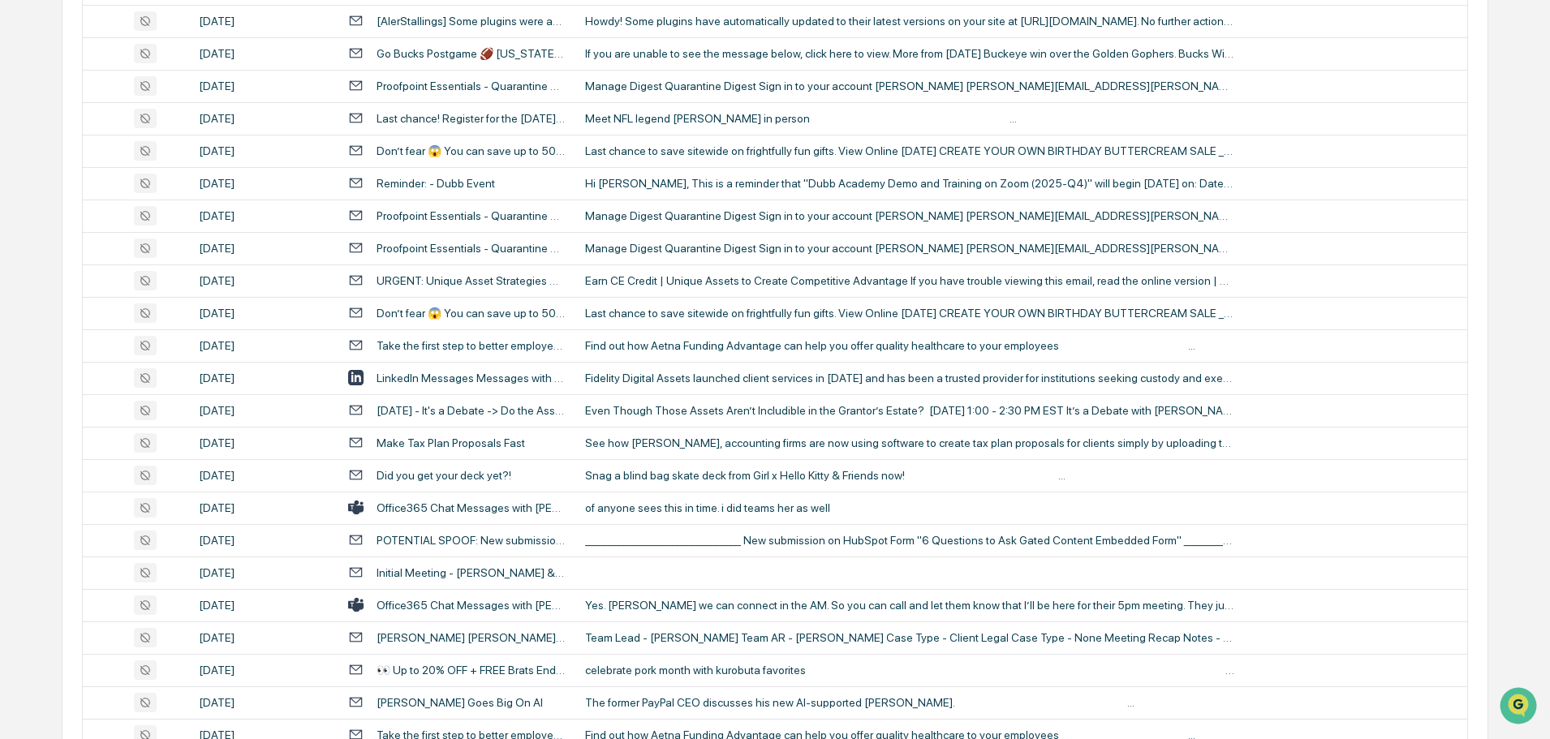
scroll to position [2029, 0]
